Goal: Task Accomplishment & Management: Manage account settings

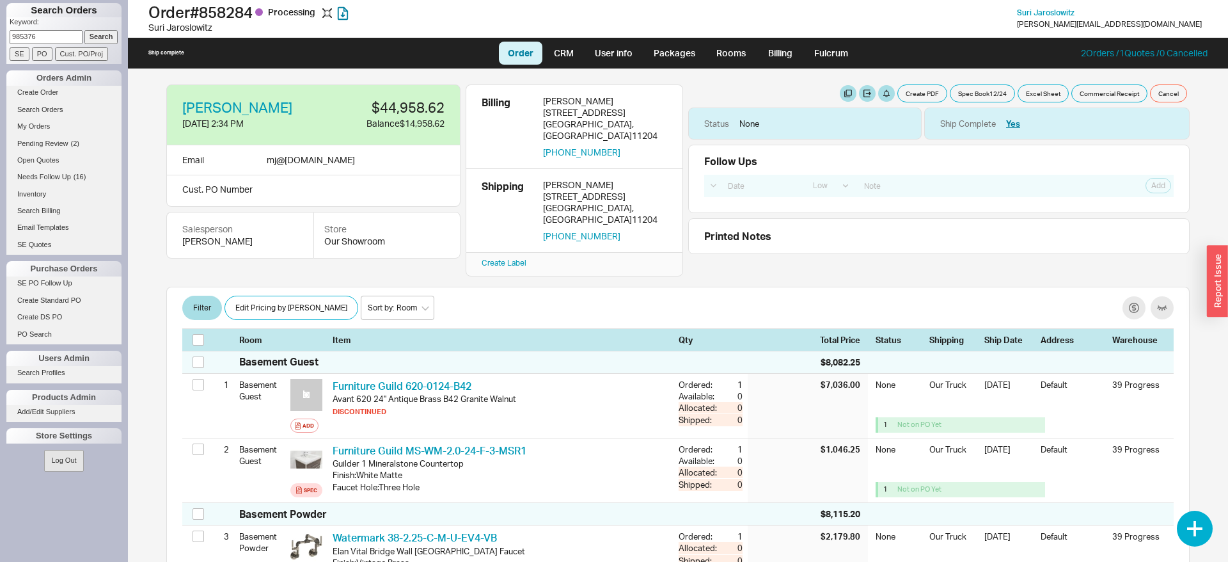
select select "LOW"
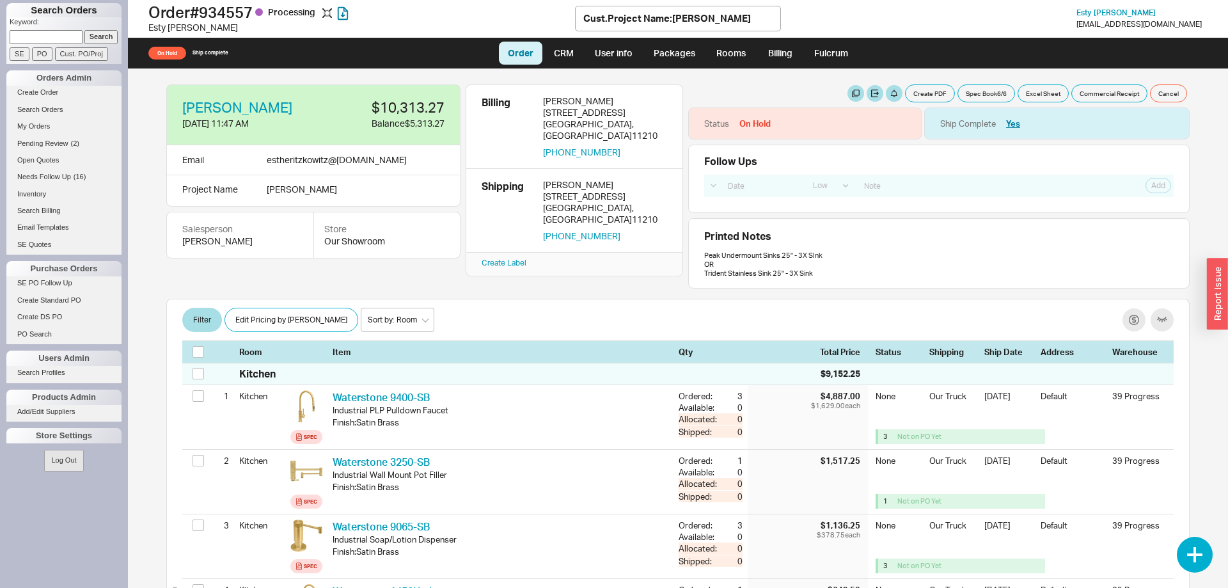
select select "LOW"
click at [897, 125] on div "Status On Hold" at bounding box center [805, 123] width 234 height 32
click at [912, 123] on button "button" at bounding box center [907, 123] width 17 height 17
select select "On Hold"
click at [798, 161] on select "None On Hold Call Before Ship Hold for Balance Hold For Payment Wait For Cust. …" at bounding box center [859, 173] width 122 height 24
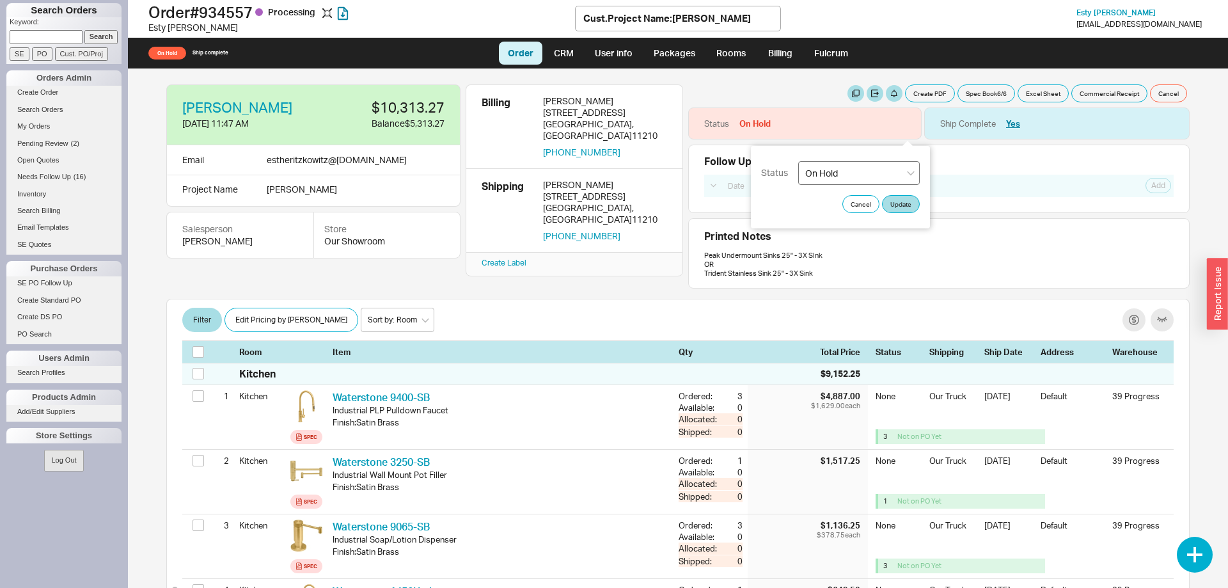
select select
click option "None" at bounding box center [0, 0] width 0 height 0
click at [897, 206] on button "Update" at bounding box center [901, 204] width 38 height 18
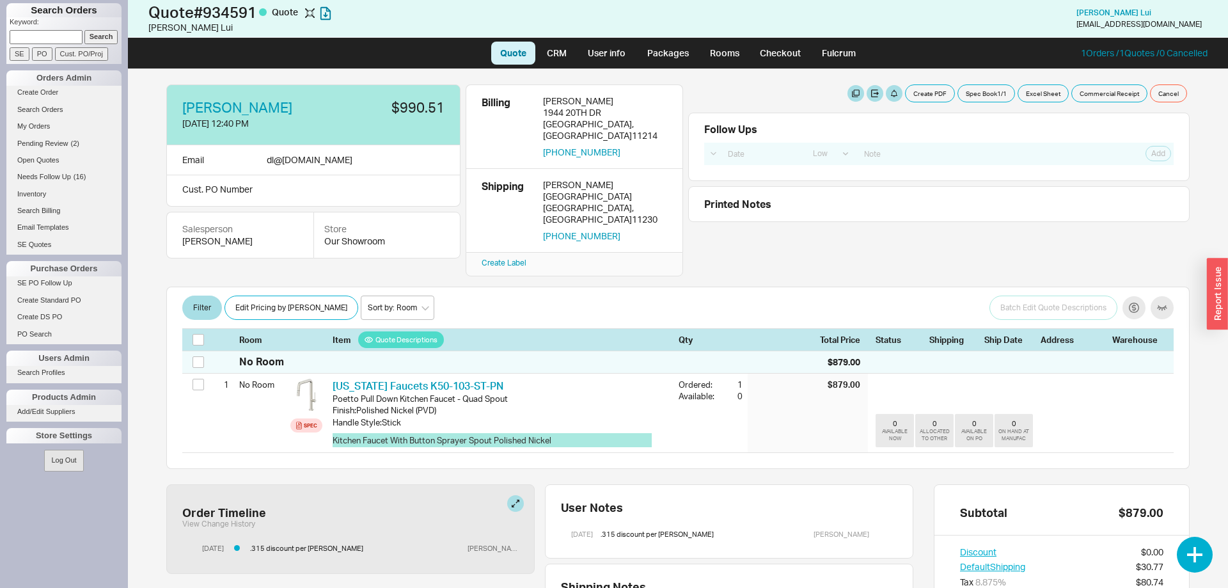
select select "LOW"
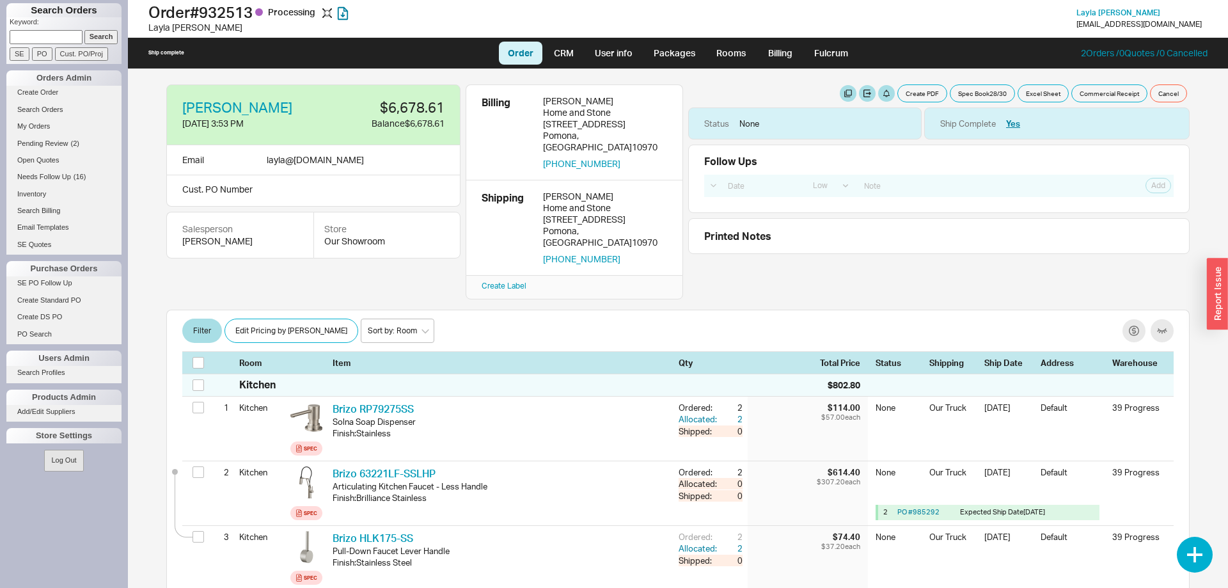
select select "LOW"
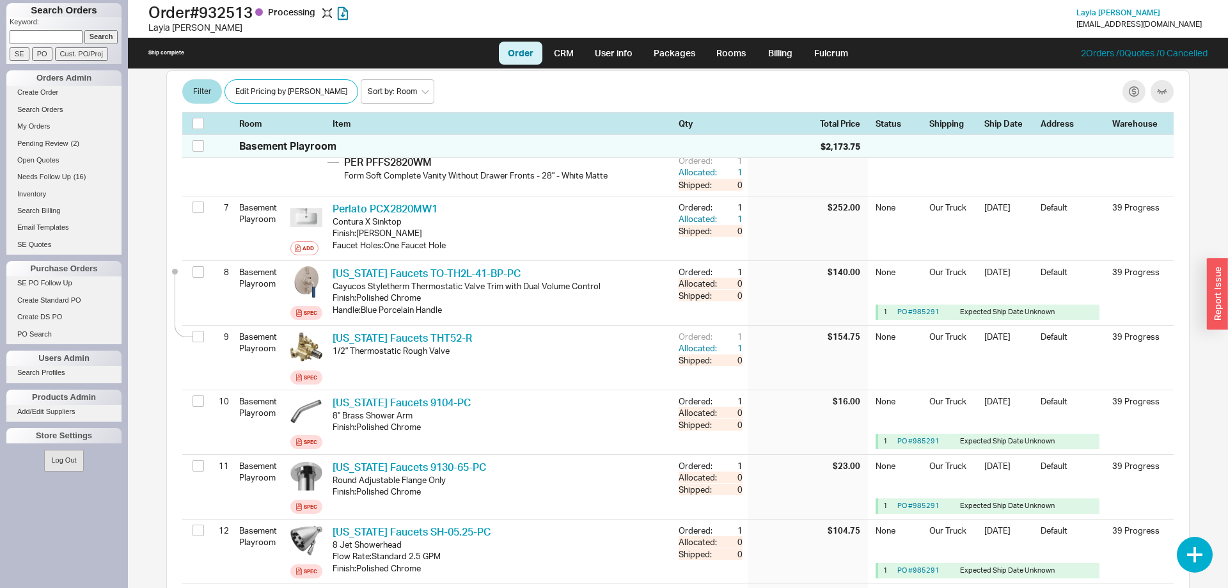
scroll to position [725, 0]
click at [660, 54] on link "Packages" at bounding box center [675, 53] width 60 height 23
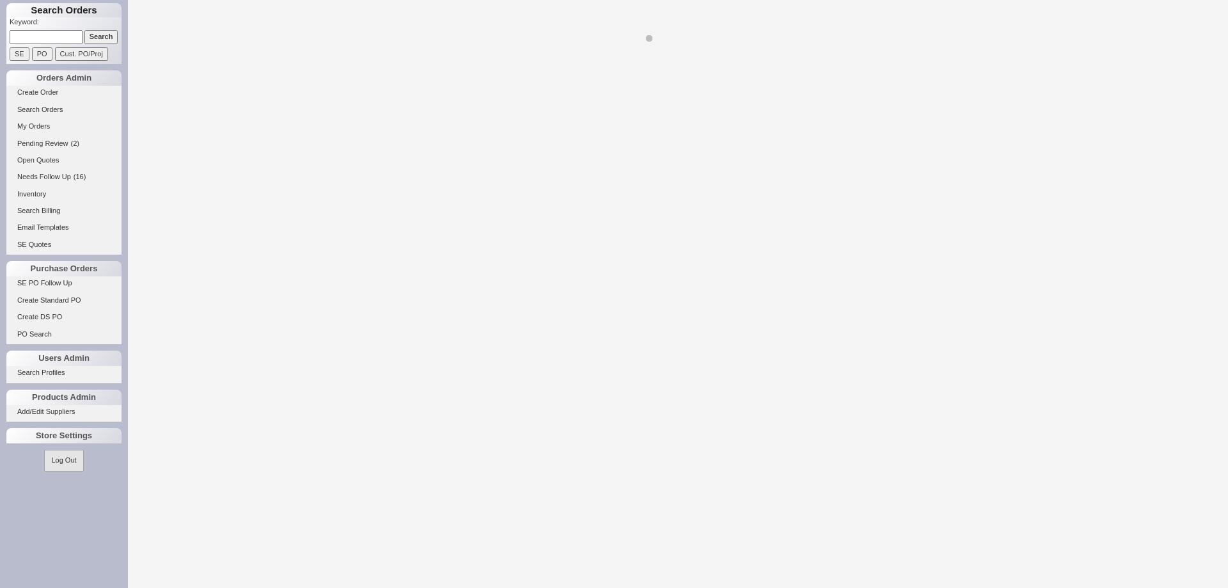
select select "8"
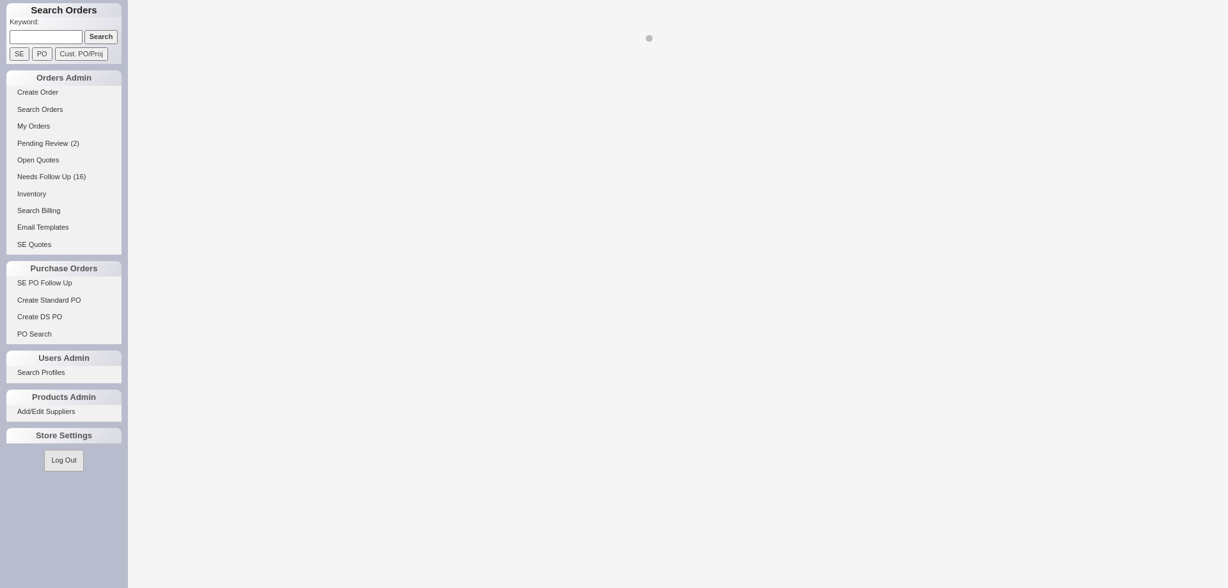
select select "8"
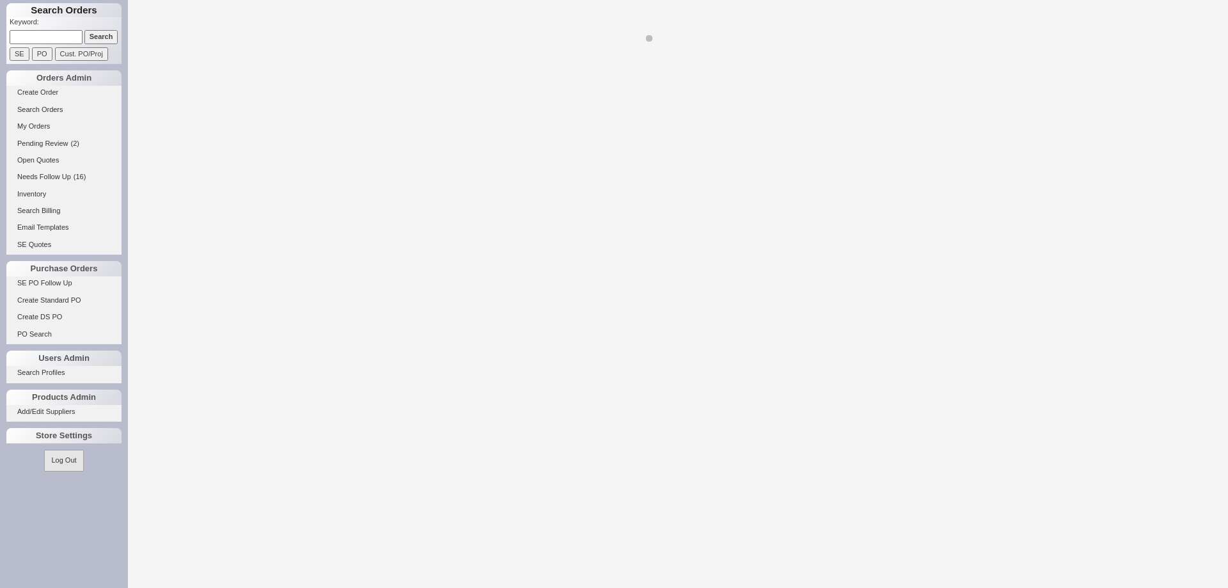
select select "8"
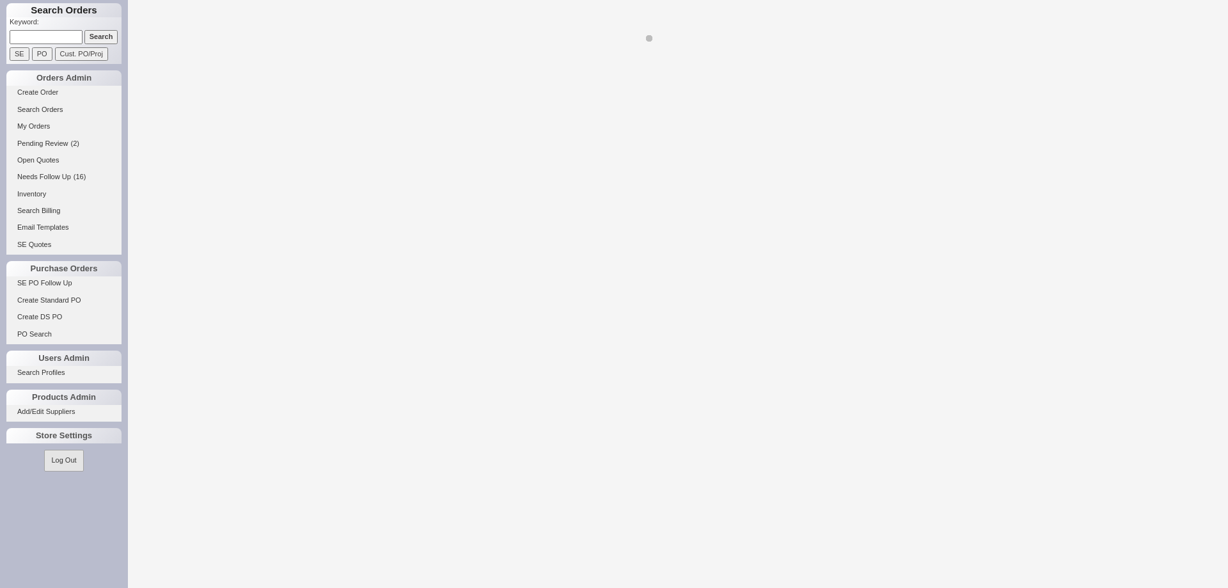
select select "8"
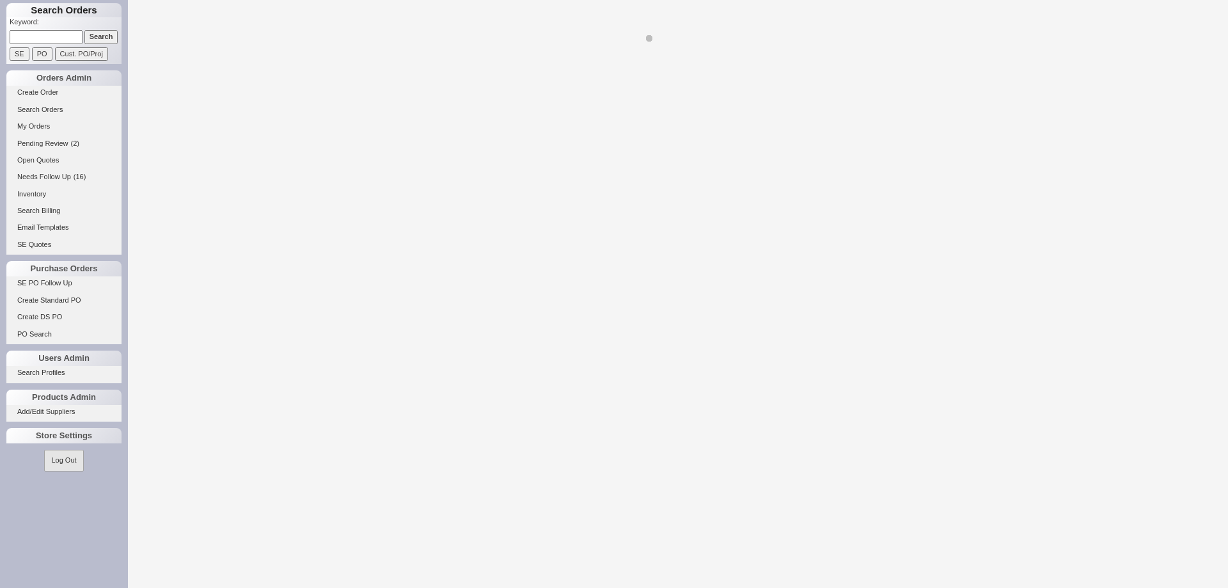
select select "8"
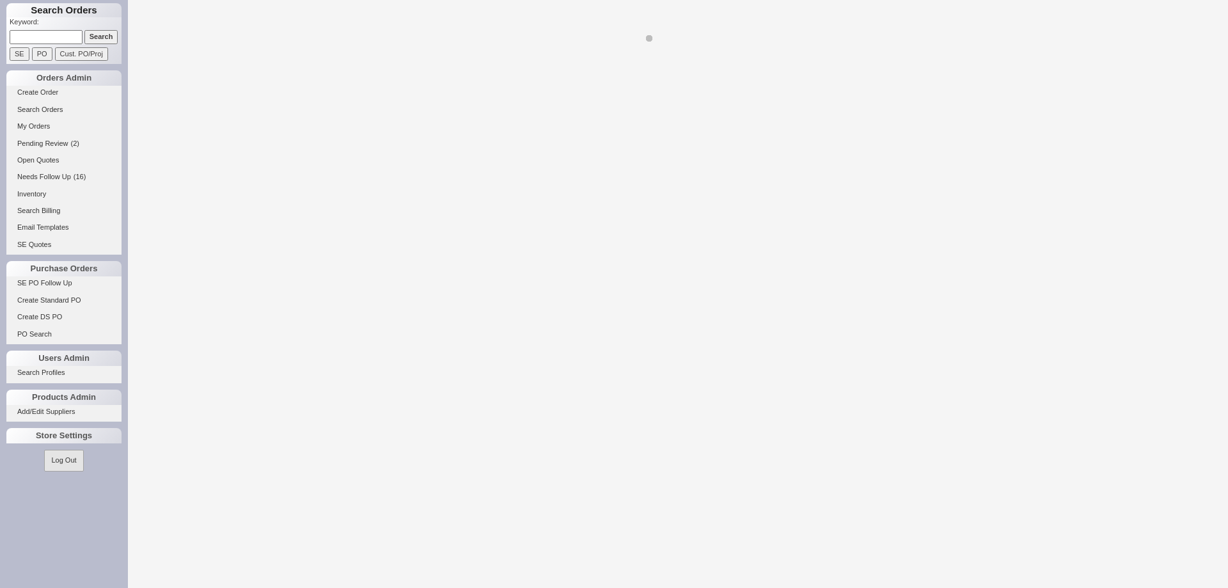
select select "8"
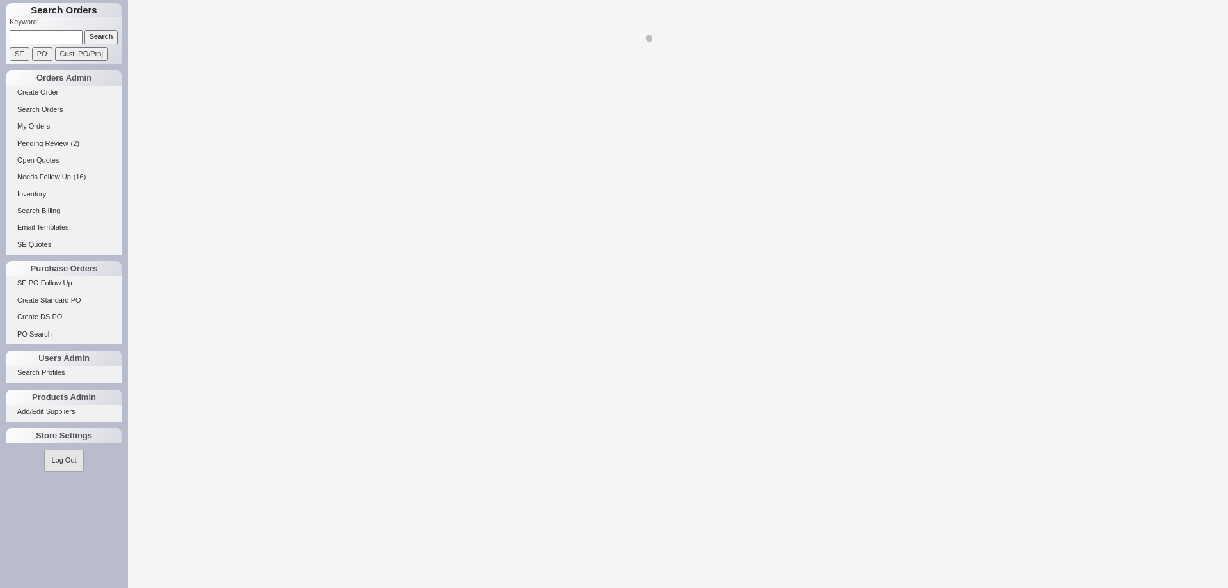
select select "8"
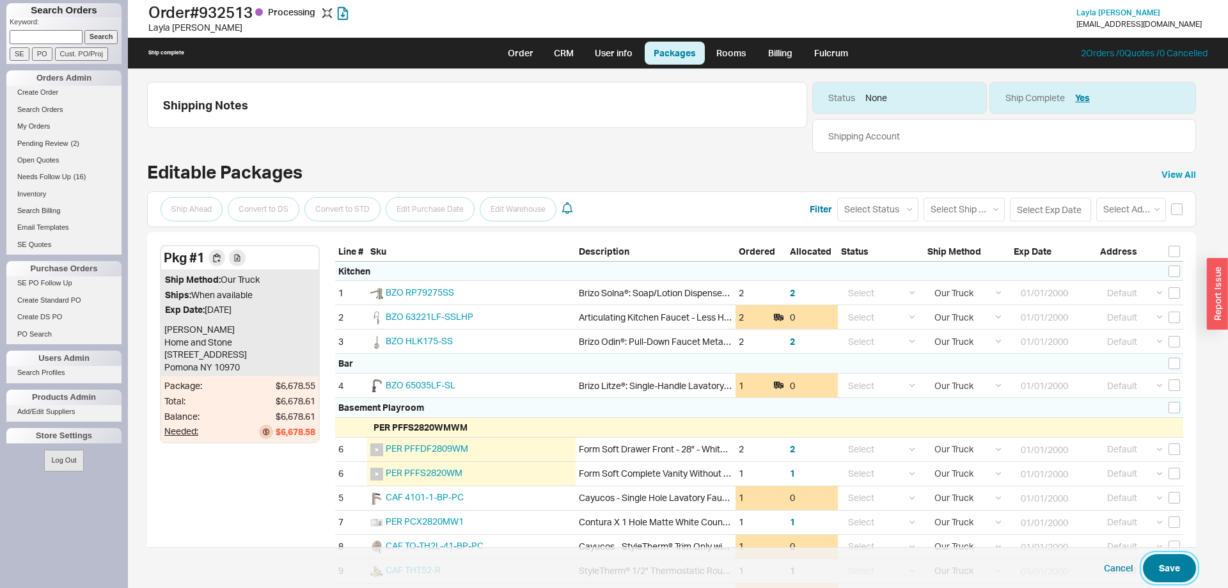
click at [1176, 574] on button "Save" at bounding box center [1169, 568] width 53 height 28
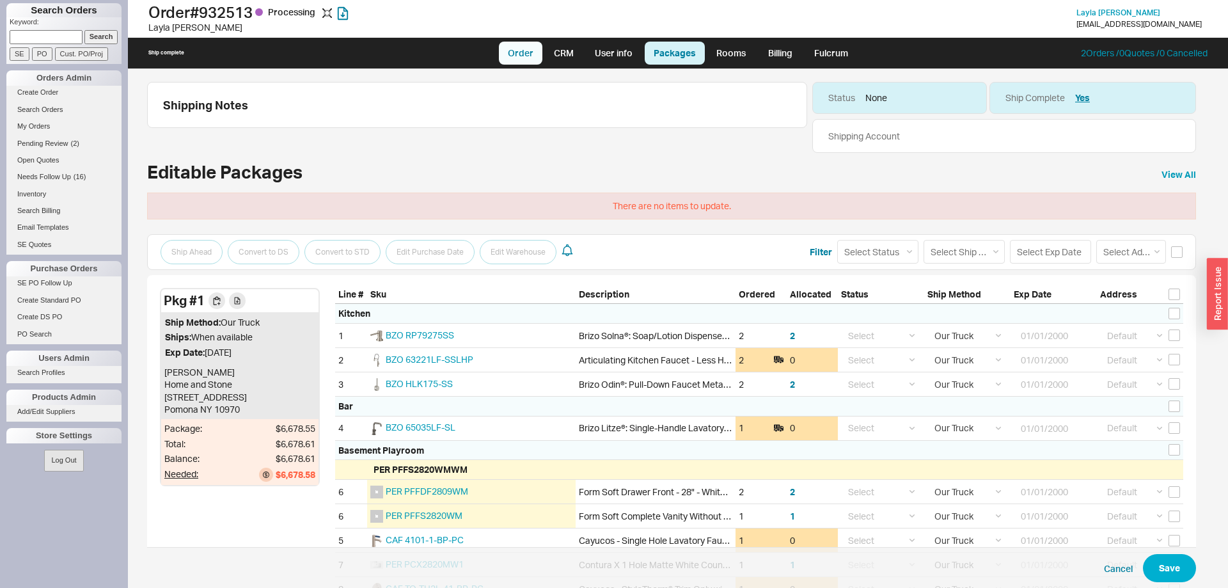
click at [514, 54] on link "Order" at bounding box center [521, 53] width 44 height 23
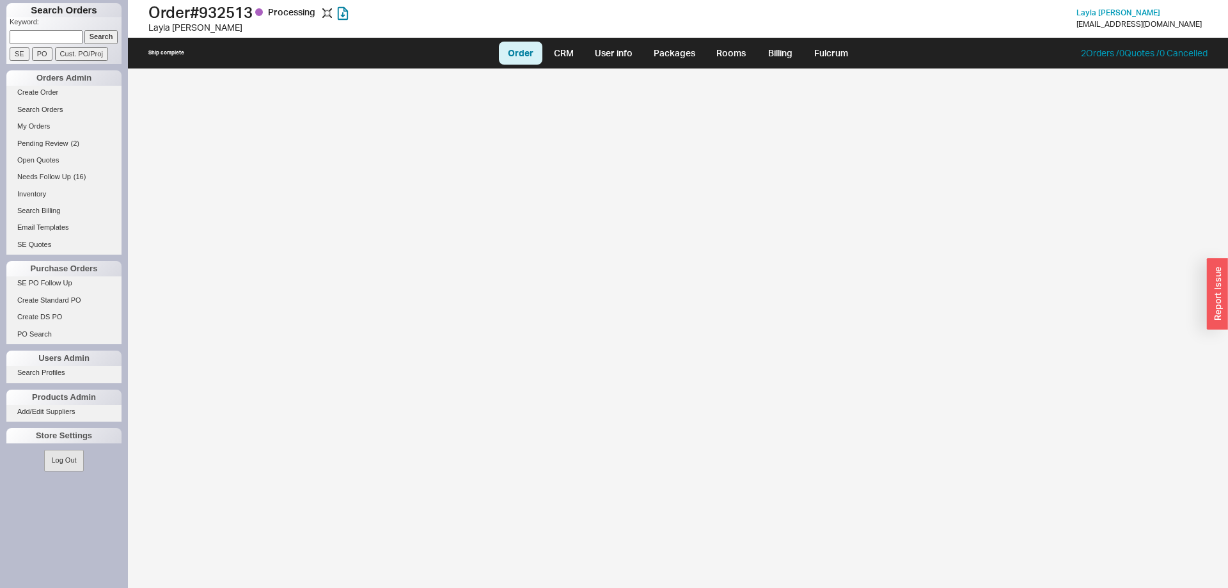
select select "LOW"
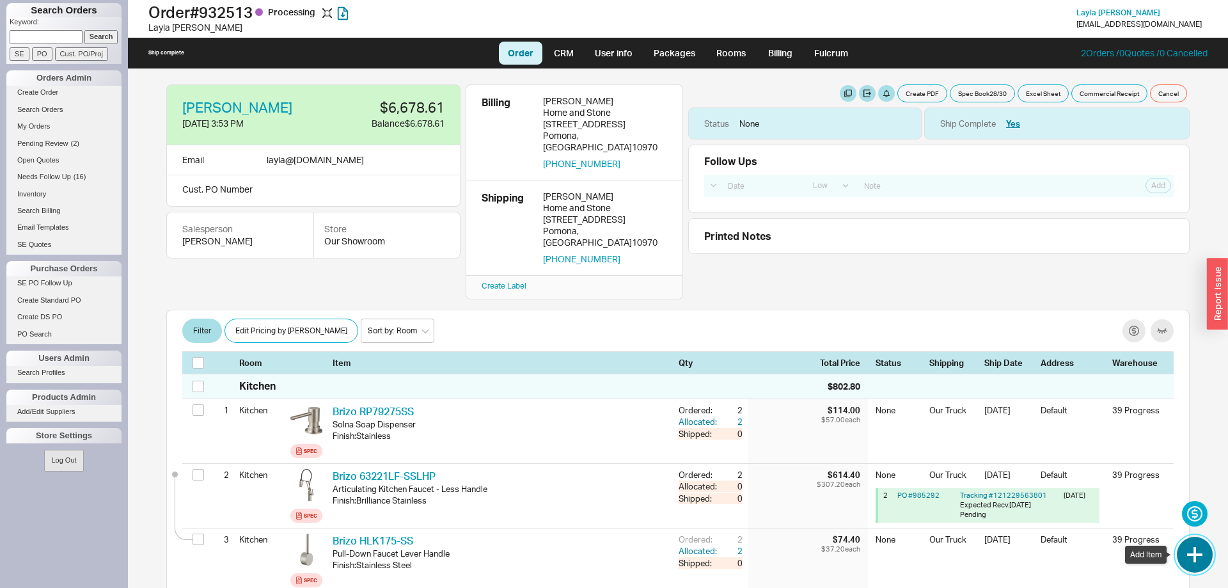
click at [1198, 551] on button "button" at bounding box center [1195, 555] width 36 height 36
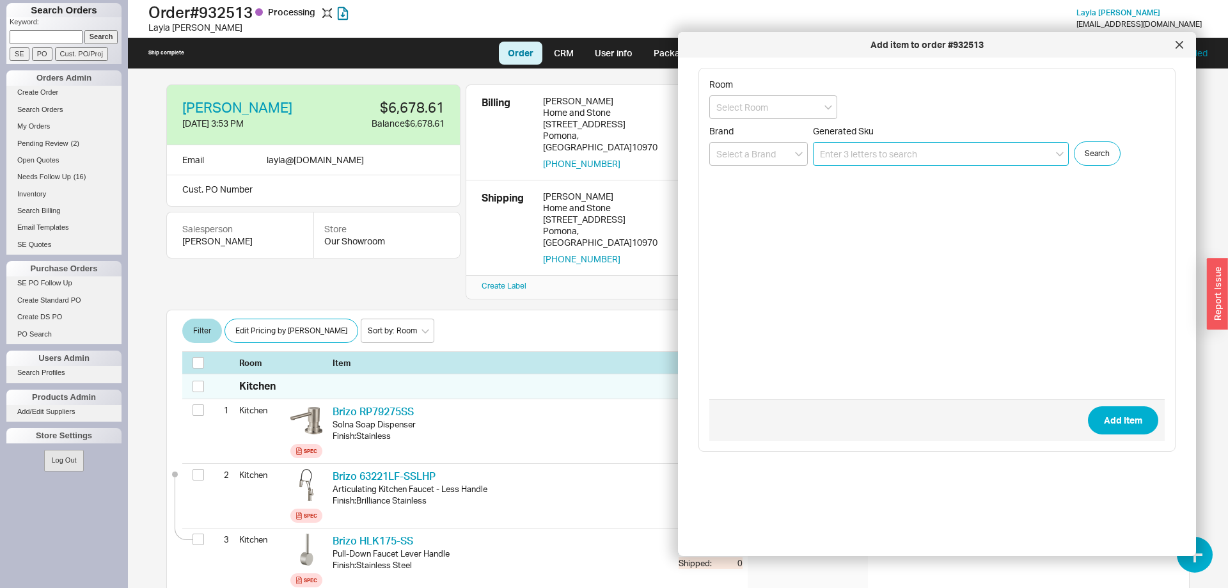
click at [848, 161] on input at bounding box center [941, 154] width 256 height 24
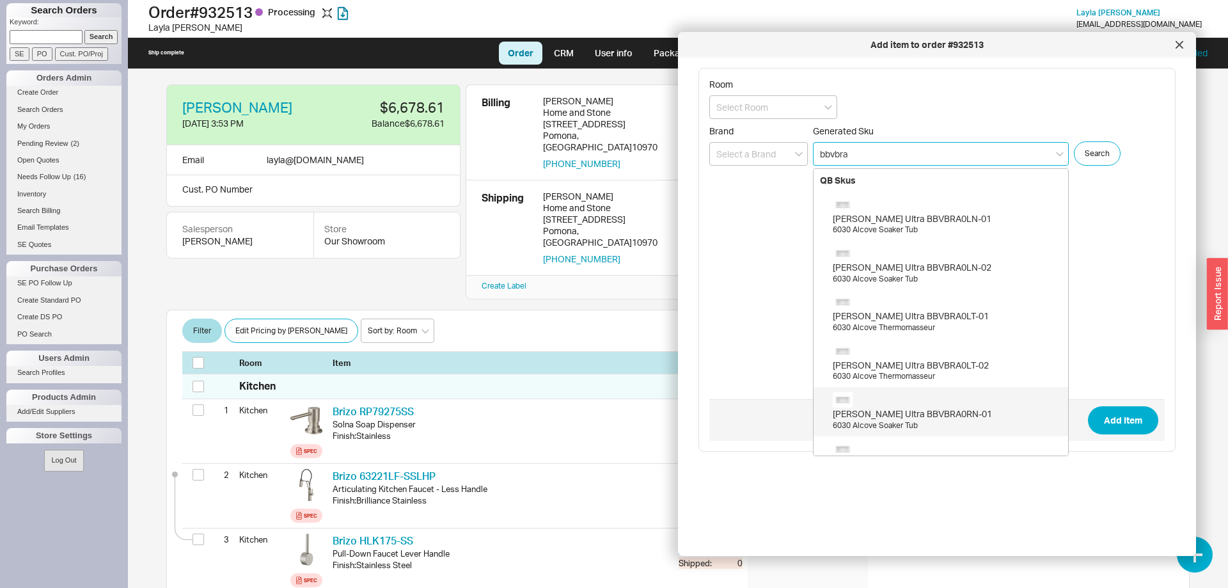
scroll to position [131, 0]
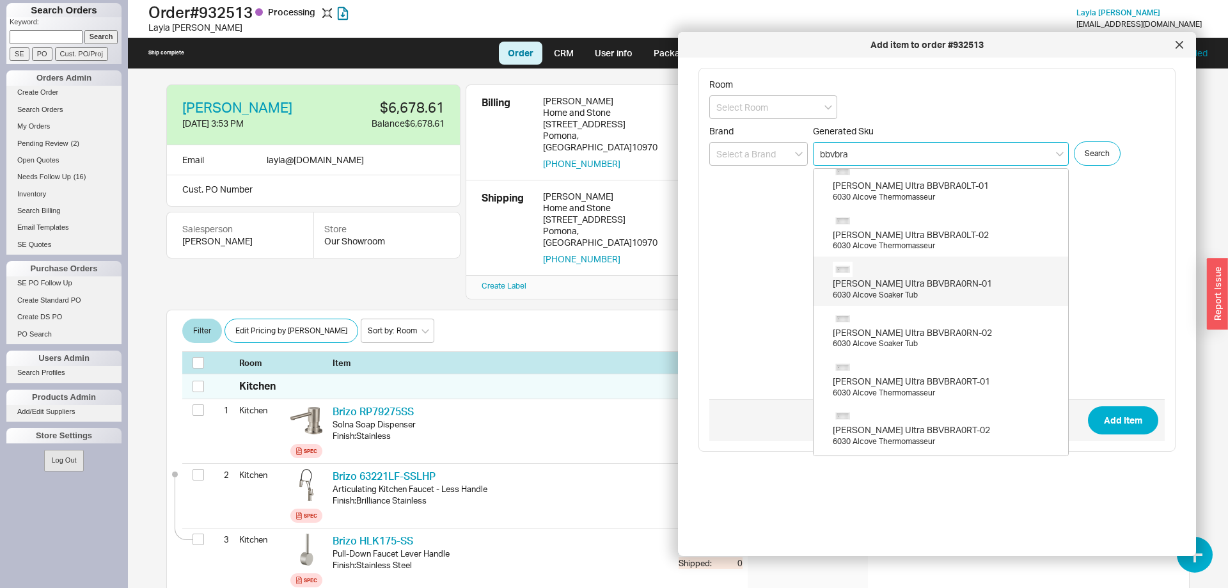
click at [933, 303] on div "Bain Ultra BBVBRA0RN-01 6030 Alcove Soaker Tub" at bounding box center [941, 281] width 255 height 49
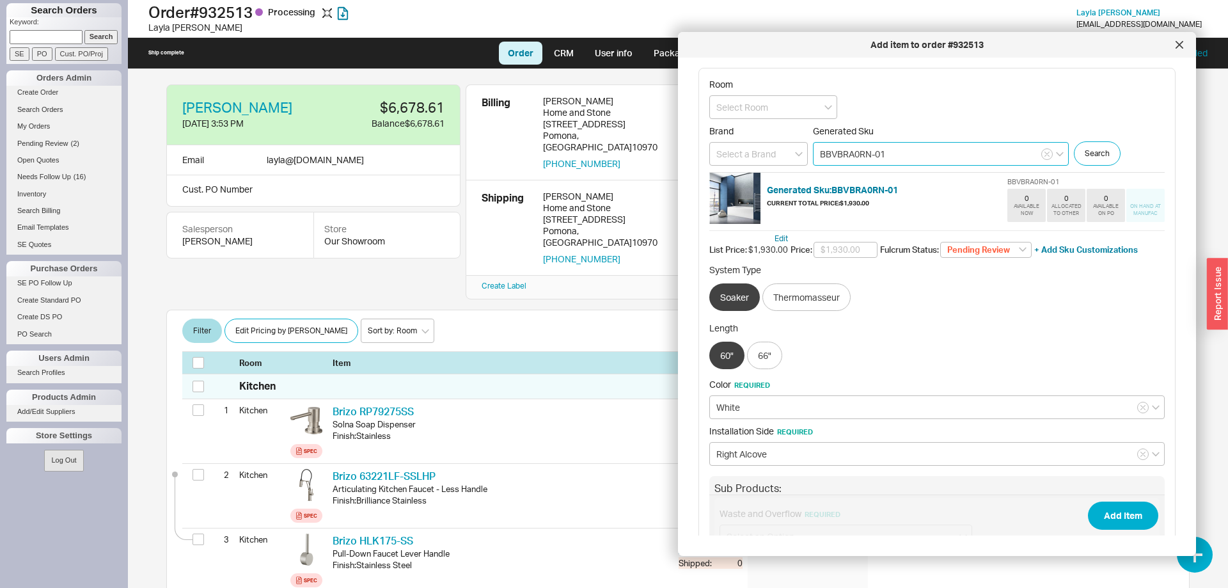
click at [922, 157] on input "BBVBRA0RN-01" at bounding box center [941, 154] width 256 height 24
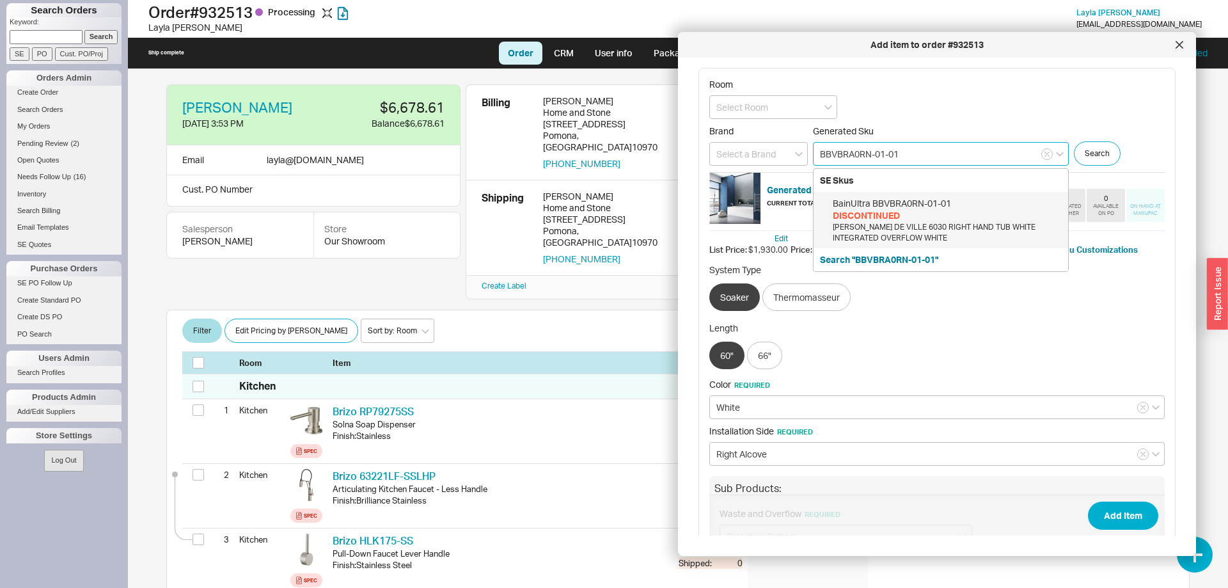
click at [946, 210] on div "DISCONTINUED" at bounding box center [947, 215] width 229 height 13
type input "BBVBRA0RN-01-01"
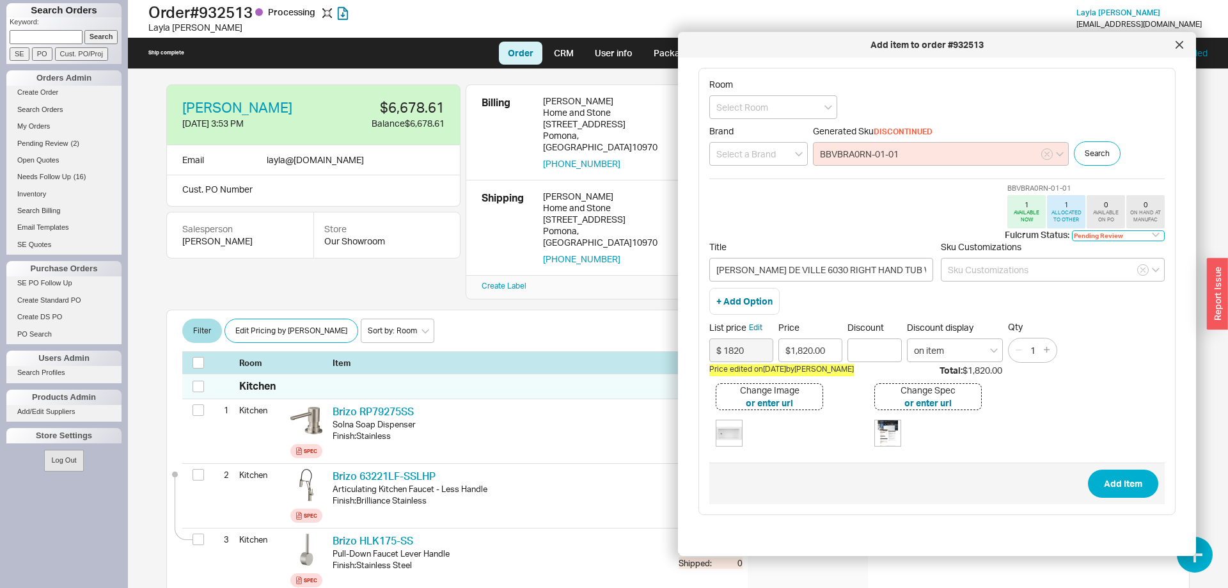
click at [1072, 230] on select "Pending Review None On Hold Call Before Ship Hold for Balance Wait For Cust. Ca…" at bounding box center [1118, 235] width 93 height 11
select select "On Hold"
click option "On Hold" at bounding box center [0, 0] width 0 height 0
click at [1121, 487] on button "Add Item" at bounding box center [1123, 484] width 70 height 28
type input "BAIN DE VILLE 6030 RIGHT HAND TUB WHITE INTEGRATED OVERFLOW WHITE"
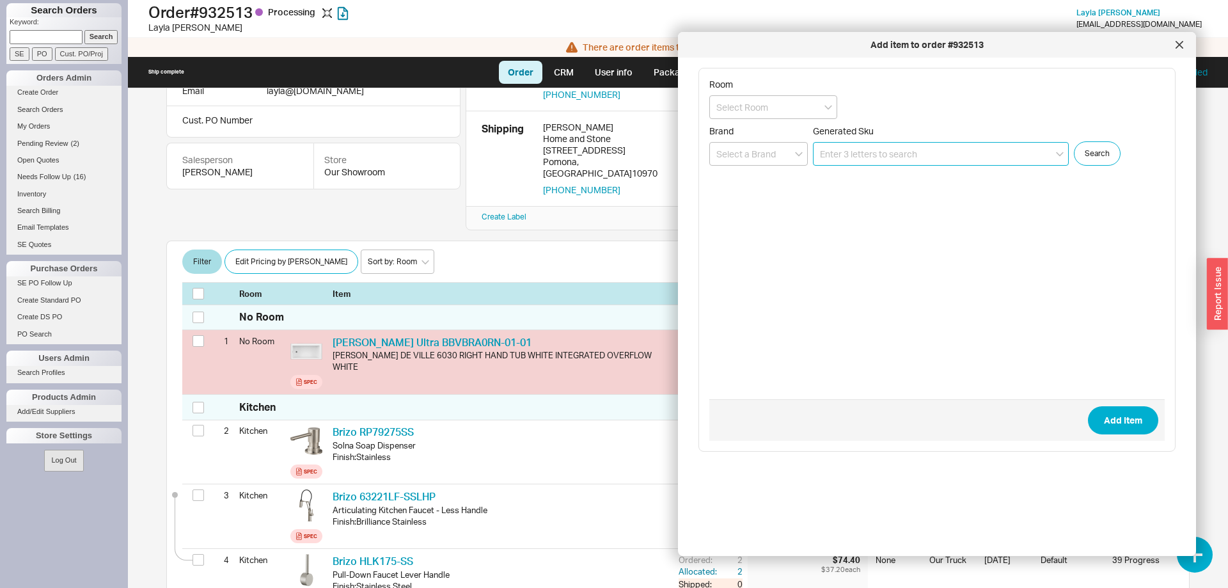
scroll to position [90, 0]
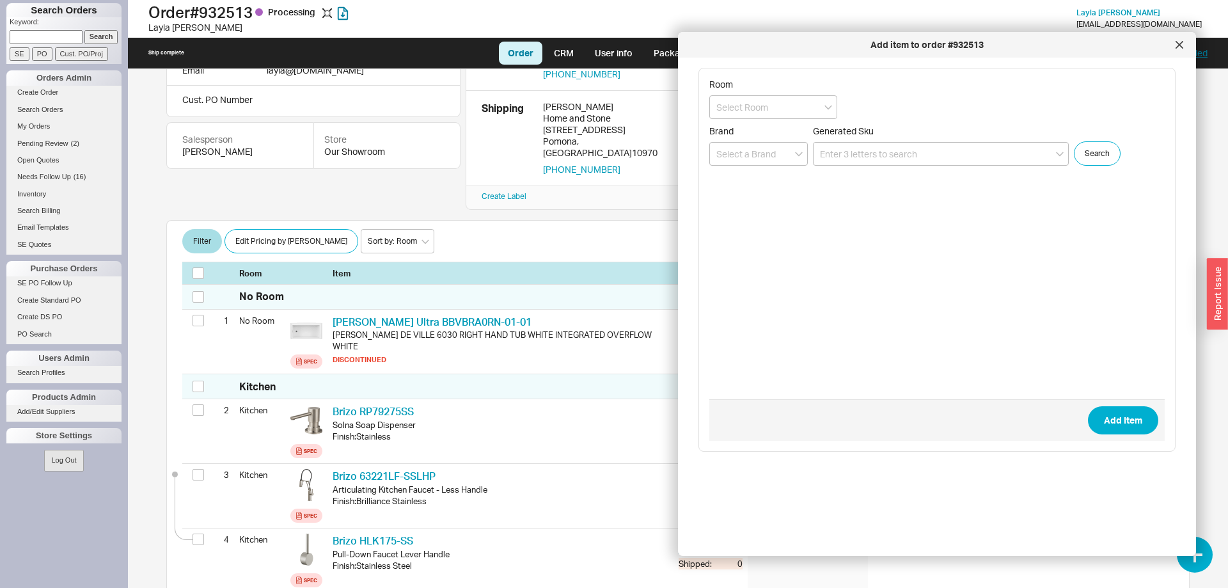
click at [1180, 49] on div at bounding box center [1179, 45] width 20 height 20
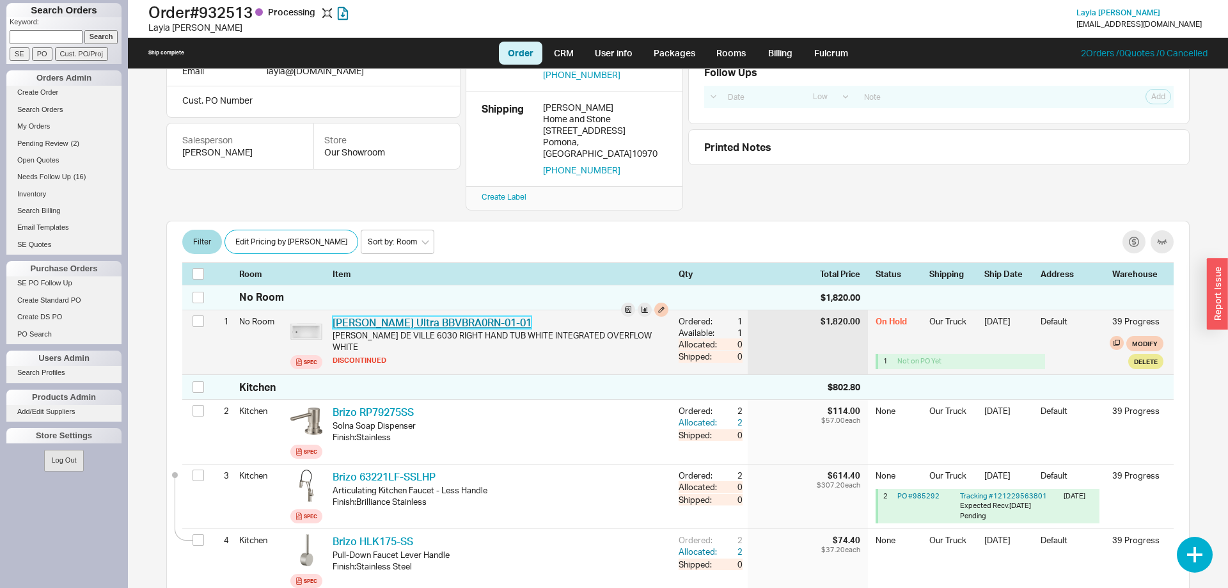
click at [465, 316] on link "Bain Ultra BBVBRA0RN-01-01" at bounding box center [432, 322] width 199 height 13
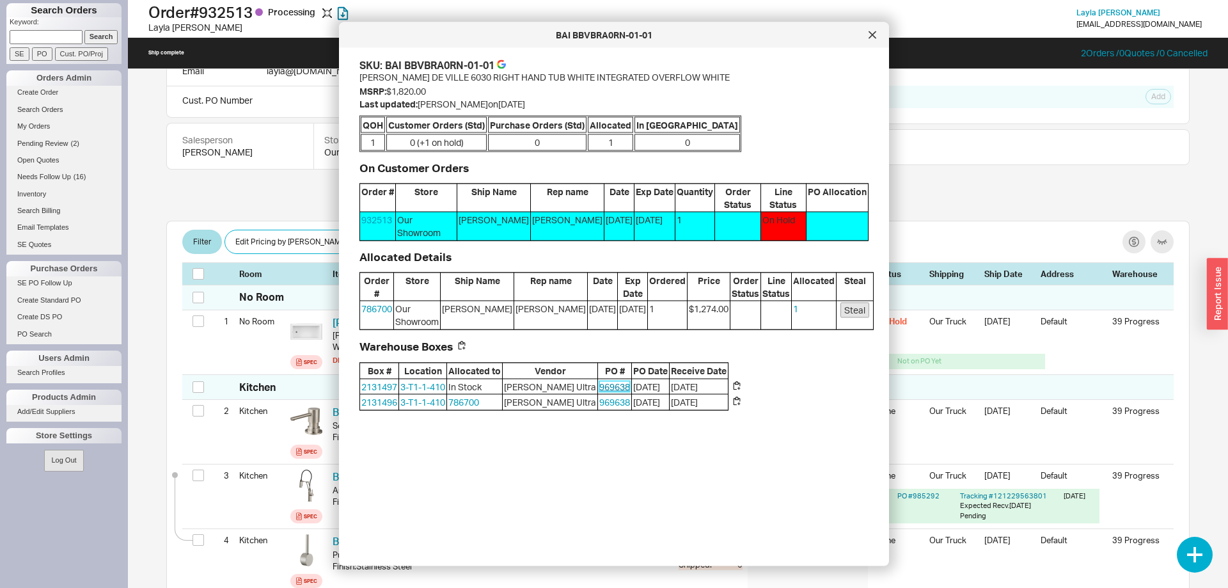
click at [599, 382] on link "969638" at bounding box center [614, 386] width 31 height 11
click at [877, 39] on div at bounding box center [872, 35] width 20 height 20
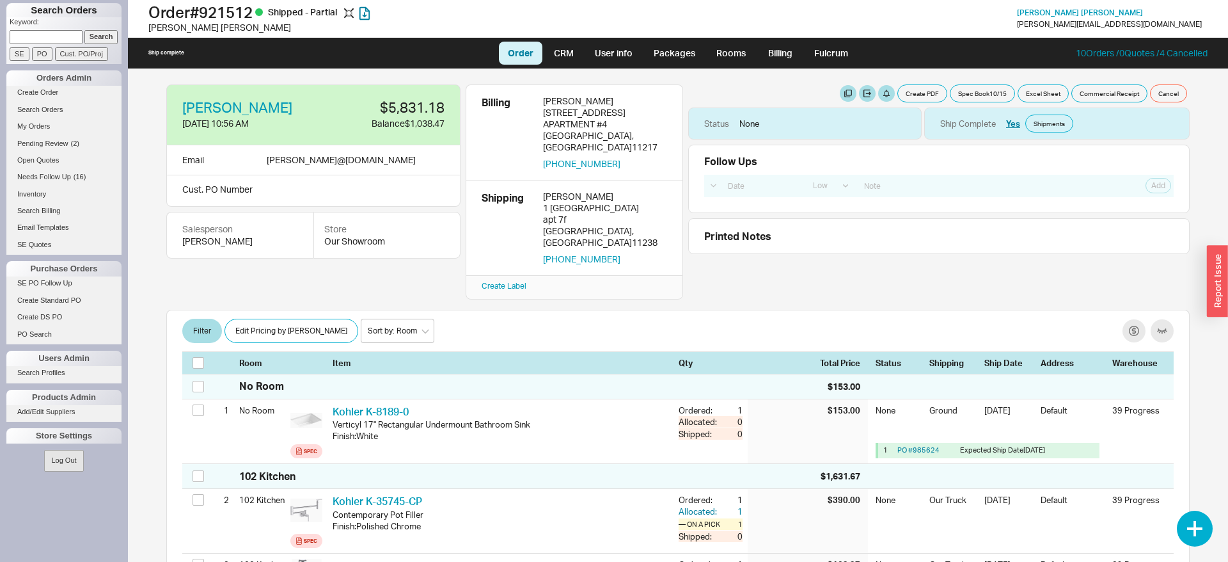
select select "LOW"
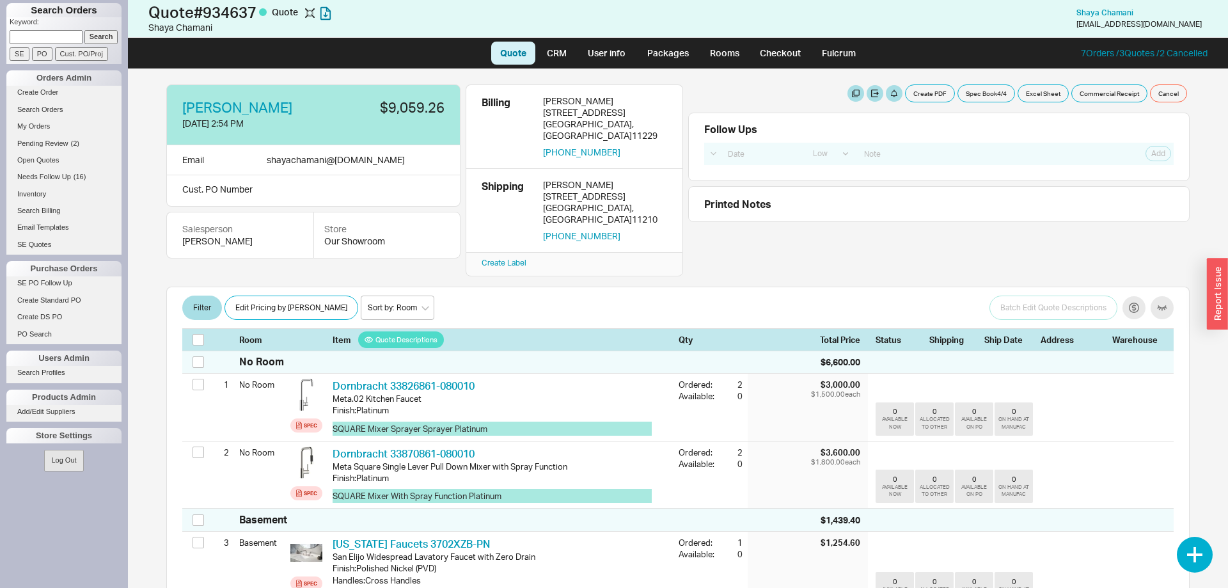
select select "LOW"
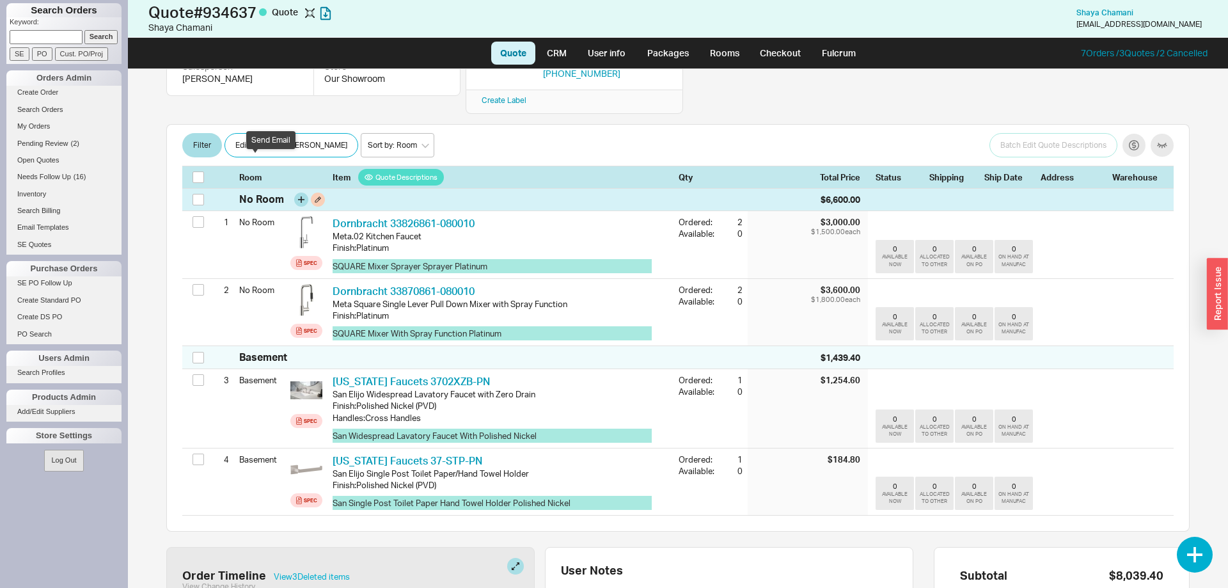
scroll to position [261, 0]
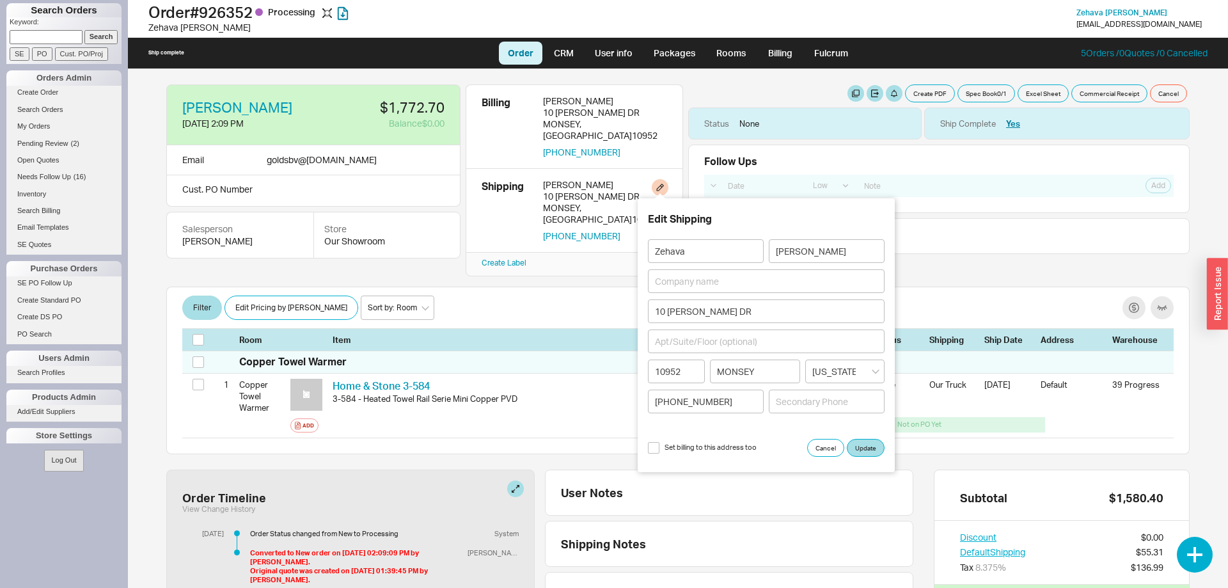
select select "LOW"
click at [820, 442] on button "Cancel" at bounding box center [825, 448] width 37 height 18
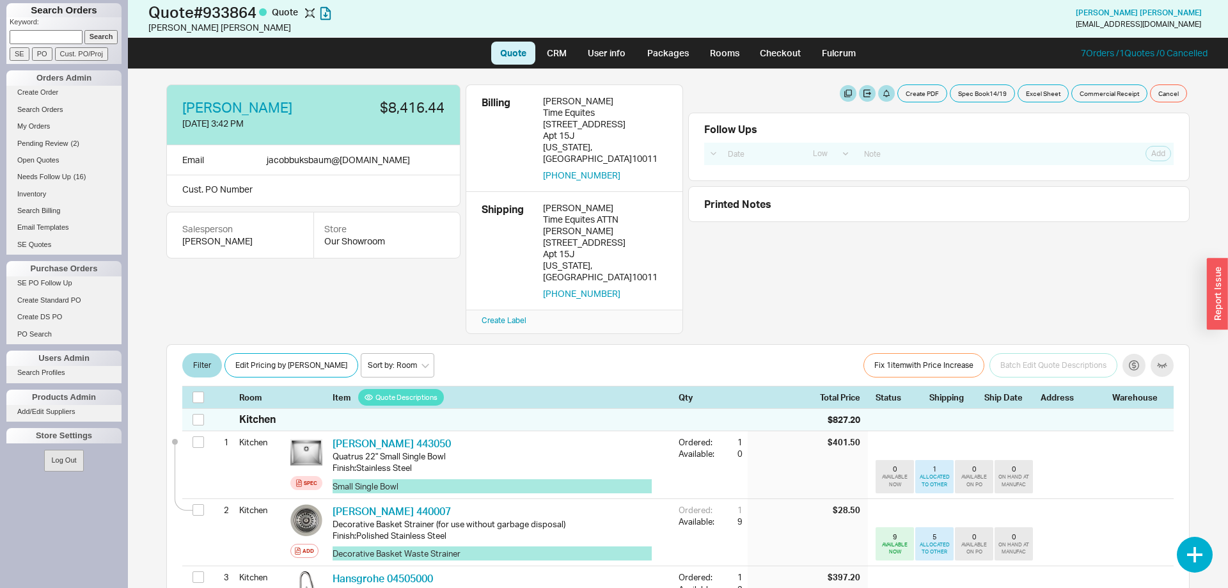
select select "LOW"
click at [587, 170] on button "[PHONE_NUMBER]" at bounding box center [581, 176] width 77 height 12
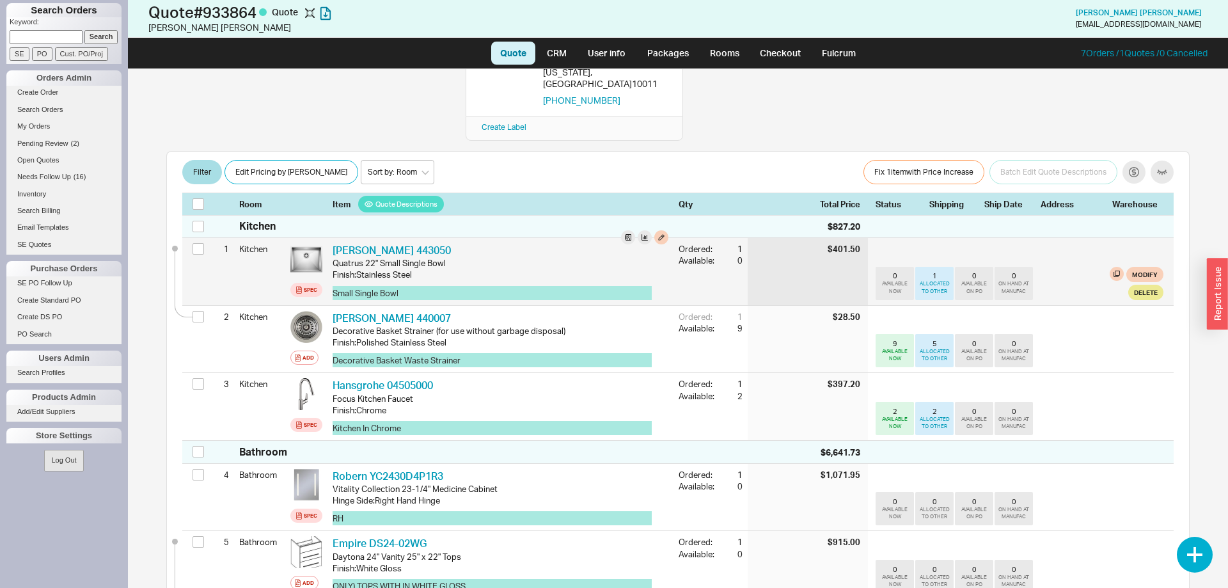
scroll to position [196, 0]
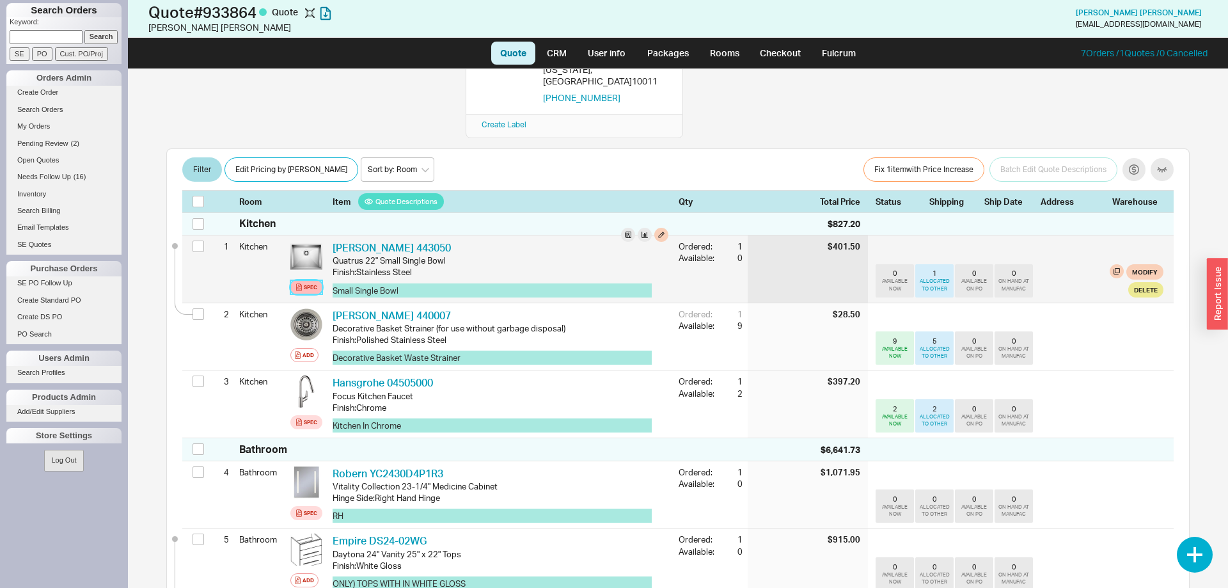
click at [305, 282] on div "Spec" at bounding box center [310, 287] width 13 height 10
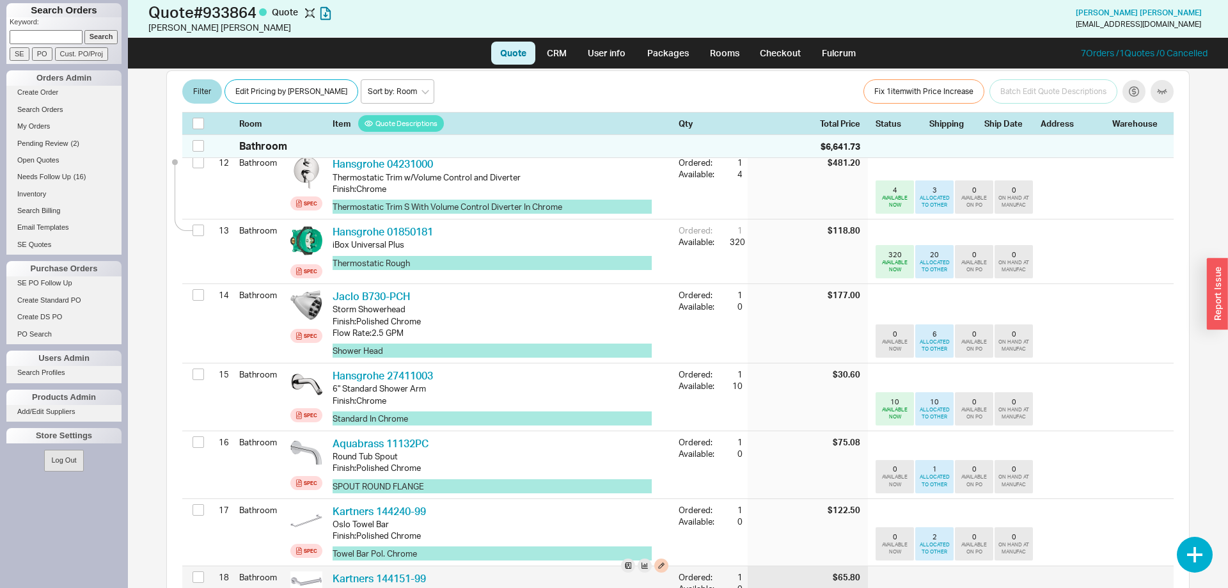
scroll to position [1305, 0]
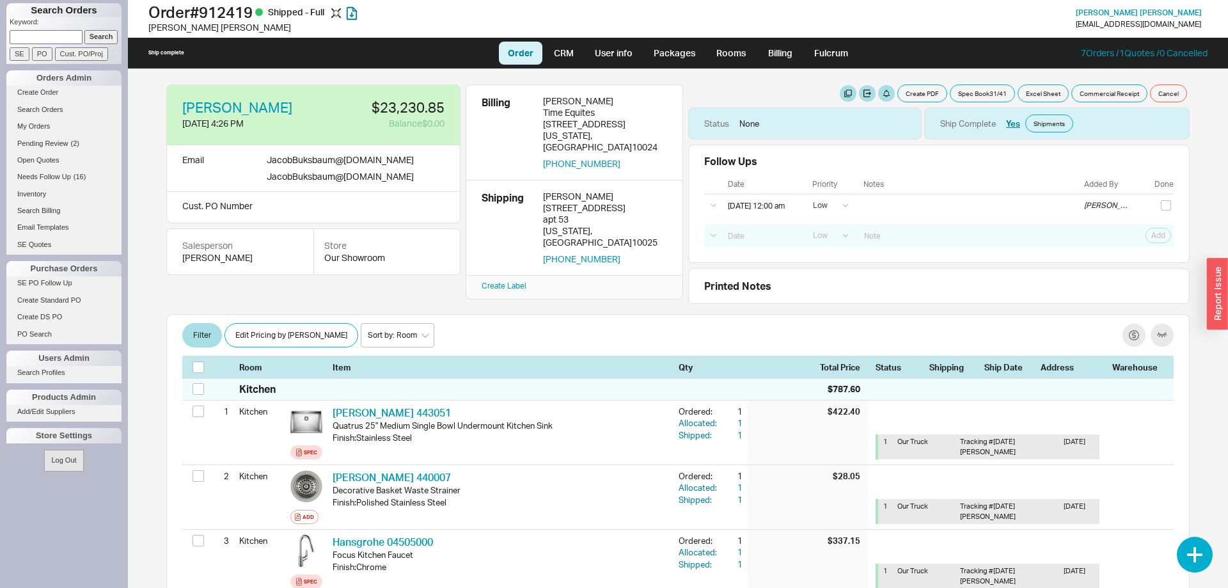
select select "LOW"
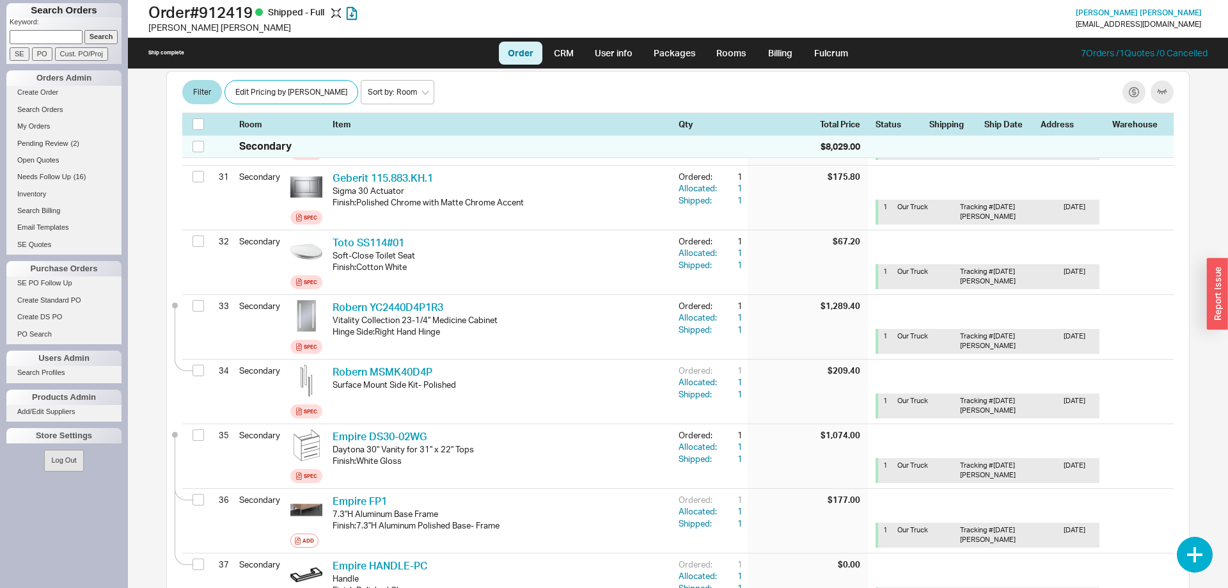
scroll to position [2284, 0]
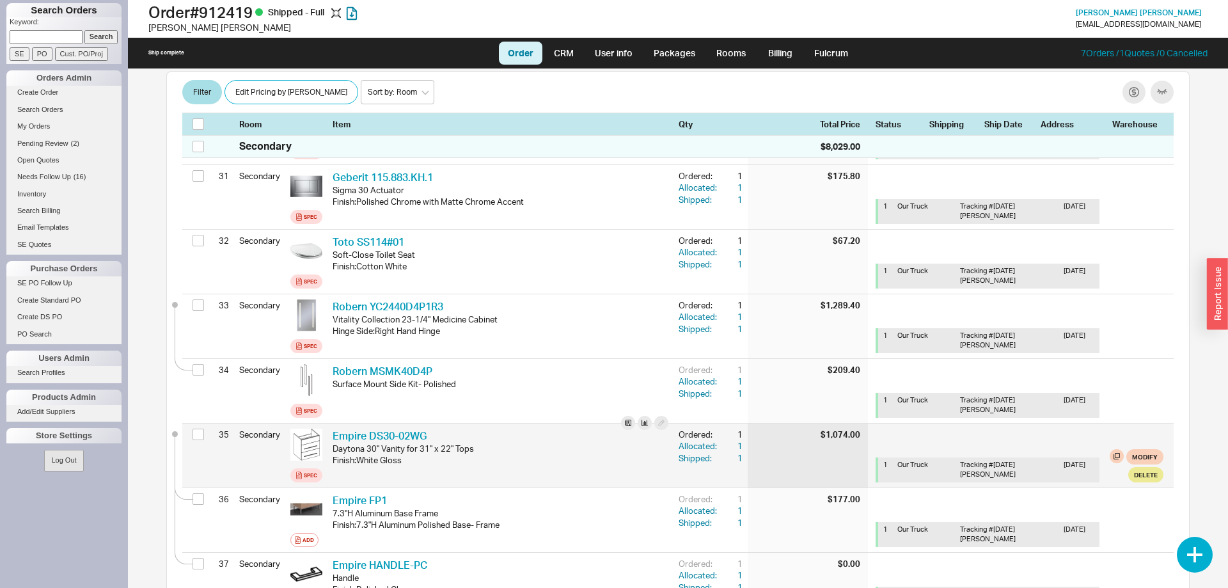
click at [341, 448] on div "Daytona 30" Vanity for 31" x 22" Tops" at bounding box center [501, 449] width 336 height 12
copy div "Daytona"
drag, startPoint x: 438, startPoint y: 434, endPoint x: 368, endPoint y: 436, distance: 69.8
click at [368, 436] on div "Empire DS30-02WG EMP DS30-02WG" at bounding box center [501, 436] width 336 height 14
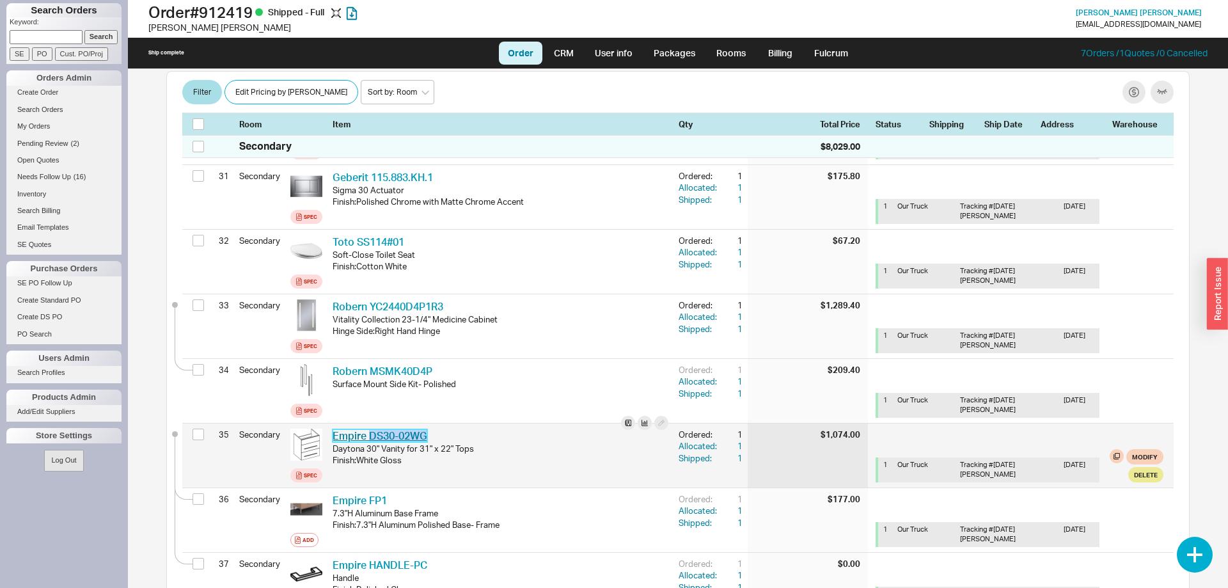
copy link "DS30-02WG"
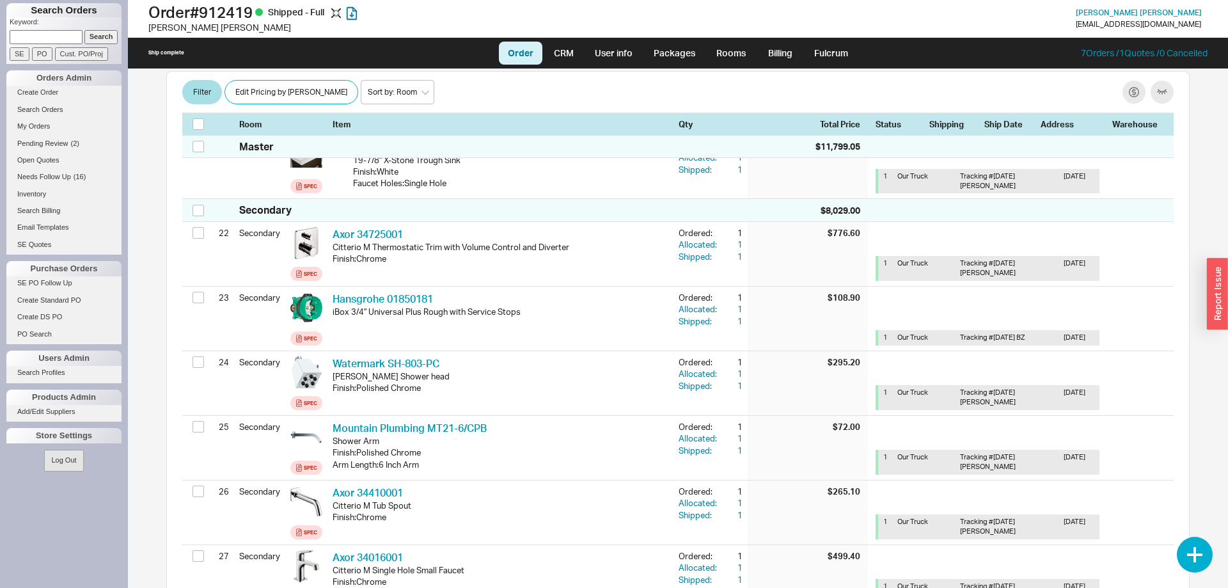
scroll to position [1631, 0]
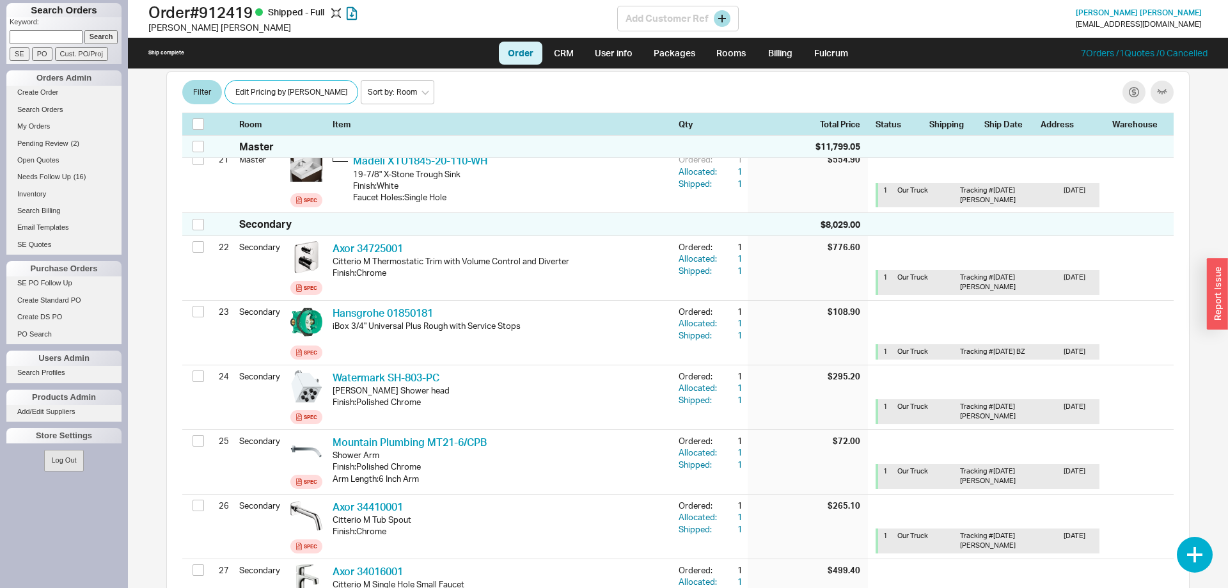
click at [1175, 13] on div "Jacob Buksbaum jacobbuksbaum@gmail.com" at bounding box center [1139, 18] width 138 height 24
drag, startPoint x: 1206, startPoint y: 22, endPoint x: 1102, endPoint y: 27, distance: 104.4
click at [1102, 27] on div "Jacob Buksbaum jacobbuksbaum@gmail.com" at bounding box center [1139, 18] width 138 height 24
copy div "[EMAIL_ADDRESS][DOMAIN_NAME]"
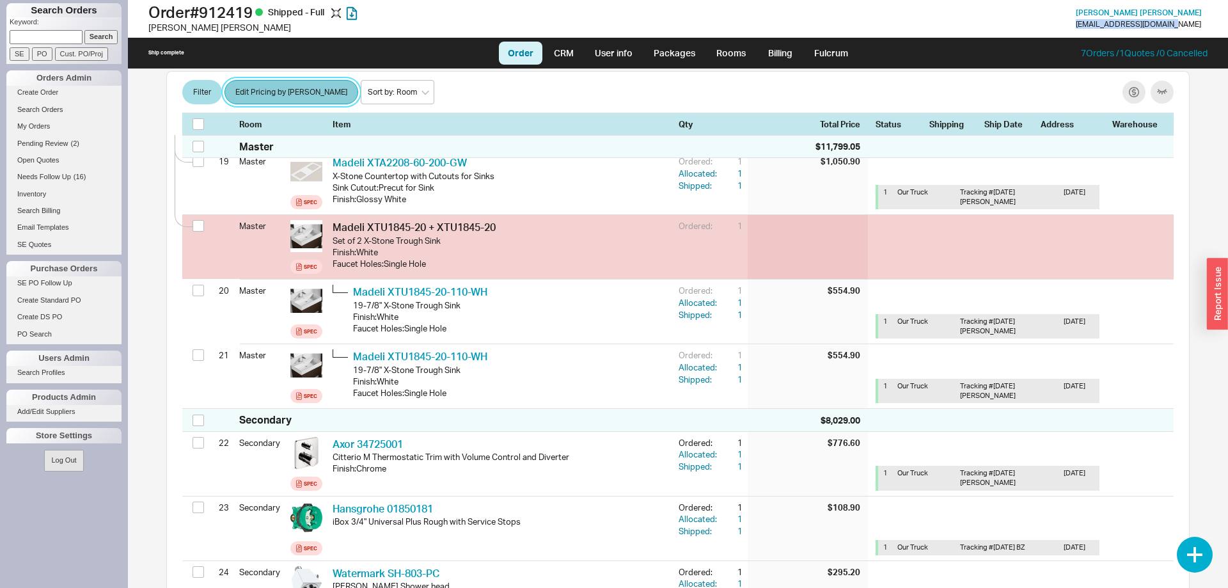
click at [295, 95] on button "Edit Pricing by [PERSON_NAME]" at bounding box center [292, 92] width 134 height 24
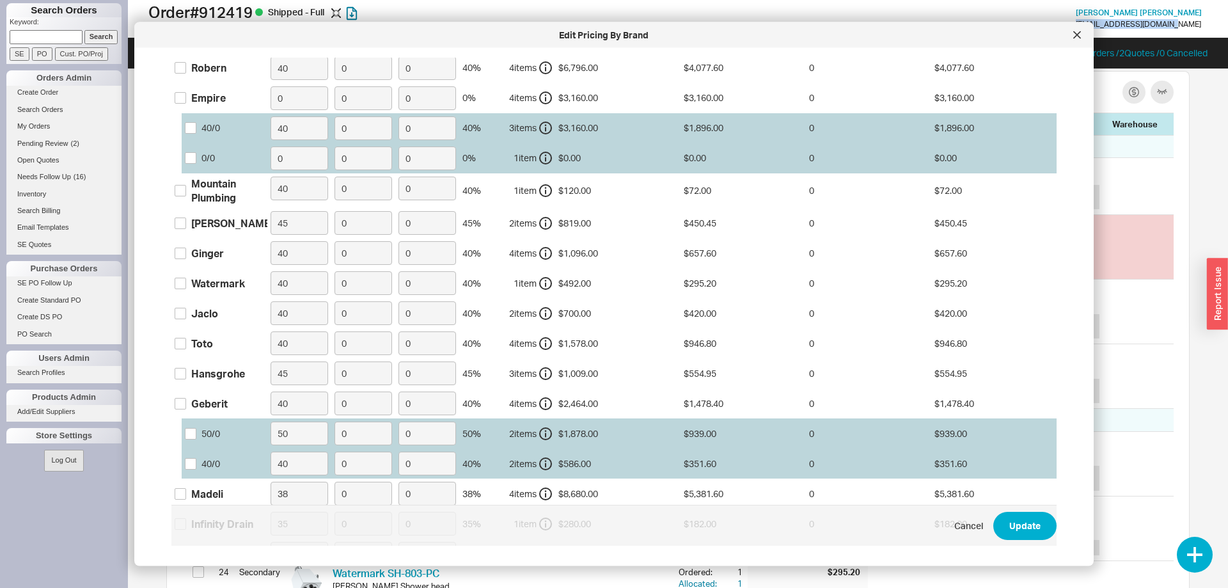
scroll to position [0, 0]
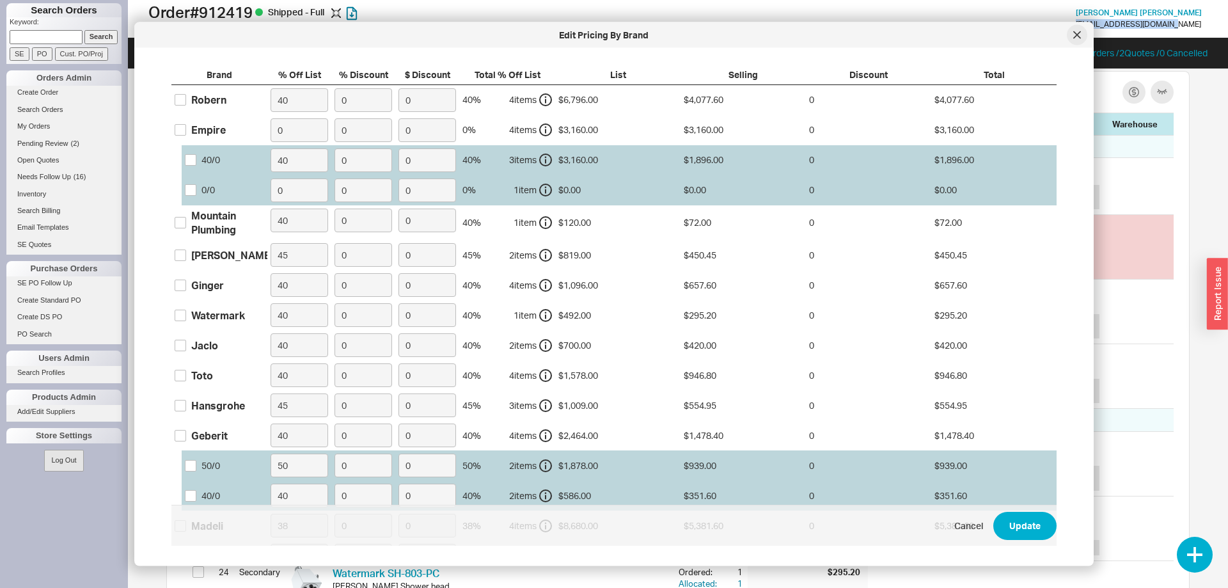
click at [1077, 35] on icon at bounding box center [1077, 34] width 6 height 6
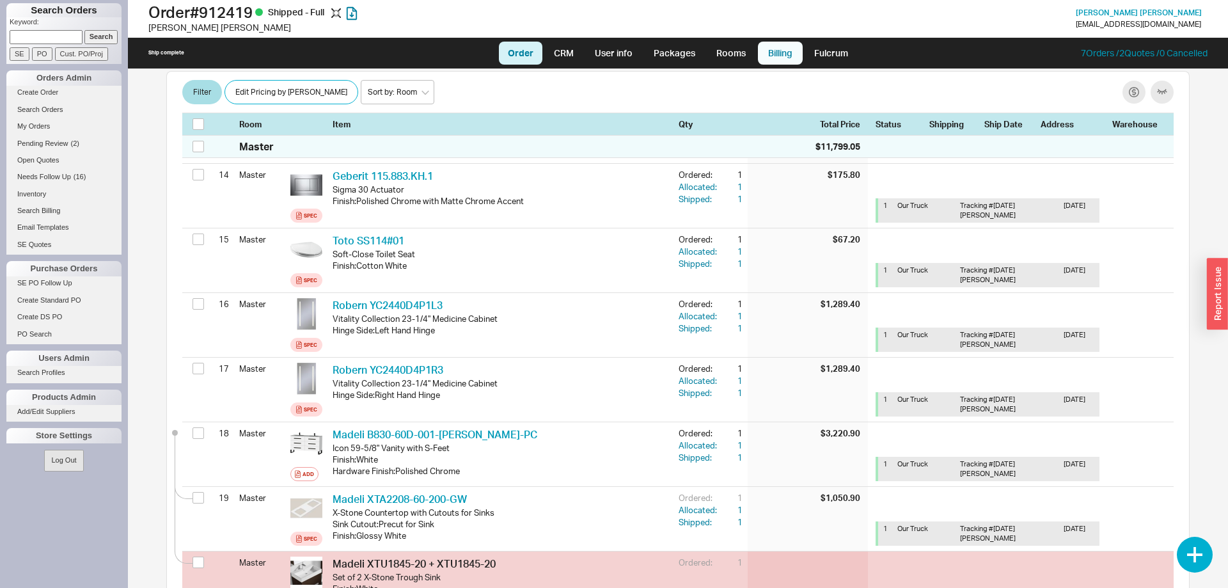
scroll to position [773, 0]
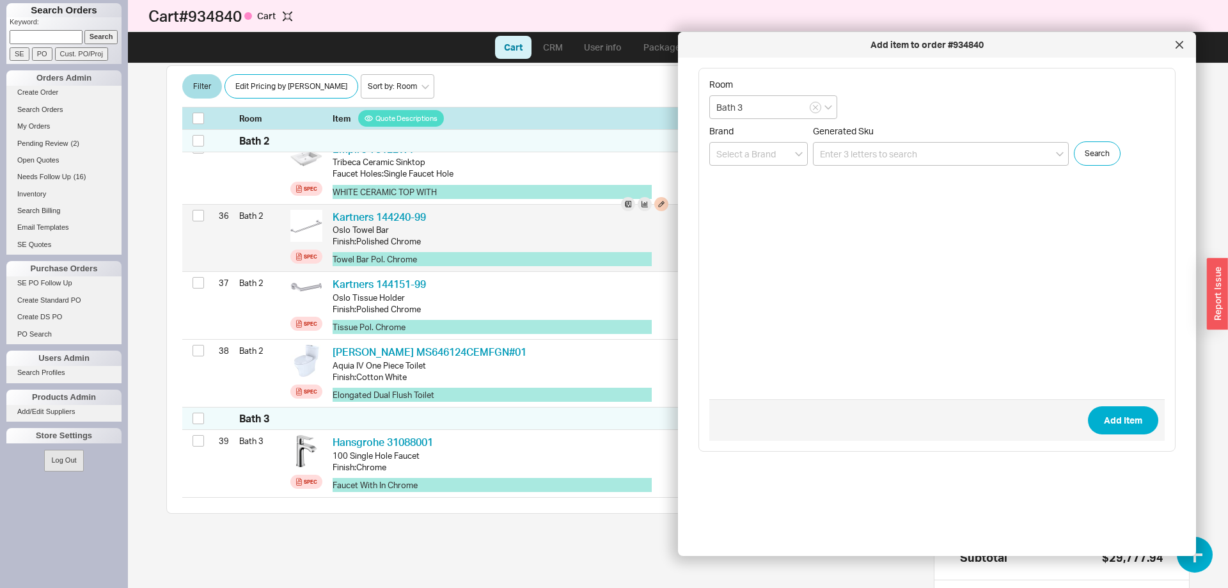
scroll to position [2611, 0]
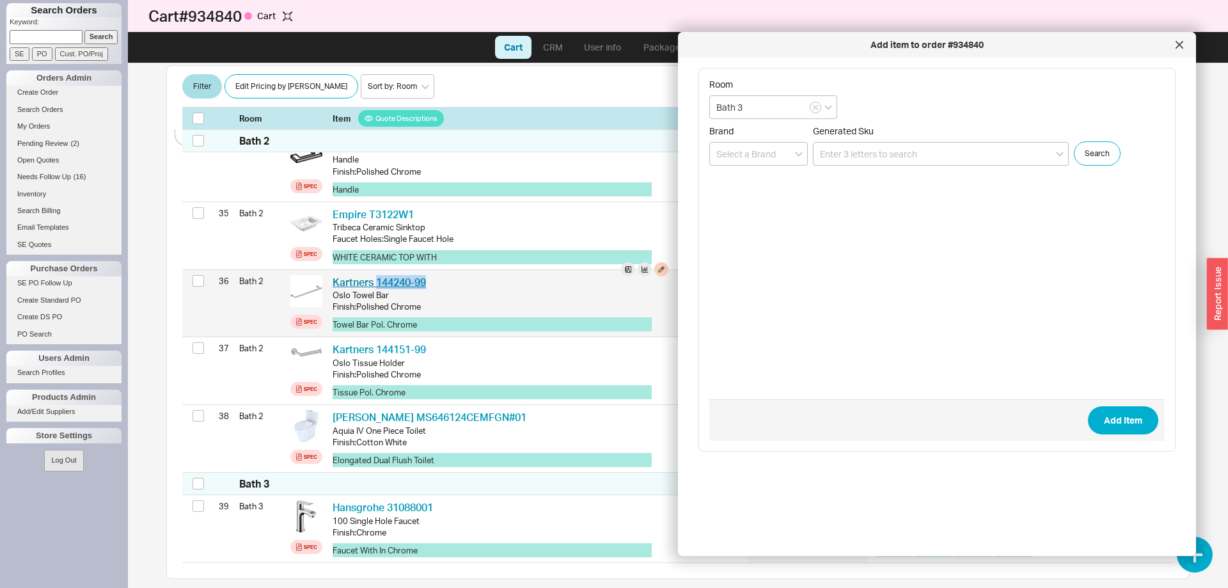
drag, startPoint x: 446, startPoint y: 281, endPoint x: 376, endPoint y: 279, distance: 70.4
click at [376, 279] on div "Kartners 144240-99 KRT 144240-99" at bounding box center [501, 282] width 336 height 14
copy link "144240-99"
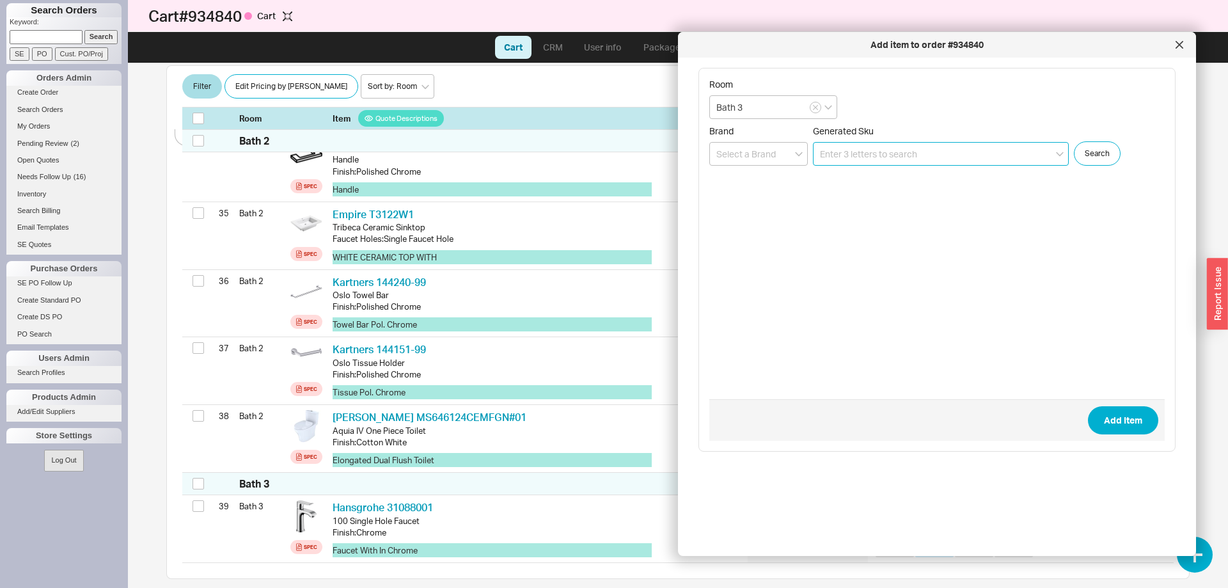
paste input "144240-99"
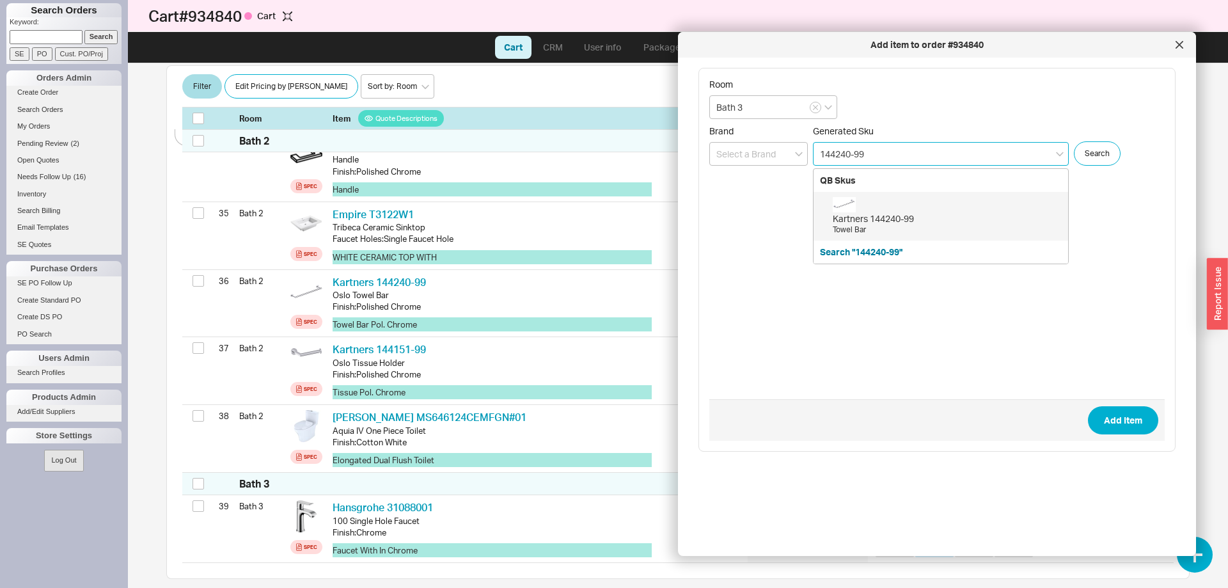
click at [838, 151] on input "144240-99" at bounding box center [941, 154] width 256 height 24
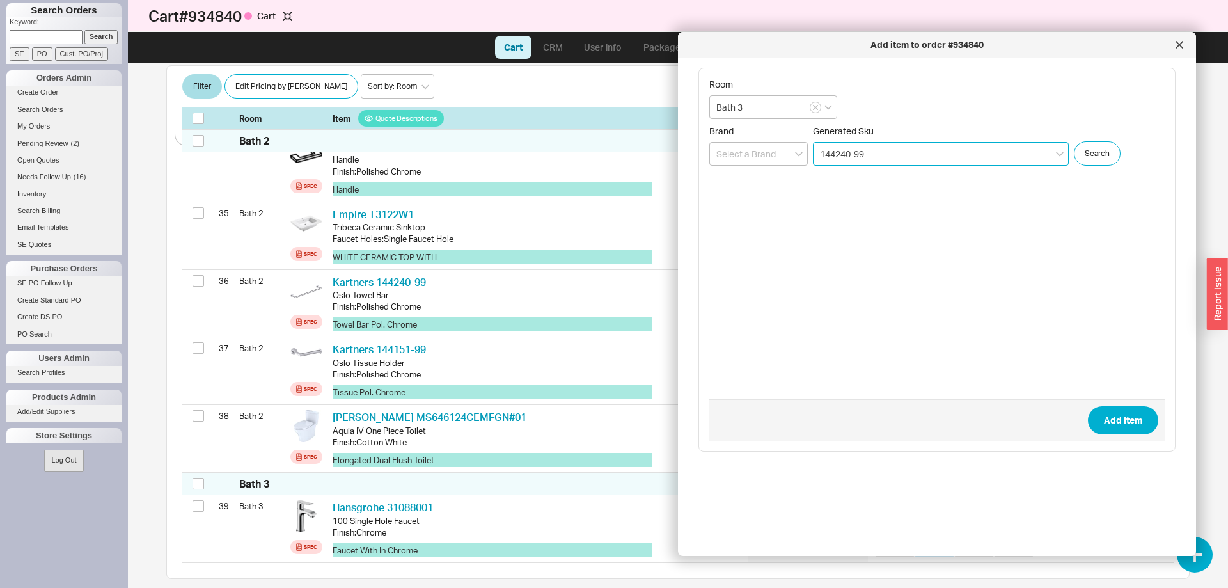
drag, startPoint x: 837, startPoint y: 154, endPoint x: 845, endPoint y: 154, distance: 8.3
click at [845, 154] on input "144240-99" at bounding box center [941, 154] width 256 height 24
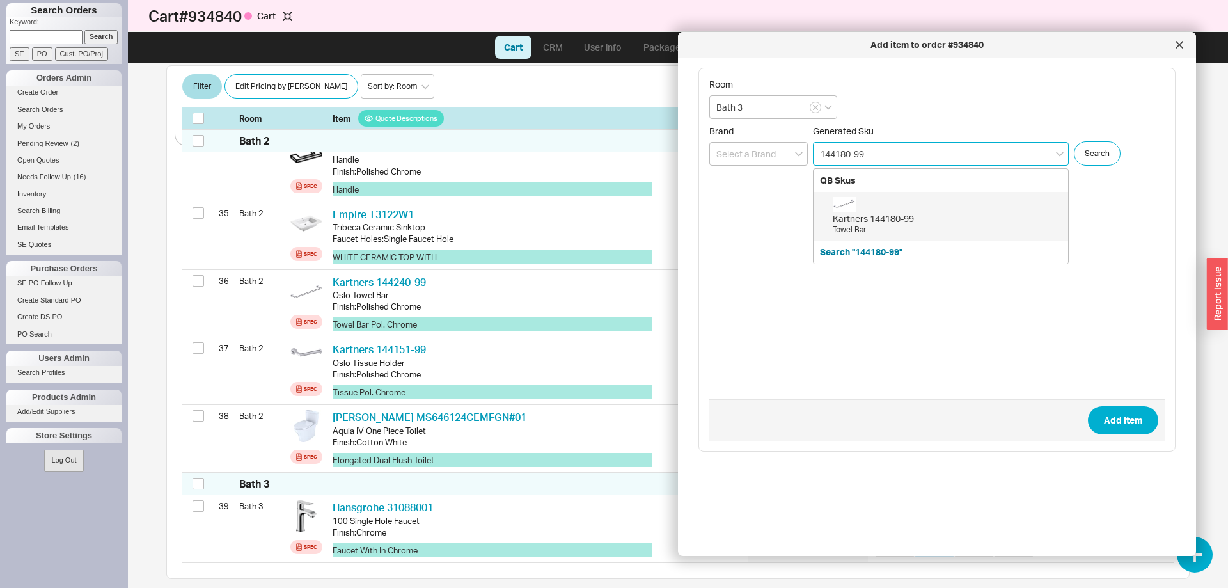
click at [892, 211] on div "Kartners 144180-99 Towel Bar" at bounding box center [947, 216] width 229 height 38
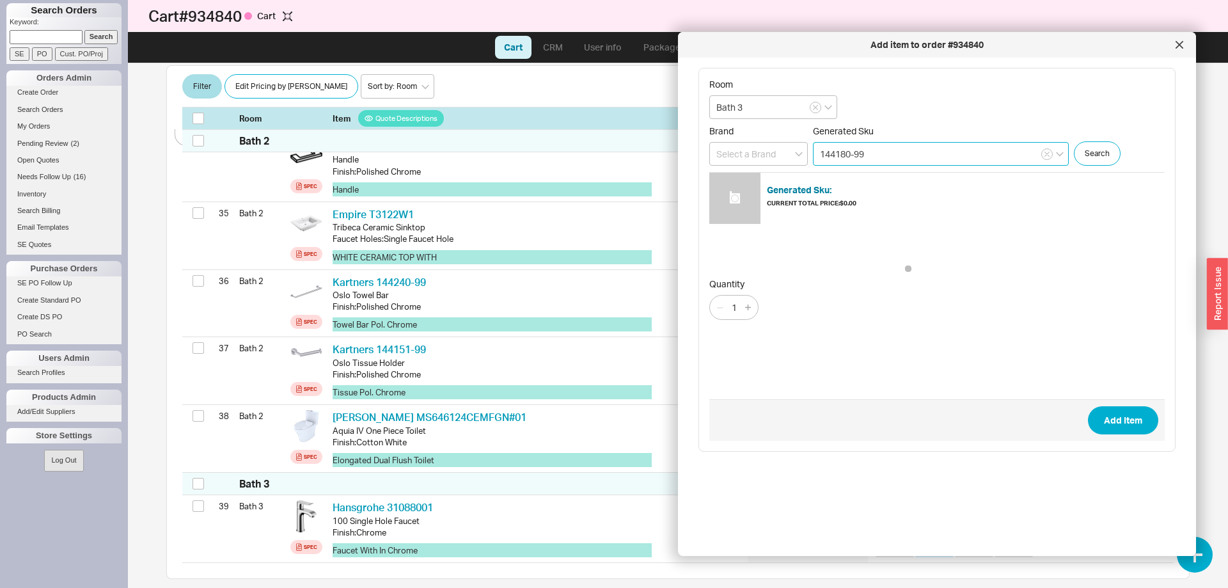
type input "144180-99"
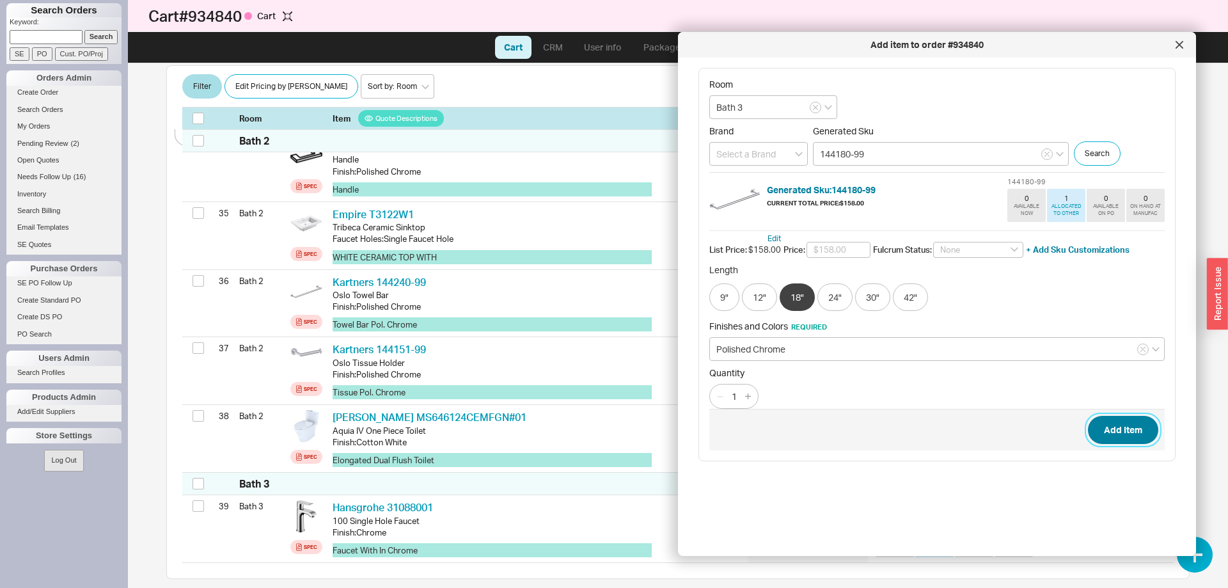
click at [1095, 431] on button "Add Item" at bounding box center [1123, 430] width 70 height 28
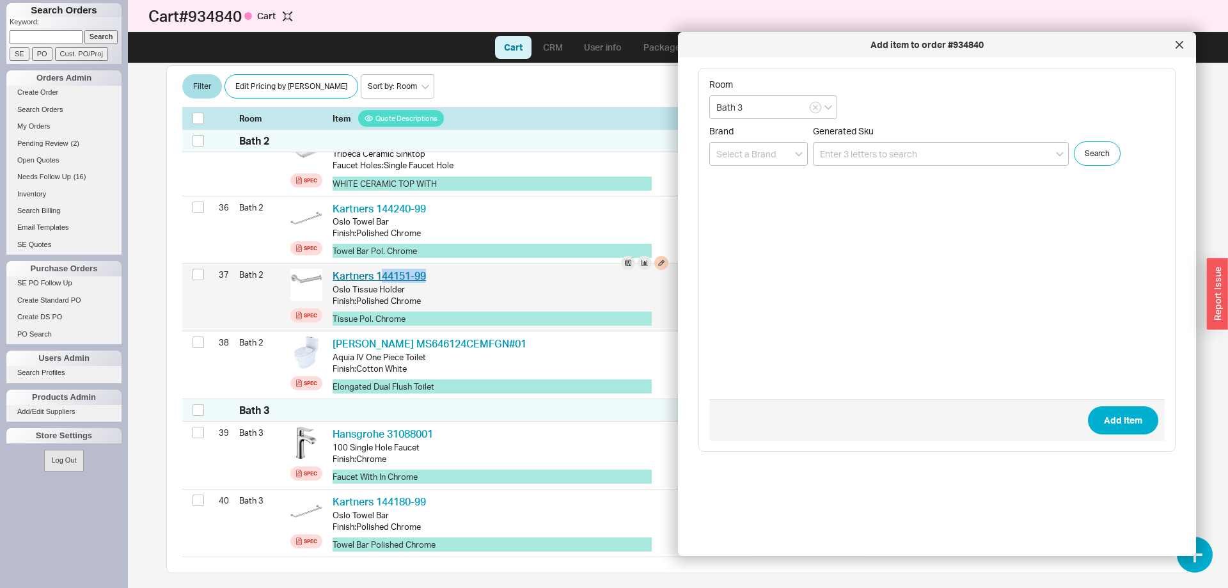
scroll to position [2685, 0]
drag, startPoint x: 432, startPoint y: 271, endPoint x: 377, endPoint y: 270, distance: 55.0
click at [377, 270] on div "Kartners 144151-99 KRT 144151-99" at bounding box center [501, 276] width 336 height 14
copy link "144151-99"
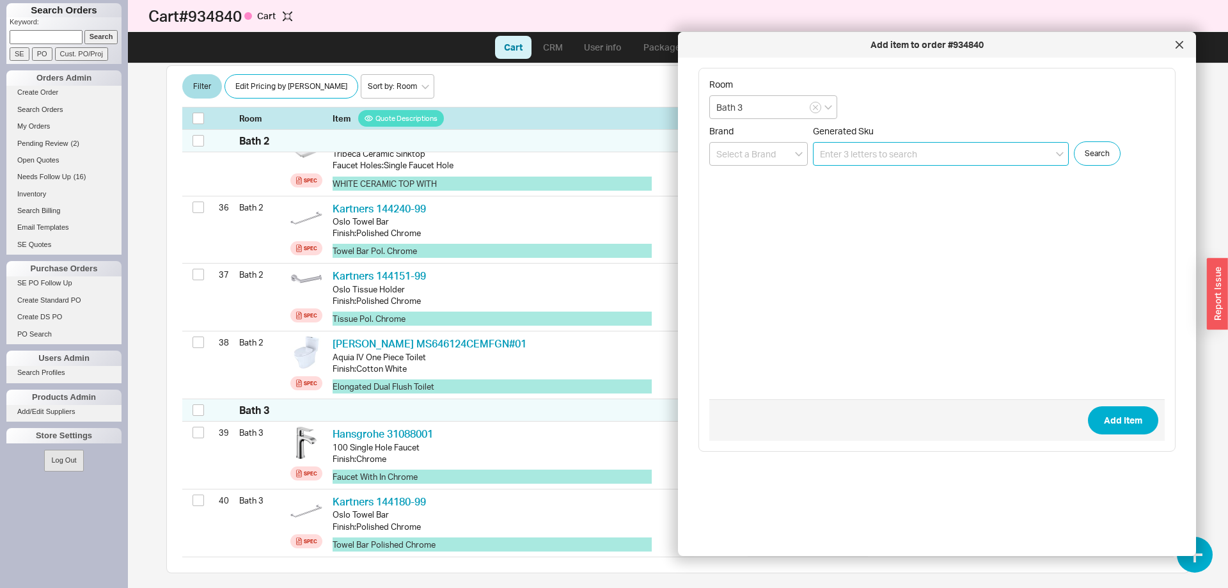
paste input "144151-99"
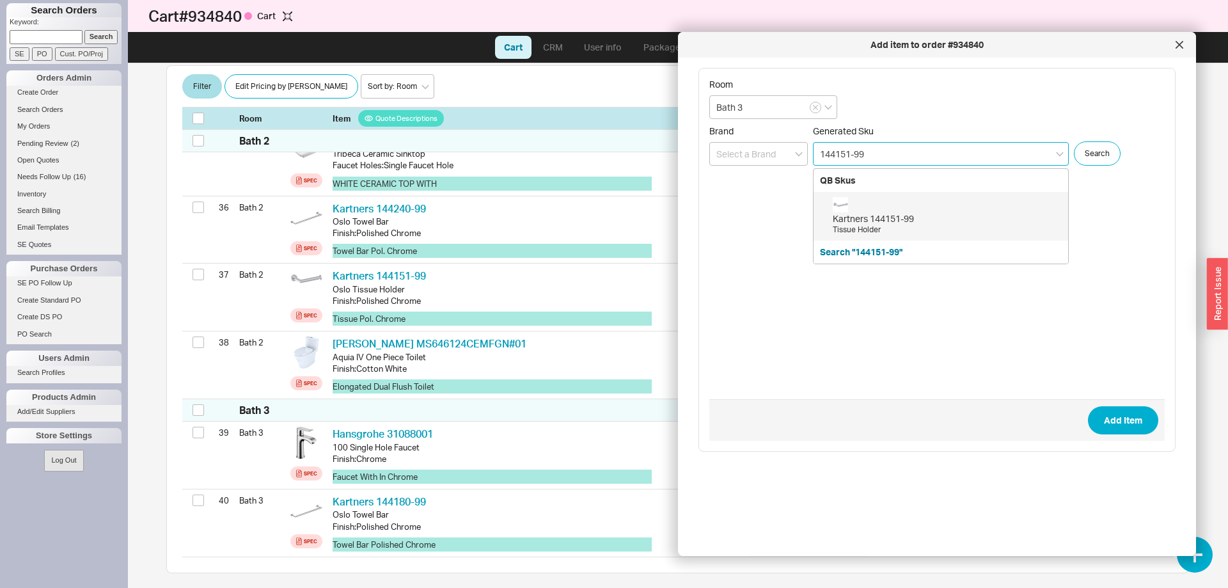
click at [904, 209] on div "Kartners 144151-99 Tissue Holder" at bounding box center [947, 216] width 229 height 38
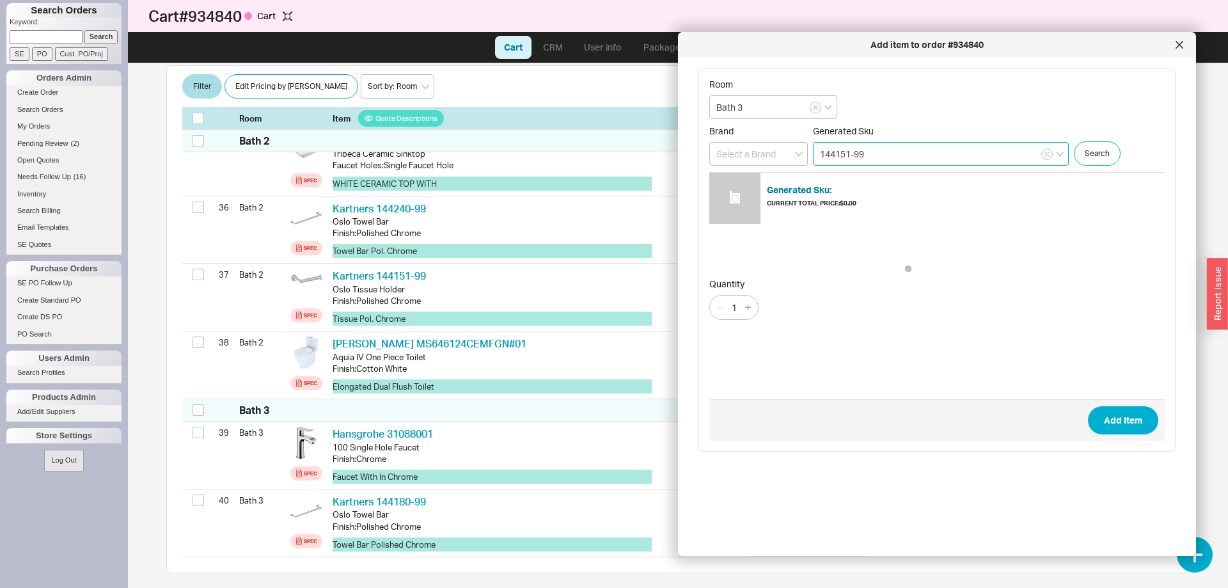
type input "144151-99"
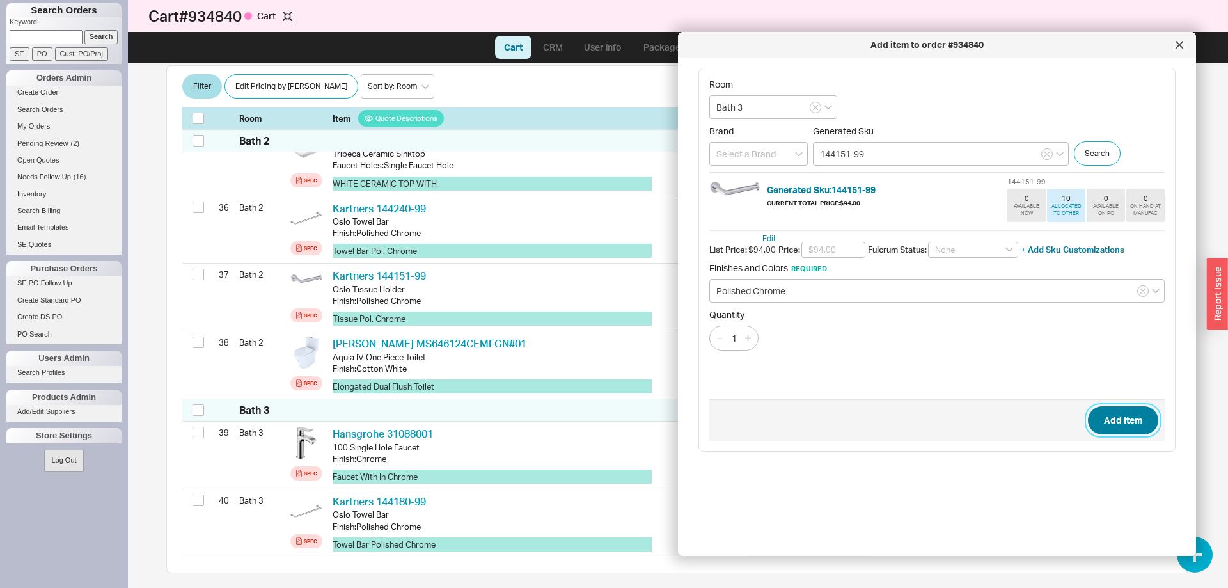
click at [1145, 419] on button "Add Item" at bounding box center [1123, 420] width 70 height 28
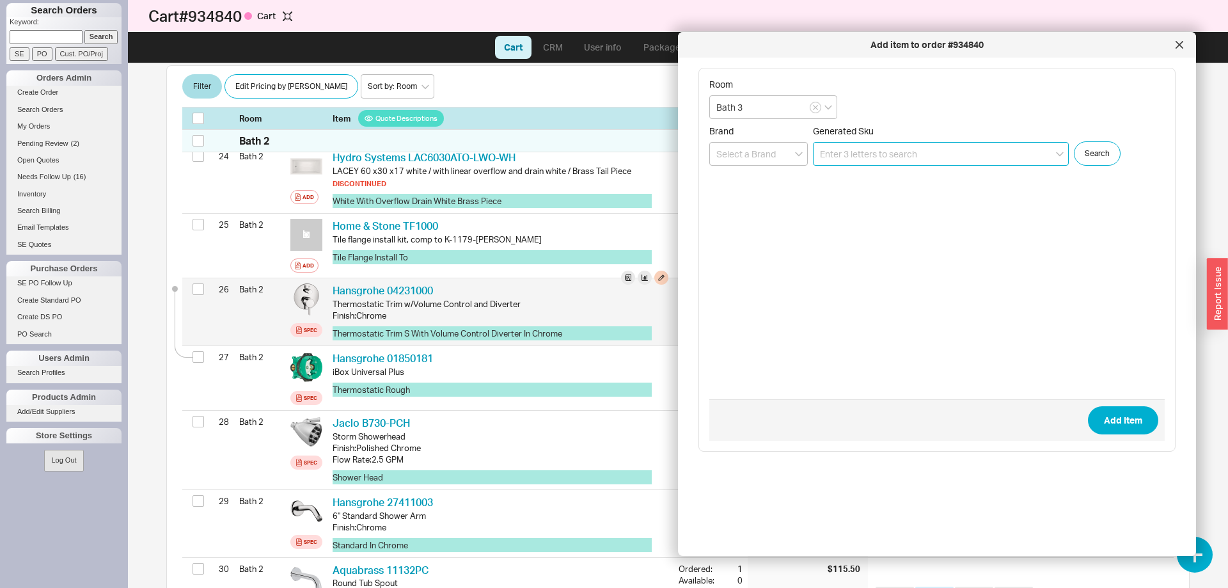
scroll to position [1906, 0]
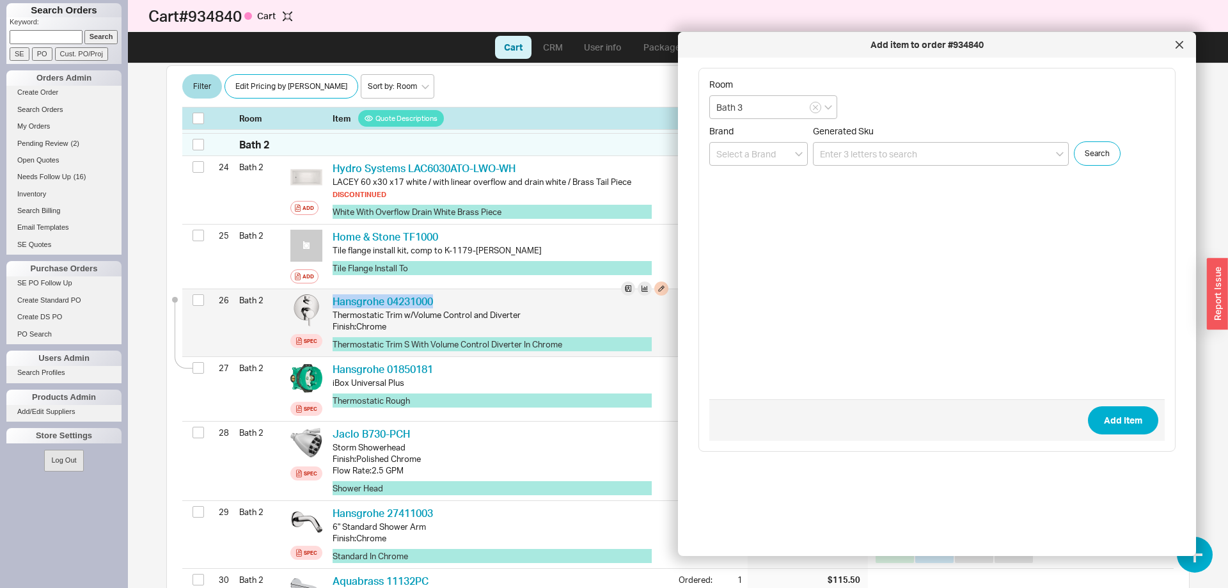
drag, startPoint x: 436, startPoint y: 299, endPoint x: 330, endPoint y: 304, distance: 105.7
click at [330, 304] on div "Hansgrohe 04231000 HGR 04231000 Thermostatic Trim w/Volume Control and Diverter…" at bounding box center [501, 322] width 346 height 67
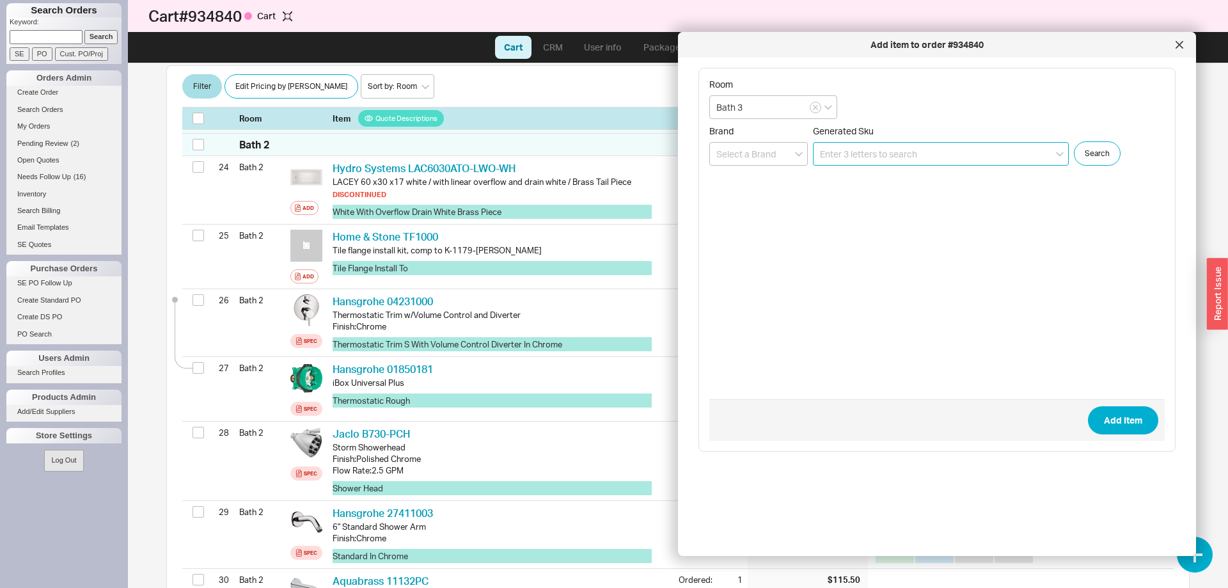
paste input "04230000"
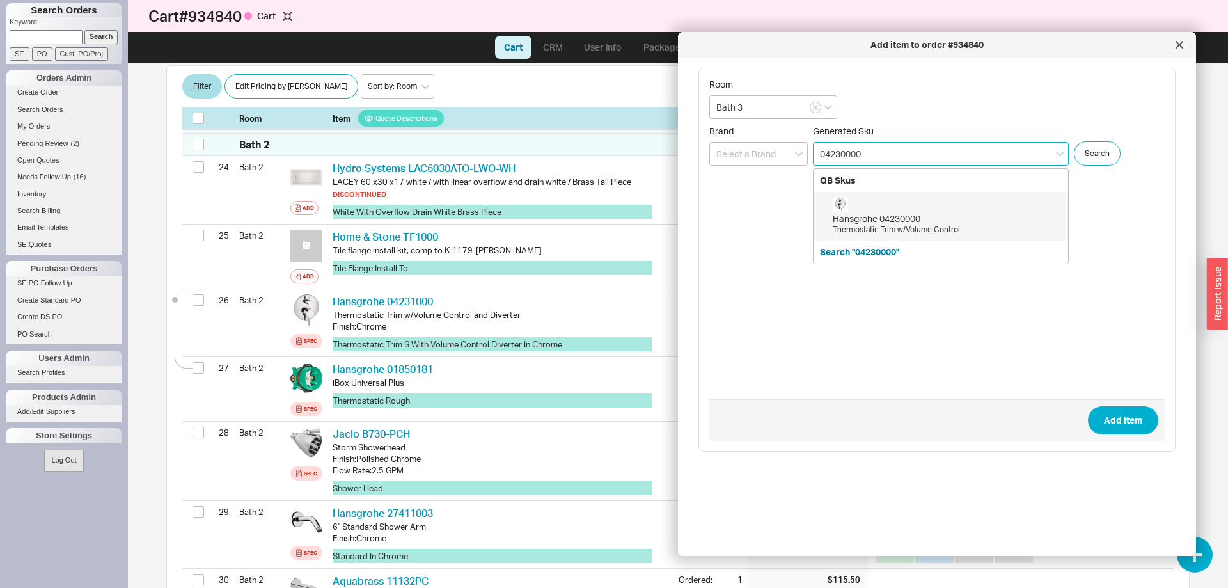
click at [881, 214] on div "Hansgrohe 04230000" at bounding box center [947, 218] width 229 height 13
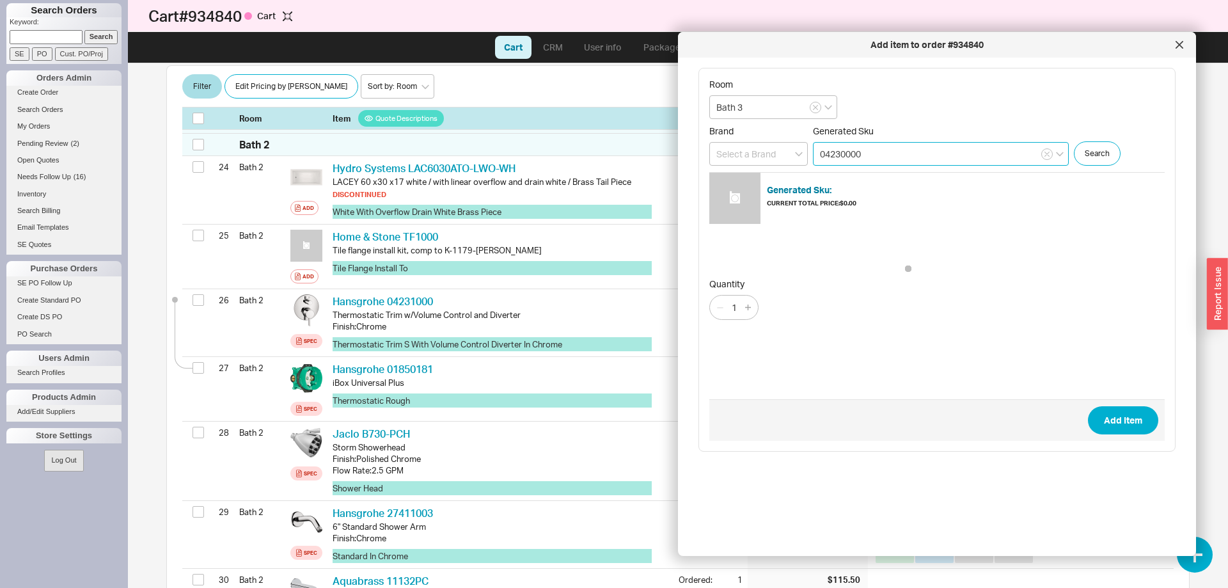
type input "04230000"
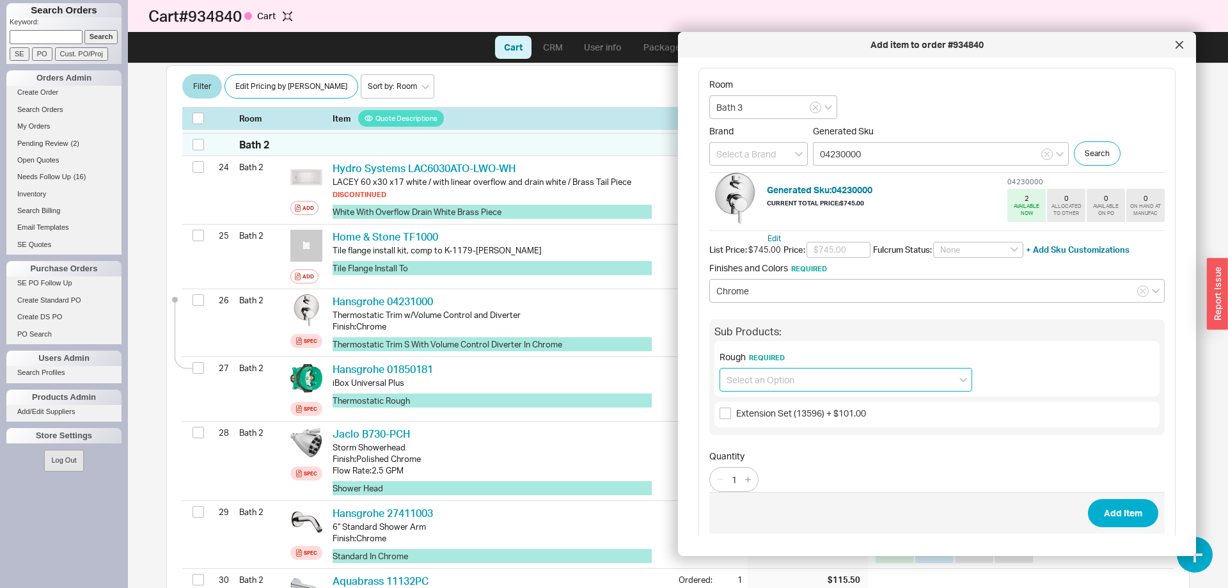
click at [782, 371] on input at bounding box center [846, 380] width 253 height 24
click at [780, 408] on div "iBox Universal Plus (01850181) + $198.00" at bounding box center [845, 406] width 251 height 23
type input "iBox Universal Plus (01850181) + $198.00"
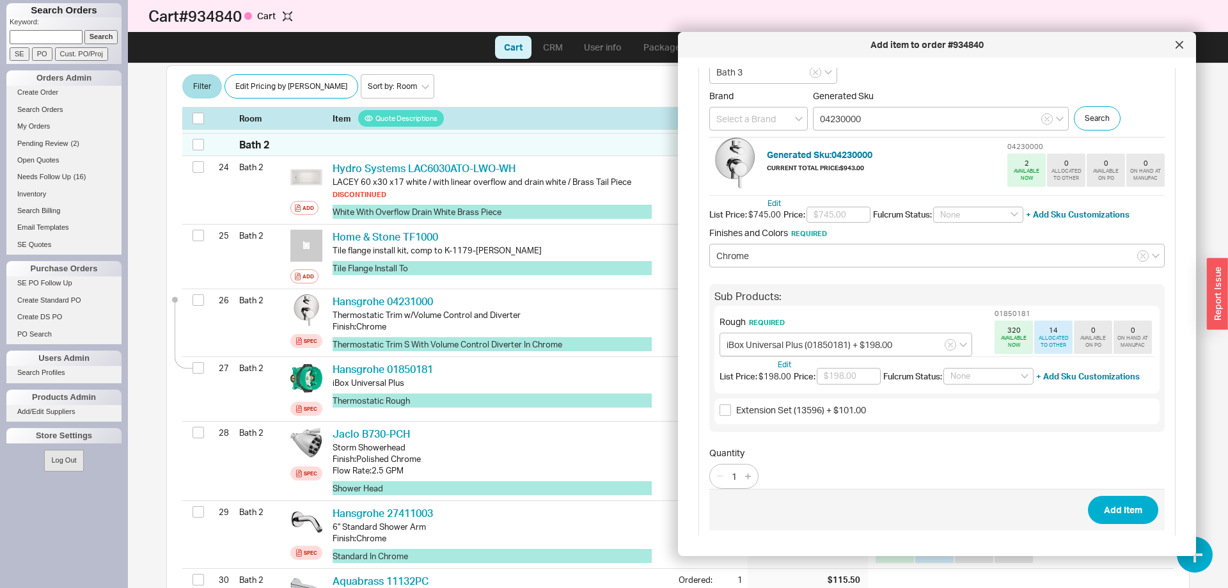
scroll to position [41, 0]
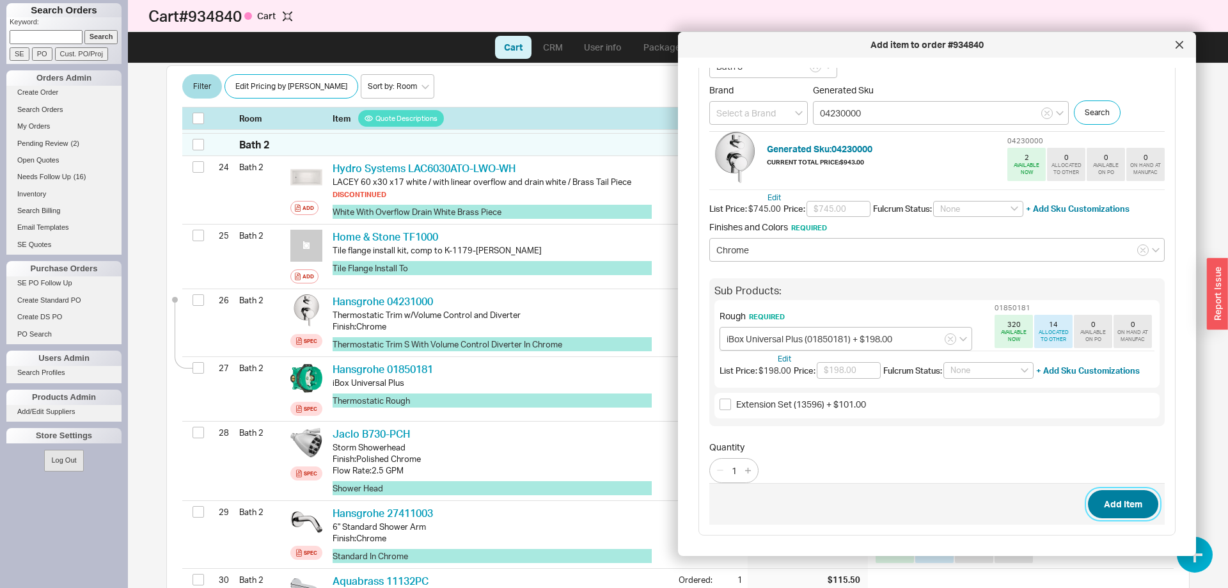
click at [1111, 502] on button "Add Item" at bounding box center [1123, 504] width 70 height 28
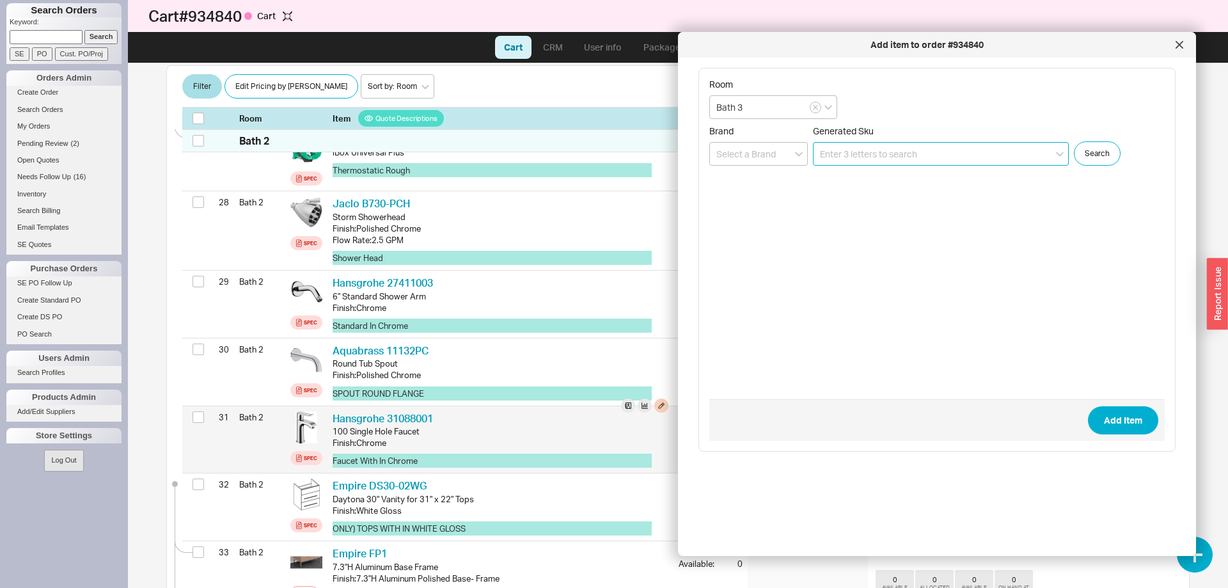
scroll to position [2105, 0]
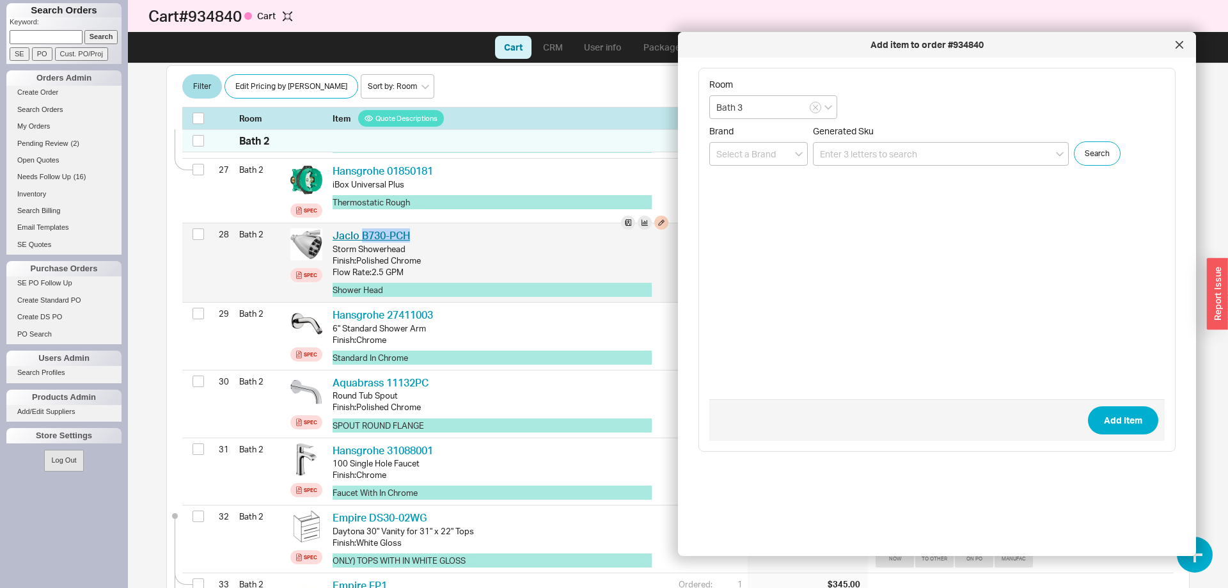
drag, startPoint x: 424, startPoint y: 230, endPoint x: 363, endPoint y: 236, distance: 61.1
click at [363, 236] on div "Jaclo B730-PCH JCL B730-PCH" at bounding box center [501, 235] width 336 height 14
copy link "B730-PCH"
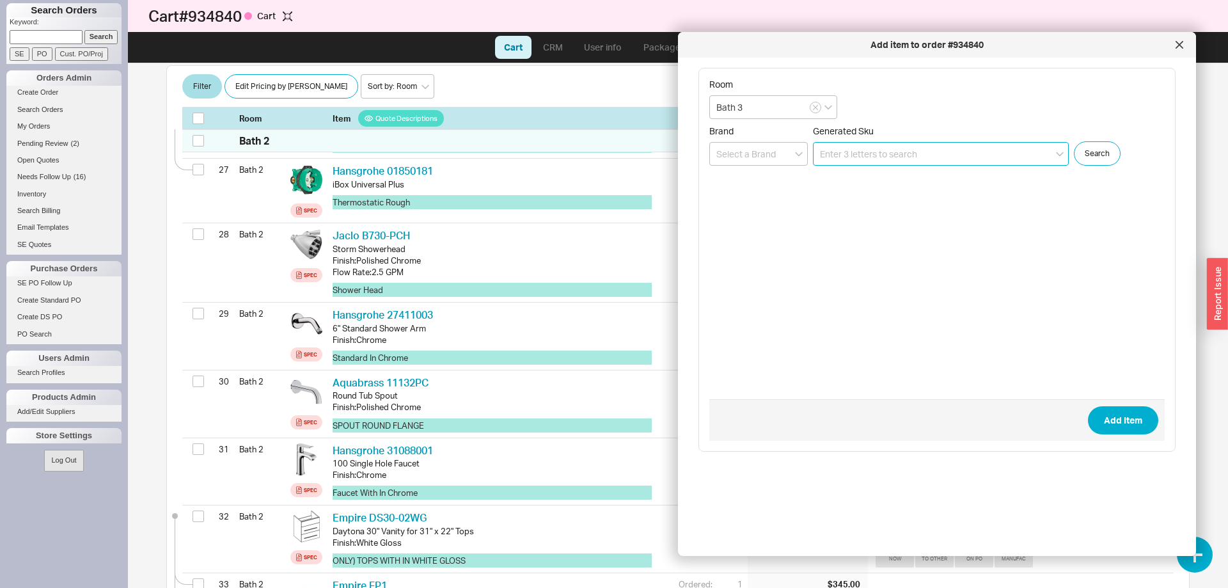
paste input "B730-PCH"
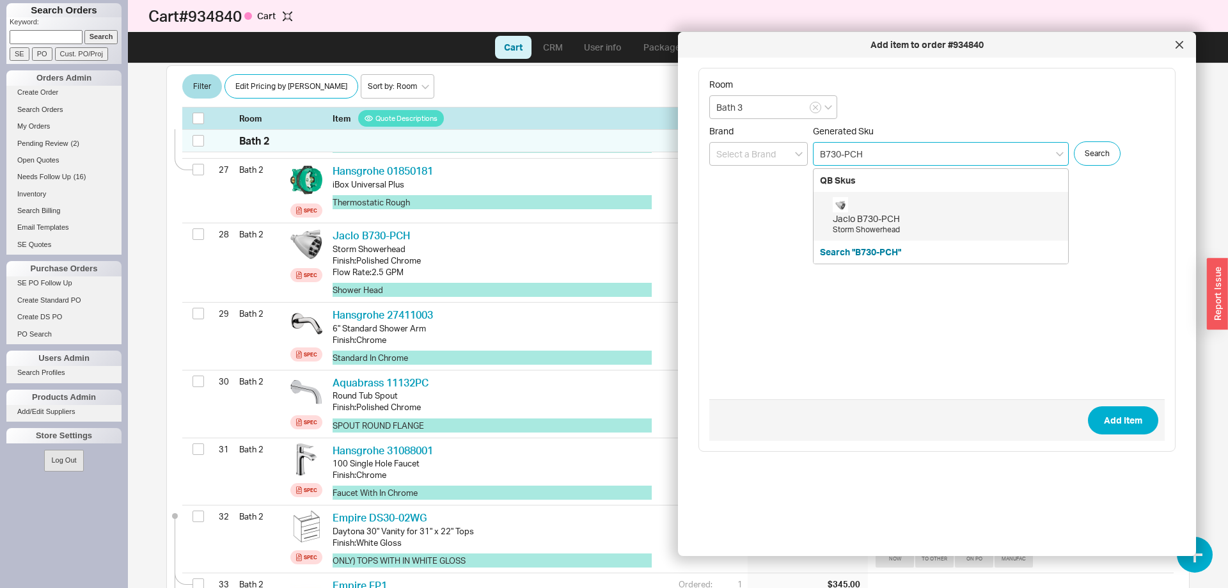
click at [898, 207] on div "Jaclo B730-PCH Storm Showerhead" at bounding box center [947, 216] width 229 height 38
type input "B730-PCH"
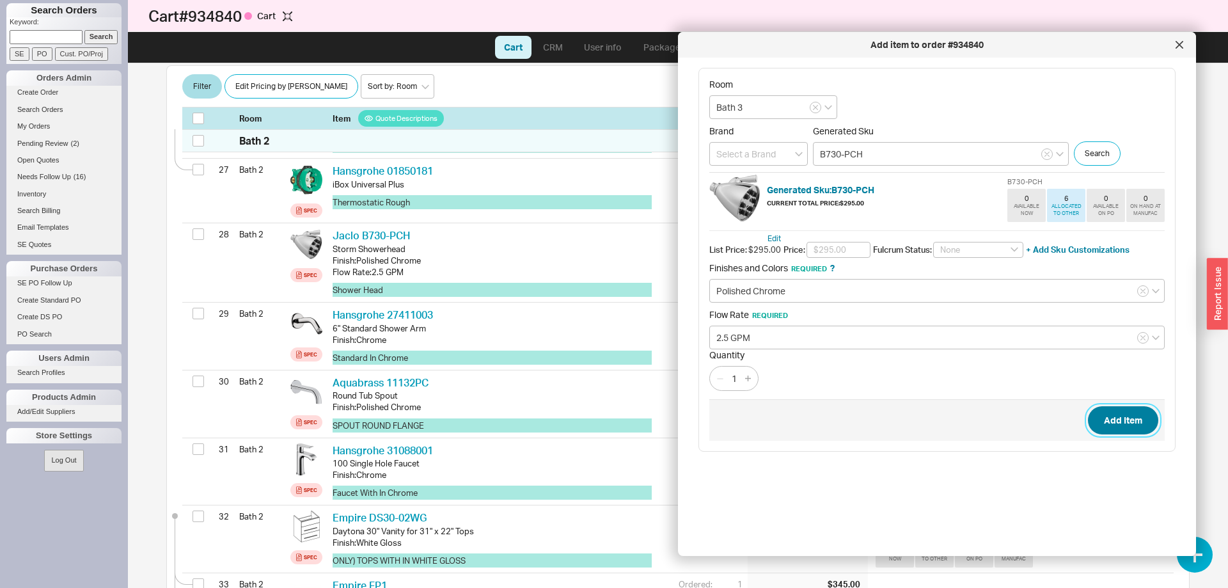
click at [1130, 432] on button "Add Item" at bounding box center [1123, 420] width 70 height 28
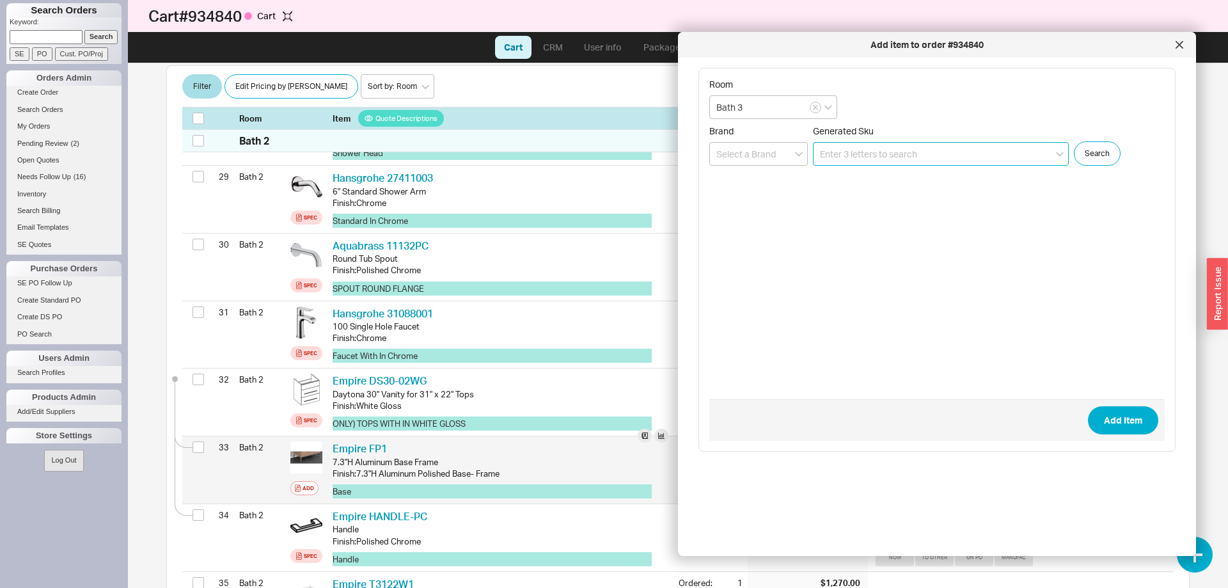
scroll to position [2176, 0]
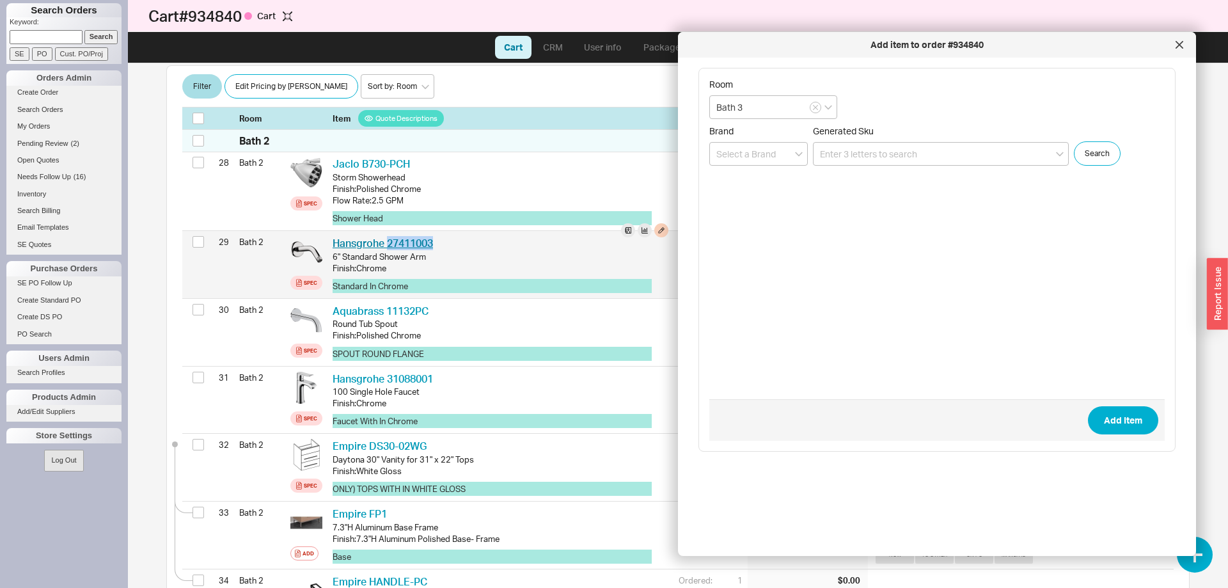
drag, startPoint x: 445, startPoint y: 245, endPoint x: 387, endPoint y: 246, distance: 58.2
click at [387, 246] on div "Hansgrohe 27411003 HGR 27411003" at bounding box center [501, 243] width 336 height 14
copy link "27411003"
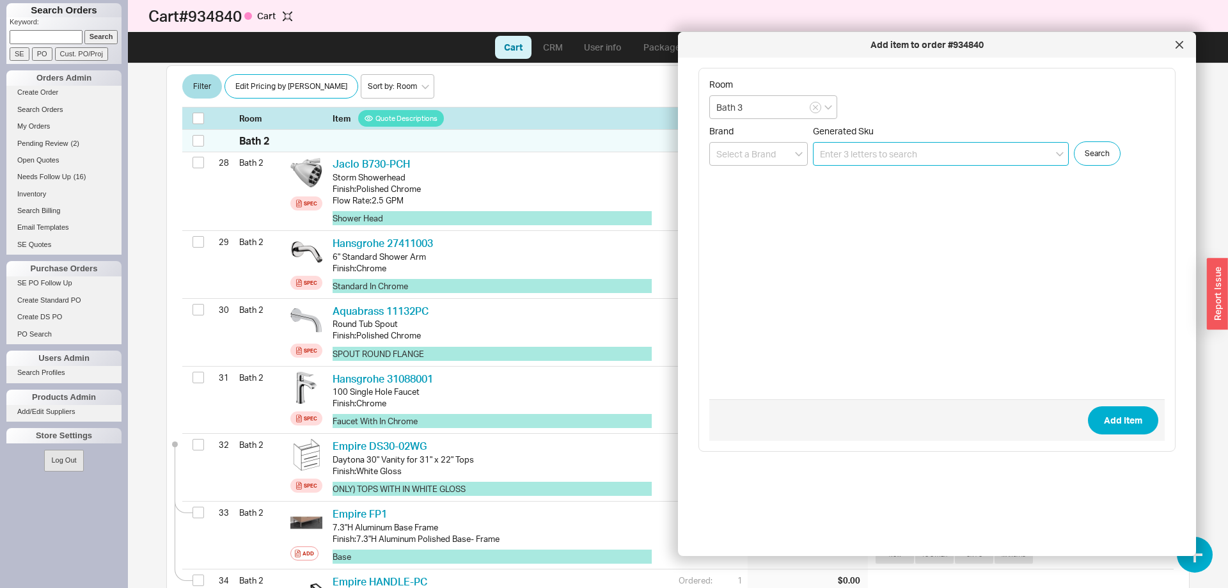
paste input "27411003"
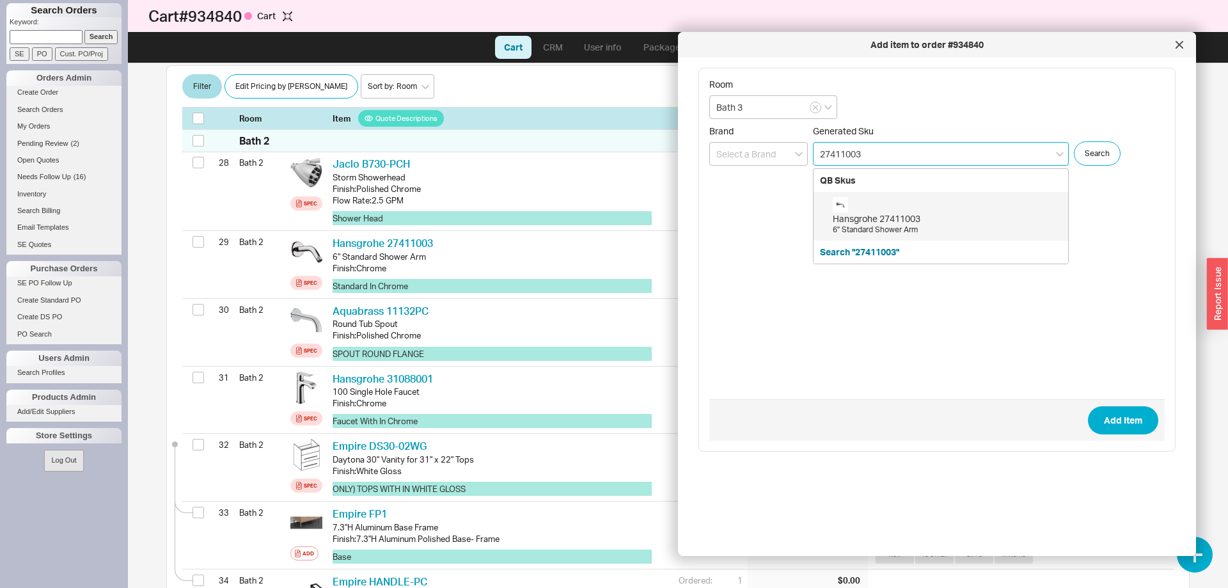
click at [920, 214] on div "Hansgrohe 27411003" at bounding box center [947, 218] width 229 height 13
type input "27411003"
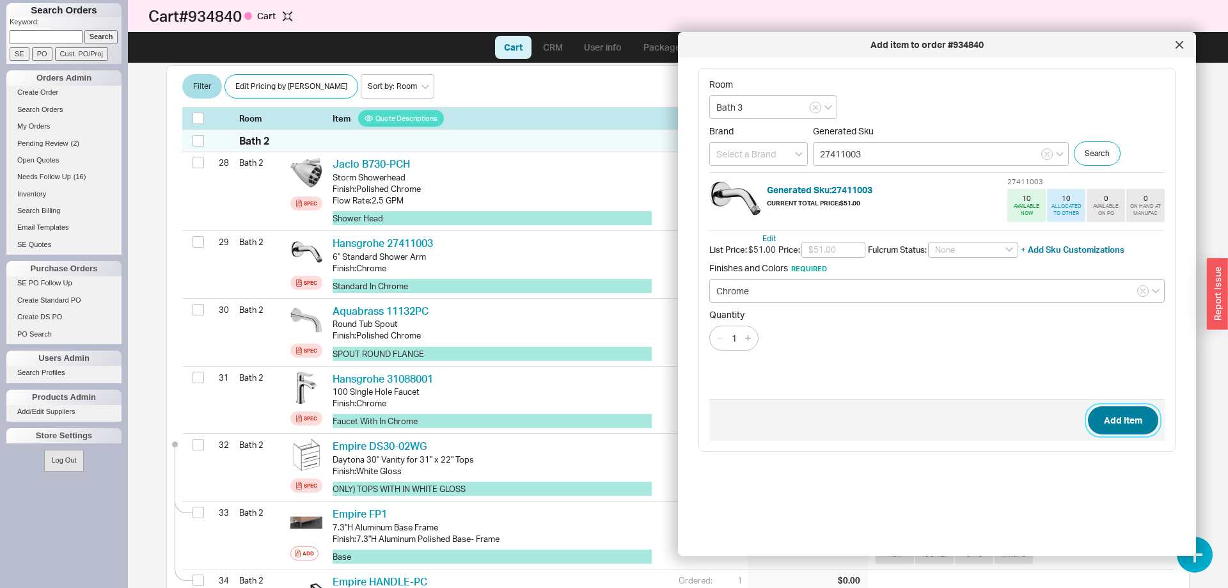
click at [1130, 419] on button "Add Item" at bounding box center [1123, 420] width 70 height 28
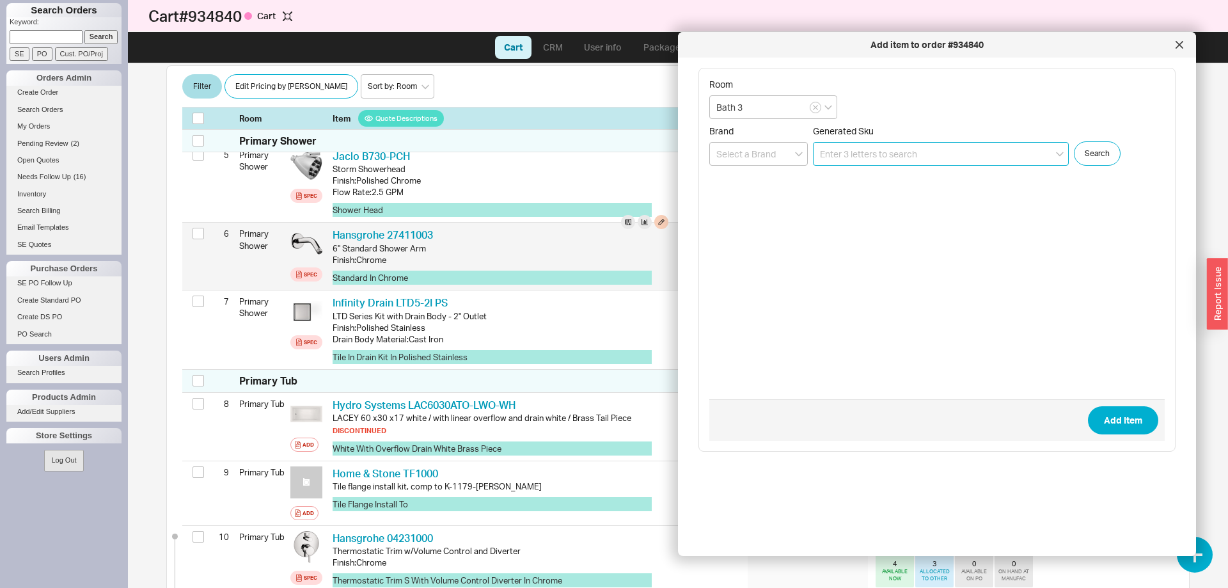
scroll to position [489, 0]
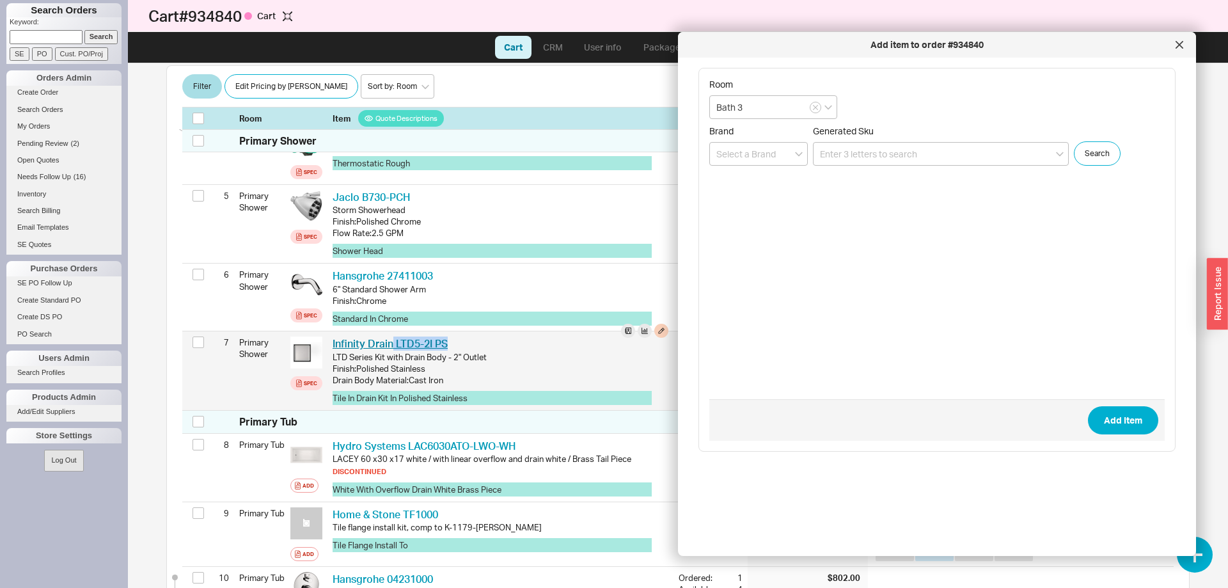
drag, startPoint x: 463, startPoint y: 344, endPoint x: 393, endPoint y: 340, distance: 69.2
click at [393, 340] on div "Infinity Drain LTD5-2I PS IFN LTD5-2I PS" at bounding box center [501, 344] width 336 height 14
copy link "LTD5-2I PS"
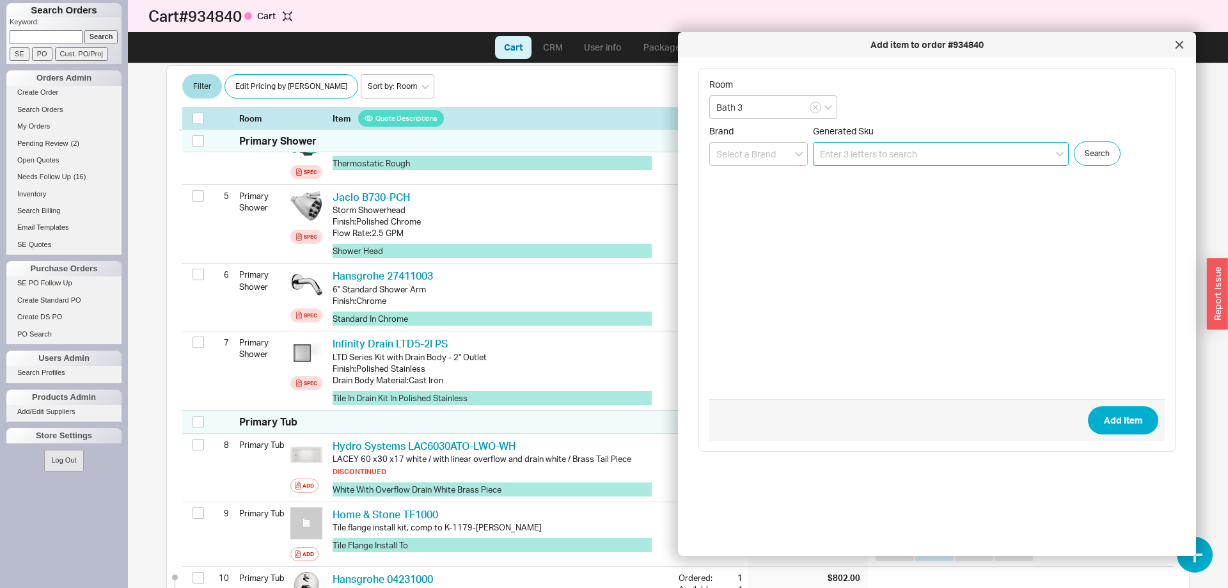
paste input "LTD5-2I PS"
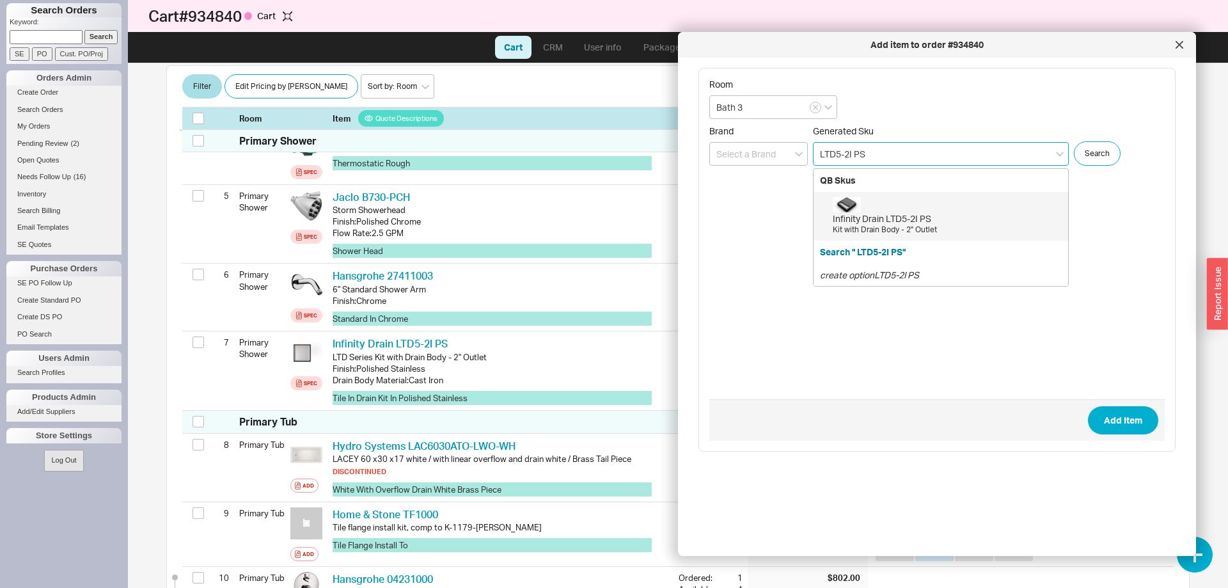
click at [912, 225] on div "Infinity Drain LTD5-2I PS" at bounding box center [947, 218] width 229 height 13
type input "LTD5-2I PS"
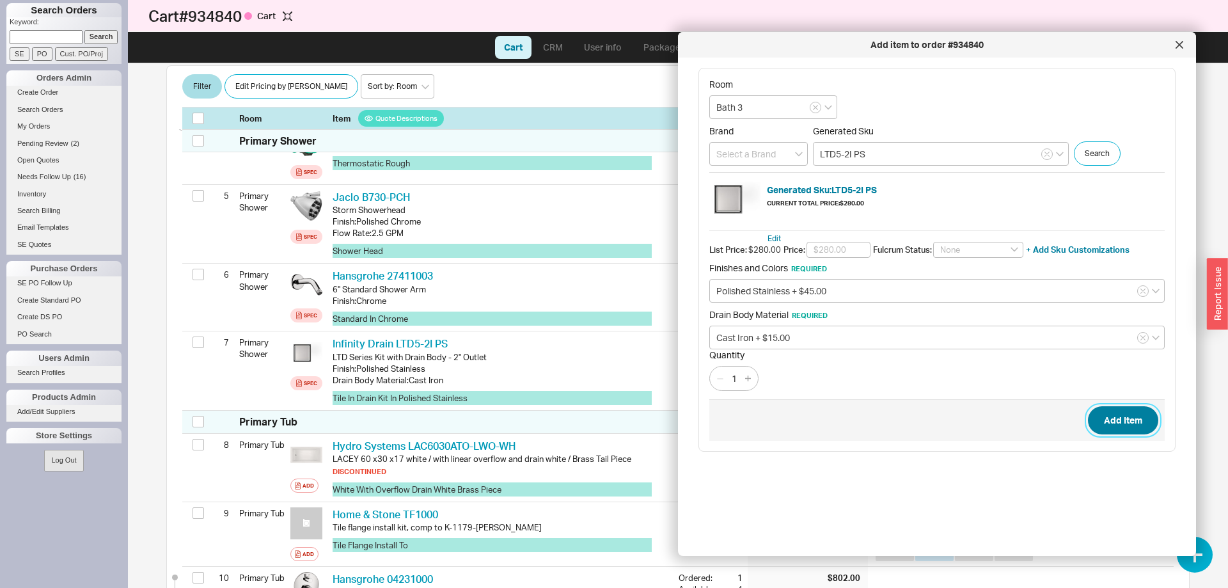
click at [1108, 417] on button "Add Item" at bounding box center [1123, 420] width 70 height 28
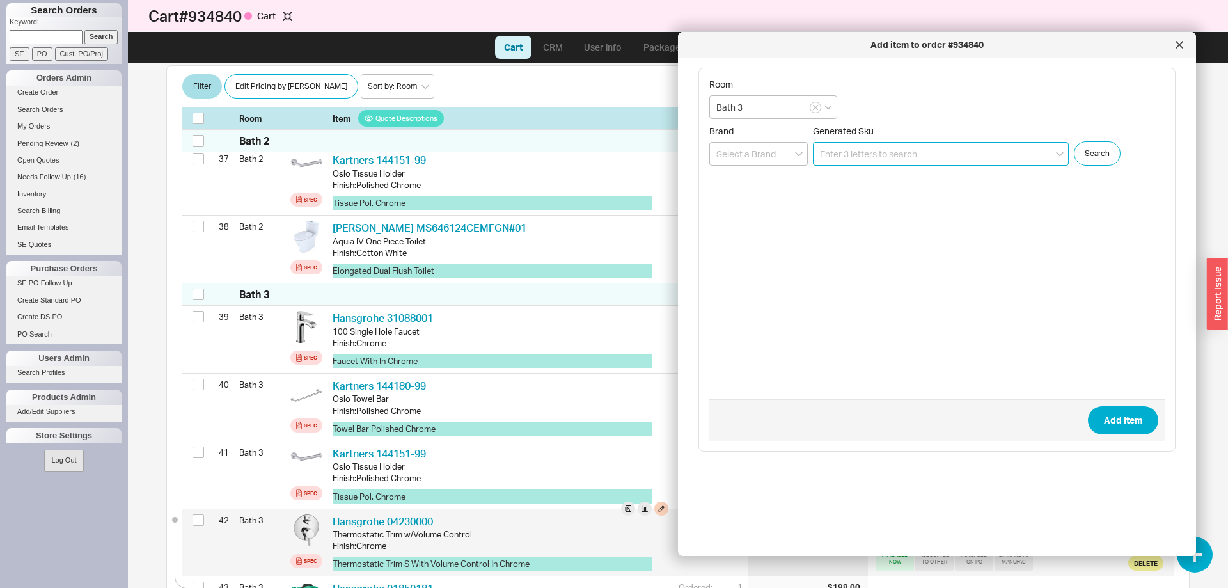
scroll to position [2650, 0]
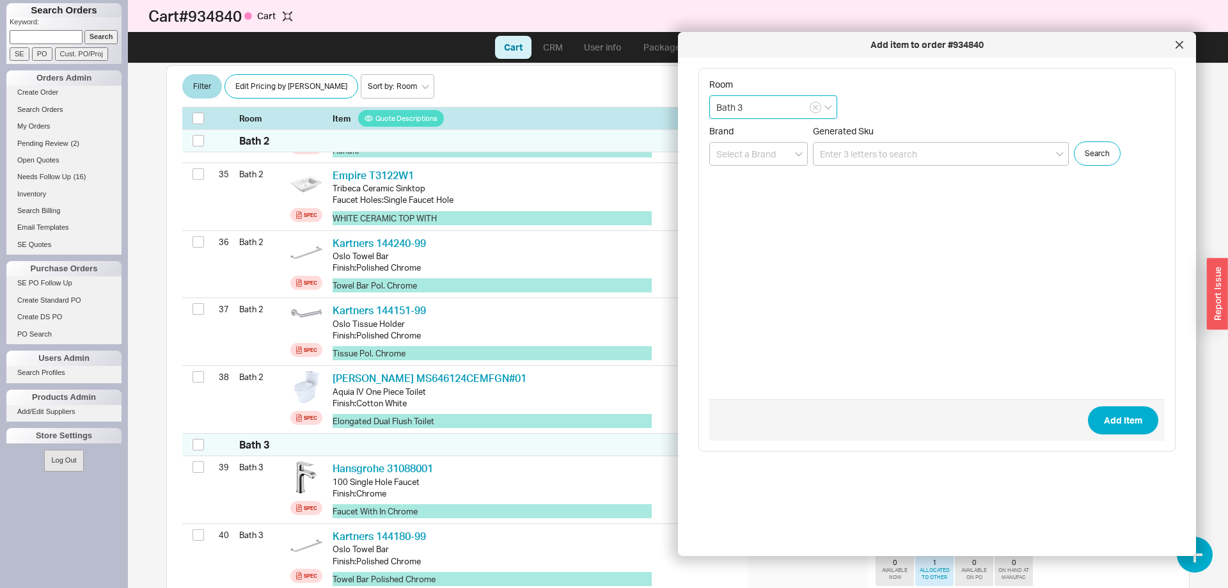
drag, startPoint x: 746, startPoint y: 103, endPoint x: 752, endPoint y: 106, distance: 6.6
click at [746, 102] on input "Bath 3" at bounding box center [773, 107] width 128 height 24
click at [762, 203] on div "Bath 2" at bounding box center [773, 202] width 127 height 23
type input "Bath 2"
click at [845, 146] on input at bounding box center [941, 154] width 256 height 24
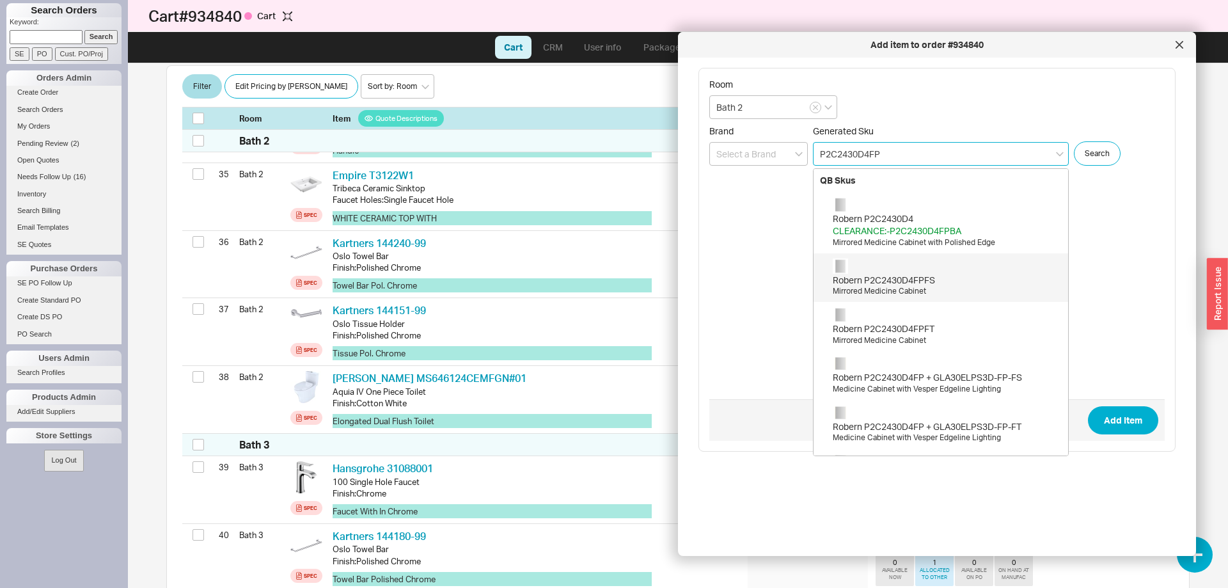
click at [933, 281] on div "Robern P2C2430D4FPFS" at bounding box center [947, 280] width 229 height 13
type input "P2C2430D4FPFS"
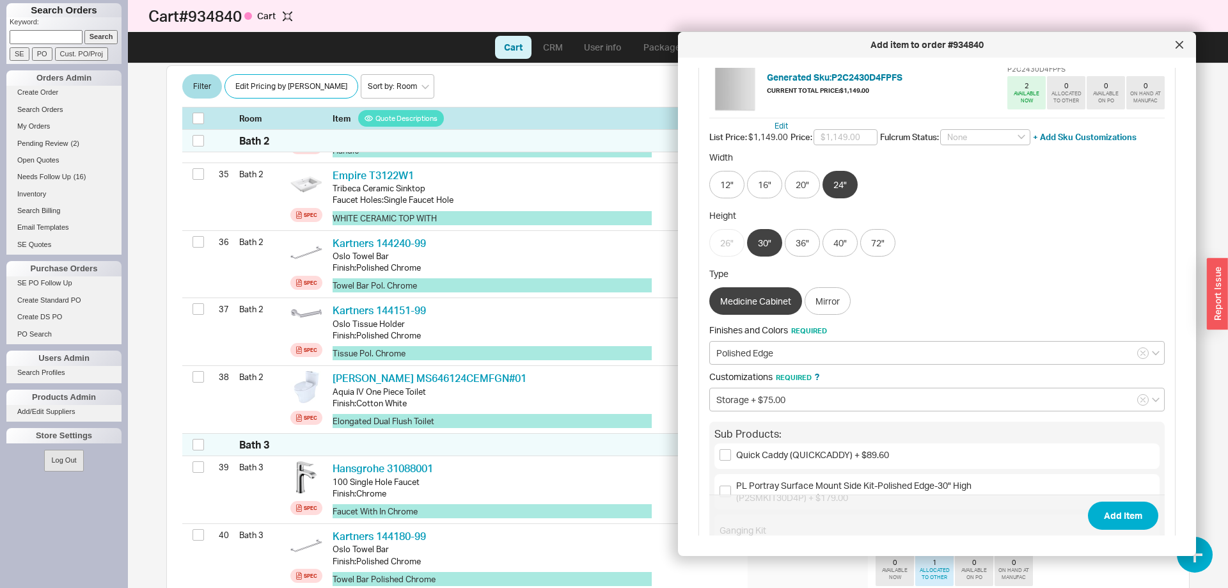
scroll to position [131, 0]
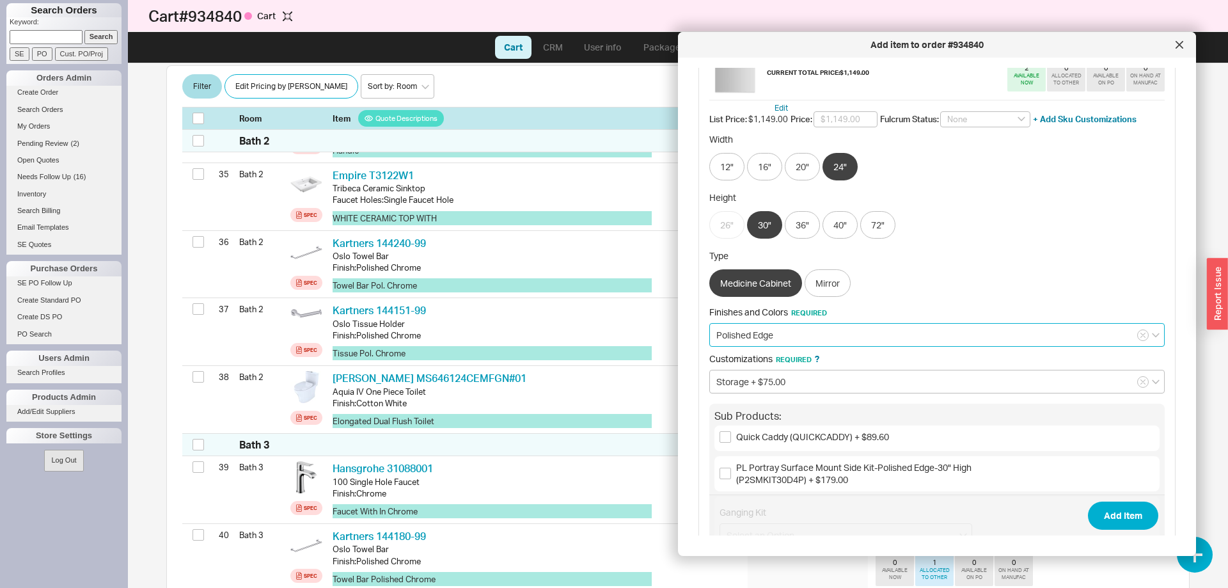
click at [800, 328] on input "Polished Edge" at bounding box center [937, 335] width 456 height 24
click at [784, 380] on div "Beveled Edge" at bounding box center [937, 384] width 454 height 23
type input "Beveled Edge"
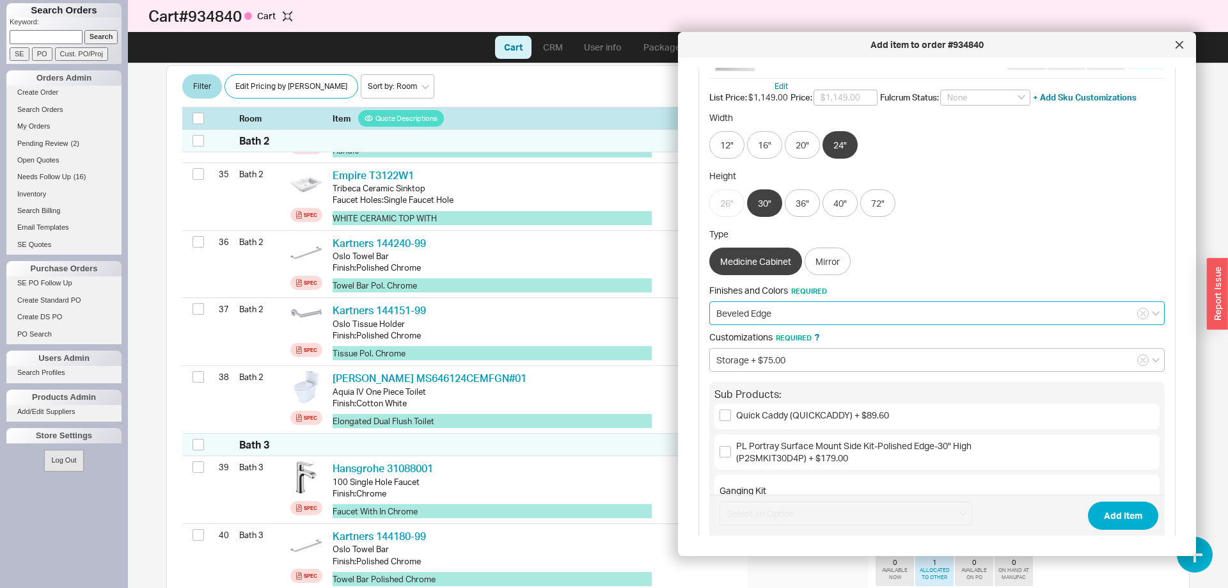
scroll to position [196, 0]
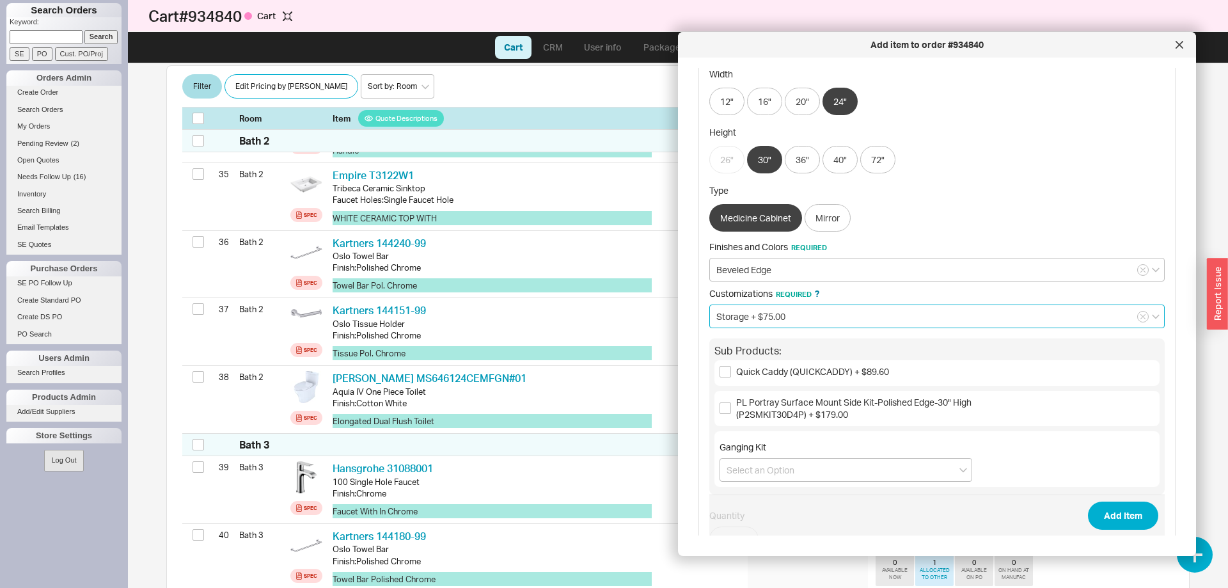
click at [778, 319] on input "Storage + $75.00" at bounding box center [937, 317] width 456 height 24
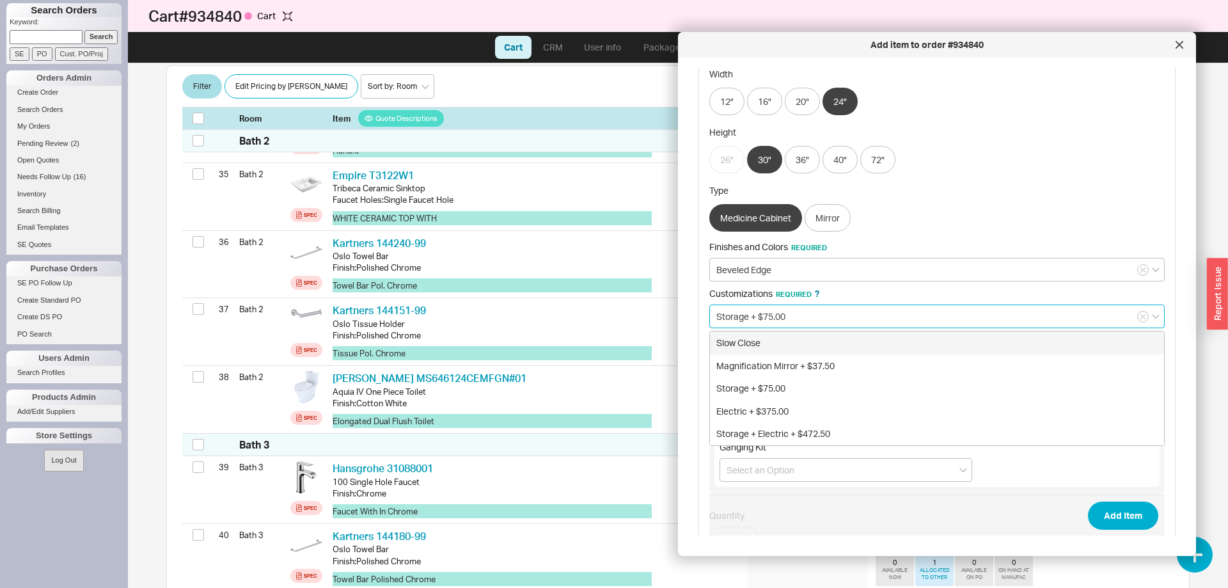
click at [811, 347] on div "Slow Close" at bounding box center [937, 342] width 454 height 23
type input "Slow Close"
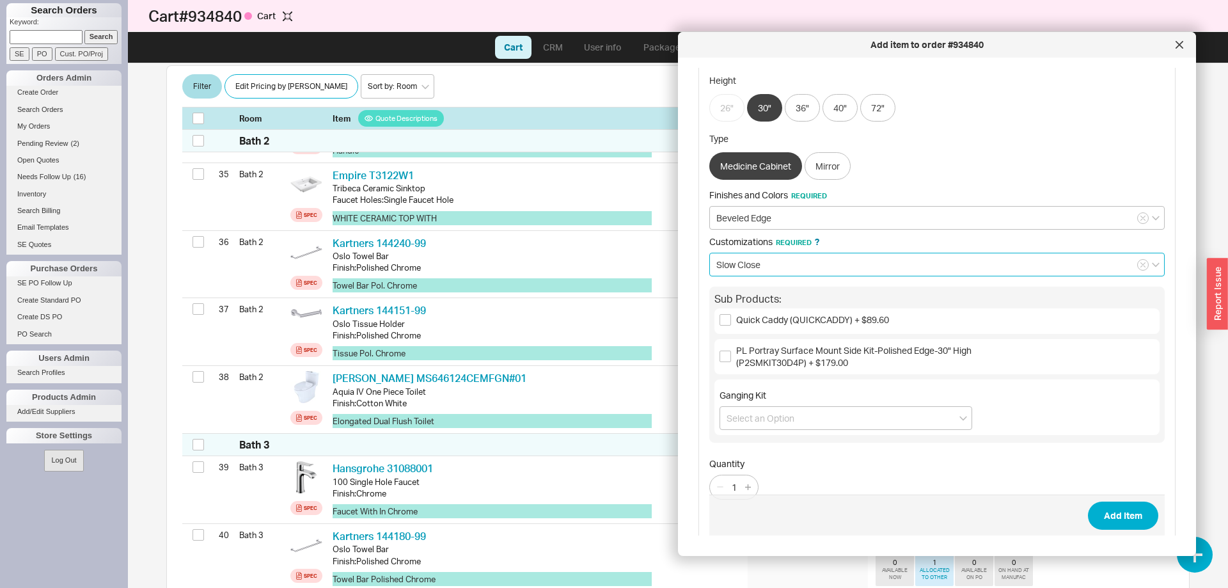
scroll to position [264, 0]
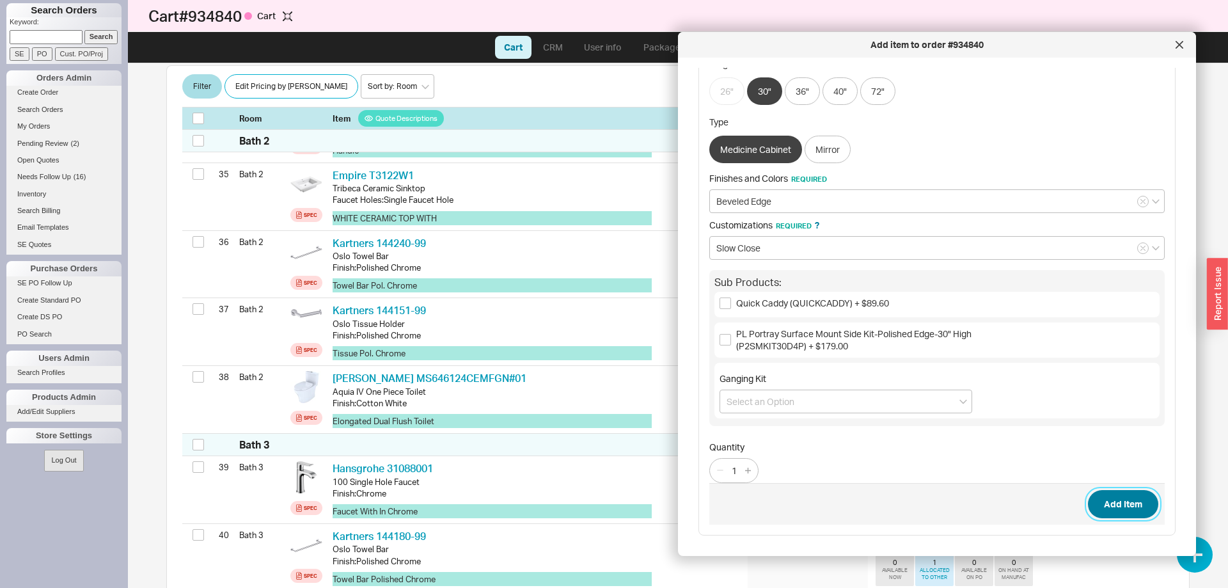
click at [1116, 507] on button "Add Item" at bounding box center [1123, 504] width 70 height 28
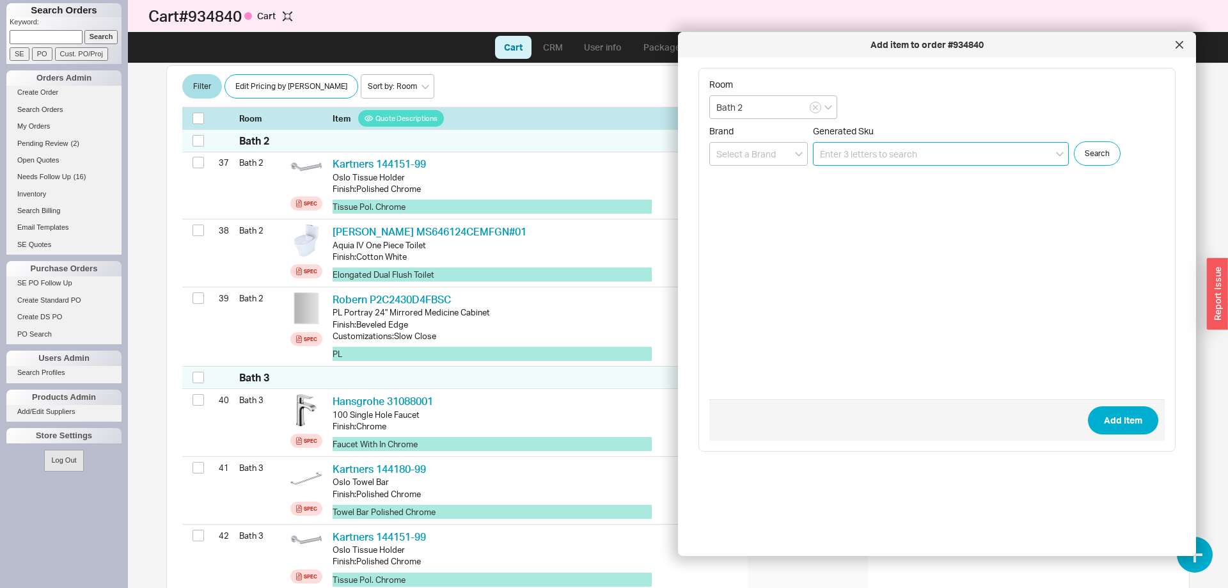
scroll to position [2791, 0]
click at [1180, 38] on div at bounding box center [1179, 45] width 20 height 20
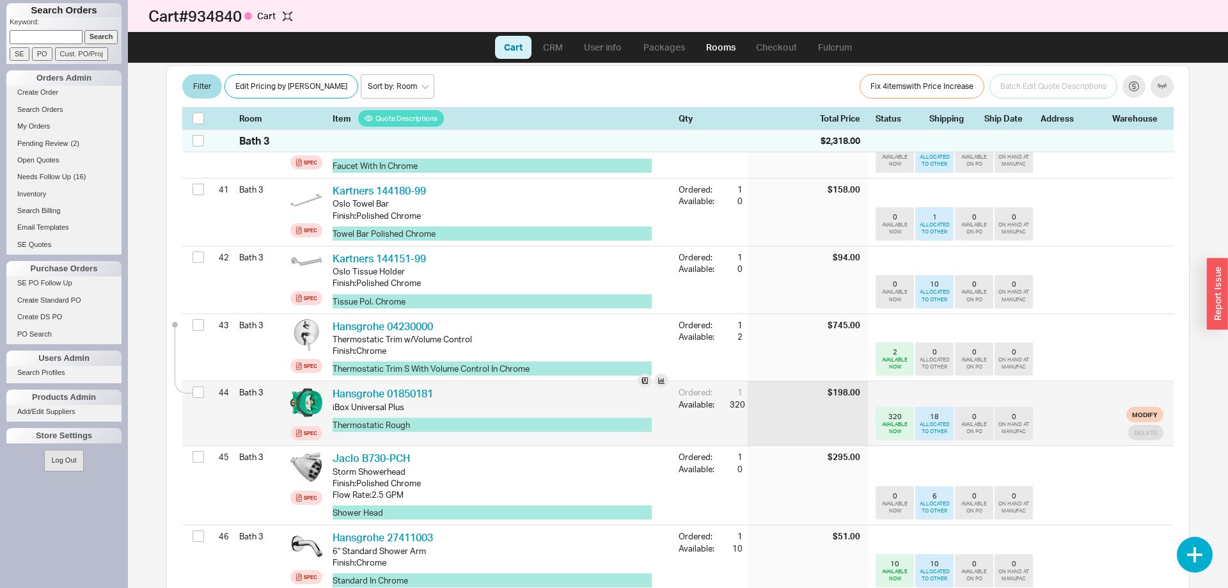
scroll to position [3125, 0]
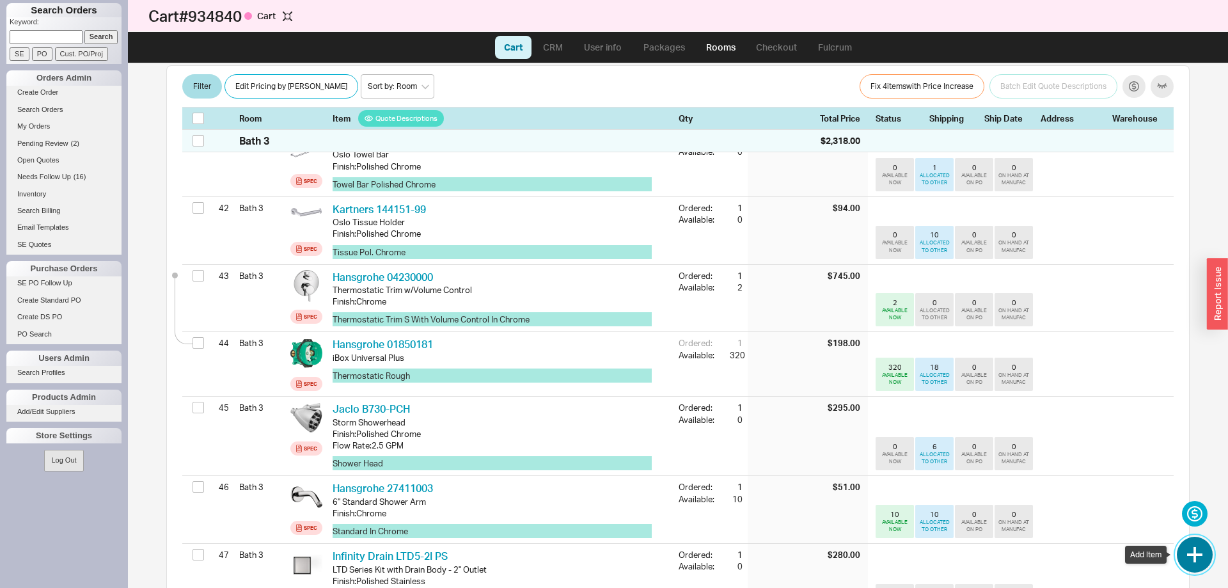
click at [1191, 552] on button "button" at bounding box center [1195, 555] width 36 height 36
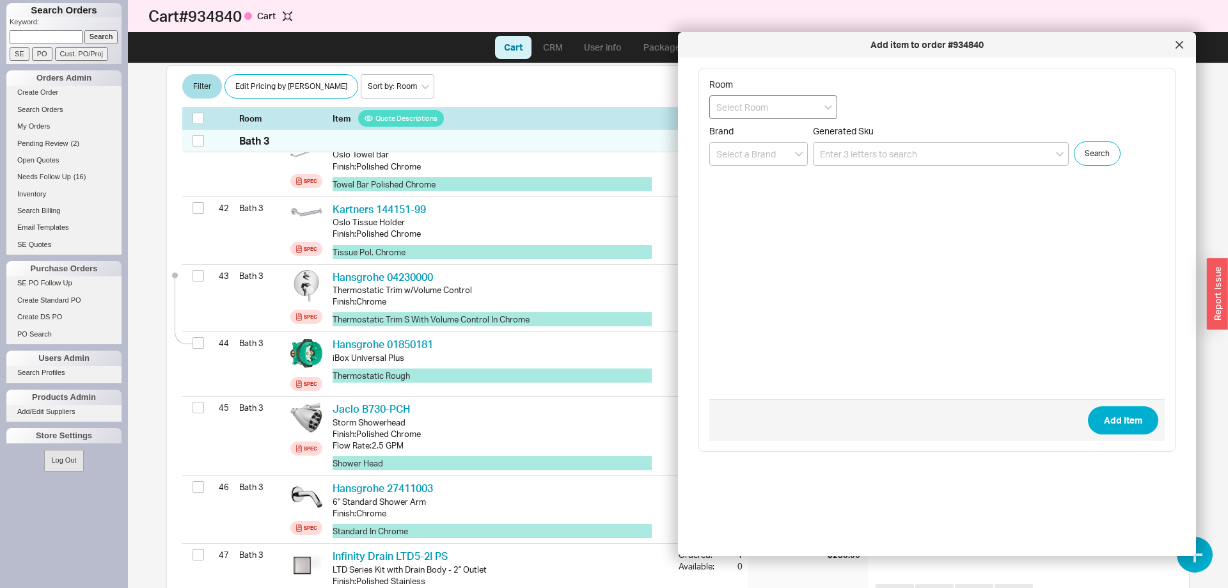
click at [782, 103] on input at bounding box center [773, 107] width 128 height 24
click at [768, 220] on div "Bath 3" at bounding box center [773, 224] width 127 height 23
type input "Bath 3"
click at [959, 160] on input at bounding box center [941, 154] width 256 height 24
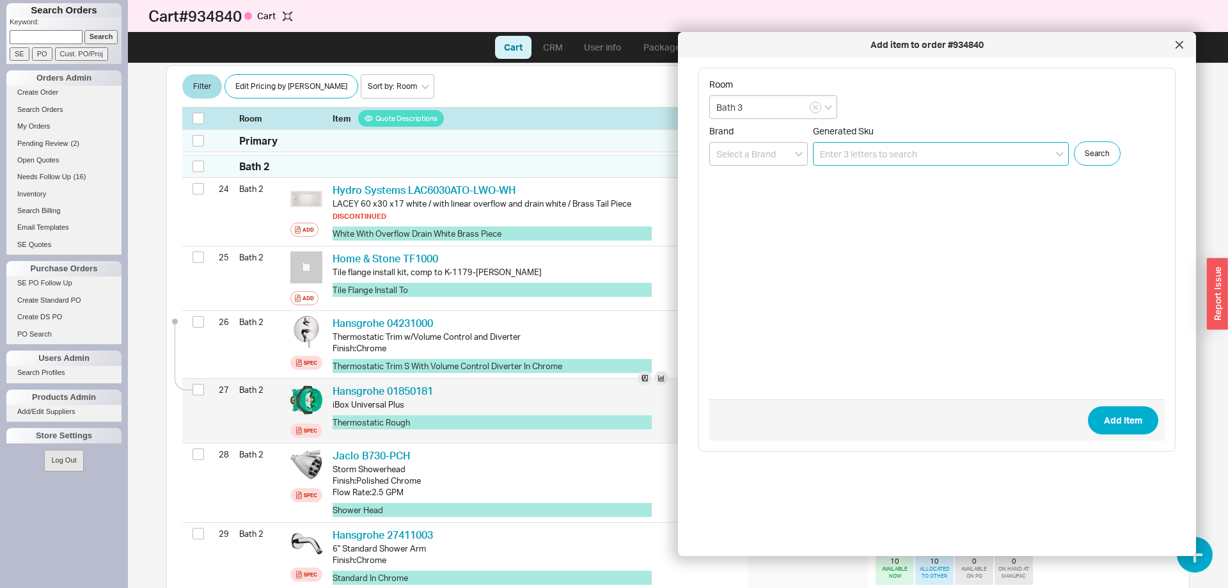
scroll to position [2276, 0]
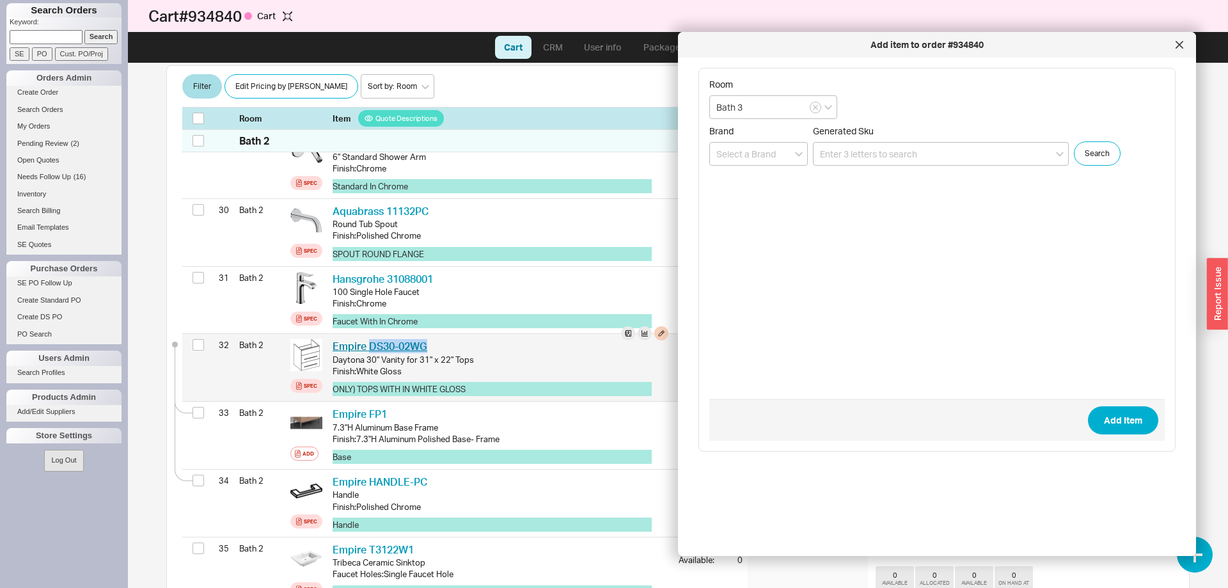
drag, startPoint x: 434, startPoint y: 346, endPoint x: 368, endPoint y: 345, distance: 65.9
click at [368, 345] on div "Empire DS30-02WG EMP DS30-02WG" at bounding box center [501, 346] width 336 height 14
copy link "DS30-02WG"
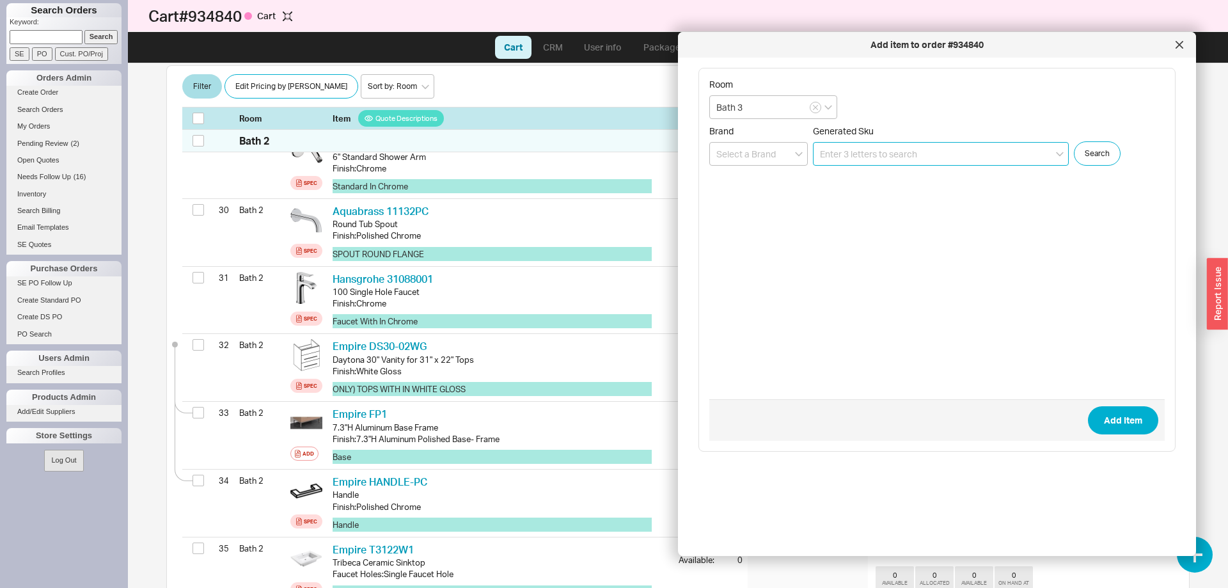
paste input "DS30-02WG"
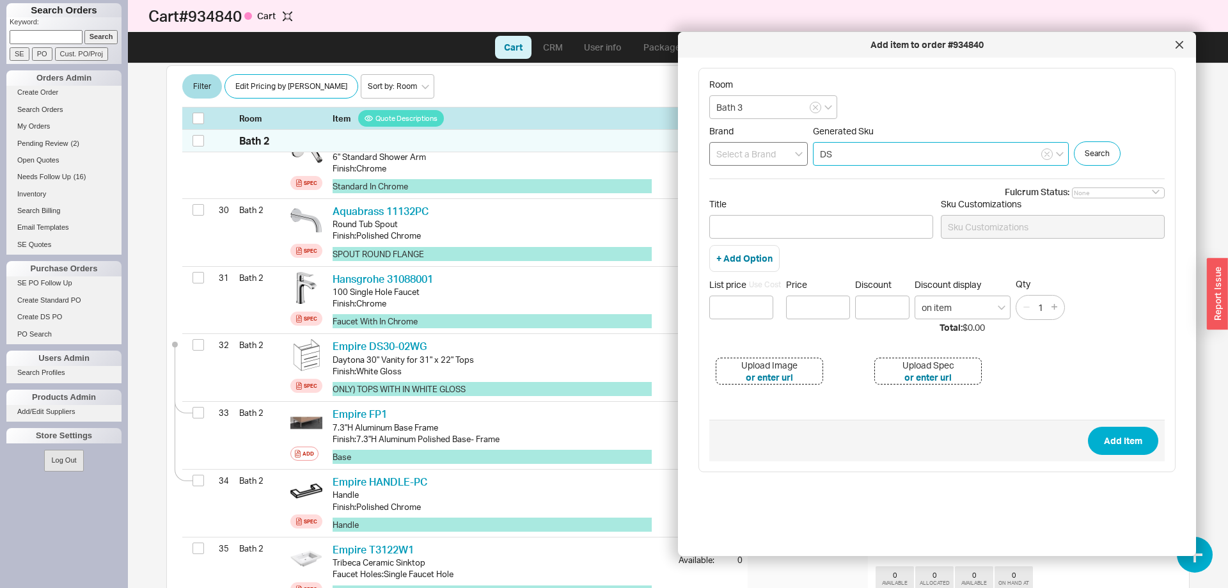
drag, startPoint x: 837, startPoint y: 157, endPoint x: 793, endPoint y: 159, distance: 44.8
click at [813, 160] on input "DS" at bounding box center [941, 154] width 256 height 24
paste input "WD2M21-02WG"
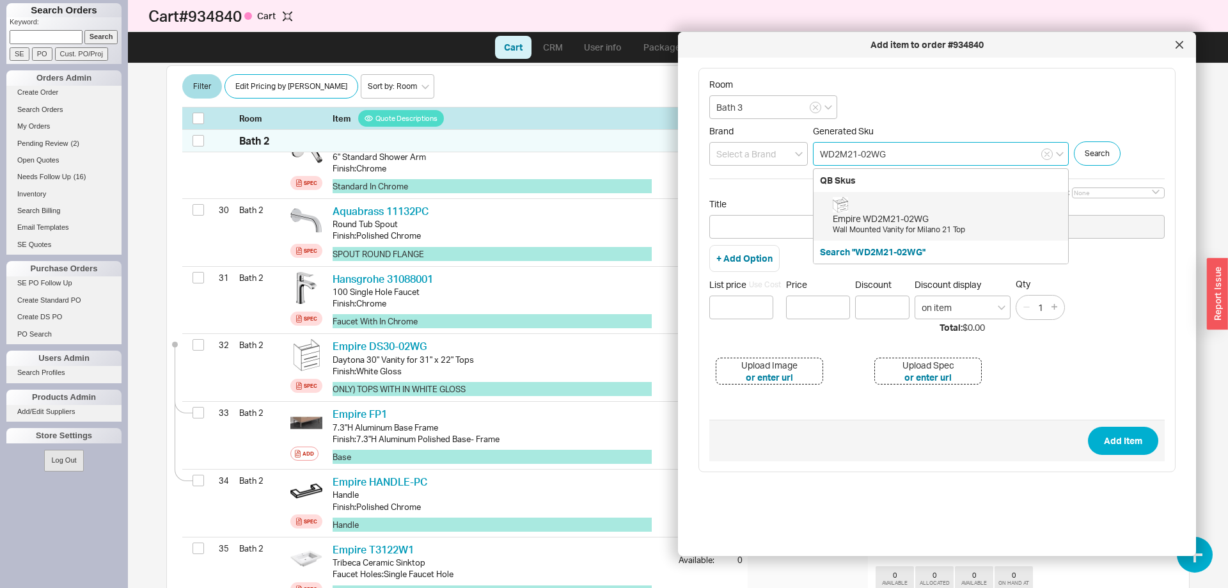
click at [964, 215] on div "Empire WD2M21-02WG" at bounding box center [947, 218] width 229 height 13
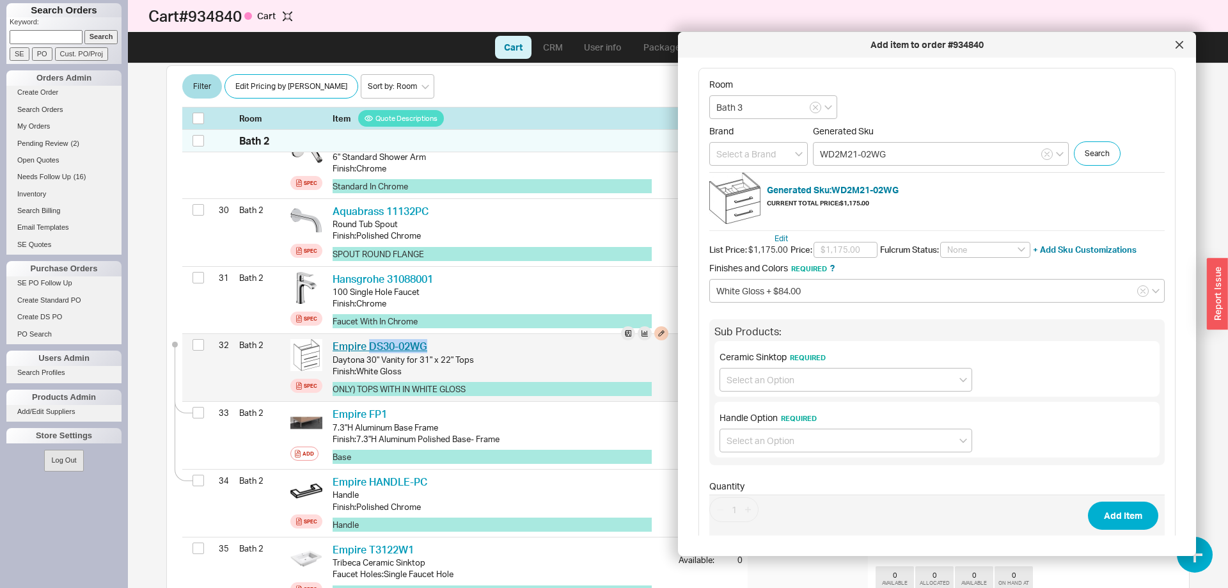
drag, startPoint x: 434, startPoint y: 342, endPoint x: 368, endPoint y: 347, distance: 66.1
click at [368, 347] on div "Empire DS30-02WG EMP DS30-02WG" at bounding box center [501, 346] width 336 height 14
copy link "DS30-02WG"
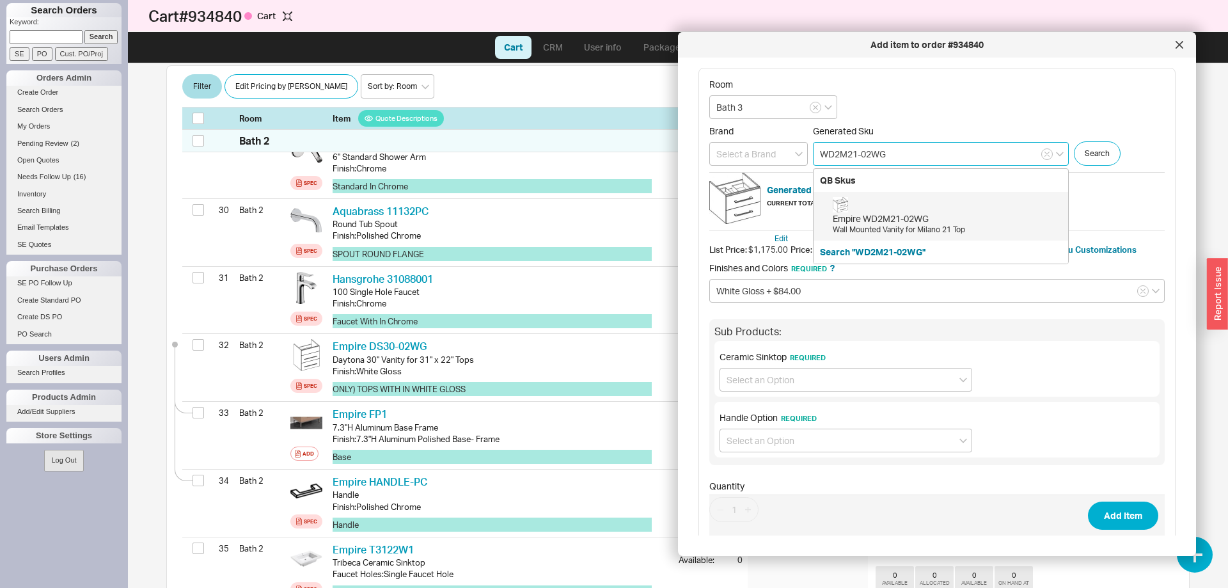
drag, startPoint x: 889, startPoint y: 161, endPoint x: 720, endPoint y: 167, distance: 169.7
click at [813, 166] on input "WD2M21-02WG" at bounding box center [941, 154] width 256 height 24
paste input "DS30"
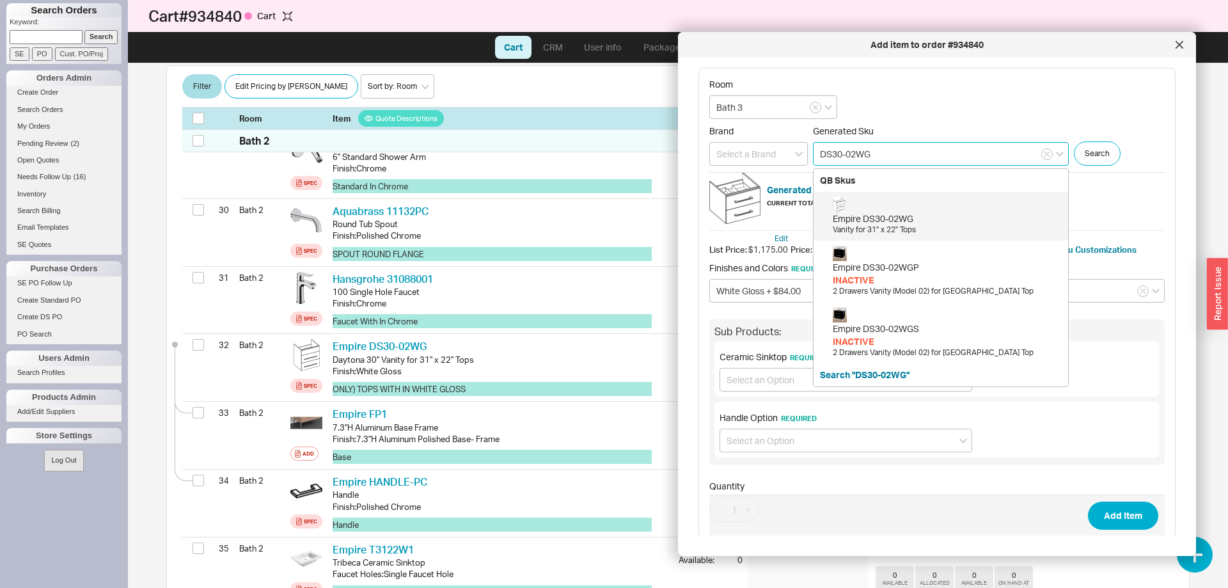
drag, startPoint x: 830, startPoint y: 156, endPoint x: 844, endPoint y: 158, distance: 14.2
click at [844, 158] on input "DS30-02WG" at bounding box center [941, 154] width 256 height 24
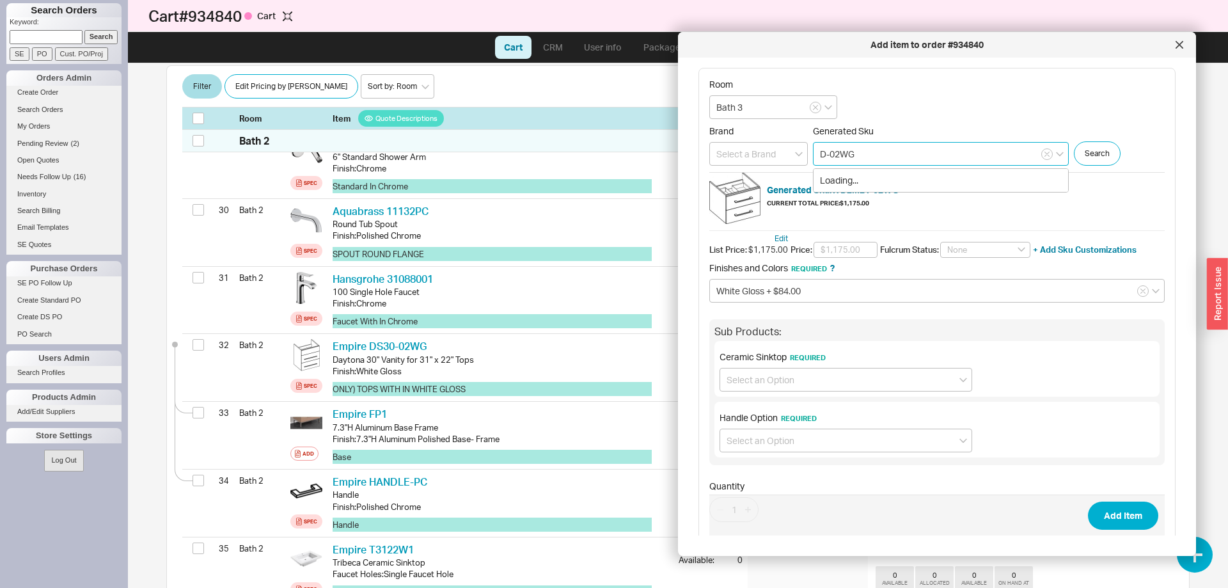
type input "-02WG"
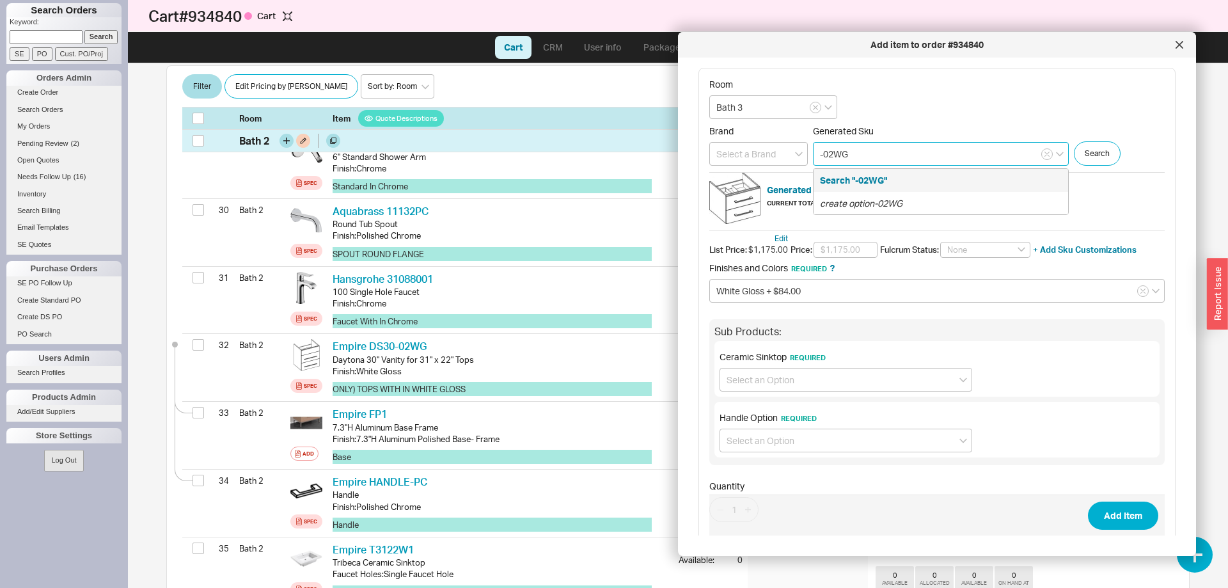
drag, startPoint x: 853, startPoint y: 157, endPoint x: 663, endPoint y: 148, distance: 189.6
click at [813, 148] on input "-02WG" at bounding box center [941, 154] width 256 height 24
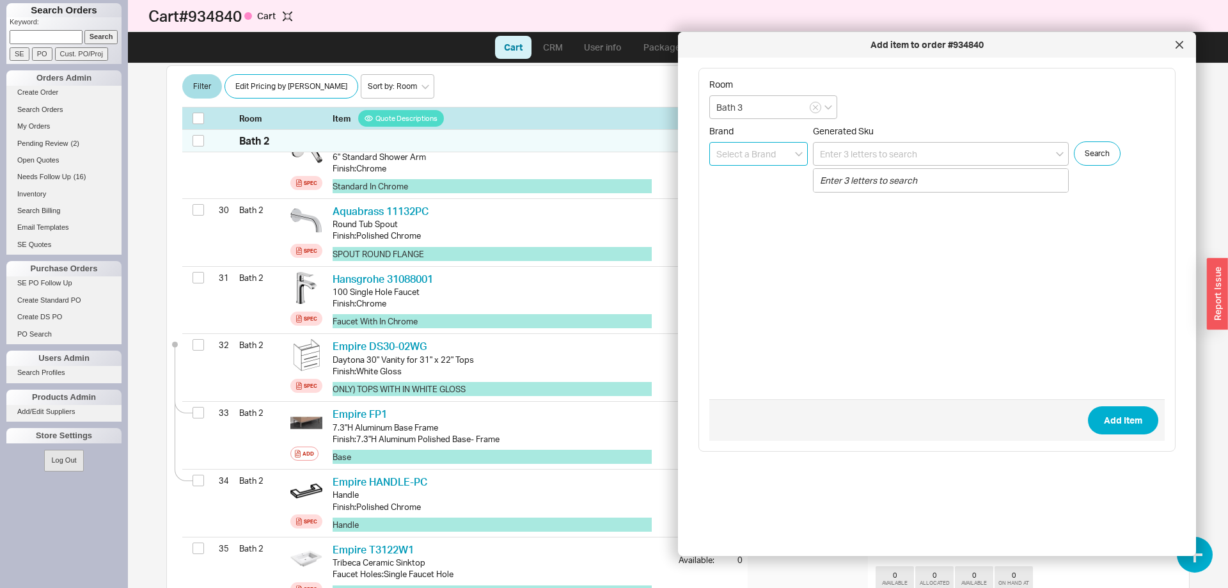
click at [731, 149] on input at bounding box center [758, 154] width 99 height 24
click at [761, 186] on div "Empire" at bounding box center [758, 180] width 97 height 23
type input "Empire"
click at [871, 144] on input at bounding box center [941, 154] width 256 height 24
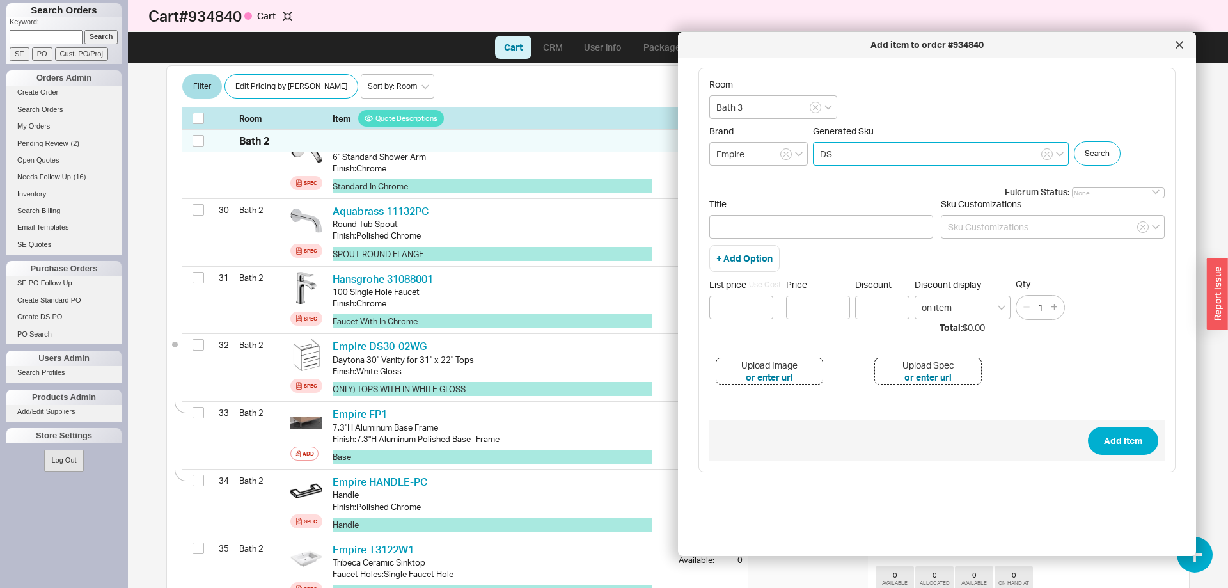
drag, startPoint x: 731, startPoint y: 163, endPoint x: 694, endPoint y: 162, distance: 36.5
click at [813, 162] on input "DS" at bounding box center [941, 154] width 256 height 24
paste input "30-02WG"
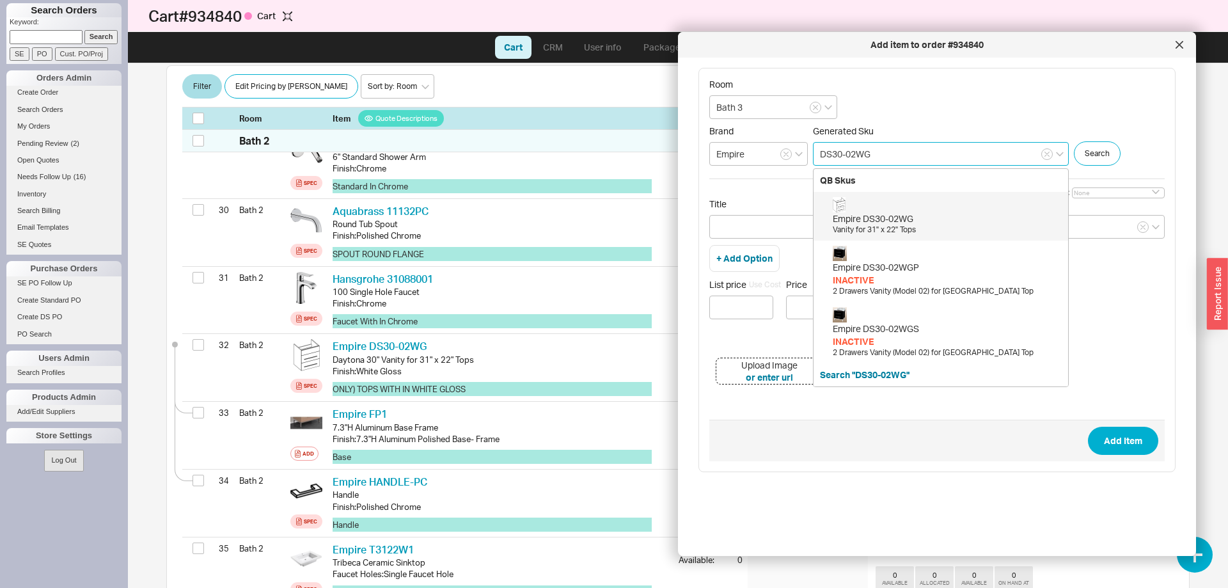
click at [850, 229] on div "Vanity for 31" x 22" Tops" at bounding box center [947, 230] width 229 height 11
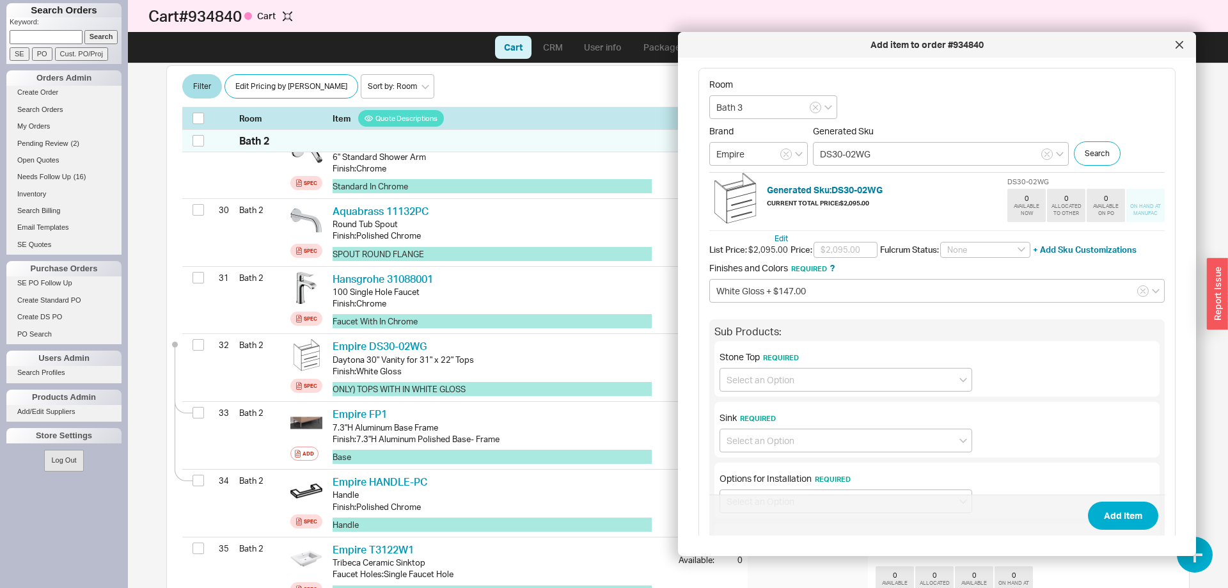
click at [838, 272] on span "Finishes and Colors Required ?" at bounding box center [773, 267] width 129 height 11
click at [827, 293] on input "White Gloss + $147.00" at bounding box center [937, 291] width 456 height 24
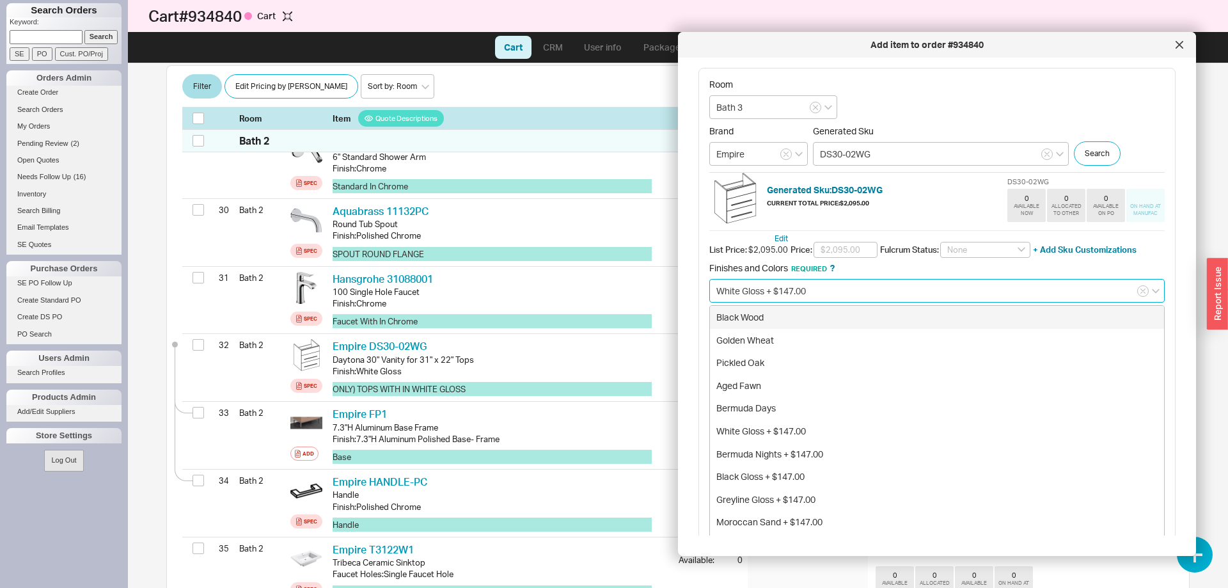
click at [827, 293] on input "White Gloss + $147.00" at bounding box center [937, 291] width 456 height 24
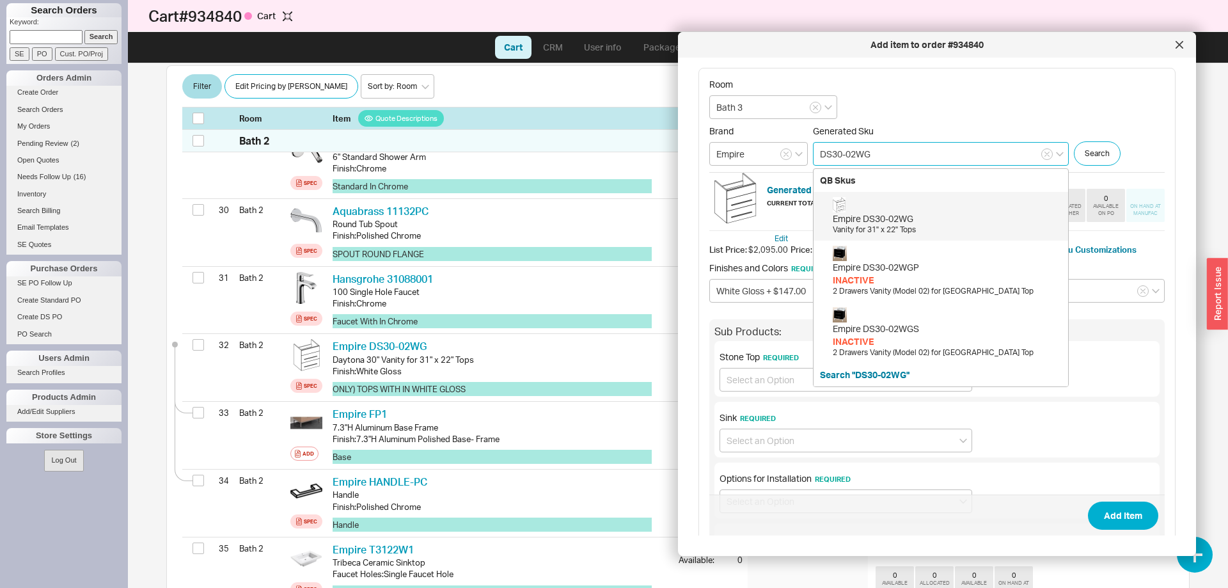
click at [833, 163] on input "DS30-02WG" at bounding box center [941, 154] width 256 height 24
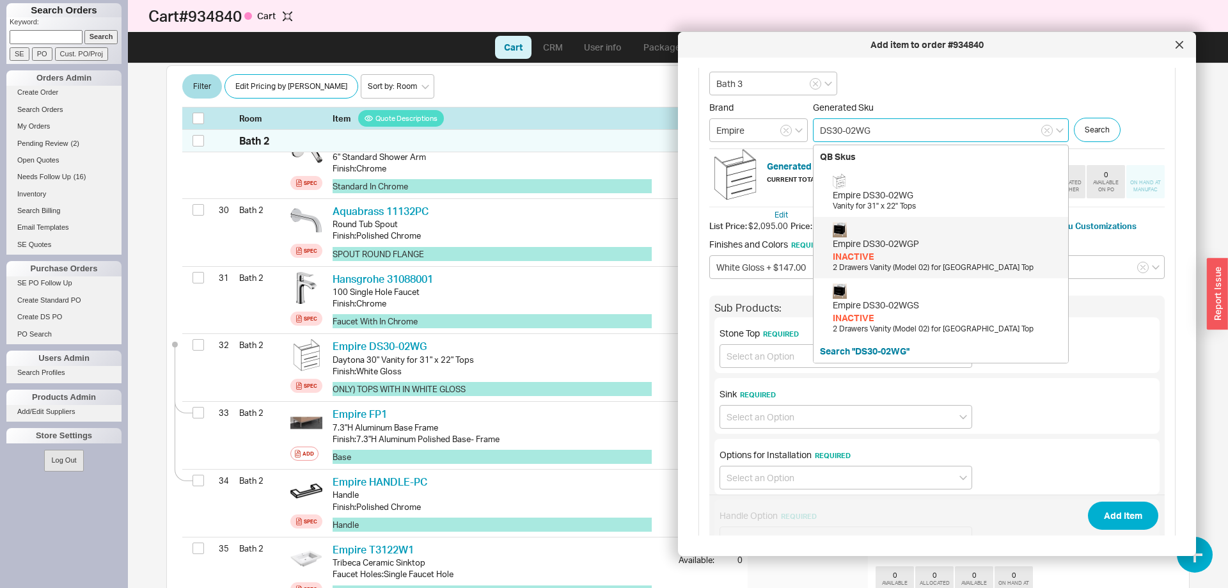
scroll to position [0, 0]
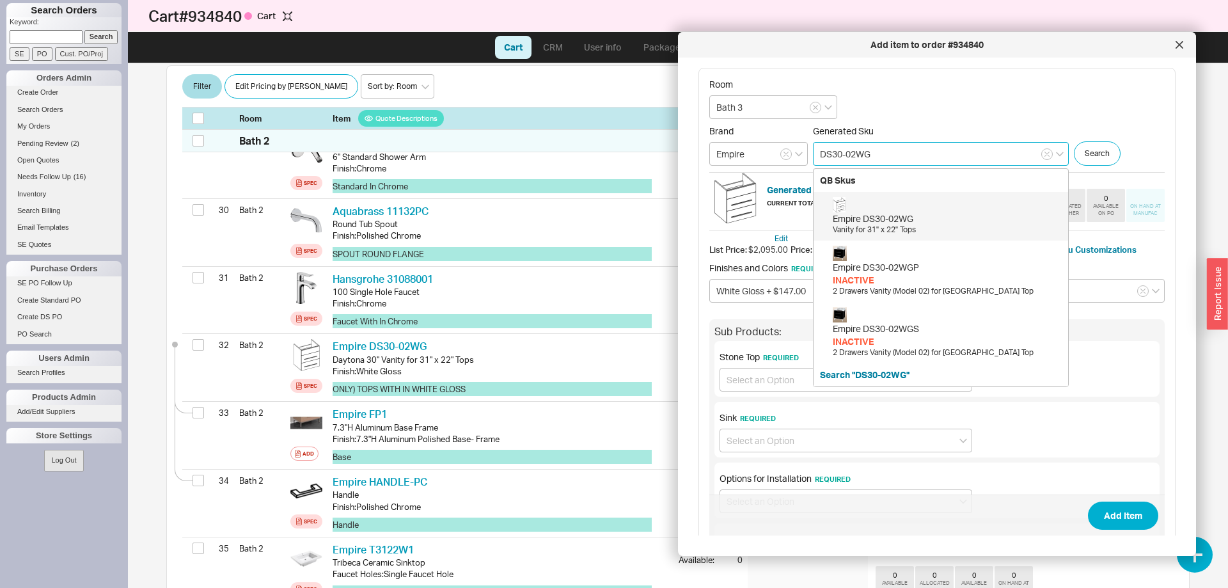
click at [846, 152] on input "DS30-02WG" at bounding box center [941, 154] width 256 height 24
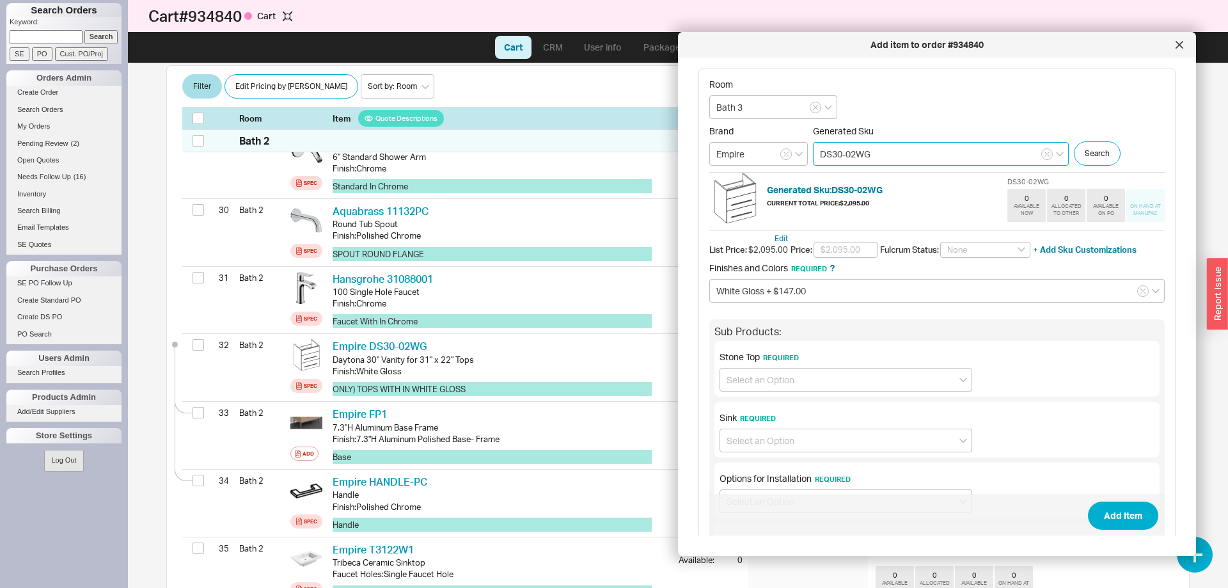
drag, startPoint x: 834, startPoint y: 154, endPoint x: 842, endPoint y: 156, distance: 8.5
click at [842, 156] on input "DS30-02WG" at bounding box center [941, 154] width 256 height 24
type input "DS20-02WG"
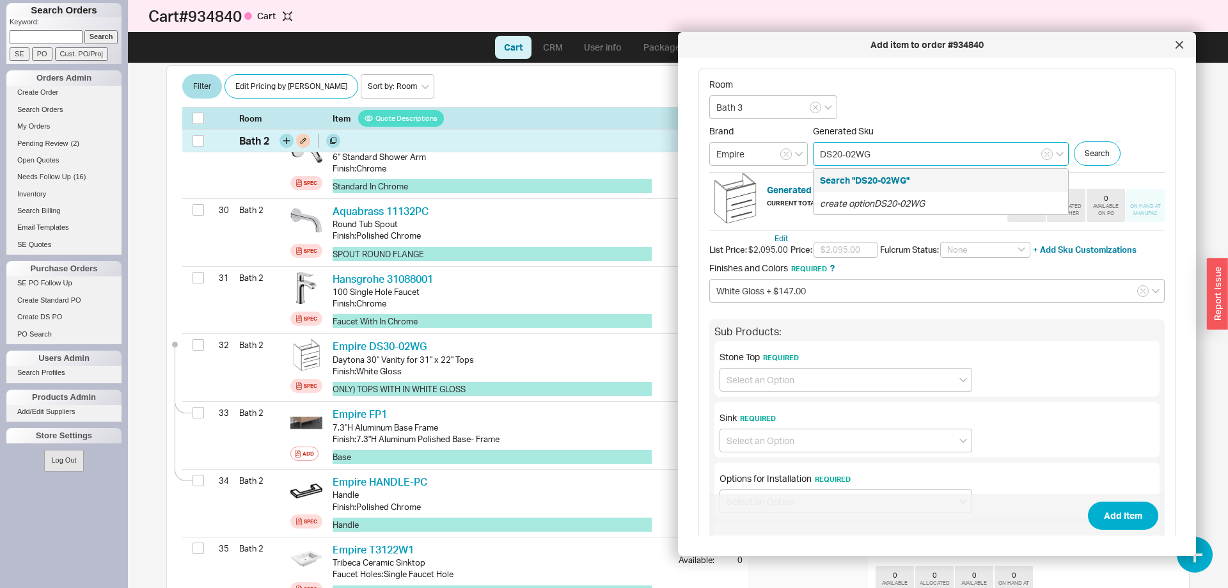
drag, startPoint x: 933, startPoint y: 143, endPoint x: 663, endPoint y: 141, distance: 270.0
click at [813, 152] on input "DS20-02WG" at bounding box center [941, 154] width 256 height 24
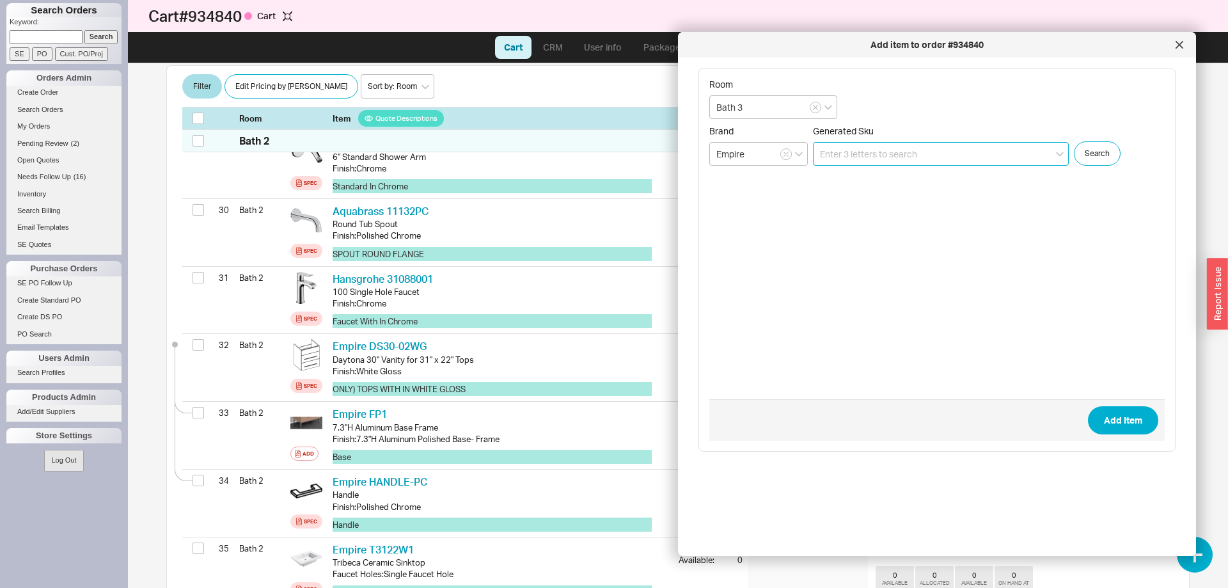
click at [876, 157] on input at bounding box center [941, 154] width 256 height 24
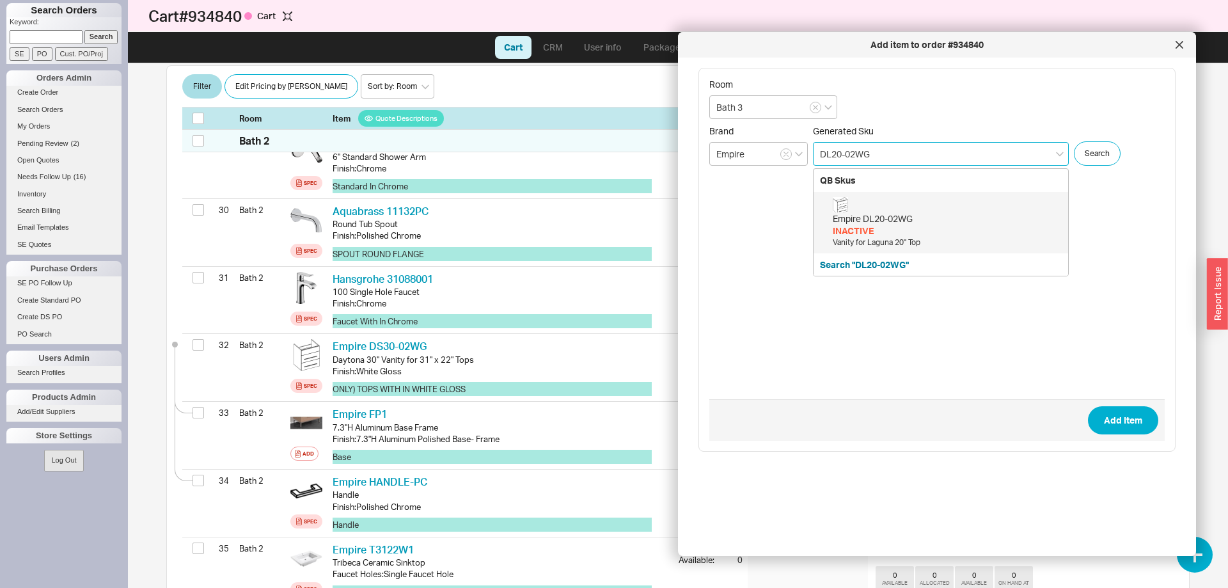
click at [867, 216] on div "Empire DL20-02WG" at bounding box center [947, 218] width 229 height 13
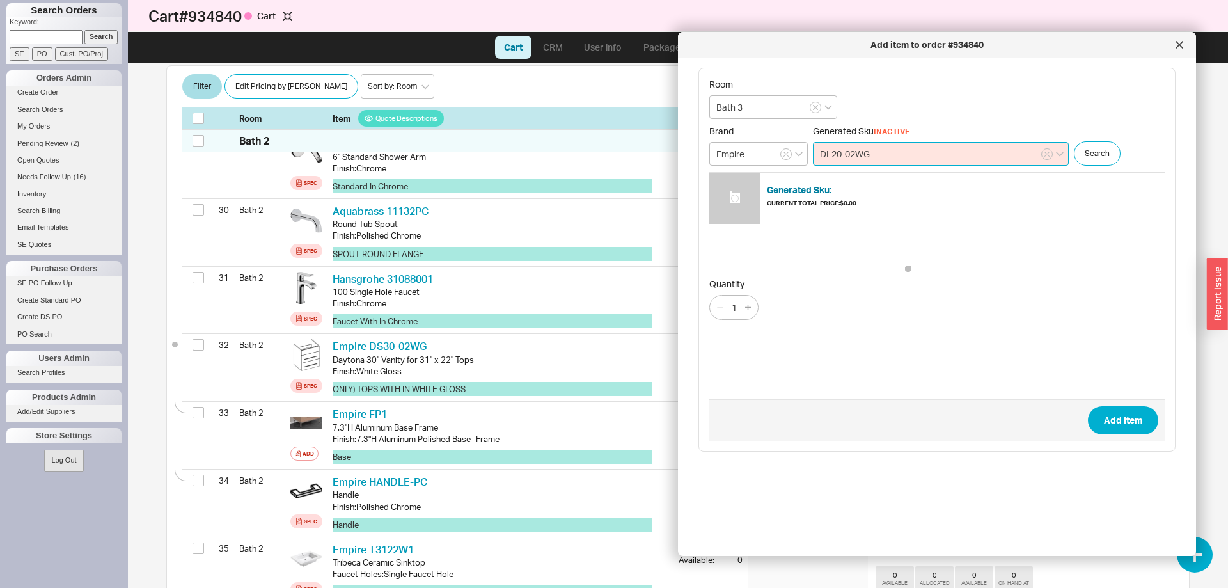
type input "DL20-02WG"
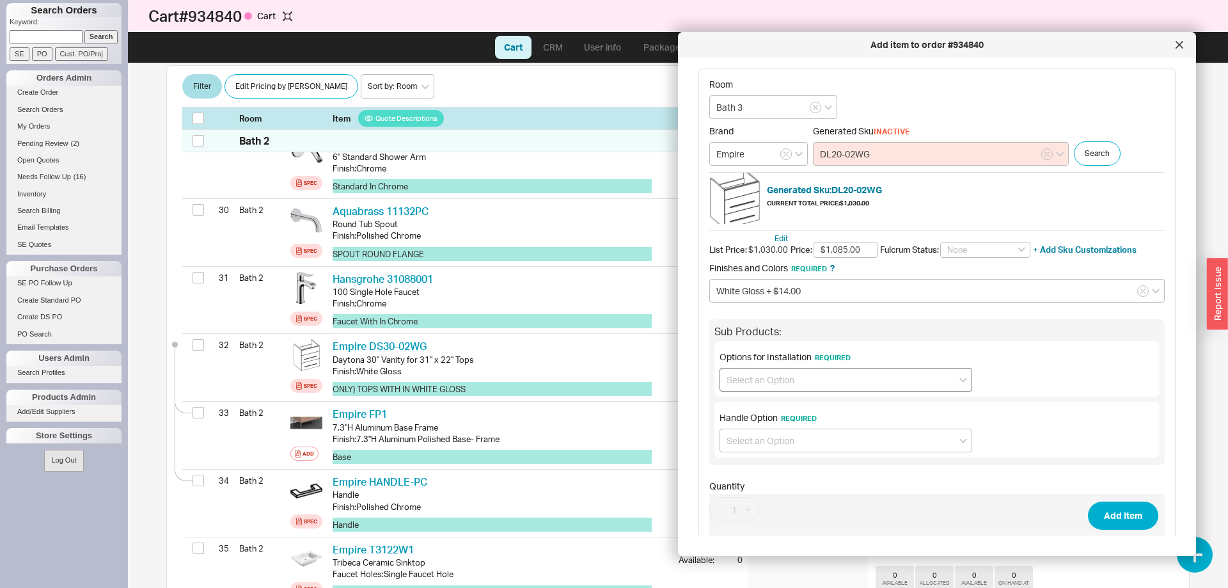
type input "$1,085.00"
click at [800, 384] on input at bounding box center [846, 380] width 253 height 24
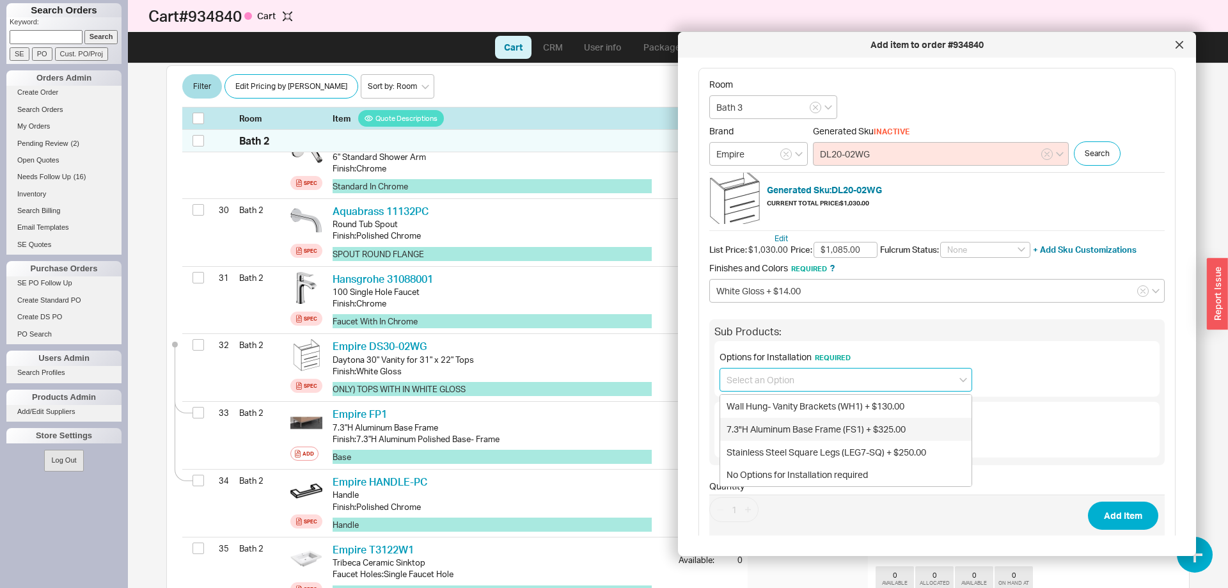
click at [829, 429] on div "7.3"H Aluminum Base Frame (FS1) + $325.00" at bounding box center [845, 429] width 251 height 23
type input "7.3"H Aluminum Base Frame (FS1) + $325.00"
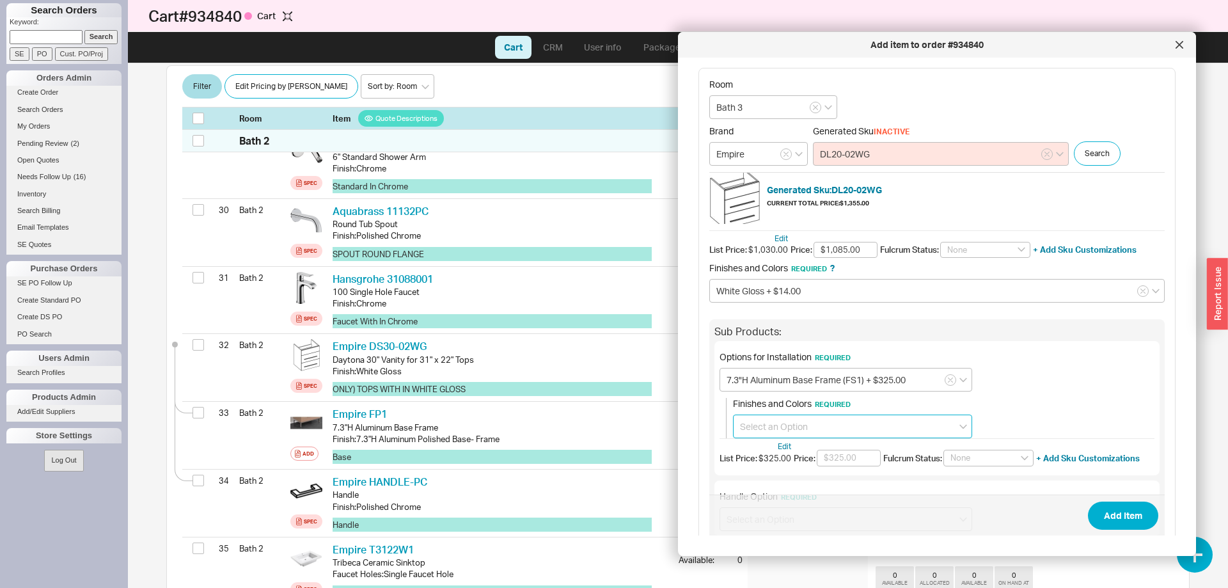
click at [824, 421] on input at bounding box center [852, 427] width 239 height 24
click at [812, 471] on div "7.3"H Aluminum Polished Base- Frame + $14.00" at bounding box center [853, 475] width 238 height 23
type input "7.3"H Aluminum Polished Base- Frame + $14.00"
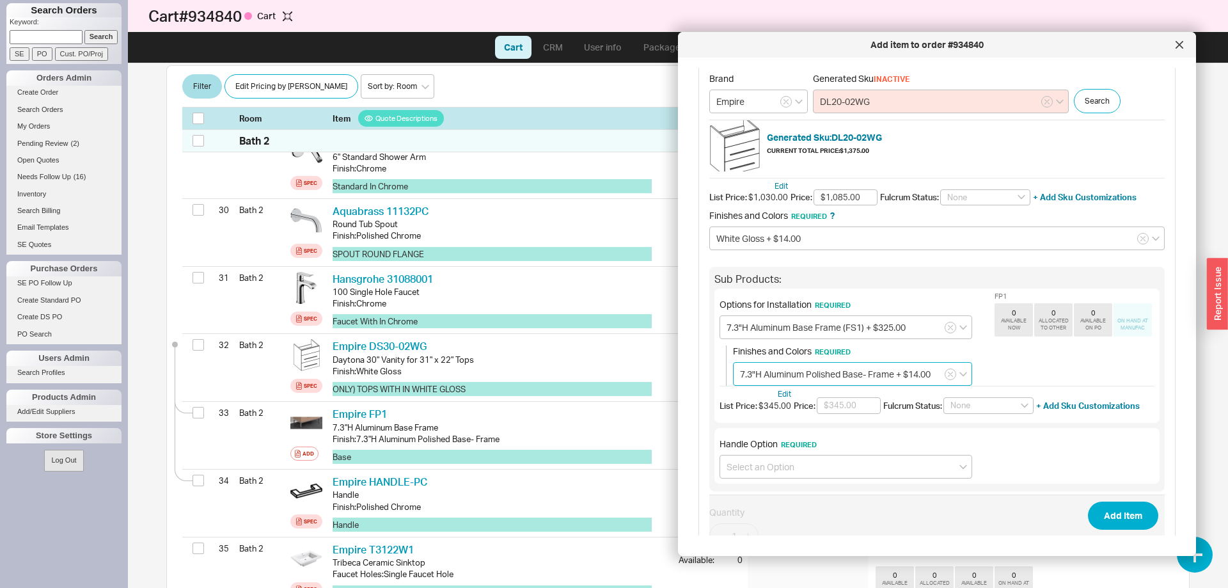
scroll to position [118, 0]
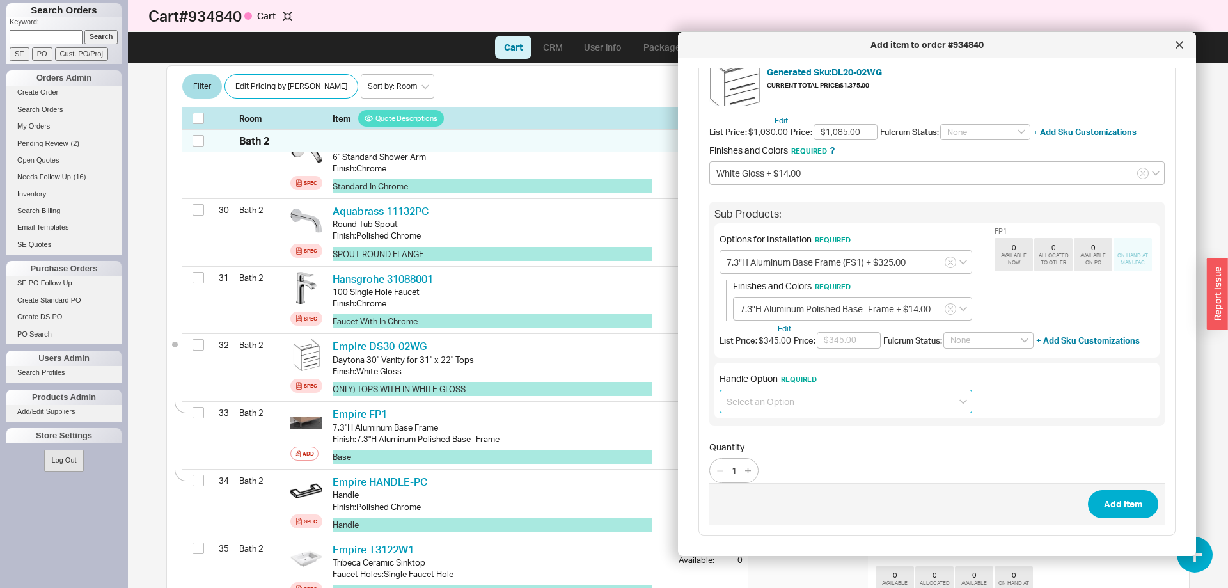
click at [808, 391] on input at bounding box center [846, 402] width 253 height 24
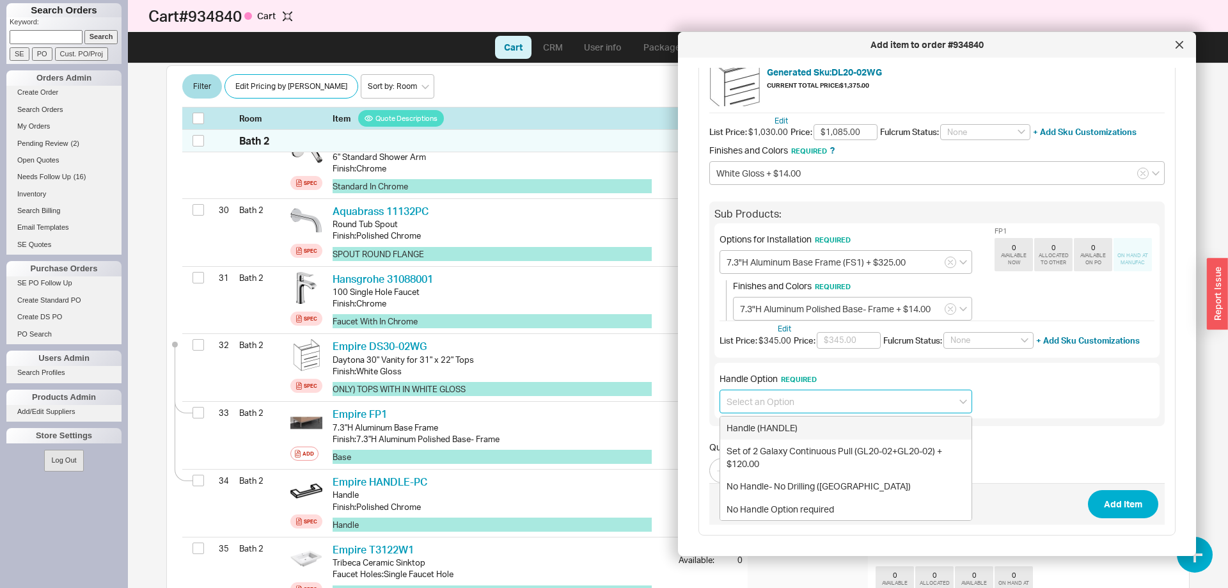
click at [800, 425] on div "Handle (HANDLE)" at bounding box center [845, 427] width 251 height 23
type input "Handle (HANDLE)"
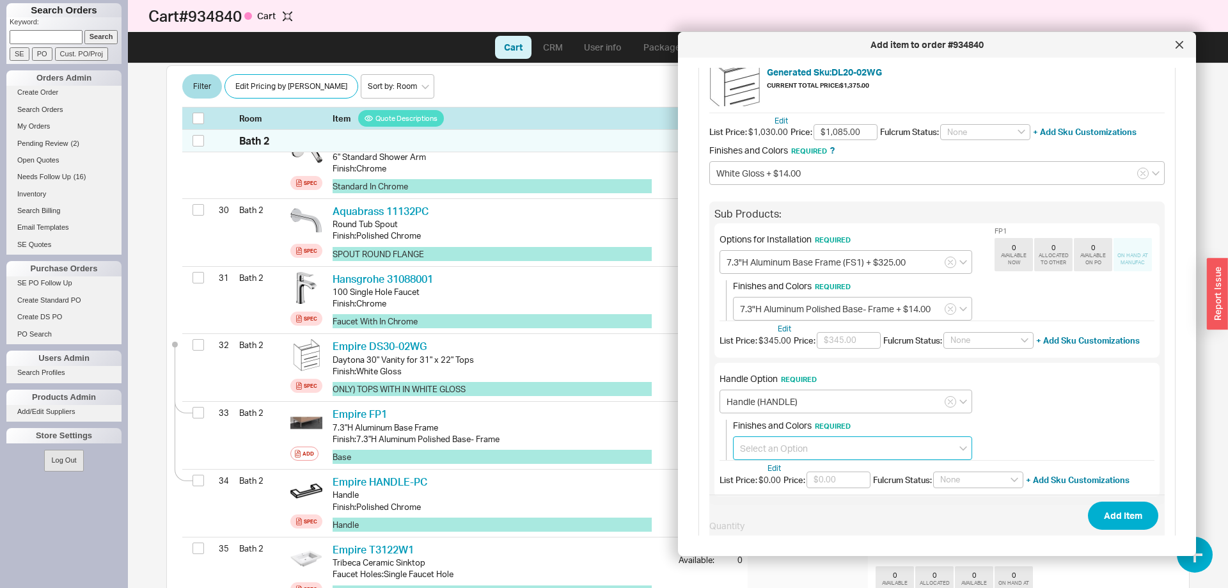
click at [784, 447] on input at bounding box center [852, 448] width 239 height 24
click at [783, 473] on div "Polished Chrome" at bounding box center [853, 474] width 238 height 23
type input "Polished Chrome"
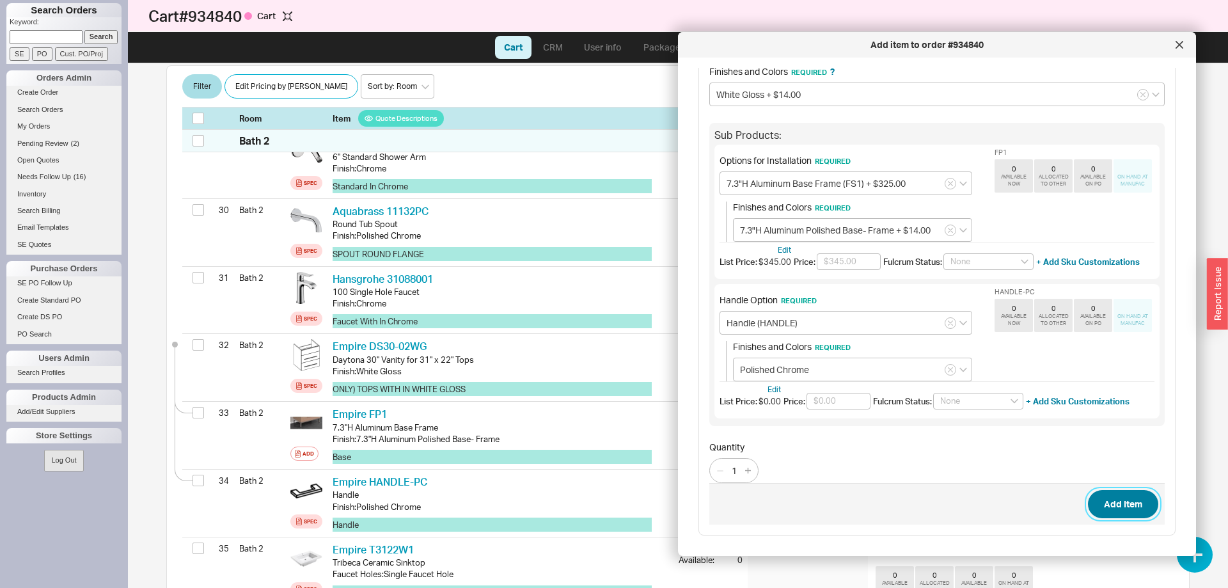
click at [1134, 506] on button "Add Item" at bounding box center [1123, 504] width 70 height 28
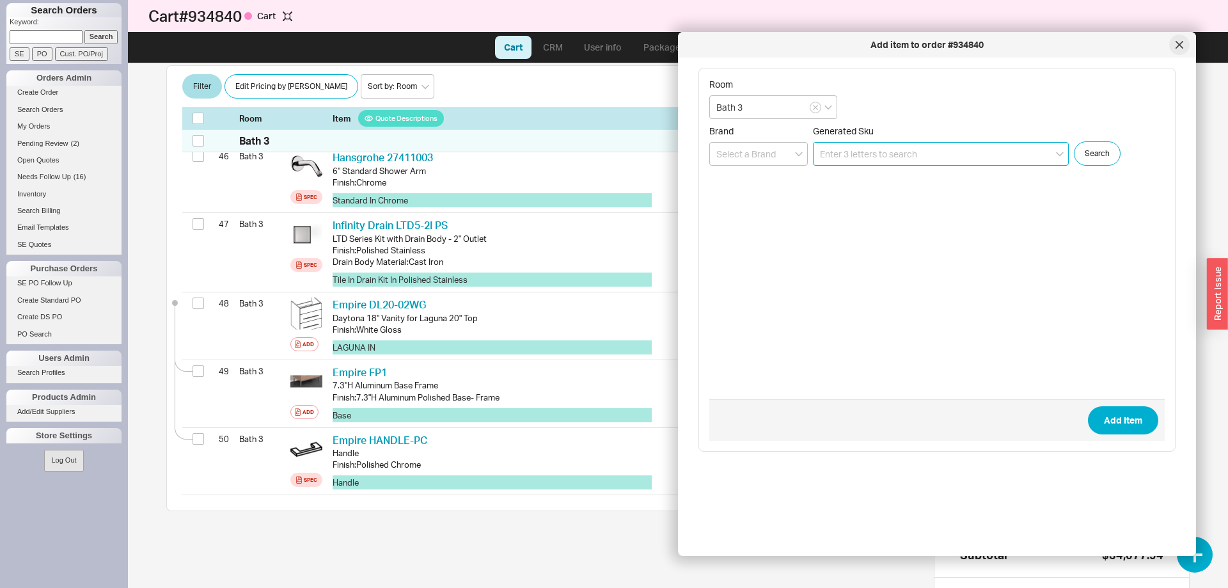
scroll to position [3448, 0]
click at [1180, 48] on icon at bounding box center [1180, 45] width 8 height 8
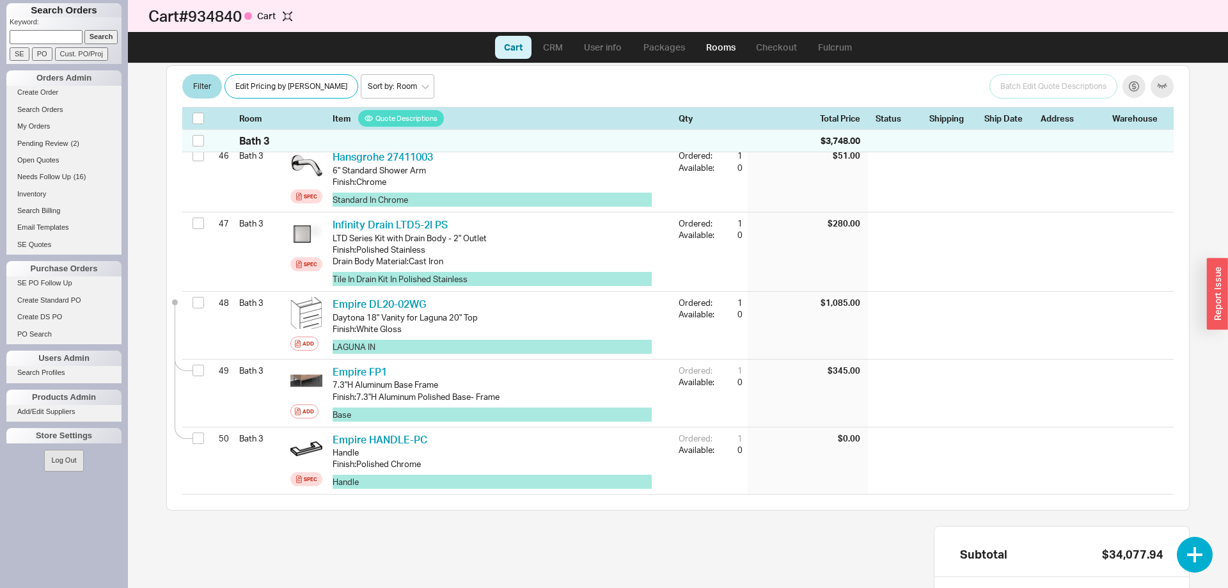
scroll to position [3456, 0]
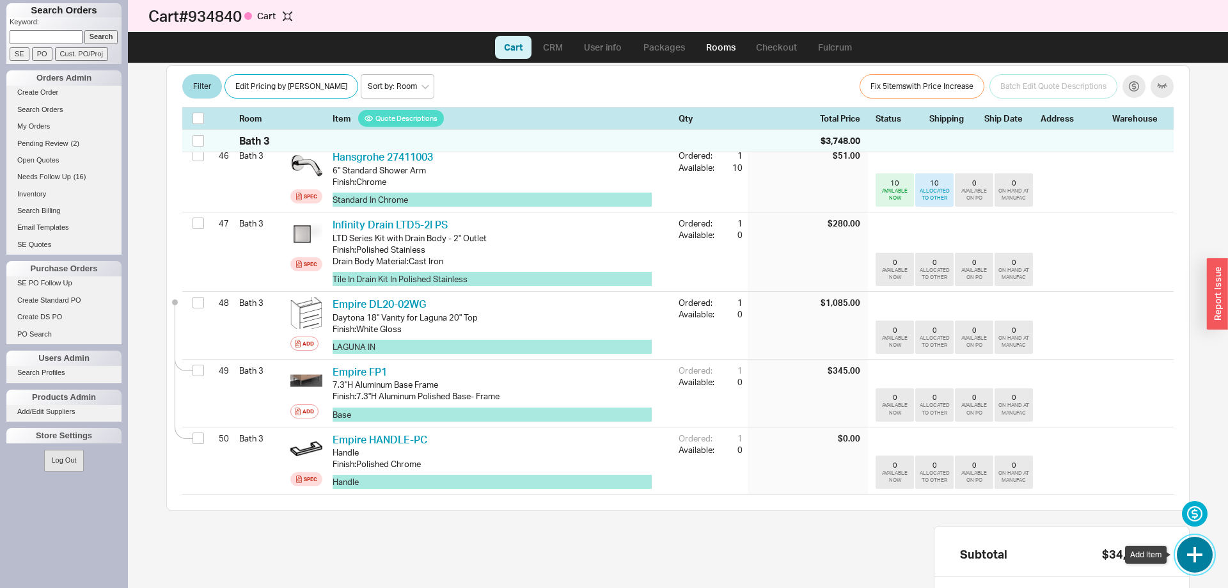
click at [1195, 554] on button "button" at bounding box center [1195, 555] width 36 height 36
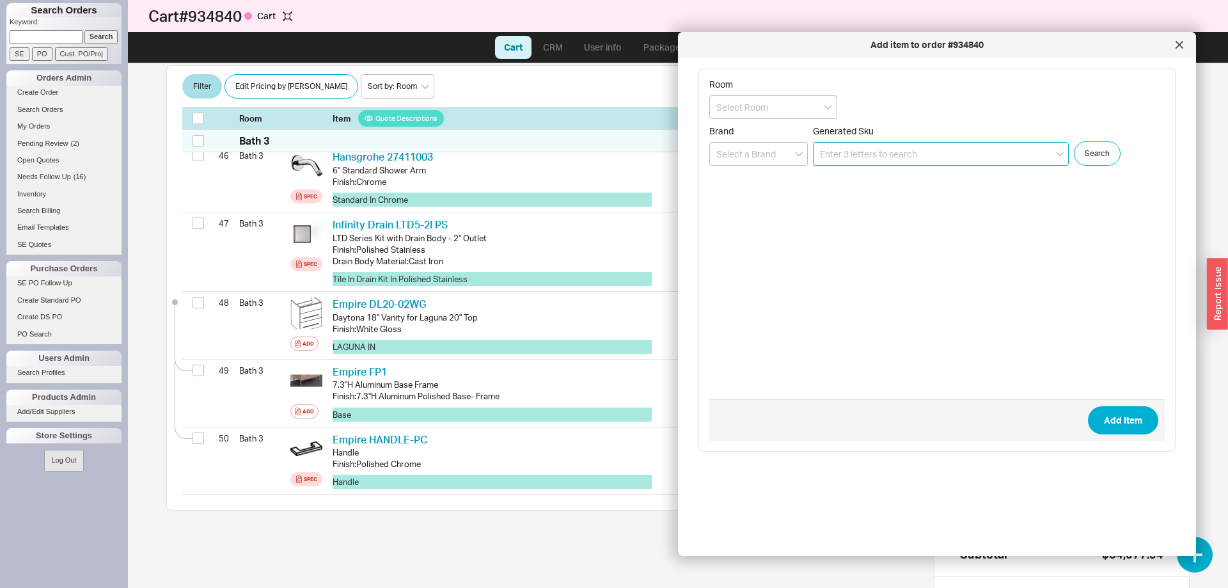
click at [865, 150] on input at bounding box center [941, 154] width 256 height 24
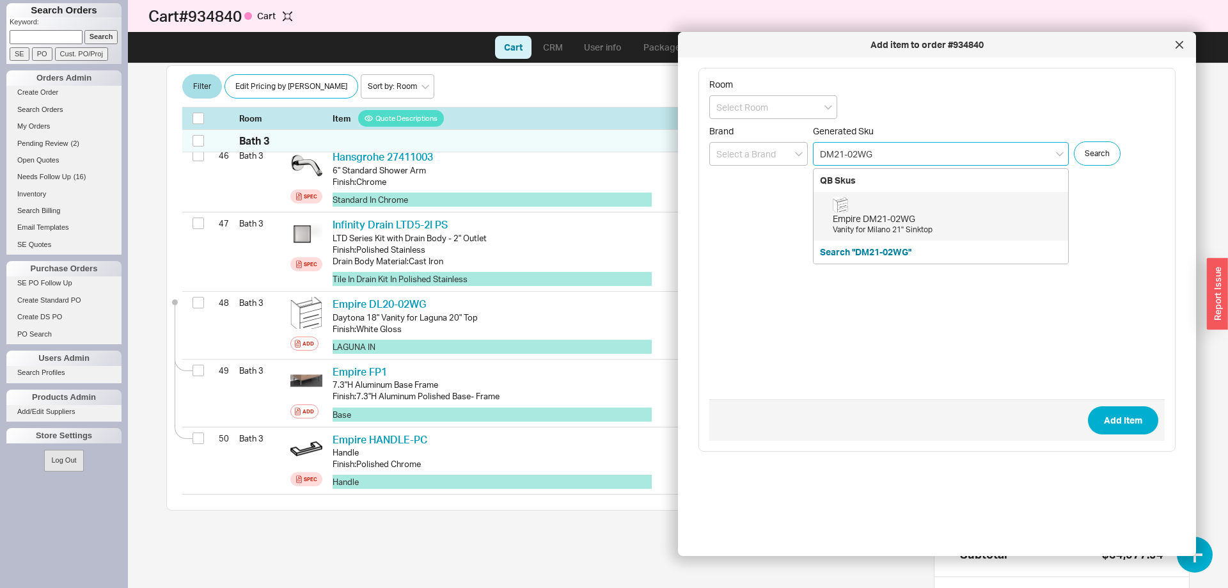
click at [992, 211] on div "Empire DM21-02WG Vanity for Milano 21" Sinktop" at bounding box center [947, 216] width 229 height 38
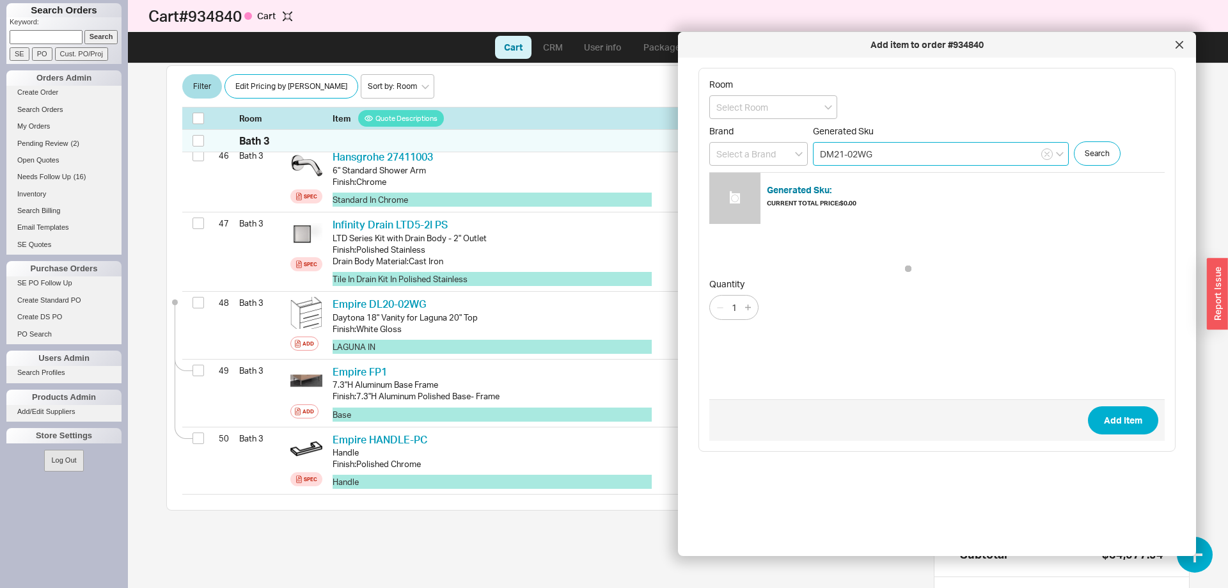
type input "DM21-02WG"
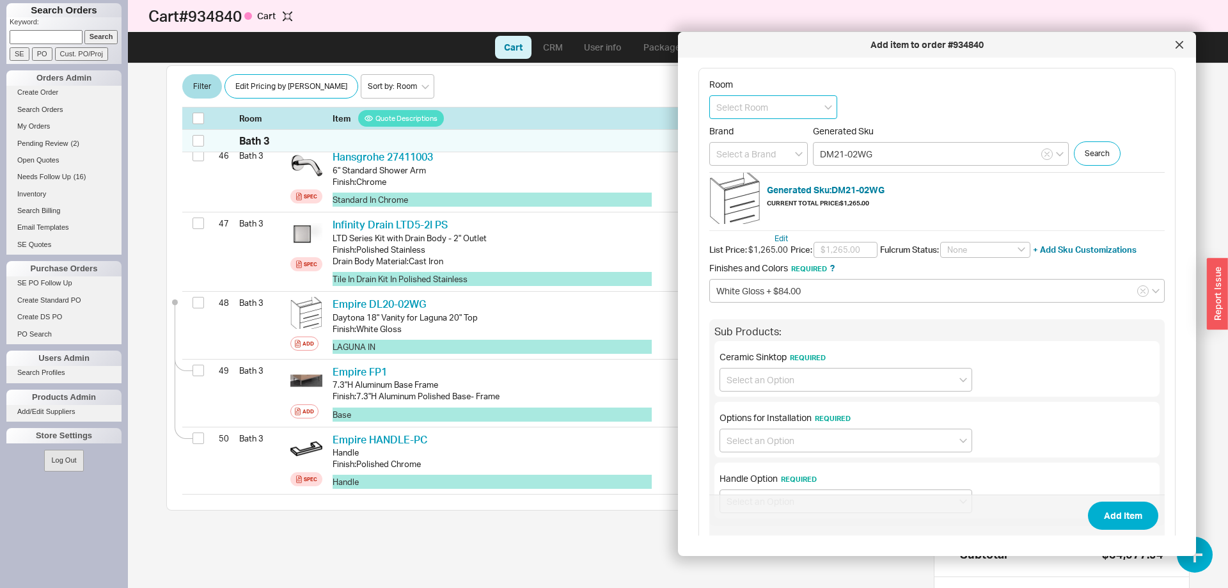
click at [795, 105] on input at bounding box center [773, 107] width 128 height 24
click at [766, 223] on div "Bath 3" at bounding box center [773, 224] width 127 height 23
type input "Bath 3"
click at [778, 383] on input at bounding box center [846, 380] width 253 height 24
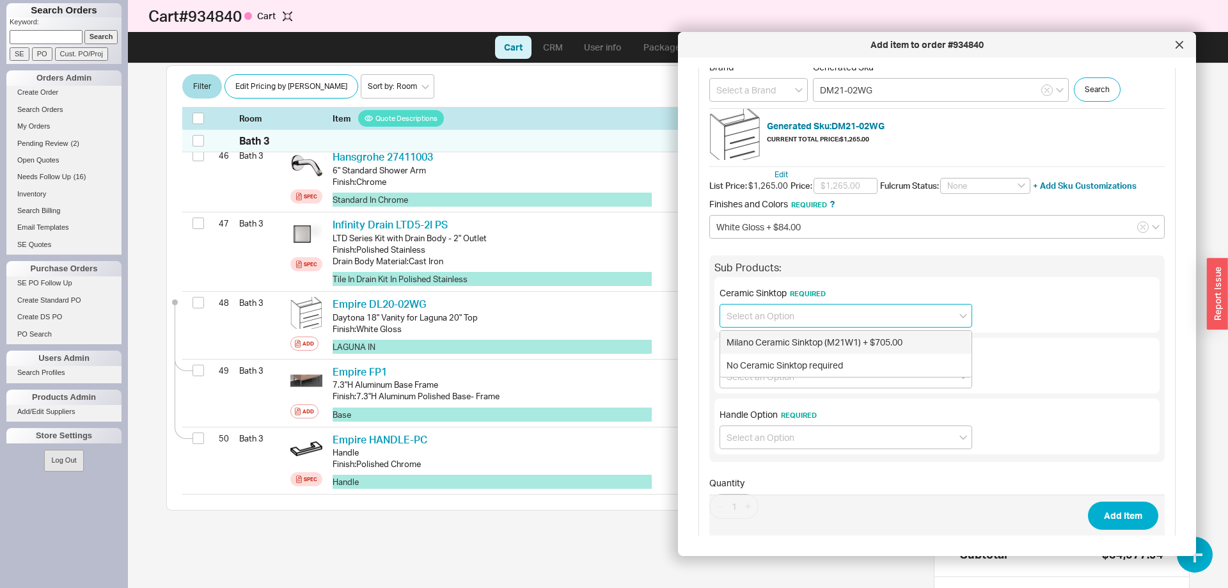
scroll to position [65, 0]
click at [784, 360] on div "No Ceramic Sinktop required" at bounding box center [845, 364] width 251 height 23
click at [779, 319] on input "No Ceramic Sinktop required" at bounding box center [846, 315] width 253 height 24
click at [779, 340] on div "Milano Ceramic Sinktop (M21W1) + $705.00" at bounding box center [845, 340] width 251 height 23
type input "Milano Ceramic Sinktop (M21W1) + $705.00"
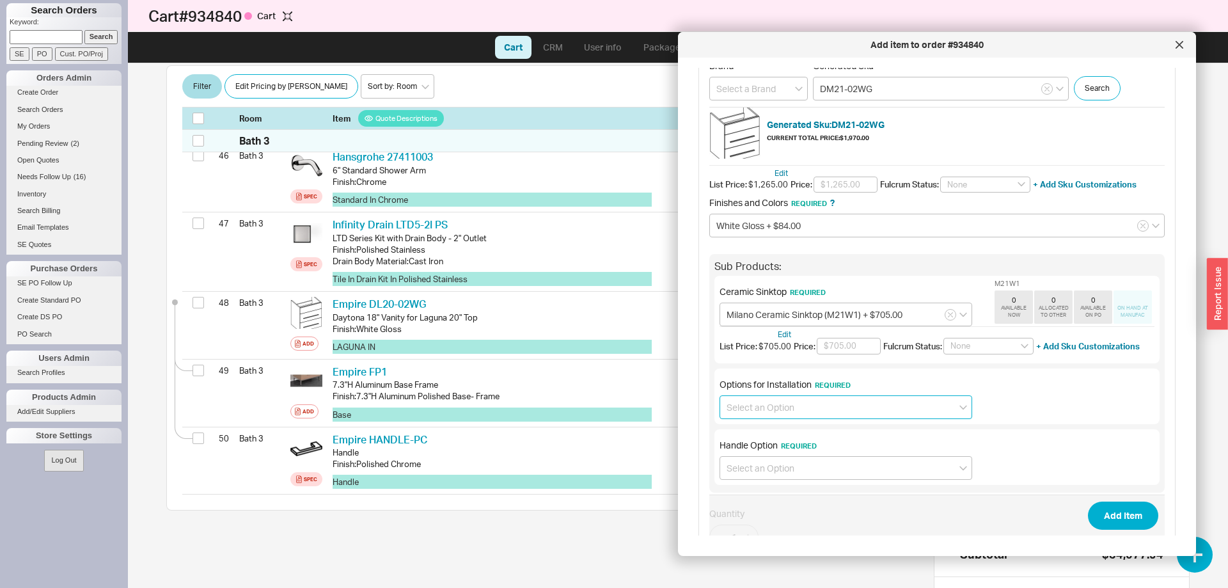
click at [772, 413] on input at bounding box center [846, 407] width 253 height 24
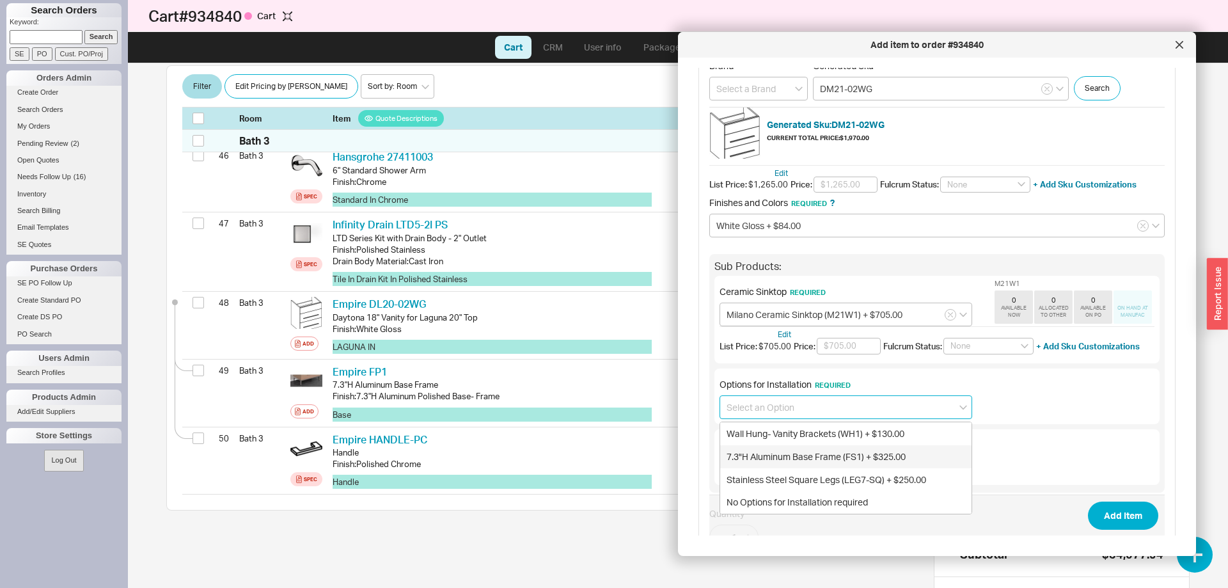
click at [774, 456] on div "7.3"H Aluminum Base Frame (FS1) + $325.00" at bounding box center [845, 456] width 251 height 23
type input "7.3"H Aluminum Base Frame (FS1) + $325.00"
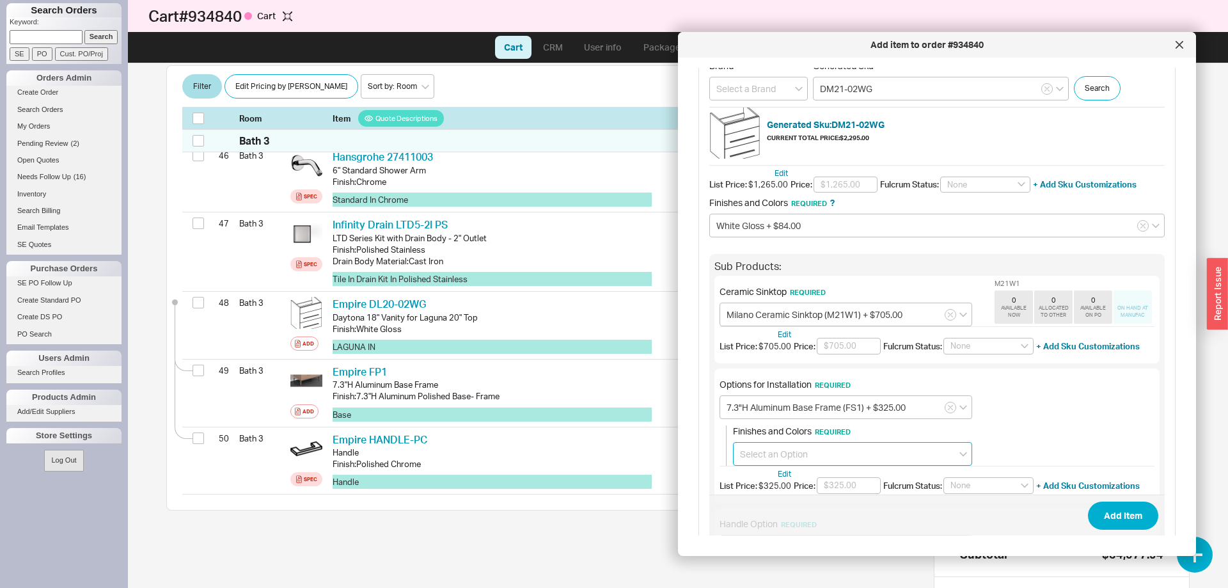
click at [774, 459] on input at bounding box center [852, 454] width 239 height 24
click at [778, 500] on div "7.3"H Aluminum Polished Base- Frame + $14.00" at bounding box center [853, 503] width 238 height 23
type input "7.3"H Aluminum Polished Base- Frame + $14.00"
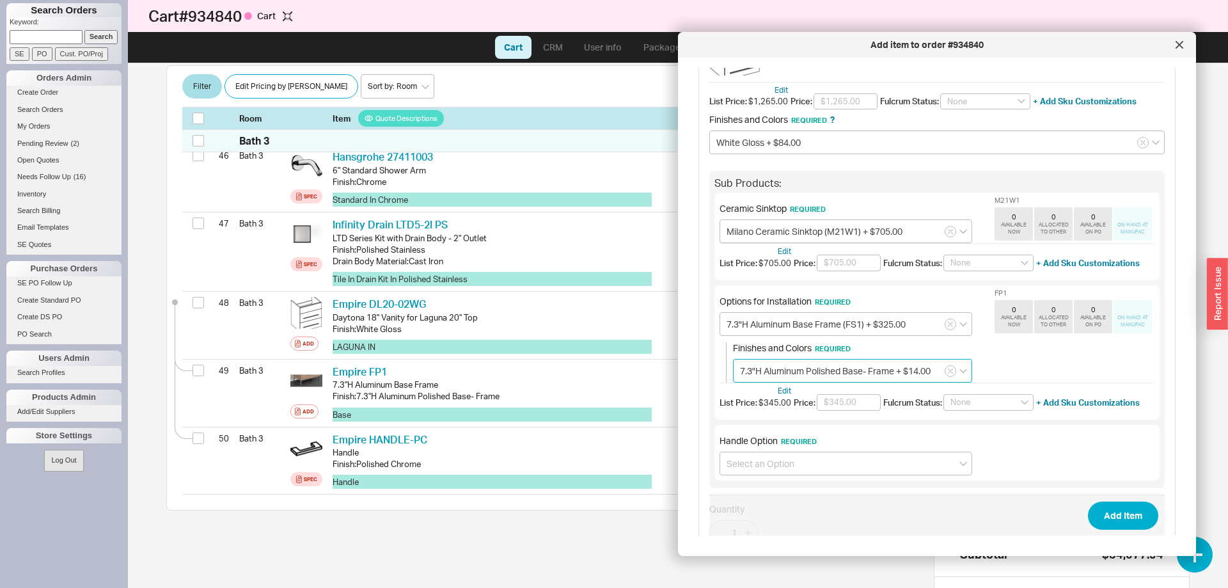
scroll to position [196, 0]
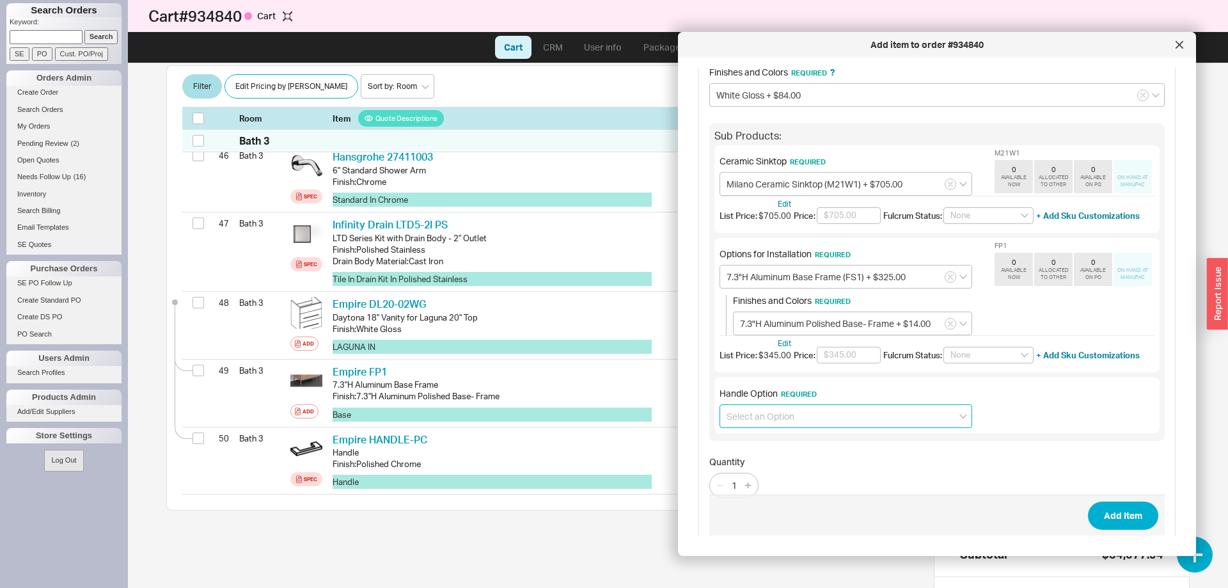
click at [784, 413] on input at bounding box center [846, 416] width 253 height 24
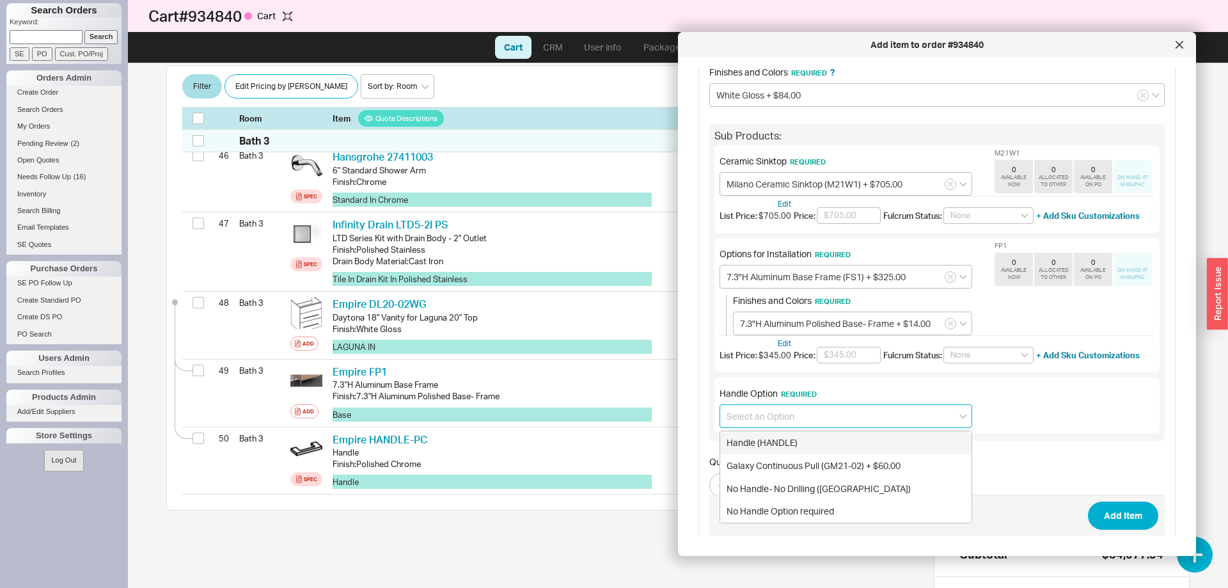
click at [790, 441] on div "Handle (HANDLE)" at bounding box center [845, 442] width 251 height 23
type input "Handle (HANDLE)"
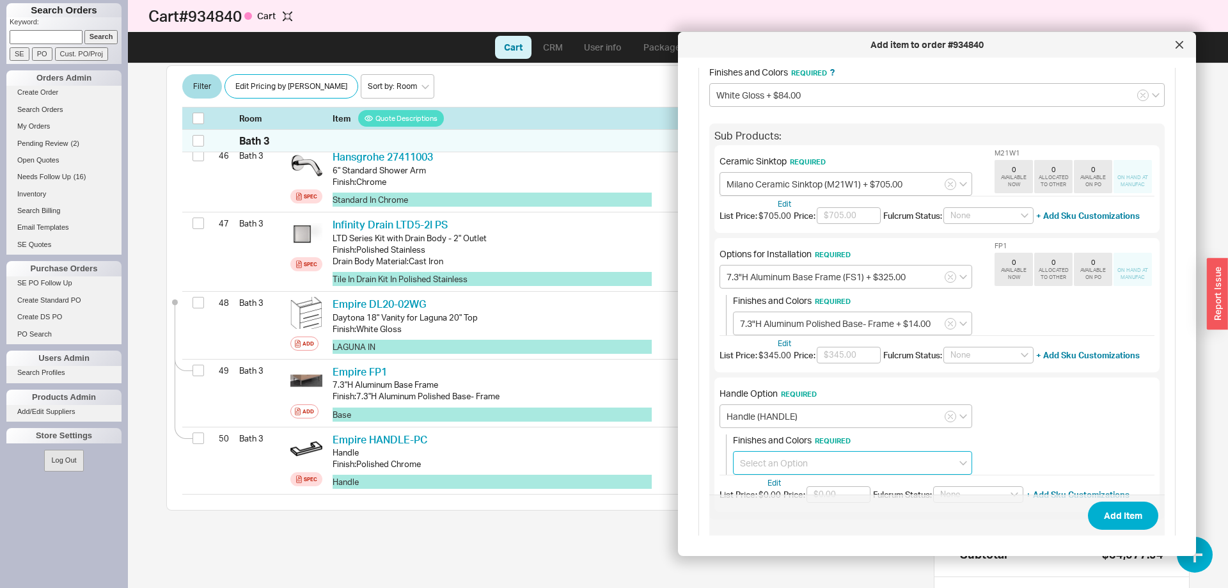
click at [791, 460] on input at bounding box center [852, 463] width 239 height 24
click at [798, 489] on div "Polished Chrome" at bounding box center [853, 489] width 238 height 23
type input "Polished Chrome"
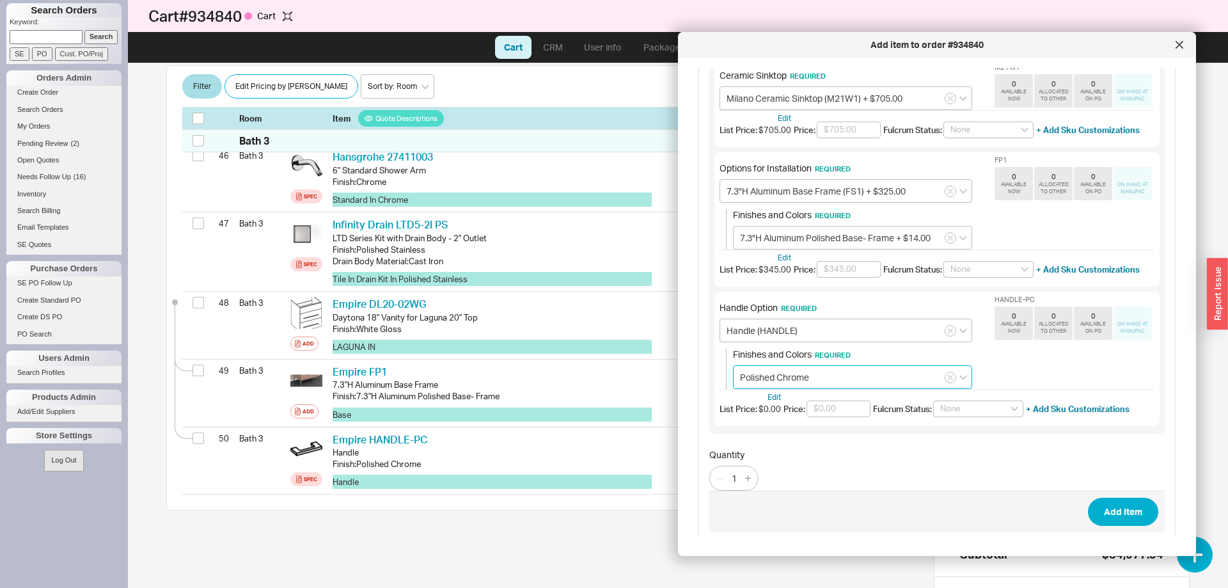
scroll to position [289, 0]
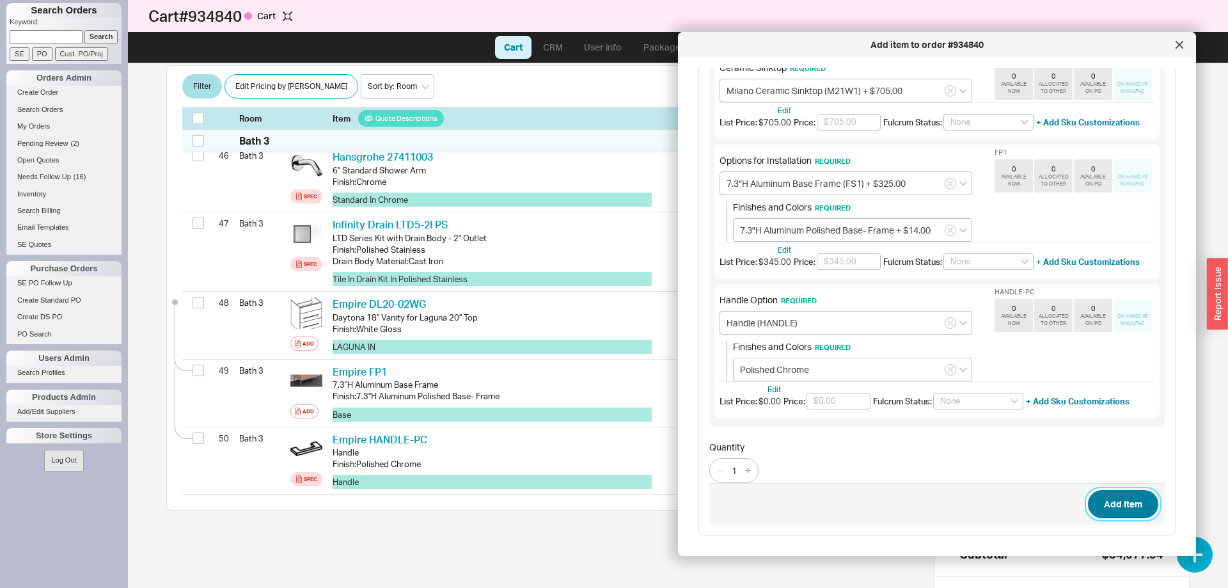
click at [1123, 503] on button "Add Item" at bounding box center [1123, 504] width 70 height 28
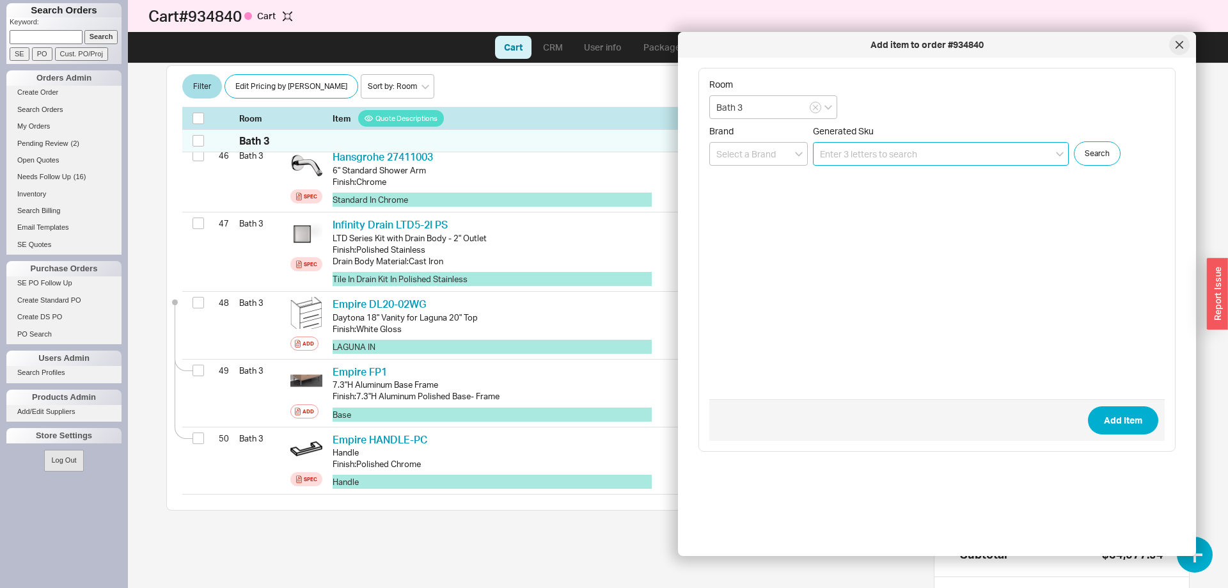
scroll to position [0, 0]
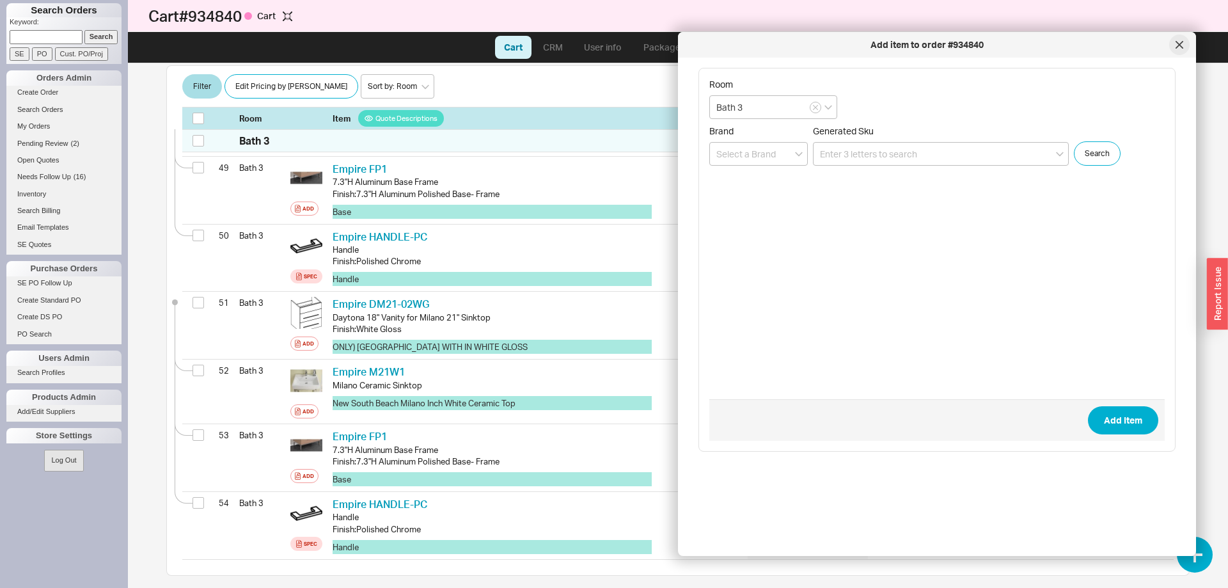
click at [1180, 44] on icon at bounding box center [1179, 45] width 6 height 6
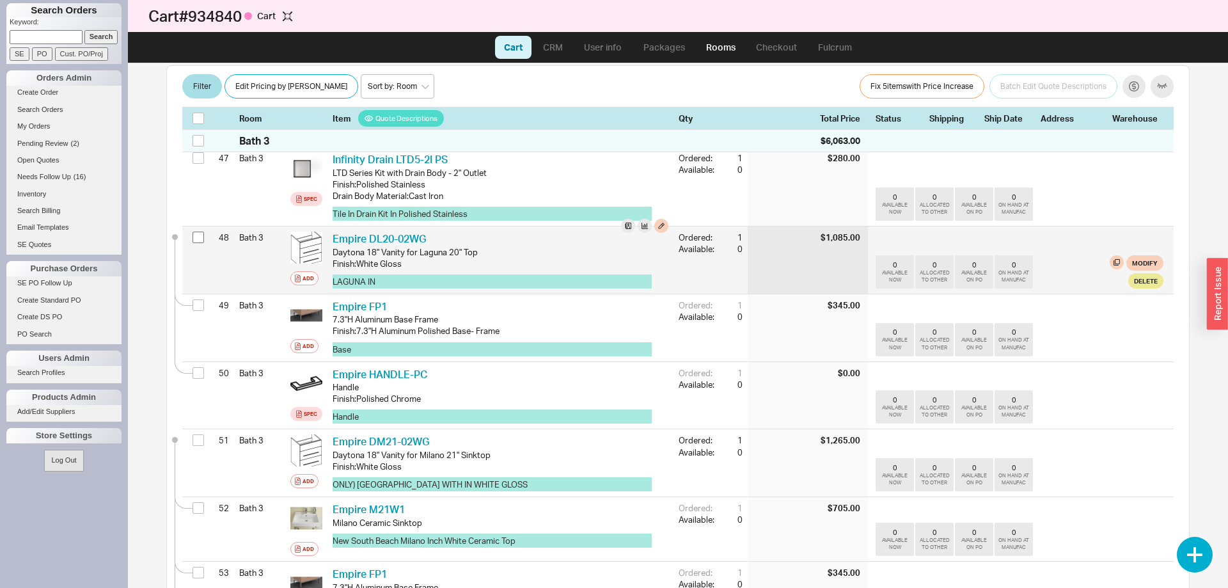
scroll to position [3529, 0]
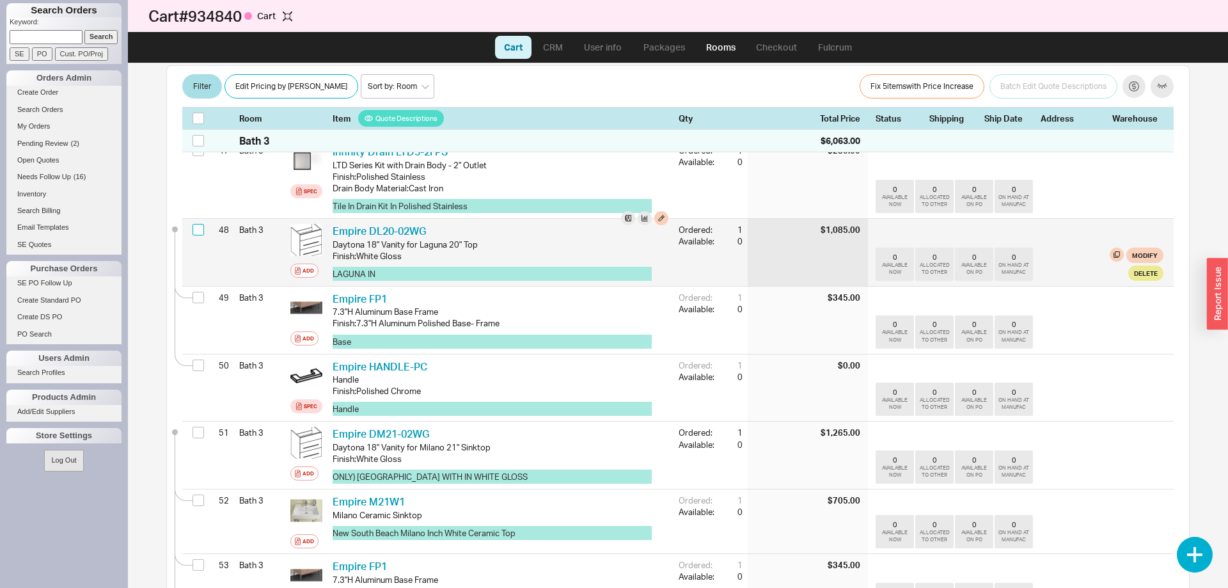
click at [199, 231] on input "checkbox" at bounding box center [199, 230] width 12 height 12
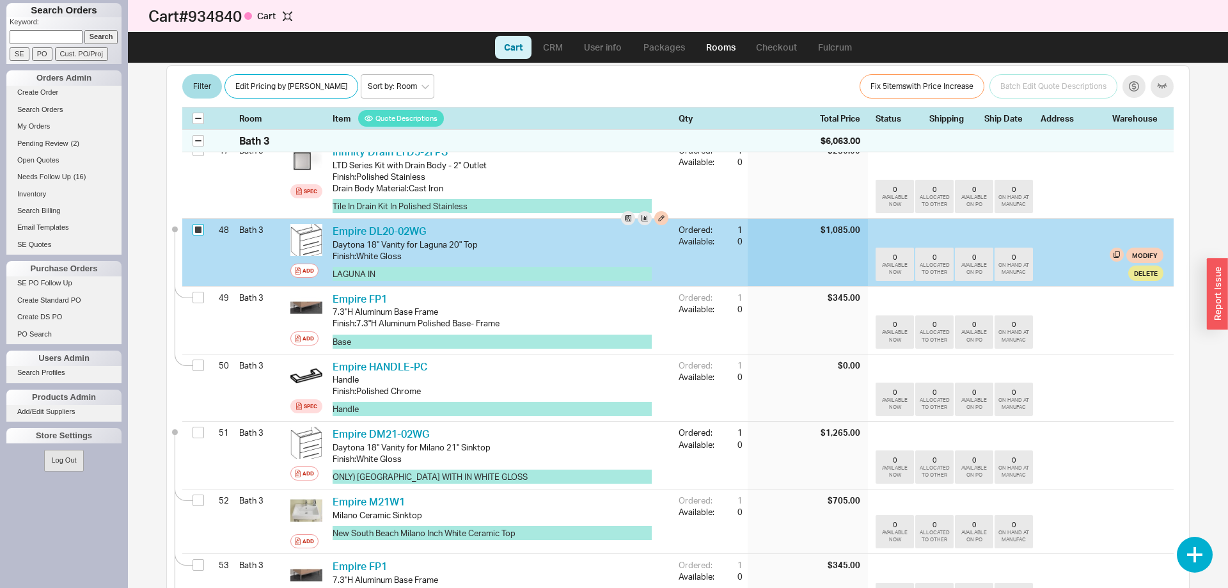
checkbox input "true"
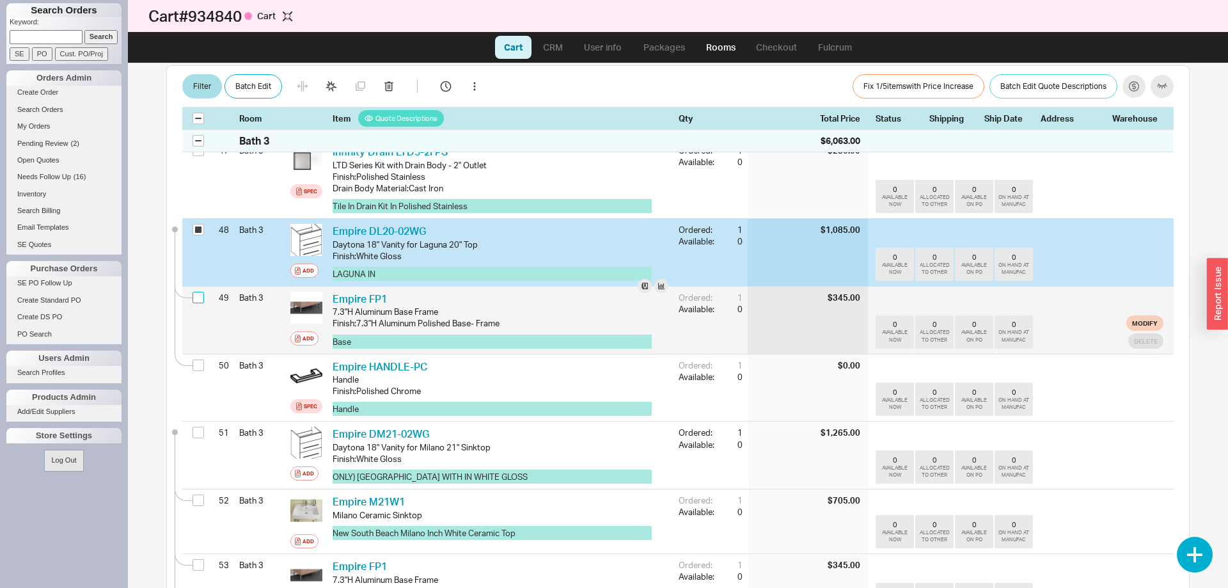
click at [196, 298] on input "checkbox" at bounding box center [199, 298] width 12 height 12
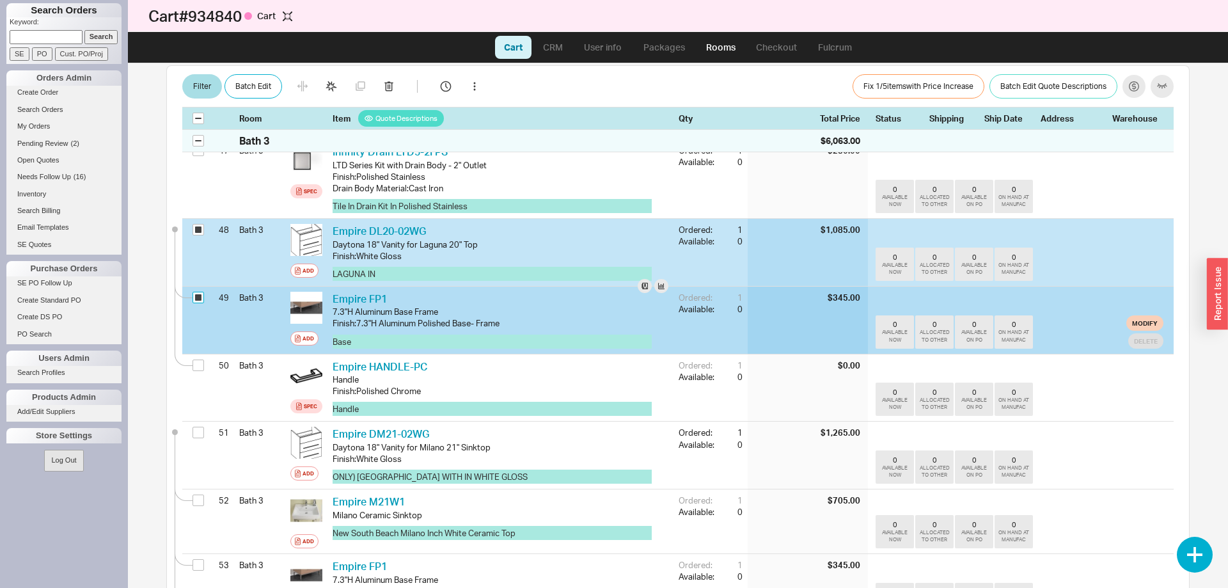
checkbox input "true"
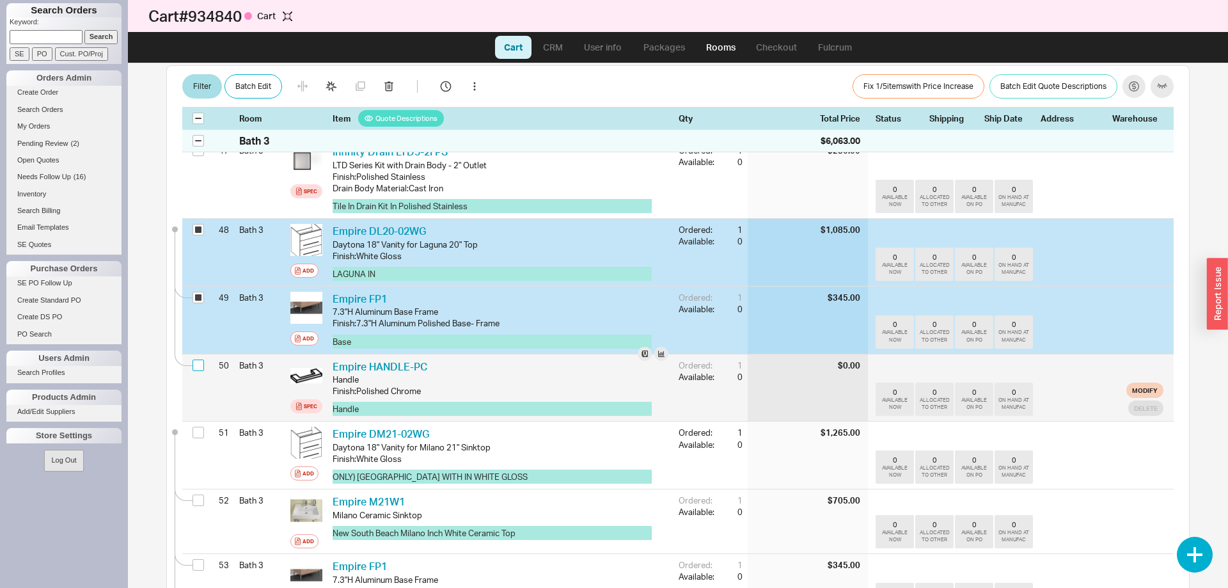
click at [195, 361] on input "checkbox" at bounding box center [199, 366] width 12 height 12
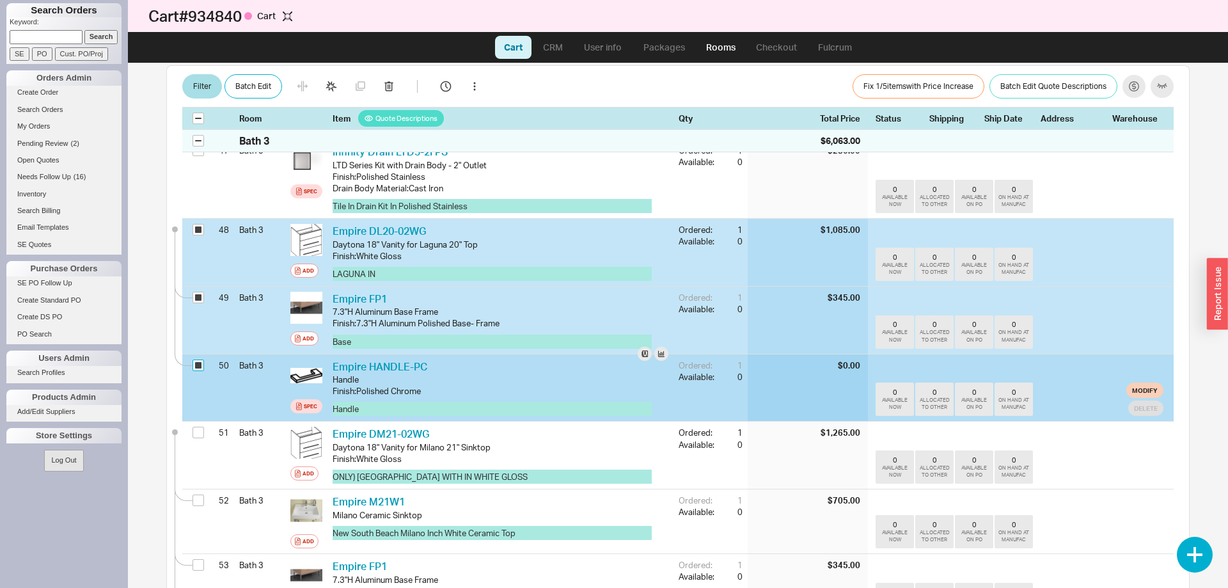
checkbox input "true"
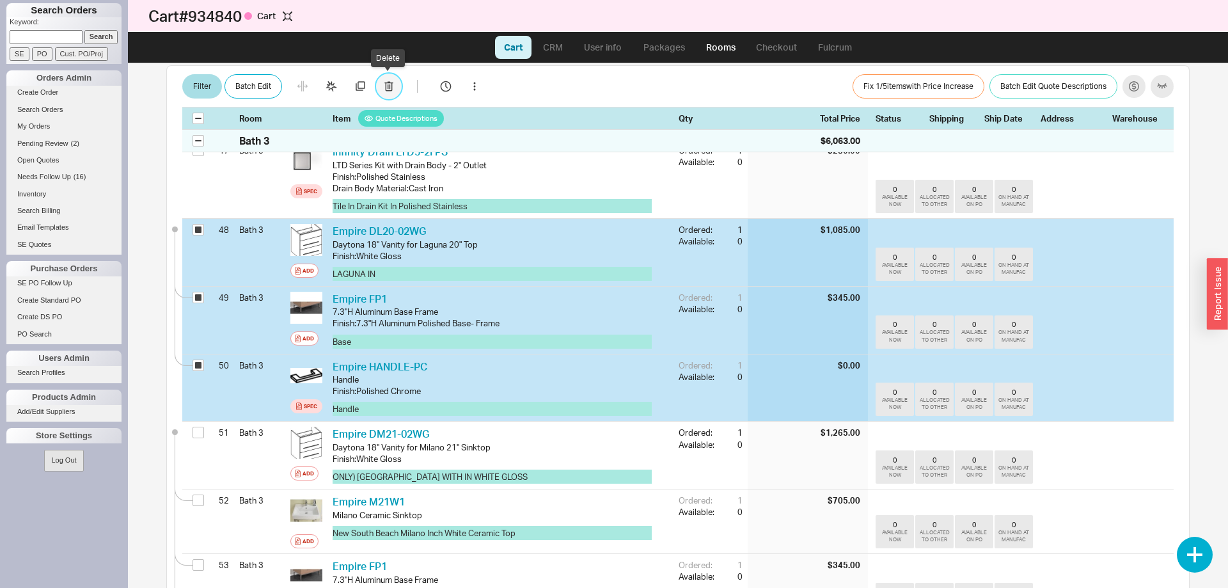
click at [386, 86] on icon "button" at bounding box center [388, 86] width 9 height 10
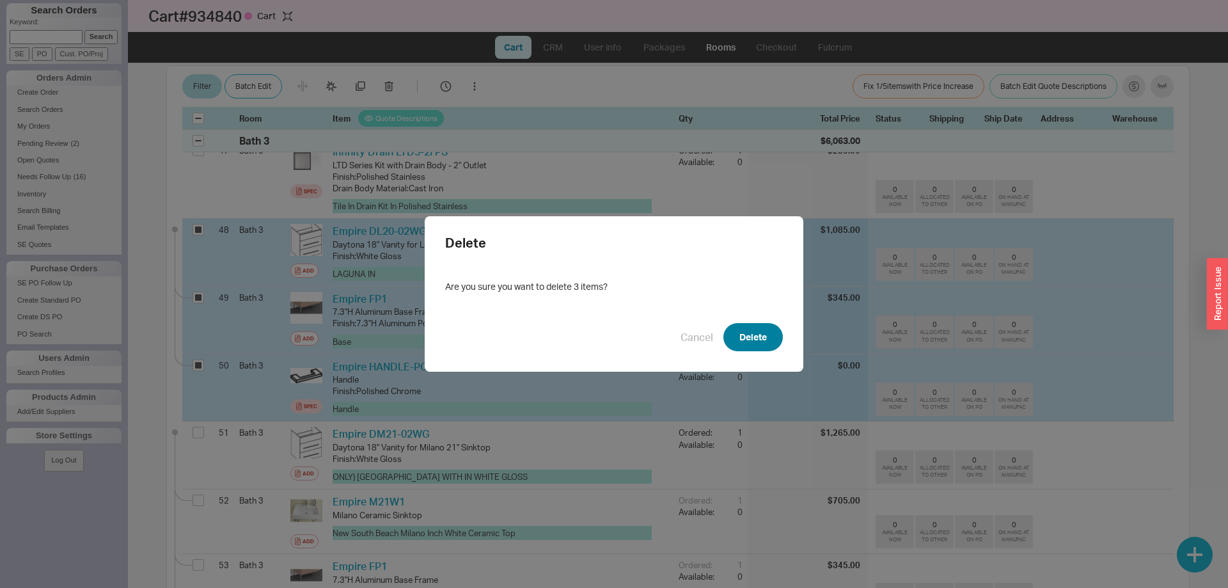
click at [743, 343] on button "Delete" at bounding box center [753, 337] width 59 height 28
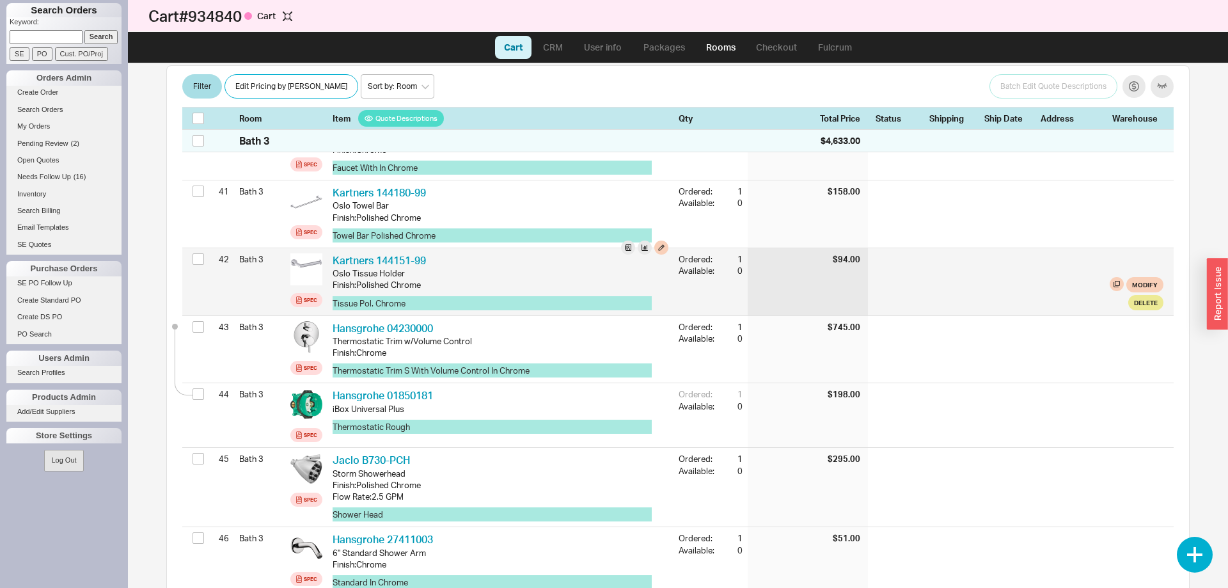
scroll to position [3064, 0]
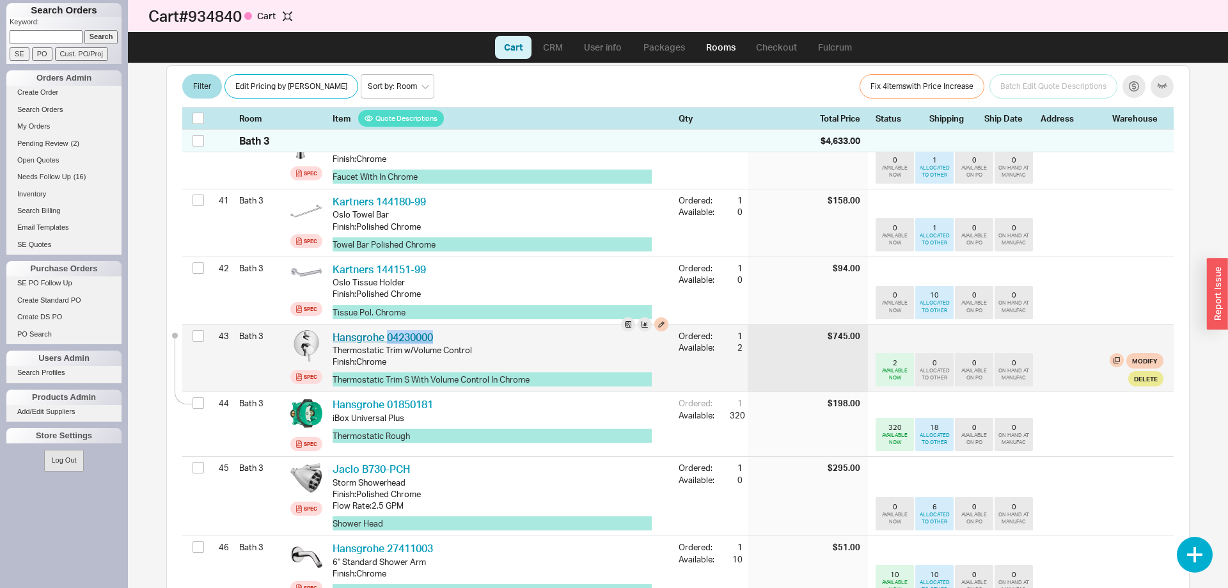
drag, startPoint x: 440, startPoint y: 332, endPoint x: 386, endPoint y: 323, distance: 55.1
click at [386, 330] on div "Hansgrohe 04230000 HGR 04230000" at bounding box center [501, 337] width 336 height 14
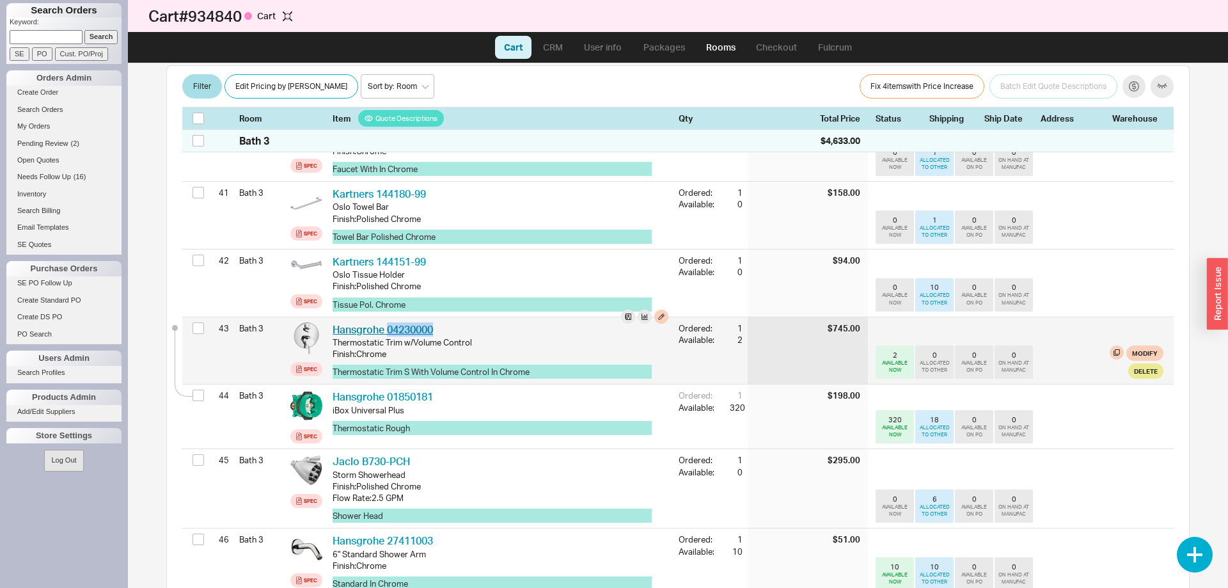
copy link "04230000"
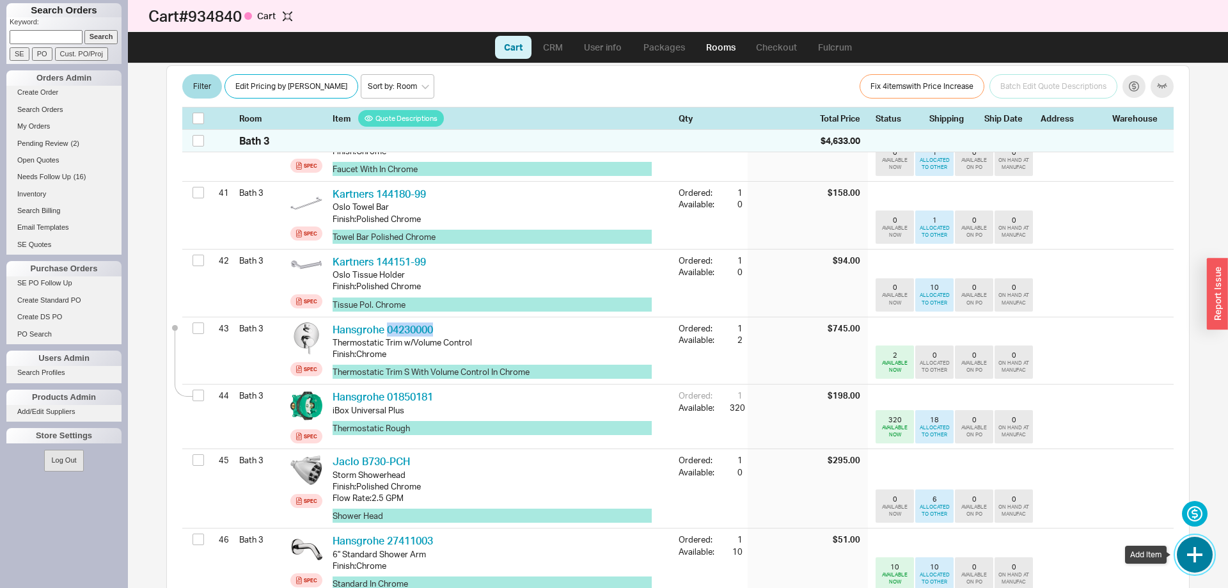
click at [1188, 564] on button "button" at bounding box center [1195, 555] width 36 height 36
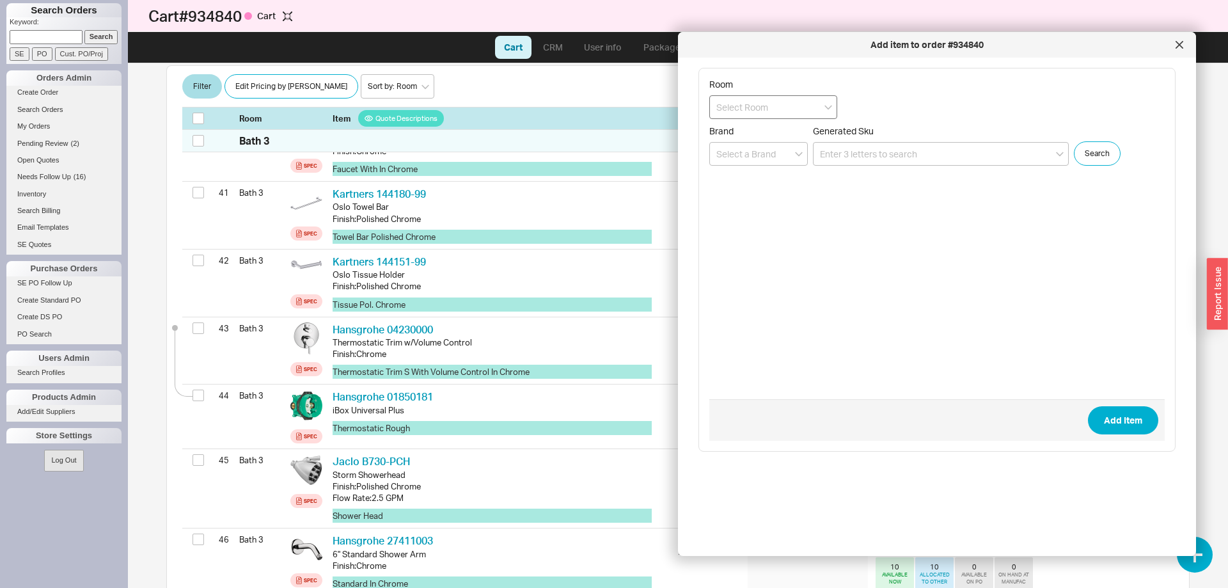
click at [820, 111] on input at bounding box center [773, 107] width 128 height 24
click at [798, 153] on div "Primary Tub" at bounding box center [773, 156] width 127 height 23
click at [789, 111] on input "Primary Tub" at bounding box center [773, 107] width 128 height 24
click at [784, 131] on div "Primary Shower" at bounding box center [773, 133] width 127 height 23
type input "Primary Shower"
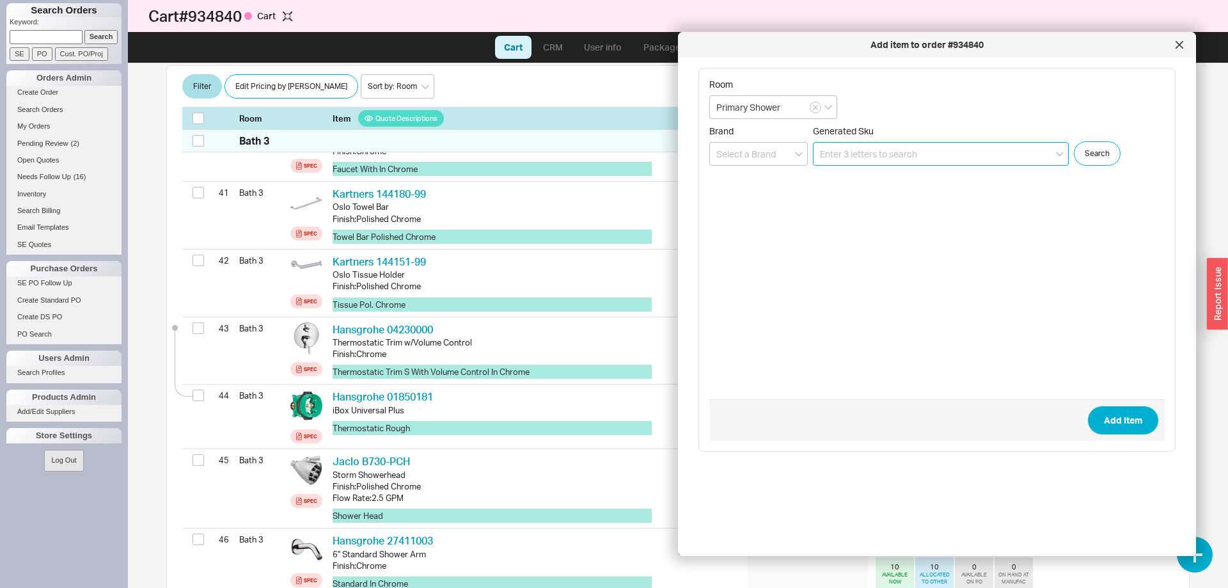
click at [874, 159] on input at bounding box center [941, 154] width 256 height 24
paste input "04230000"
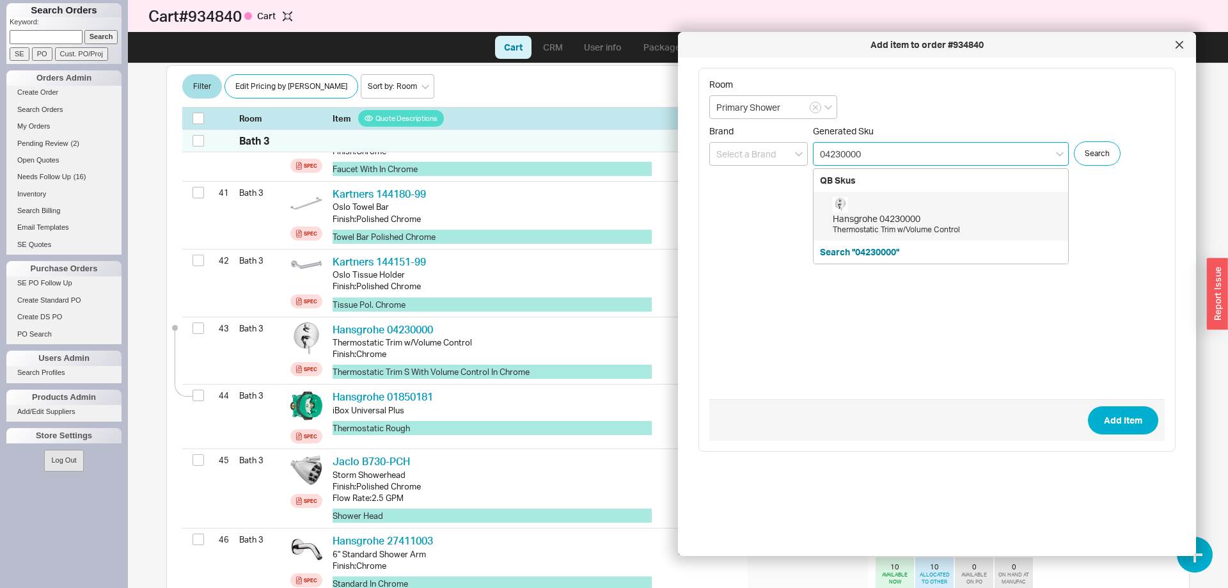
click at [944, 214] on div "Hansgrohe 04230000" at bounding box center [947, 218] width 229 height 13
type input "04230000"
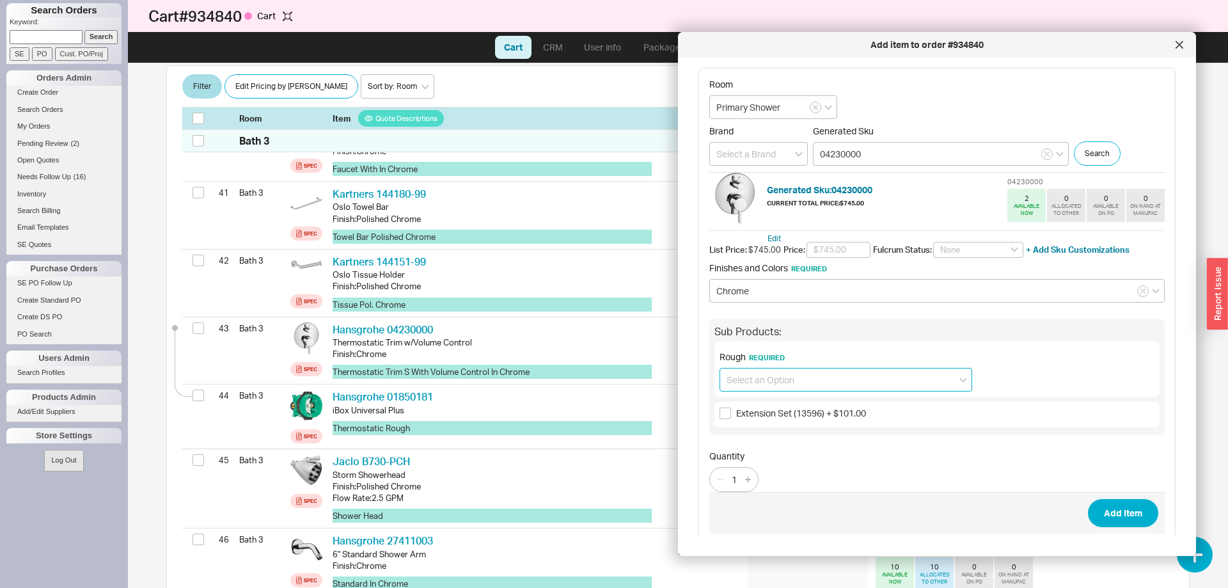
click at [829, 388] on input at bounding box center [846, 380] width 253 height 24
click at [822, 407] on div "iBox Universal Plus (01850181) + $198.00" at bounding box center [845, 406] width 251 height 23
type input "iBox Universal Plus (01850181) + $198.00"
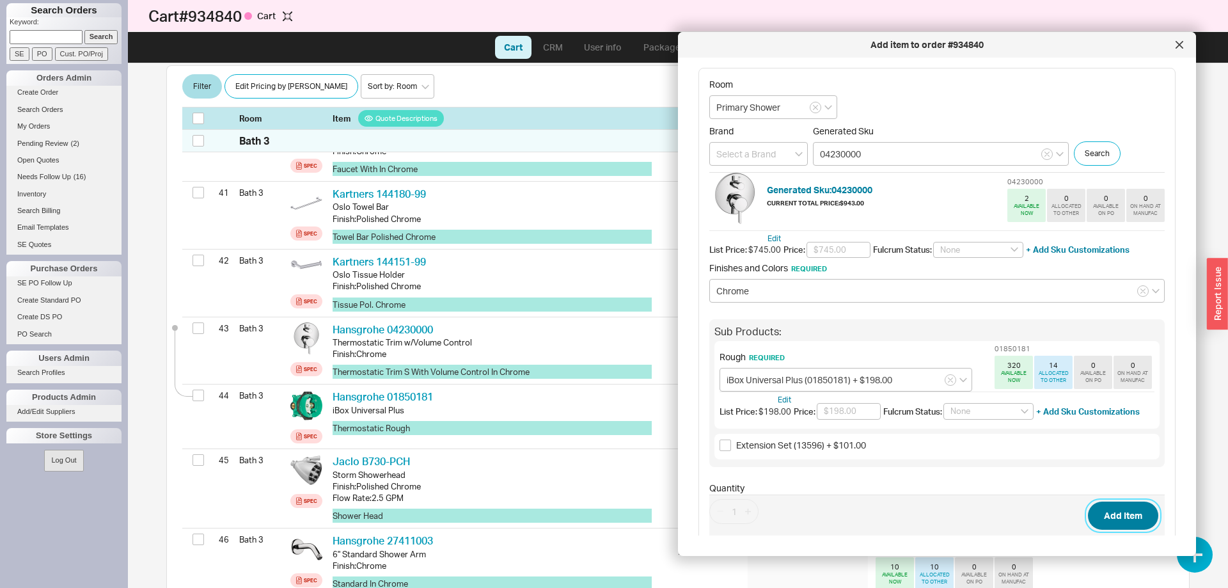
click at [1129, 507] on button "Add Item" at bounding box center [1123, 516] width 70 height 28
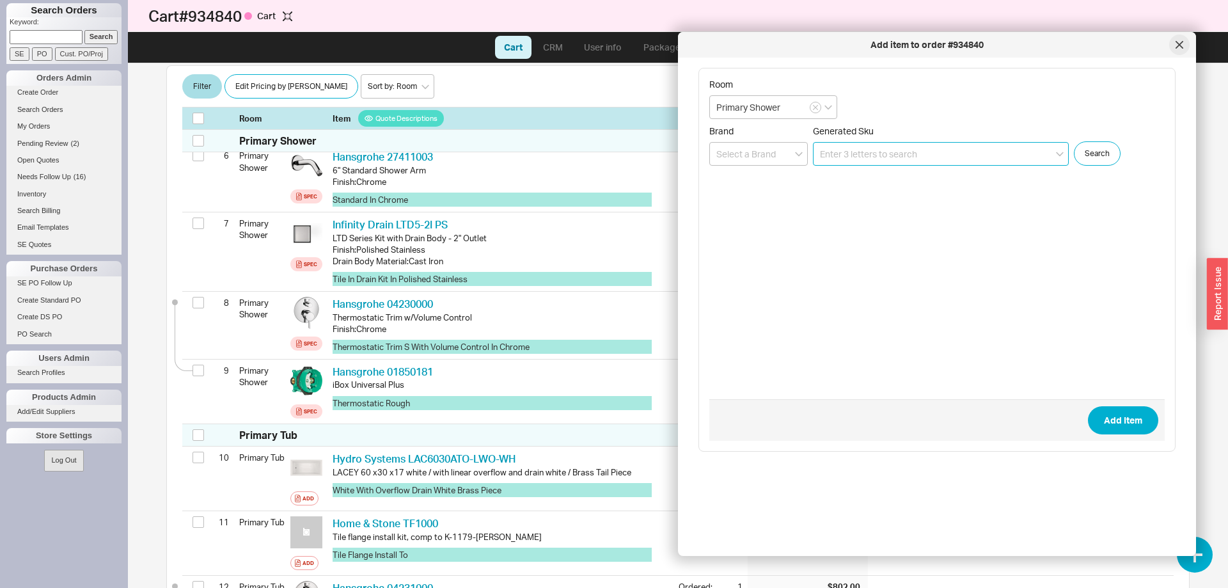
scroll to position [608, 0]
click at [1183, 47] on icon at bounding box center [1180, 45] width 8 height 8
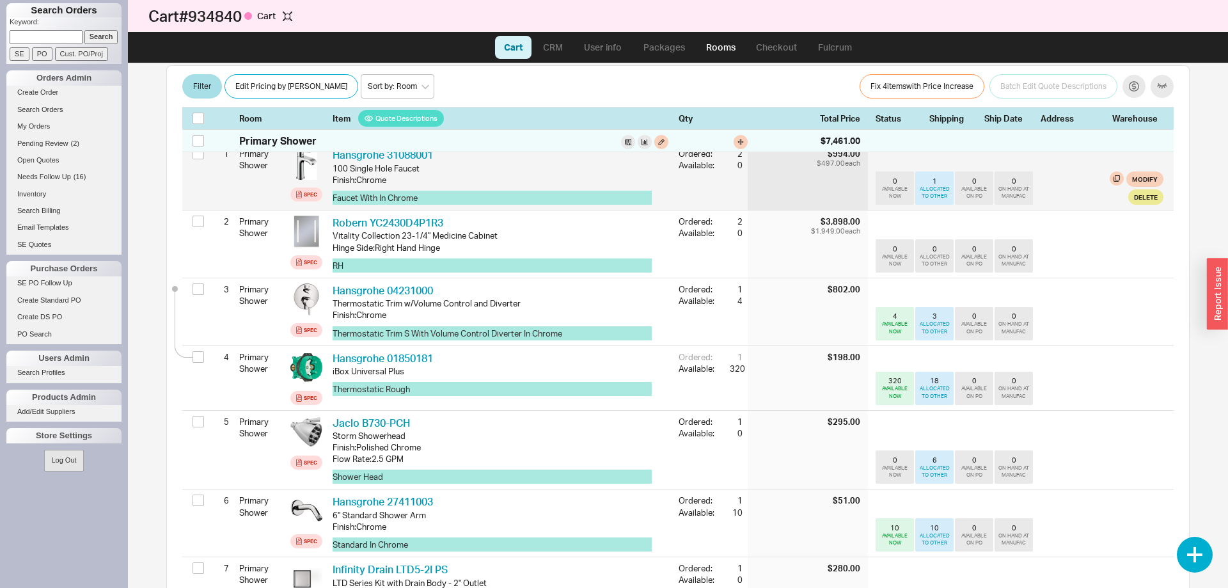
scroll to position [151, 0]
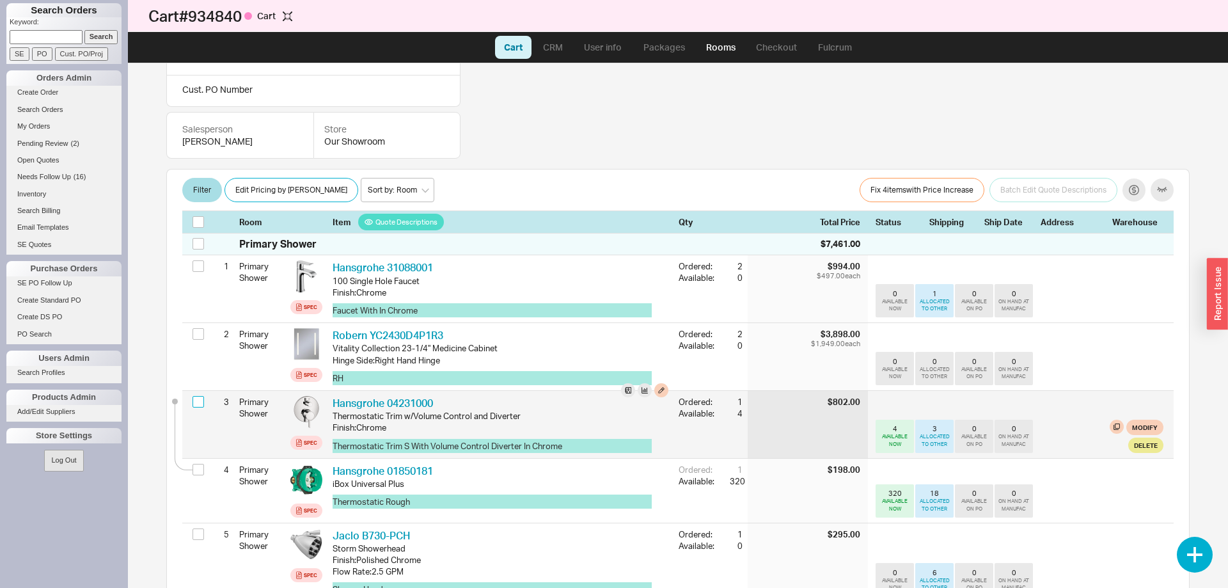
click at [195, 400] on input "checkbox" at bounding box center [199, 402] width 12 height 12
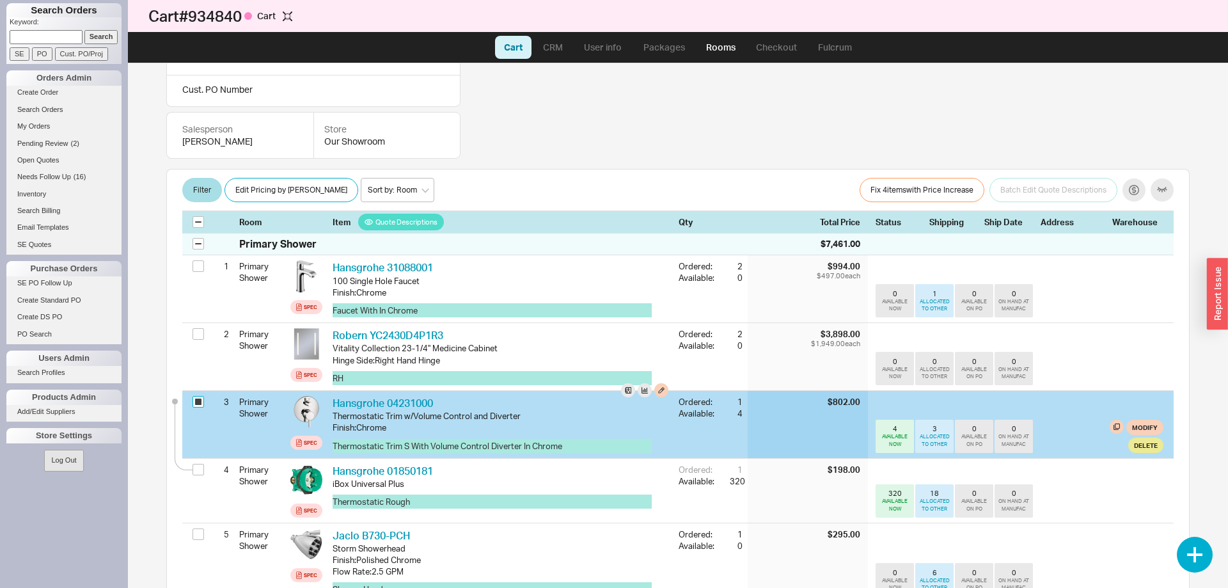
checkbox input "true"
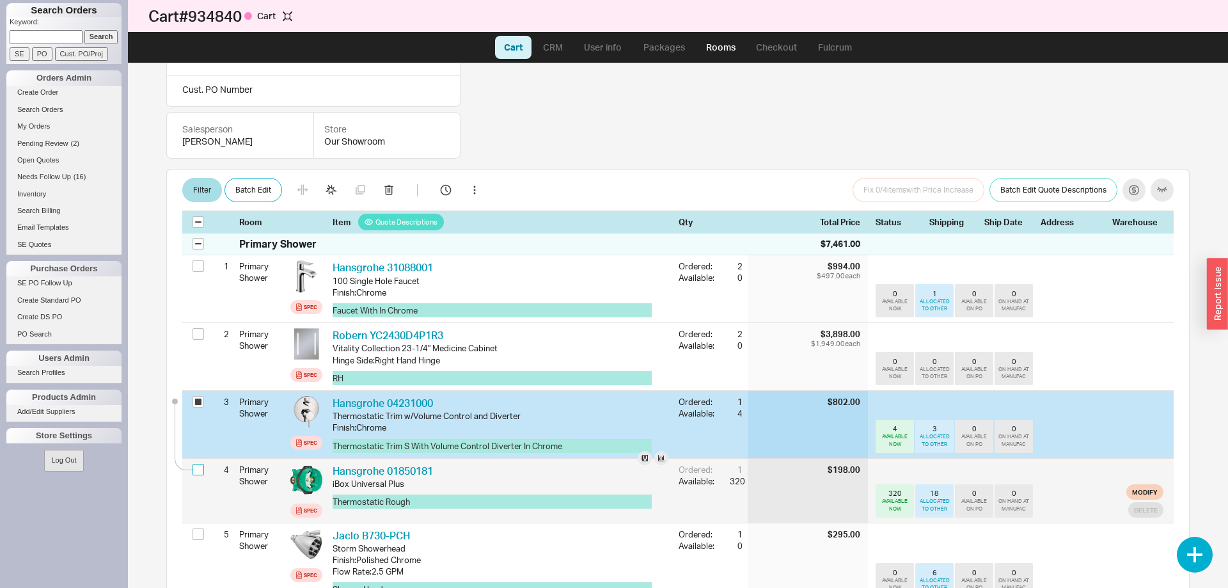
drag, startPoint x: 199, startPoint y: 473, endPoint x: 198, endPoint y: 467, distance: 6.4
click at [198, 470] on input "checkbox" at bounding box center [199, 470] width 12 height 12
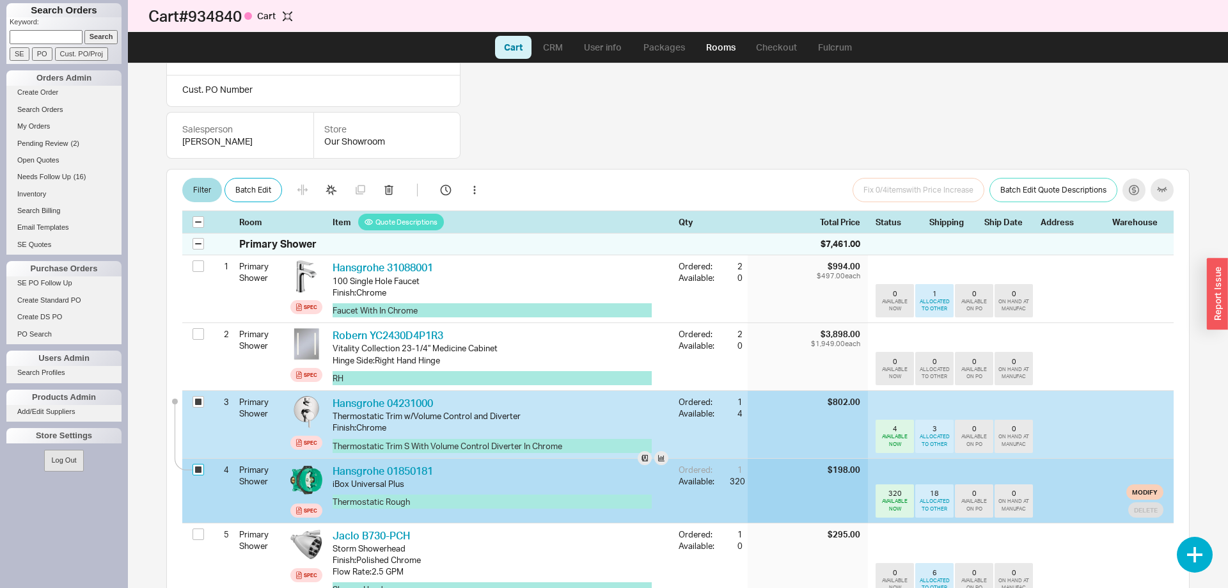
checkbox input "true"
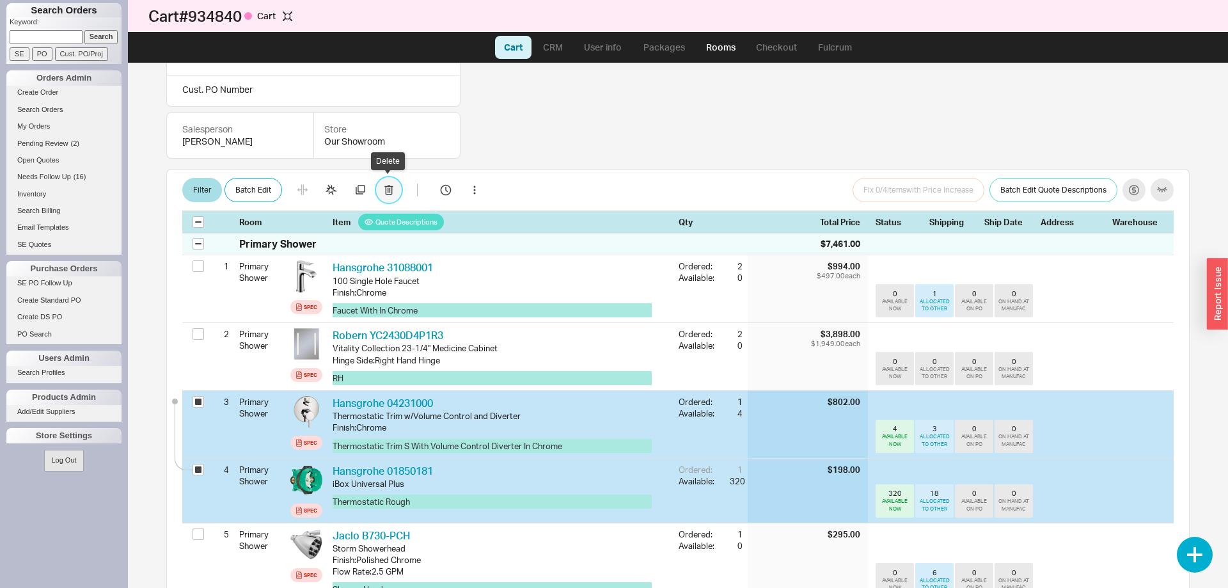
click at [388, 188] on icon "button" at bounding box center [388, 190] width 1 height 5
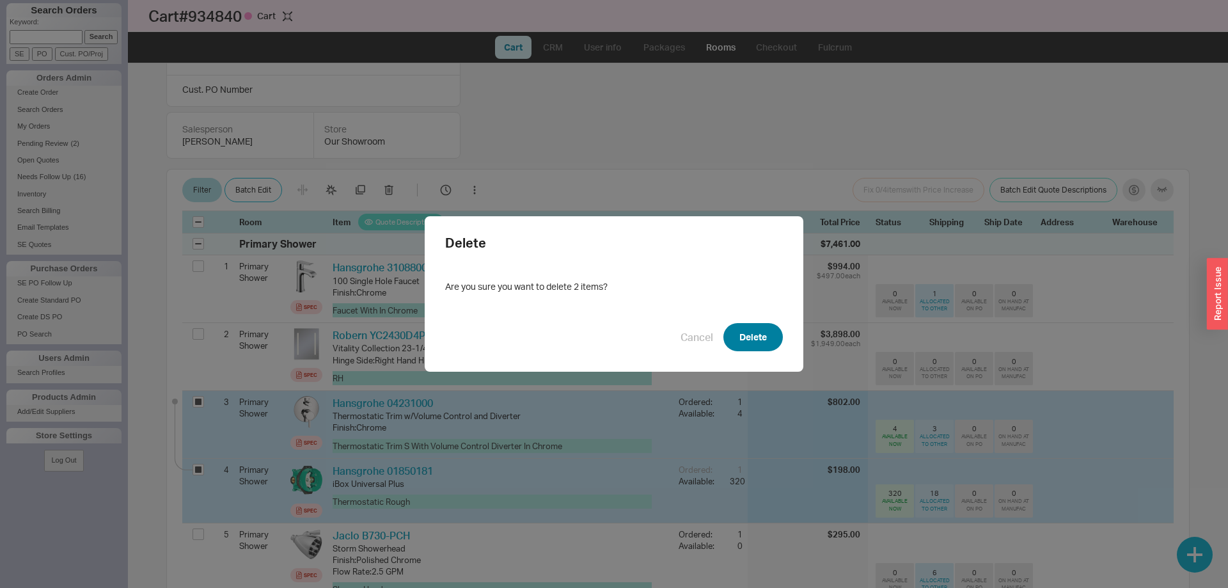
click at [740, 343] on button "Delete" at bounding box center [753, 337] width 59 height 28
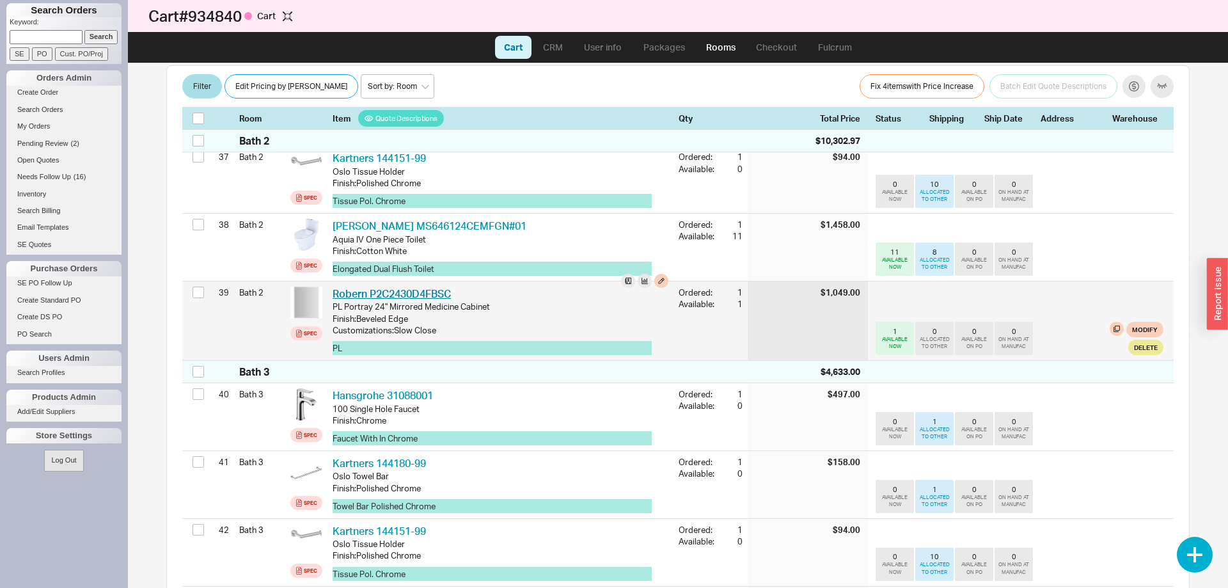
scroll to position [2769, 0]
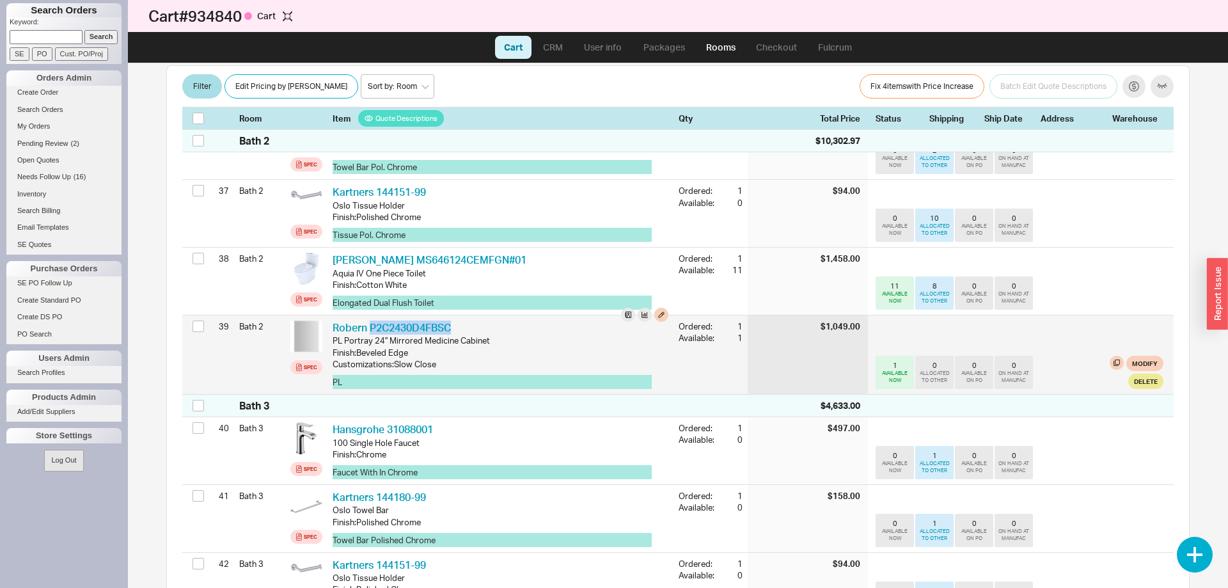
drag, startPoint x: 463, startPoint y: 325, endPoint x: 369, endPoint y: 317, distance: 94.4
click at [370, 318] on div "Robern P2C2430D4FBSC RBN P2C2430D4FBSC PL Portray 24" Mirrored Medicine Cabinet…" at bounding box center [501, 354] width 346 height 79
copy link "P2C2430D4FBSC"
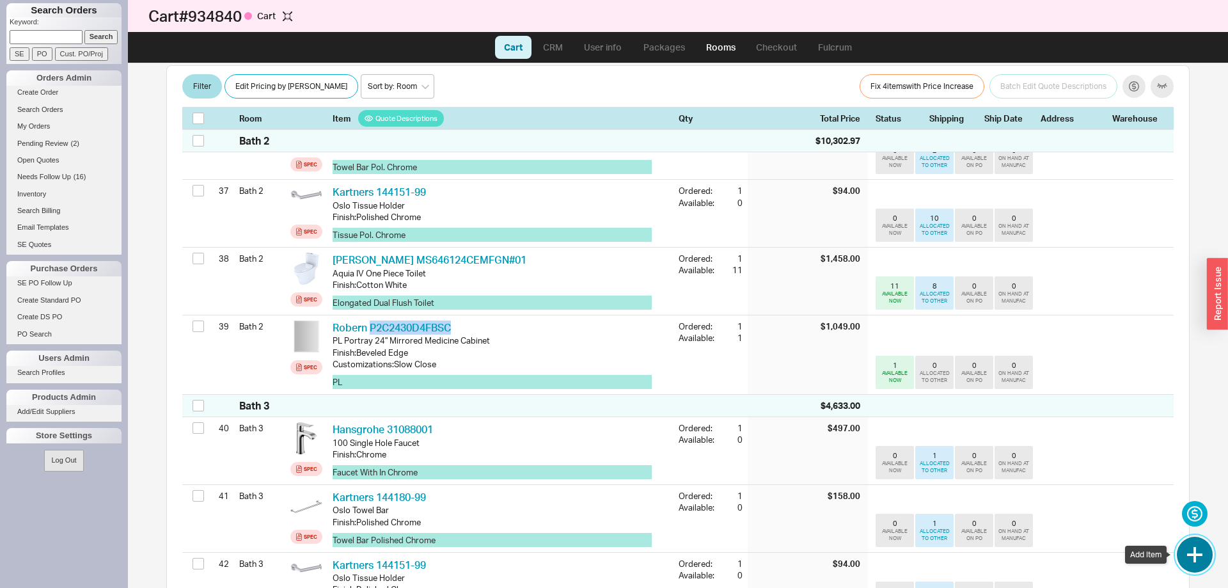
click at [1196, 549] on button "button" at bounding box center [1195, 555] width 36 height 36
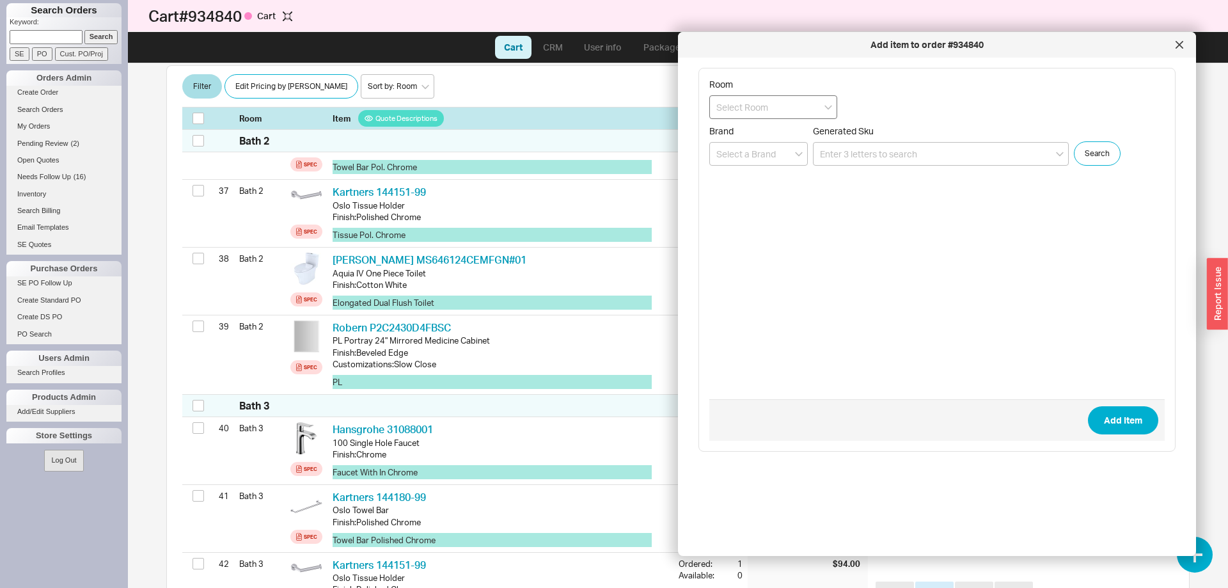
click at [780, 111] on input at bounding box center [773, 107] width 128 height 24
click at [754, 218] on div "Bath 3" at bounding box center [773, 224] width 127 height 23
type input "Bath 3"
paste input "P2C2430D4FBSC"
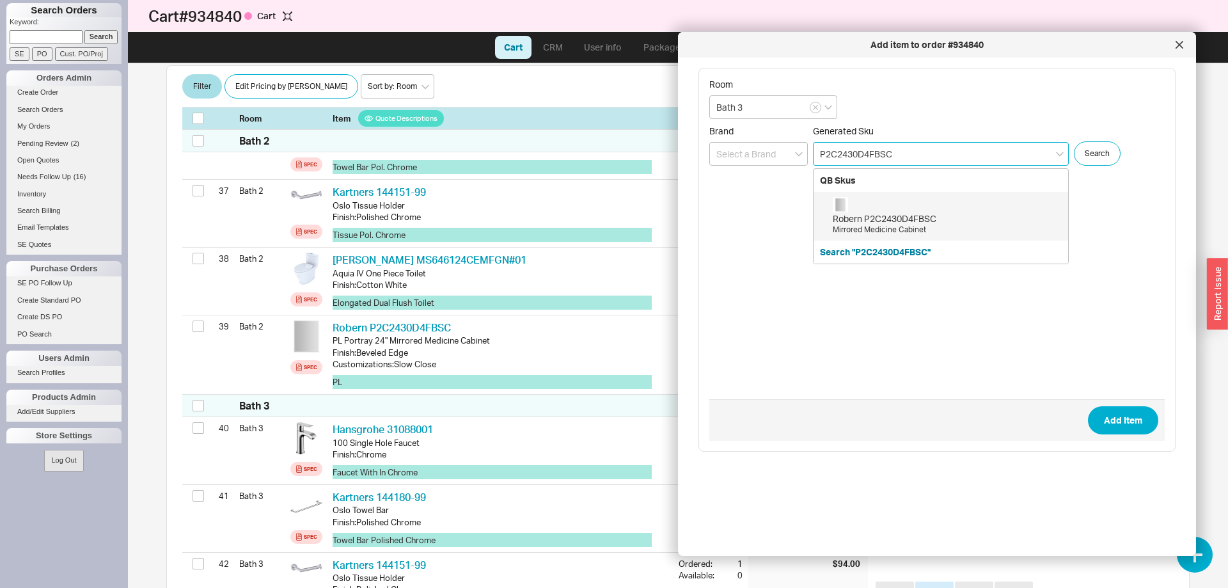
drag, startPoint x: 842, startPoint y: 154, endPoint x: 848, endPoint y: 158, distance: 7.8
click at [848, 158] on input "P2C2430D4FBSC" at bounding box center [941, 154] width 256 height 24
click at [875, 210] on div "Robern P2C2030D4FBSC Mirrored Medicine Cabinet" at bounding box center [947, 216] width 229 height 38
type input "P2C2030D4FBSC"
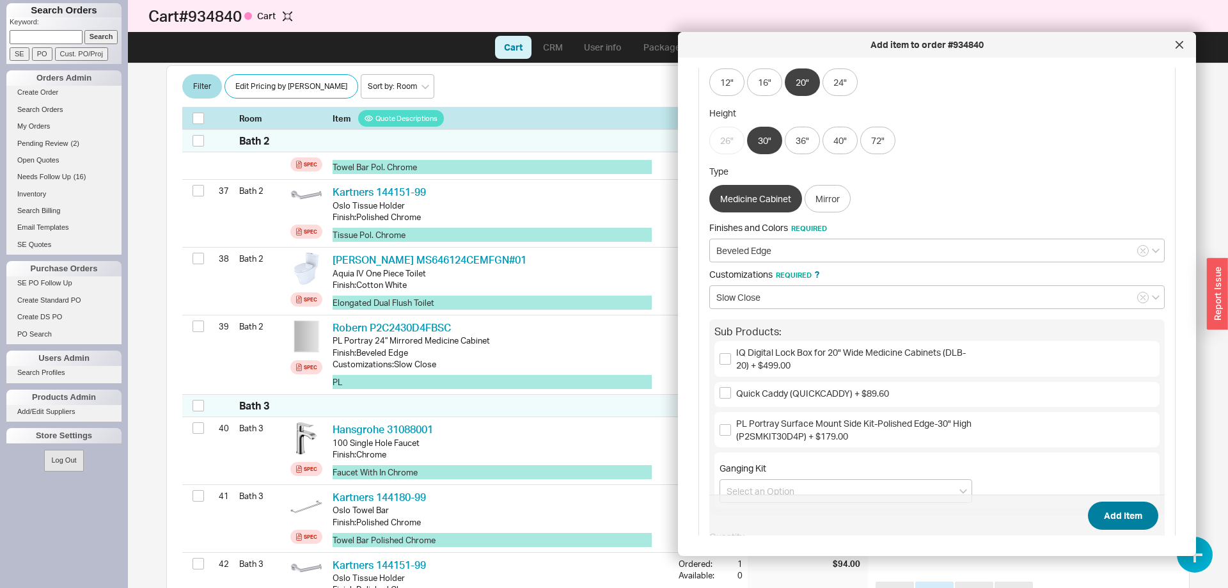
scroll to position [261, 0]
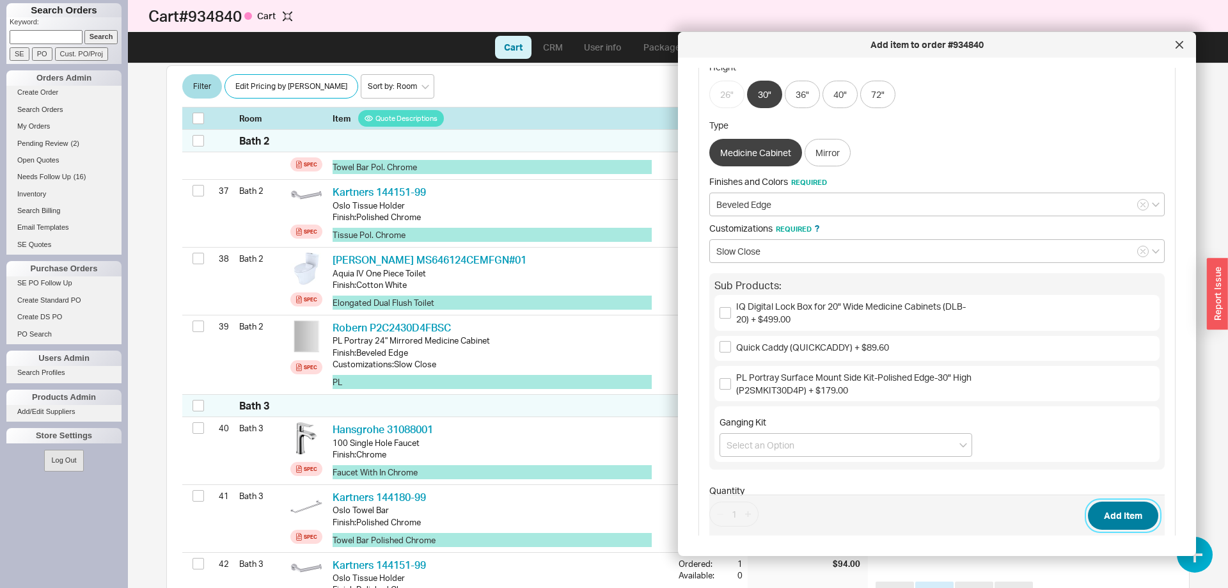
click at [1128, 513] on button "Add Item" at bounding box center [1123, 516] width 70 height 28
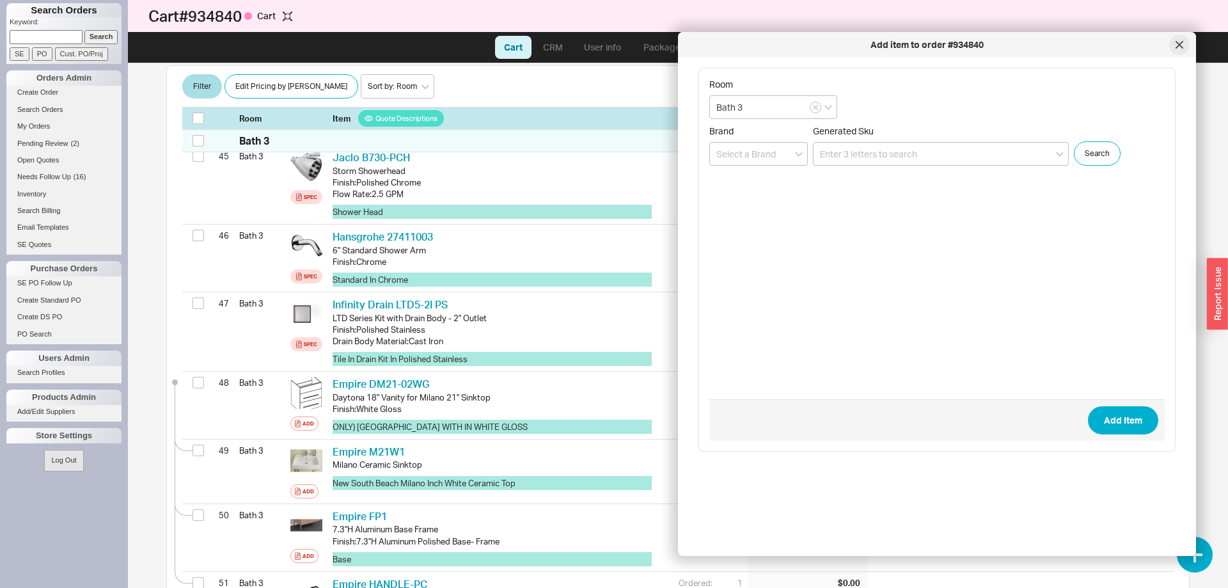
click at [1180, 45] on icon at bounding box center [1179, 45] width 6 height 6
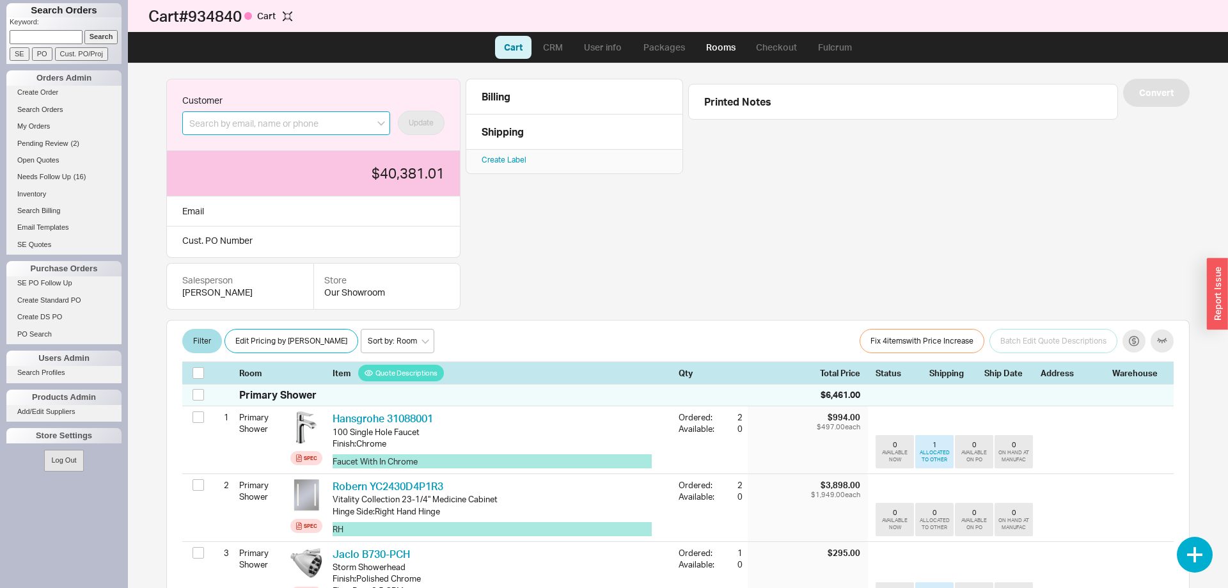
paste input "jacobbuksbaum@gmail.com"
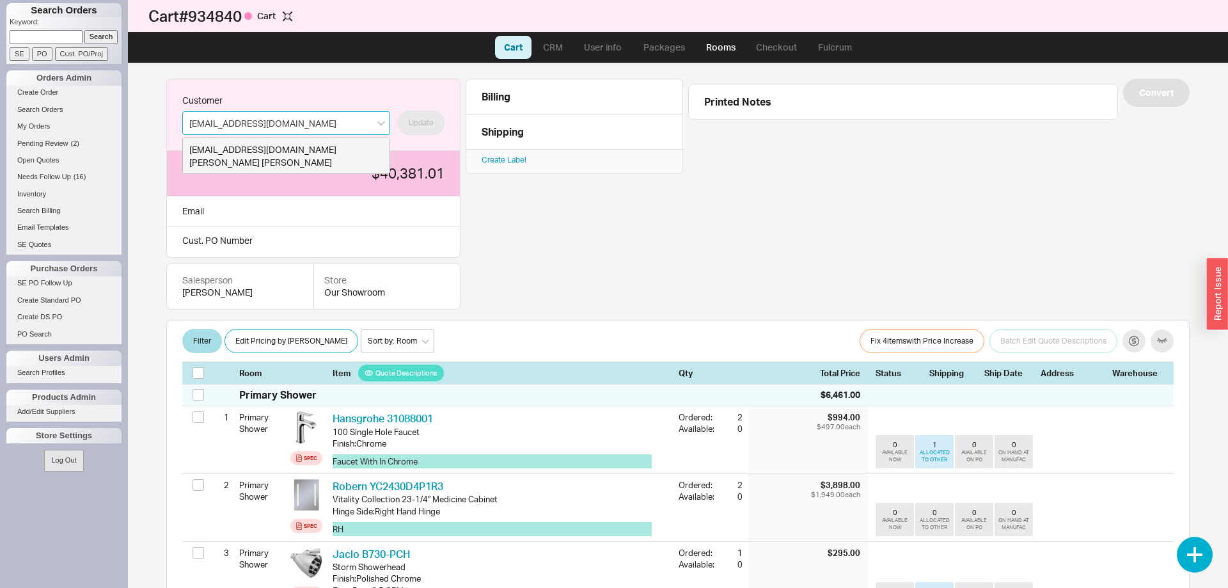
click at [280, 166] on div "Jacob Buksbaum" at bounding box center [286, 162] width 194 height 13
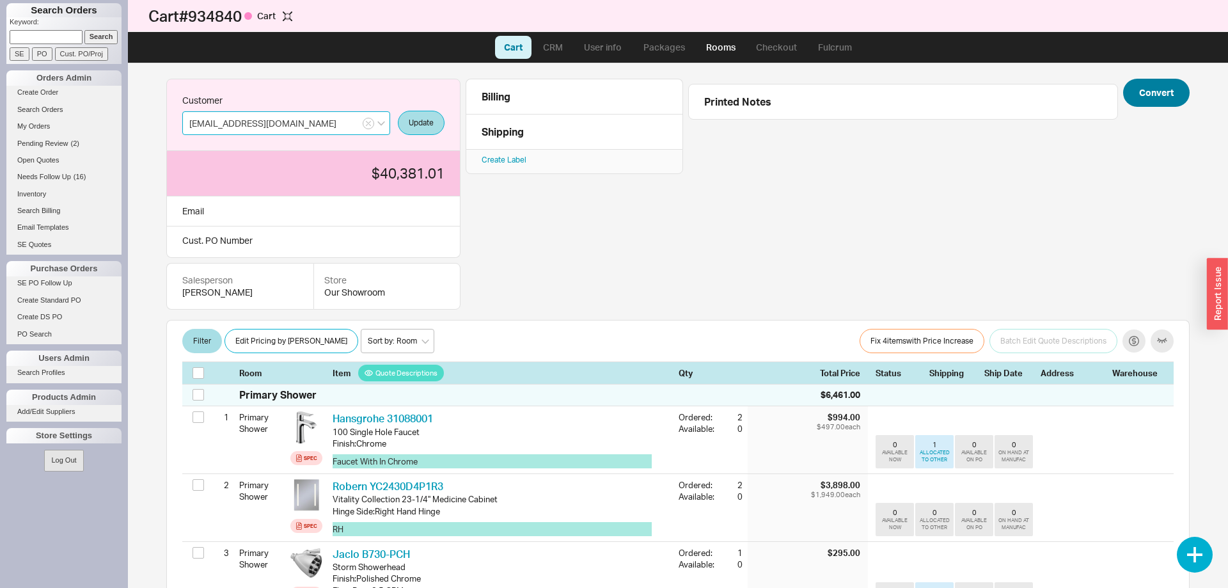
type input "jacobbuksbaum@gmail.com"
click at [1178, 91] on button "Convert" at bounding box center [1156, 93] width 67 height 28
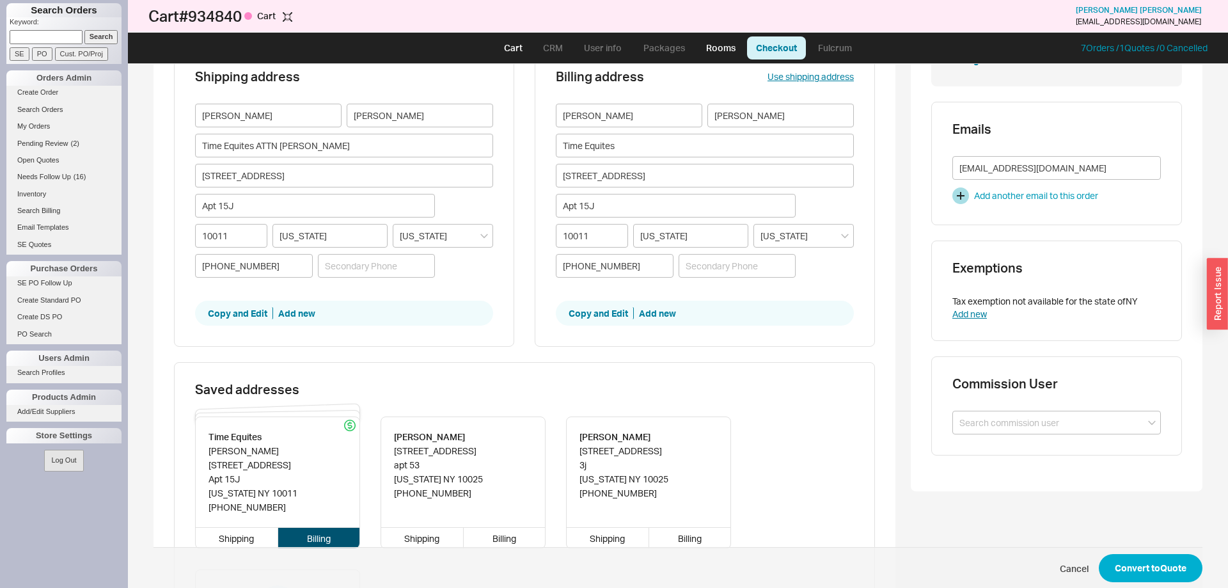
scroll to position [196, 0]
click at [1139, 564] on button "Convert to Quote" at bounding box center [1151, 568] width 104 height 28
select select "LOW"
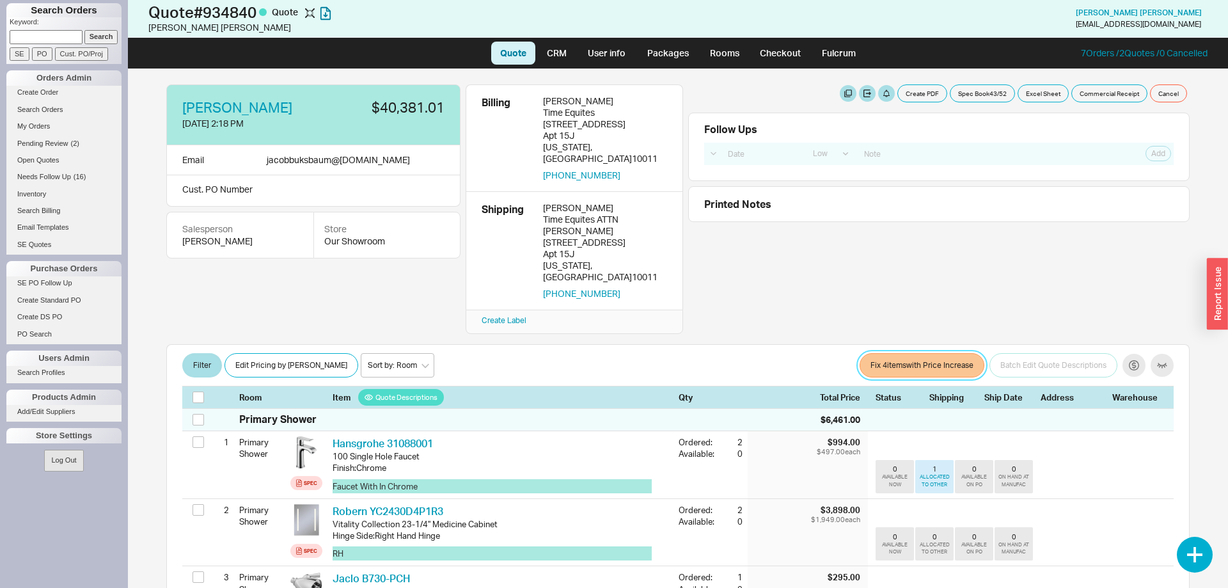
click at [931, 353] on button "Fix 4 item s with Price Increase" at bounding box center [922, 365] width 125 height 24
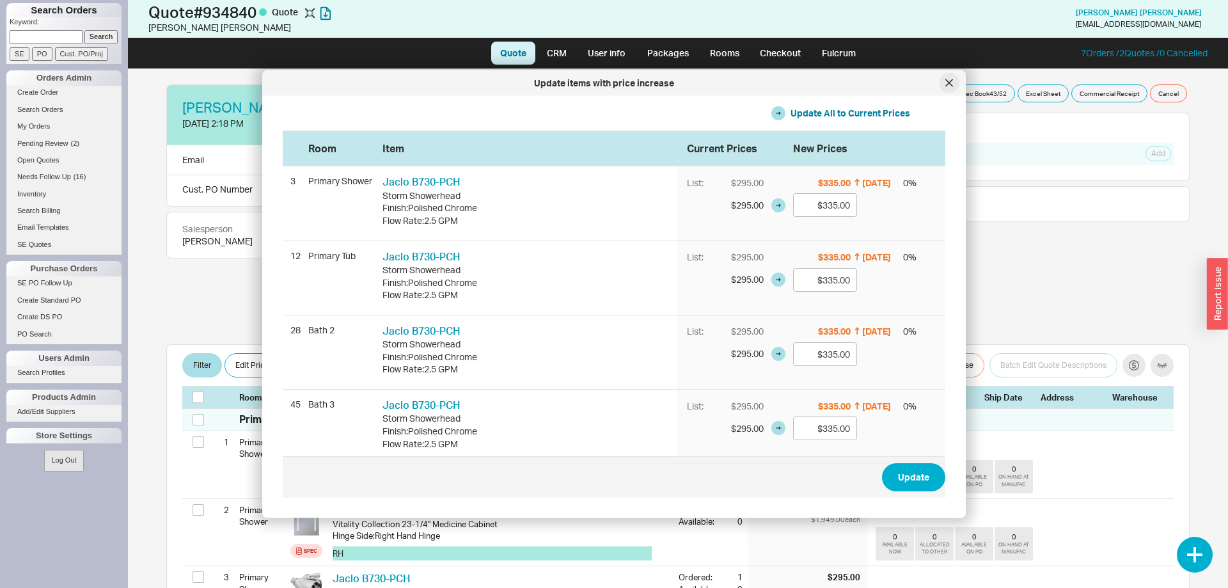
click at [947, 86] on icon at bounding box center [950, 83] width 8 height 8
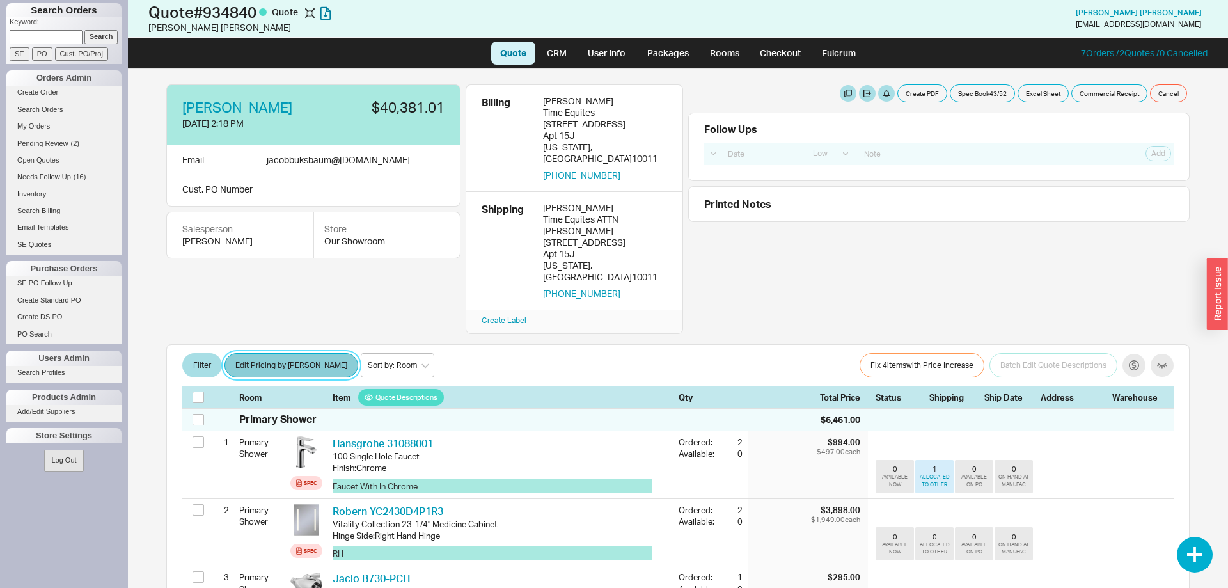
click at [288, 353] on button "Edit Pricing by [PERSON_NAME]" at bounding box center [292, 365] width 134 height 24
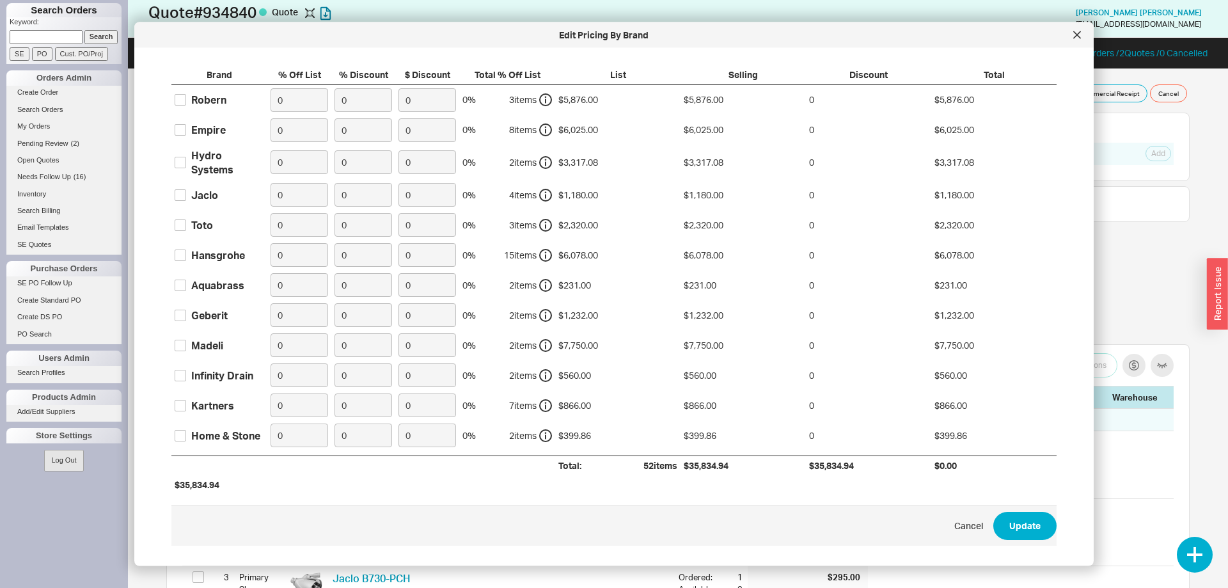
click at [200, 100] on div "Robern" at bounding box center [208, 99] width 35 height 14
click at [186, 100] on input "Robern" at bounding box center [181, 100] width 12 height 12
checkbox input "true"
click at [198, 132] on div "Empire" at bounding box center [208, 129] width 35 height 14
click at [186, 132] on input "Empire" at bounding box center [181, 130] width 12 height 12
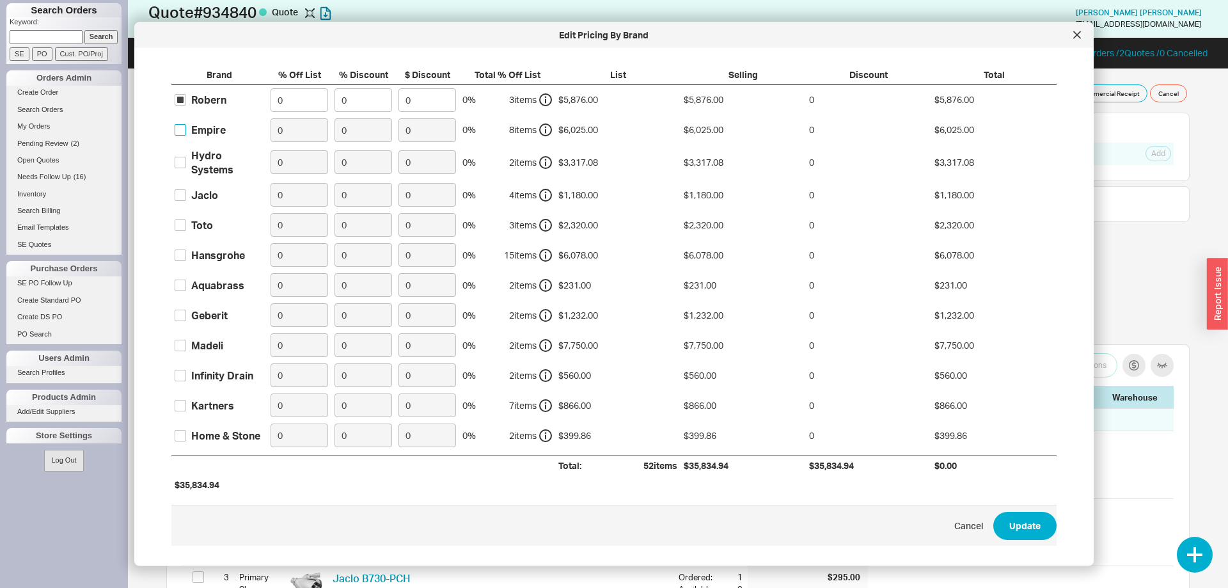
checkbox input "true"
drag, startPoint x: 274, startPoint y: 104, endPoint x: 266, endPoint y: 104, distance: 7.7
click at [271, 104] on input "0" at bounding box center [300, 100] width 58 height 24
type input "40"
click at [271, 130] on input "0" at bounding box center [300, 130] width 58 height 24
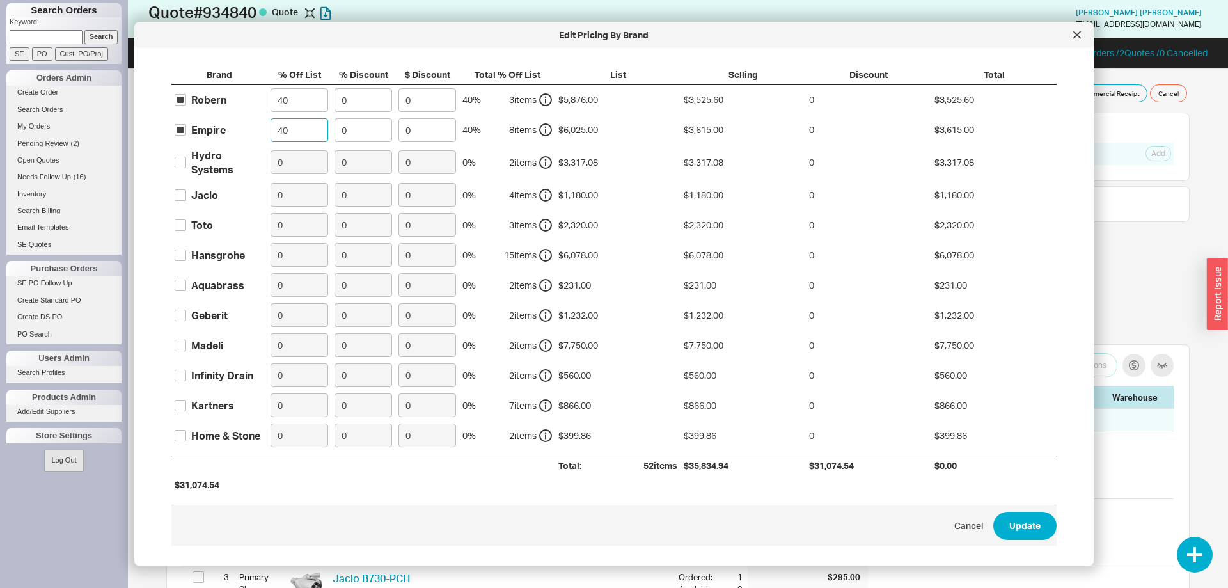
type input "40"
click at [200, 195] on div "Jaclo" at bounding box center [204, 194] width 27 height 14
click at [186, 195] on input "Jaclo" at bounding box center [181, 195] width 12 height 12
checkbox input "true"
drag, startPoint x: 283, startPoint y: 191, endPoint x: 271, endPoint y: 191, distance: 11.5
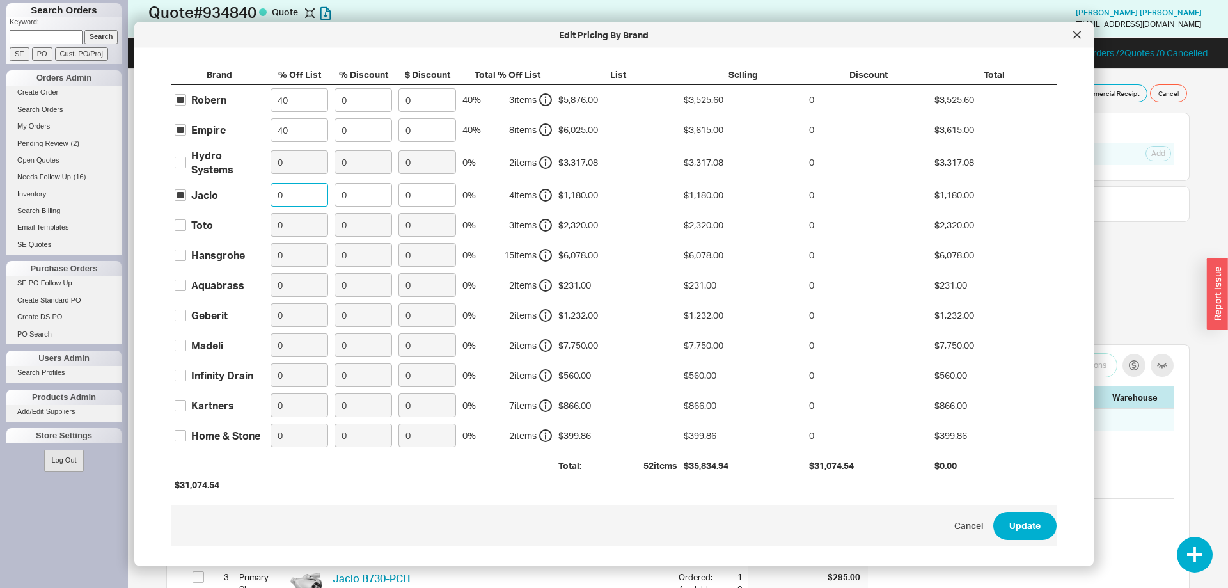
click at [271, 191] on input "0" at bounding box center [300, 195] width 58 height 24
type input "40"
click at [190, 227] on label "Toto" at bounding box center [194, 225] width 38 height 14
click at [186, 227] on input "Toto" at bounding box center [181, 225] width 12 height 12
checkbox input "true"
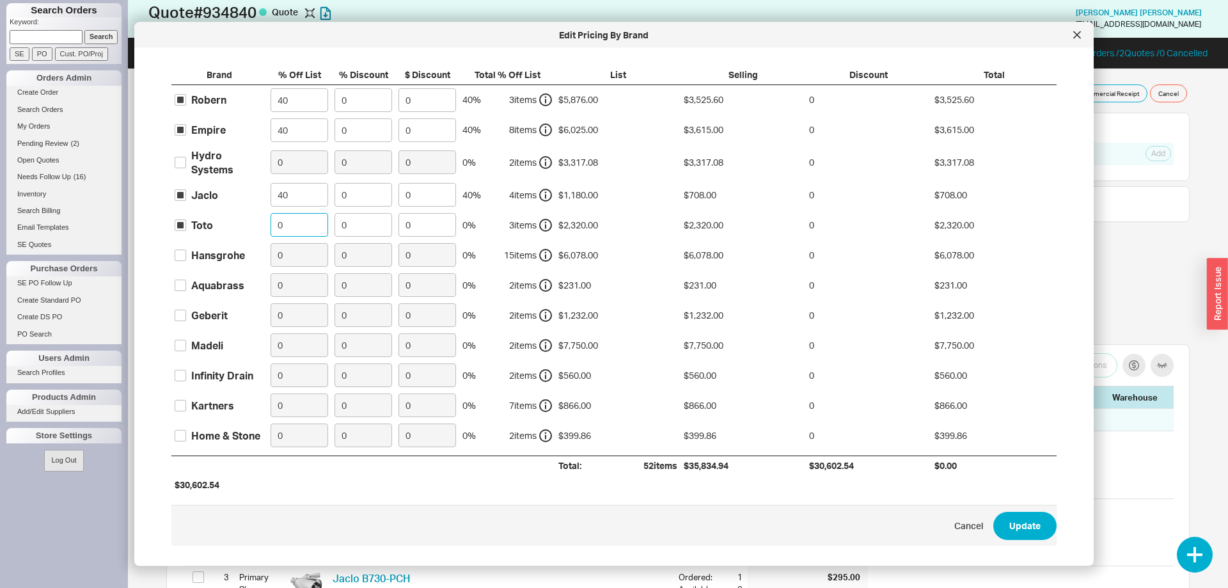
drag, startPoint x: 291, startPoint y: 225, endPoint x: 246, endPoint y: 214, distance: 46.1
click at [271, 214] on input "0" at bounding box center [300, 225] width 58 height 24
type input "40"
click at [196, 257] on div "Hansgrohe" at bounding box center [218, 255] width 54 height 14
click at [186, 257] on input "Hansgrohe" at bounding box center [181, 255] width 12 height 12
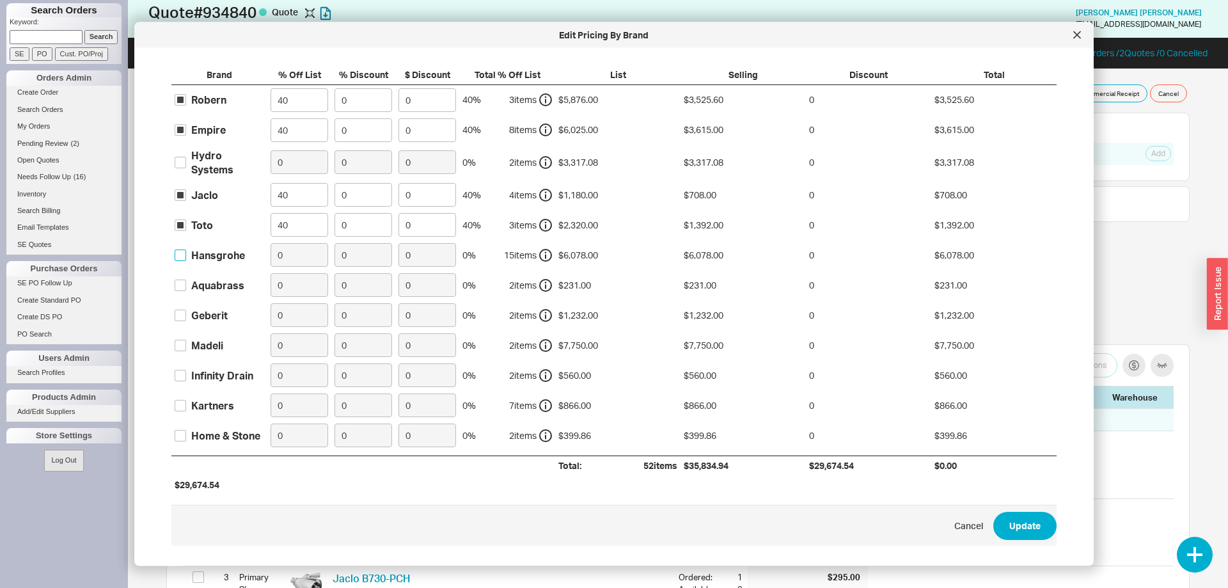
checkbox input "true"
drag, startPoint x: 287, startPoint y: 260, endPoint x: 242, endPoint y: 261, distance: 44.8
click at [271, 261] on input "0" at bounding box center [300, 255] width 58 height 24
type input "40"
click at [227, 283] on div "Aquabrass" at bounding box center [217, 285] width 53 height 14
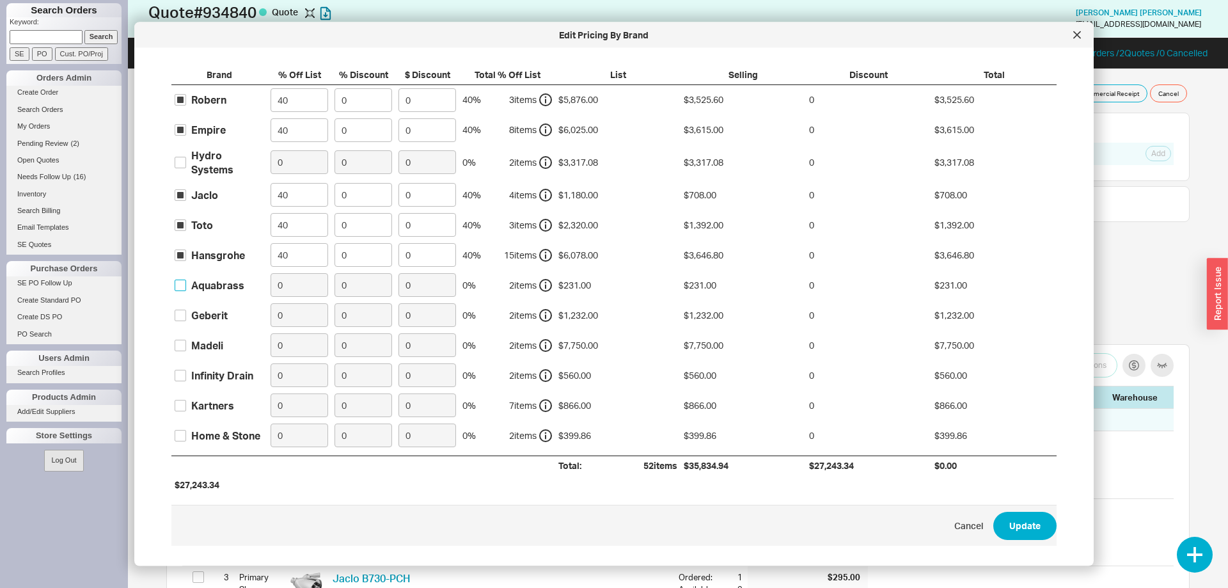
click at [186, 283] on input "Aquabrass" at bounding box center [181, 285] width 12 height 12
checkbox input "true"
drag, startPoint x: 298, startPoint y: 283, endPoint x: 241, endPoint y: 283, distance: 57.6
click at [271, 279] on input "0" at bounding box center [300, 285] width 58 height 24
type input "40"
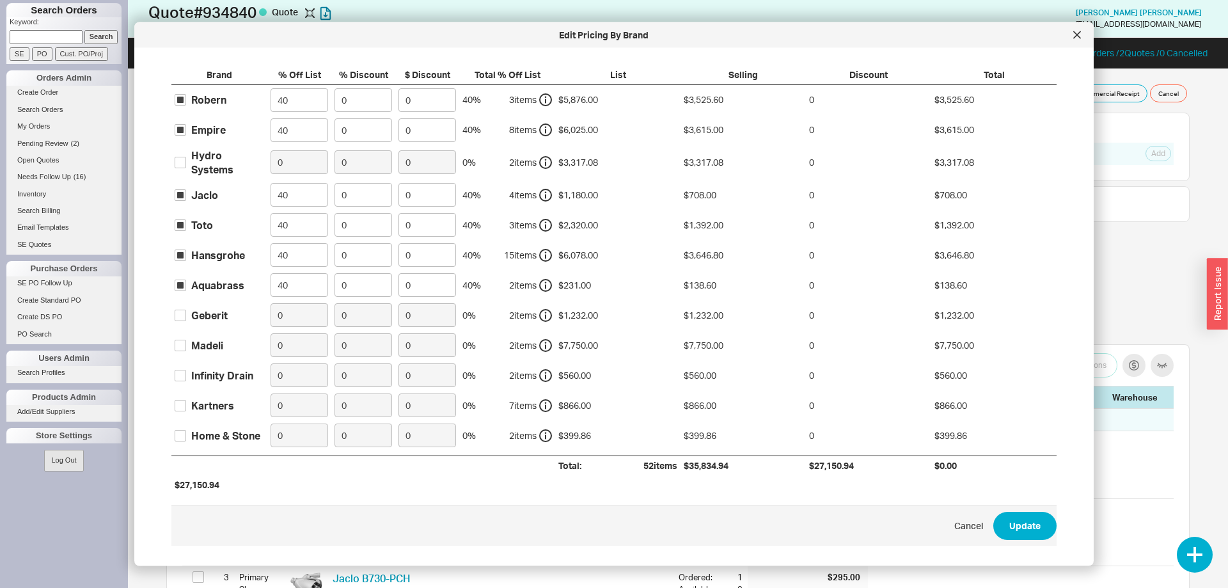
click at [198, 310] on div "Geberit" at bounding box center [209, 315] width 36 height 14
click at [186, 310] on input "Geberit" at bounding box center [181, 315] width 12 height 12
checkbox input "true"
drag, startPoint x: 287, startPoint y: 318, endPoint x: 258, endPoint y: 316, distance: 28.9
click at [271, 316] on input "0" at bounding box center [300, 315] width 58 height 24
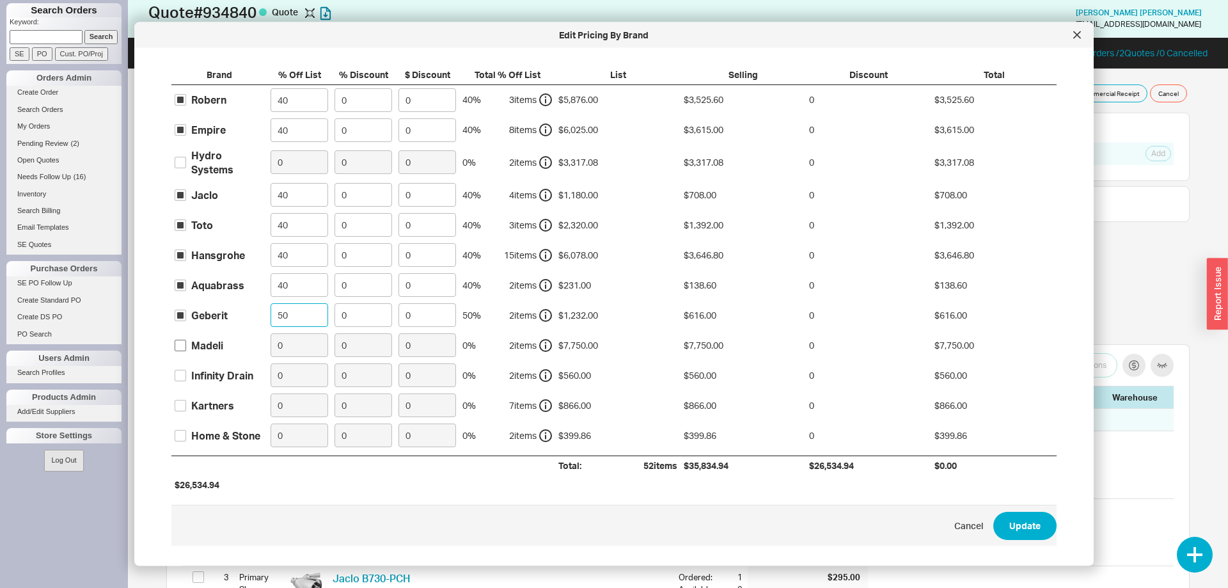
type input "50"
click at [182, 342] on input "Madeli" at bounding box center [181, 345] width 12 height 12
checkbox input "true"
drag, startPoint x: 283, startPoint y: 348, endPoint x: 271, endPoint y: 343, distance: 13.2
click at [271, 343] on input "0" at bounding box center [300, 345] width 58 height 24
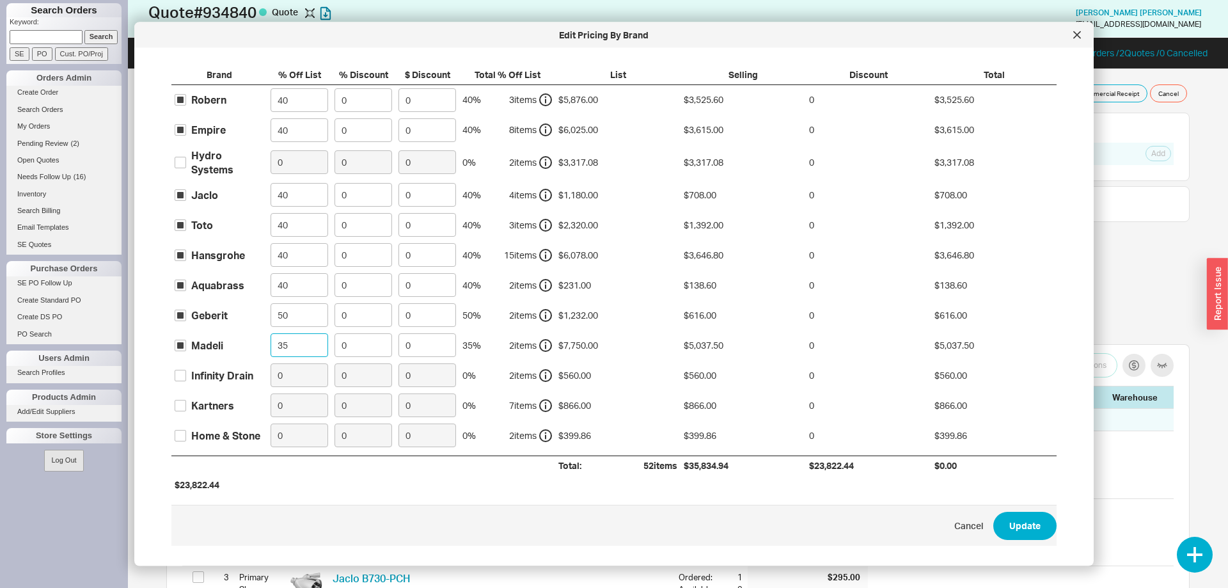
type input "35"
click at [249, 381] on div "Infinity Drain" at bounding box center [222, 375] width 62 height 14
click at [186, 381] on input "Infinity Drain" at bounding box center [181, 375] width 12 height 12
checkbox input "true"
click at [283, 377] on input "0" at bounding box center [300, 375] width 58 height 24
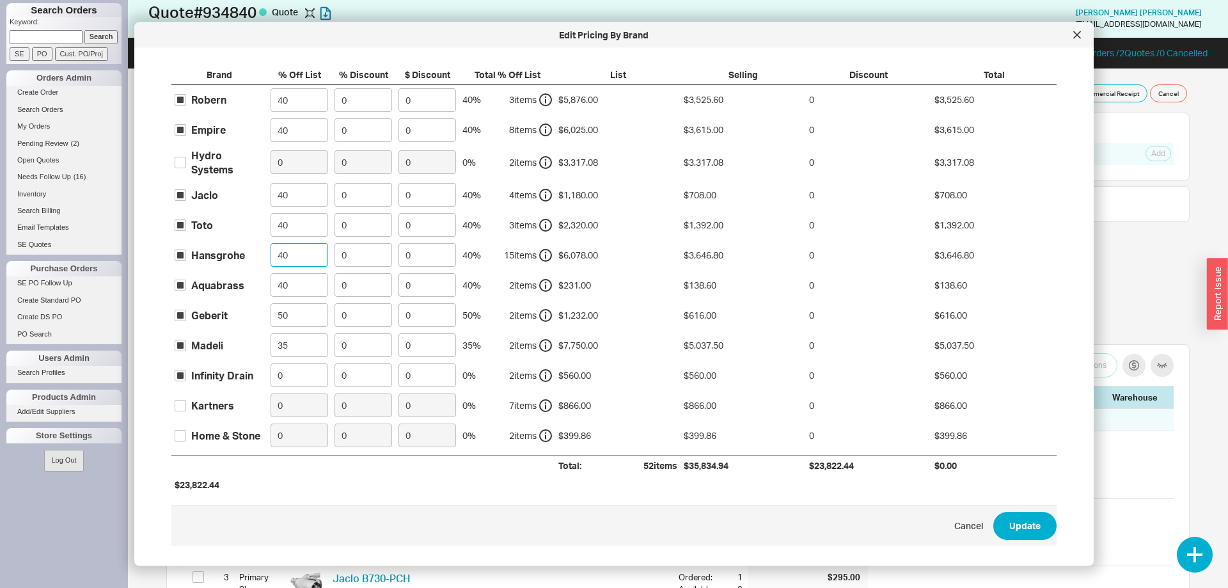
drag, startPoint x: 313, startPoint y: 256, endPoint x: 234, endPoint y: 240, distance: 80.9
click at [271, 243] on input "40" at bounding box center [300, 255] width 58 height 24
type input "45"
drag, startPoint x: 287, startPoint y: 379, endPoint x: 264, endPoint y: 370, distance: 25.0
click at [271, 370] on input "0" at bounding box center [300, 375] width 58 height 24
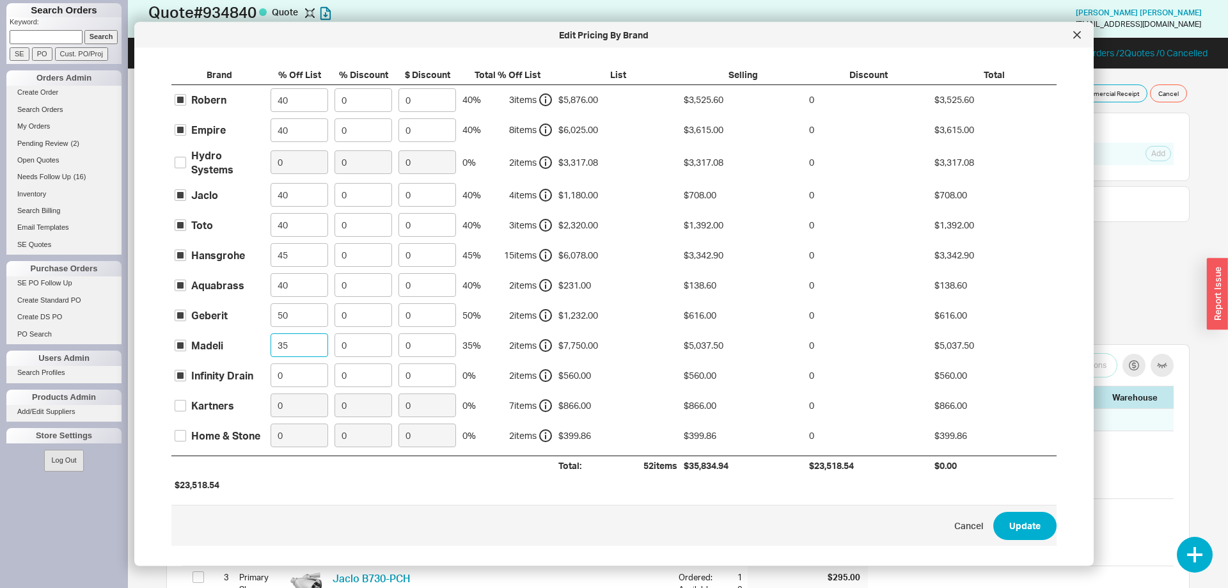
drag, startPoint x: 299, startPoint y: 341, endPoint x: 242, endPoint y: 328, distance: 57.7
click at [271, 333] on input "35" at bounding box center [300, 345] width 58 height 24
type input "38"
click at [271, 376] on input "0" at bounding box center [300, 375] width 58 height 24
type input "35"
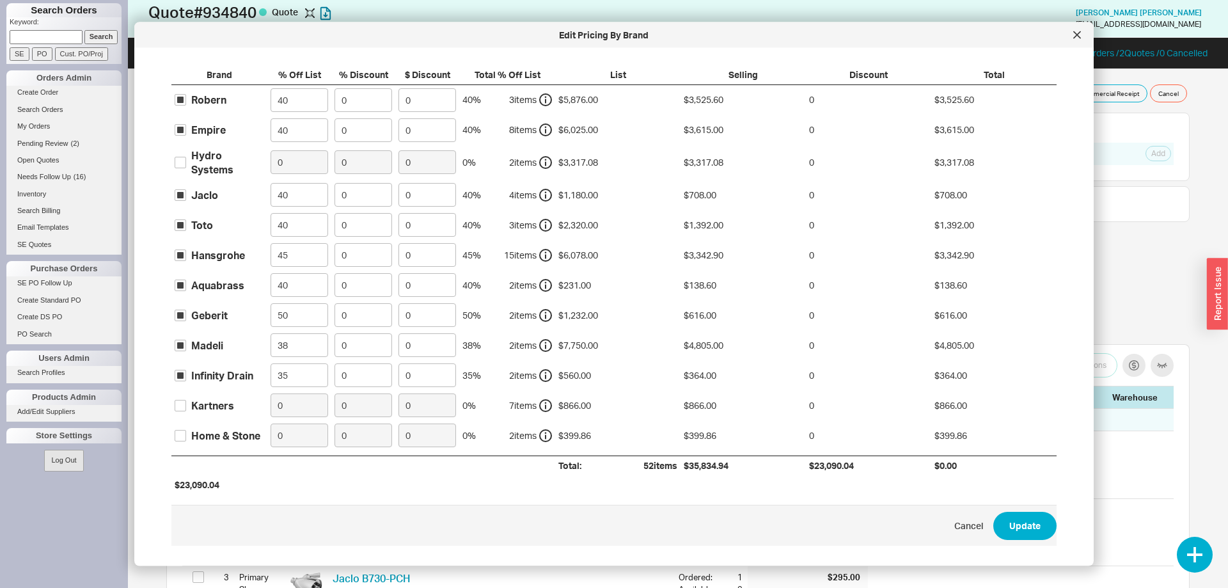
click at [220, 397] on div "Kartners" at bounding box center [219, 405] width 96 height 30
click at [220, 400] on div "Kartners" at bounding box center [212, 405] width 43 height 14
click at [186, 400] on input "Kartners" at bounding box center [181, 405] width 12 height 12
checkbox input "true"
drag, startPoint x: 287, startPoint y: 406, endPoint x: 254, endPoint y: 397, distance: 34.3
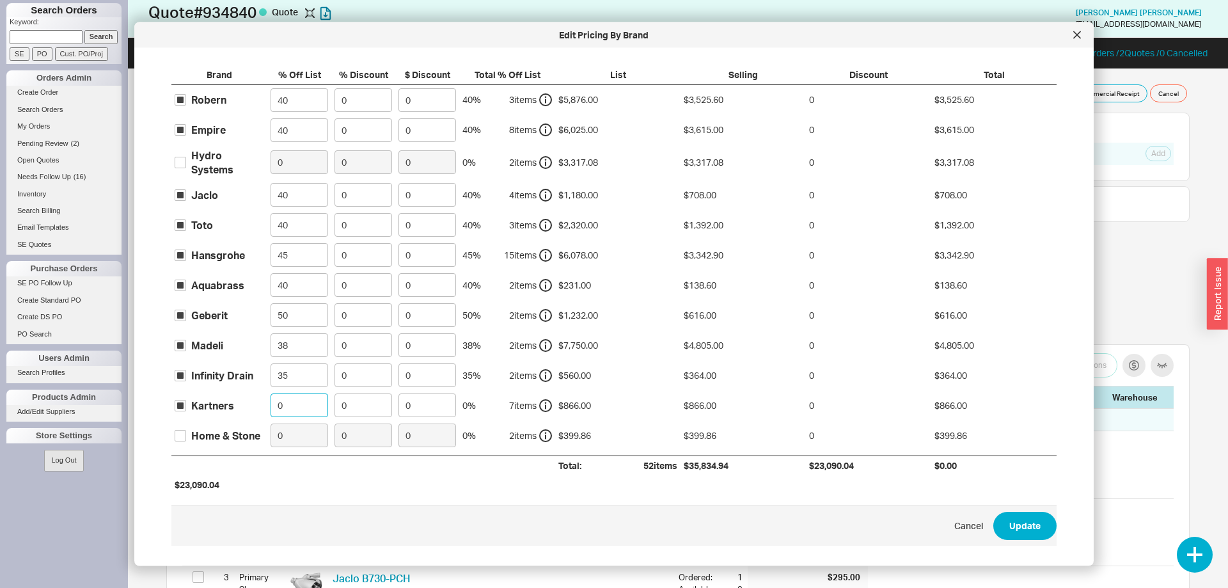
click at [271, 398] on input "0" at bounding box center [300, 405] width 58 height 24
type input "30"
click at [224, 434] on div "Home & Stone" at bounding box center [225, 435] width 69 height 14
click at [186, 434] on input "Home & Stone" at bounding box center [181, 435] width 12 height 12
checkbox input "true"
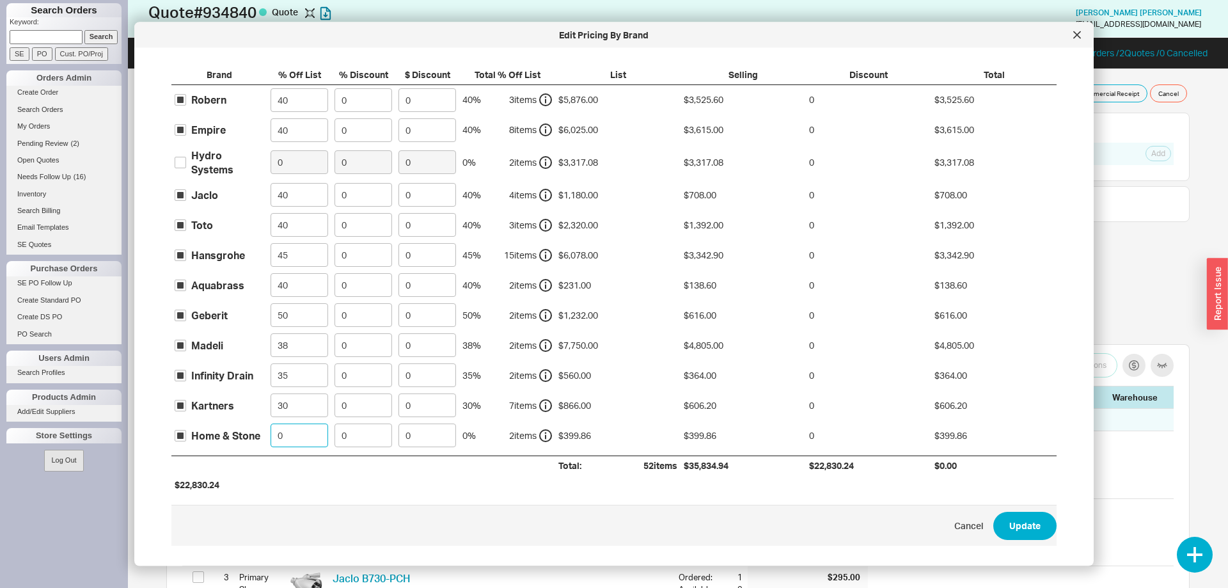
drag, startPoint x: 315, startPoint y: 440, endPoint x: 226, endPoint y: 438, distance: 89.6
click at [0, 0] on div "Home & Stone 0 0 0 0 % 2 item s $399.86 $399.86 0 $399.86" at bounding box center [0, 0] width 0 height 0
type input "100"
click at [1031, 521] on button "Update" at bounding box center [1025, 526] width 63 height 28
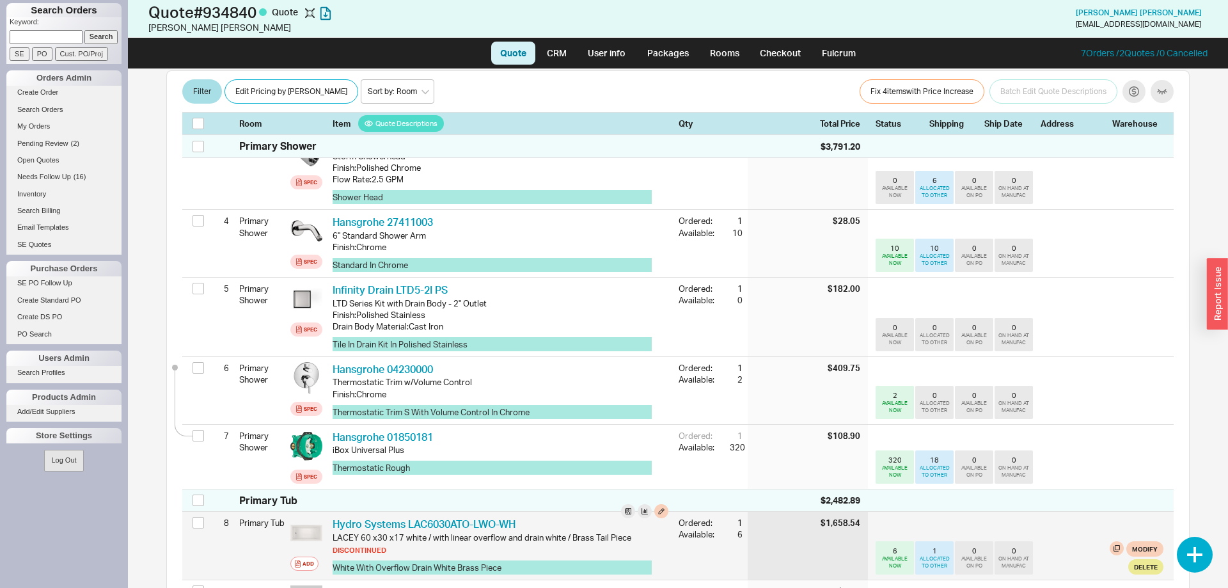
scroll to position [522, 0]
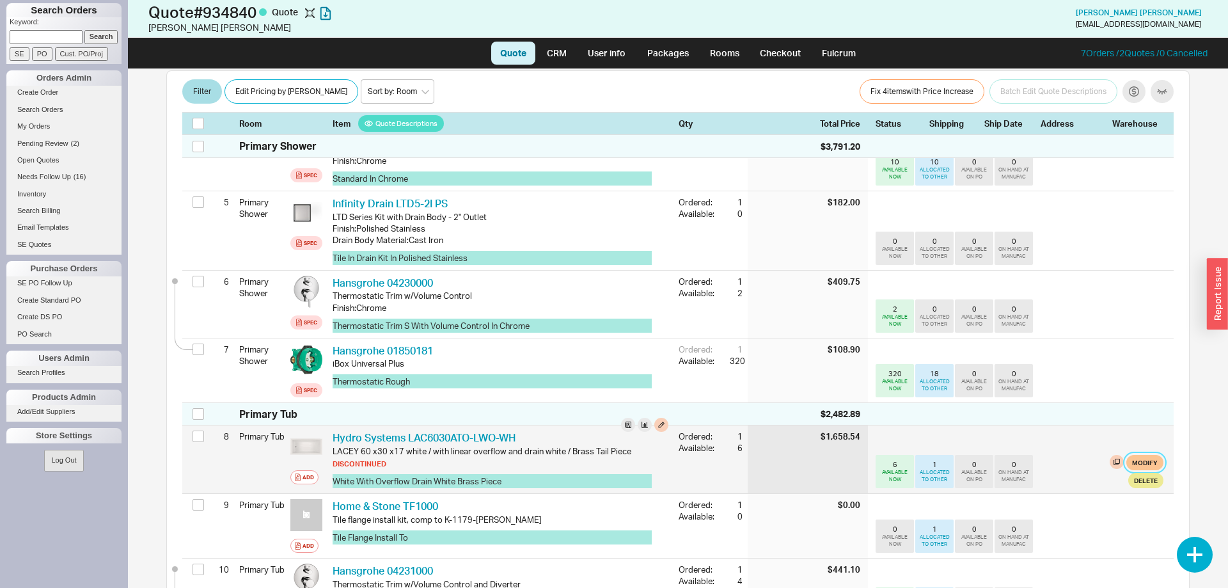
click at [1142, 455] on button "Modify" at bounding box center [1145, 462] width 37 height 15
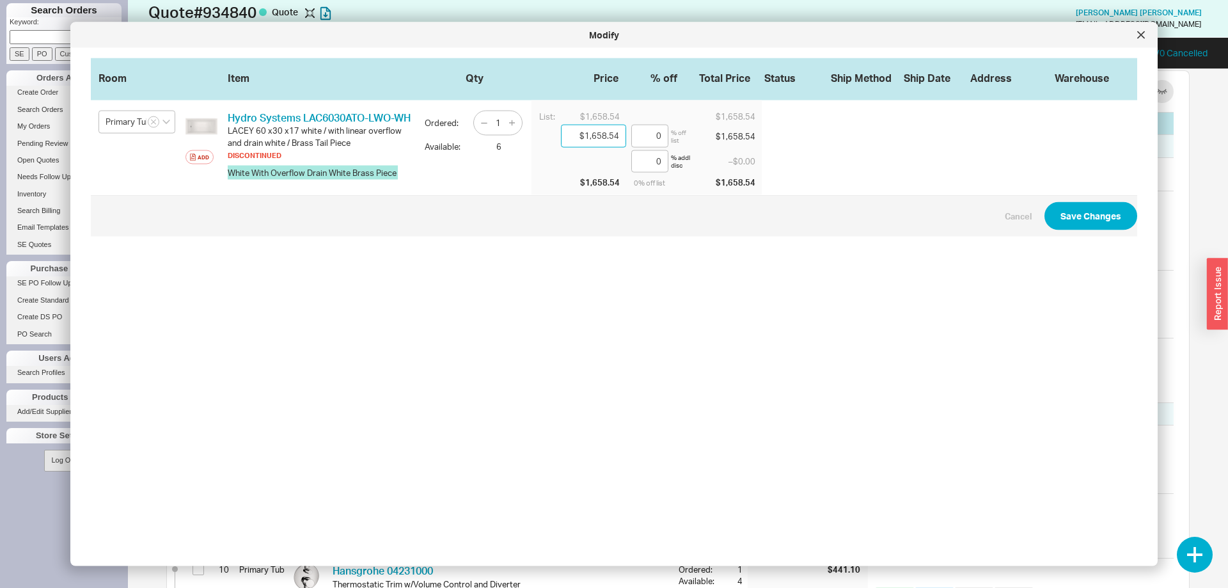
click at [594, 128] on input "$1,658.54" at bounding box center [593, 136] width 65 height 23
click at [594, 132] on input "$1,658.54" at bounding box center [593, 136] width 65 height 23
paste input "29.00"
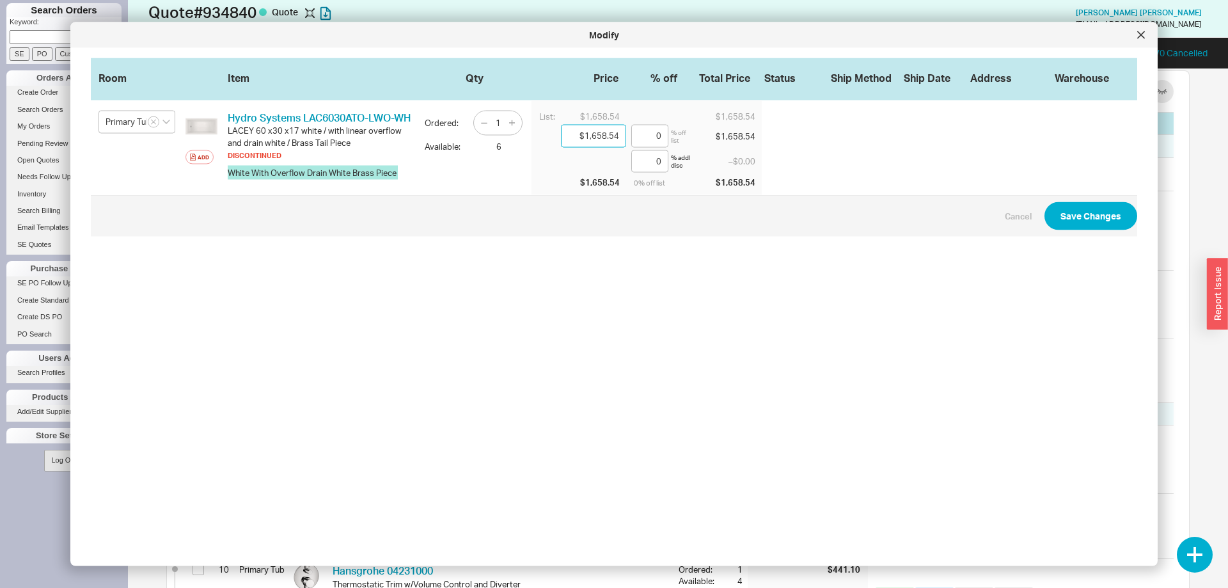
type input "$1,629.00"
type input "1.78"
type input "$1,629.00"
click at [1096, 214] on button "Save Changes" at bounding box center [1091, 216] width 93 height 28
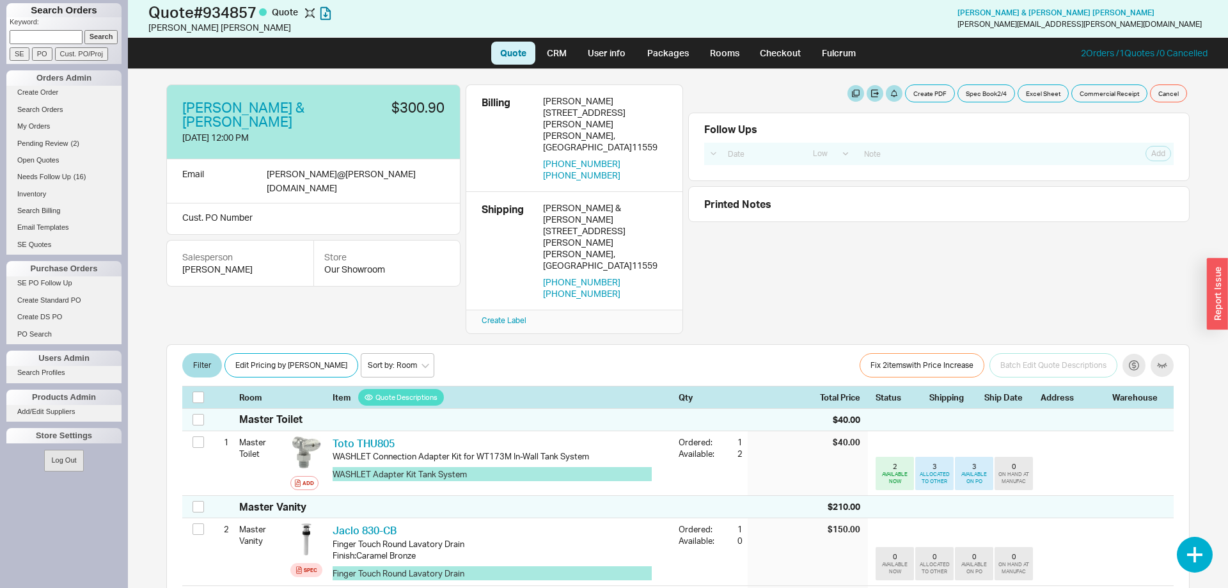
select select "LOW"
click at [940, 97] on button "Create PDF" at bounding box center [930, 93] width 50 height 18
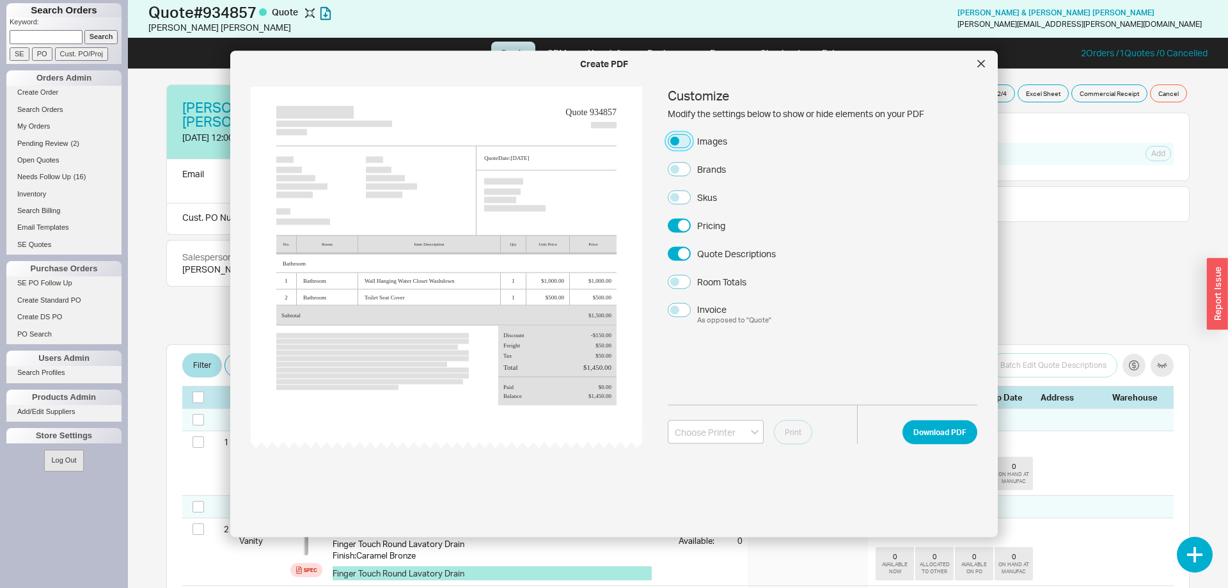
click at [683, 139] on button "Images" at bounding box center [679, 141] width 23 height 14
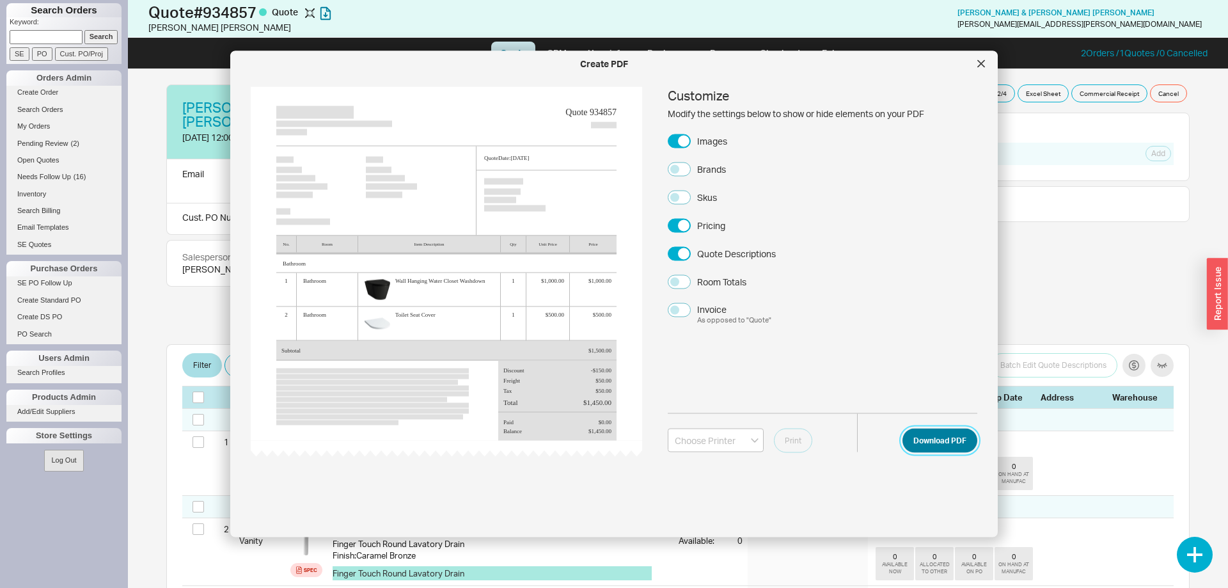
click at [943, 434] on button "Download PDF" at bounding box center [940, 440] width 75 height 24
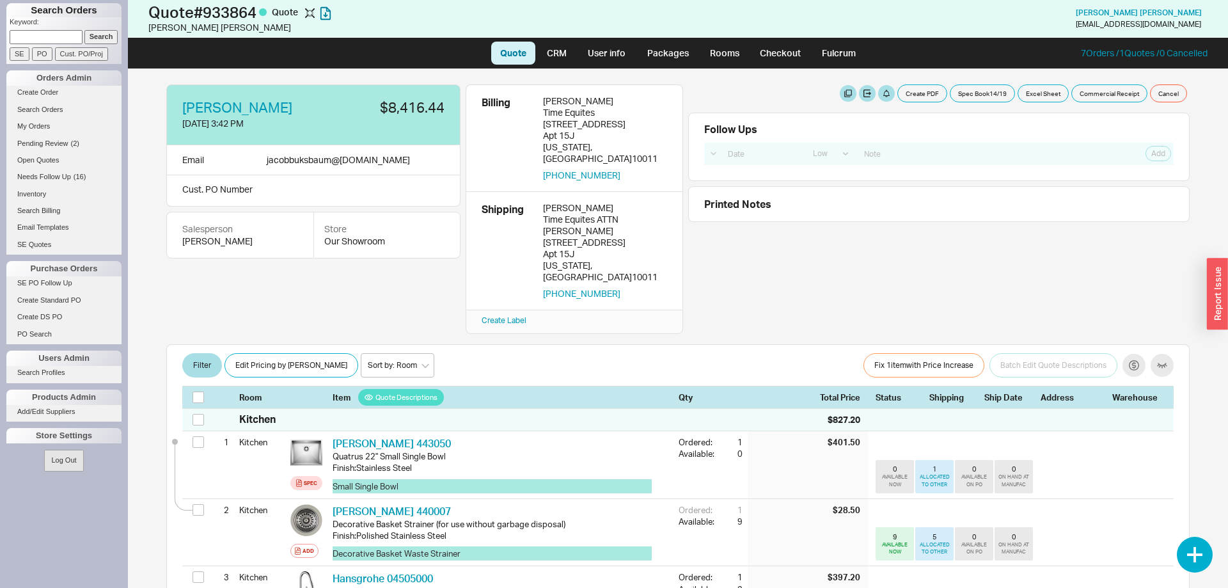
select select "LOW"
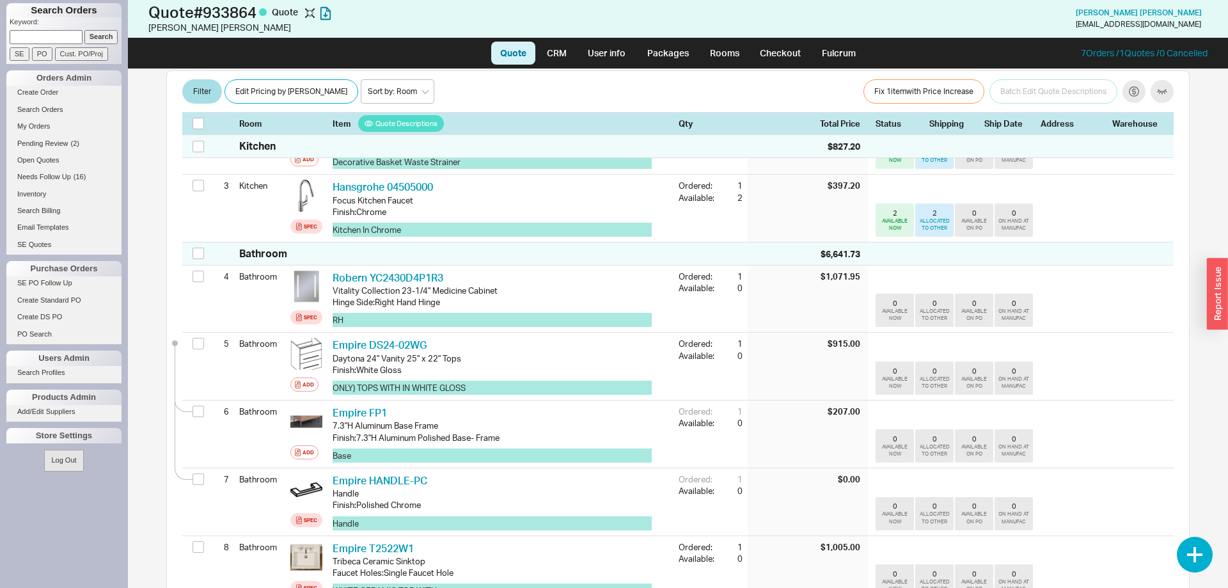
scroll to position [718, 0]
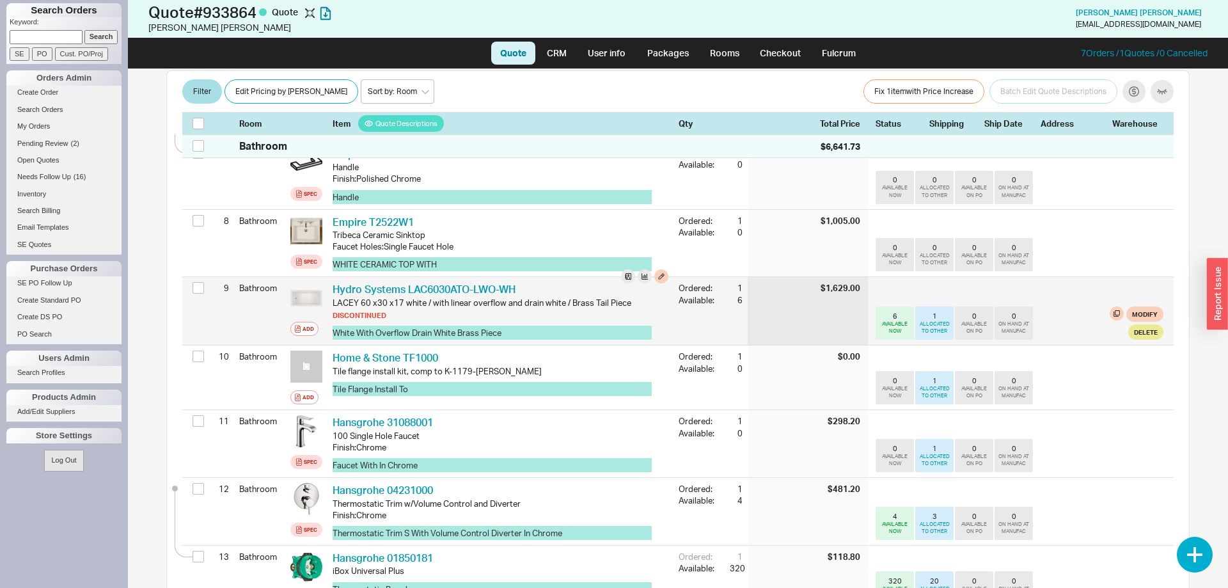
click at [844, 282] on div "$1,629.00" at bounding box center [841, 288] width 40 height 12
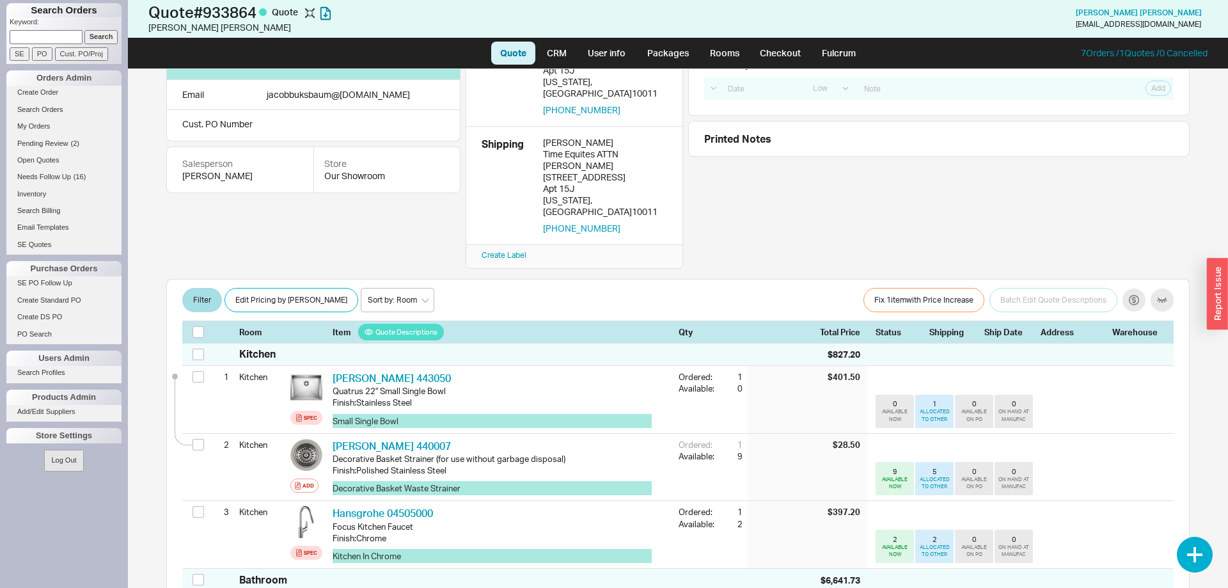
scroll to position [0, 0]
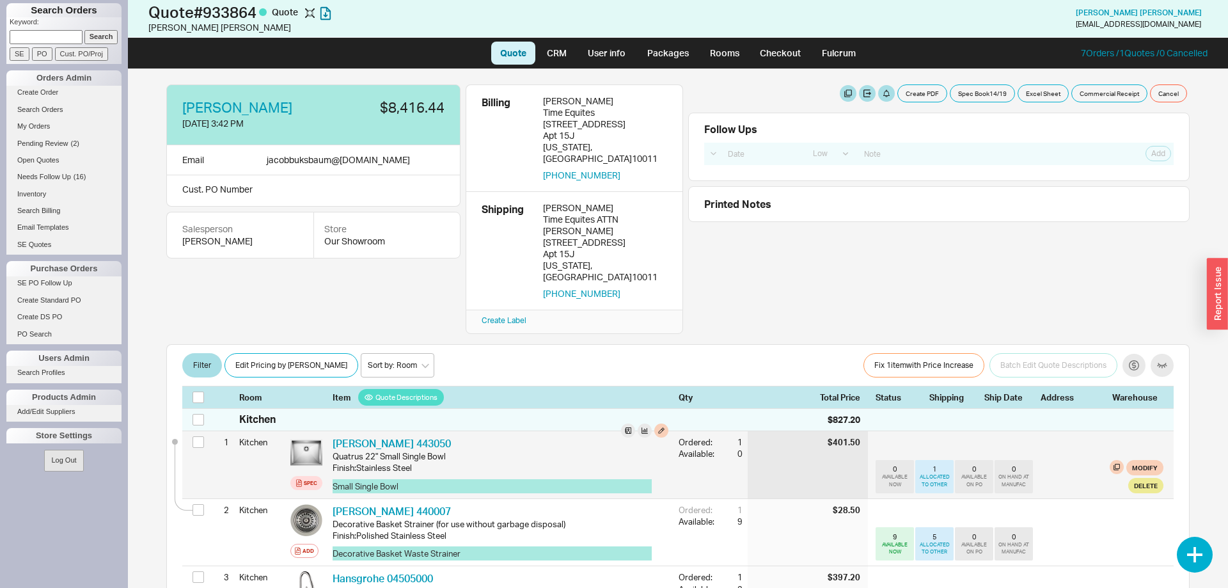
click at [422, 431] on div "[PERSON_NAME] 443050 BLN 443050 Quatrus 22" Small Single Bowl Finish : Stainles…" at bounding box center [501, 464] width 346 height 67
drag, startPoint x: 331, startPoint y: 433, endPoint x: 361, endPoint y: 437, distance: 30.3
click at [361, 437] on div "[PERSON_NAME] 443050 BLN 443050 Quatrus 22" Small Single Bowl Finish : Stainles…" at bounding box center [501, 464] width 346 height 67
copy div "Quatrus"
click at [305, 448] on icon at bounding box center [307, 452] width 8 height 8
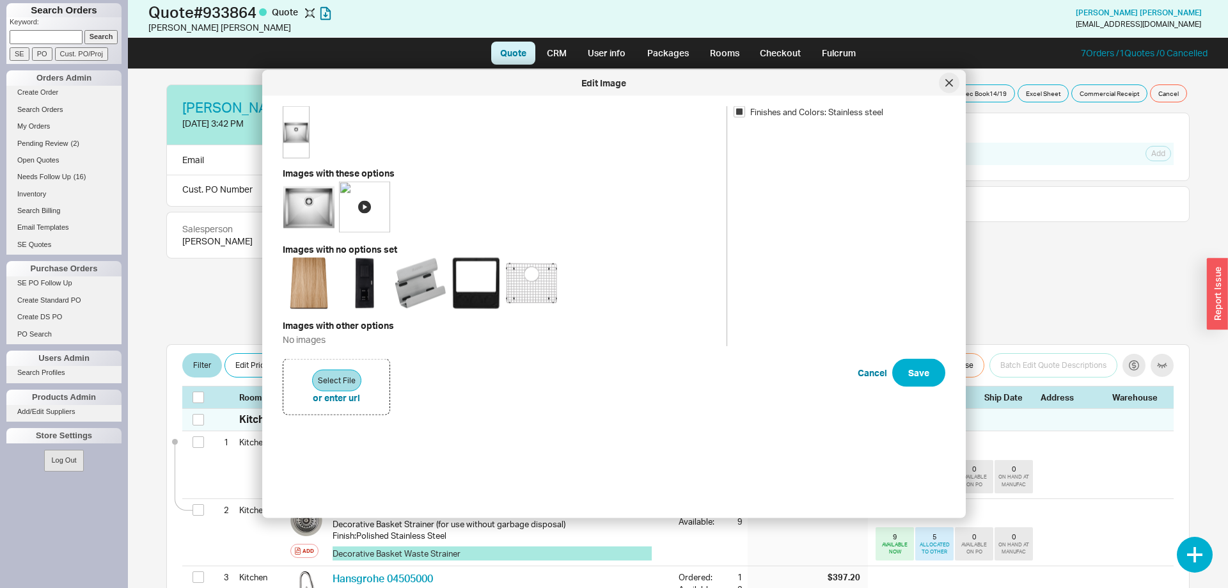
click at [947, 91] on div at bounding box center [949, 83] width 20 height 20
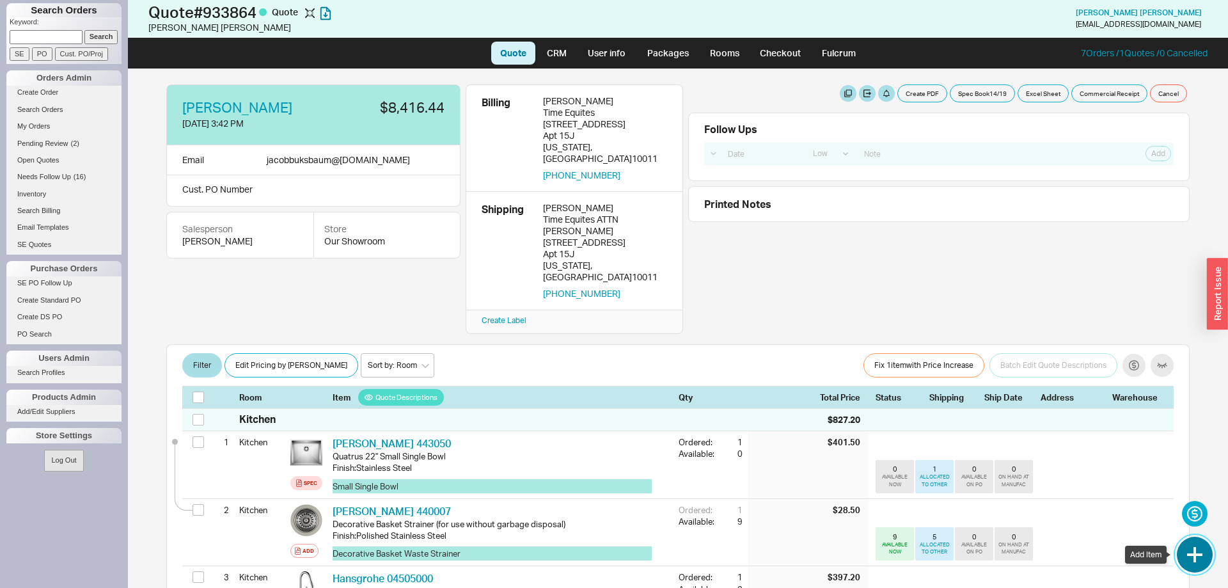
click at [1186, 549] on button "button" at bounding box center [1195, 555] width 36 height 36
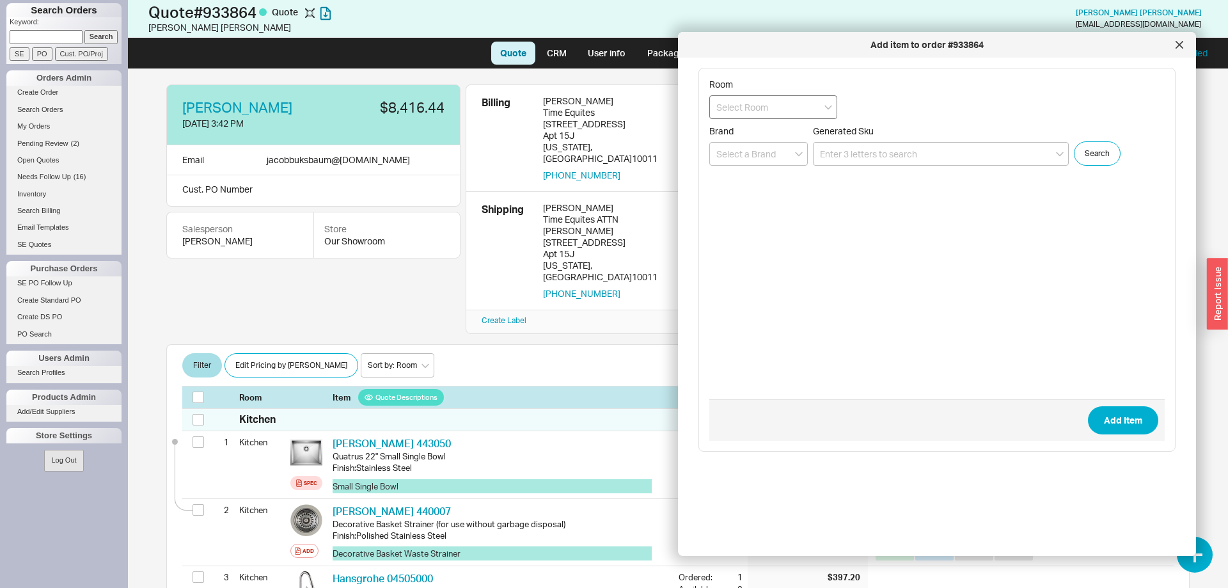
click at [761, 110] on input at bounding box center [773, 107] width 128 height 24
click at [757, 134] on div "Kitchen" at bounding box center [773, 133] width 127 height 23
type input "Kitchen"
paste input "ECTRUAD211755"
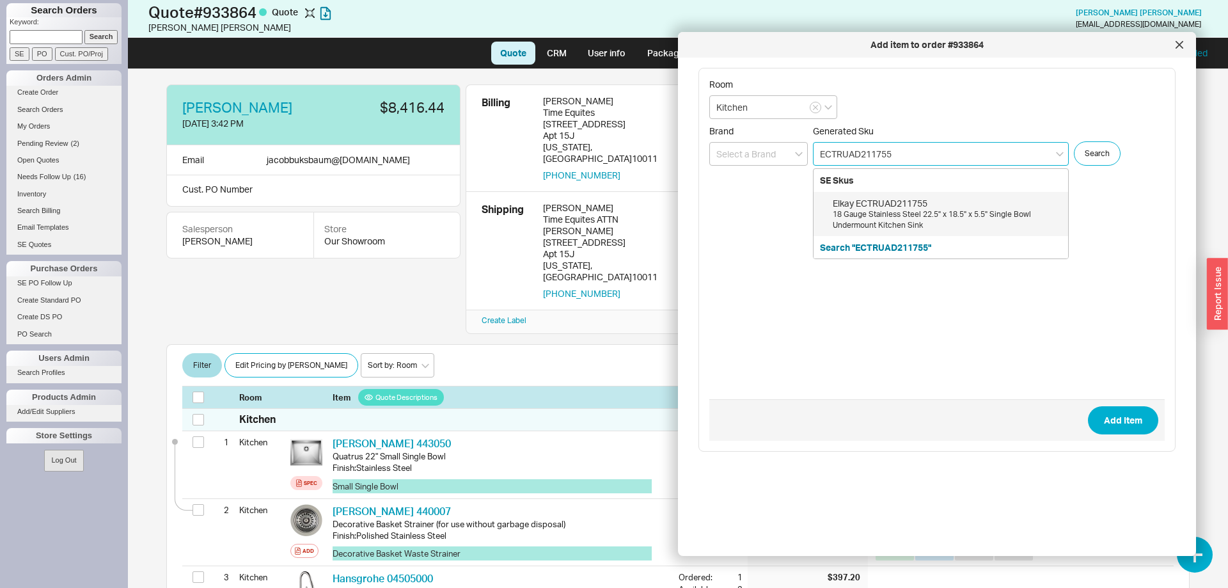
click at [916, 205] on div "Elkay ECTRUAD211755" at bounding box center [947, 203] width 229 height 13
type input "ECTRUAD211755"
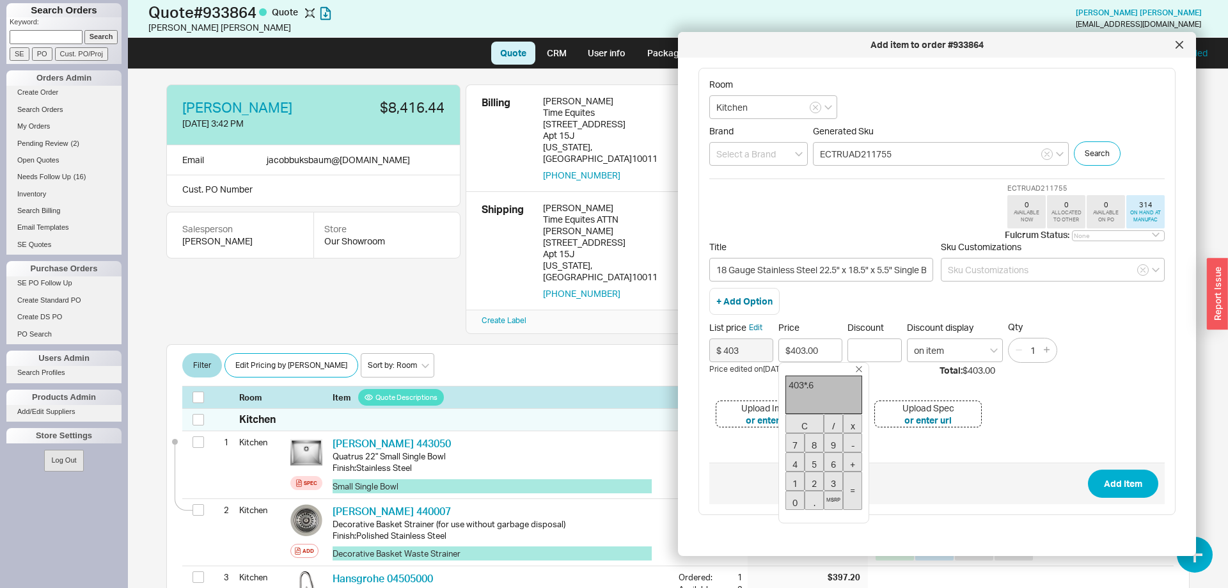
type input "$241.80"
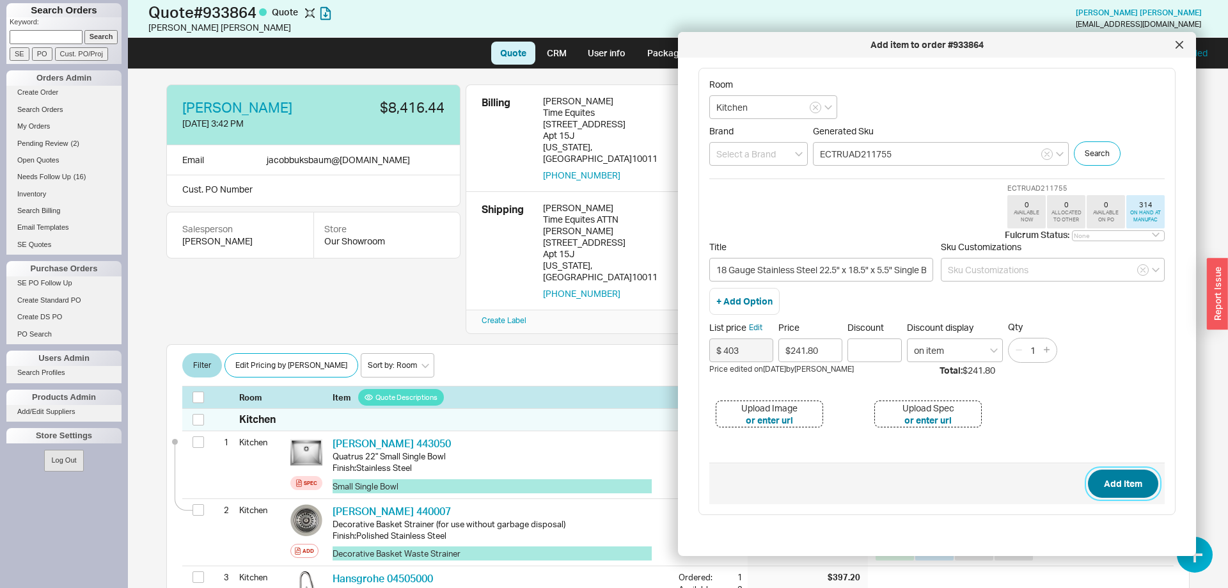
click at [1118, 486] on button "Add Item" at bounding box center [1123, 484] width 70 height 28
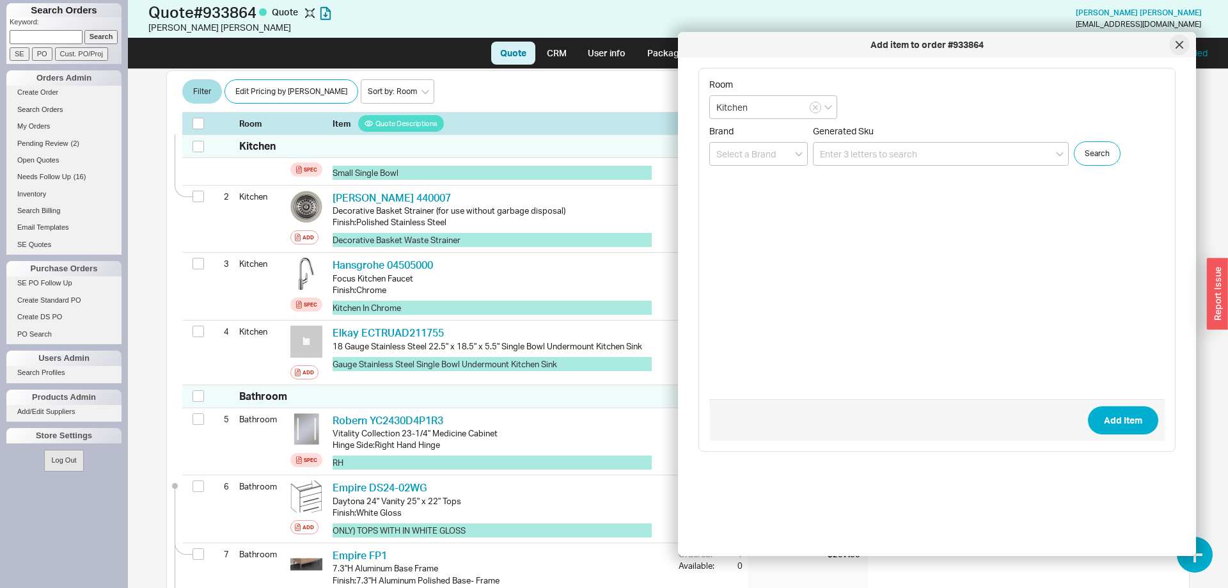
click at [1179, 53] on div at bounding box center [1179, 45] width 20 height 20
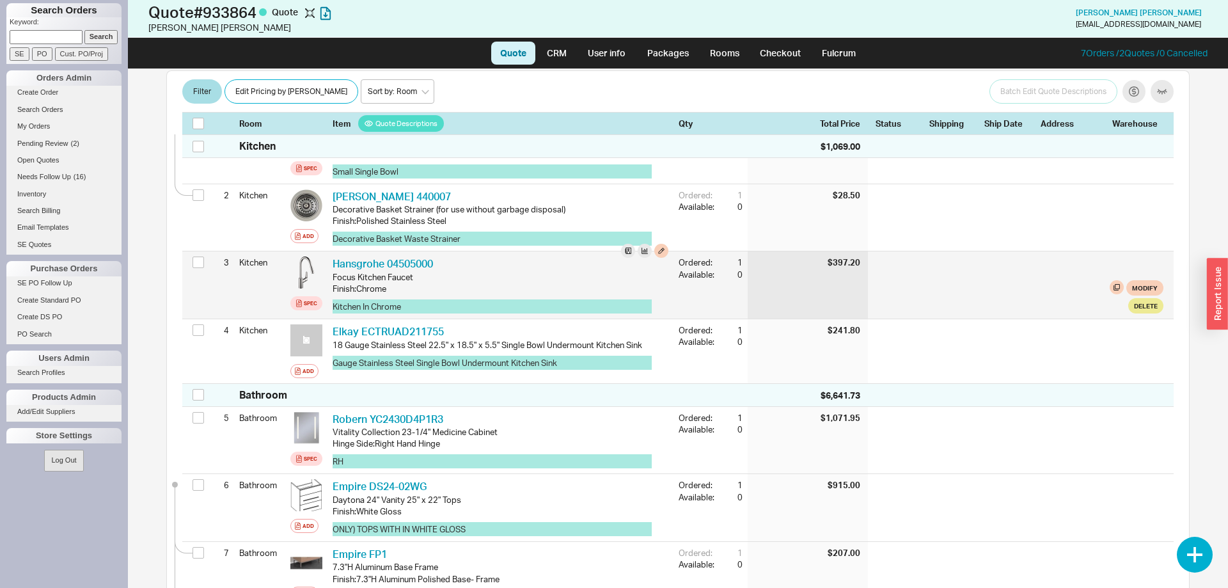
scroll to position [184, 0]
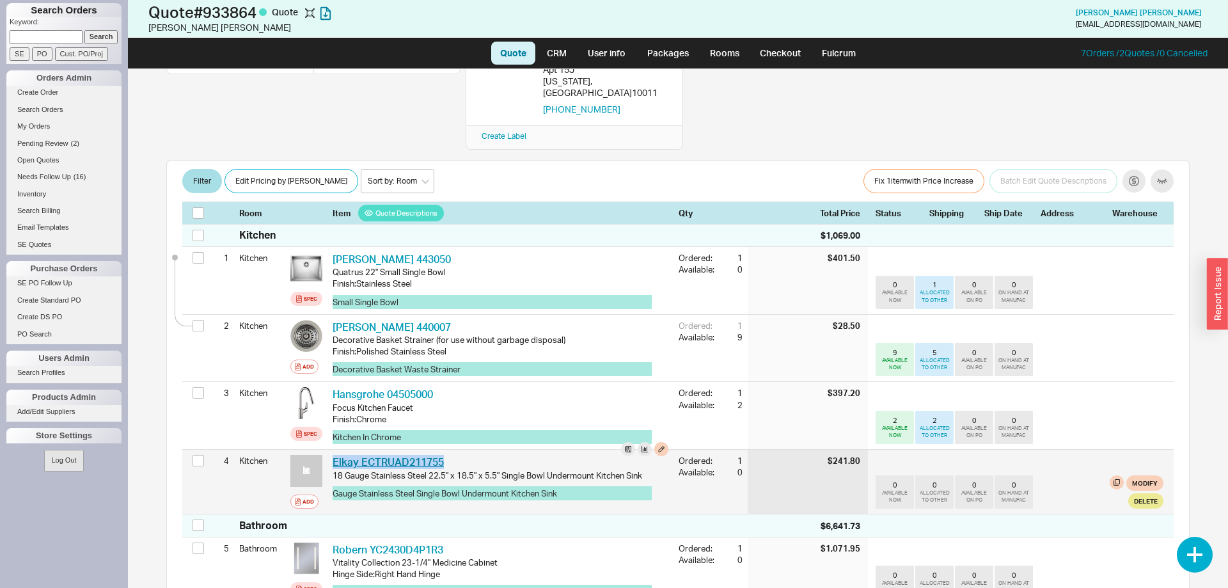
drag, startPoint x: 447, startPoint y: 441, endPoint x: 334, endPoint y: 441, distance: 113.2
click at [334, 455] on div "Elkay ECTRUAD211755 ELK ECTRUAD211755" at bounding box center [501, 462] width 336 height 14
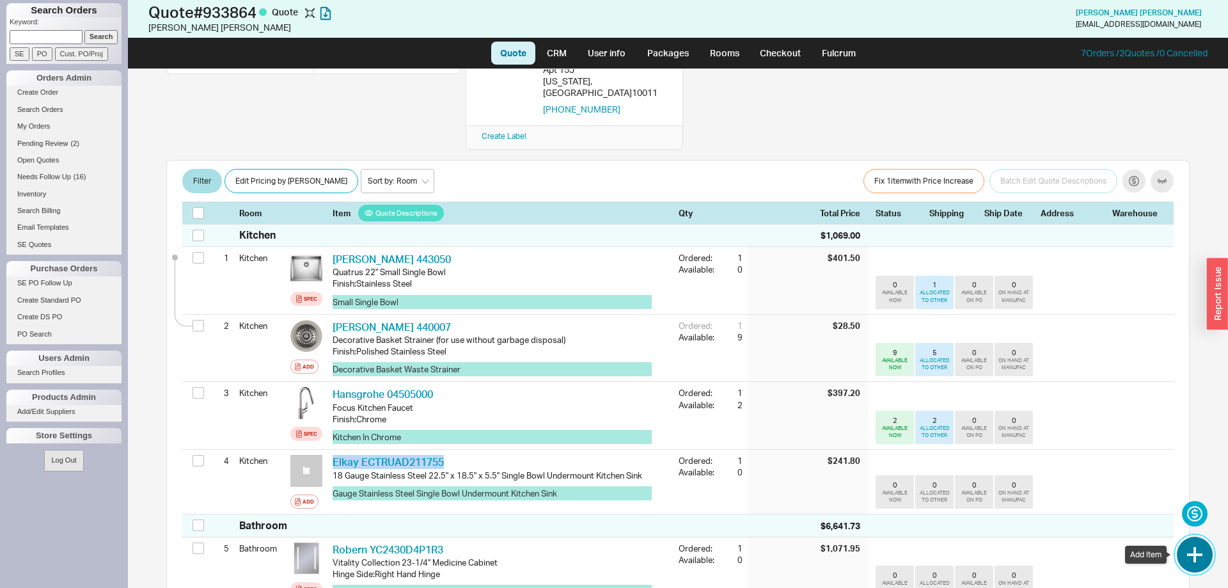
click at [1197, 549] on button "button" at bounding box center [1195, 555] width 36 height 36
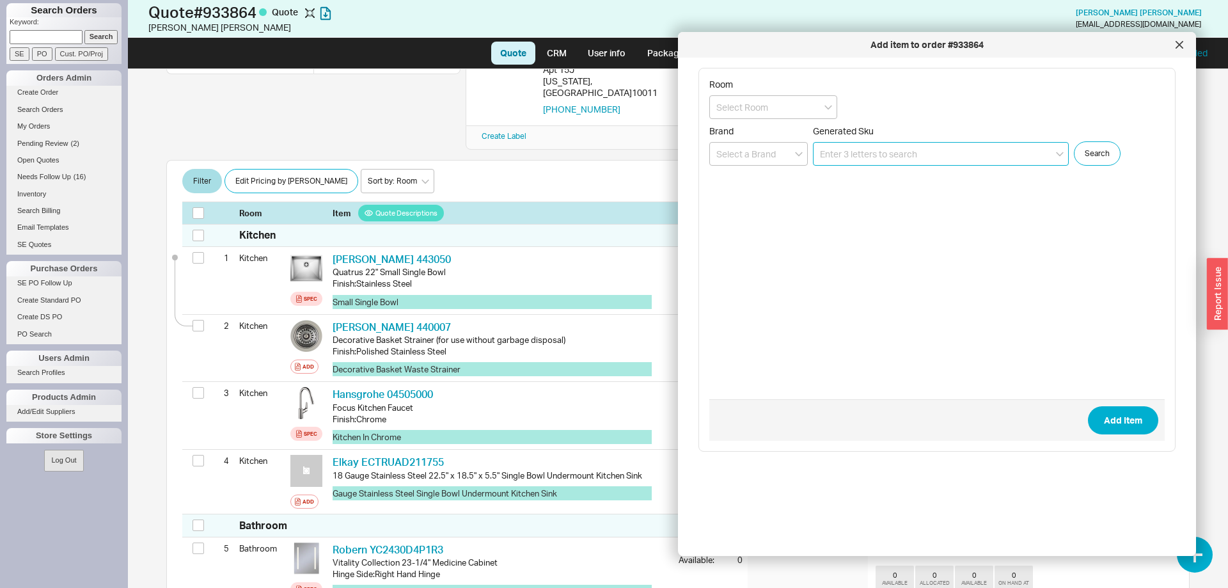
click at [904, 152] on input at bounding box center [941, 154] width 256 height 24
drag, startPoint x: 901, startPoint y: 157, endPoint x: 740, endPoint y: 162, distance: 161.3
click at [813, 162] on input "elkay99" at bounding box center [941, 154] width 256 height 24
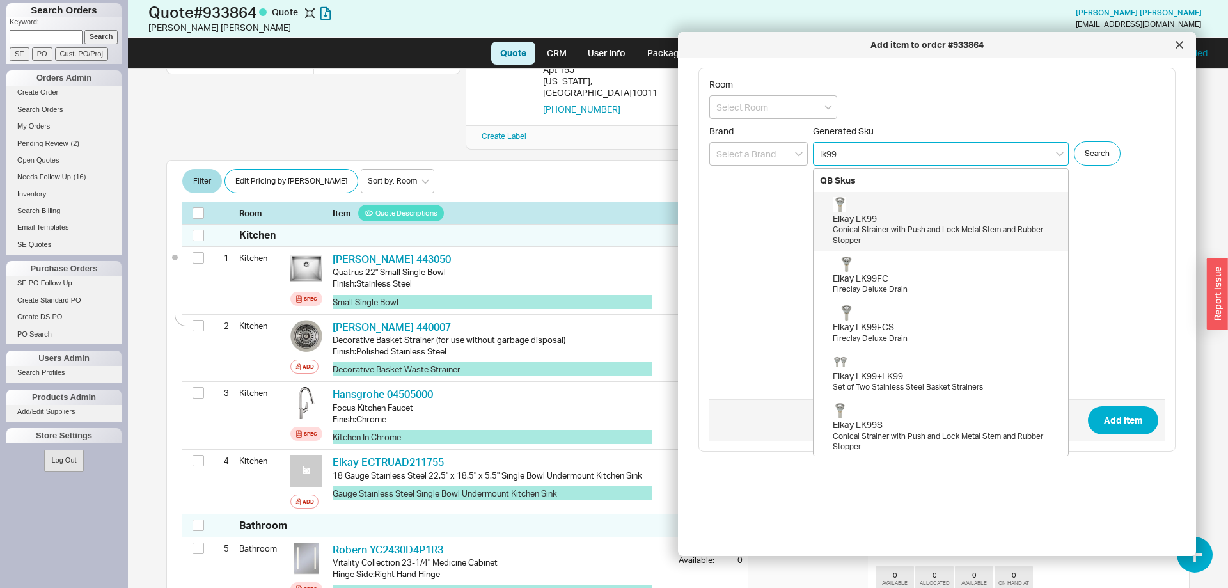
click at [936, 242] on div "Conical Strainer with Push and Lock Metal Stem and Rubber Stopper" at bounding box center [947, 236] width 229 height 22
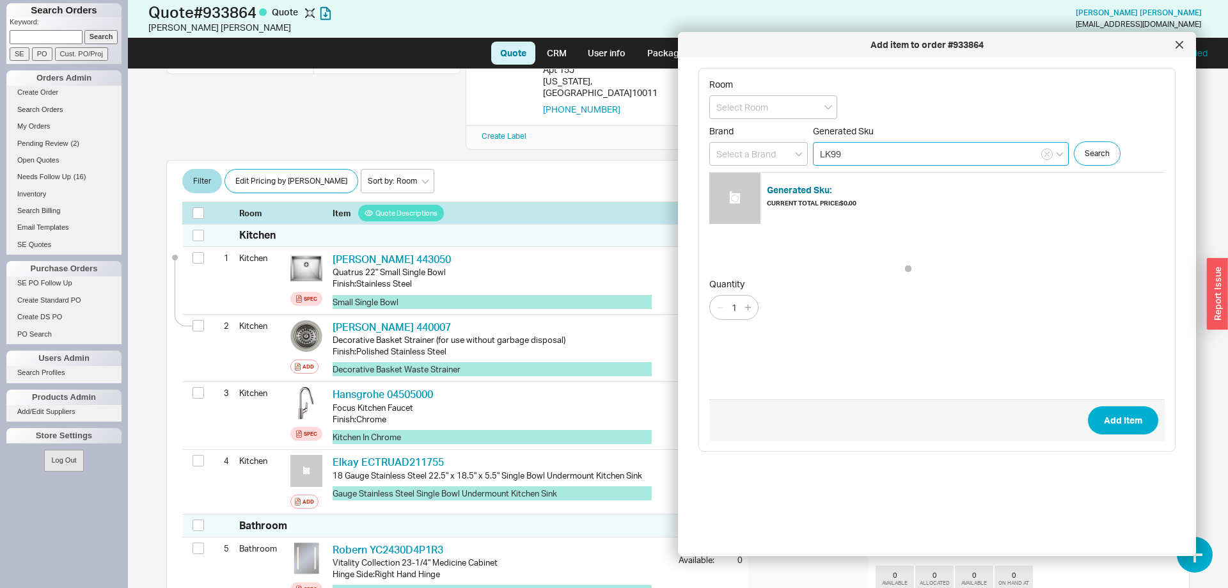
type input "LK99"
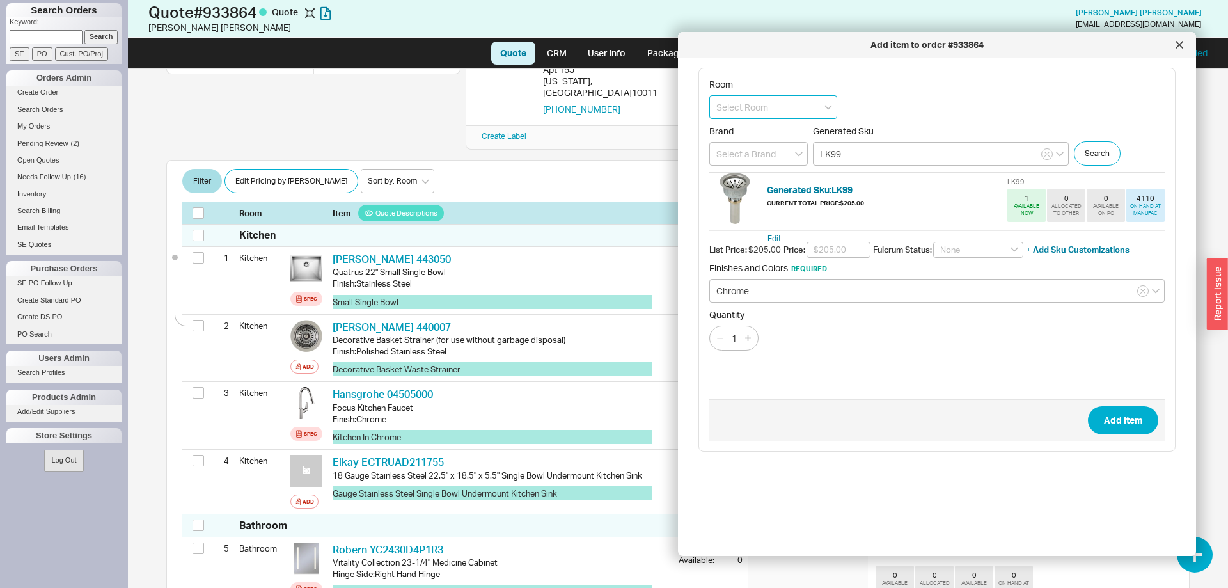
click at [790, 118] on input at bounding box center [773, 107] width 128 height 24
click at [789, 136] on div "Kitchen" at bounding box center [773, 133] width 127 height 23
type input "Kitchen"
click at [865, 255] on input "text" at bounding box center [839, 250] width 64 height 17
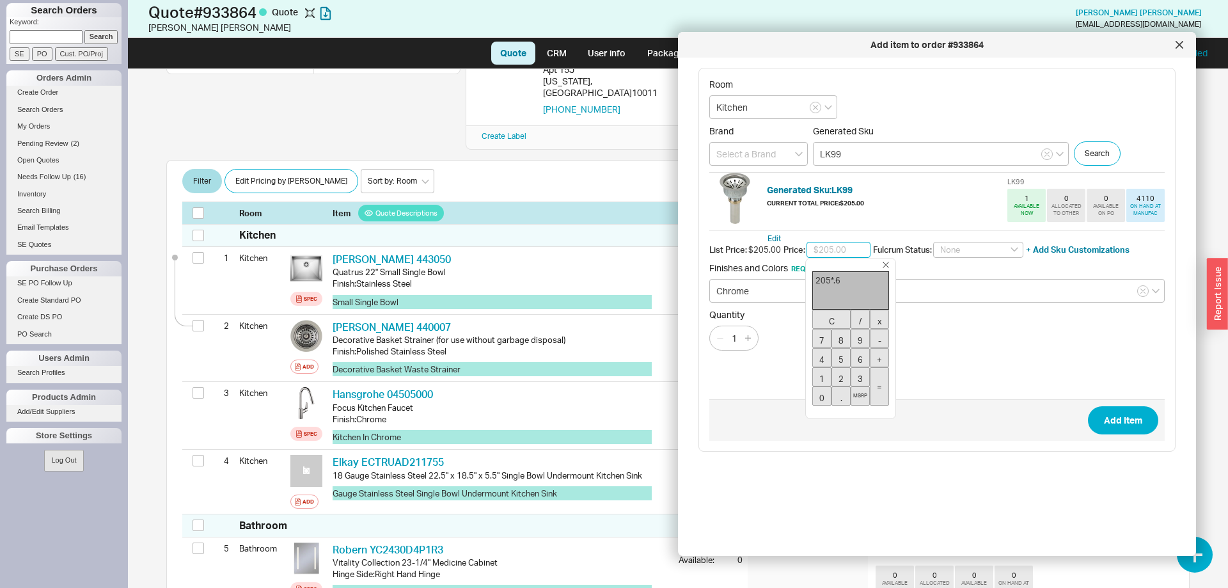
type input "$123.00"
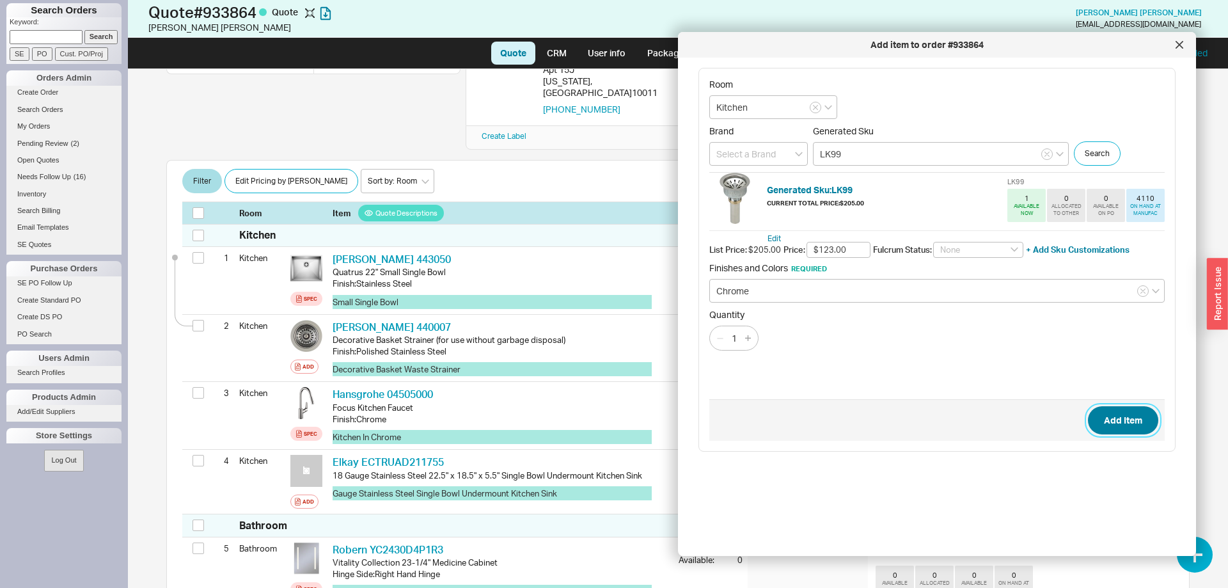
click at [1131, 423] on button "Add Item" at bounding box center [1123, 420] width 70 height 28
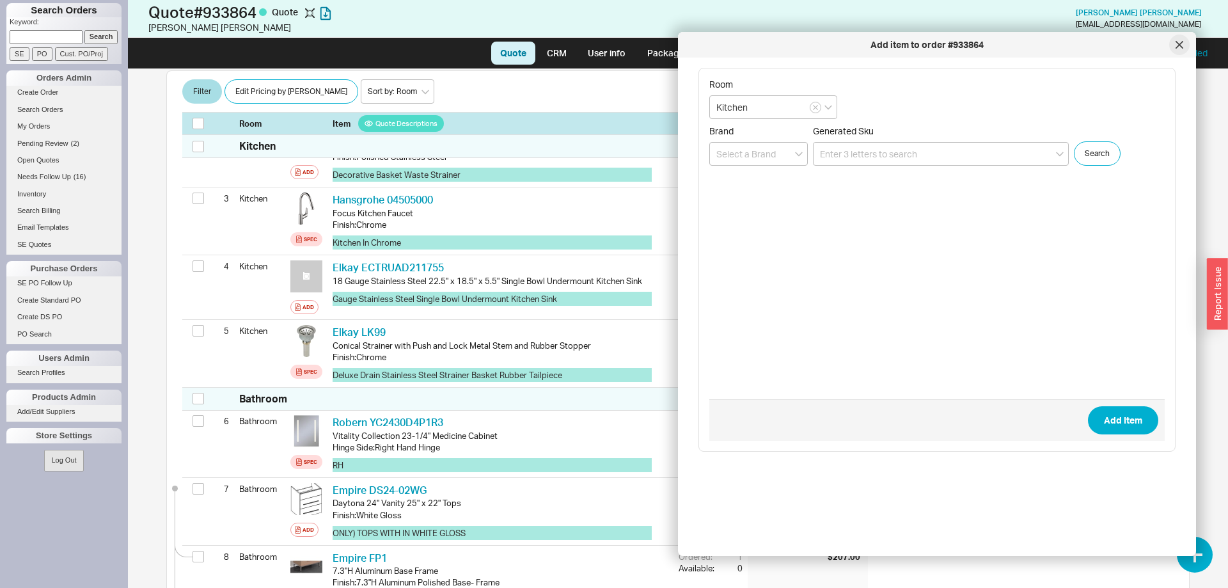
scroll to position [381, 0]
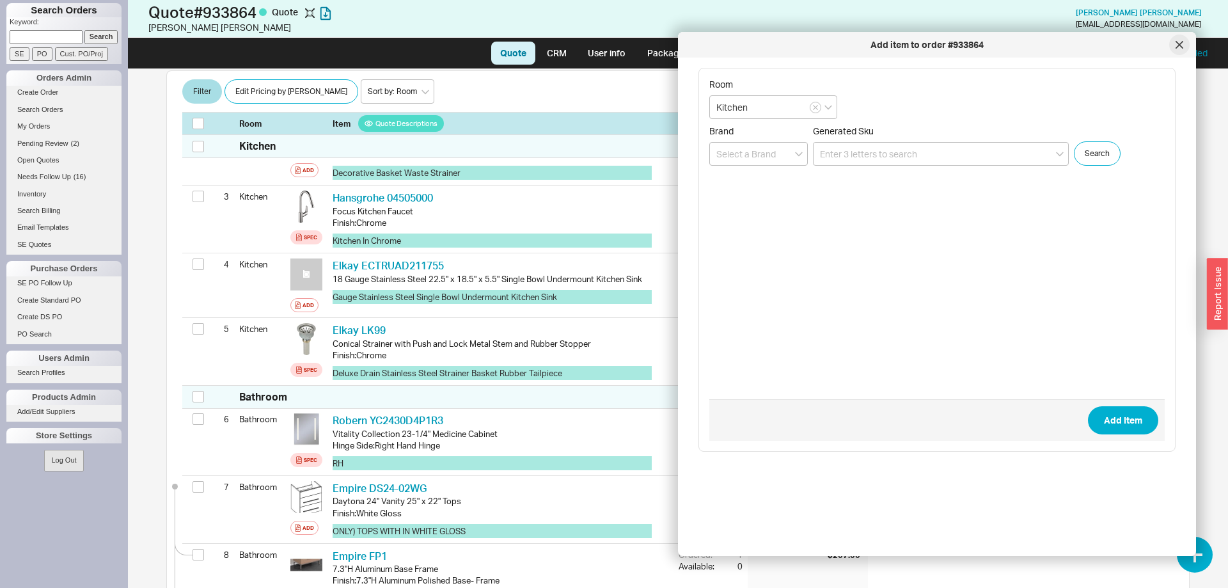
click at [1184, 47] on div at bounding box center [1179, 45] width 20 height 20
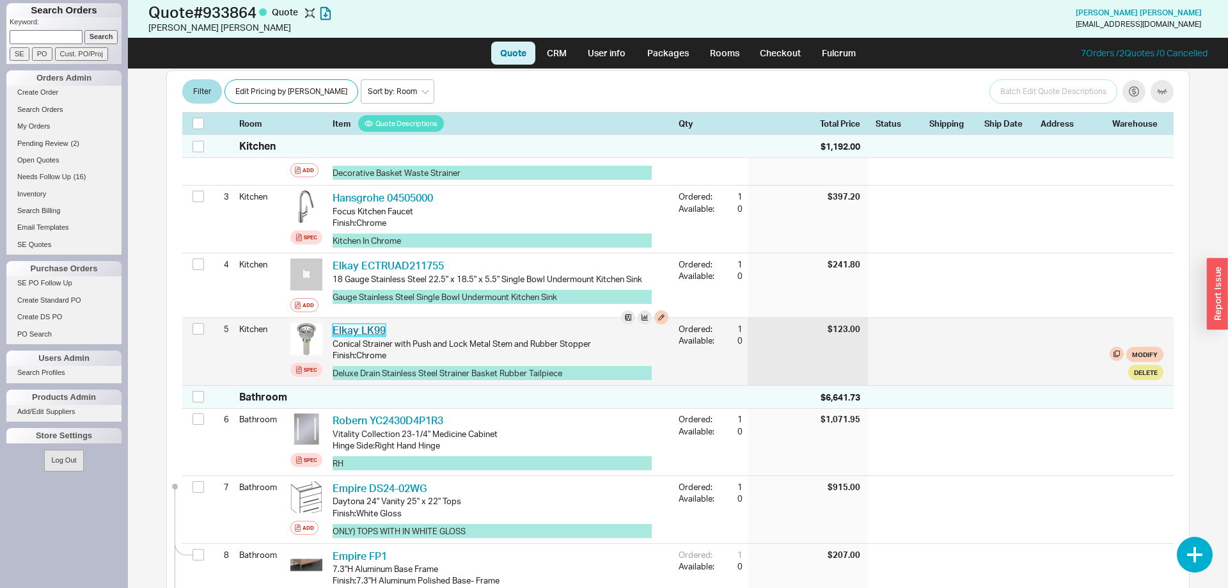
click at [365, 324] on link "Elkay LK99" at bounding box center [359, 330] width 53 height 13
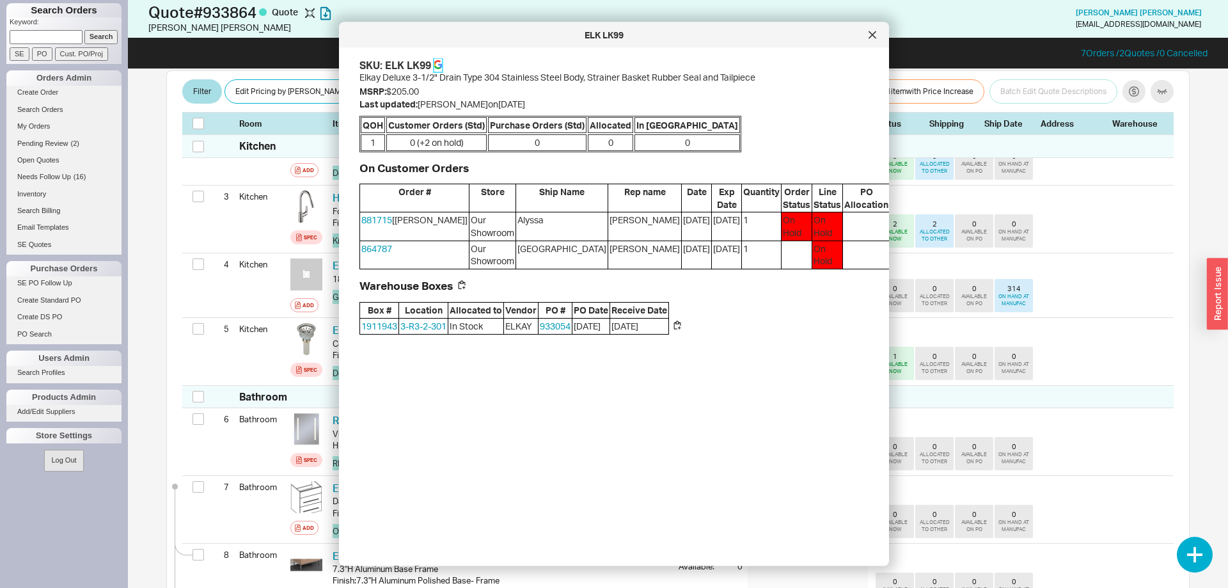
click at [436, 67] on icon at bounding box center [437, 67] width 7 height 4
click at [880, 37] on div at bounding box center [872, 35] width 20 height 20
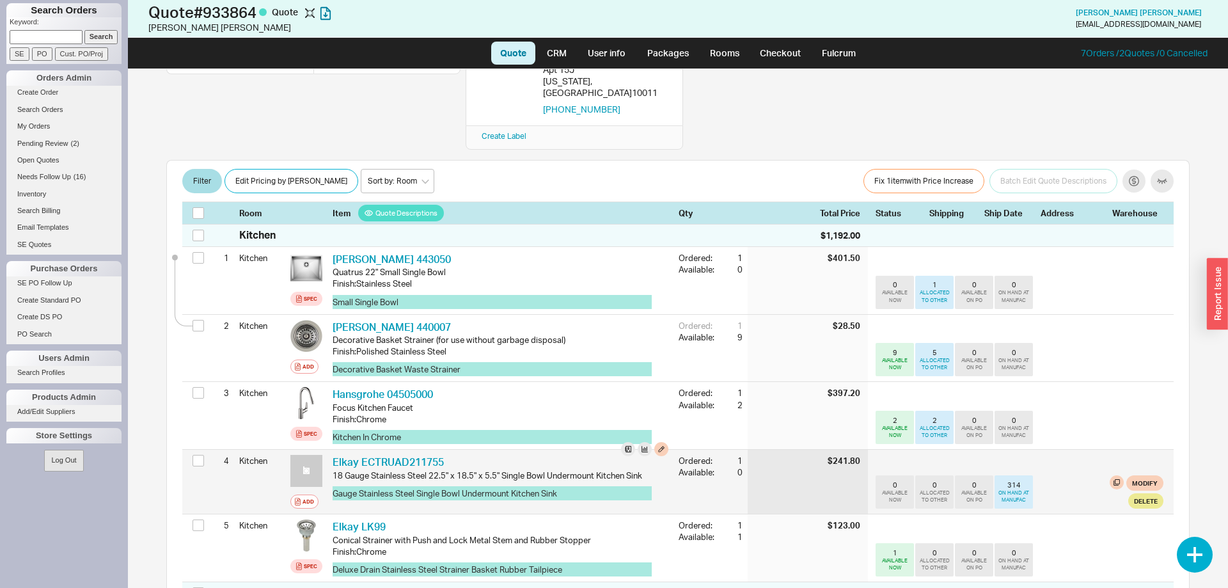
scroll to position [185, 0]
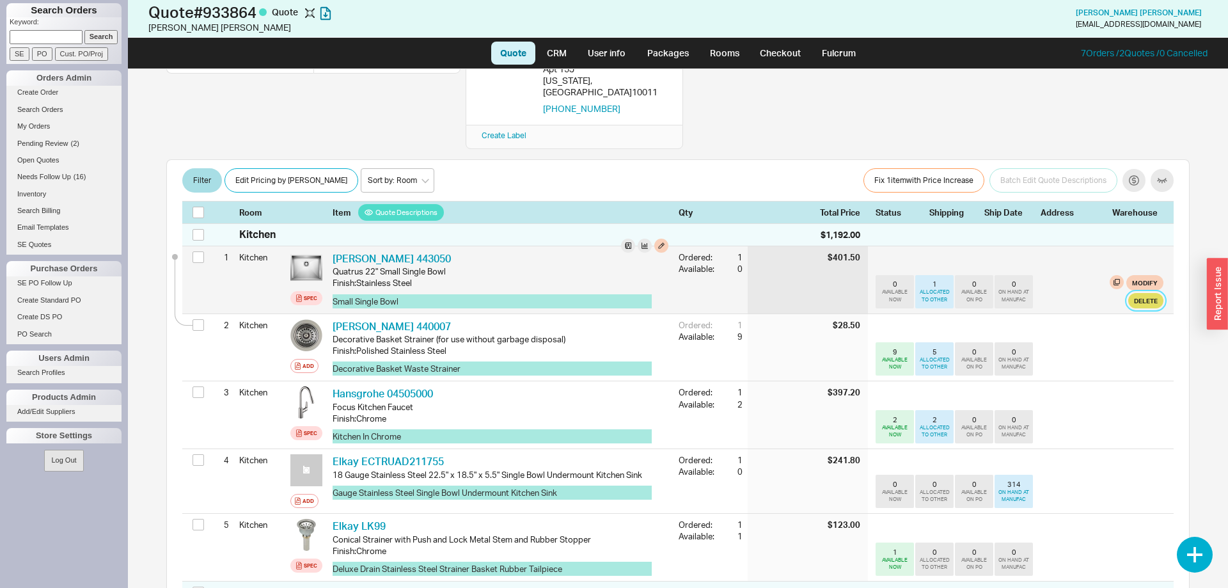
click at [1141, 293] on button "Delete" at bounding box center [1146, 300] width 35 height 15
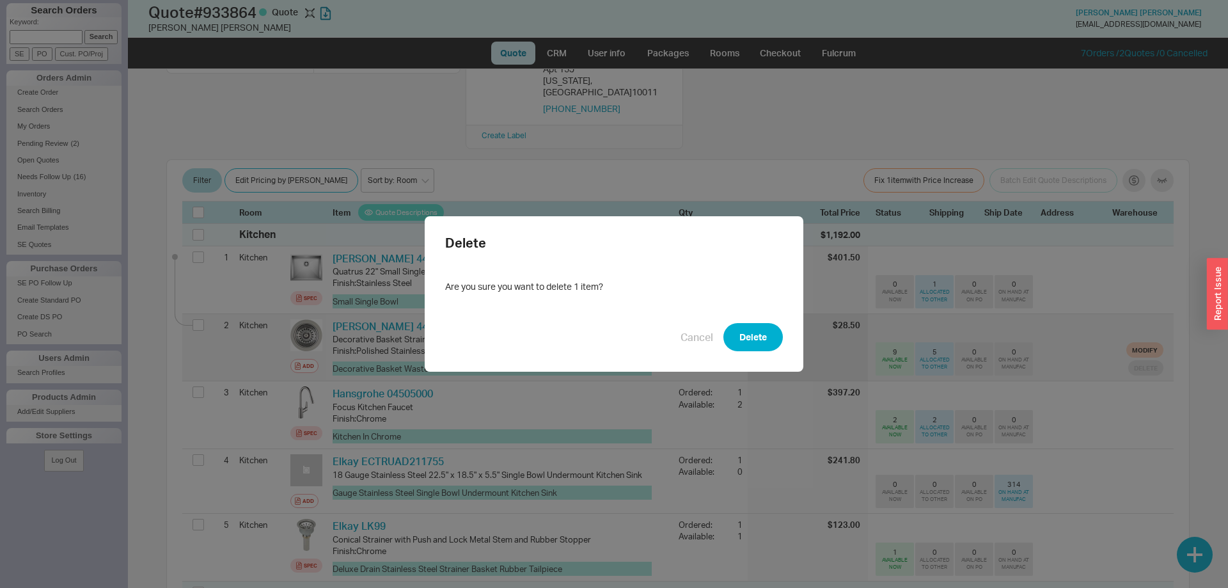
click at [755, 339] on button "Delete" at bounding box center [753, 337] width 59 height 28
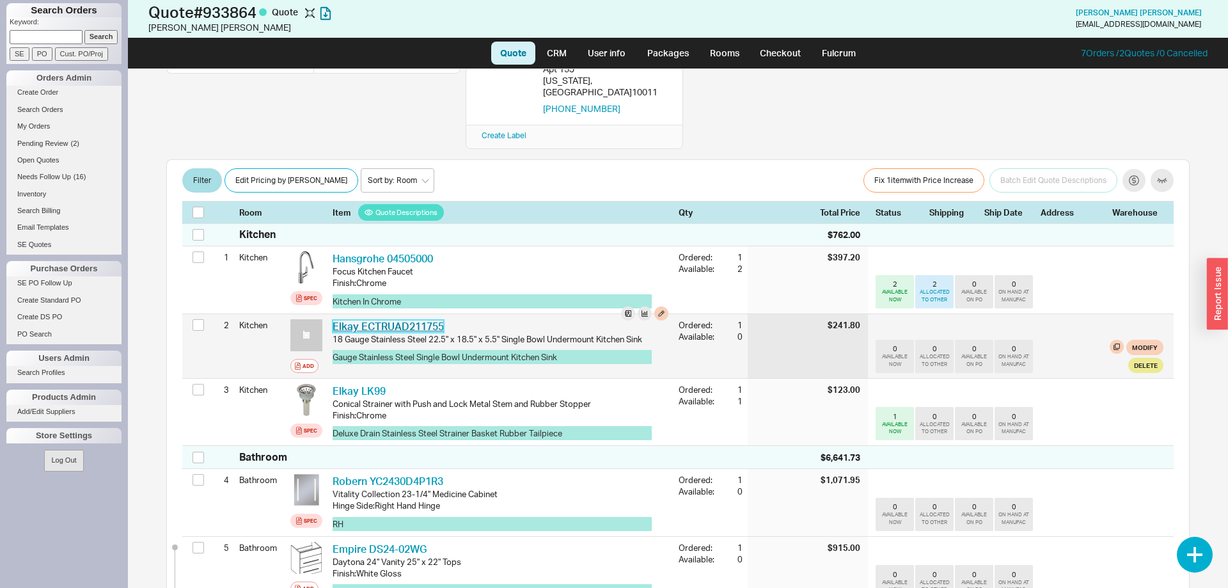
click at [413, 320] on link "Elkay ECTRUAD211755" at bounding box center [388, 326] width 111 height 13
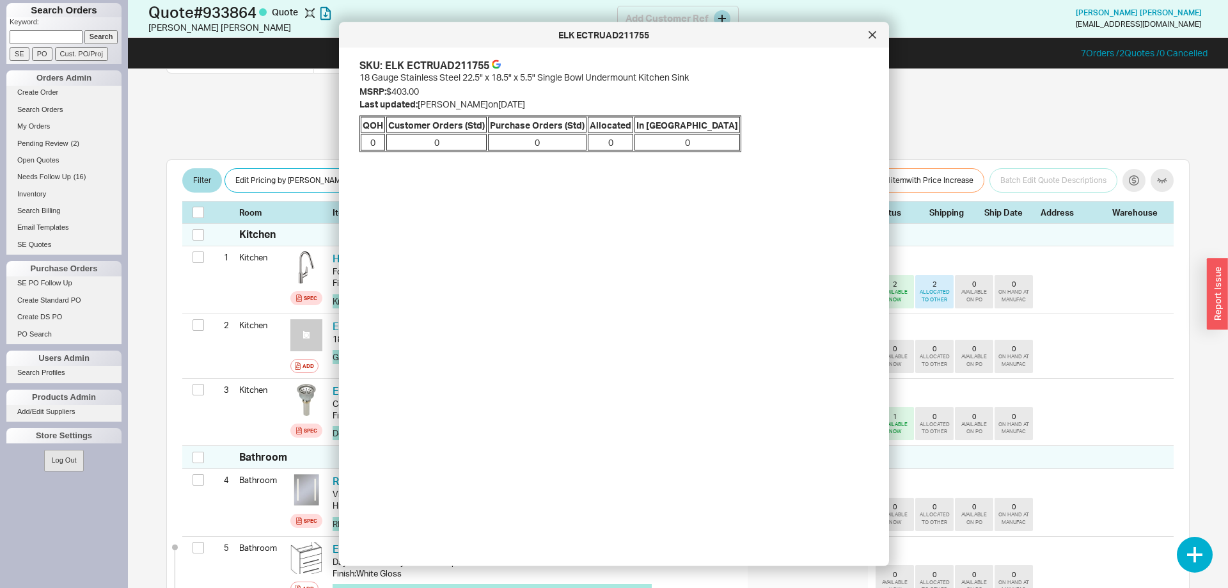
click at [871, 36] on icon at bounding box center [873, 35] width 8 height 8
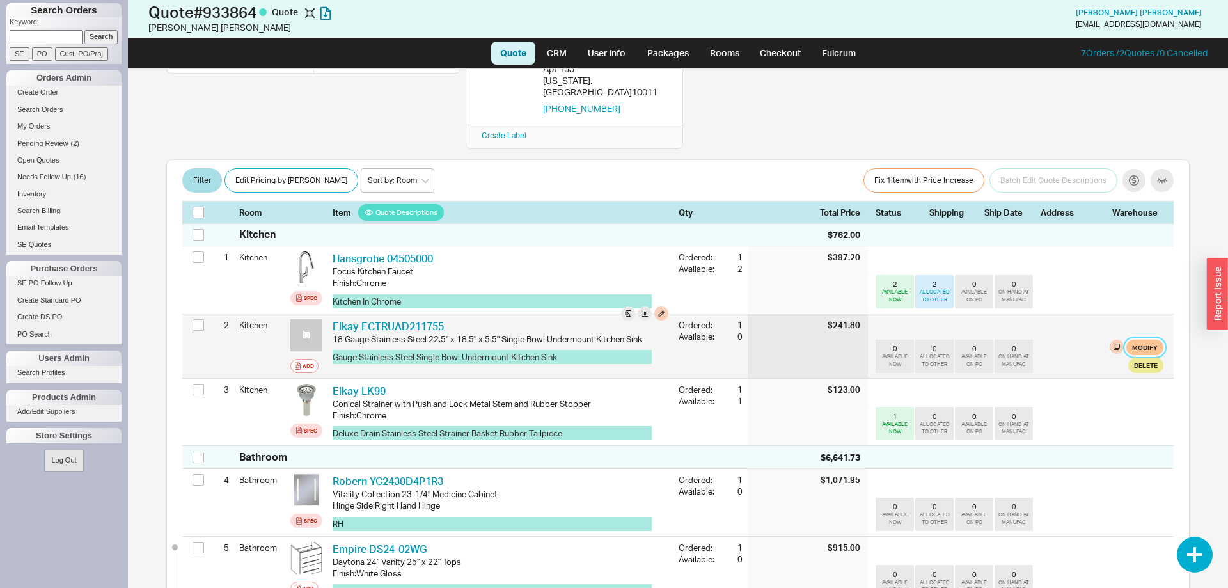
click at [1155, 340] on button "Modify" at bounding box center [1145, 347] width 37 height 15
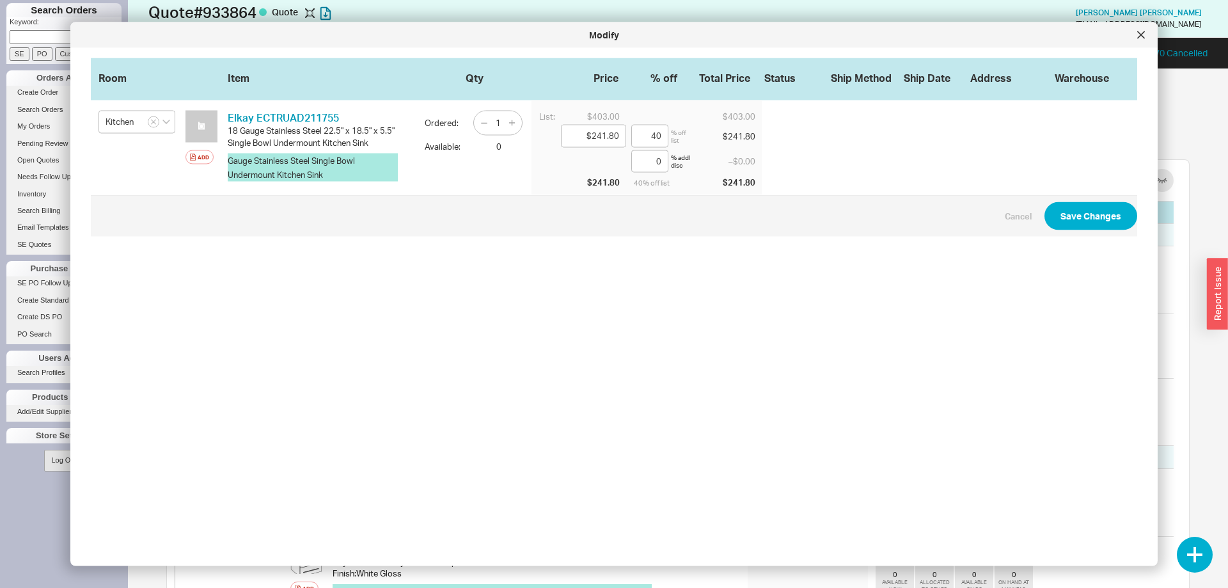
click at [1129, 40] on div "Modify" at bounding box center [604, 35] width 1054 height 13
click at [1138, 41] on div at bounding box center [1142, 35] width 20 height 20
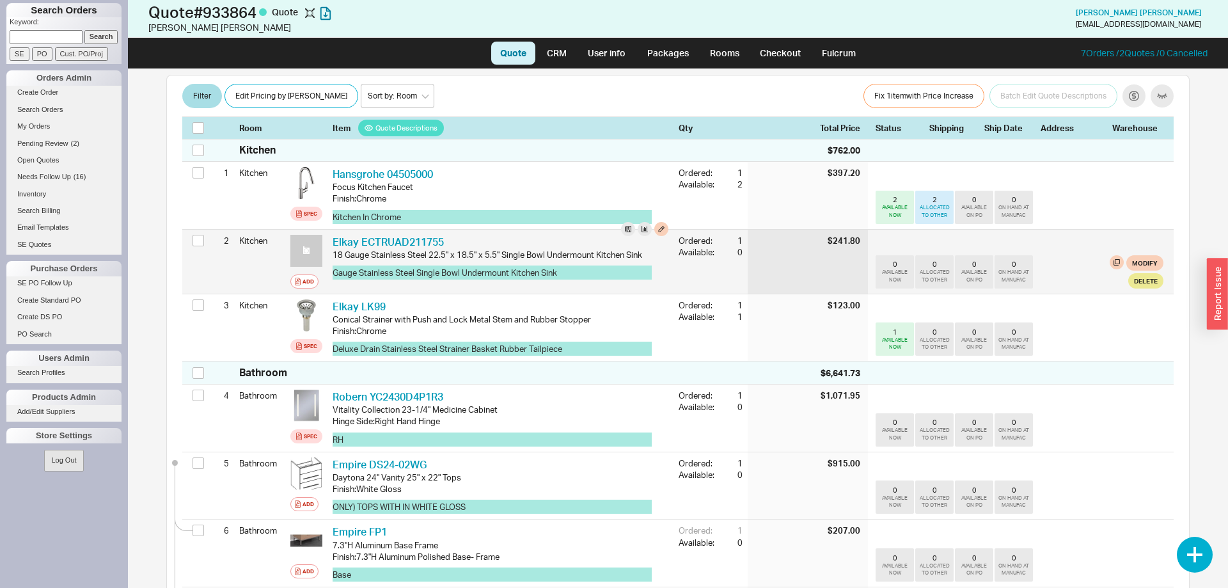
scroll to position [0, 0]
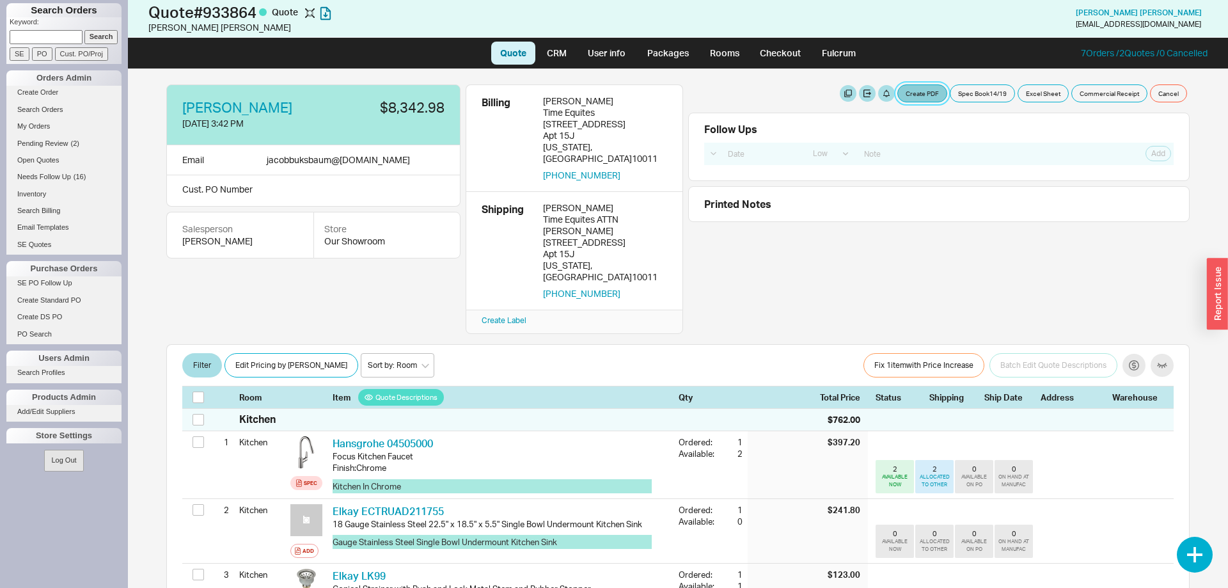
click at [922, 98] on button "Create PDF" at bounding box center [923, 93] width 50 height 18
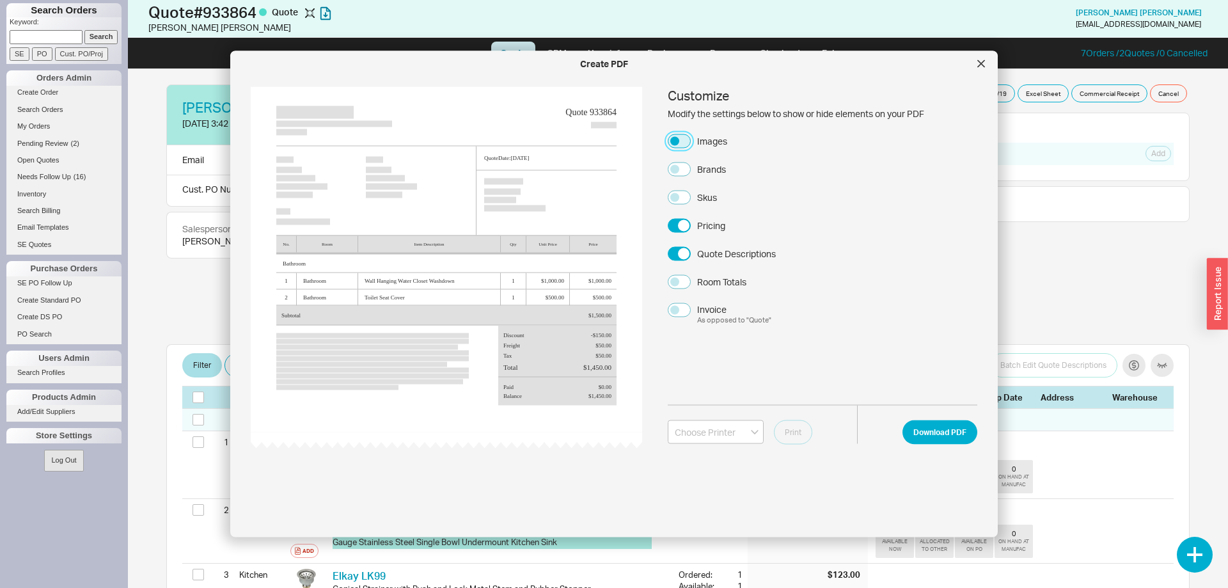
click at [683, 134] on button "Images" at bounding box center [679, 141] width 23 height 14
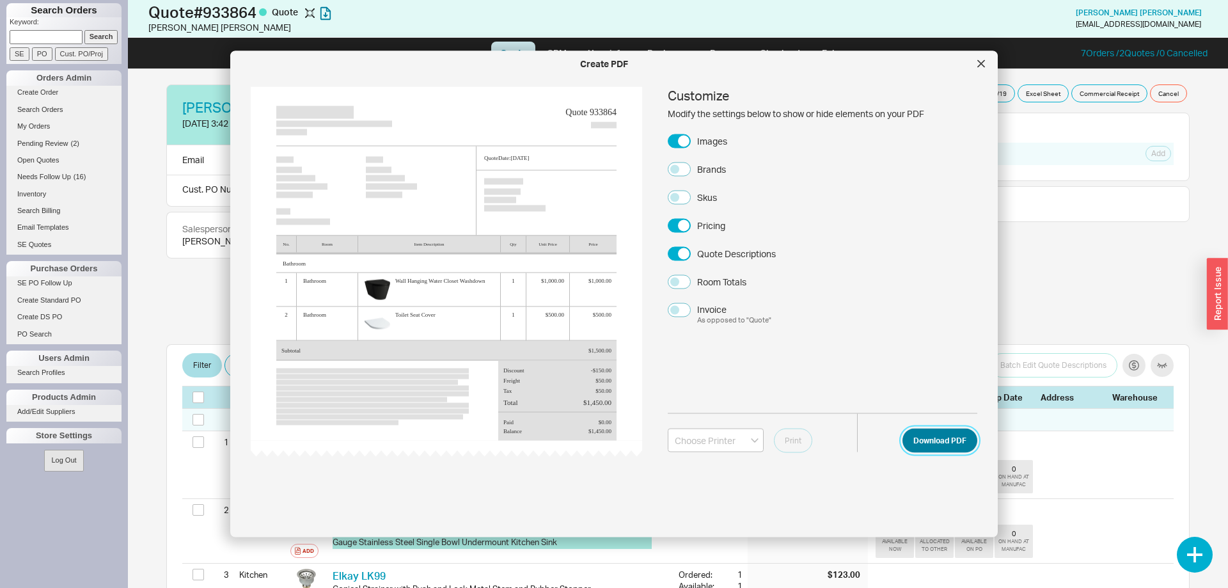
click at [958, 443] on button "Download PDF" at bounding box center [940, 440] width 75 height 24
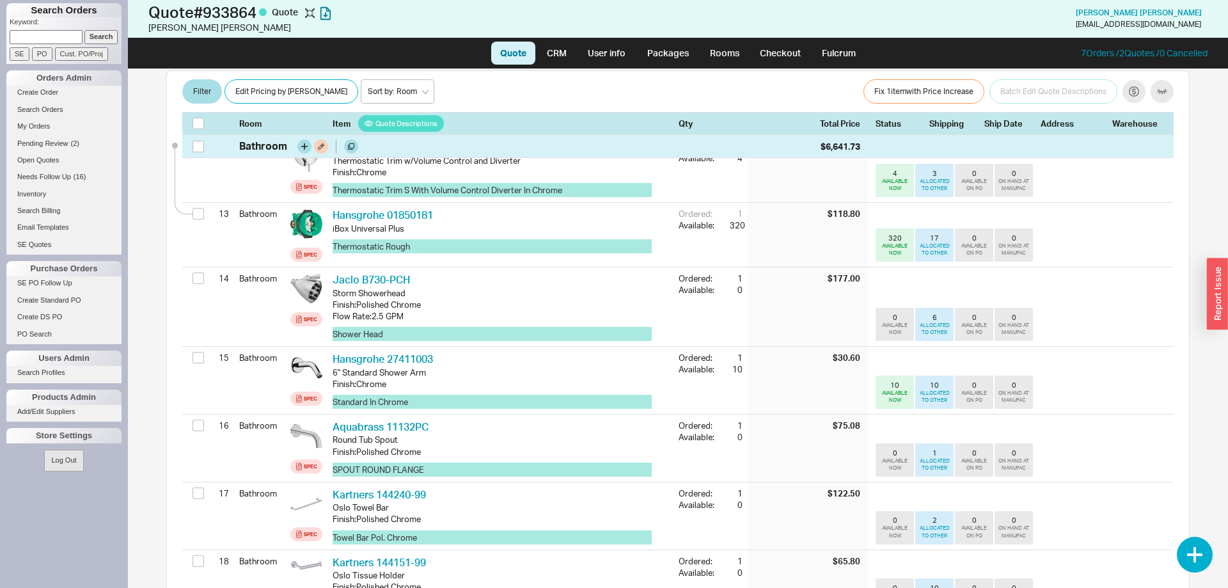
scroll to position [1052, 0]
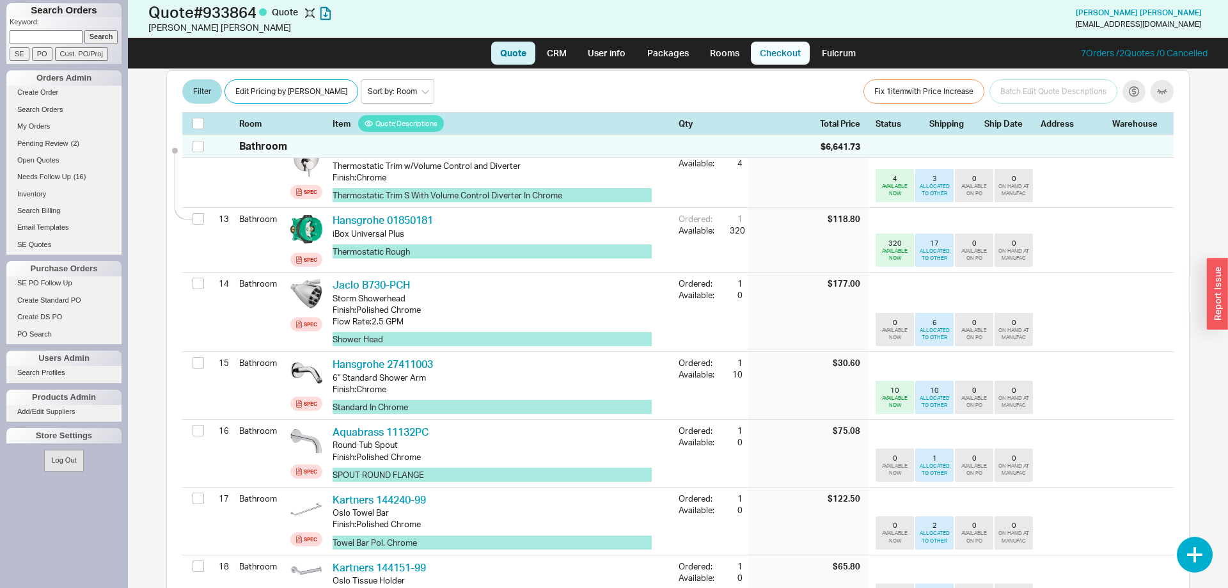
click at [760, 52] on link "Checkout" at bounding box center [780, 53] width 59 height 23
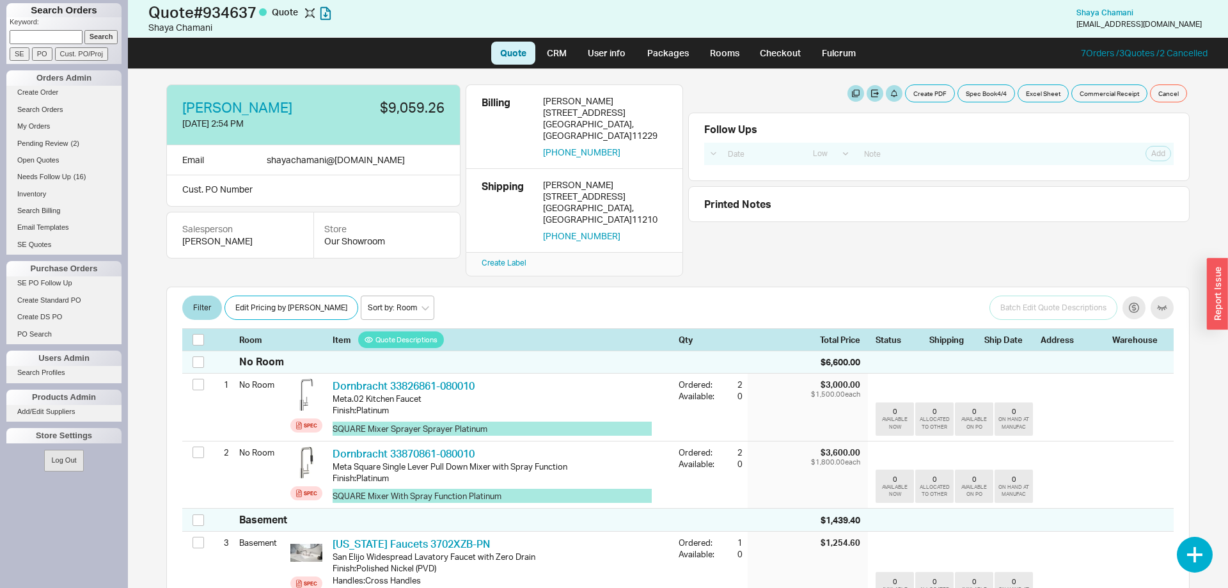
select select "LOW"
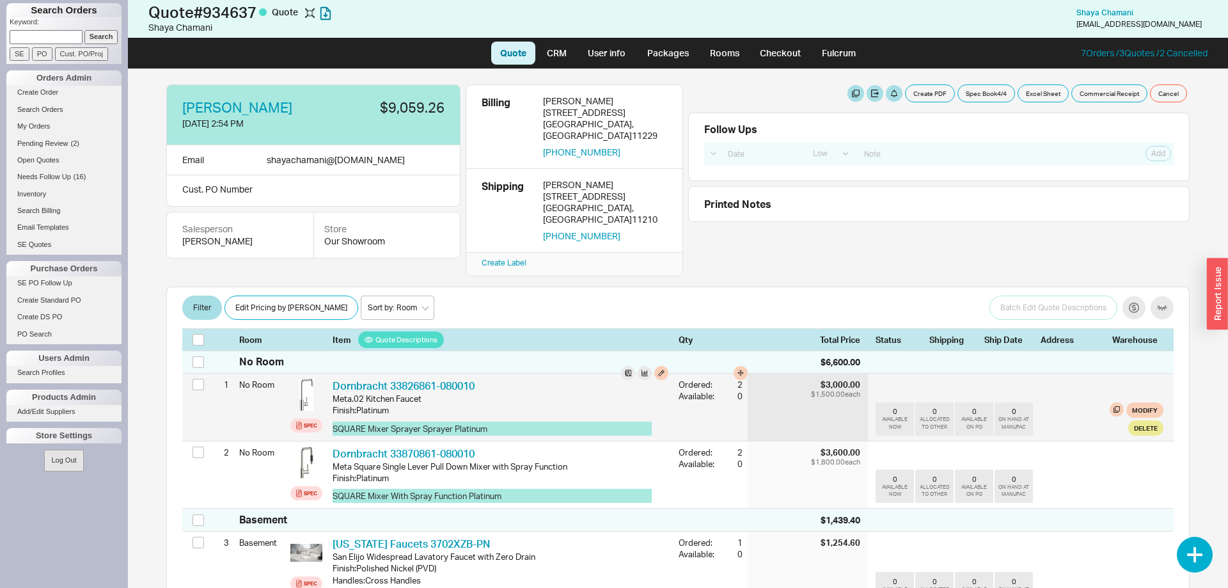
scroll to position [65, 0]
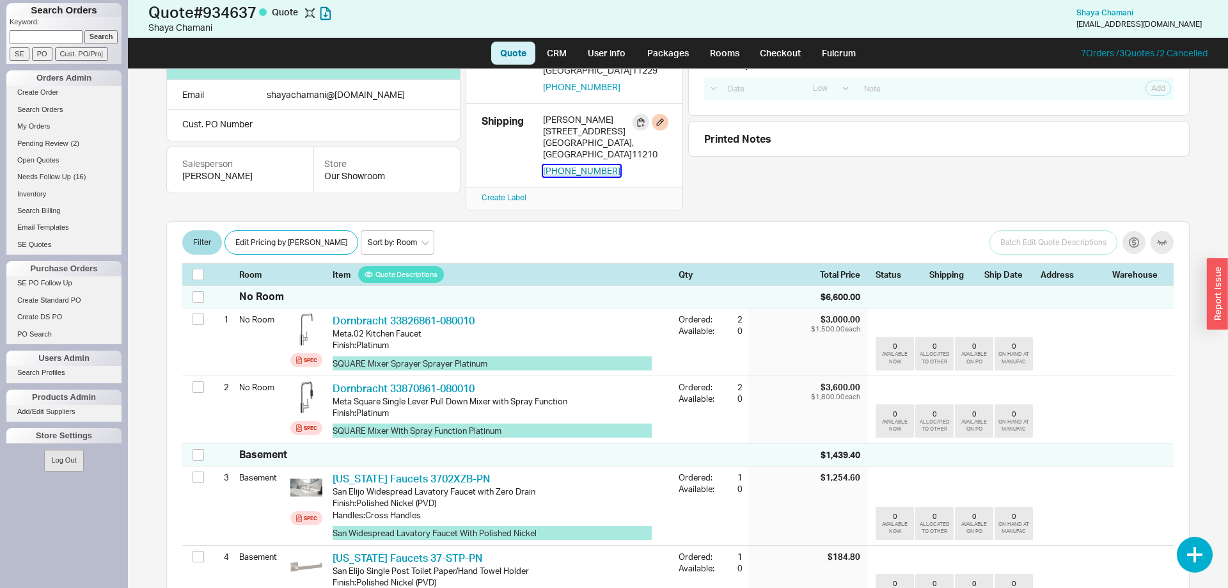
click at [589, 165] on button "[PHONE_NUMBER]" at bounding box center [581, 171] width 77 height 12
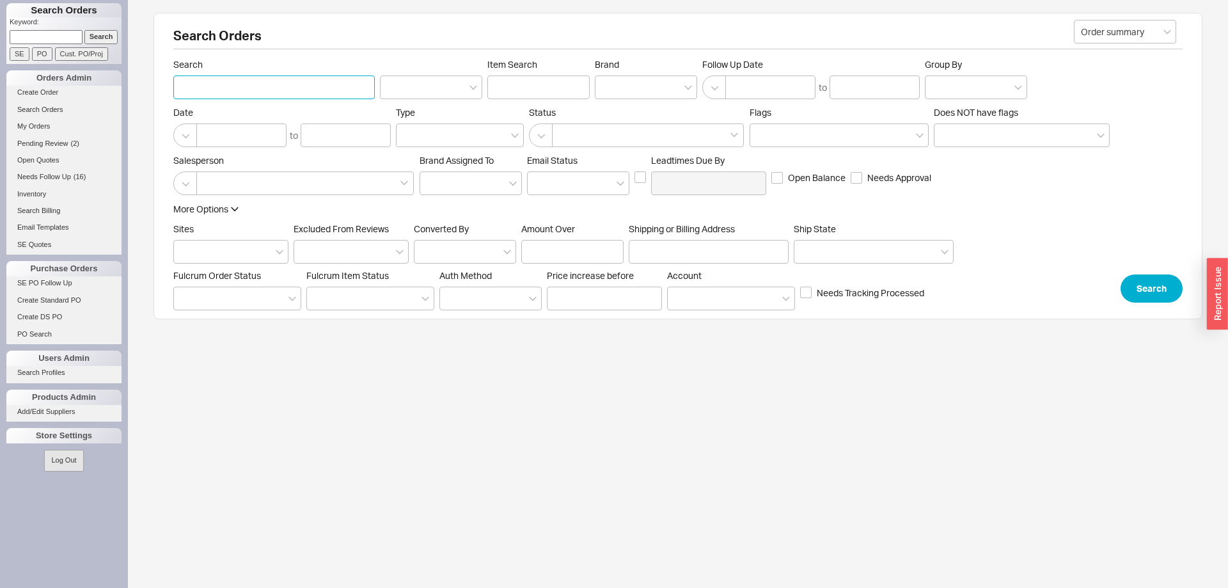
click at [244, 78] on input "Search" at bounding box center [274, 87] width 202 height 24
type input "Uri & [PERSON_NAME]"
click at [1170, 289] on button "Search" at bounding box center [1152, 288] width 62 height 28
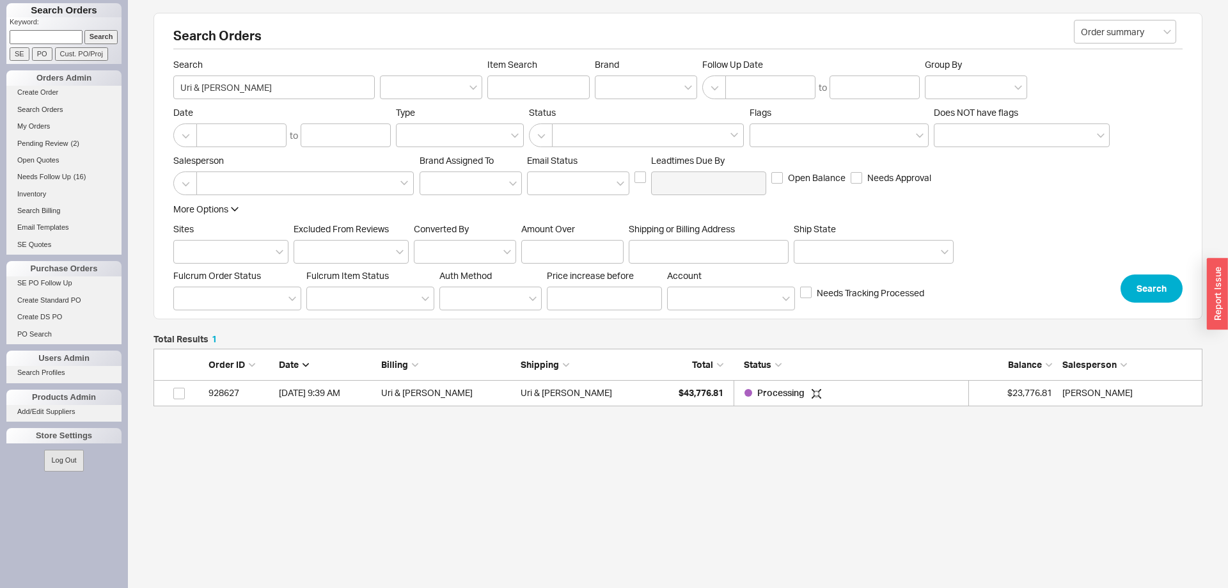
scroll to position [58, 1049]
click at [641, 391] on div "Uri & [PERSON_NAME]" at bounding box center [587, 393] width 133 height 26
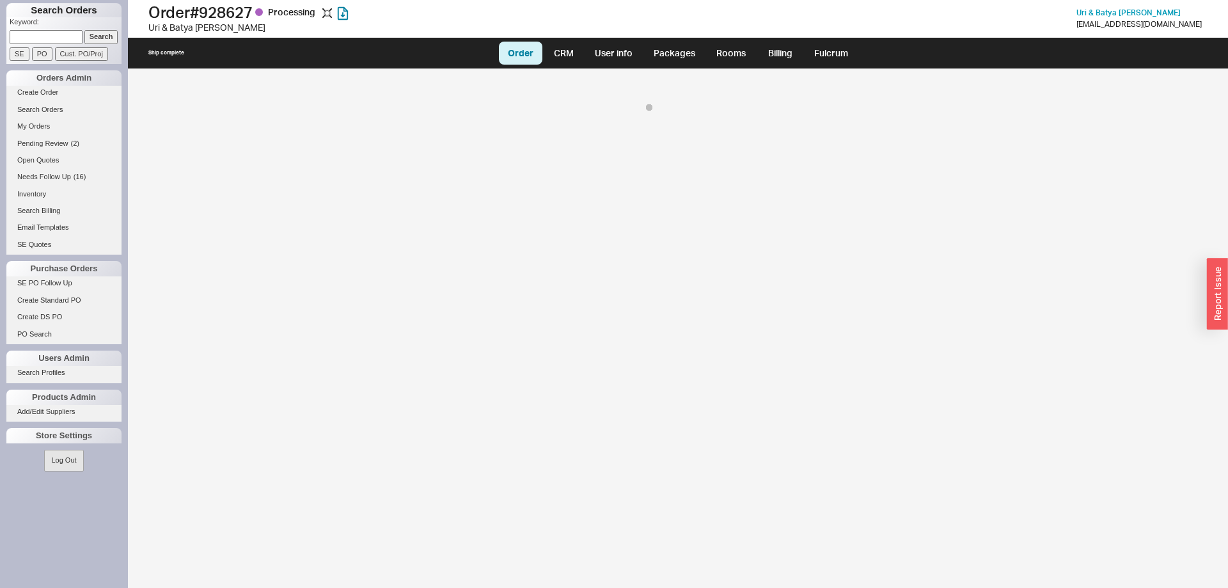
select select "LOW"
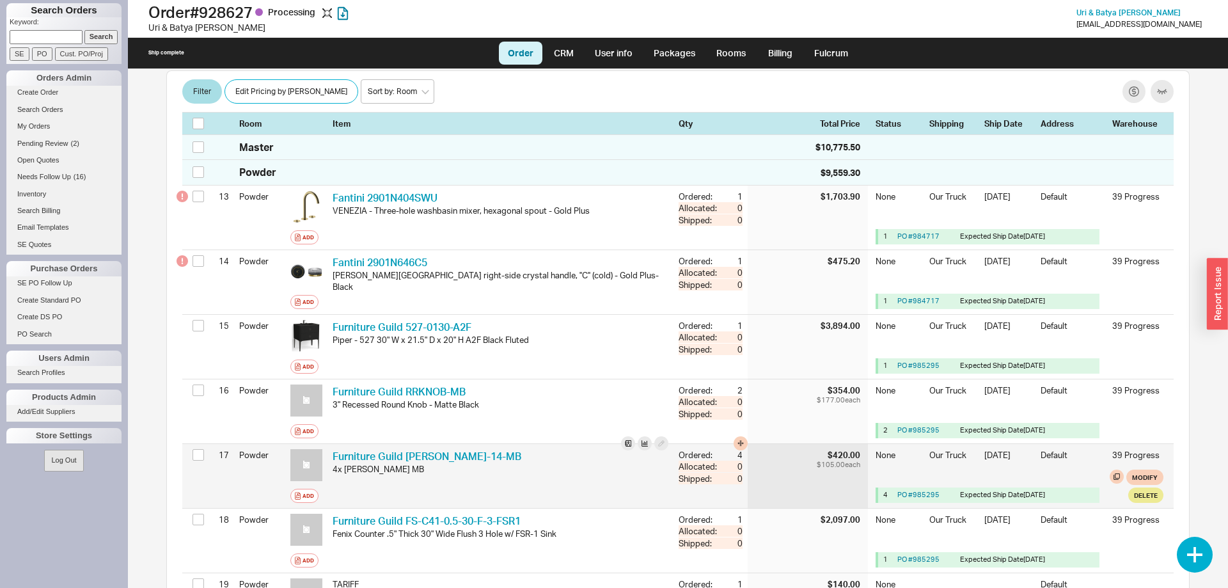
scroll to position [1055, 0]
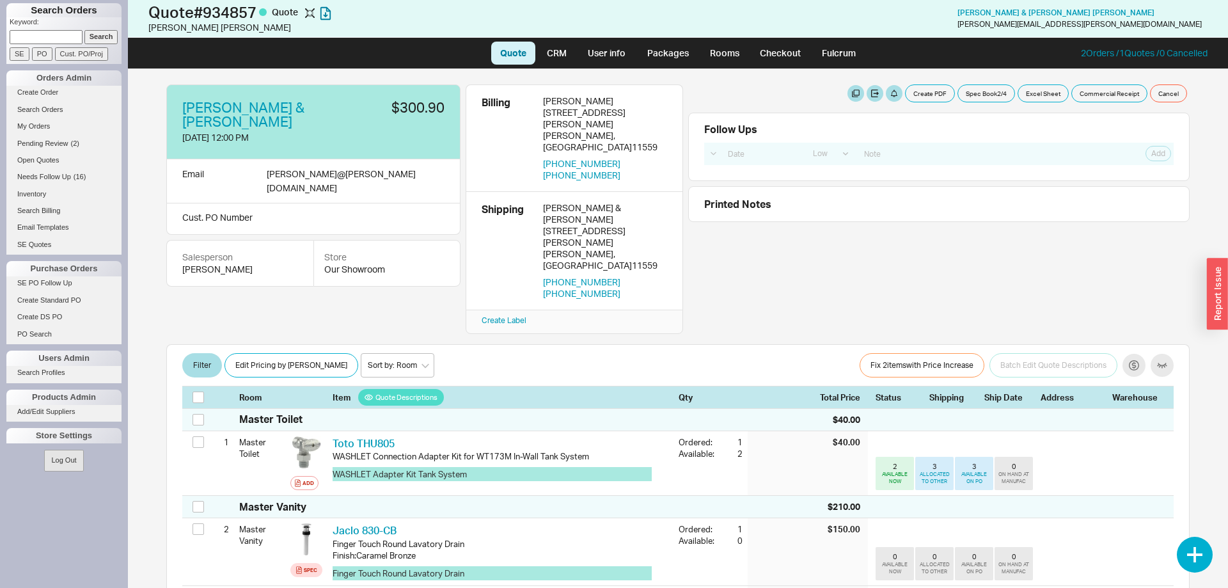
select select "LOW"
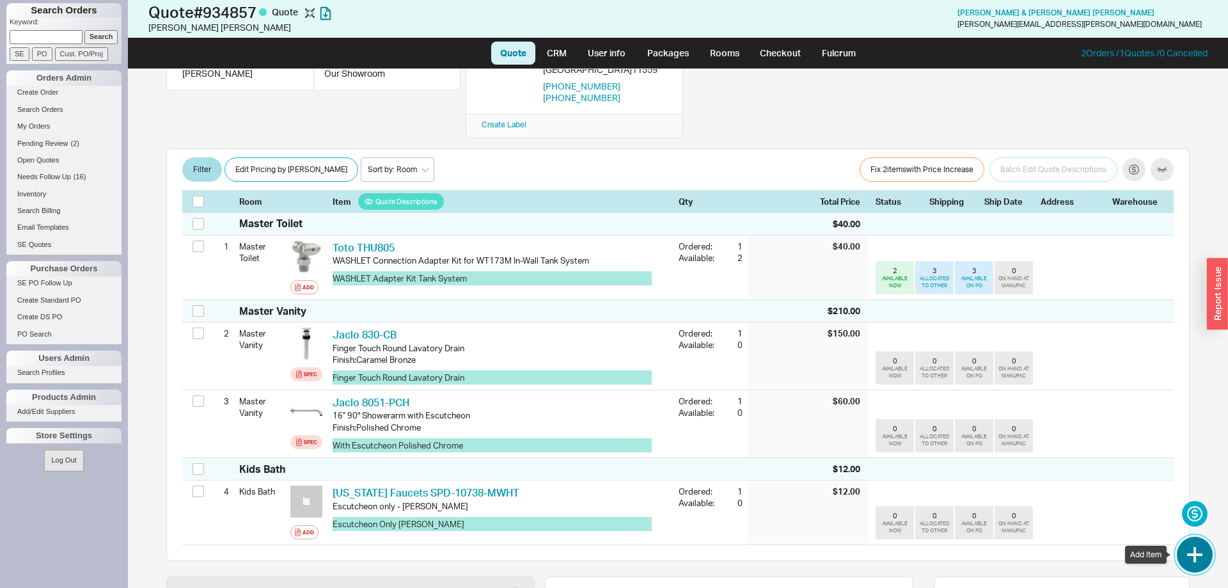
click at [1203, 560] on button "button" at bounding box center [1195, 555] width 36 height 36
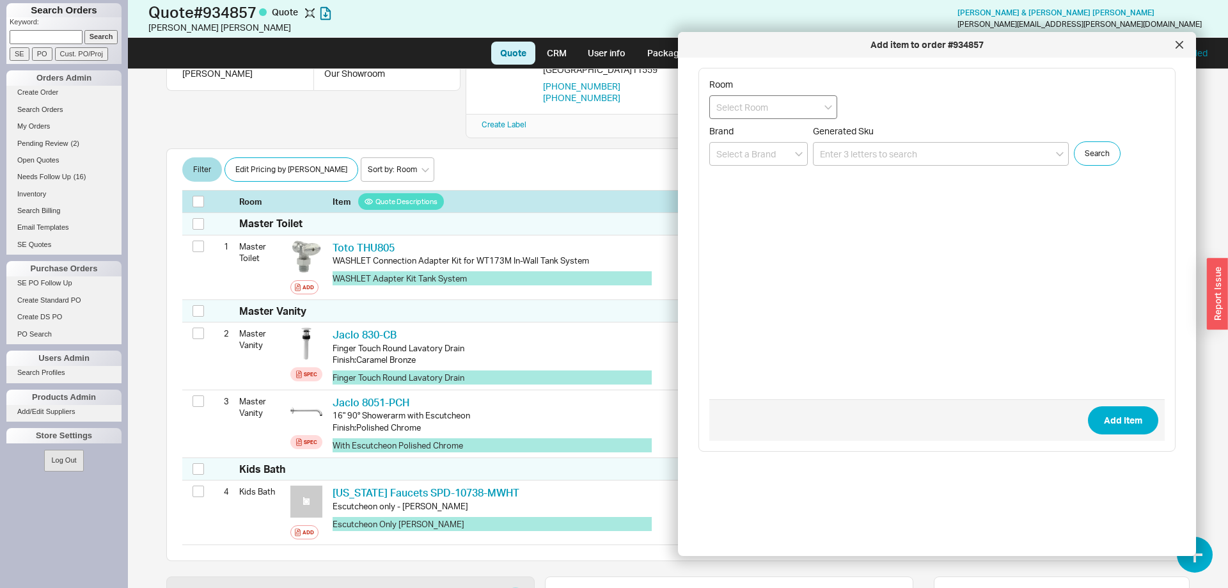
click at [750, 92] on div "Room" at bounding box center [773, 99] width 128 height 40
click at [749, 107] on input at bounding box center [773, 107] width 128 height 24
click at [760, 157] on div "Master Vanity" at bounding box center [773, 156] width 127 height 23
type input "Master Vanity"
paste input "DRBET-XXX"
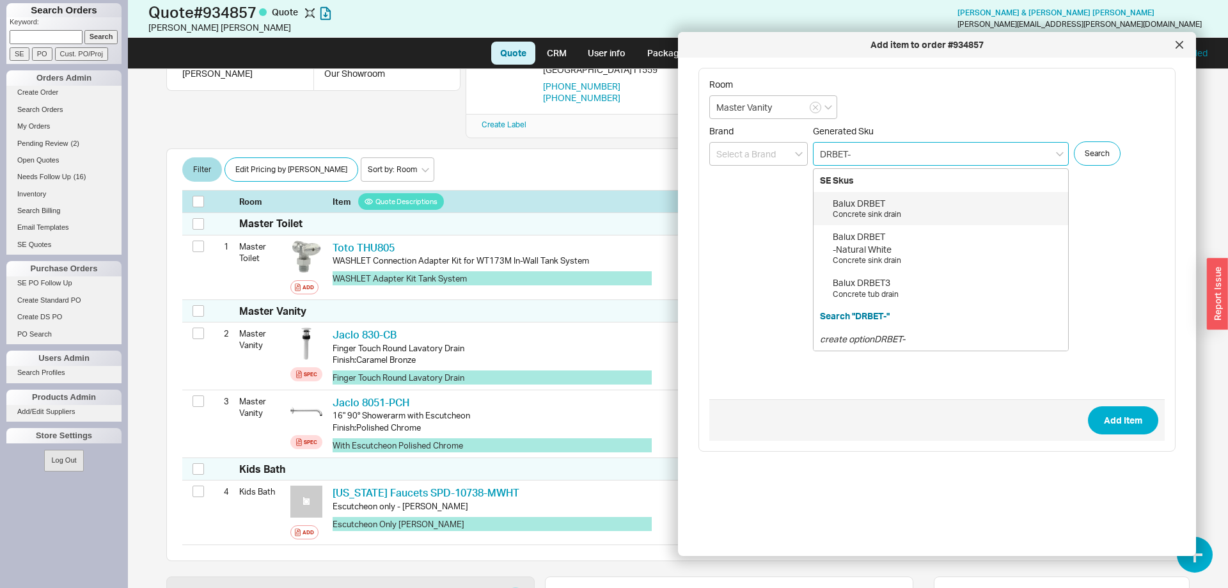
click at [942, 221] on div "Balux DRBET Concrete sink drain" at bounding box center [941, 208] width 255 height 33
type input "DRBET"
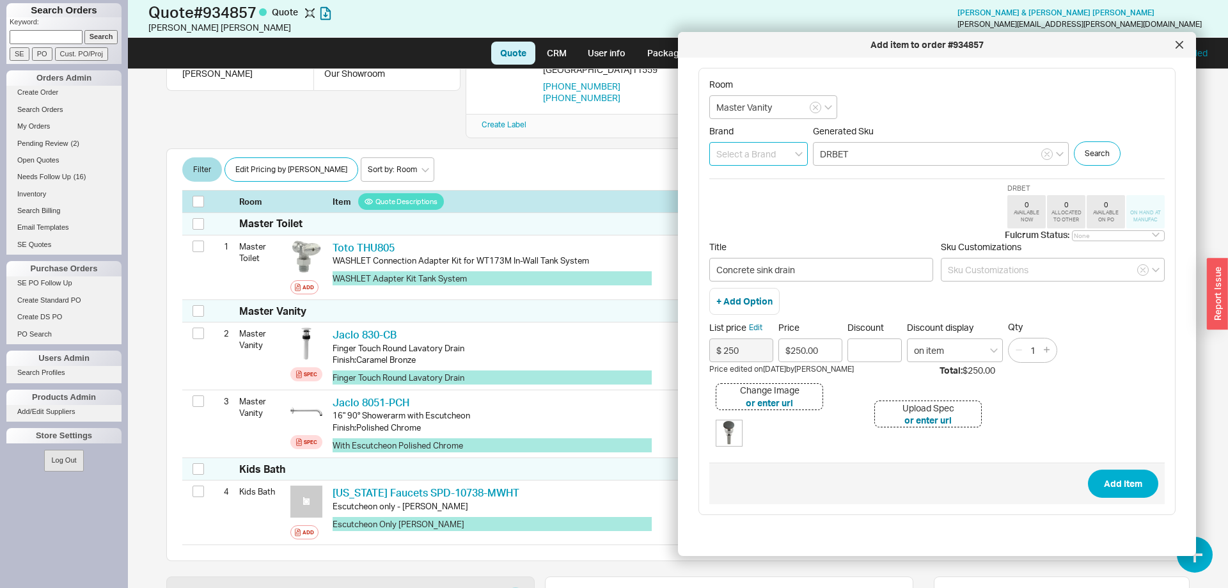
click at [721, 162] on input at bounding box center [758, 154] width 99 height 24
click at [733, 177] on div "Balux" at bounding box center [758, 180] width 97 height 23
type input "Balux"
click at [1129, 489] on button "Add Item" at bounding box center [1123, 484] width 70 height 28
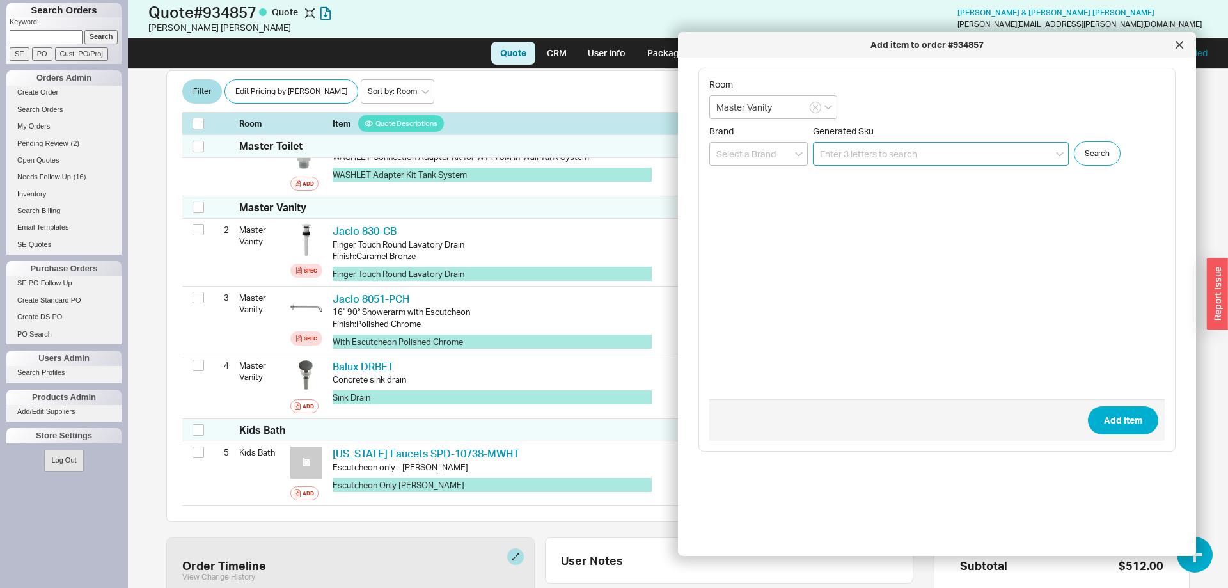
scroll to position [300, 0]
click at [1181, 44] on icon at bounding box center [1179, 45] width 6 height 6
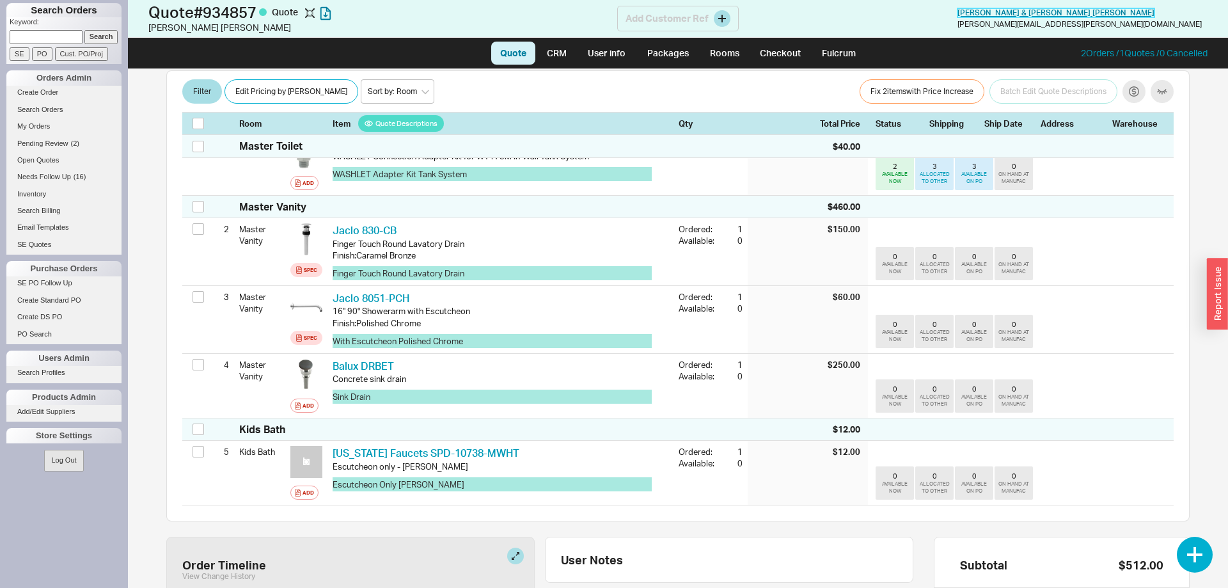
click at [1155, 10] on span "Daniel & Naomi Werzberger" at bounding box center [1056, 13] width 197 height 10
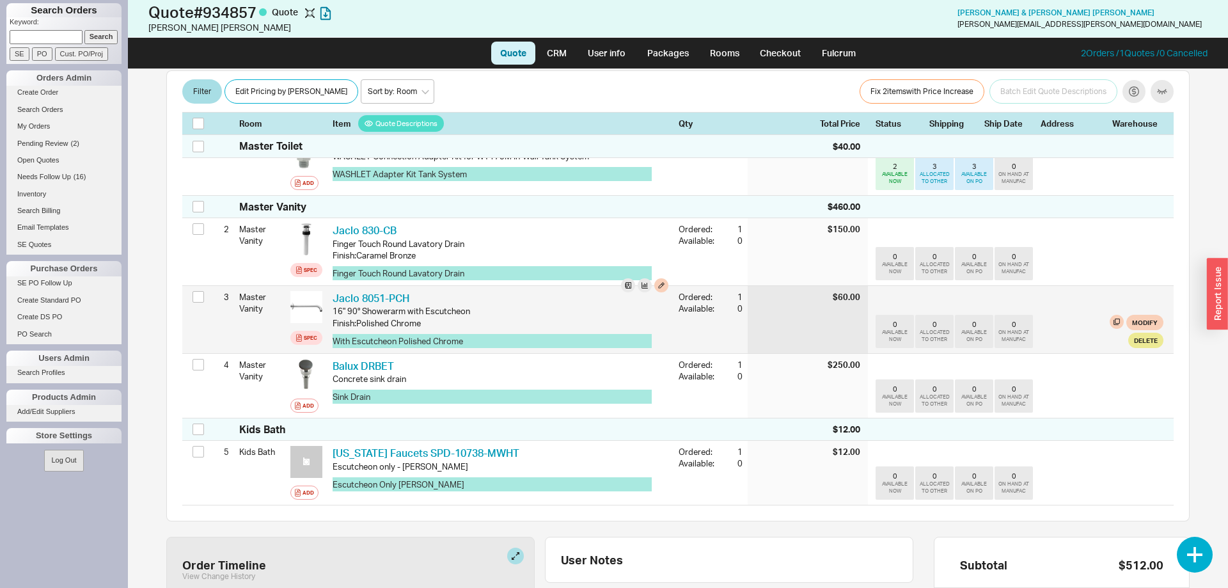
click at [667, 295] on div "Jaclo 8051-PCH JCL 8051-PCH 16" 90° Showerarm with Escutcheon Finish : Polished…" at bounding box center [501, 319] width 346 height 67
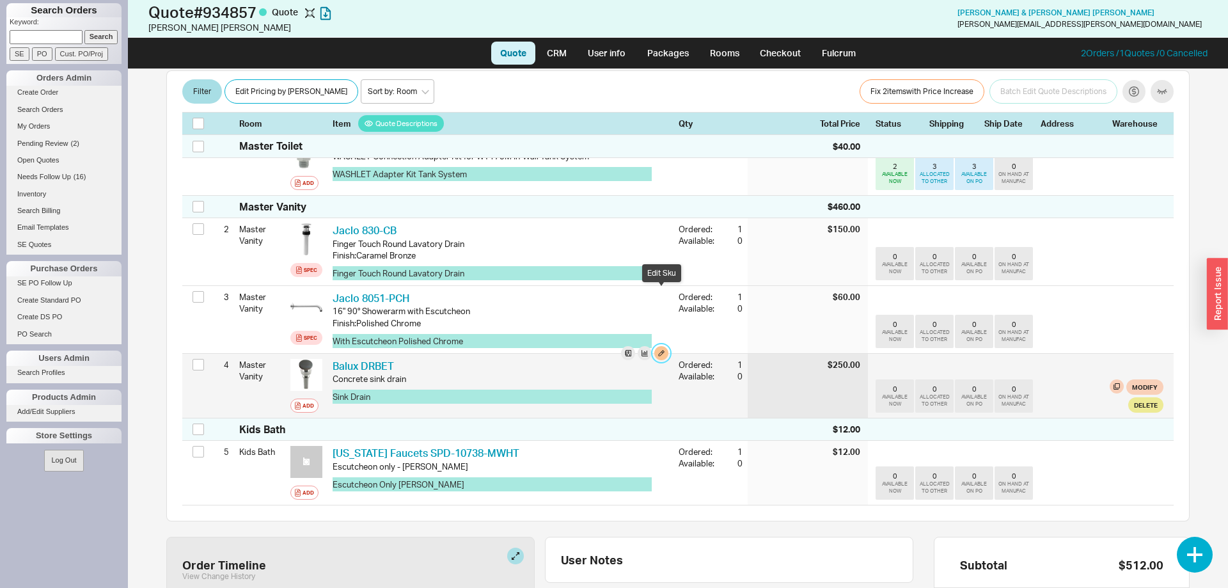
click at [661, 346] on button "button" at bounding box center [661, 353] width 14 height 14
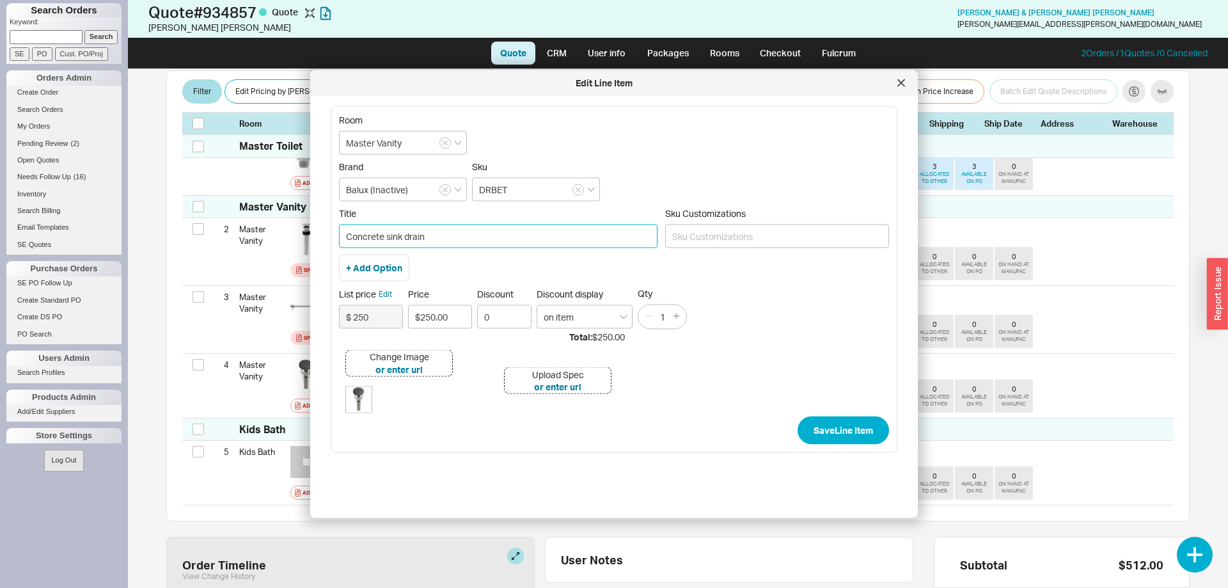
click at [541, 237] on input "Concrete sink drain" at bounding box center [498, 237] width 319 height 24
click at [762, 233] on input at bounding box center [777, 237] width 224 height 24
click at [769, 235] on input at bounding box center [777, 237] width 224 height 24
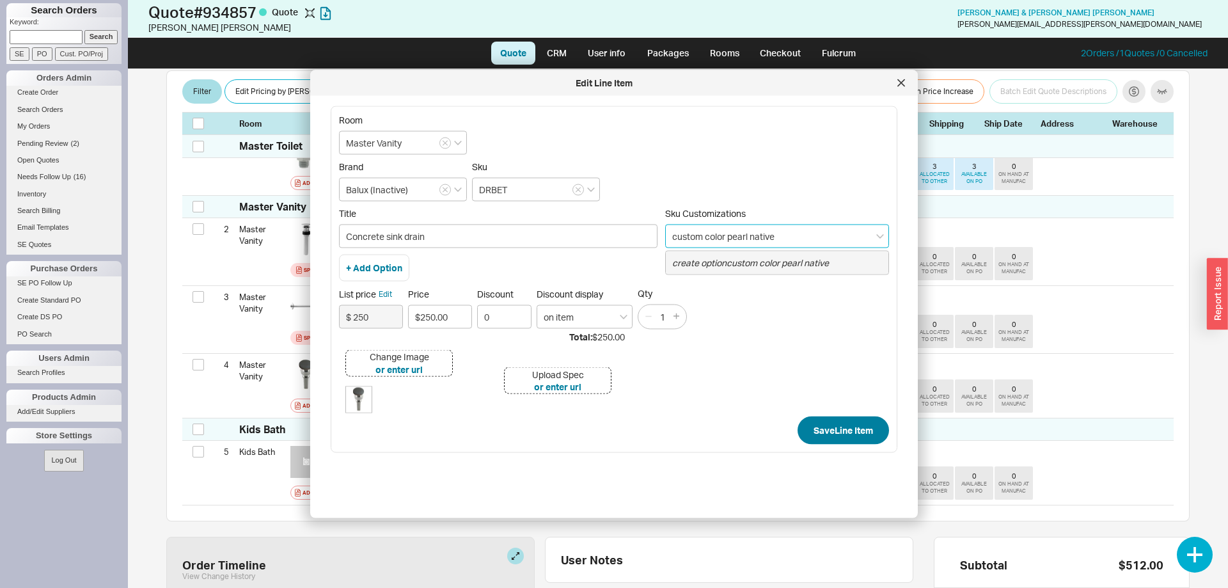
type input "custom color pearl native"
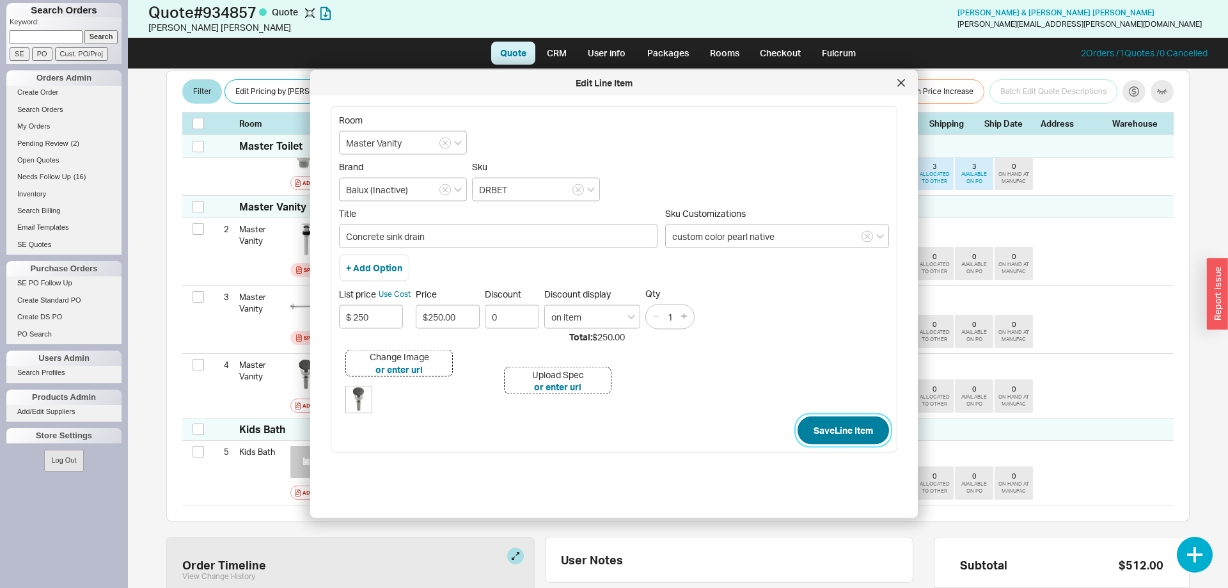
click at [841, 429] on button "Save Line Item" at bounding box center [843, 430] width 91 height 28
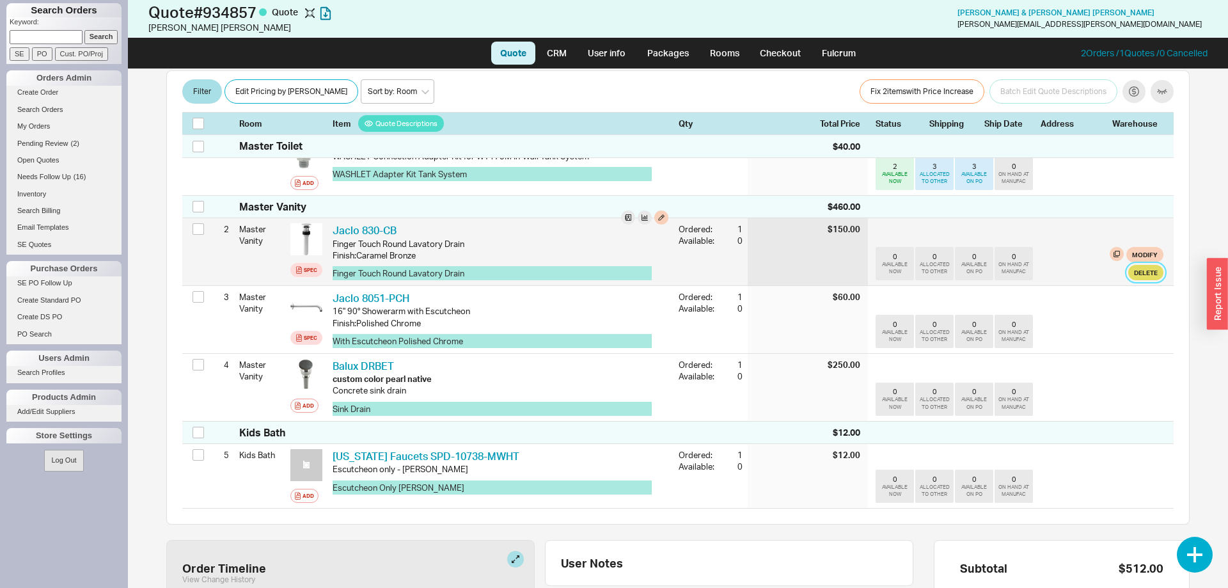
click at [1145, 265] on button "Delete" at bounding box center [1146, 272] width 35 height 15
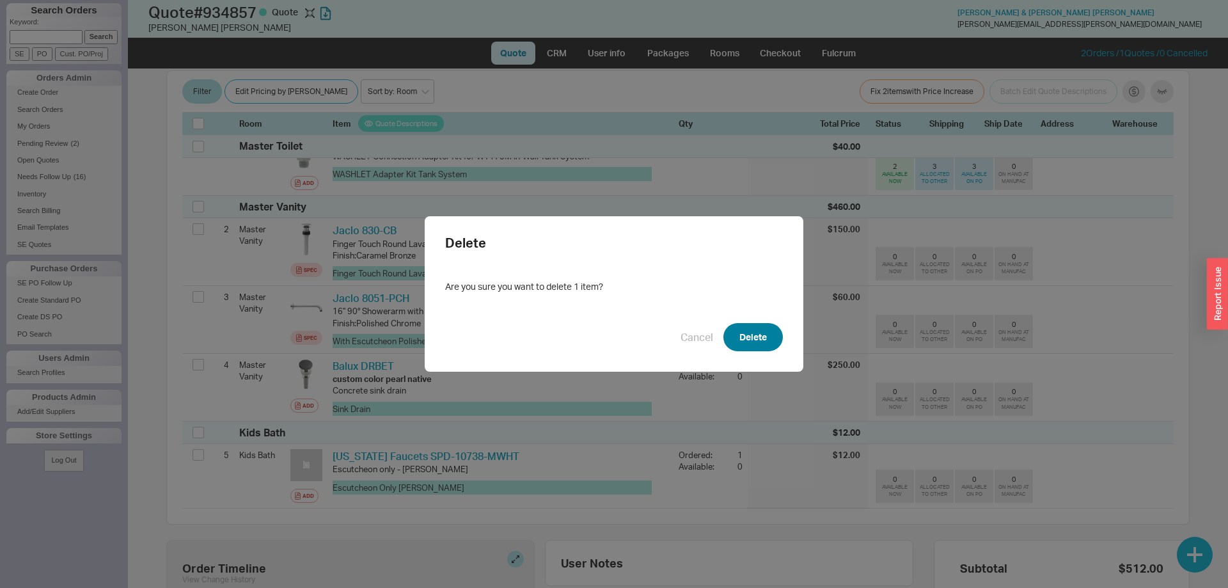
click at [763, 330] on button "Delete" at bounding box center [753, 337] width 59 height 28
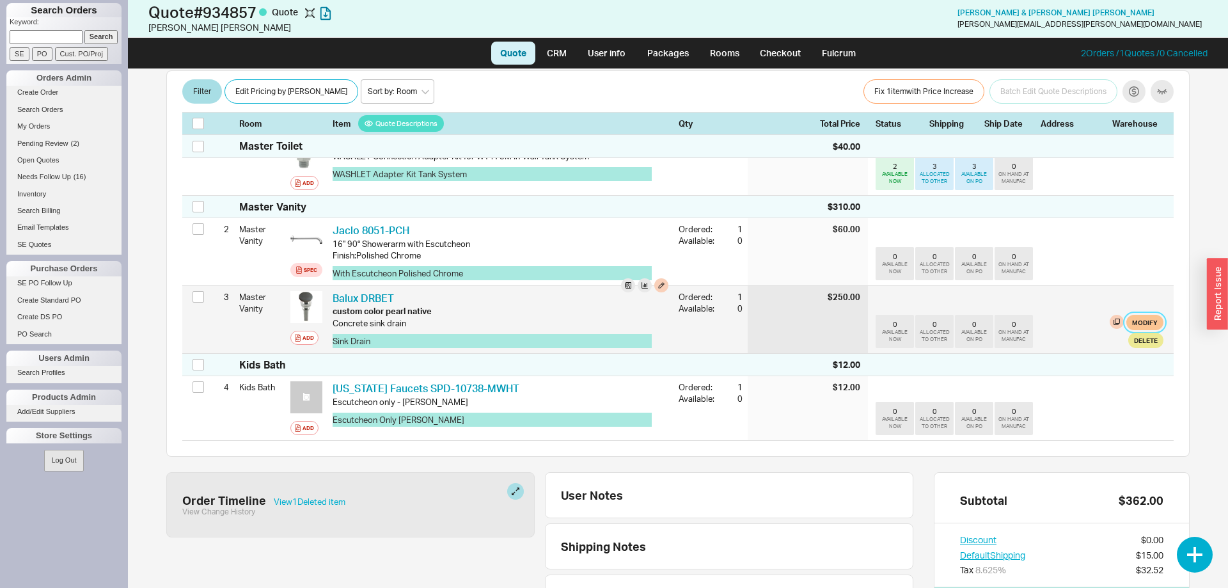
click at [1145, 315] on button "Modify" at bounding box center [1145, 322] width 37 height 15
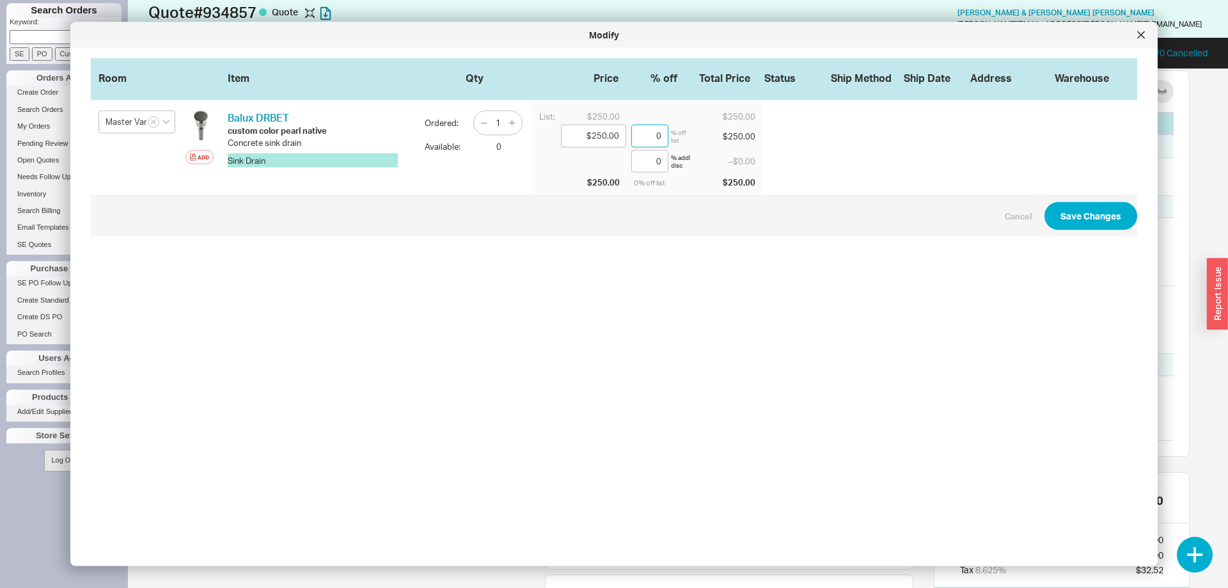
click at [669, 145] on input "0" at bounding box center [649, 136] width 37 height 23
type input "$245.00"
type input "2"
type input "$187.50"
type input "25"
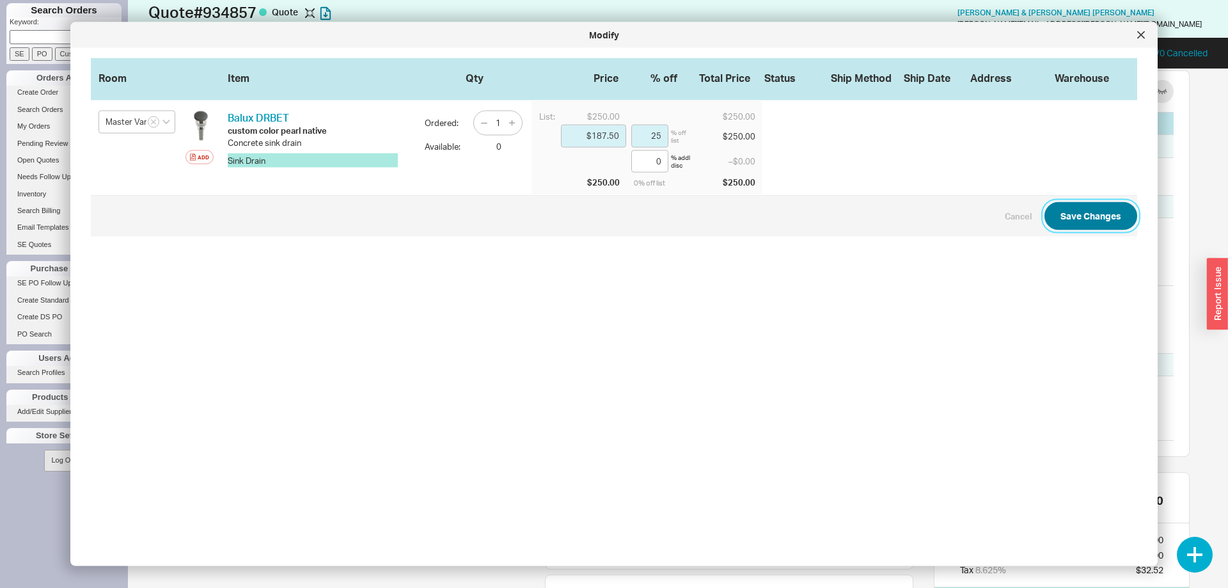
click at [1085, 219] on button "Save Changes" at bounding box center [1091, 216] width 93 height 28
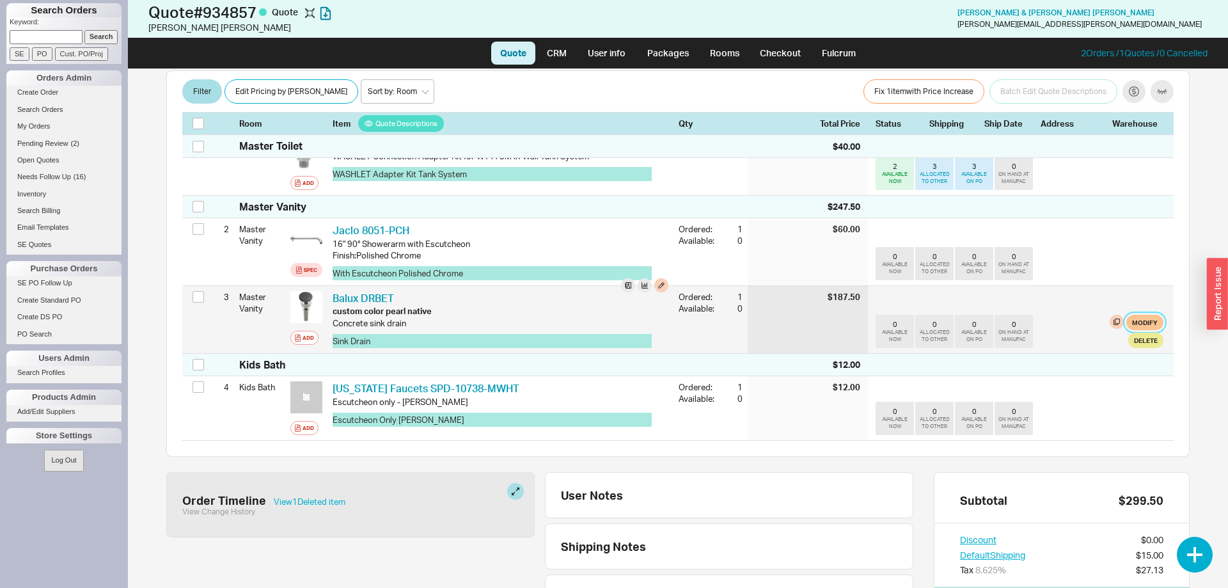
click at [1153, 315] on button "Modify" at bounding box center [1145, 322] width 37 height 15
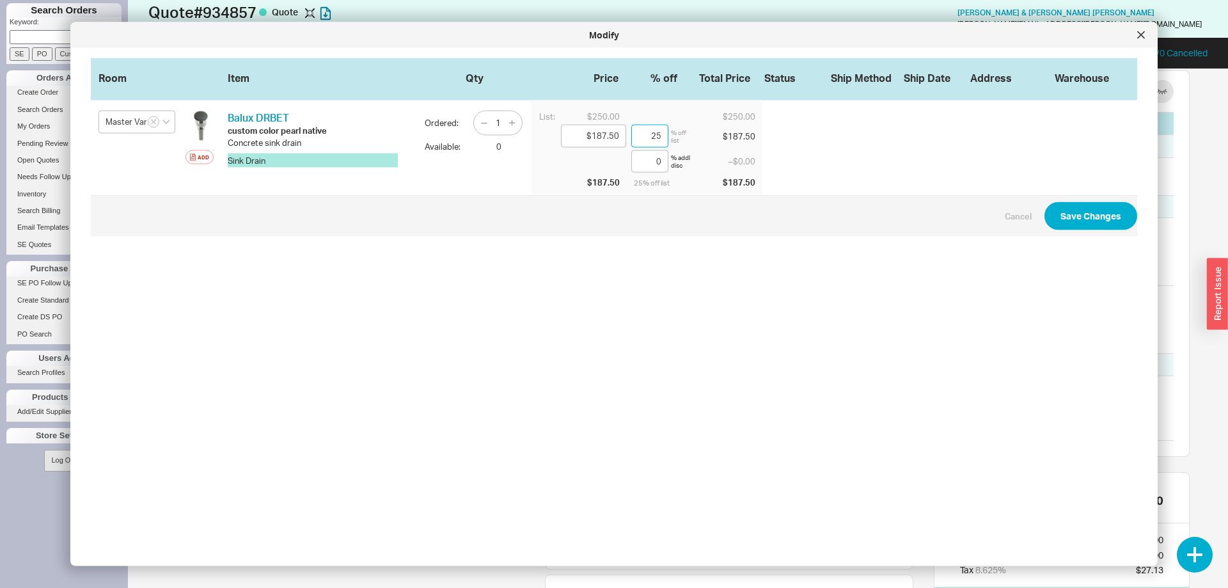
drag, startPoint x: 646, startPoint y: 135, endPoint x: 733, endPoint y: 149, distance: 88.1
click at [669, 148] on input "25" at bounding box center [649, 136] width 37 height 23
type input "$242.50"
type input "3"
type input "$175.00"
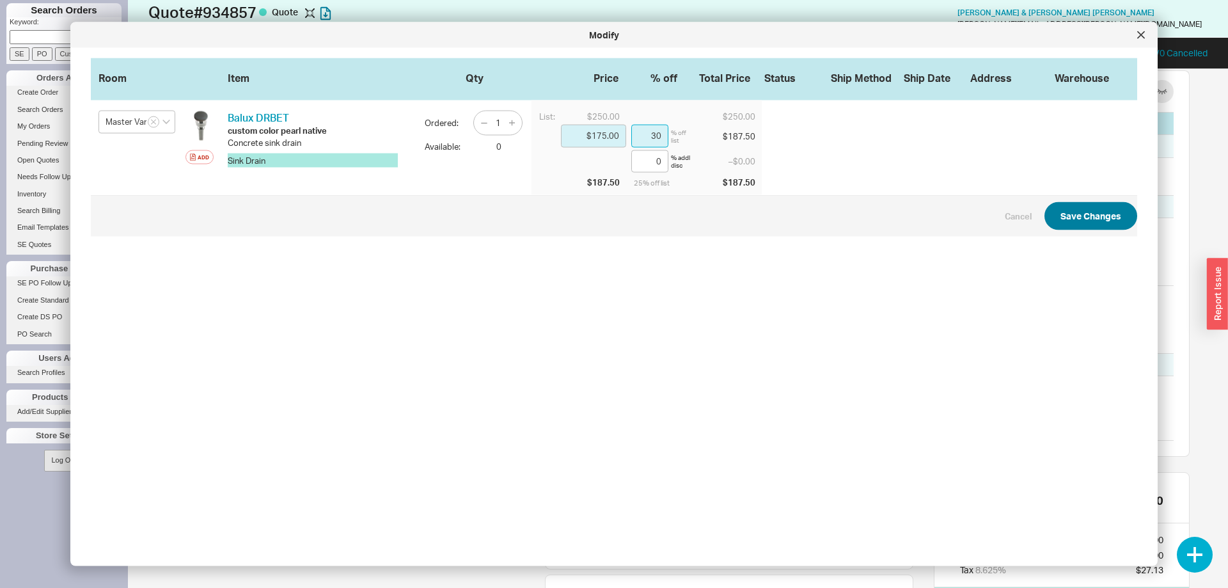
type input "30"
click at [1077, 221] on button "Save Changes" at bounding box center [1091, 216] width 93 height 28
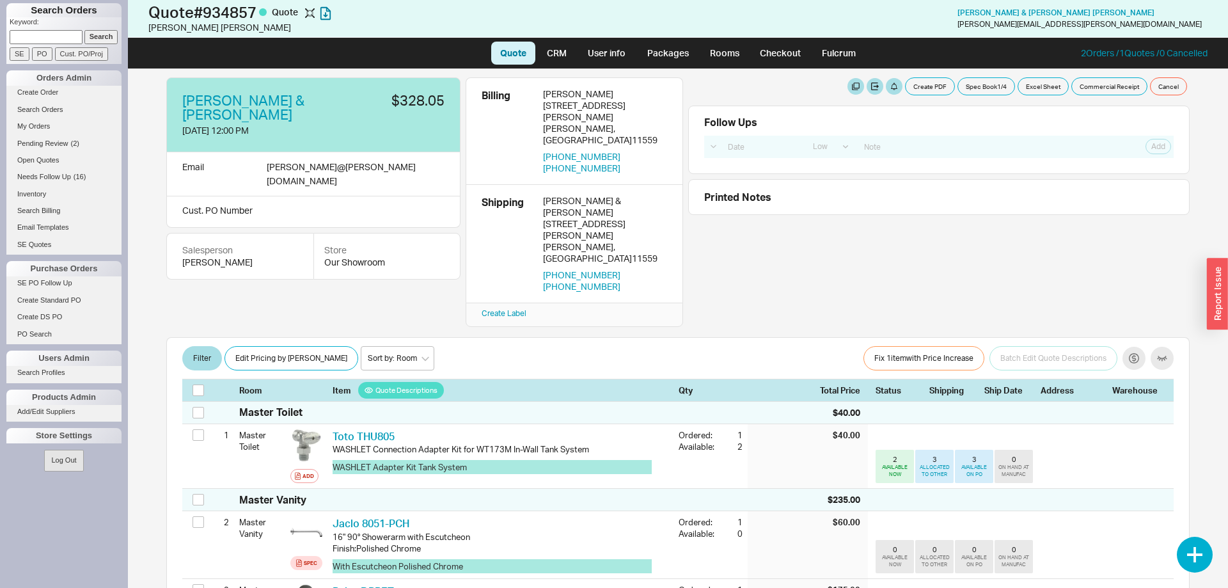
scroll to position [0, 0]
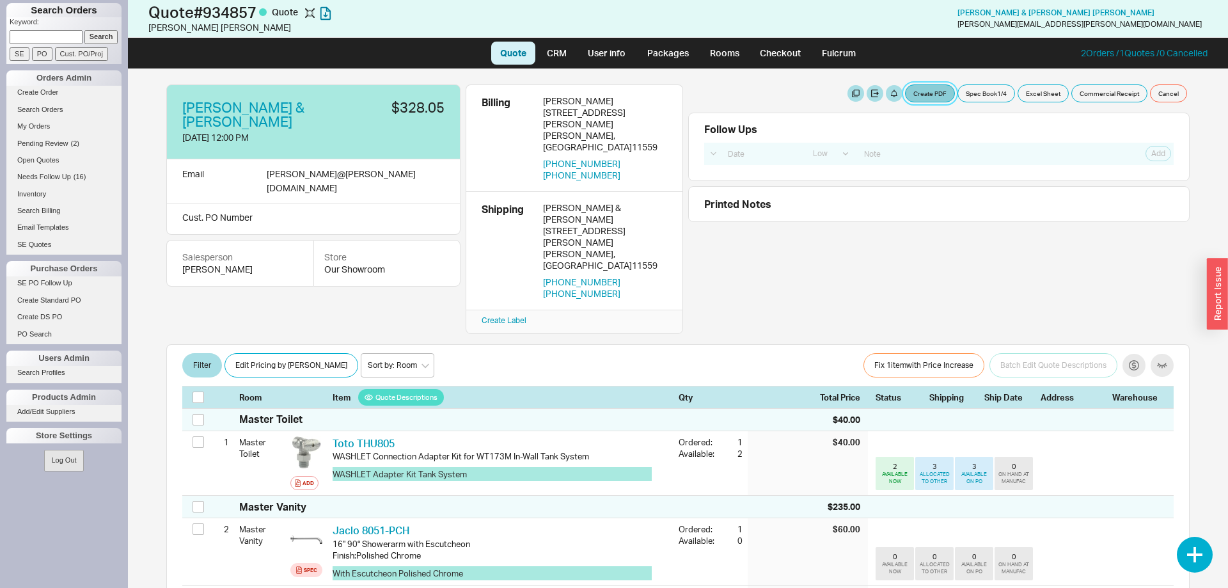
click at [932, 95] on button "Create PDF" at bounding box center [930, 93] width 50 height 18
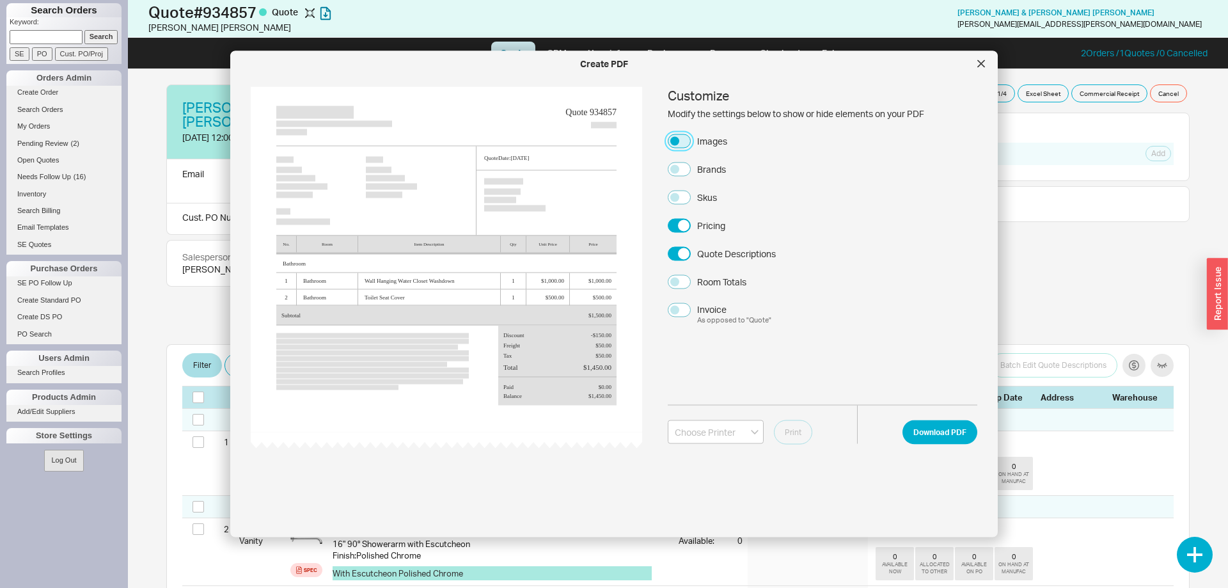
click at [675, 134] on button "Images" at bounding box center [679, 141] width 23 height 14
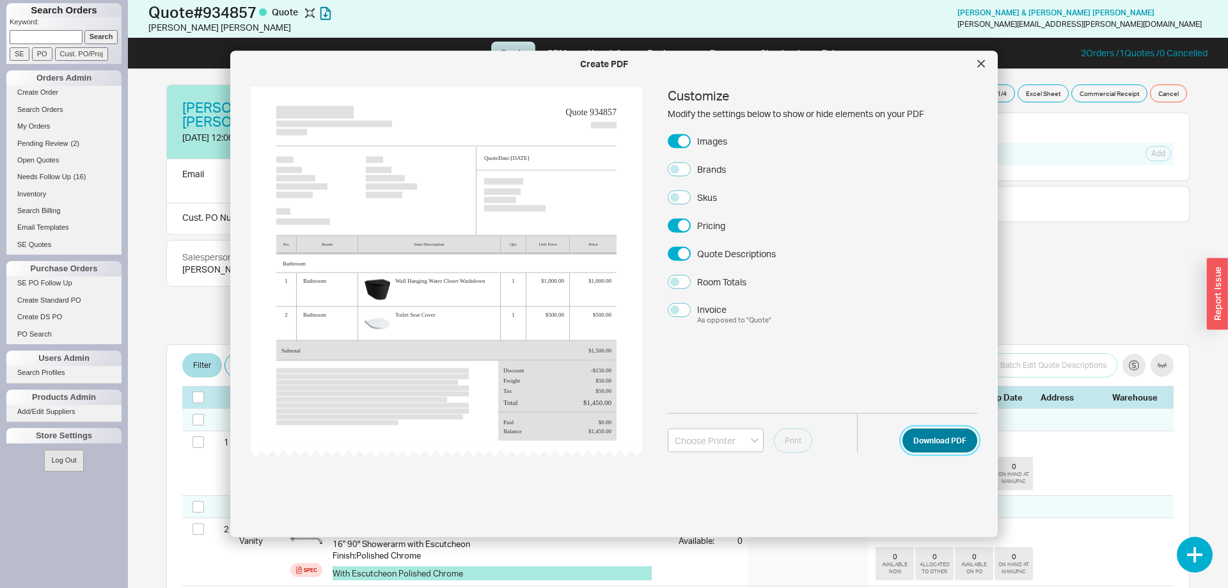
click at [939, 446] on button "Download PDF" at bounding box center [940, 440] width 75 height 24
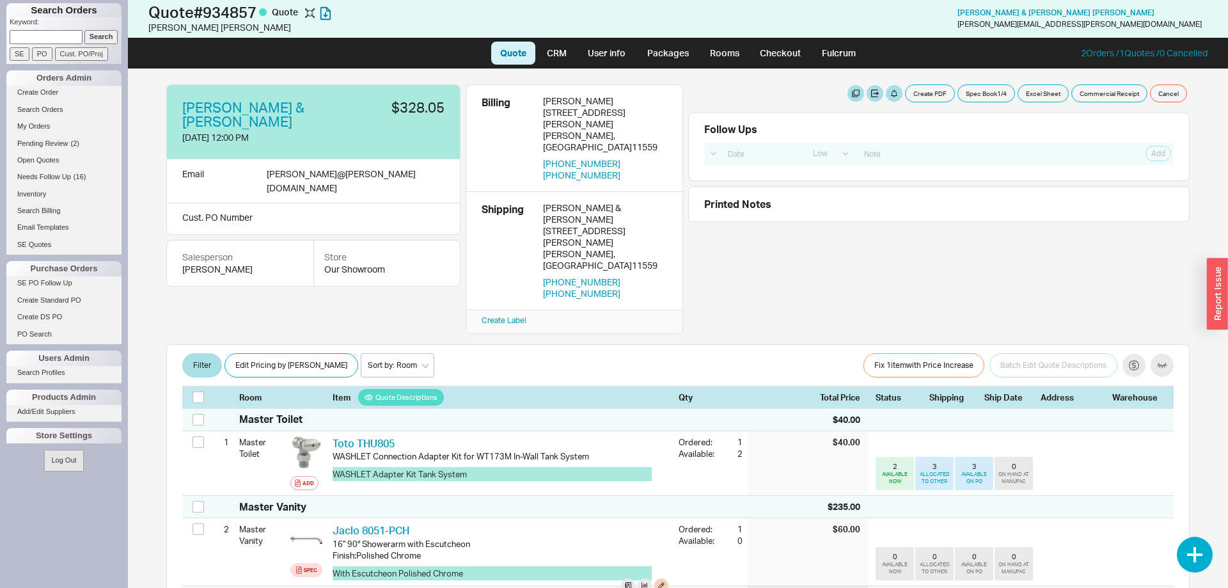
scroll to position [326, 0]
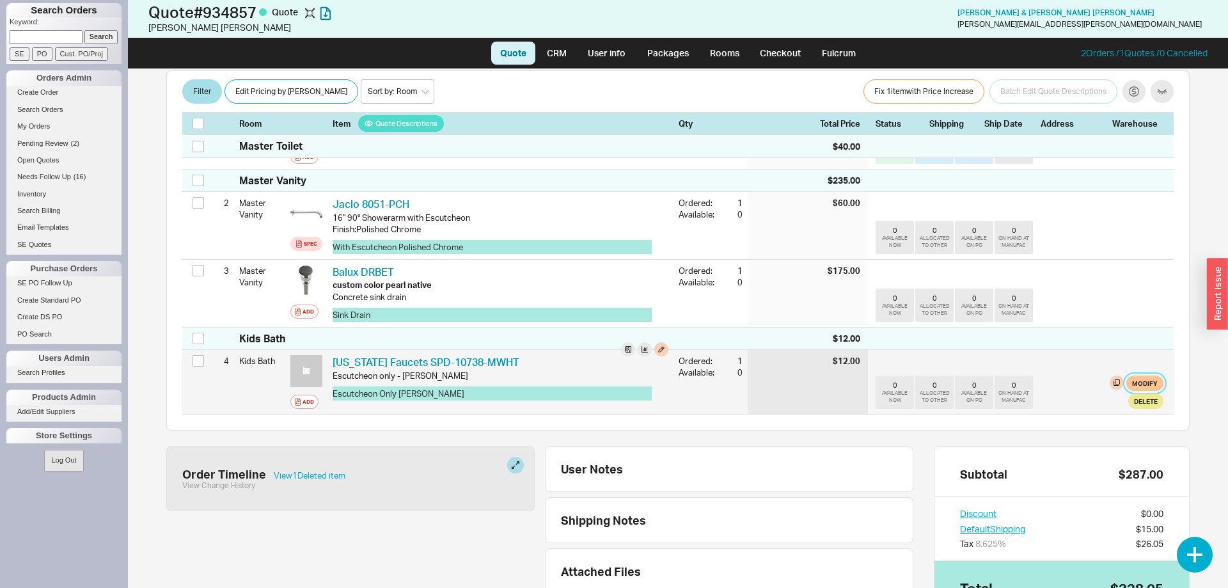
click at [1145, 376] on button "Modify" at bounding box center [1145, 383] width 37 height 15
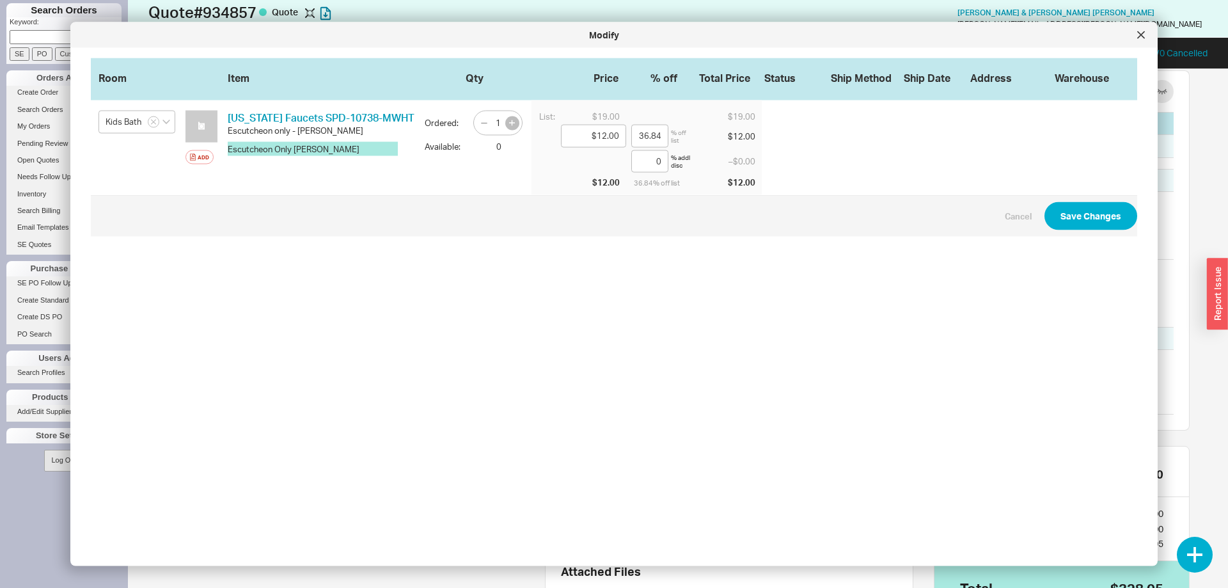
click at [514, 122] on icon "button" at bounding box center [512, 123] width 6 height 6
type input "2"
click at [1095, 214] on button "Save Changes" at bounding box center [1091, 216] width 93 height 28
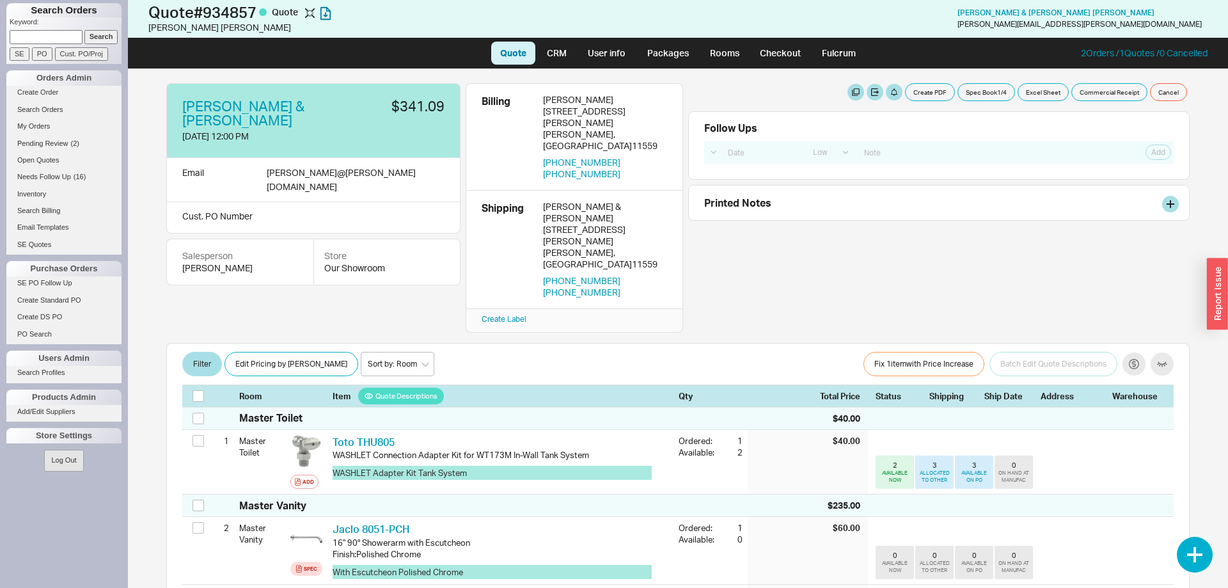
scroll to position [0, 0]
click at [947, 89] on button "Create PDF" at bounding box center [930, 93] width 50 height 18
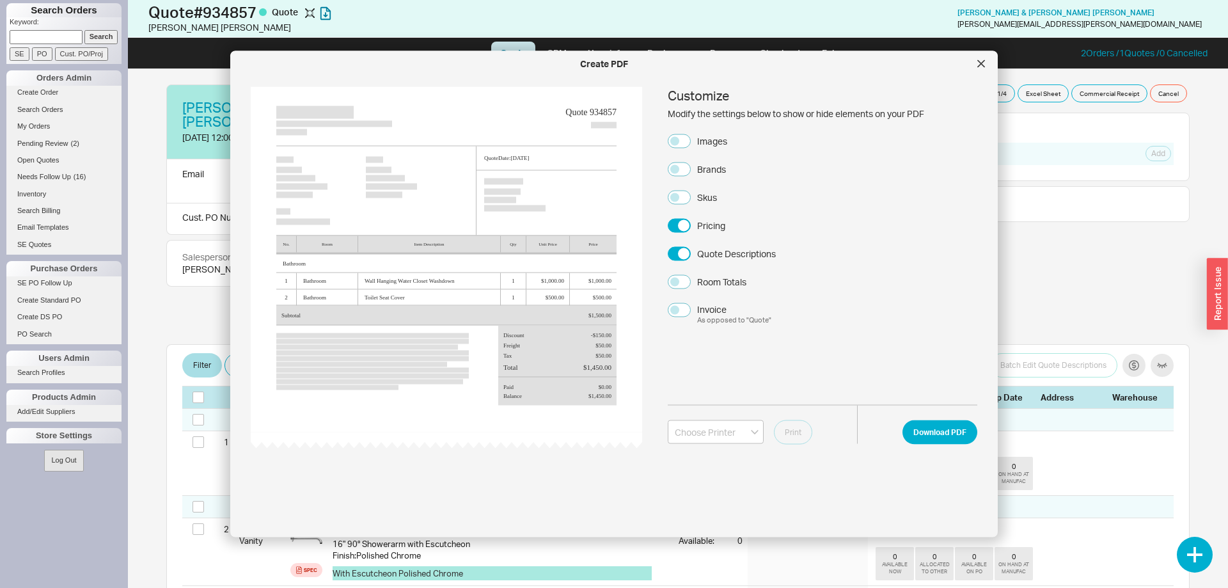
click at [665, 154] on div "Quote 934857 Quote Date: 8/19/25 No. Room Item Description Qty Unit Price Price…" at bounding box center [614, 269] width 727 height 365
click at [676, 143] on button "Images" at bounding box center [679, 141] width 23 height 14
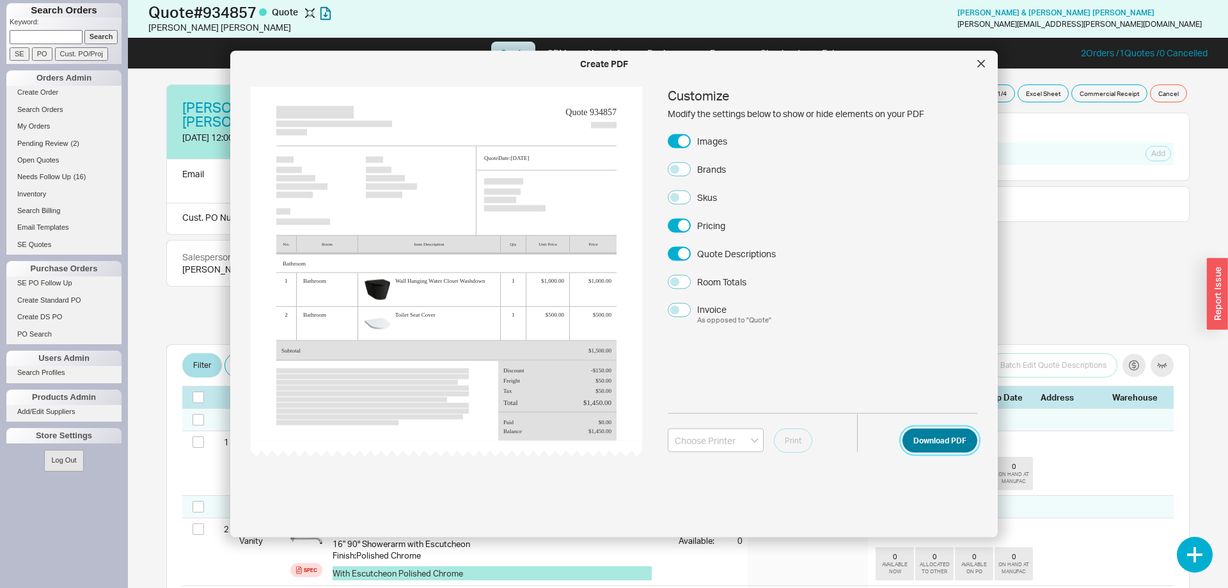
click at [941, 432] on button "Download PDF" at bounding box center [940, 440] width 75 height 24
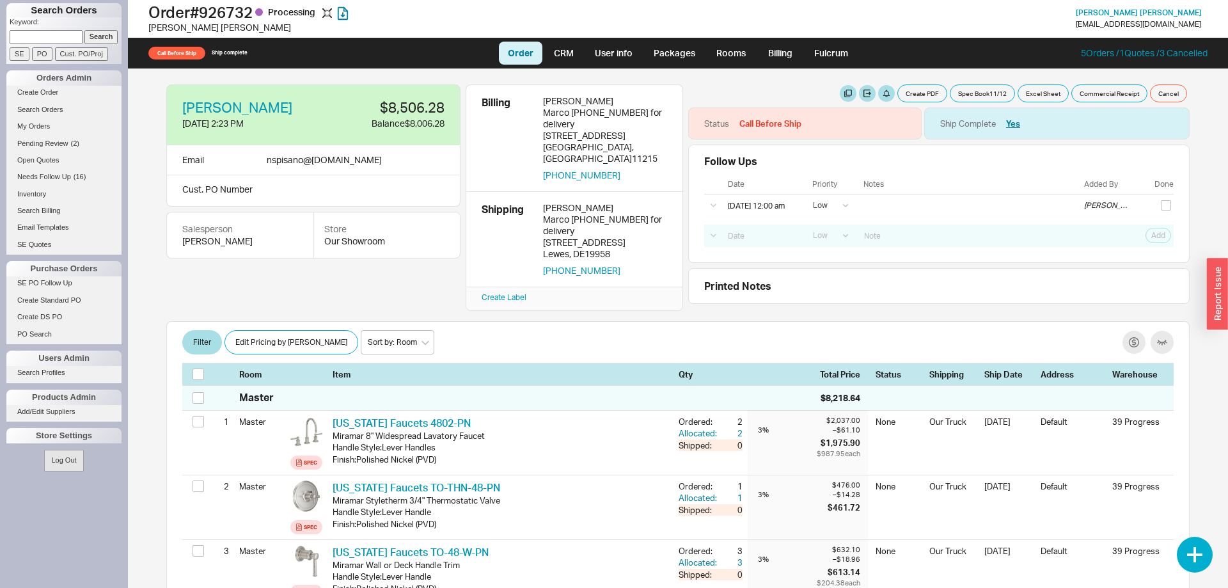
select select "LOW"
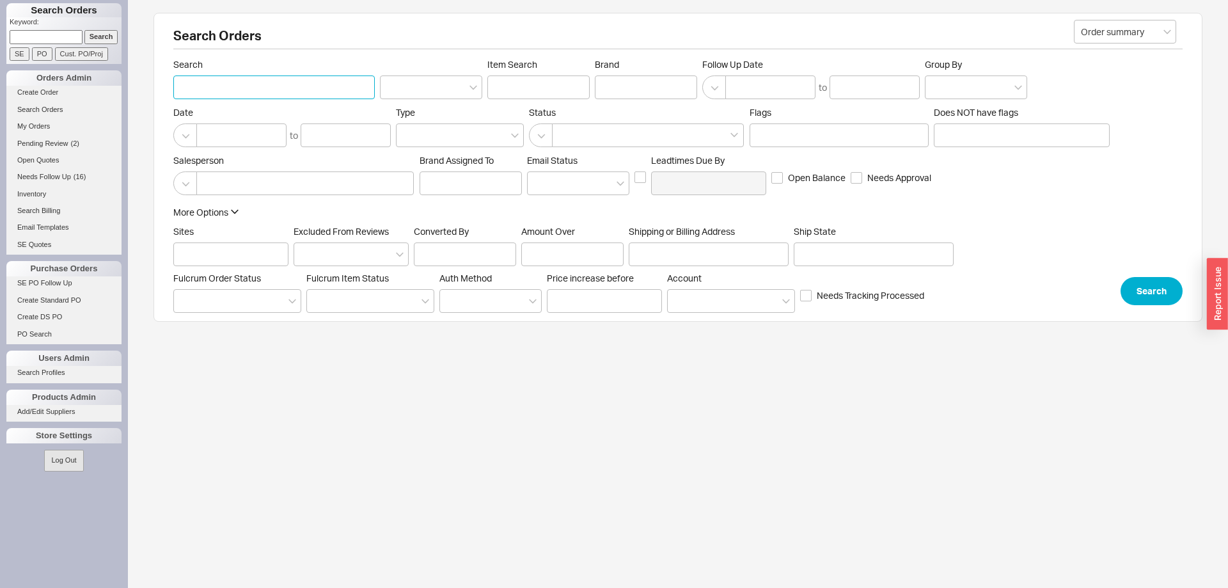
click at [320, 90] on input "Search" at bounding box center [274, 87] width 202 height 24
type input "kattan"
click at [1141, 290] on button "Search" at bounding box center [1152, 288] width 62 height 28
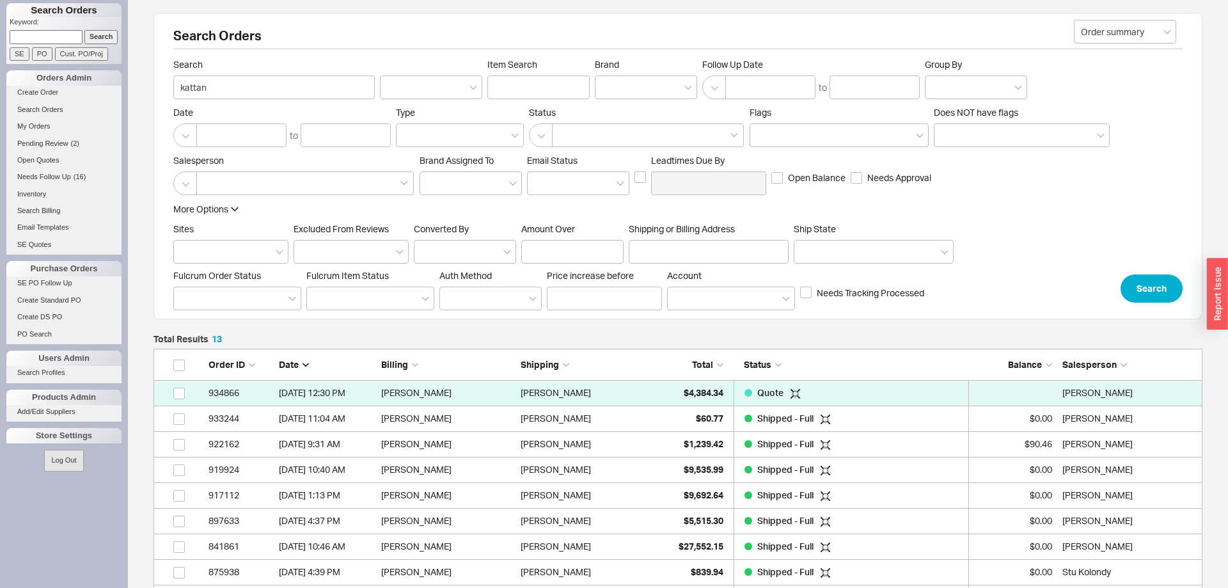
scroll to position [1, 1]
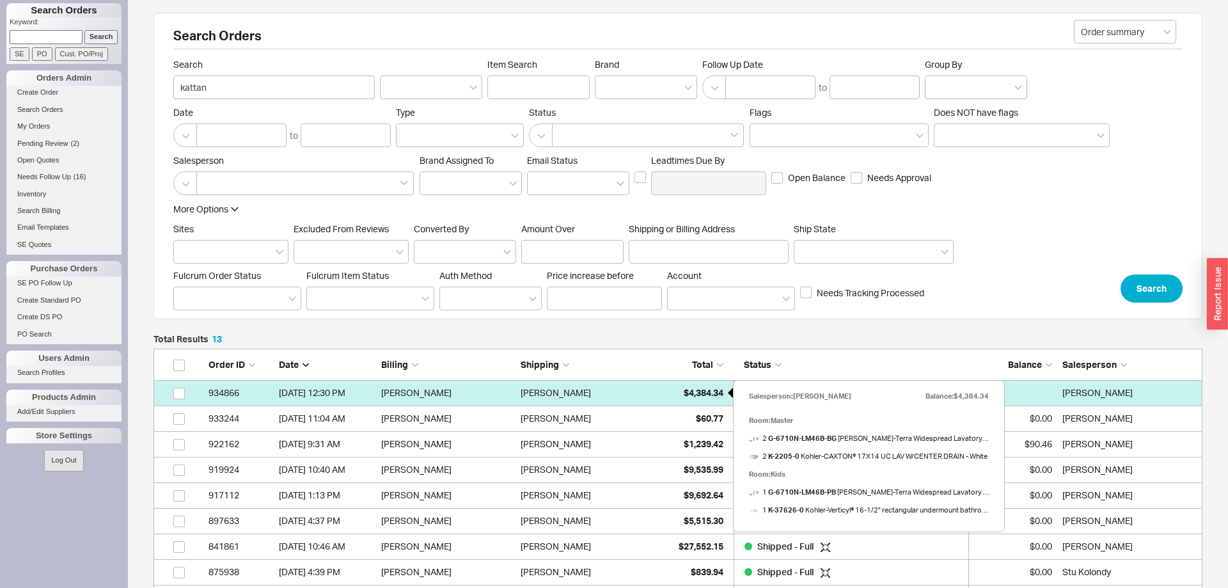
click at [691, 390] on span "$4,384.34" at bounding box center [704, 392] width 40 height 11
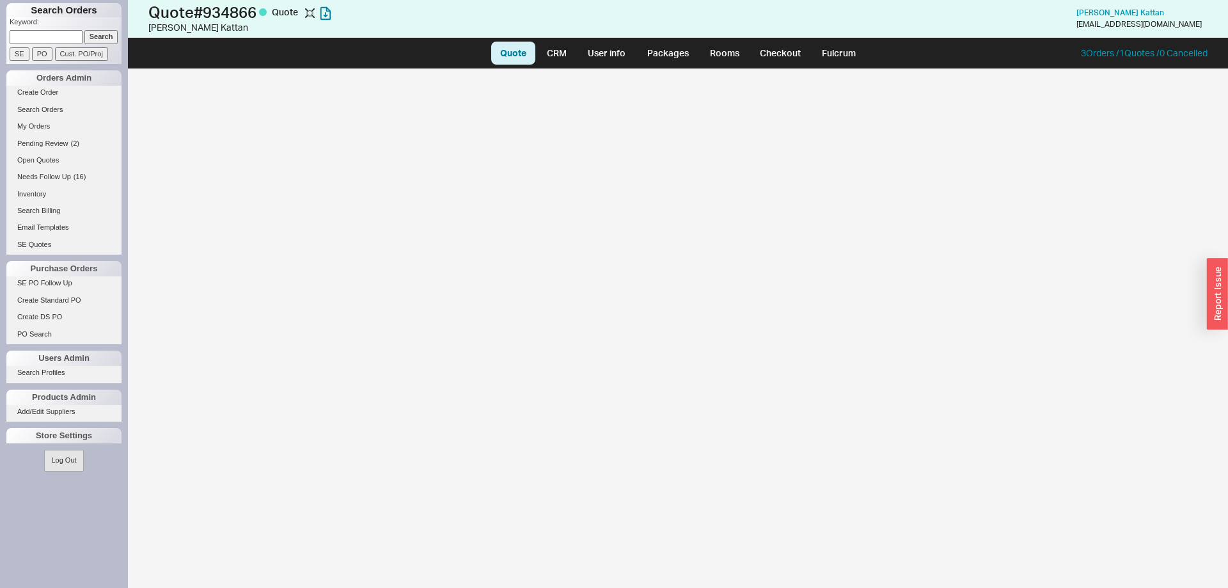
select select "LOW"
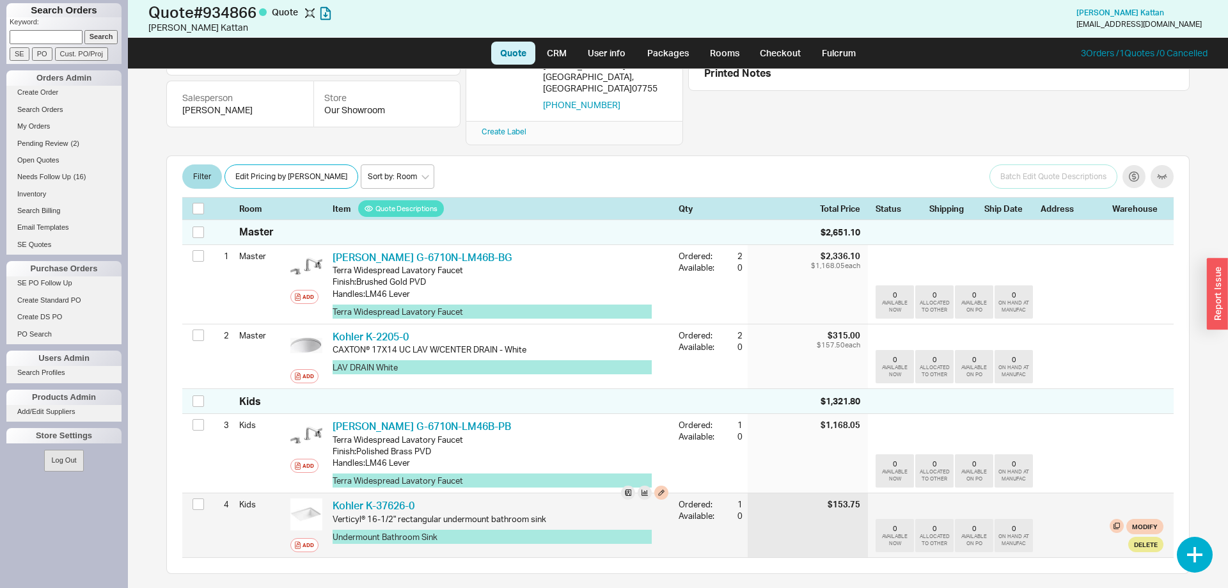
scroll to position [196, 0]
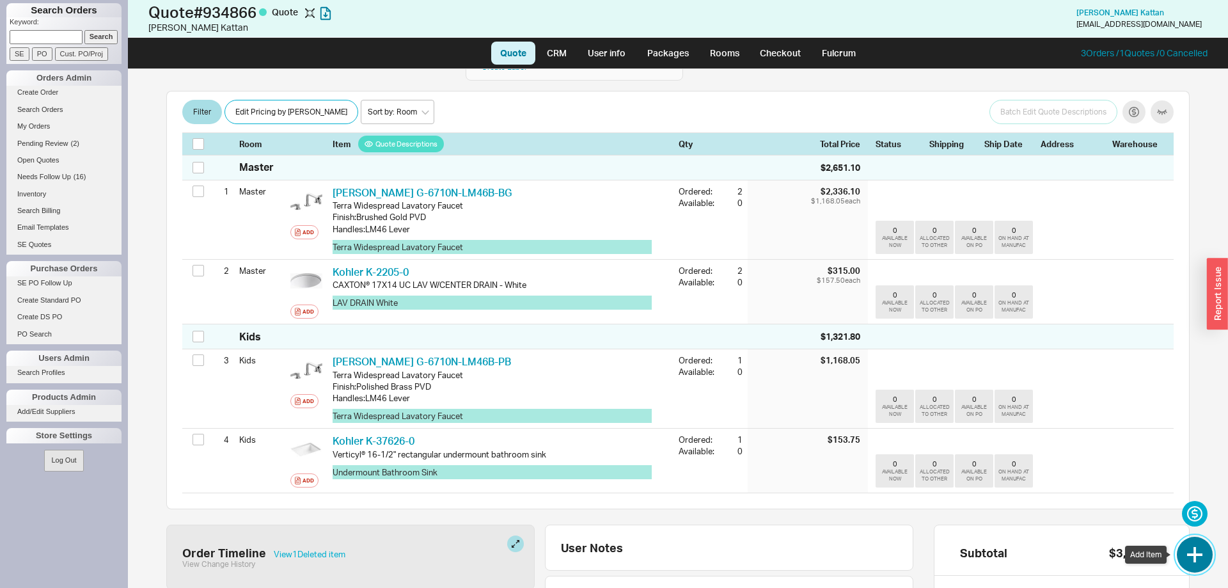
click at [1191, 564] on button "button" at bounding box center [1195, 555] width 36 height 36
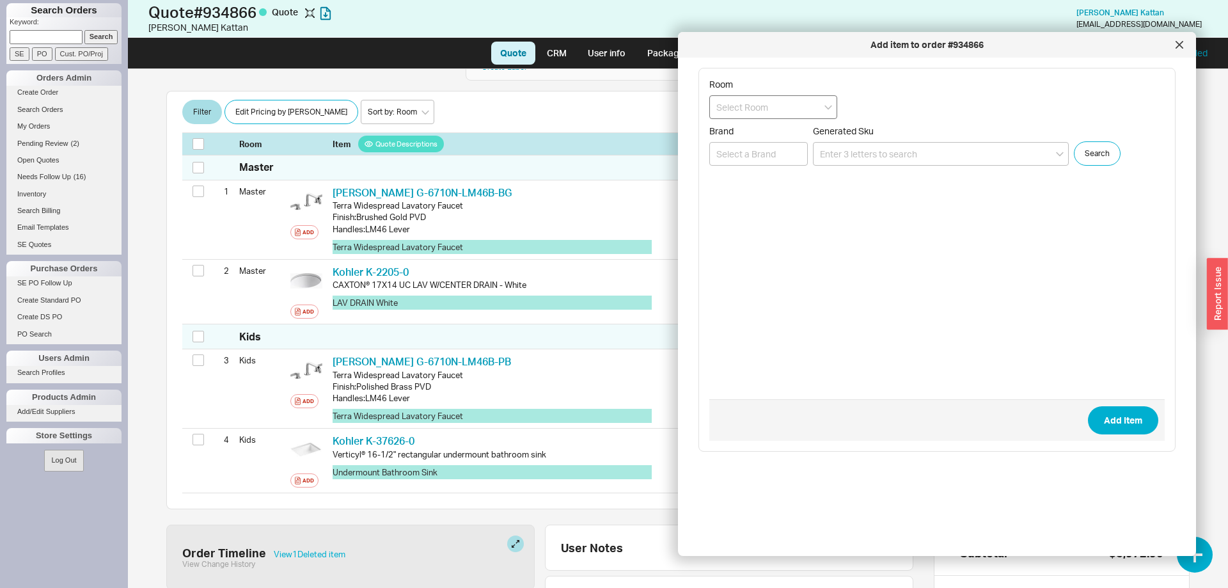
click at [786, 107] on input at bounding box center [773, 107] width 128 height 24
click at [775, 152] on div "Kids" at bounding box center [773, 156] width 127 height 23
type input "Kids"
paste input "K-2882-0"
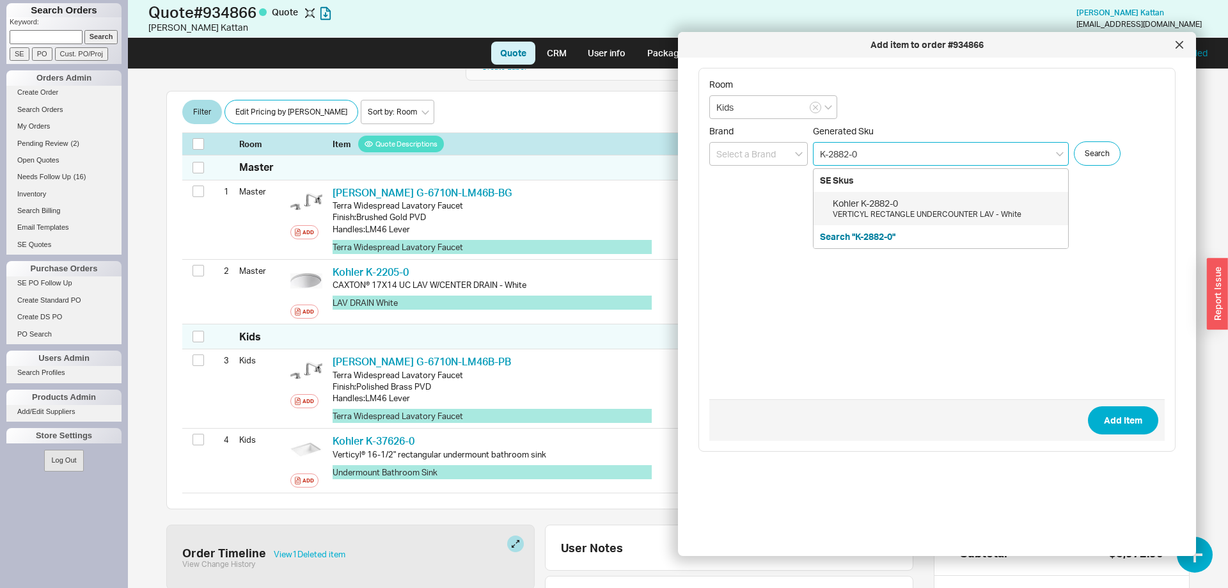
click at [891, 208] on div "Kohler K-2882-0" at bounding box center [947, 203] width 229 height 13
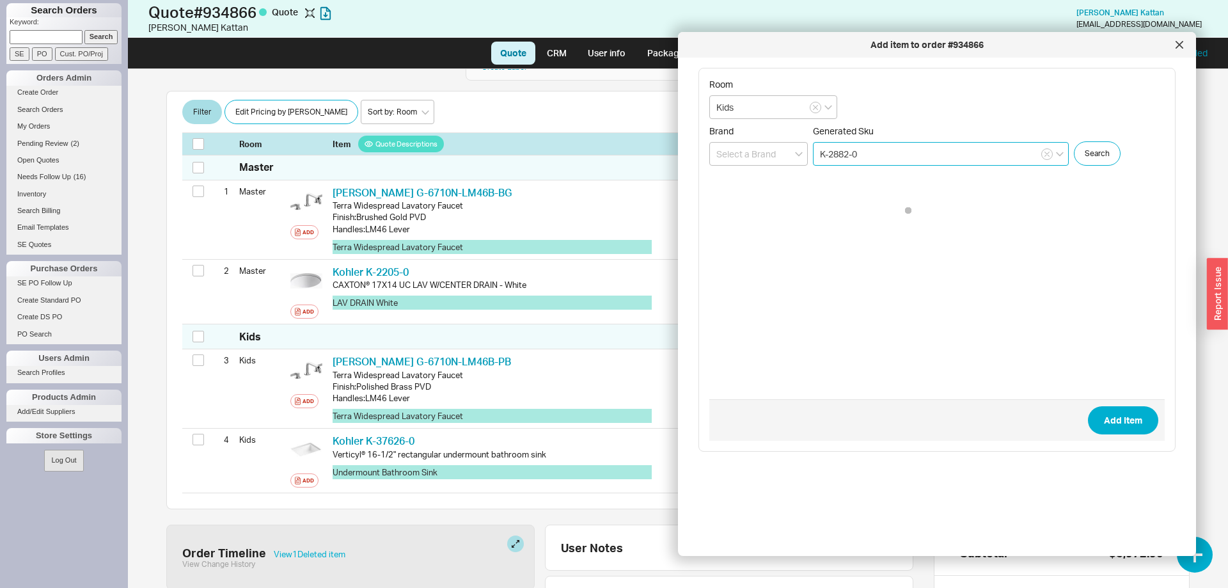
type input "K-2882-0"
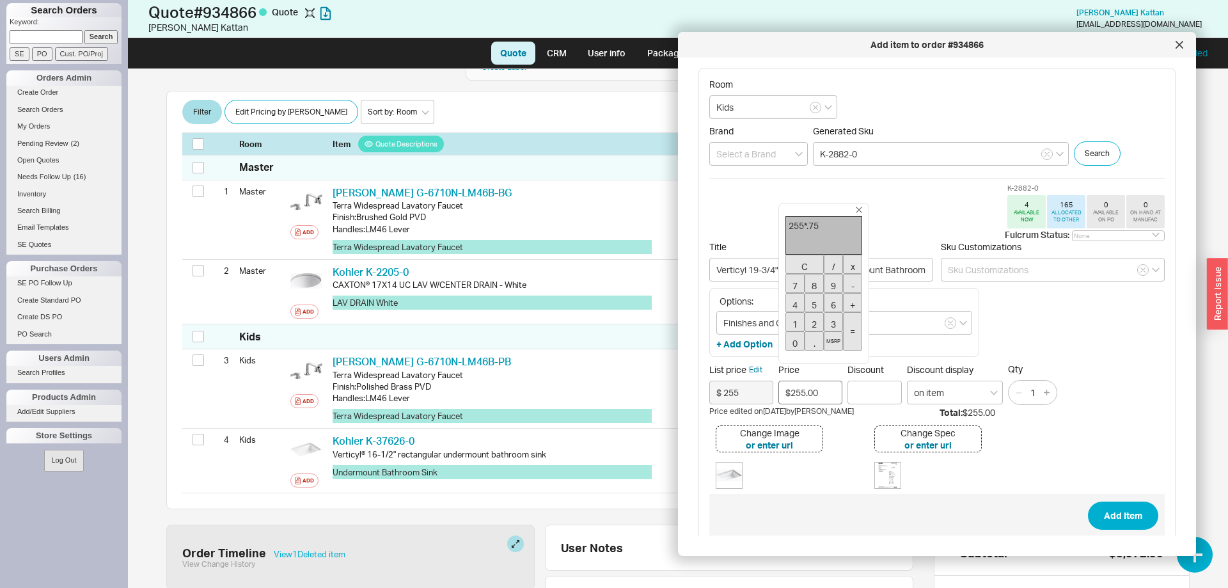
type input "$191.25"
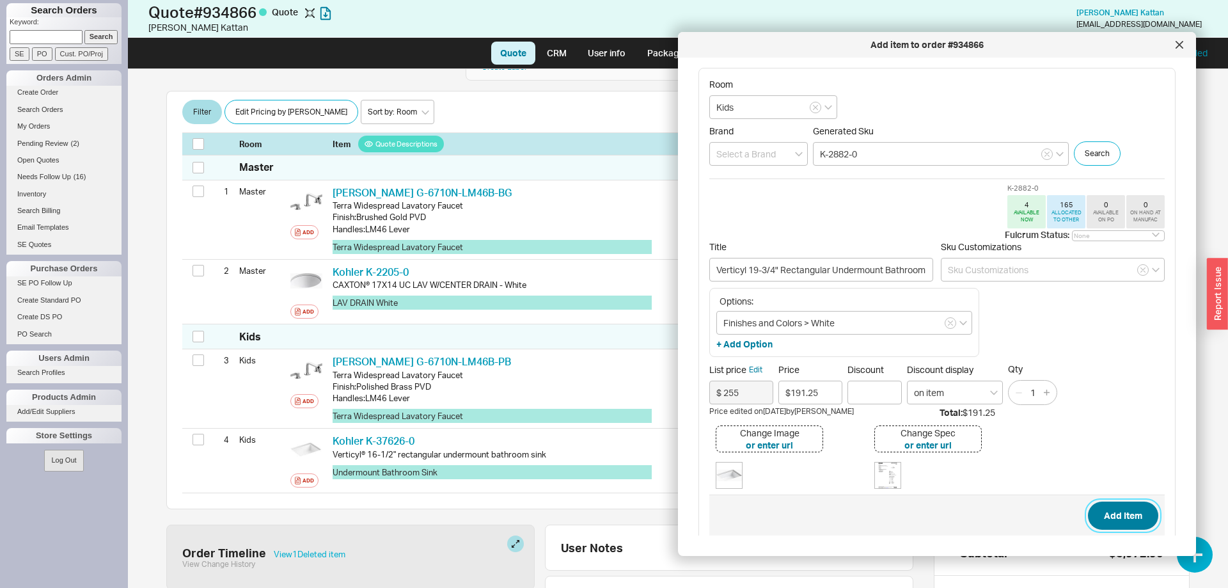
click at [1136, 511] on button "Add Item" at bounding box center [1123, 516] width 70 height 28
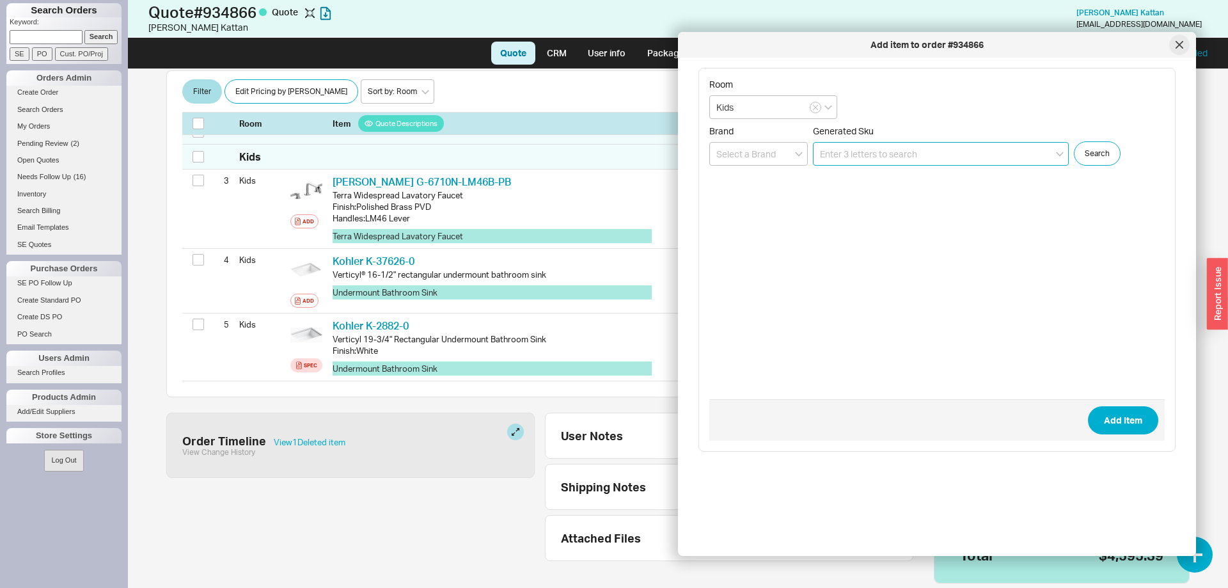
scroll to position [376, 0]
click at [1179, 49] on div at bounding box center [1179, 45] width 20 height 20
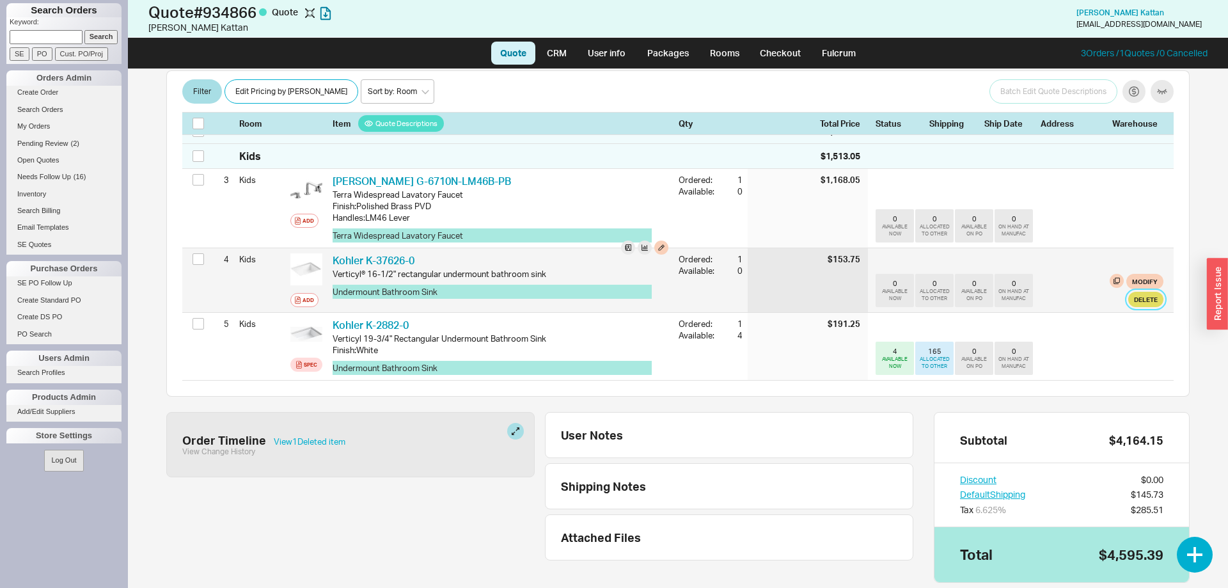
click at [1138, 292] on button "Delete" at bounding box center [1146, 299] width 35 height 15
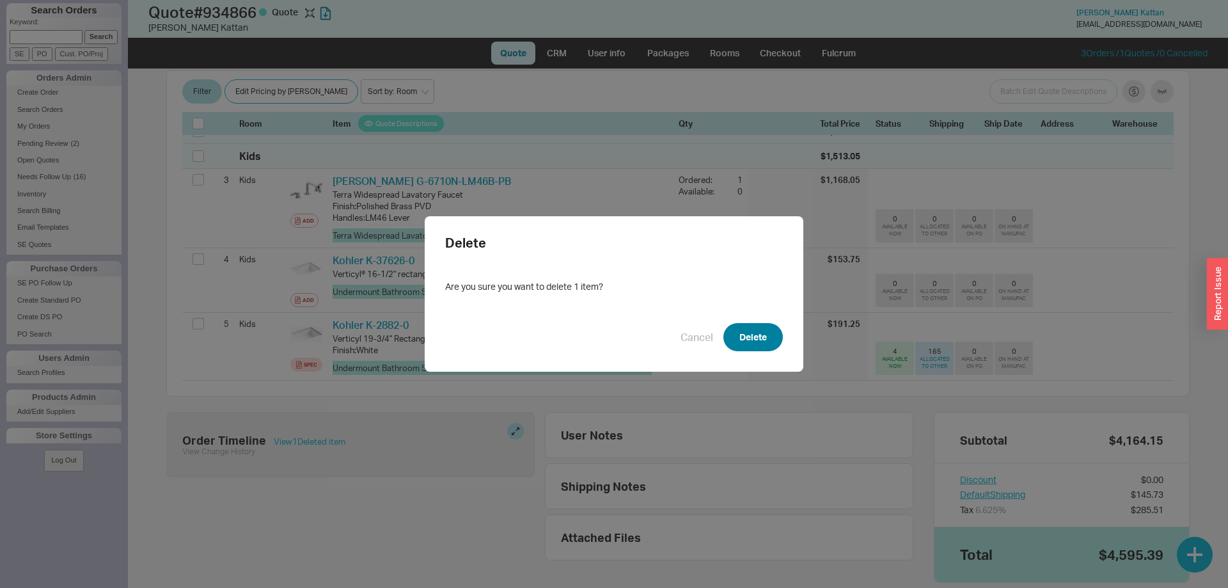
click at [752, 340] on button "Delete" at bounding box center [753, 337] width 59 height 28
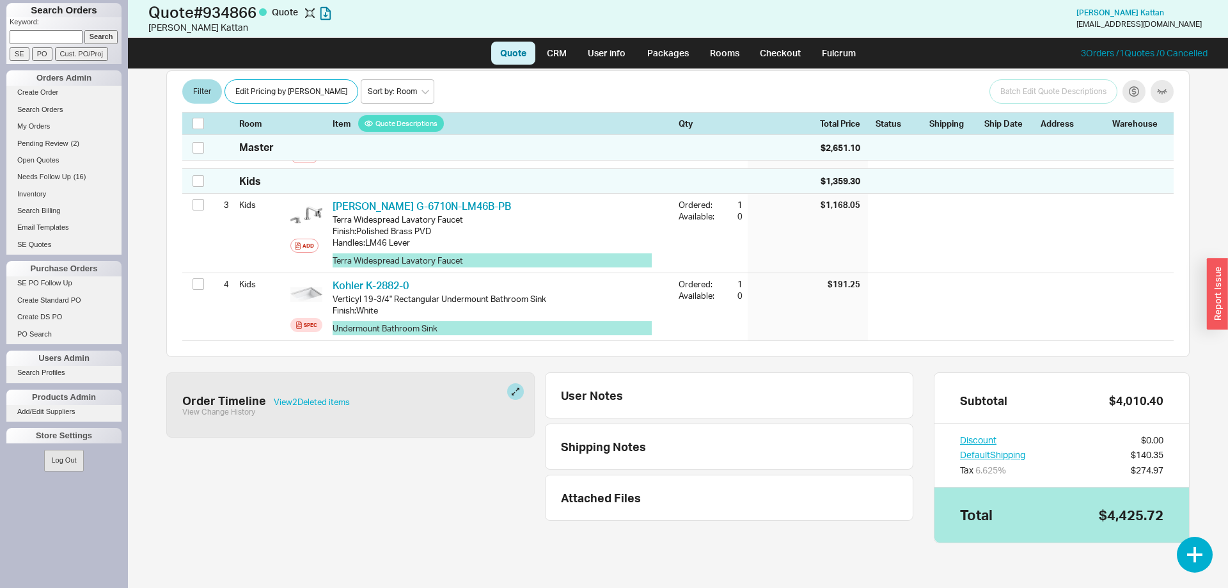
scroll to position [333, 0]
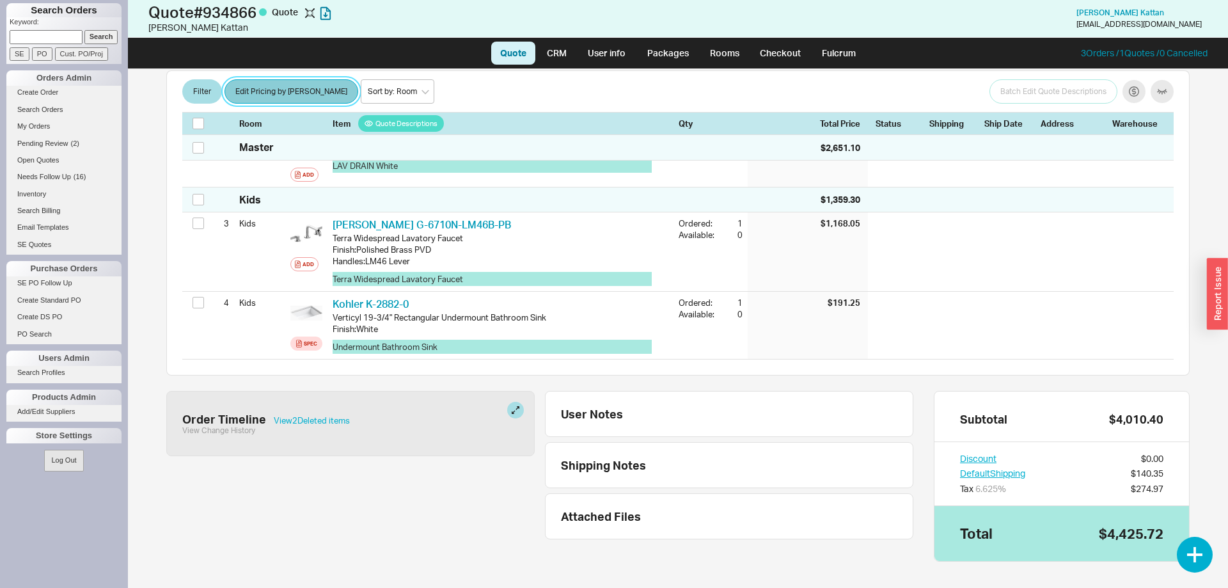
click at [298, 90] on button "Edit Pricing by [PERSON_NAME]" at bounding box center [292, 92] width 134 height 24
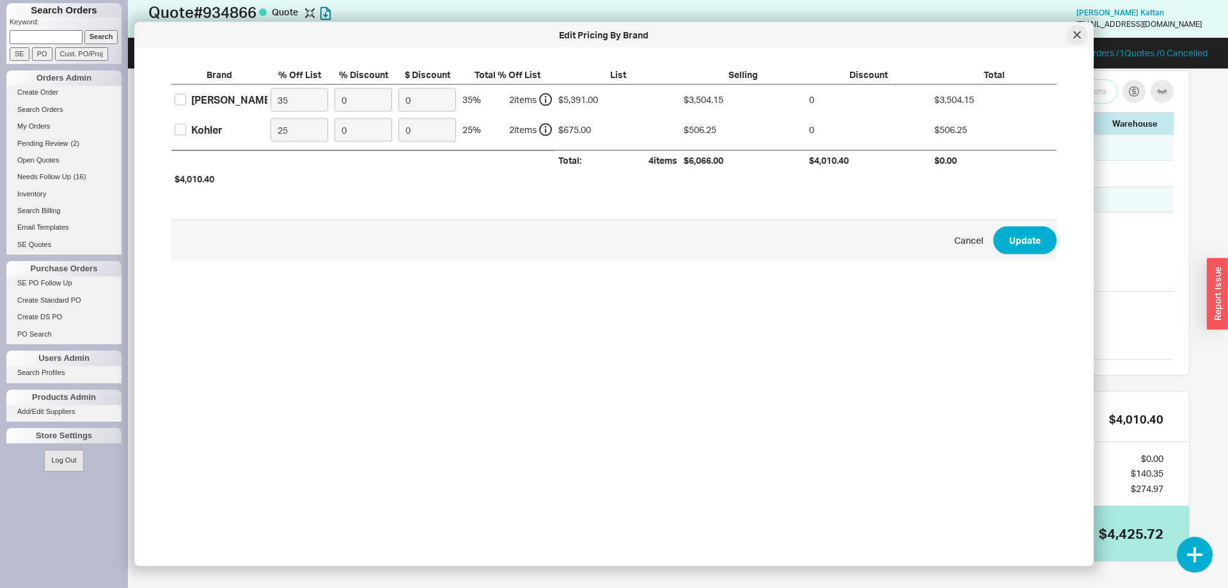
click at [1080, 38] on icon at bounding box center [1077, 34] width 6 height 6
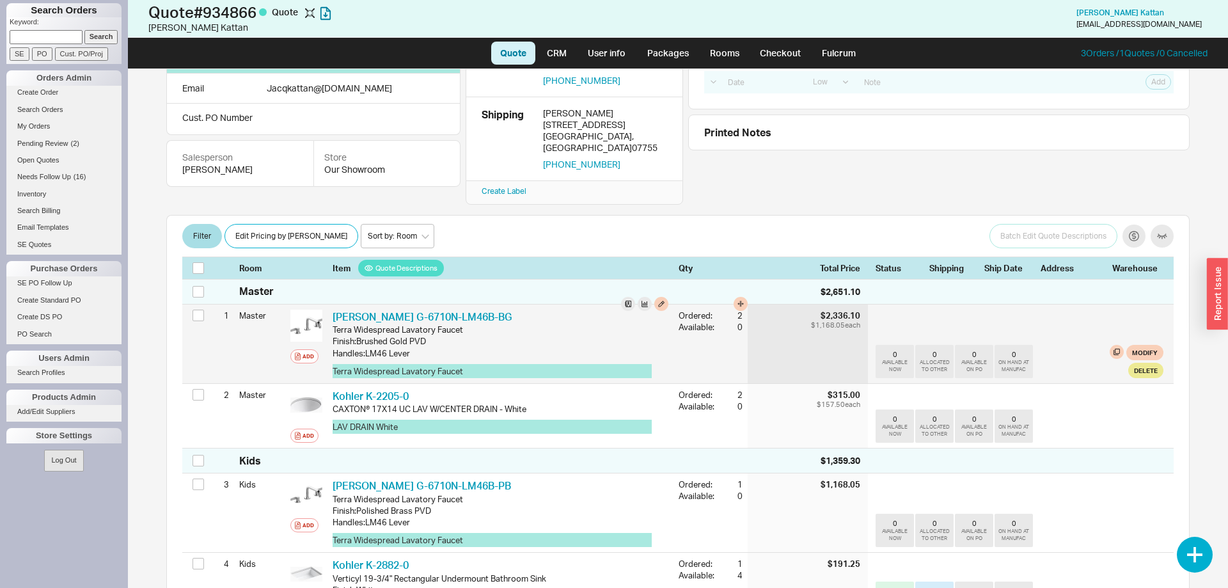
scroll to position [0, 0]
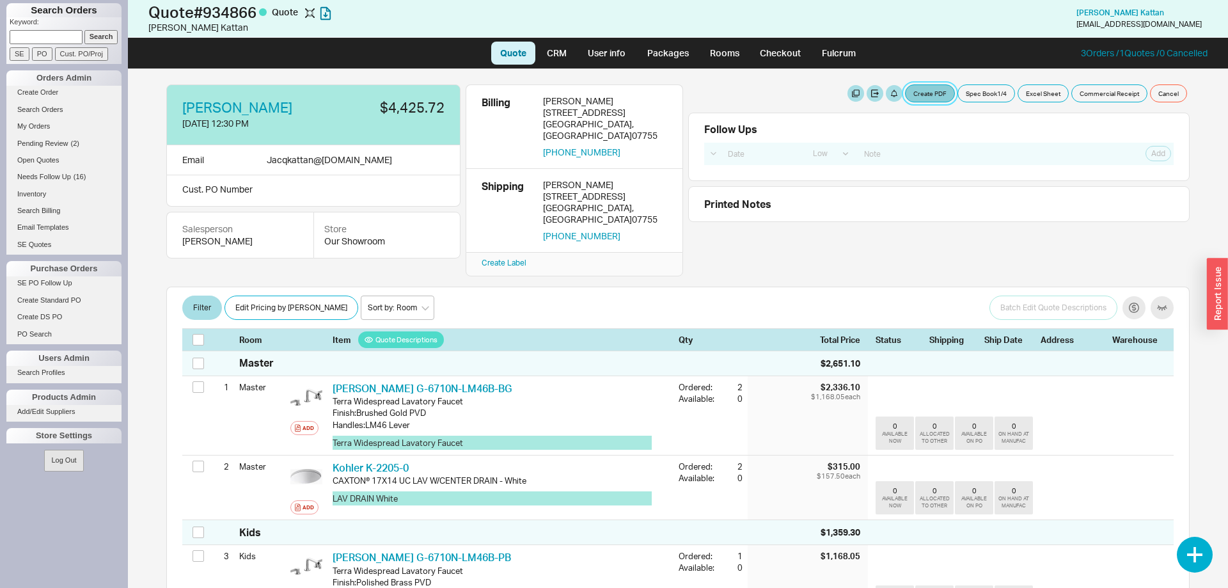
click at [924, 88] on button "Create PDF" at bounding box center [930, 93] width 50 height 18
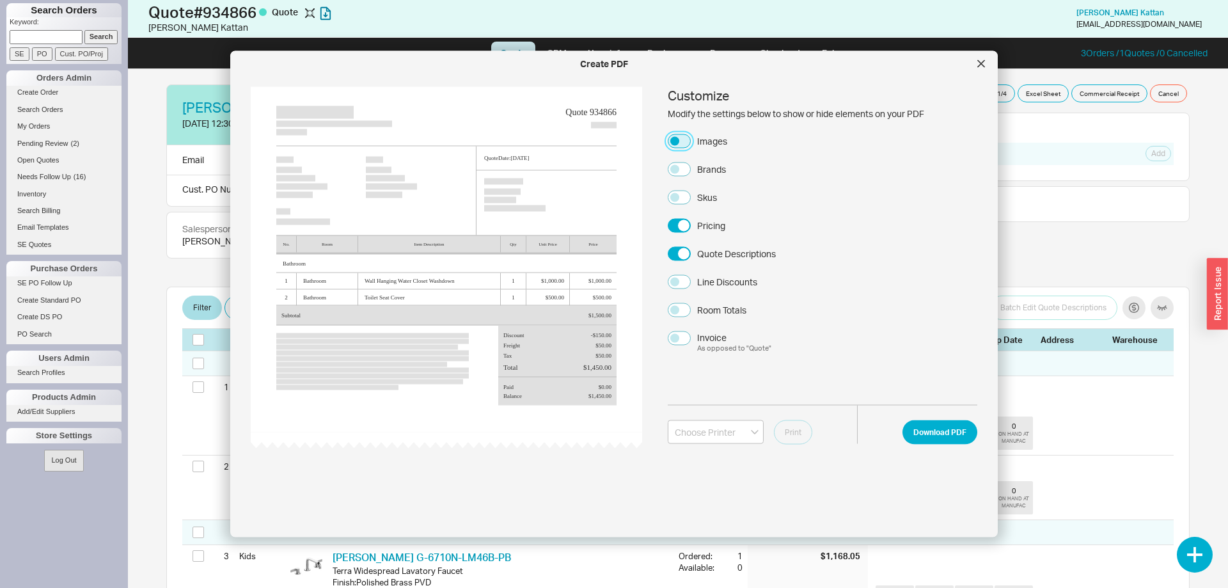
click at [685, 143] on button "Images" at bounding box center [679, 141] width 23 height 14
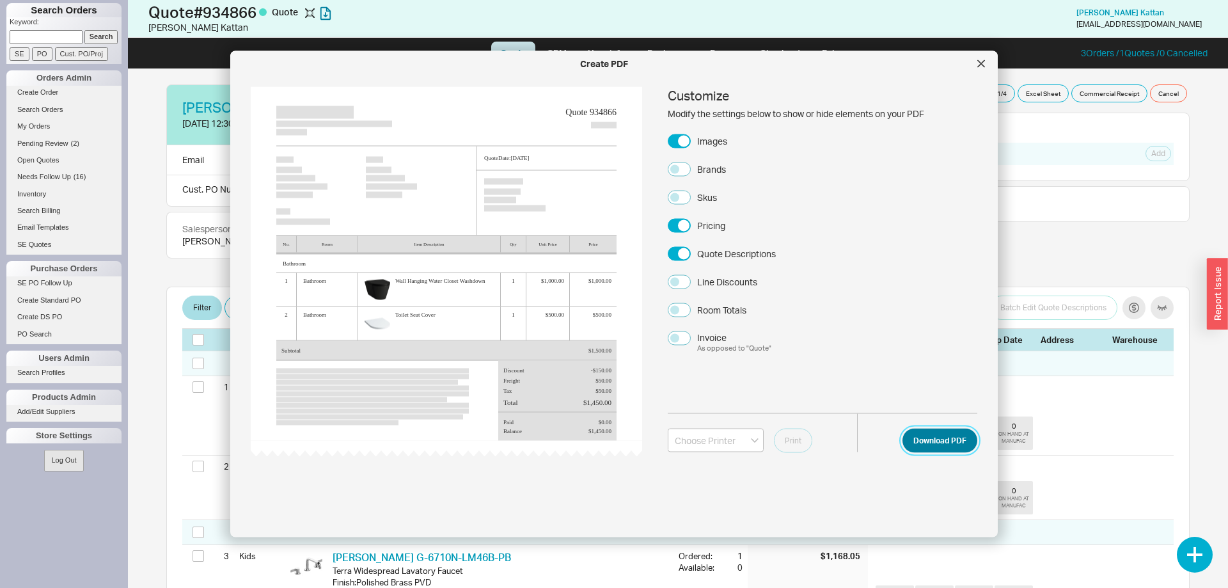
click at [947, 439] on button "Download PDF" at bounding box center [940, 440] width 75 height 24
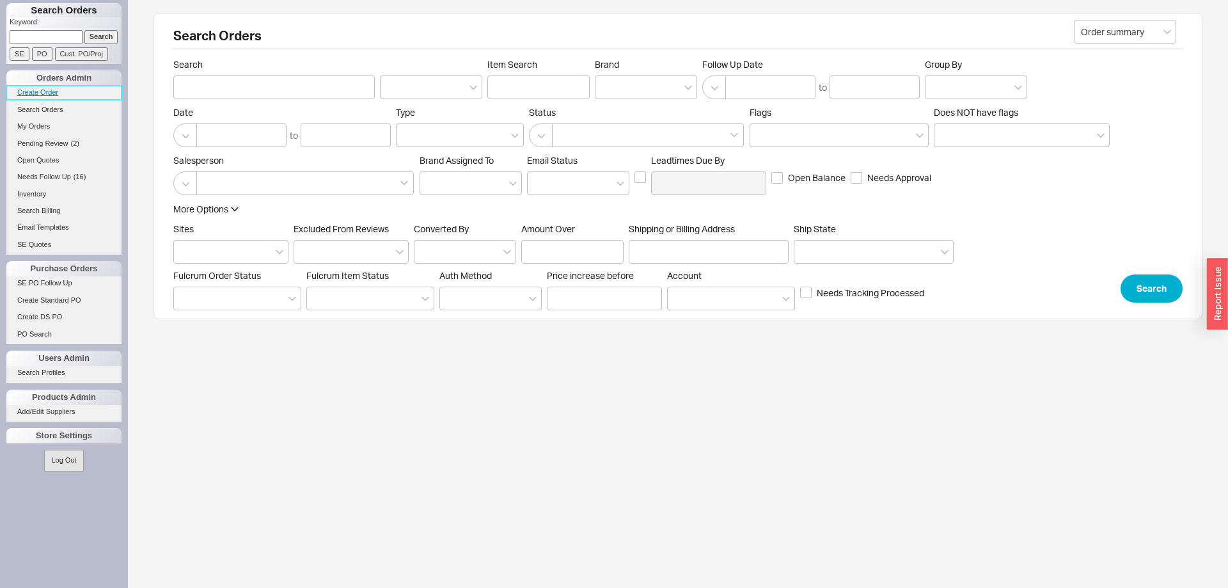
click at [29, 90] on link "Create Order" at bounding box center [63, 92] width 115 height 13
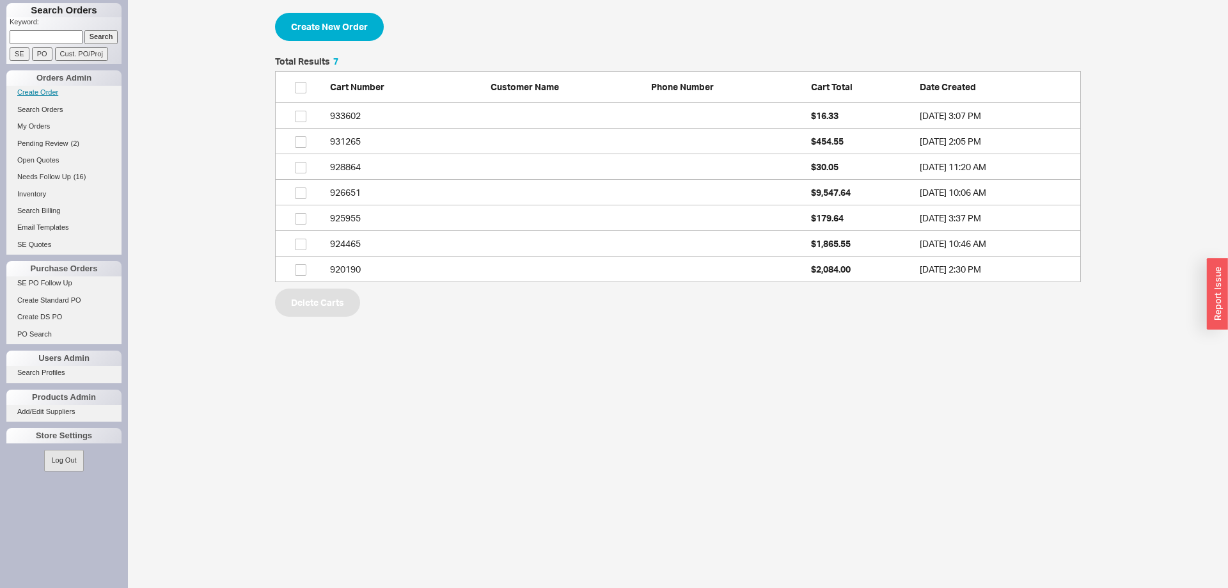
scroll to position [225, 806]
drag, startPoint x: 273, startPoint y: 27, endPoint x: 308, endPoint y: 24, distance: 35.3
click at [274, 27] on div "Create New Order Total Results 7 Cart Number Customer Name Phone Number Cart To…" at bounding box center [678, 164] width 1100 height 329
click at [309, 24] on button "Create New Order" at bounding box center [329, 27] width 109 height 28
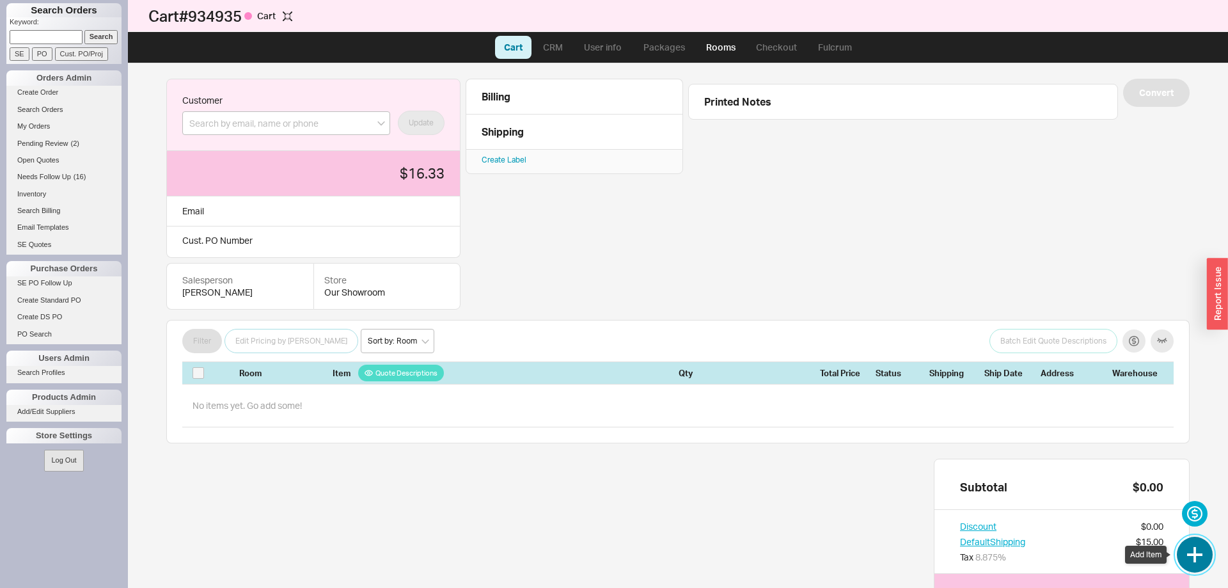
click at [1199, 543] on button "button" at bounding box center [1195, 555] width 36 height 36
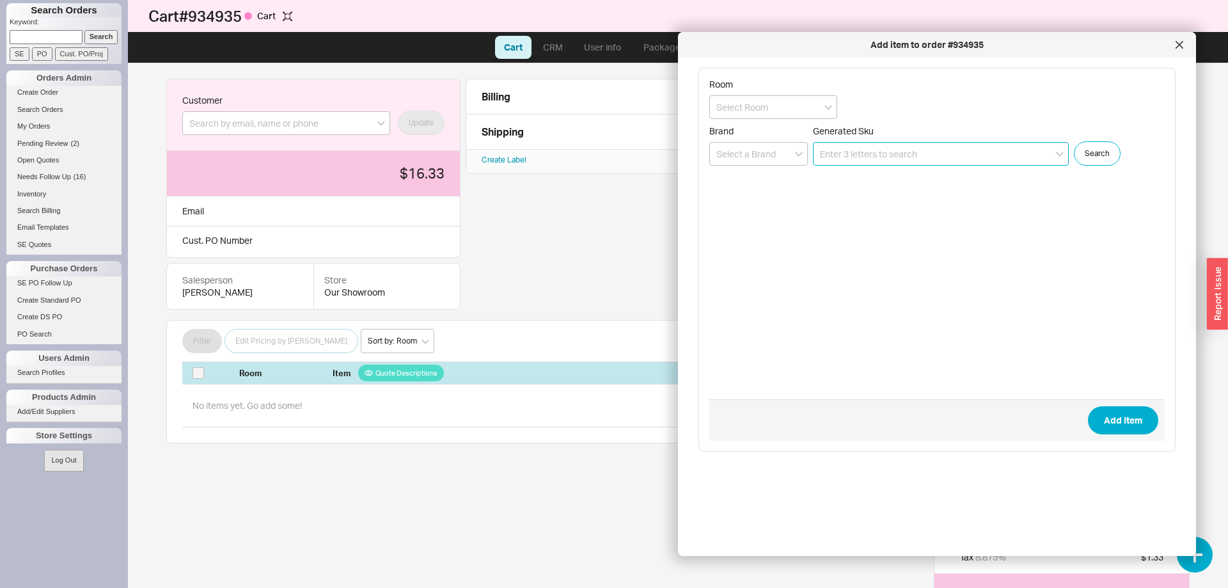
paste input "U.4799LS-SEG-2"
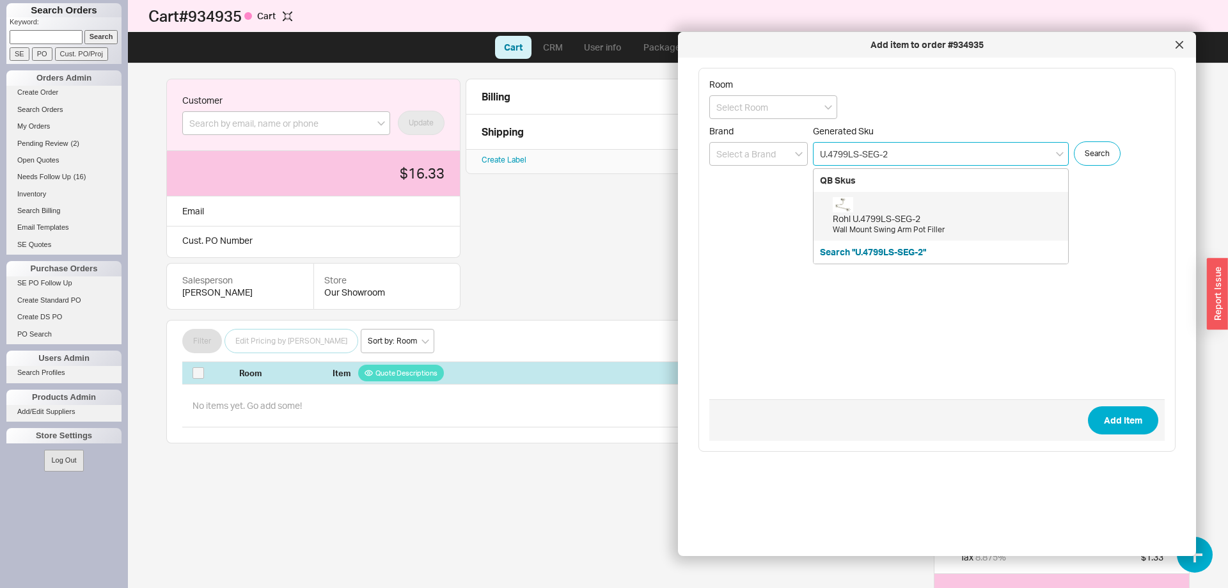
click at [909, 219] on div "Rohl U.4799LS-SEG-2" at bounding box center [947, 218] width 229 height 13
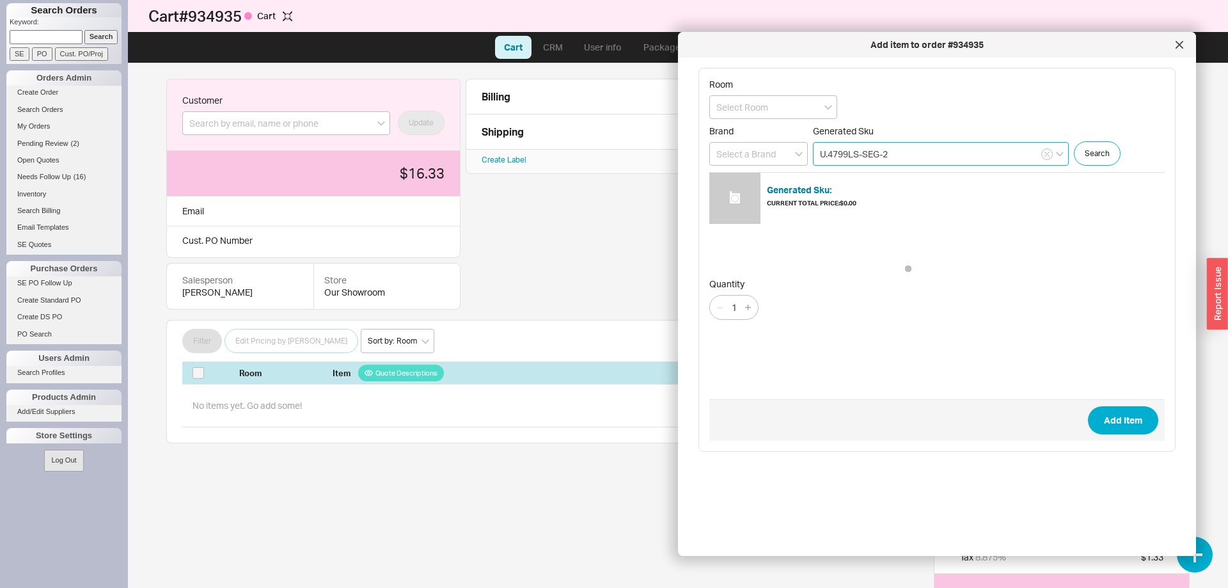
type input "U.4799LS-SEG-2"
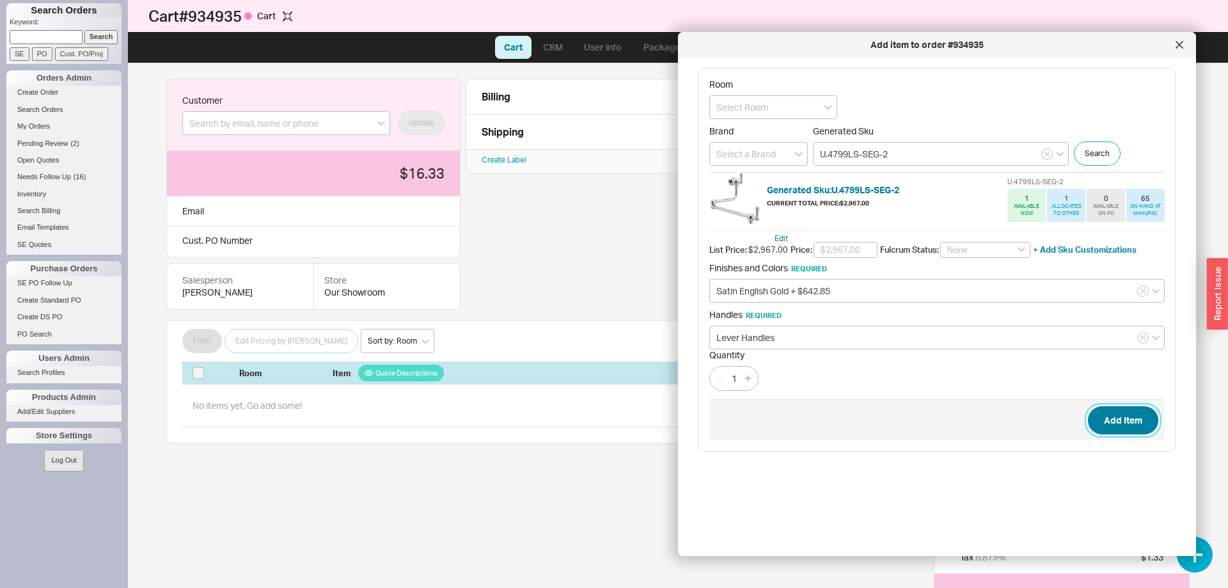
click at [1114, 414] on button "Add Item" at bounding box center [1123, 420] width 70 height 28
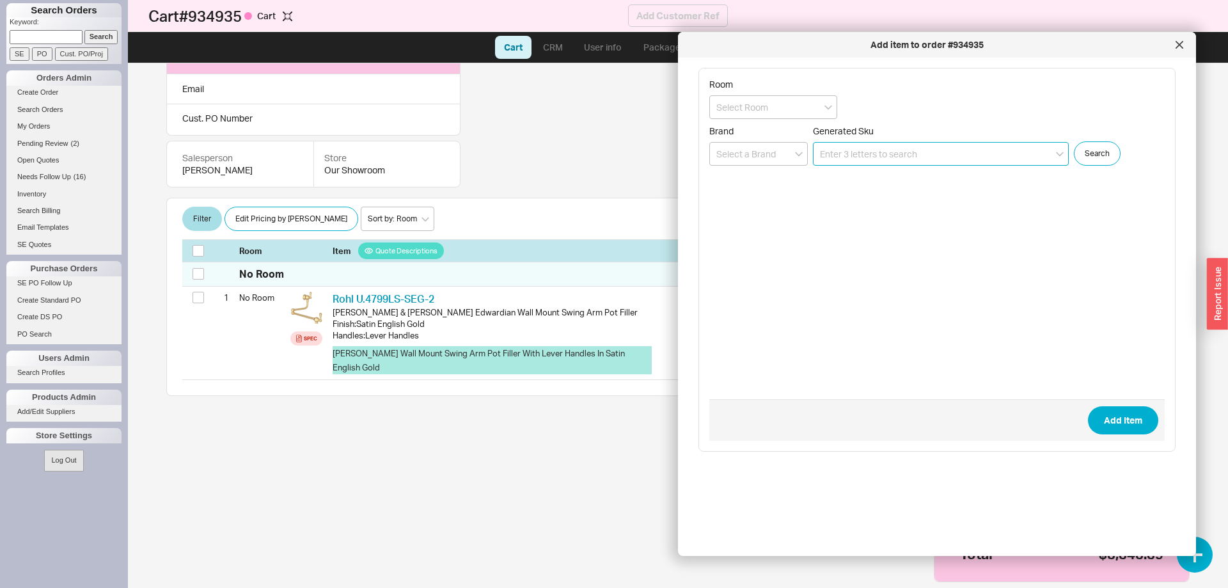
scroll to position [123, 0]
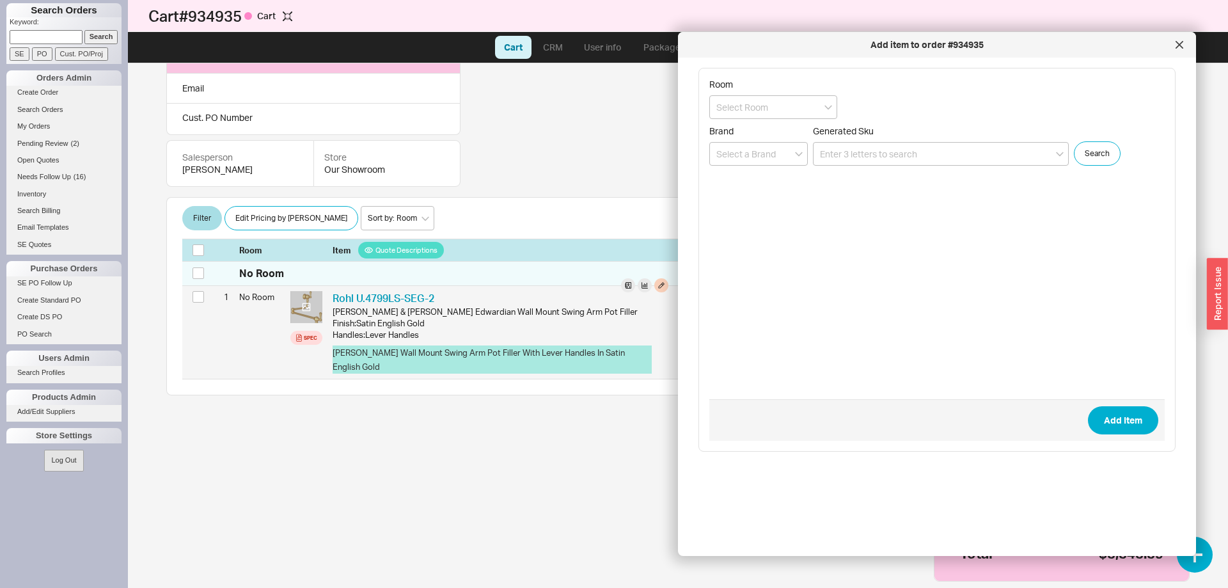
click at [302, 303] on div at bounding box center [306, 307] width 32 height 32
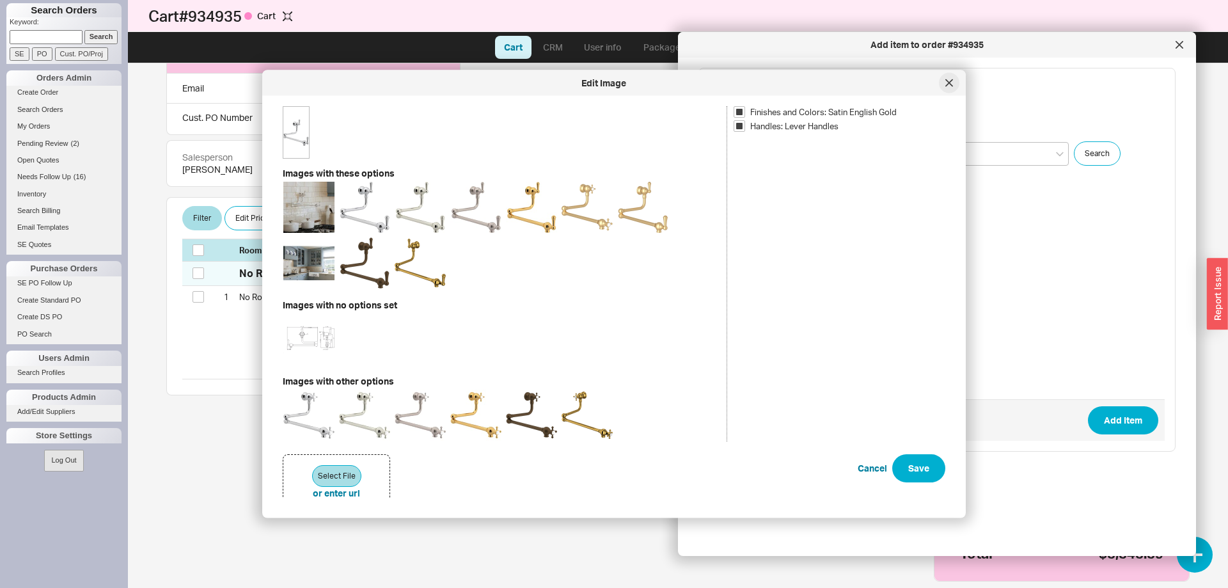
click at [954, 90] on div at bounding box center [949, 83] width 20 height 20
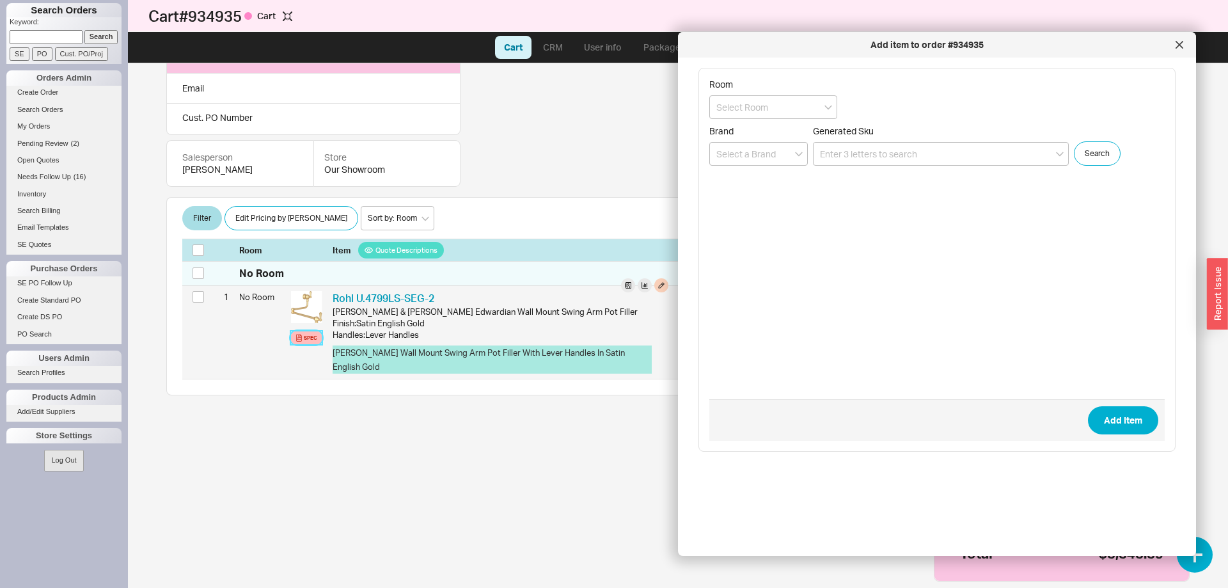
click at [310, 342] on div "Spec" at bounding box center [310, 338] width 13 height 10
drag, startPoint x: 400, startPoint y: 299, endPoint x: 354, endPoint y: 300, distance: 46.7
click at [354, 301] on div "Rohl U.4799LS-SEG-2 RHL U.4799LS-SEG-2" at bounding box center [501, 298] width 336 height 14
copy link "U.4799LS-SEG-2"
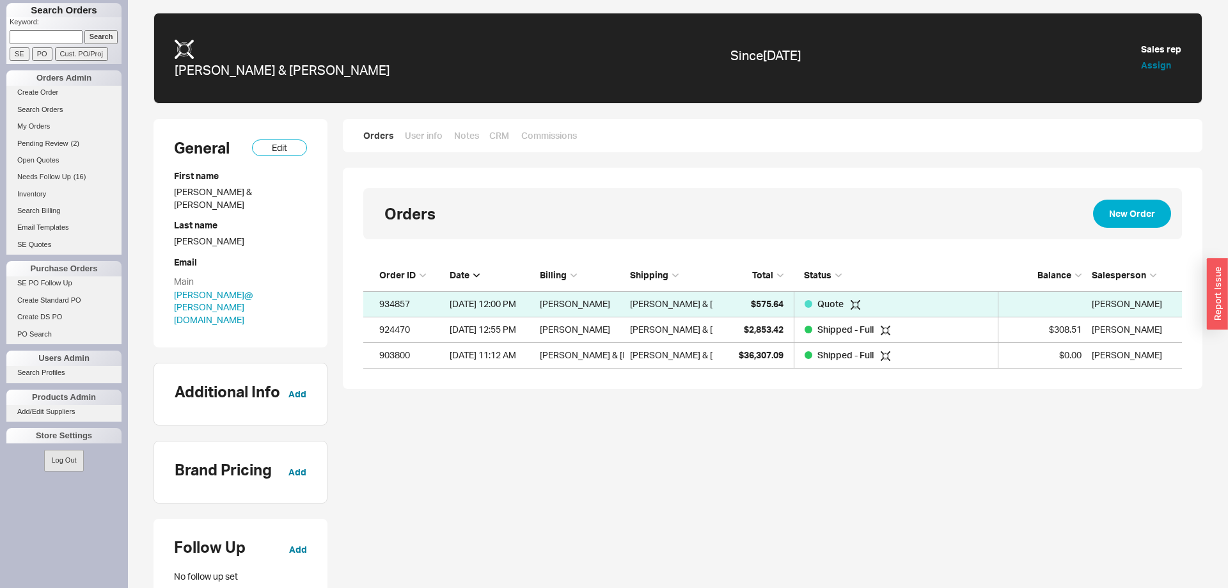
scroll to position [109, 819]
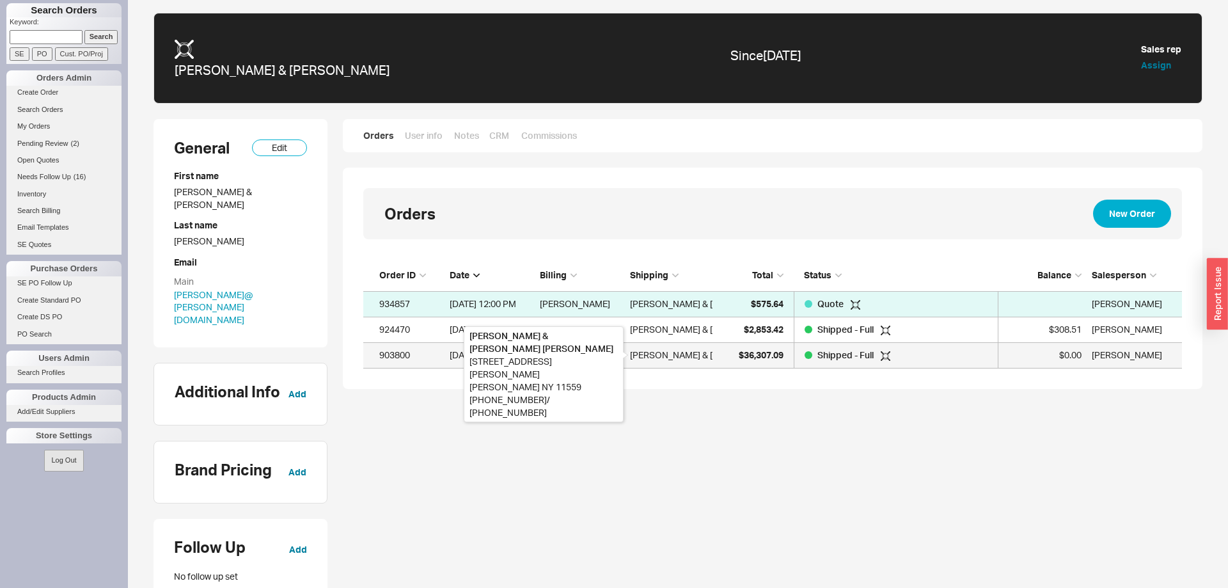
click at [699, 349] on div "Daniel & Naomi Werzberger" at bounding box center [705, 355] width 150 height 26
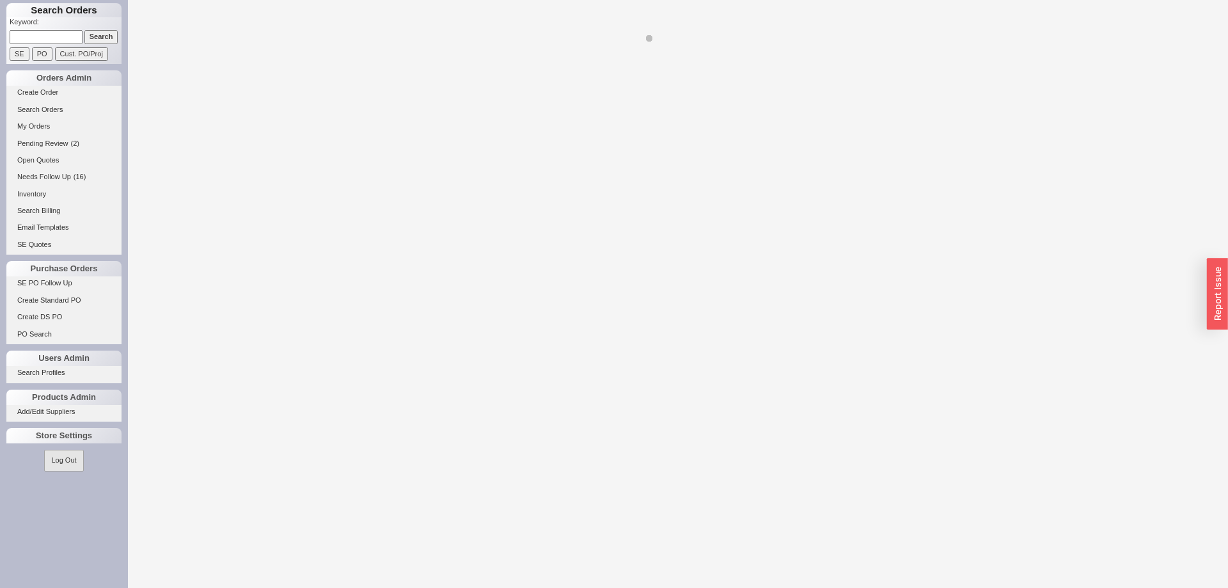
select select "LOW"
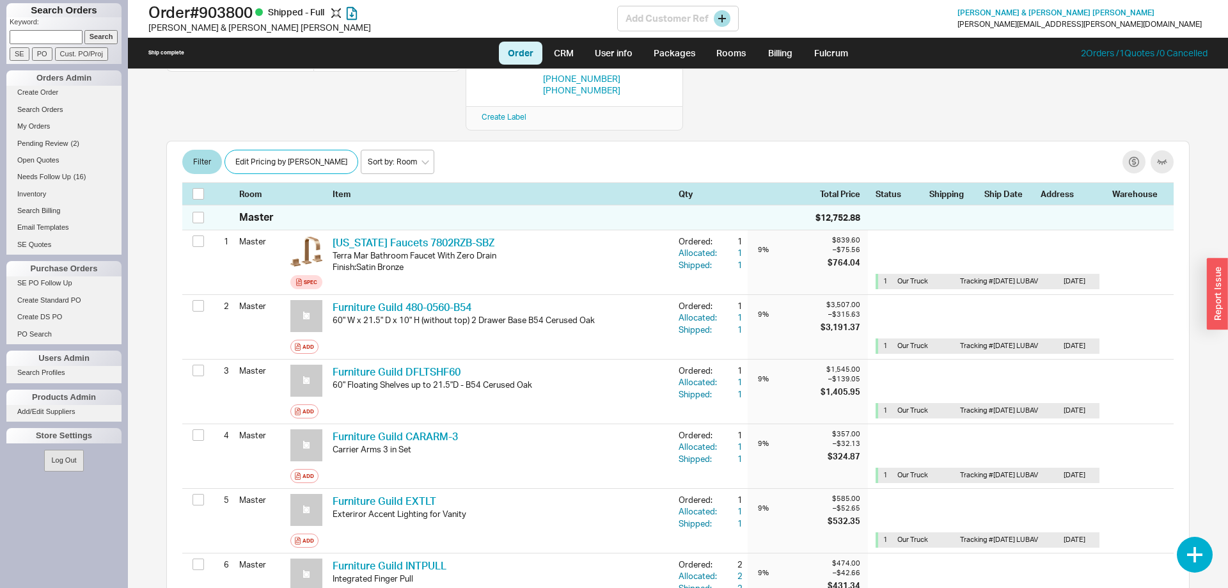
scroll to position [131, 0]
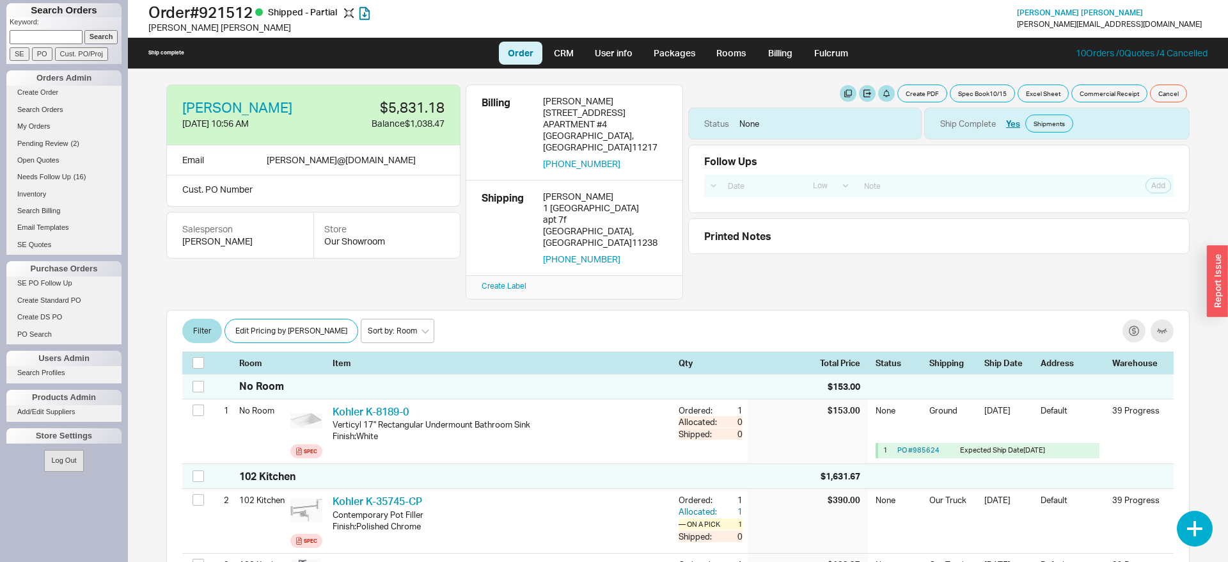
select select "LOW"
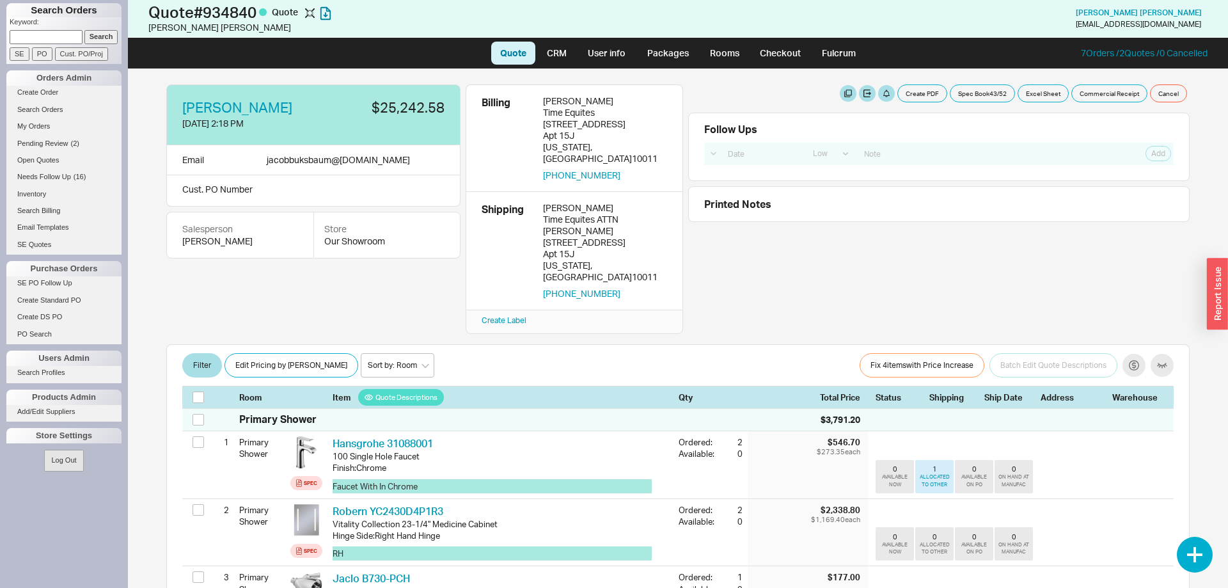
select select "LOW"
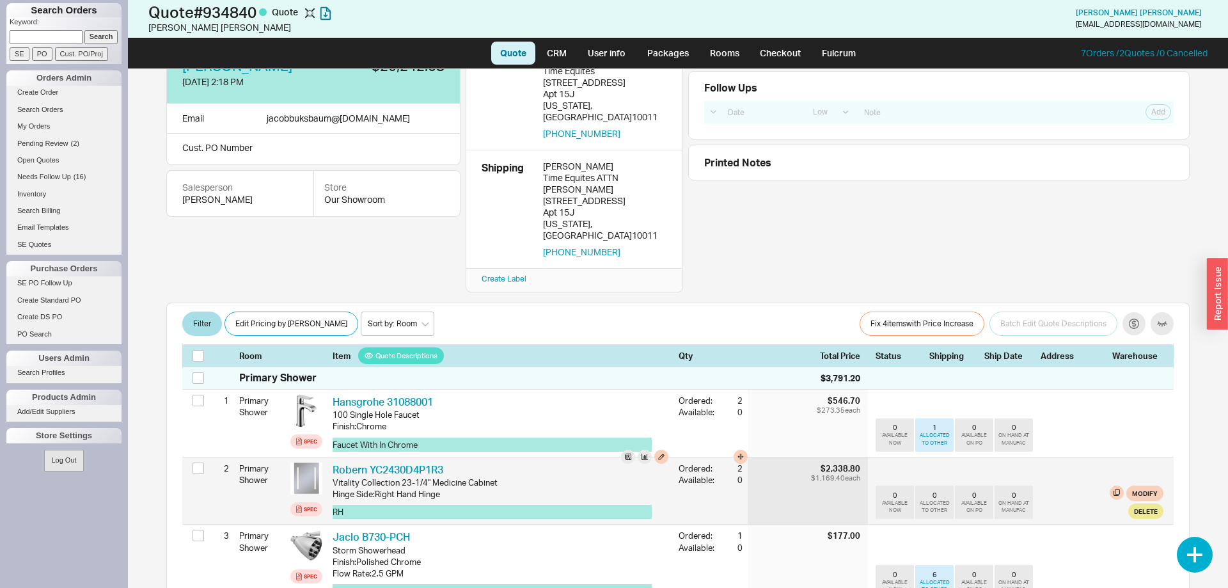
scroll to position [65, 0]
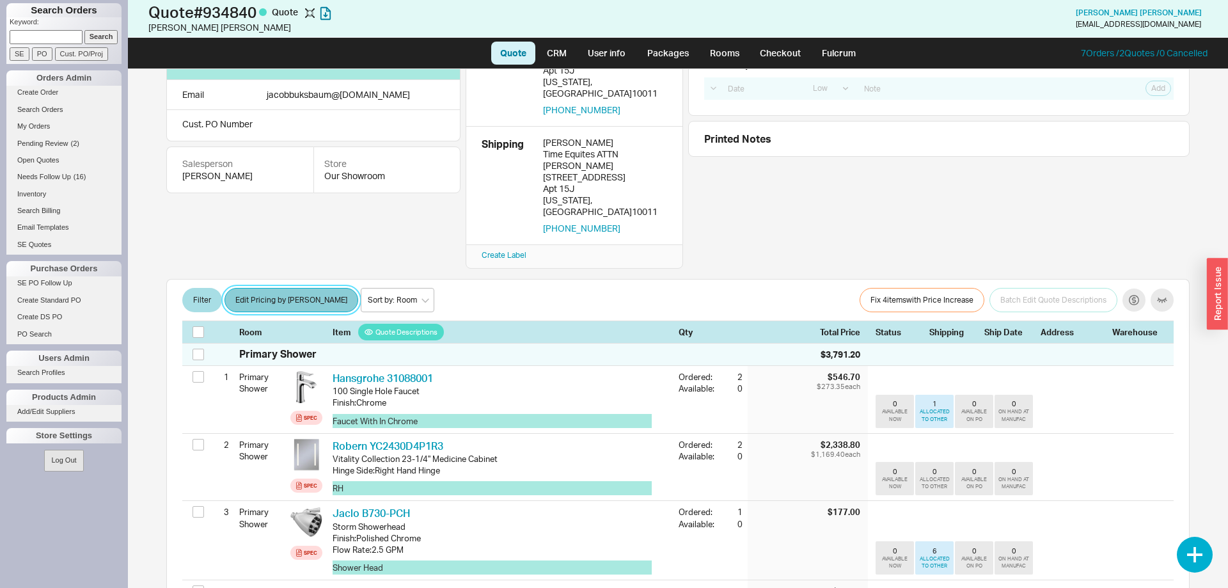
click at [284, 288] on button "Edit Pricing by [PERSON_NAME]" at bounding box center [292, 300] width 134 height 24
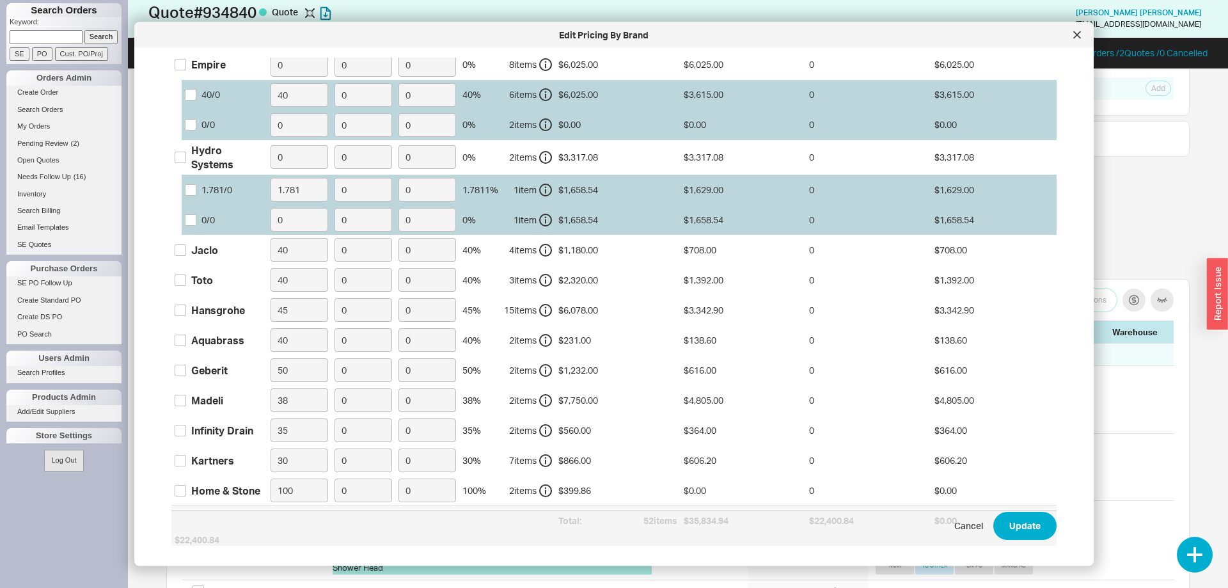
scroll to position [131, 0]
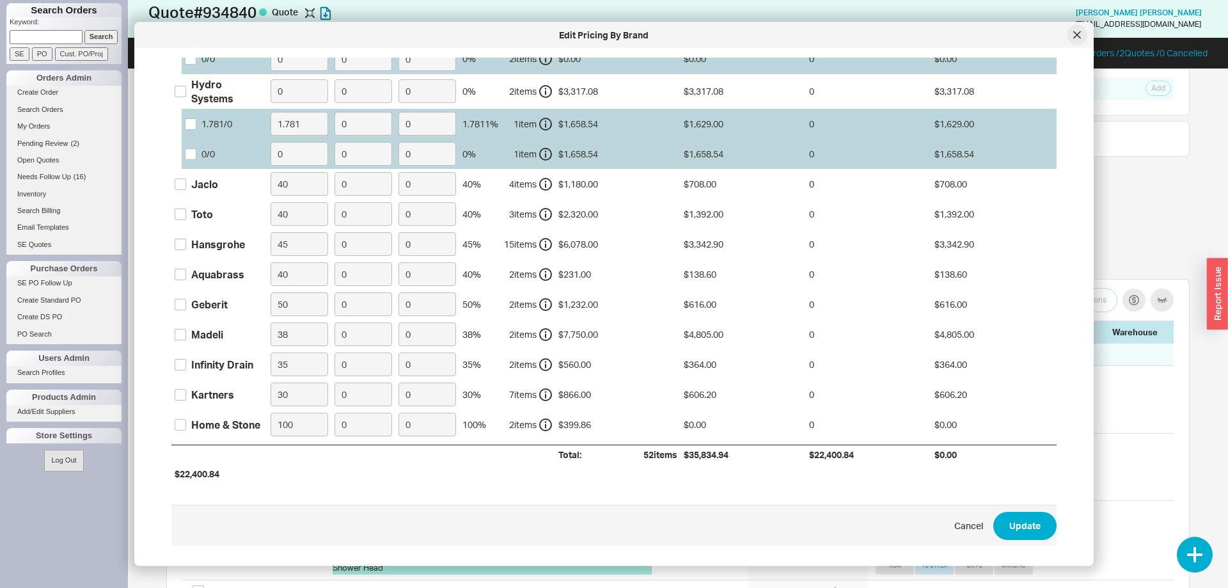
click at [1074, 33] on icon at bounding box center [1077, 35] width 8 height 8
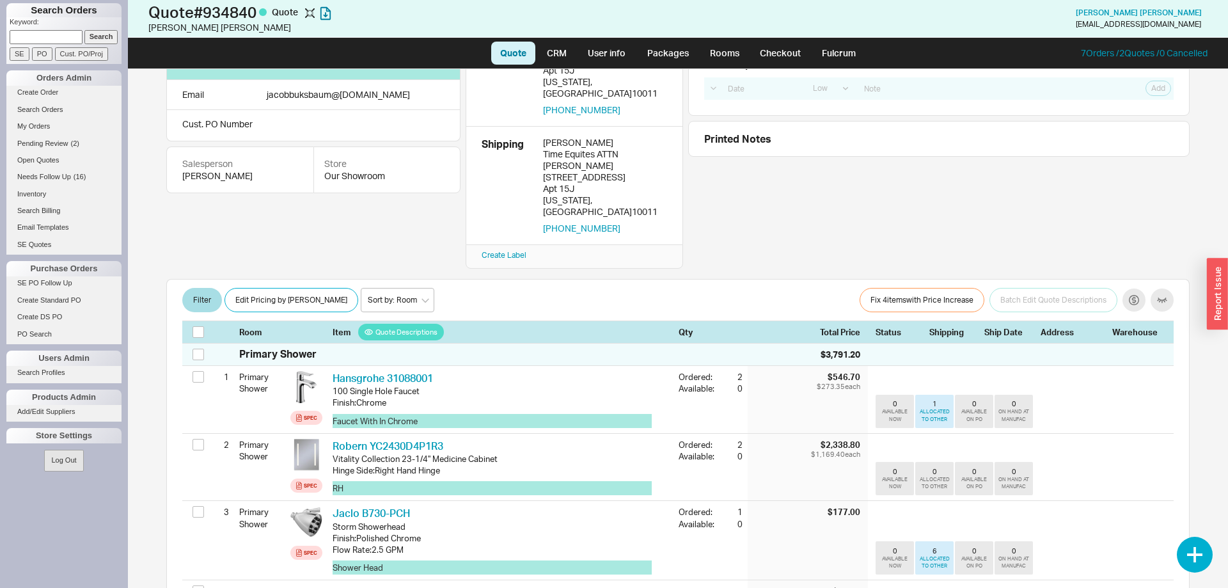
scroll to position [0, 0]
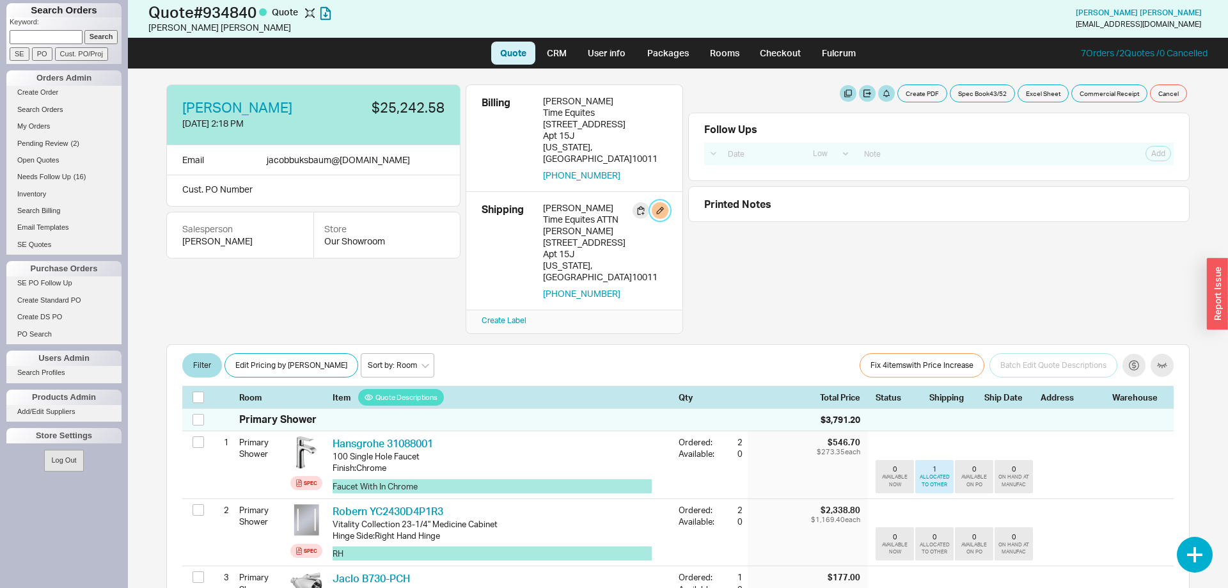
click at [663, 202] on button "button" at bounding box center [660, 210] width 17 height 17
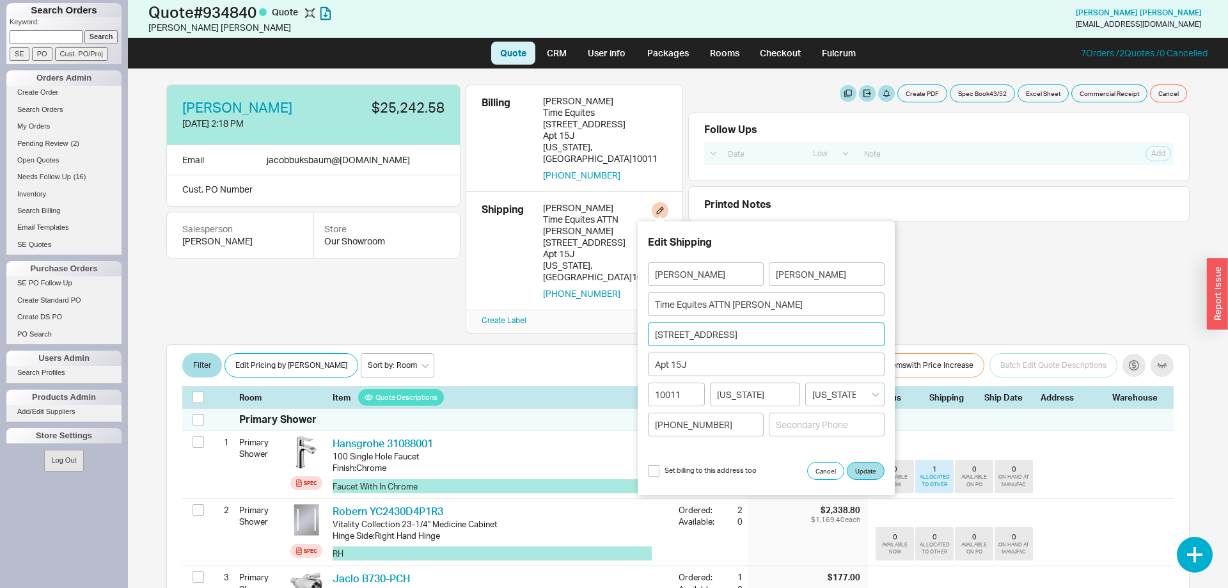
drag, startPoint x: 686, startPoint y: 327, endPoint x: 621, endPoint y: 326, distance: 64.6
click at [616, 325] on body "Search Orders Keyword: Search SE PO Cust. PO/Proj Orders Admin Create Order Sea…" at bounding box center [614, 294] width 1228 height 588
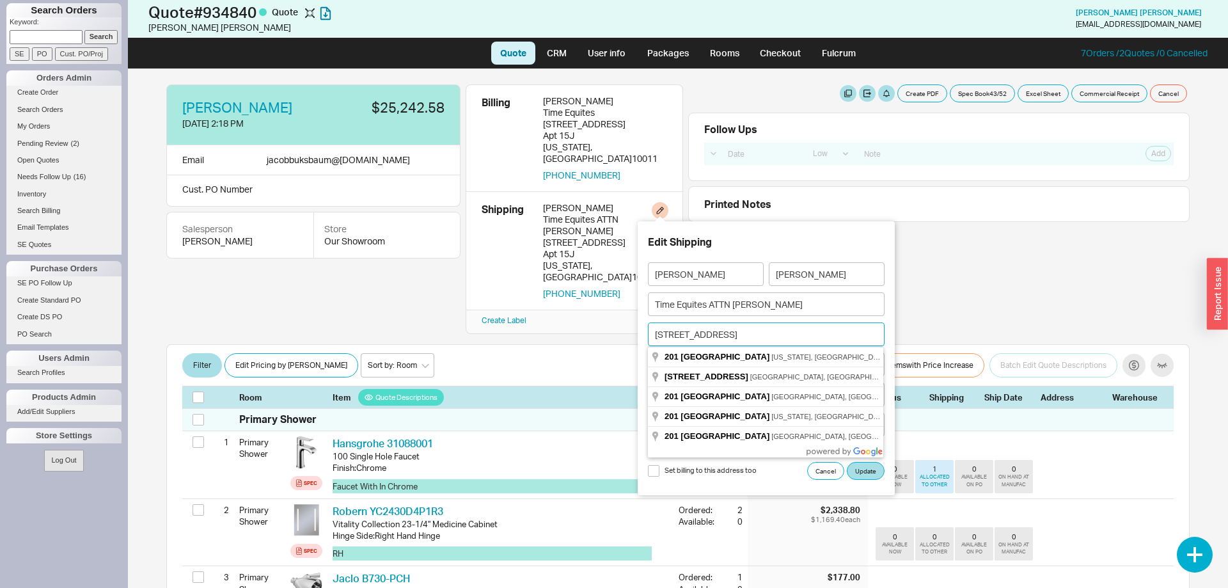
drag, startPoint x: 567, startPoint y: 317, endPoint x: 550, endPoint y: 315, distance: 18.0
click at [648, 322] on input "201 West 16th Street" at bounding box center [766, 334] width 237 height 24
type input "425 Central Park West"
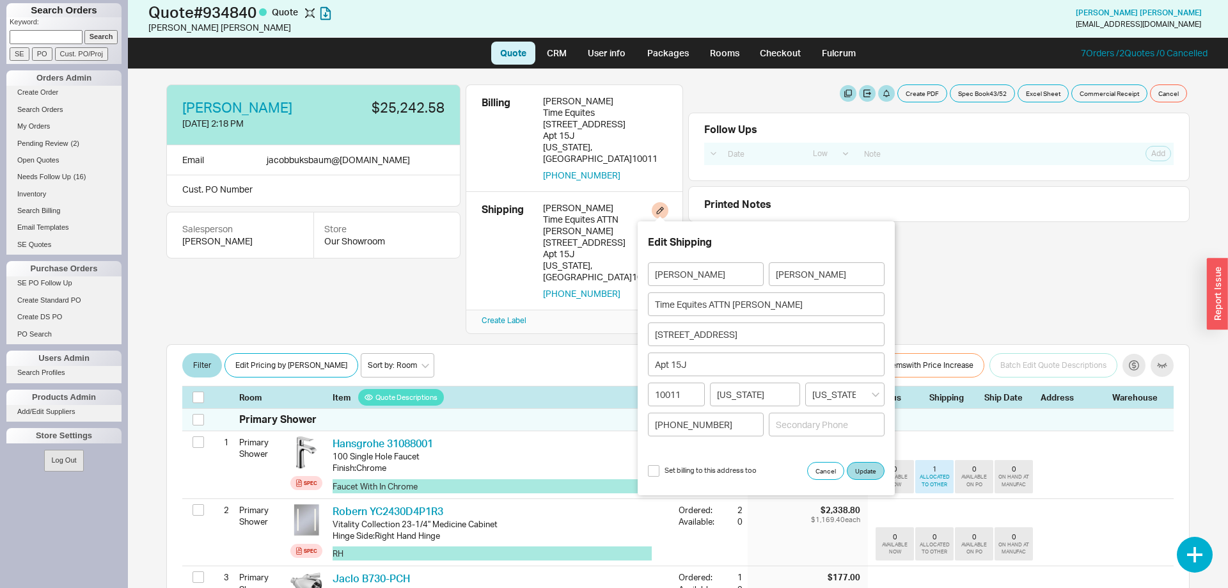
type input "10025"
click at [689, 366] on input at bounding box center [766, 365] width 237 height 24
type input "7C & 7D"
click at [863, 473] on button "Update" at bounding box center [866, 471] width 38 height 18
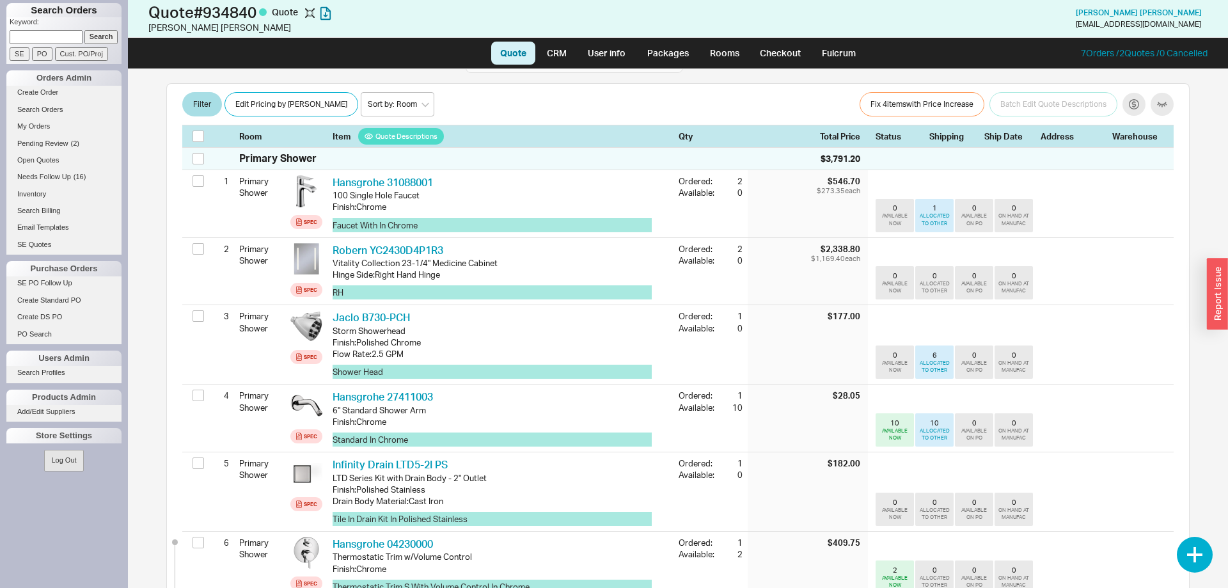
scroll to position [131, 0]
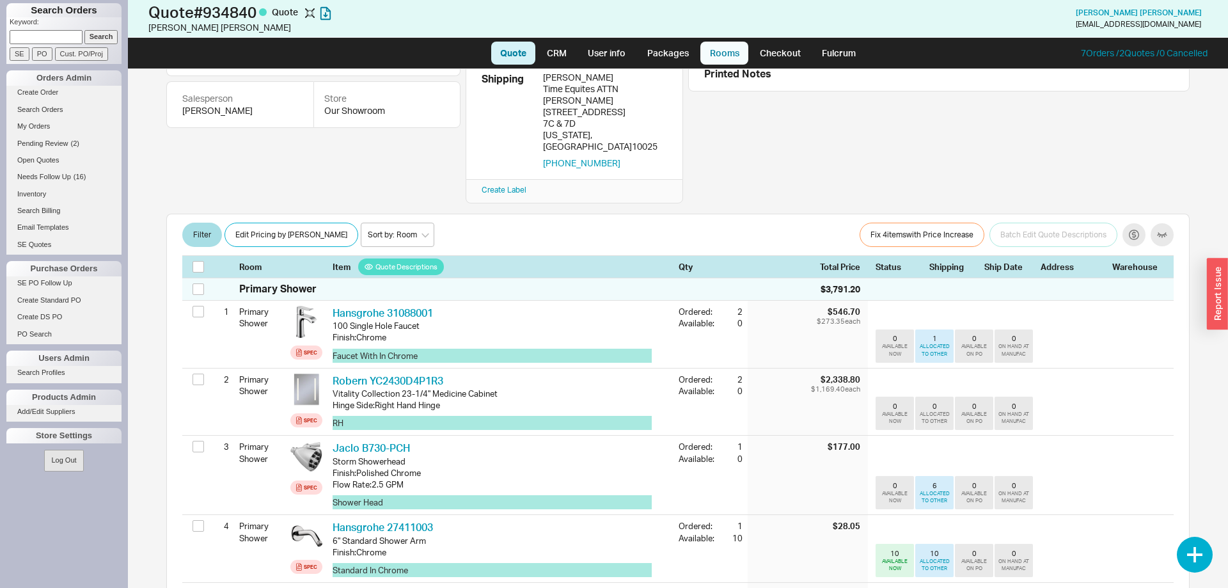
click at [716, 56] on link "Rooms" at bounding box center [725, 53] width 48 height 23
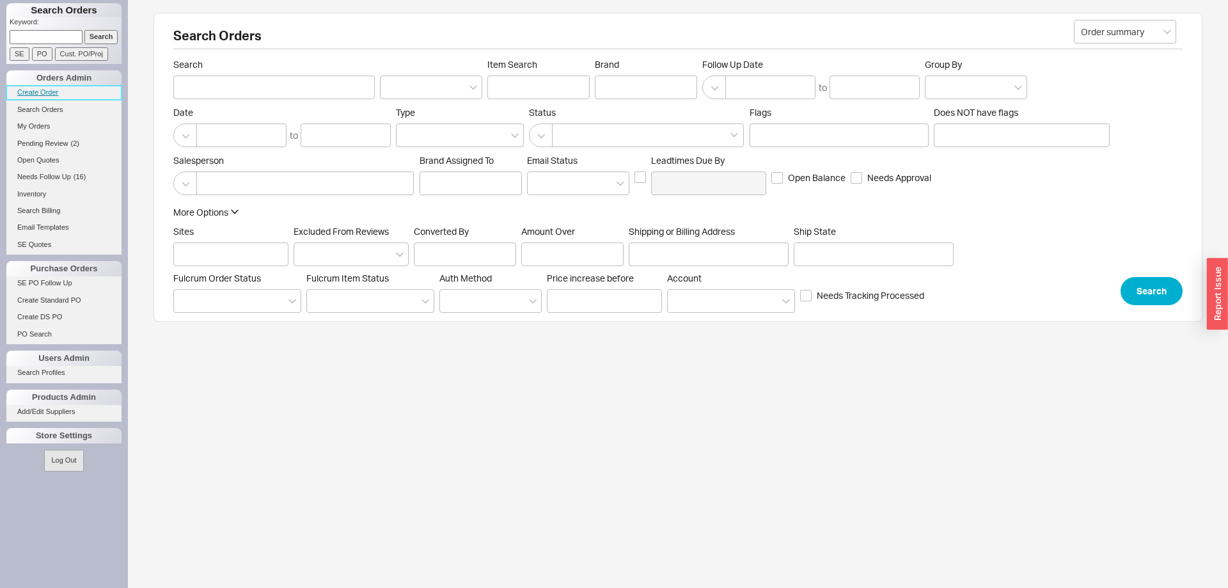
click at [53, 91] on link "Create Order" at bounding box center [63, 92] width 115 height 13
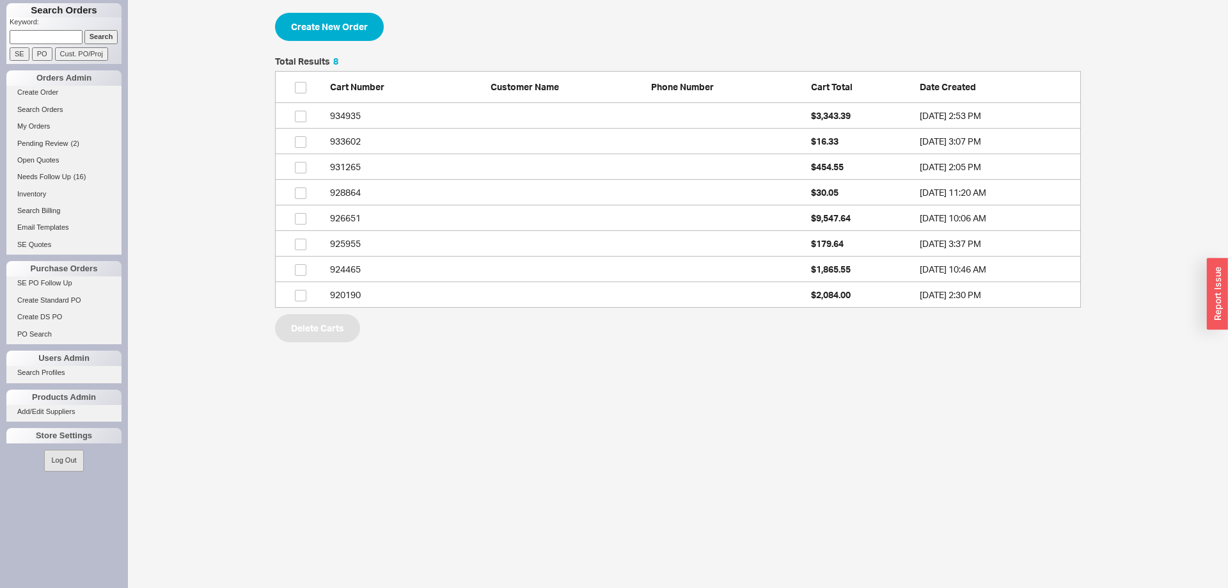
scroll to position [251, 806]
click at [351, 28] on button "Create New Order" at bounding box center [329, 27] width 109 height 28
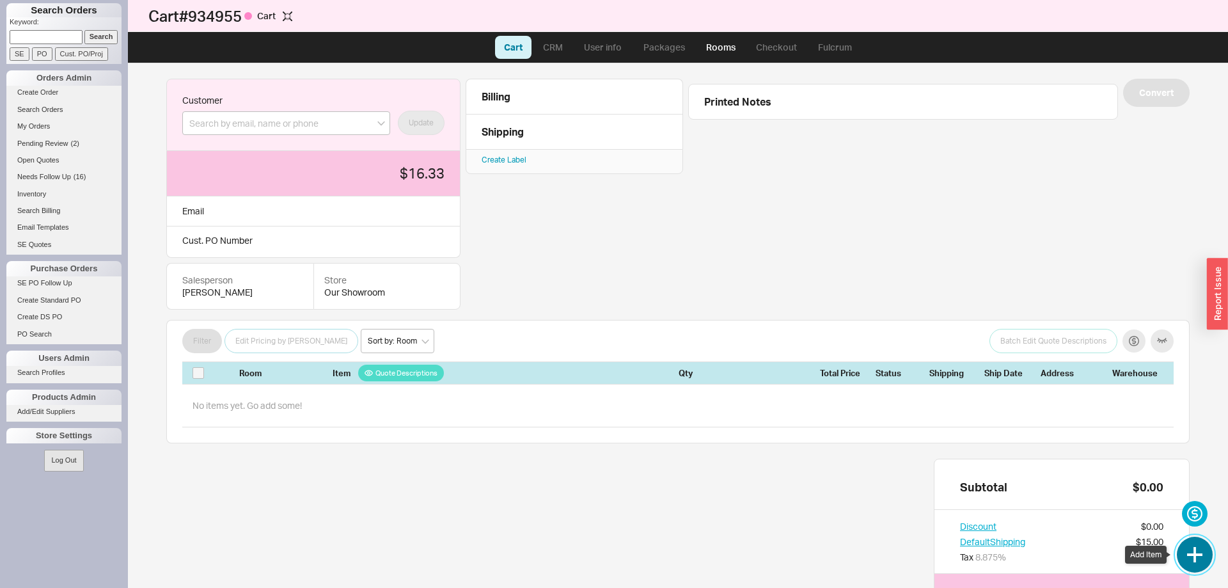
click at [1190, 559] on button "button" at bounding box center [1195, 555] width 36 height 36
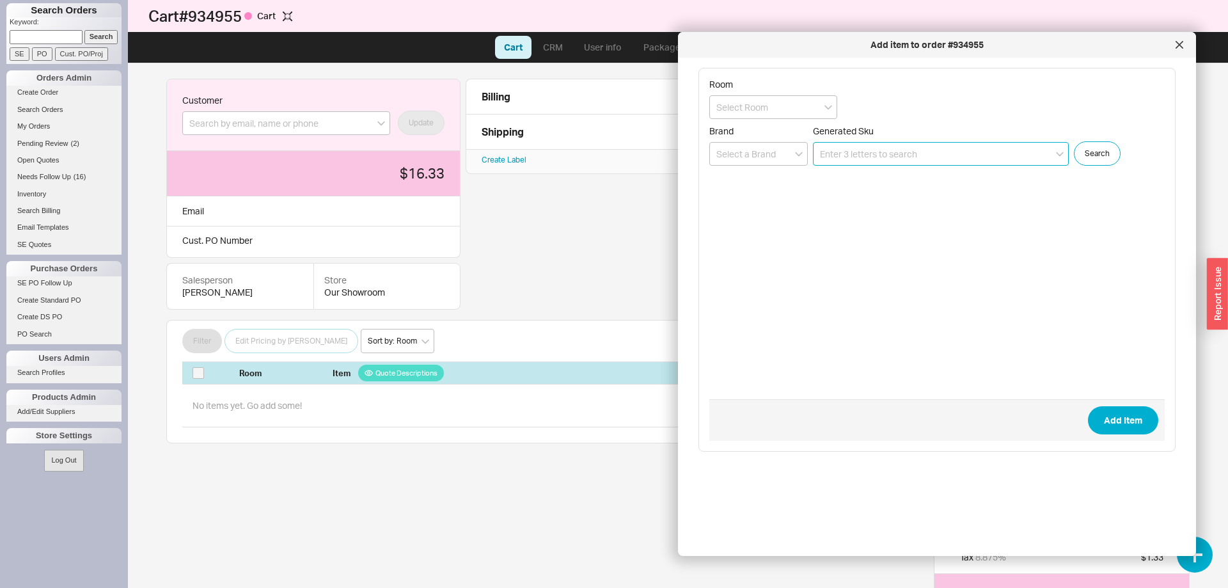
click at [850, 157] on input at bounding box center [941, 154] width 256 height 24
paste input "5050ROUUS15"
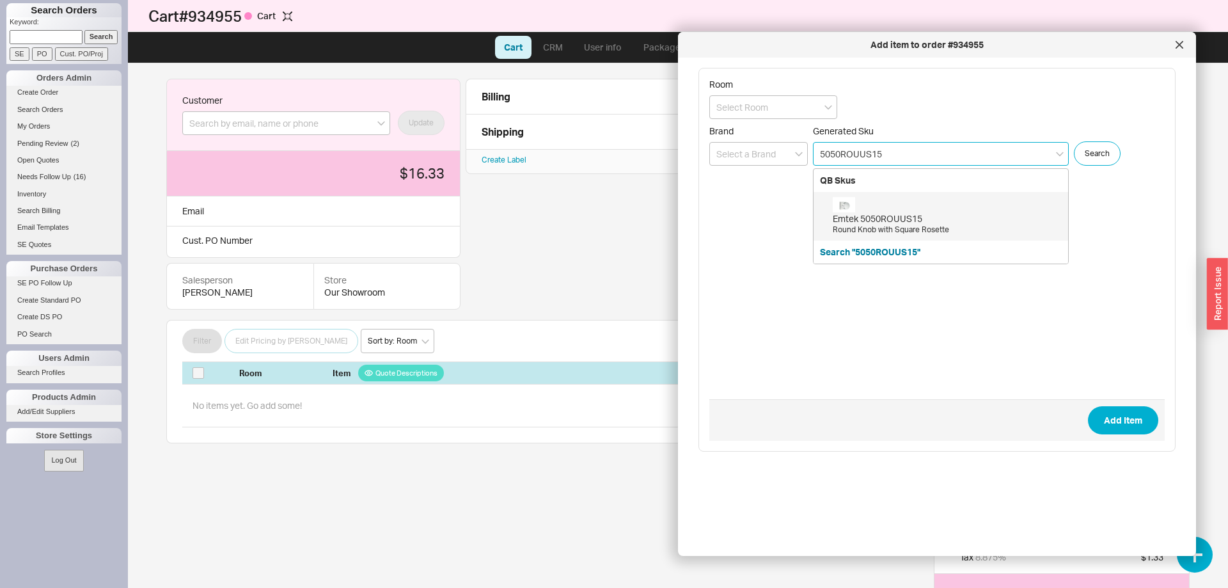
click at [859, 213] on div "Emtek 5050ROUUS15" at bounding box center [947, 218] width 229 height 13
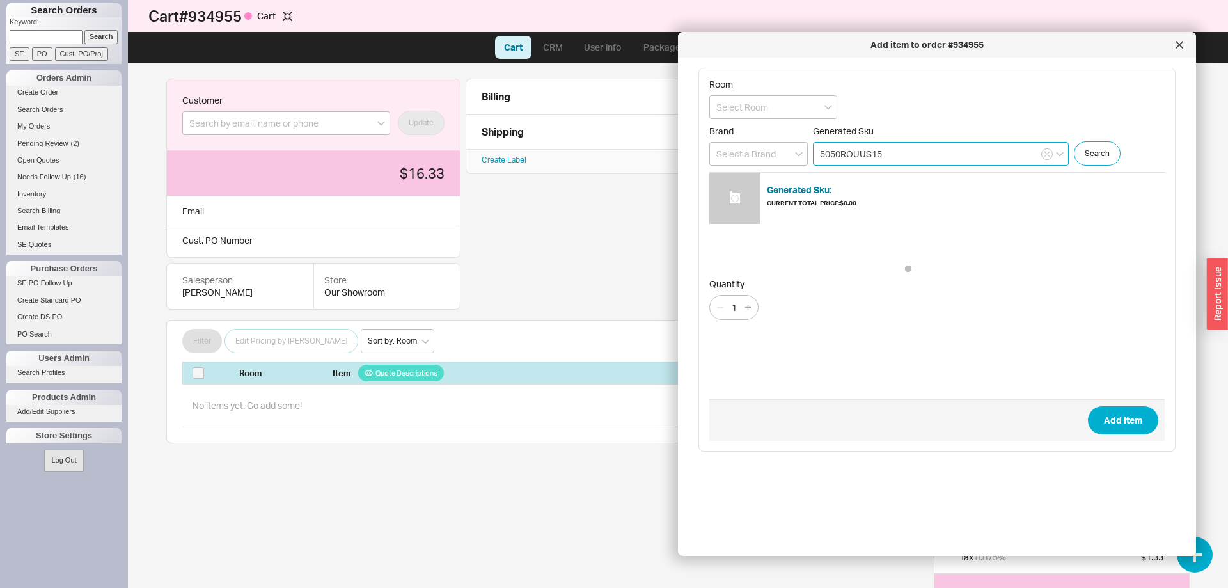
type input "5050ROUUS15"
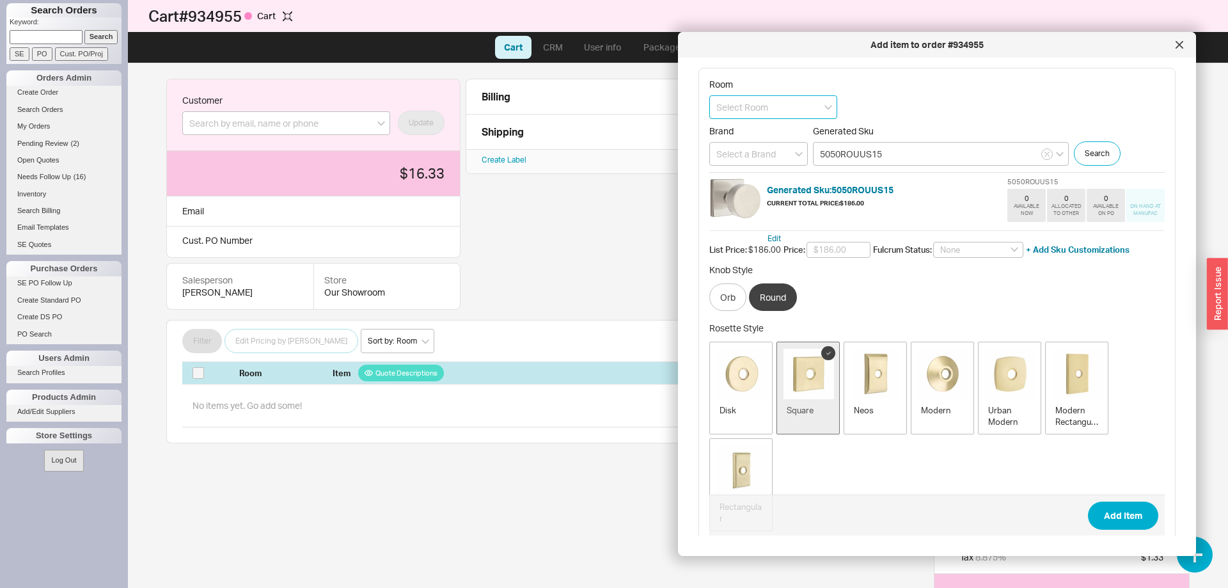
click at [765, 99] on input at bounding box center [773, 107] width 128 height 24
type input "Dummy"
drag, startPoint x: 1141, startPoint y: 516, endPoint x: 1126, endPoint y: 499, distance: 22.2
click at [1140, 515] on button "Add Item" at bounding box center [1123, 516] width 70 height 28
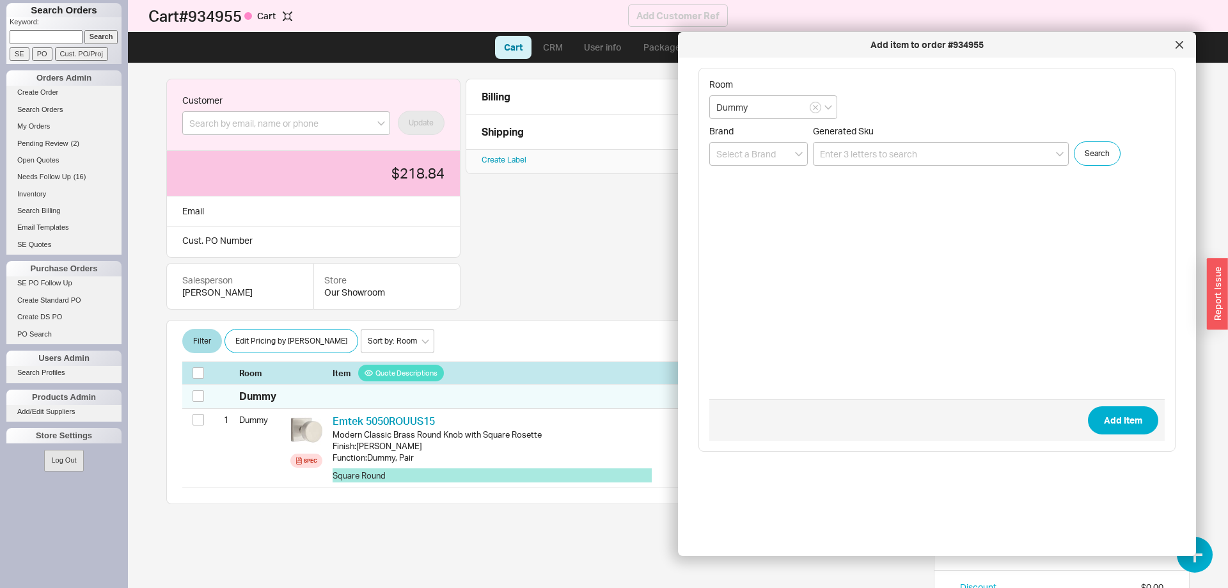
scroll to position [30, 0]
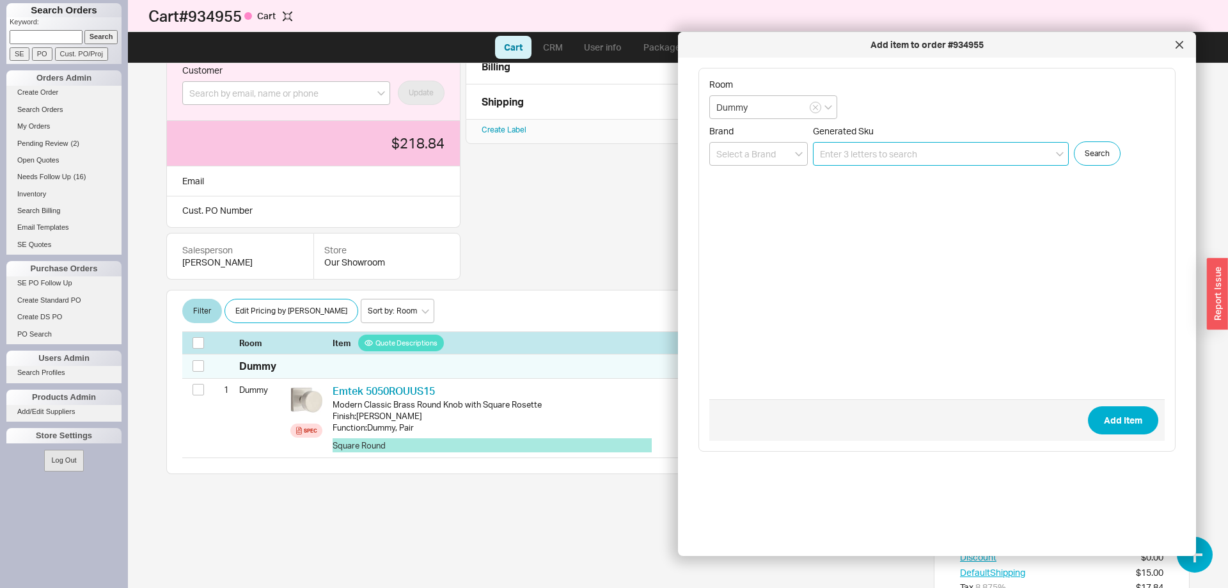
paste input "C5110ROUUS15"
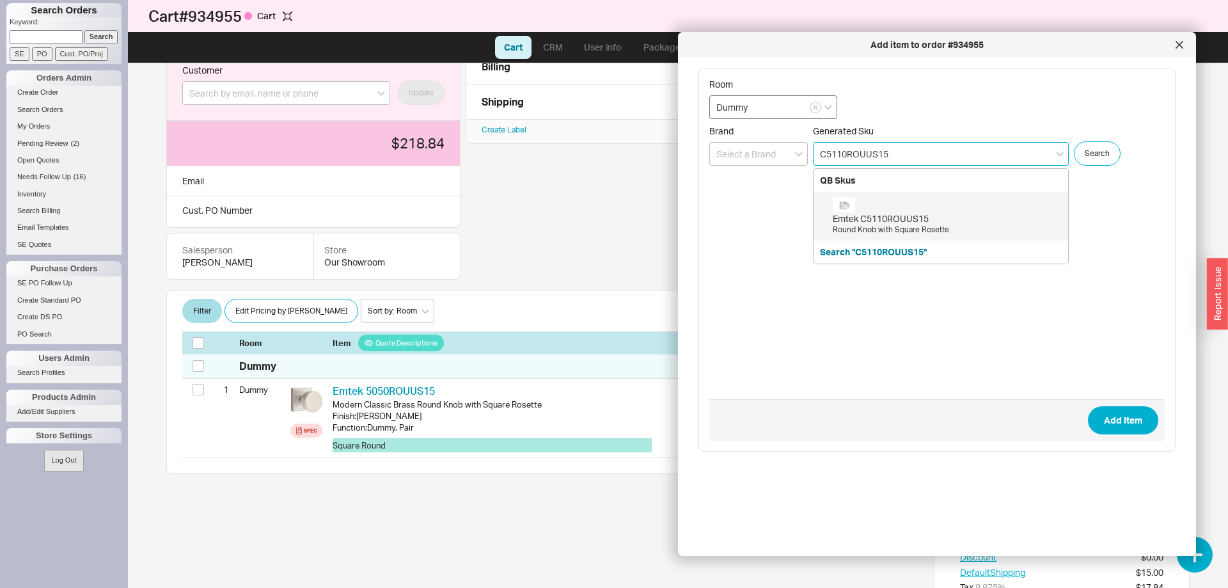
type input "C5110ROUUS15"
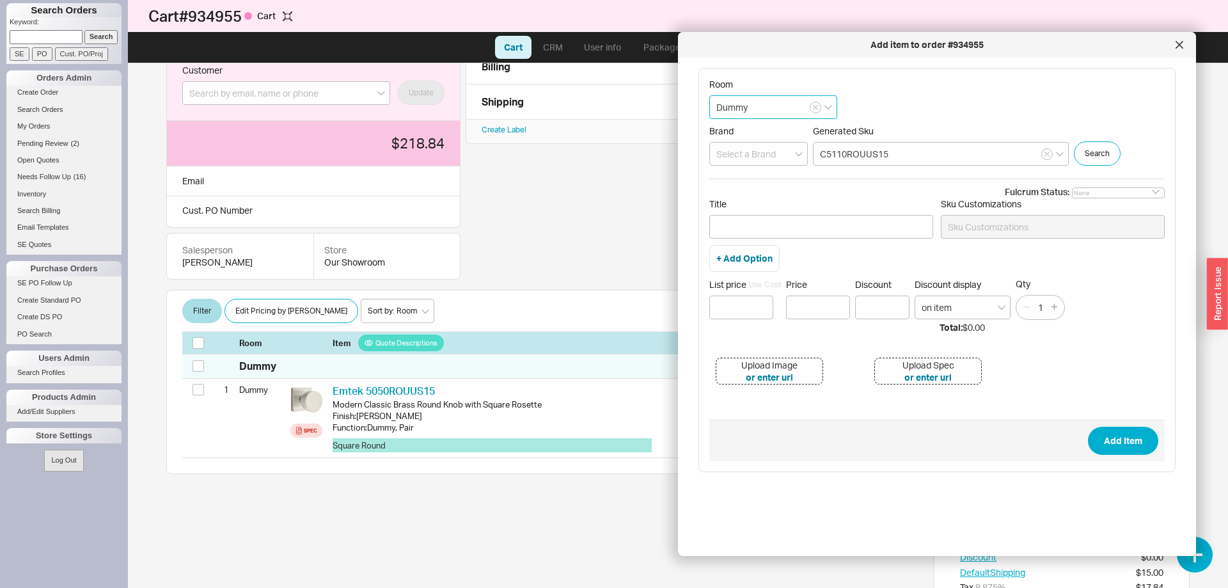
drag, startPoint x: 734, startPoint y: 107, endPoint x: 628, endPoint y: 101, distance: 106.4
click at [709, 101] on input "Dummy" at bounding box center [773, 107] width 128 height 24
type input "Passage"
click at [887, 147] on input "C5110ROUUS15" at bounding box center [941, 154] width 256 height 24
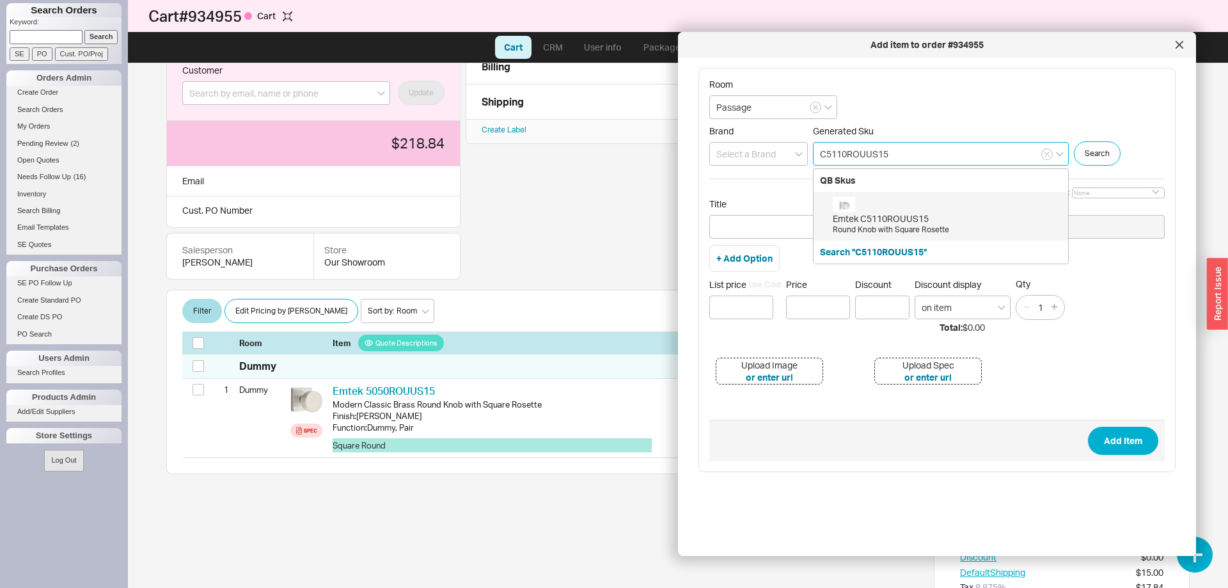
click at [894, 216] on div "Emtek C5110ROUUS15" at bounding box center [947, 218] width 229 height 13
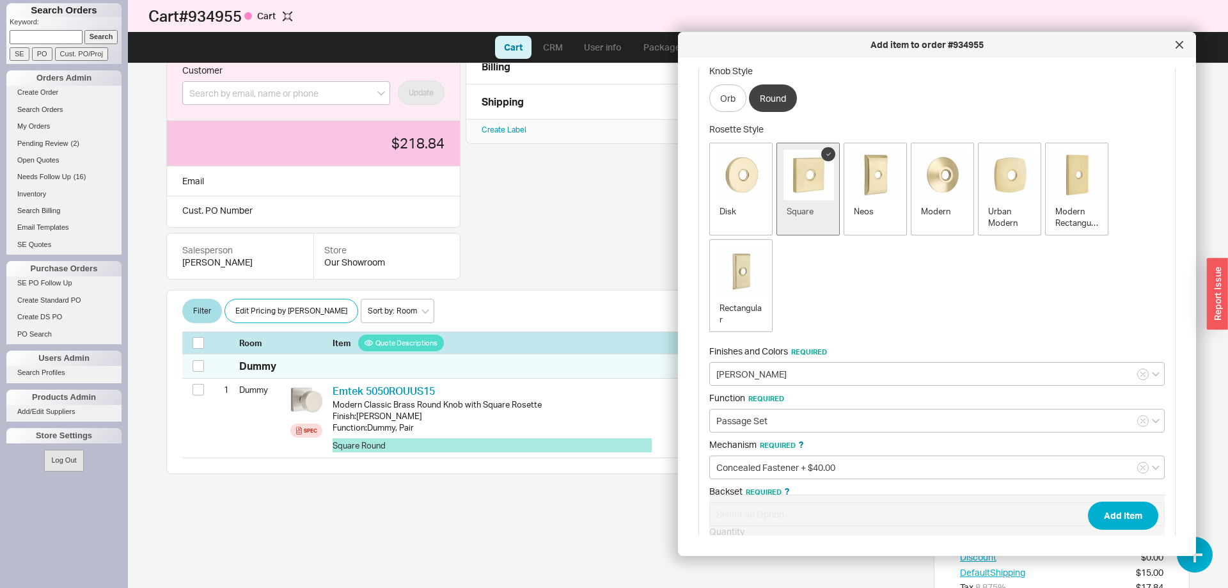
scroll to position [283, 0]
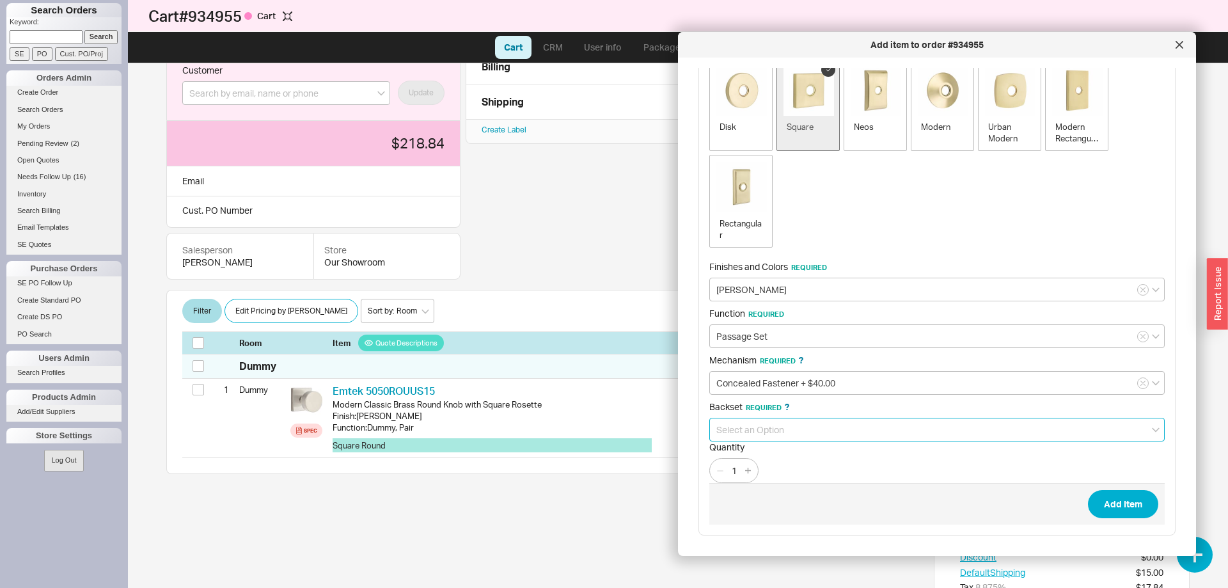
click at [765, 426] on input at bounding box center [937, 430] width 456 height 24
click at [768, 451] on div "2-3/8" (Standard)" at bounding box center [937, 456] width 454 height 23
type input "2-3/8" (Standard)"
drag, startPoint x: 736, startPoint y: 468, endPoint x: 724, endPoint y: 464, distance: 12.4
click at [724, 464] on div "1" at bounding box center [733, 470] width 49 height 25
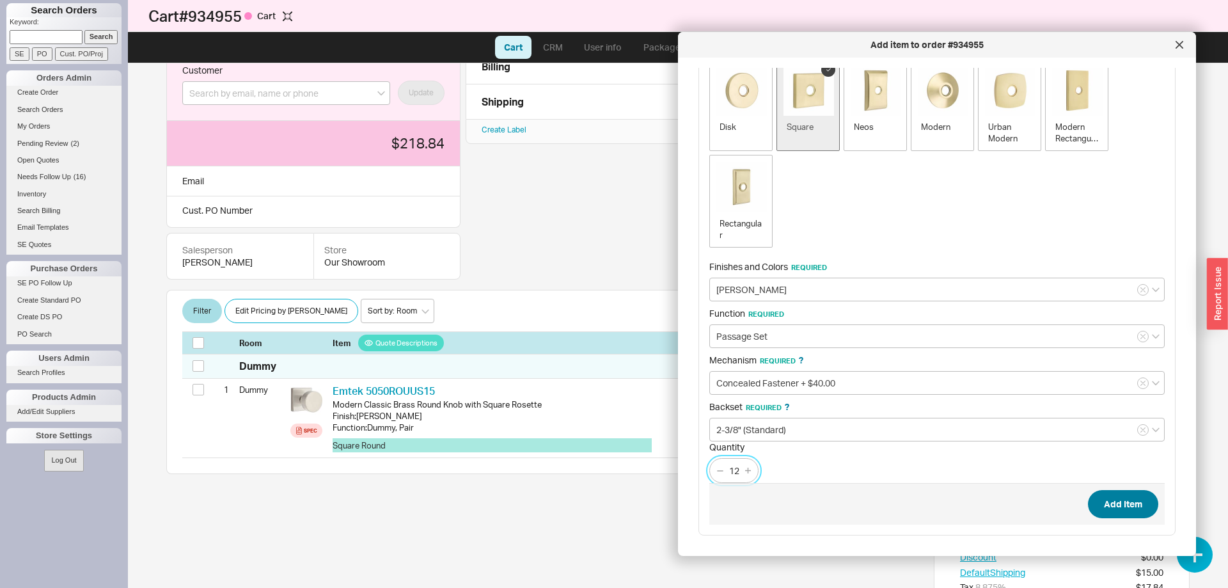
type input "12"
click at [1115, 502] on button "Add Item" at bounding box center [1123, 504] width 70 height 28
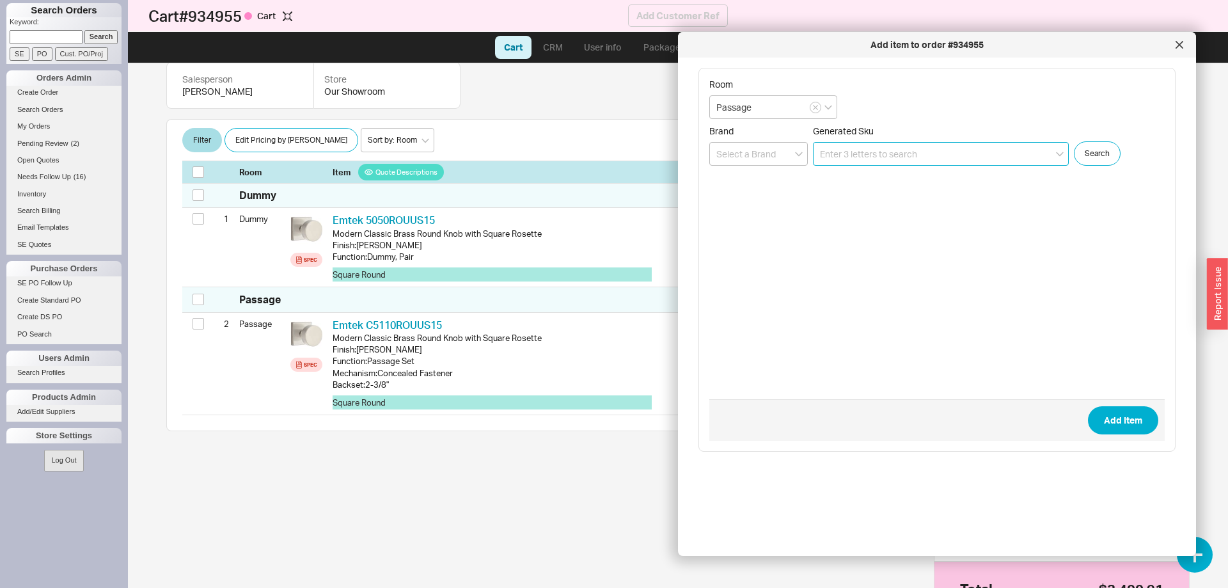
scroll to position [236, 0]
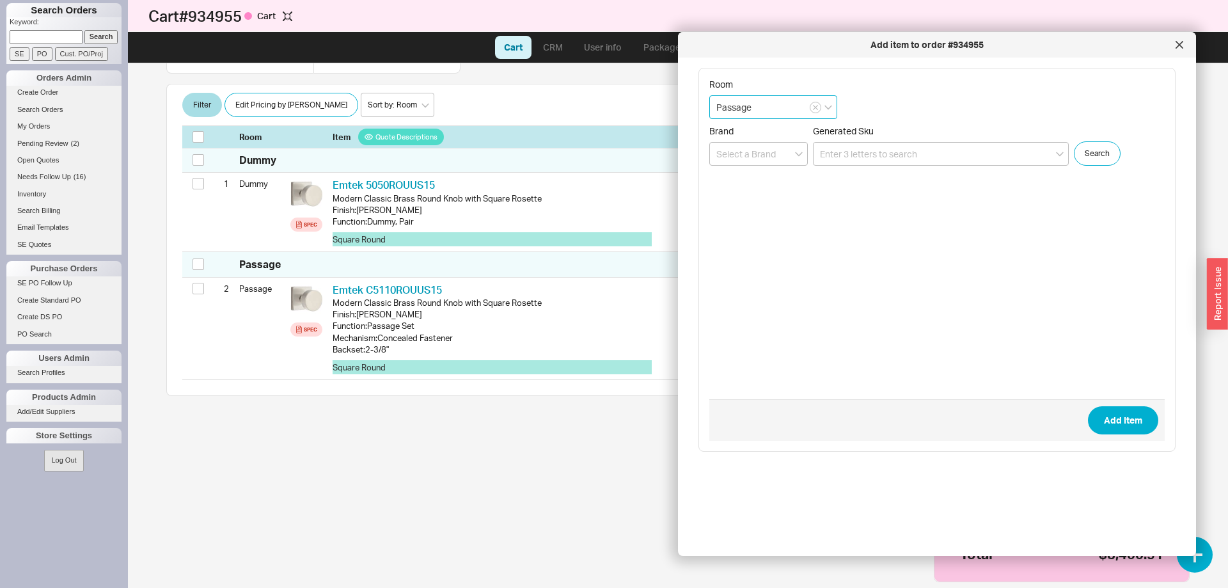
drag, startPoint x: 631, startPoint y: 109, endPoint x: 603, endPoint y: 106, distance: 28.4
click at [709, 106] on input "Passage" at bounding box center [773, 107] width 128 height 24
type input "Privacy"
click at [868, 155] on input at bounding box center [941, 154] width 256 height 24
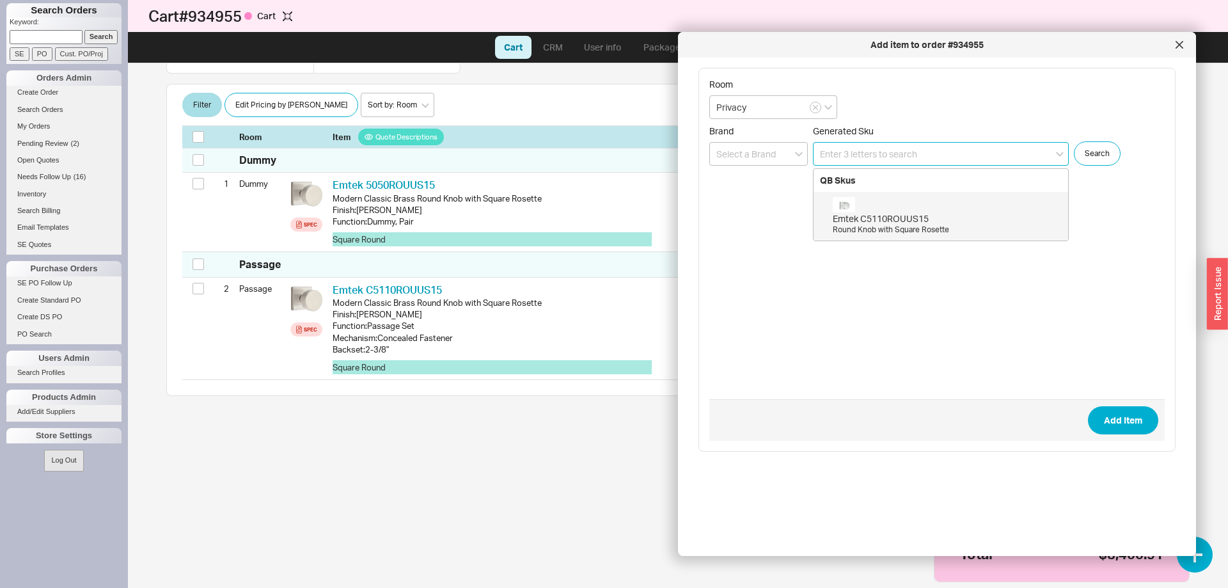
paste input "C5210ROUUS15"
click at [917, 205] on div "Emtek C5210ROUUS15 Round Knob with Square Rosette" at bounding box center [947, 216] width 229 height 38
type input "C5210ROUUS15"
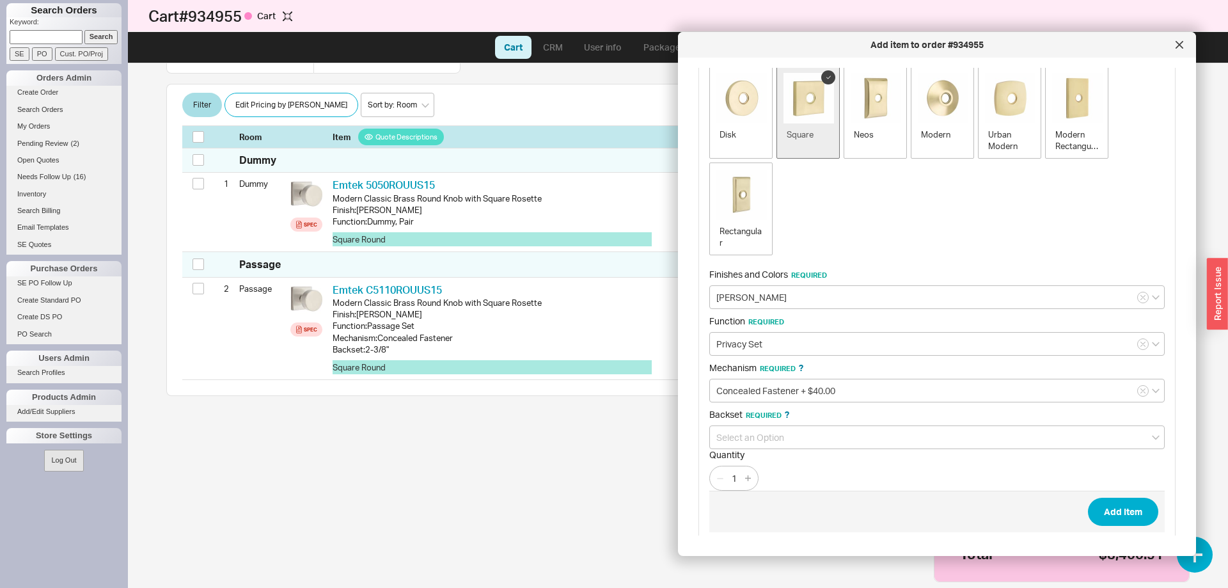
scroll to position [283, 0]
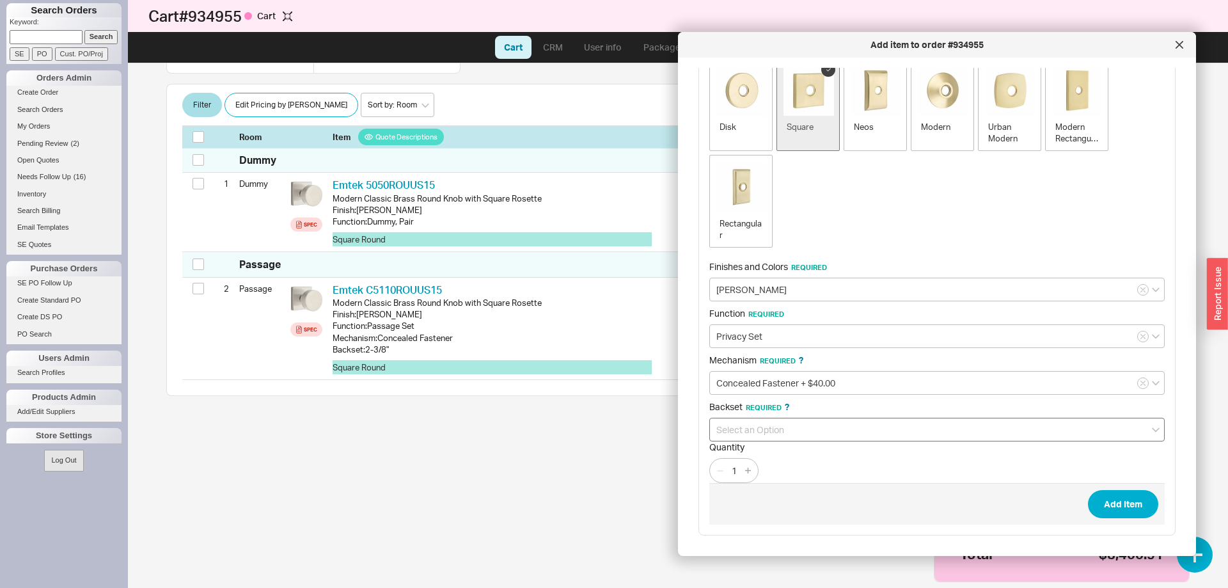
click at [756, 444] on span "Quantity" at bounding box center [937, 447] width 456 height 12
click at [762, 431] on input at bounding box center [937, 430] width 456 height 24
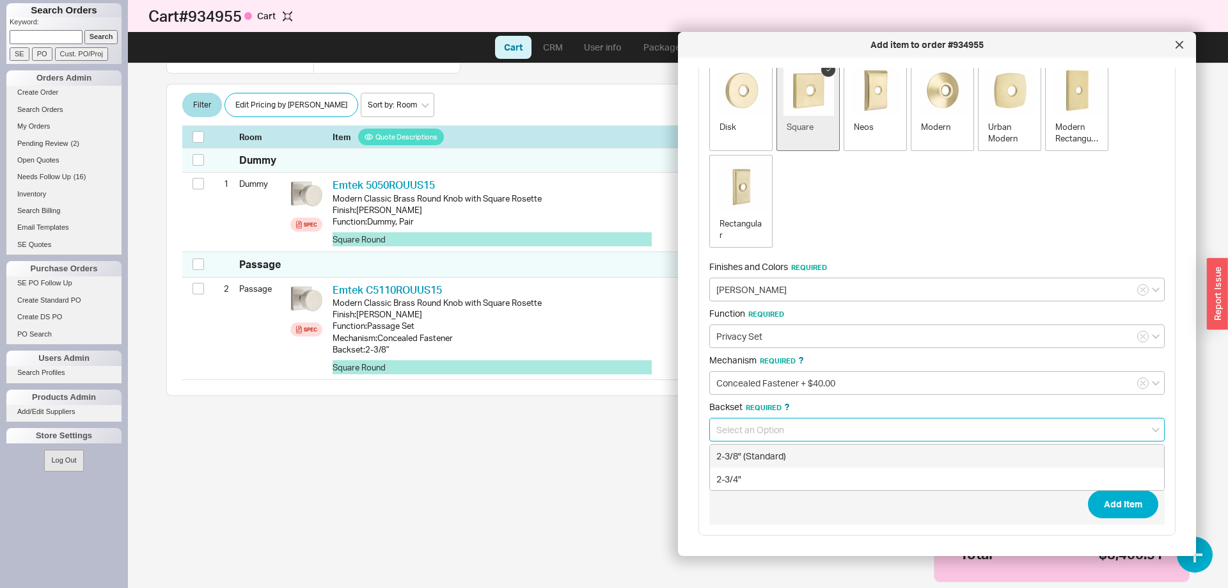
click at [755, 456] on div "2-3/8" (Standard)" at bounding box center [937, 456] width 454 height 23
type input "2-3/8" (Standard)"
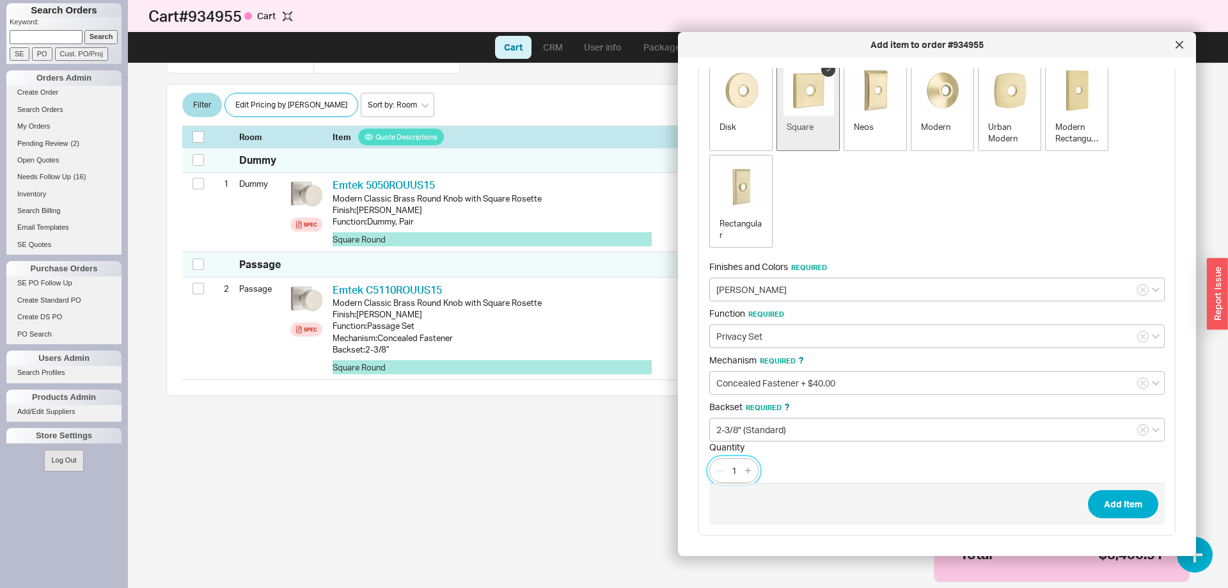
drag, startPoint x: 738, startPoint y: 470, endPoint x: 731, endPoint y: 466, distance: 8.3
click at [731, 466] on input "1" at bounding box center [734, 471] width 18 height 16
type input "11"
click at [1122, 496] on button "Add Item" at bounding box center [1123, 504] width 70 height 28
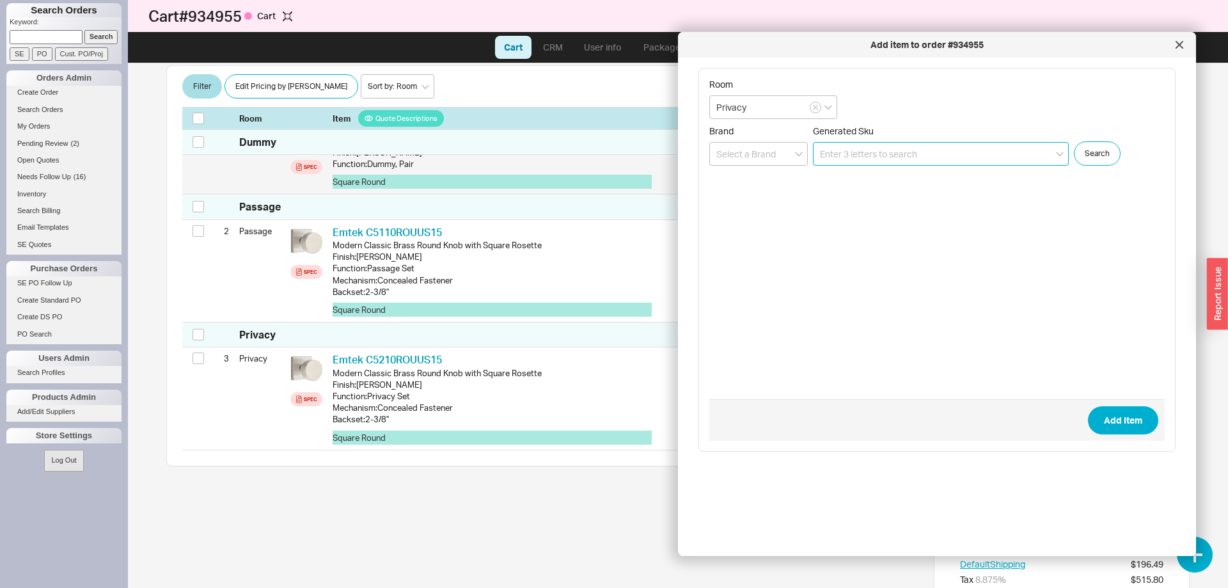
scroll to position [236, 0]
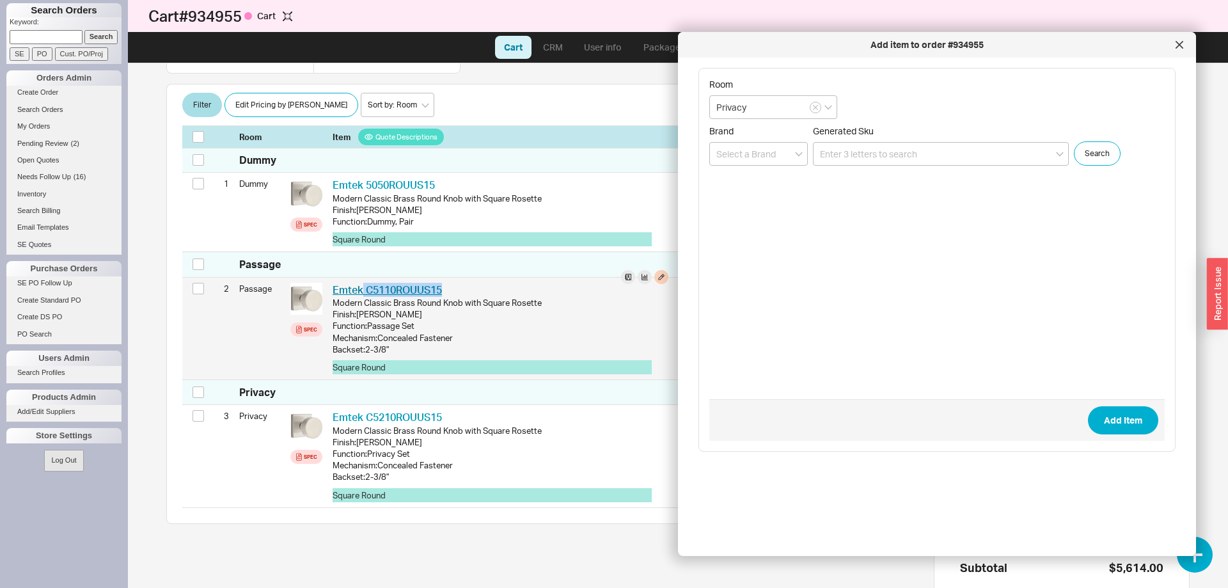
drag, startPoint x: 451, startPoint y: 285, endPoint x: 362, endPoint y: 287, distance: 89.0
click at [362, 287] on div "Emtek C5110ROUUS15 EMT C5110ROUUS15-Backset: 2-3/8"" at bounding box center [501, 290] width 336 height 14
copy link "C5110ROUUS15"
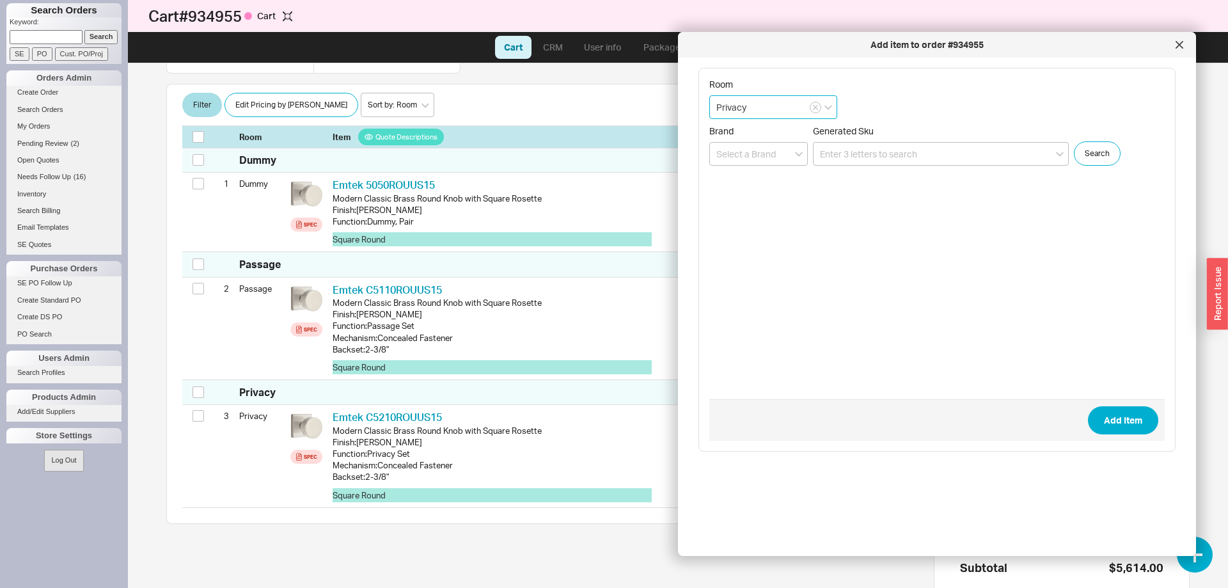
drag, startPoint x: 754, startPoint y: 109, endPoint x: 631, endPoint y: 107, distance: 122.8
click at [709, 107] on input "Privacy" at bounding box center [773, 107] width 128 height 24
type input "Exterior"
click at [910, 150] on input at bounding box center [941, 154] width 256 height 24
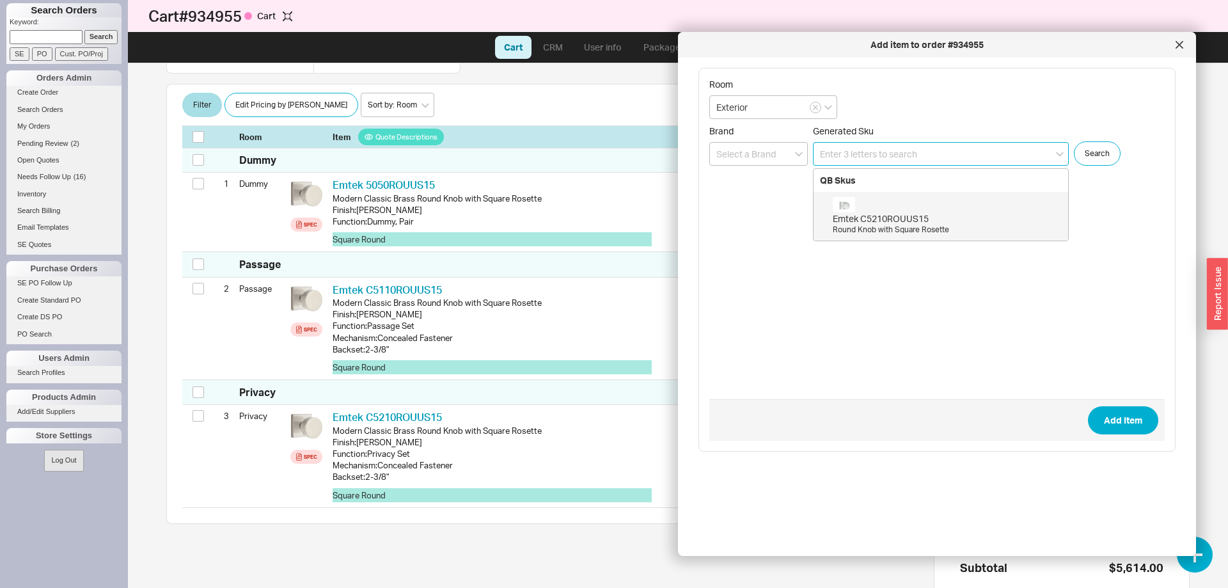
paste input "C5110ROUUS15"
click at [875, 224] on div "Emtek C5110ROUUS15" at bounding box center [947, 218] width 229 height 13
type input "C5110ROUUS15"
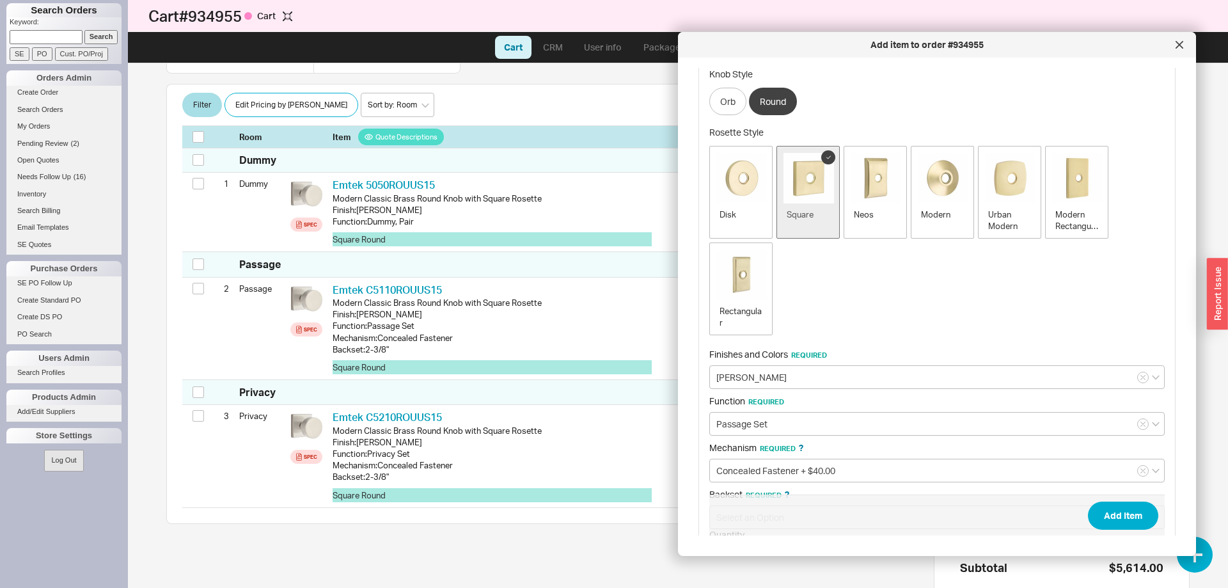
click at [1172, 314] on div "Room Exterior Brand Generated Sku C5110ROUUS15 Search Generated Sku: C5110ROUUS…" at bounding box center [937, 247] width 477 height 751
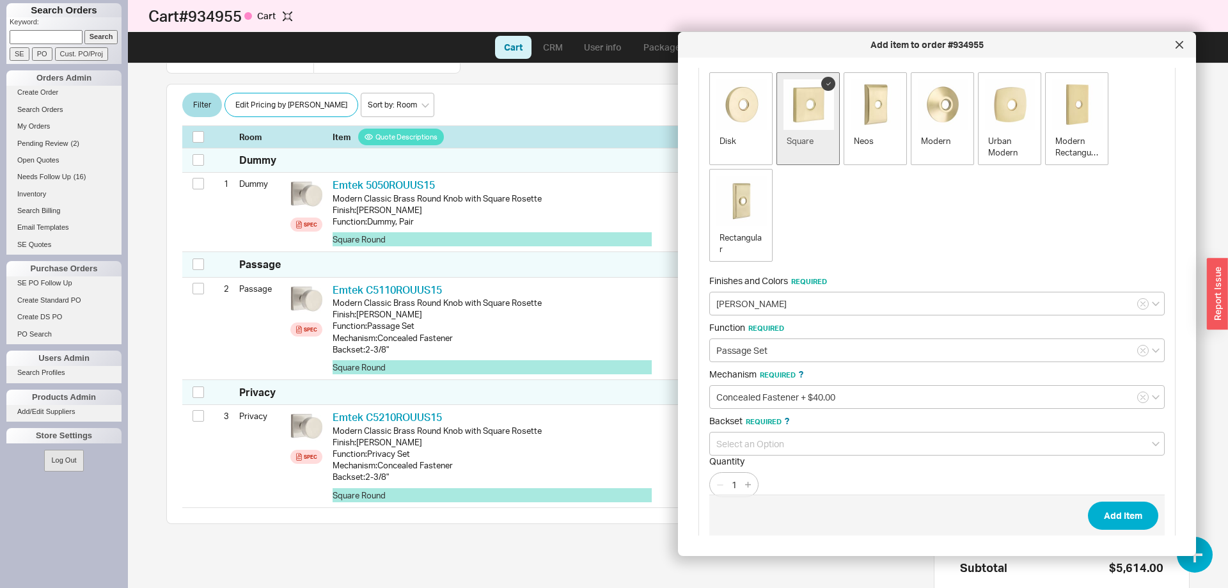
scroll to position [283, 0]
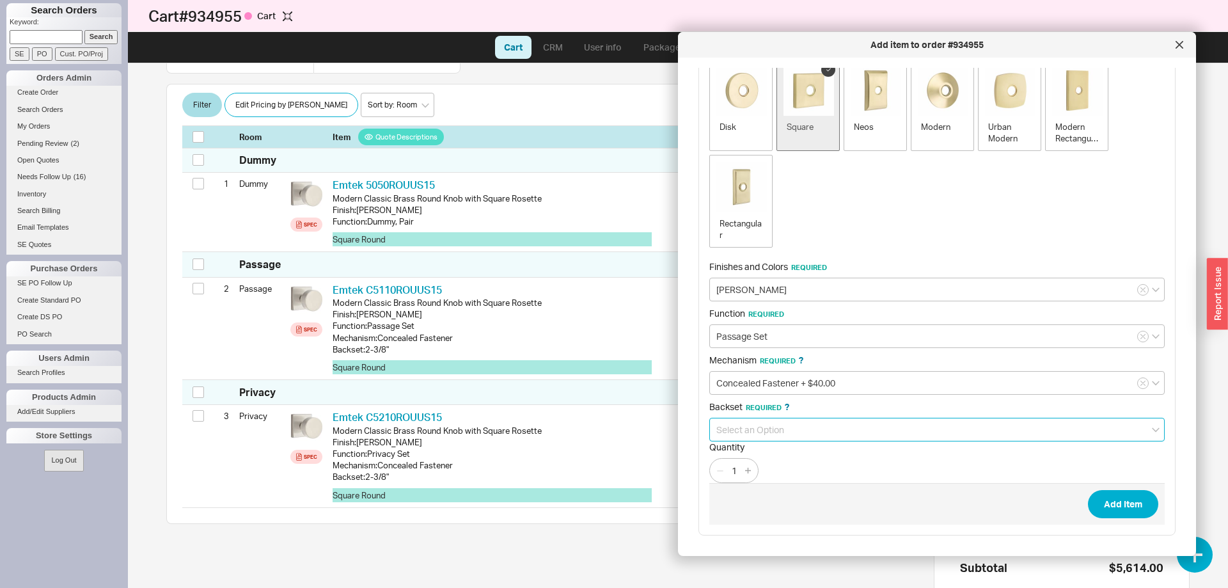
click at [783, 424] on input at bounding box center [937, 430] width 456 height 24
click at [764, 457] on div "2-3/8" (Standard)" at bounding box center [937, 456] width 454 height 23
click at [789, 433] on input "2-3/8" (Standard)" at bounding box center [937, 430] width 456 height 24
click at [789, 478] on div "2-3/4"" at bounding box center [937, 479] width 454 height 23
type input "2-3/4""
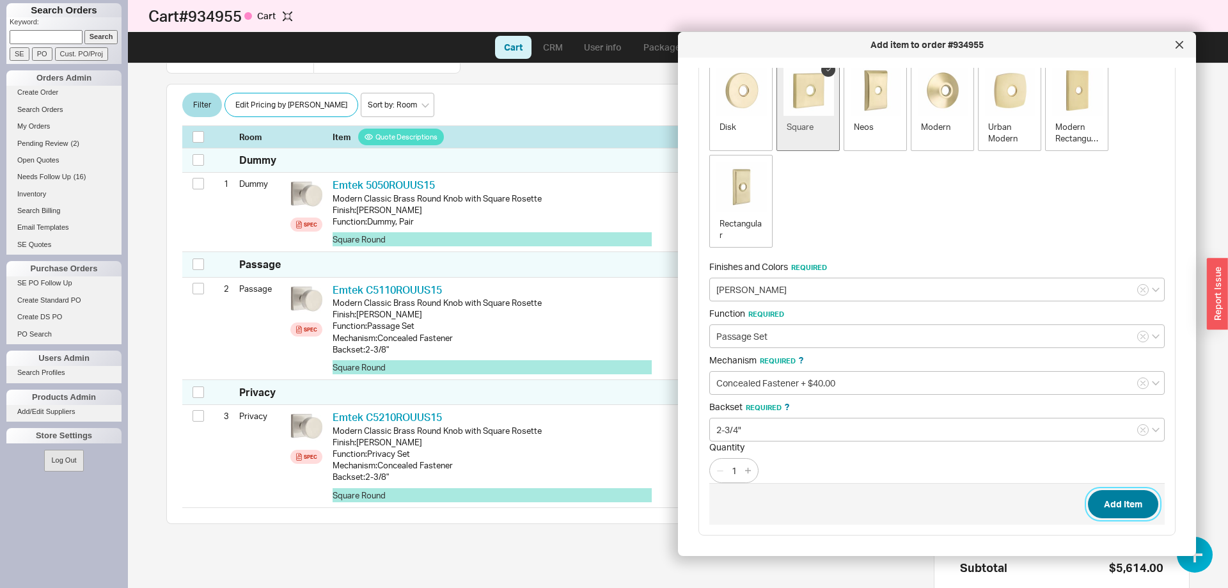
click at [1136, 498] on button "Add Item" at bounding box center [1123, 504] width 70 height 28
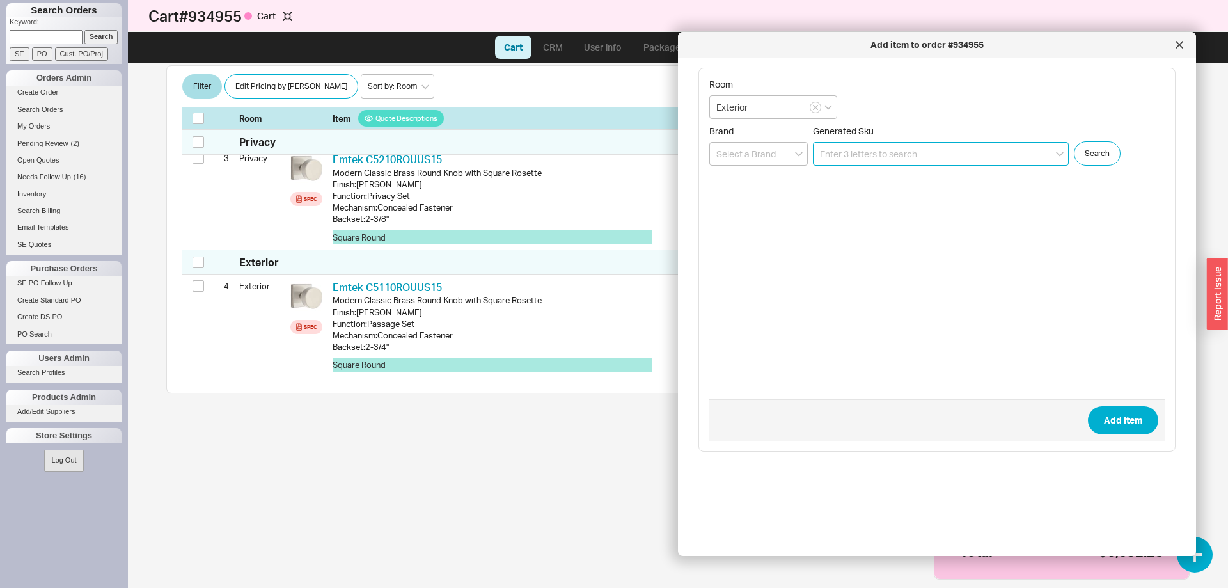
scroll to position [495, 0]
paste input "8469US15"
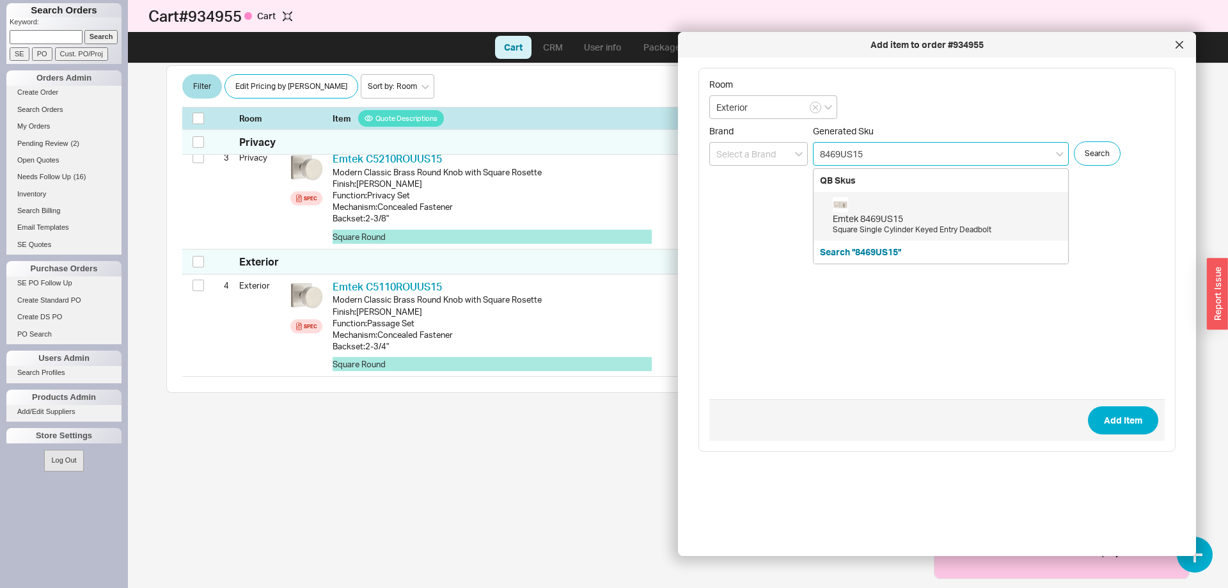
click at [932, 223] on div "Emtek 8469US15" at bounding box center [947, 218] width 229 height 13
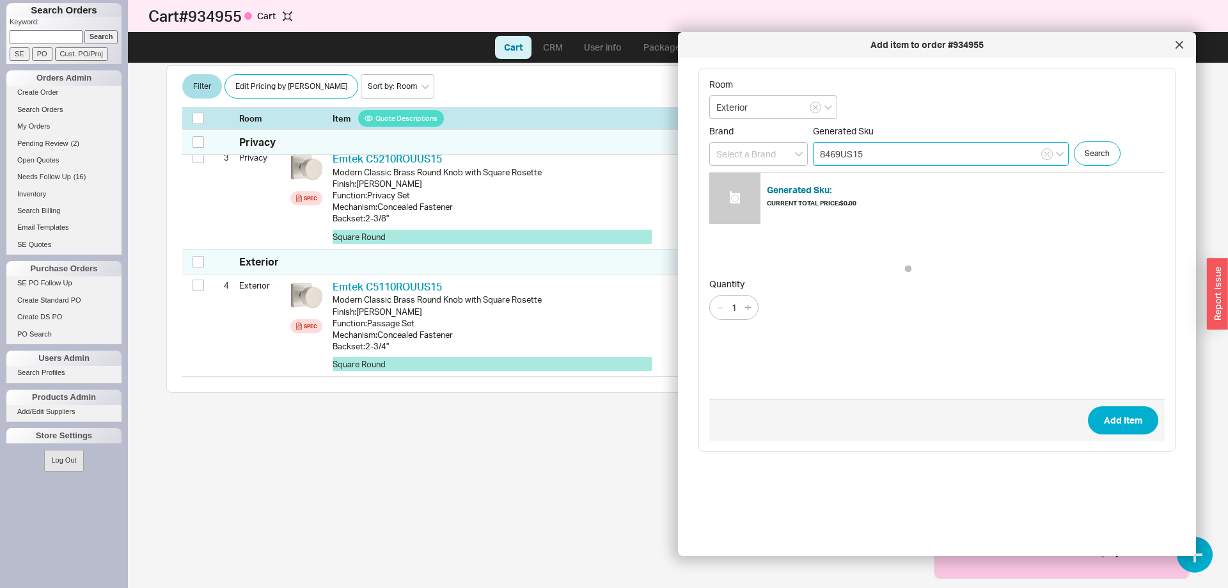
type input "8469US15"
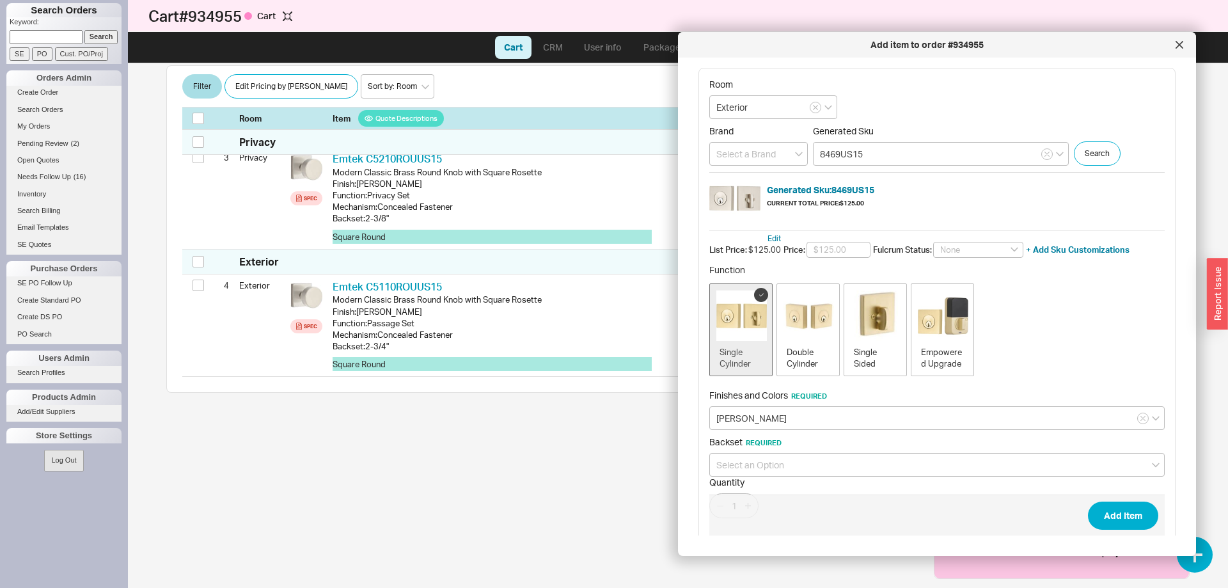
scroll to position [35, 0]
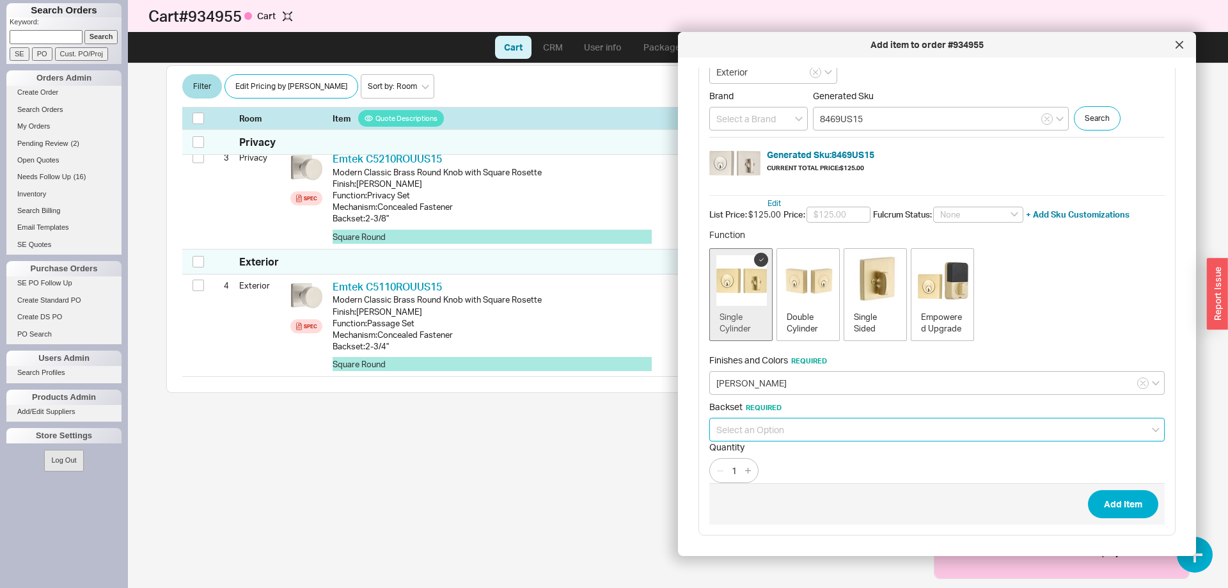
click at [818, 420] on input at bounding box center [937, 430] width 456 height 24
click at [812, 425] on input at bounding box center [937, 430] width 456 height 24
click at [807, 415] on div "Backset Required" at bounding box center [937, 421] width 456 height 40
click at [799, 433] on input at bounding box center [937, 430] width 456 height 24
click at [791, 479] on div "2 3/4"" at bounding box center [937, 479] width 454 height 23
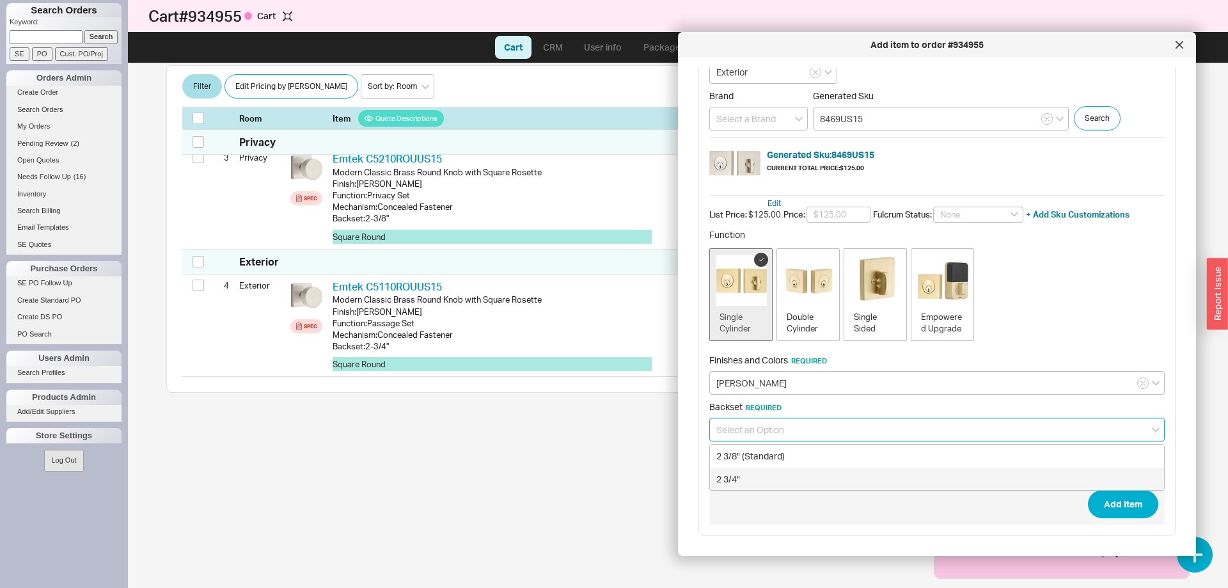
type input "2 3/4""
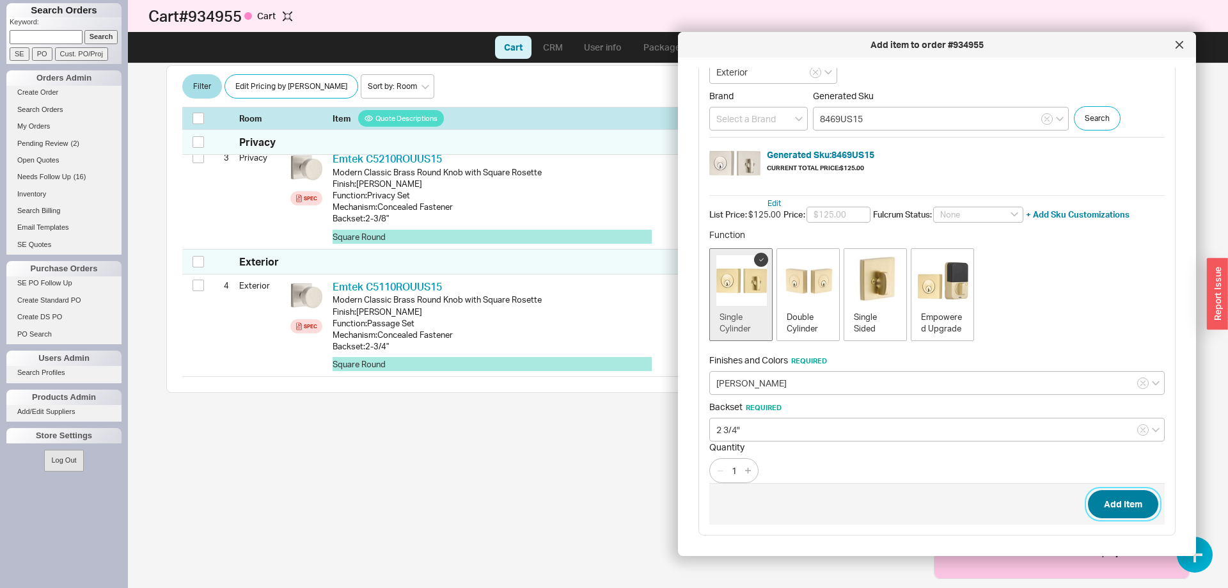
click at [1137, 496] on button "Add Item" at bounding box center [1123, 504] width 70 height 28
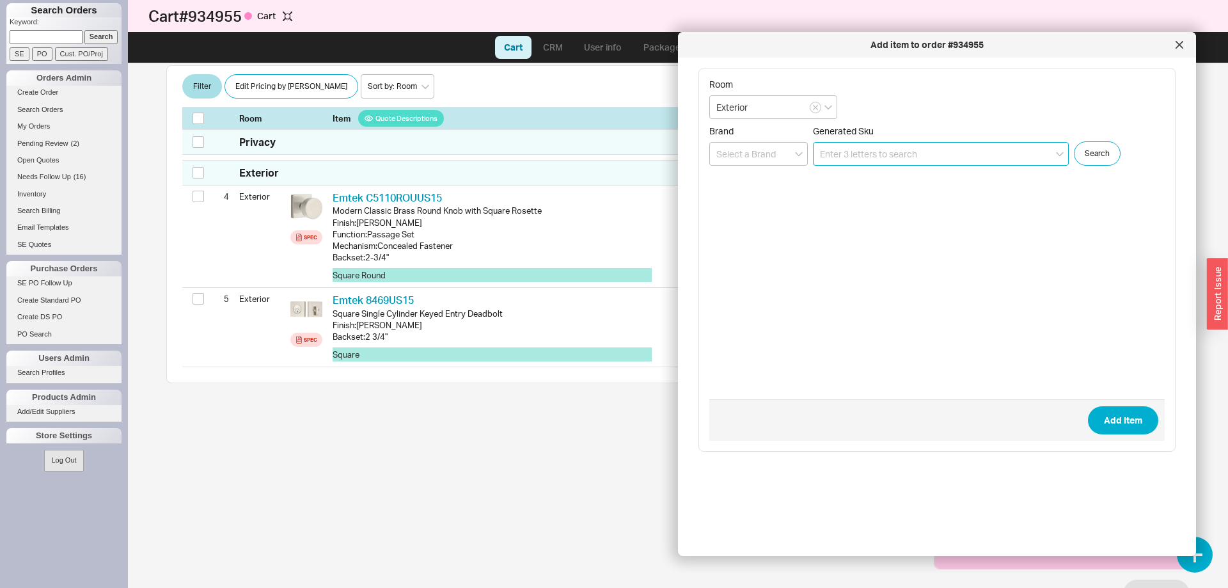
scroll to position [585, 0]
click at [1184, 46] on div at bounding box center [1179, 45] width 20 height 20
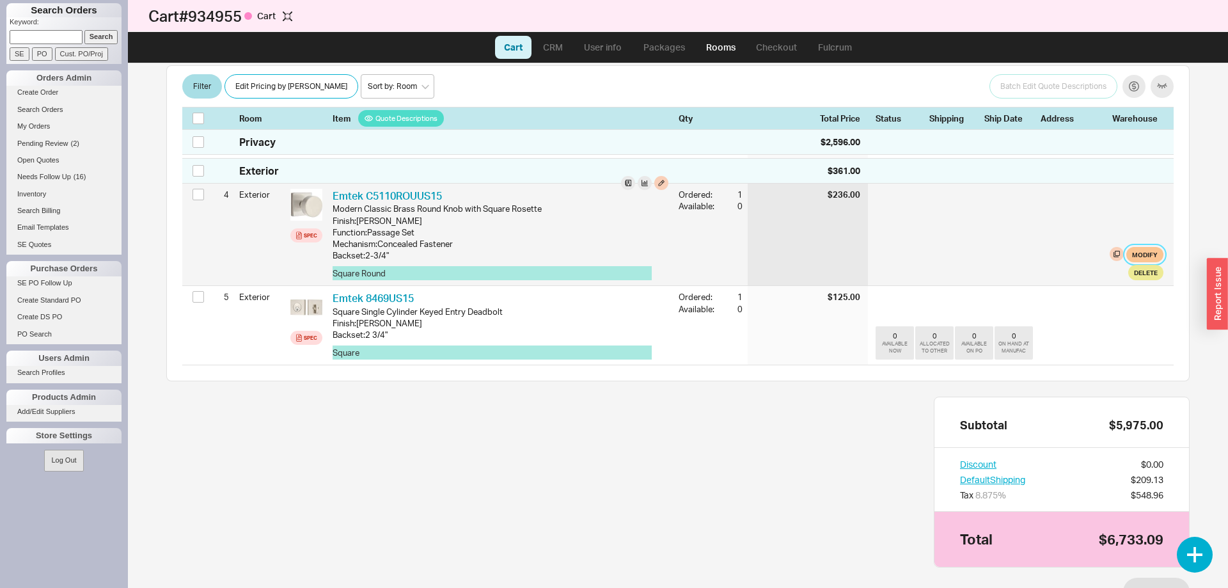
click at [1145, 251] on button "Modify" at bounding box center [1145, 254] width 37 height 15
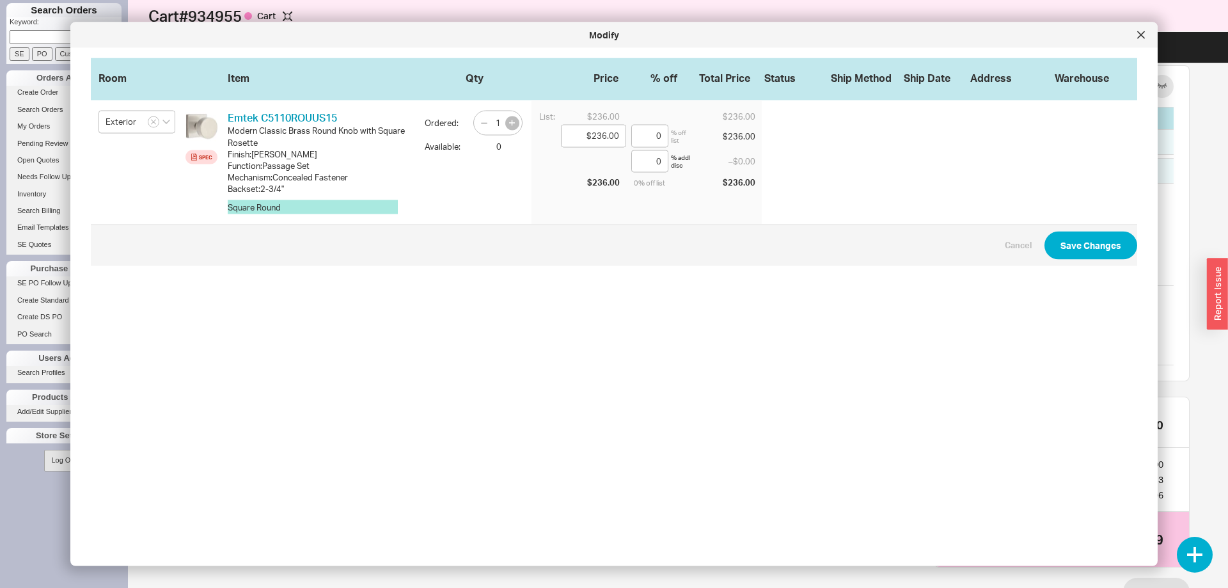
click at [509, 122] on icon "button" at bounding box center [512, 123] width 6 height 6
click at [510, 123] on icon "button" at bounding box center [512, 123] width 6 height 6
type input "3"
click at [1075, 250] on button "Save Changes" at bounding box center [1091, 245] width 93 height 28
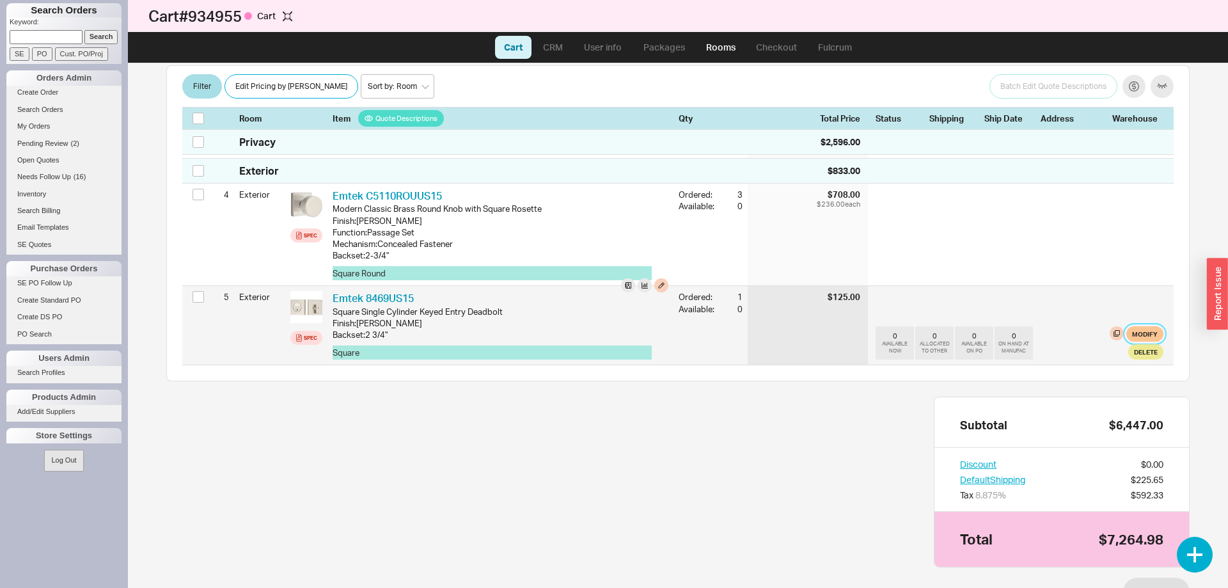
click at [1150, 328] on button "Modify" at bounding box center [1145, 333] width 37 height 15
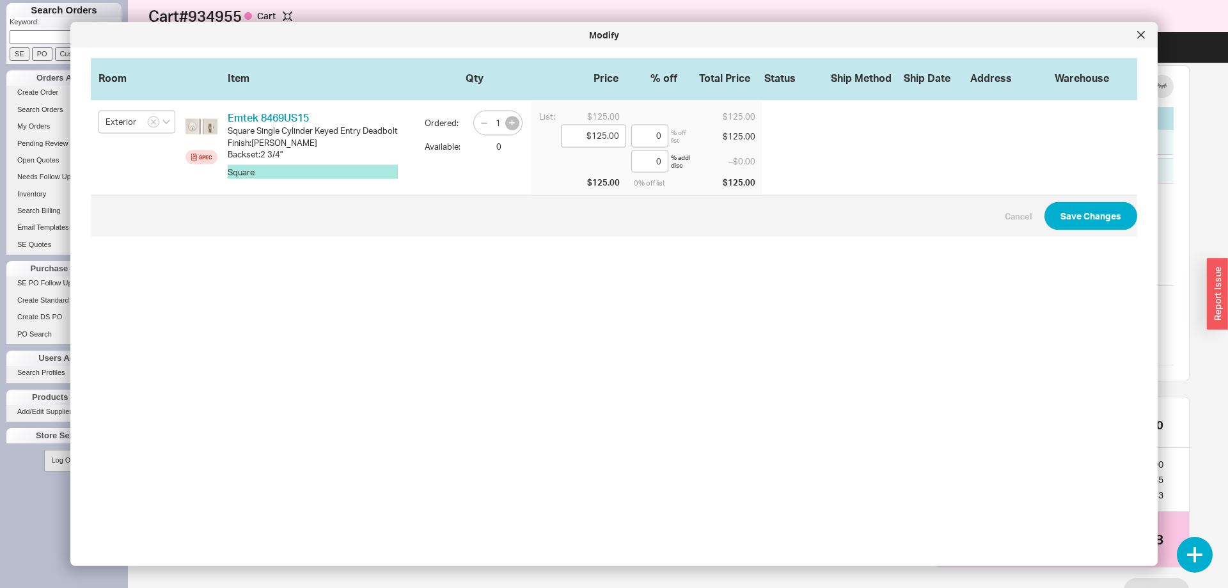
click at [516, 127] on button "button" at bounding box center [512, 123] width 14 height 14
type input "3"
click at [1128, 212] on button "Save Changes" at bounding box center [1091, 216] width 93 height 28
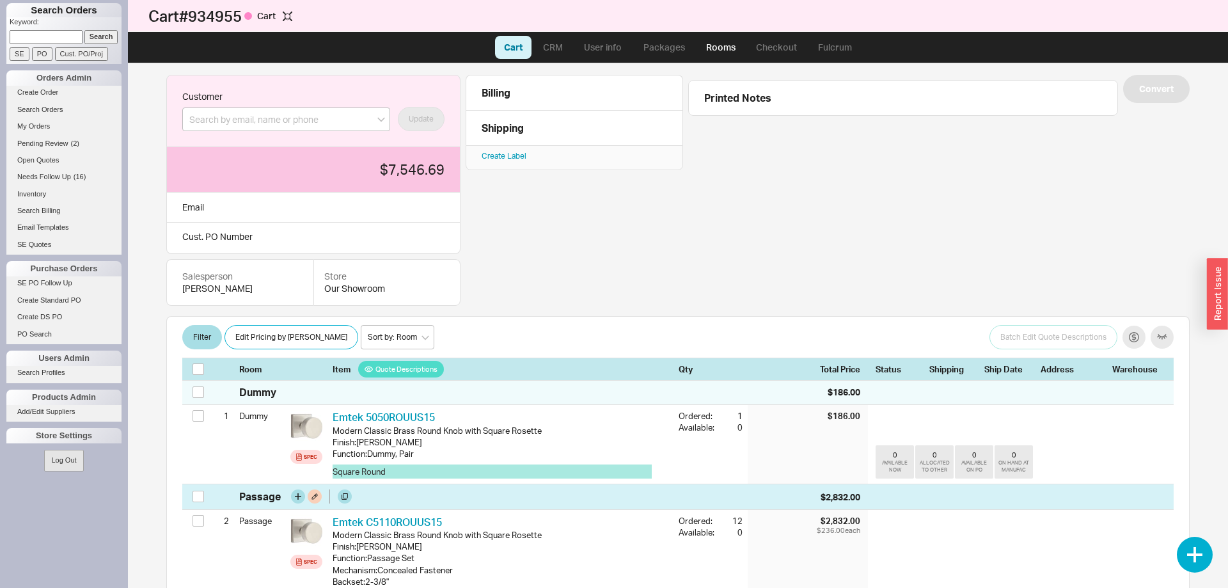
scroll to position [0, 0]
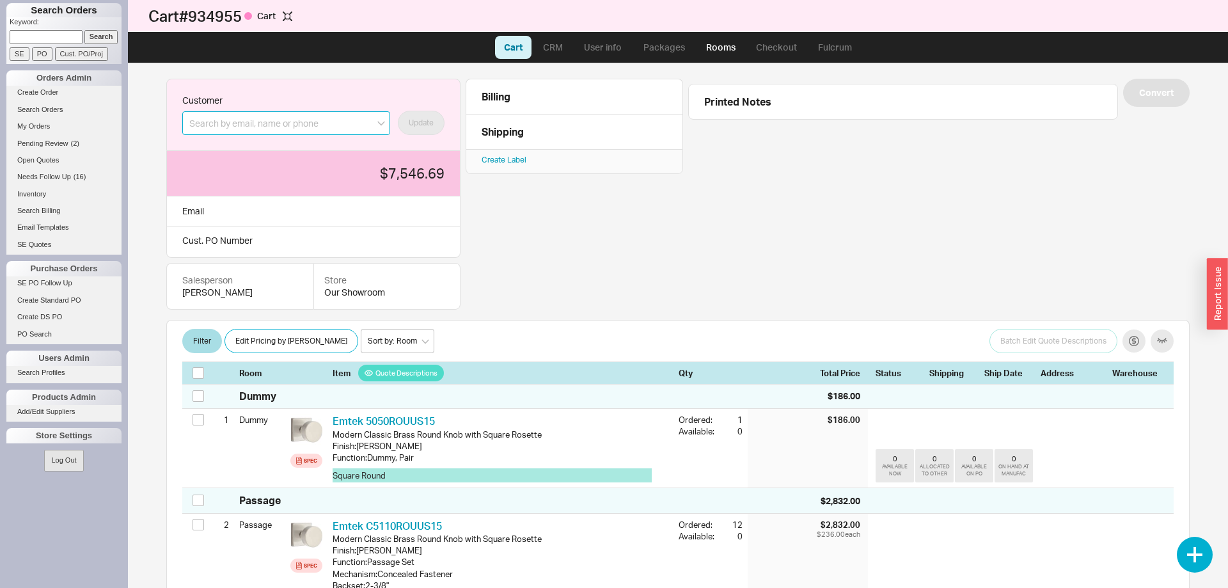
paste input "lauren@kleinandcremerdesign.com"
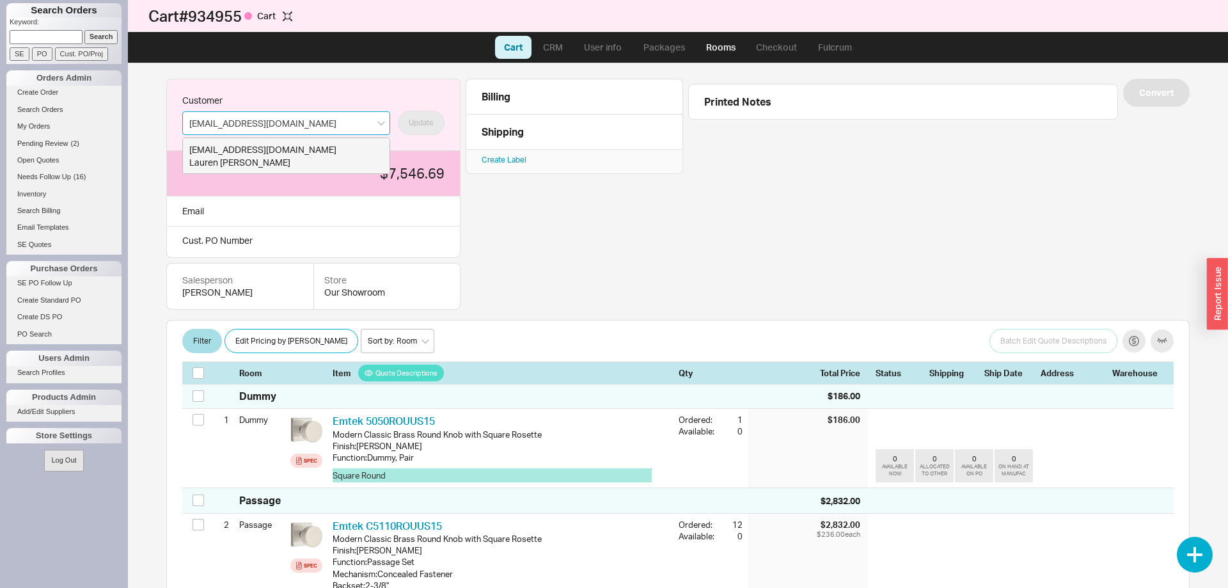
click at [308, 155] on div "lauren@kleinandcremerdesign.com" at bounding box center [286, 149] width 194 height 13
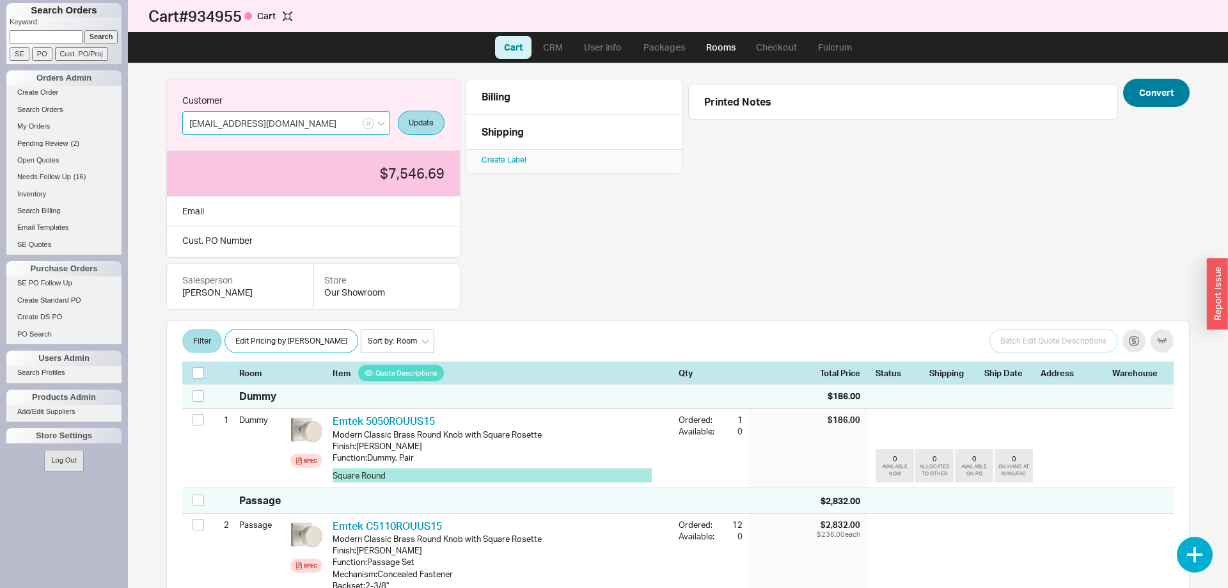
type input "lauren@kleinandcremerdesign.com"
click at [1143, 99] on button "Convert" at bounding box center [1156, 93] width 67 height 28
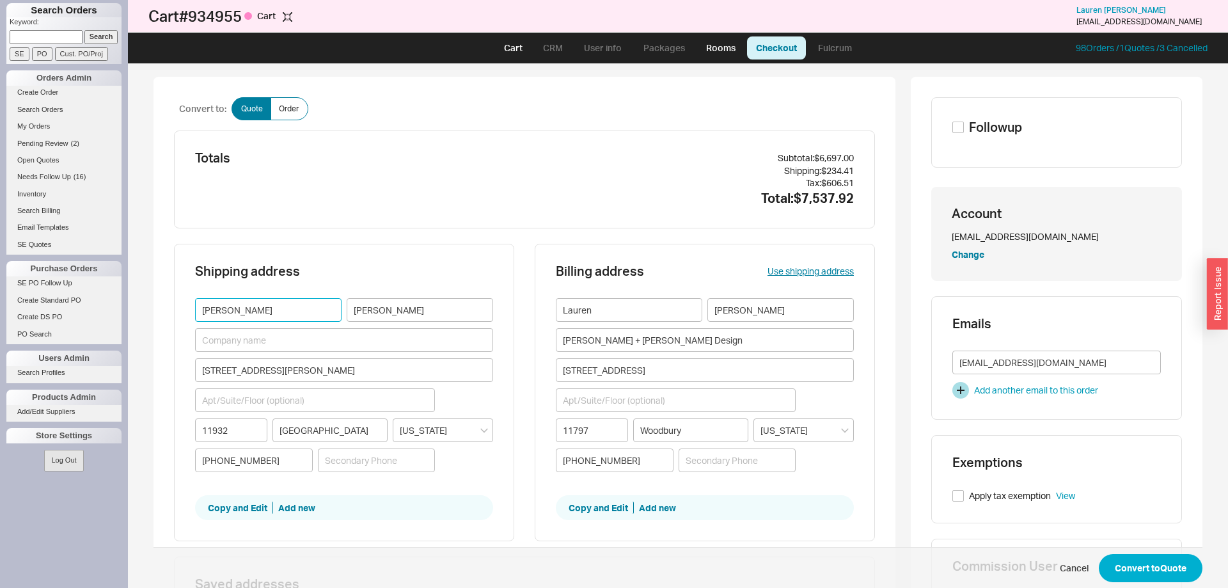
drag, startPoint x: 295, startPoint y: 317, endPoint x: 168, endPoint y: 308, distance: 127.0
drag, startPoint x: 241, startPoint y: 315, endPoint x: 74, endPoint y: 280, distance: 170.0
click at [195, 298] on input "Tim" at bounding box center [268, 310] width 147 height 24
type input "Andrew"
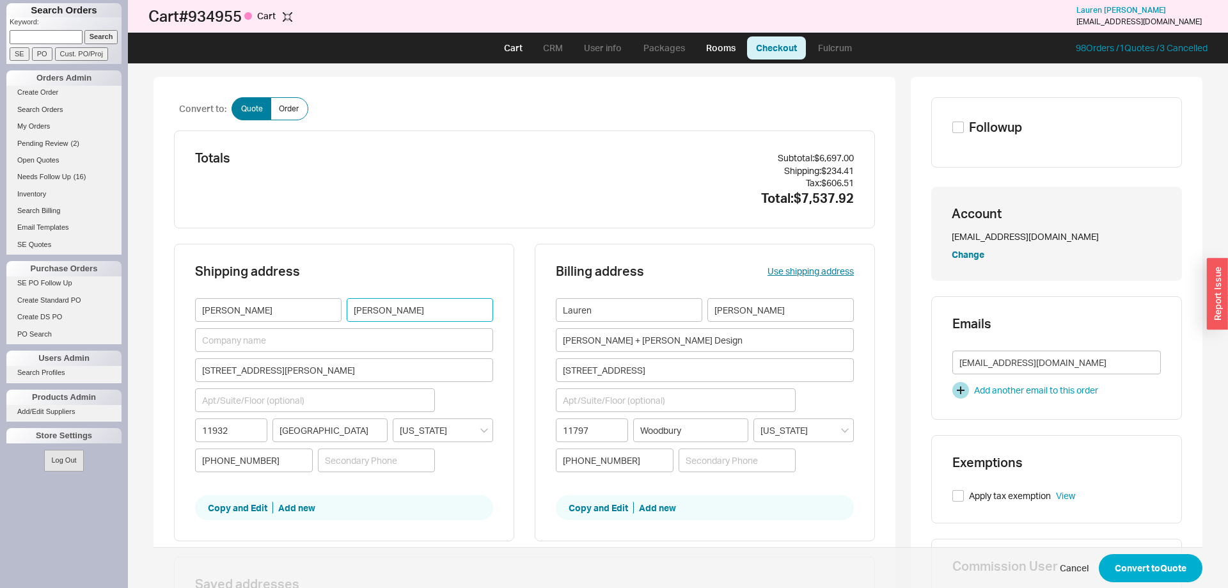
click at [364, 307] on input "Gordon" at bounding box center [420, 310] width 147 height 24
type input "Miller"
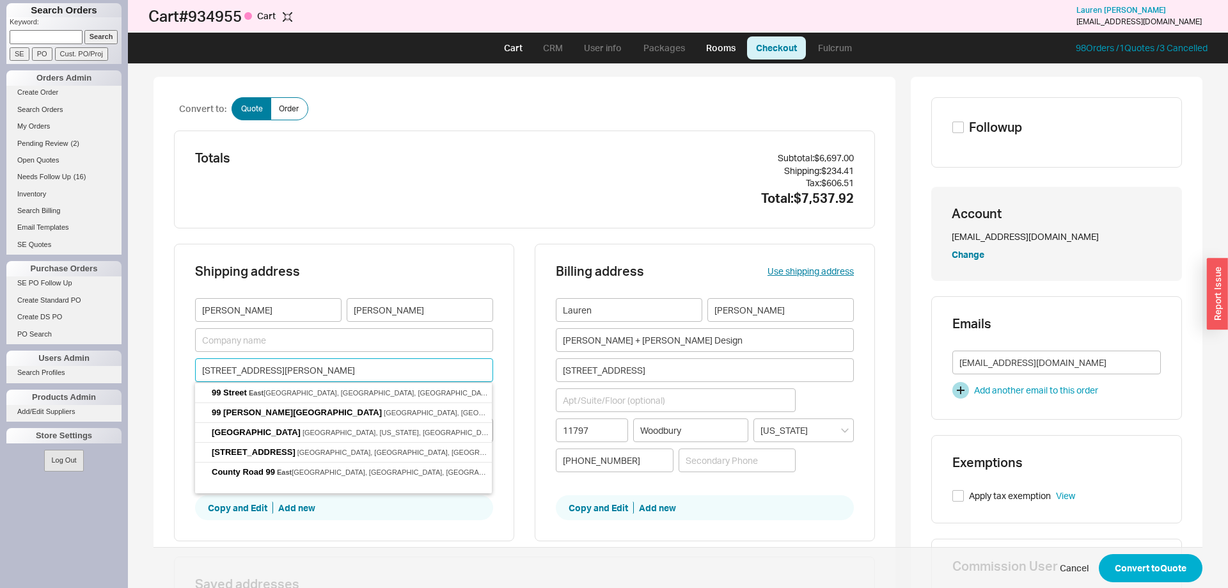
drag, startPoint x: 372, startPoint y: 372, endPoint x: 24, endPoint y: 373, distance: 348.0
click at [195, 373] on input "99 Meadows East" at bounding box center [344, 370] width 298 height 24
paste input "8 Victor lane"
type input "8 Victor Lane"
type input "11797"
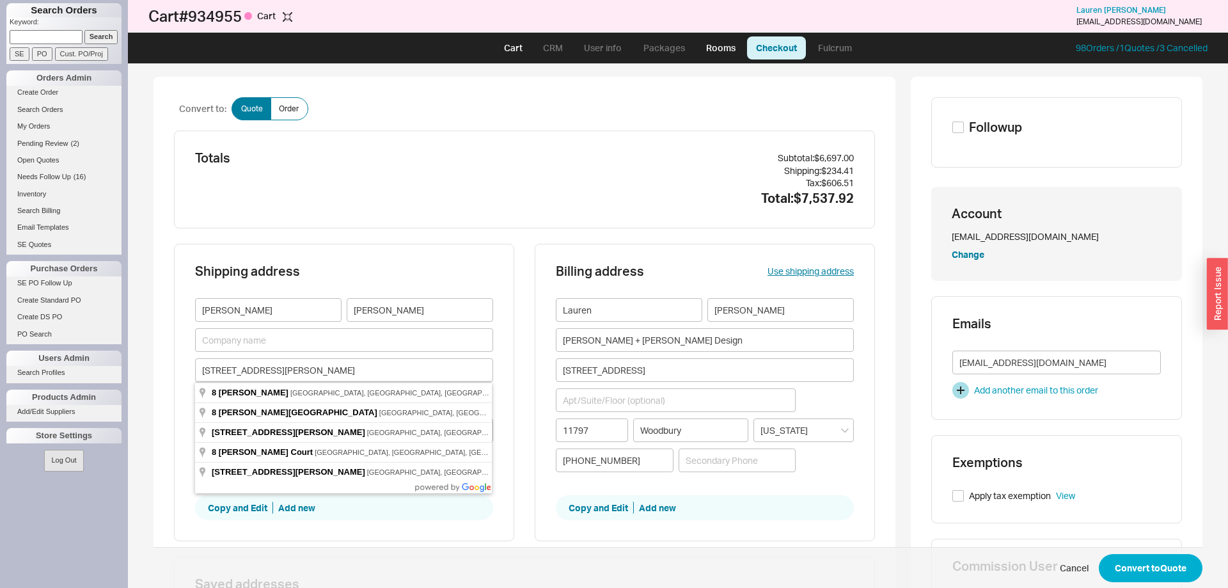
type input "Woodbury"
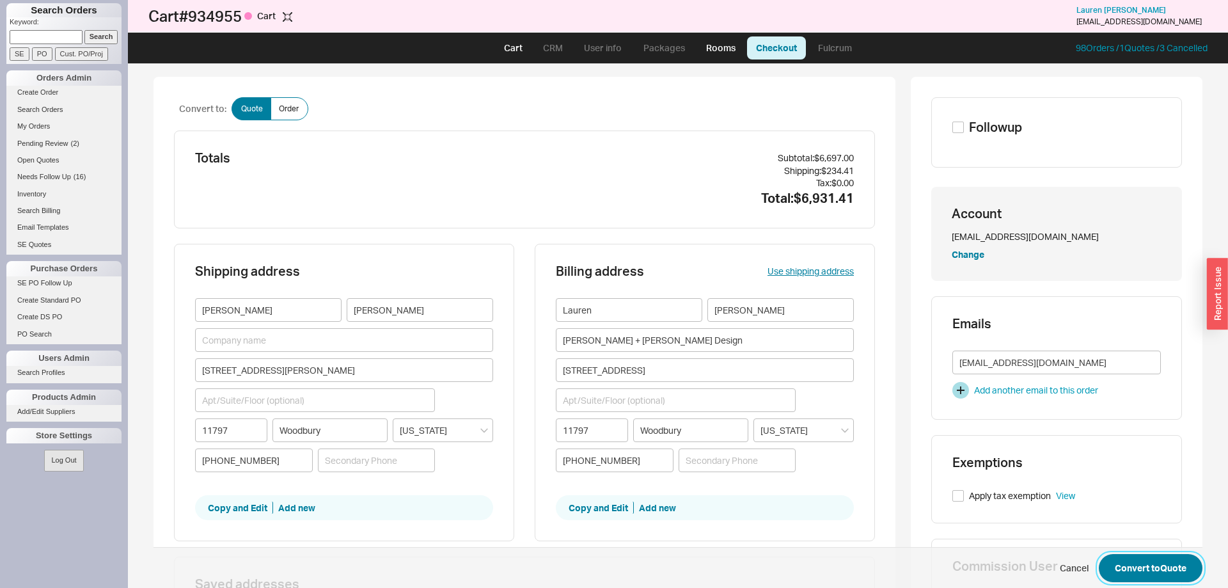
click at [1140, 573] on button "Convert to Quote" at bounding box center [1151, 568] width 104 height 28
select select "LOW"
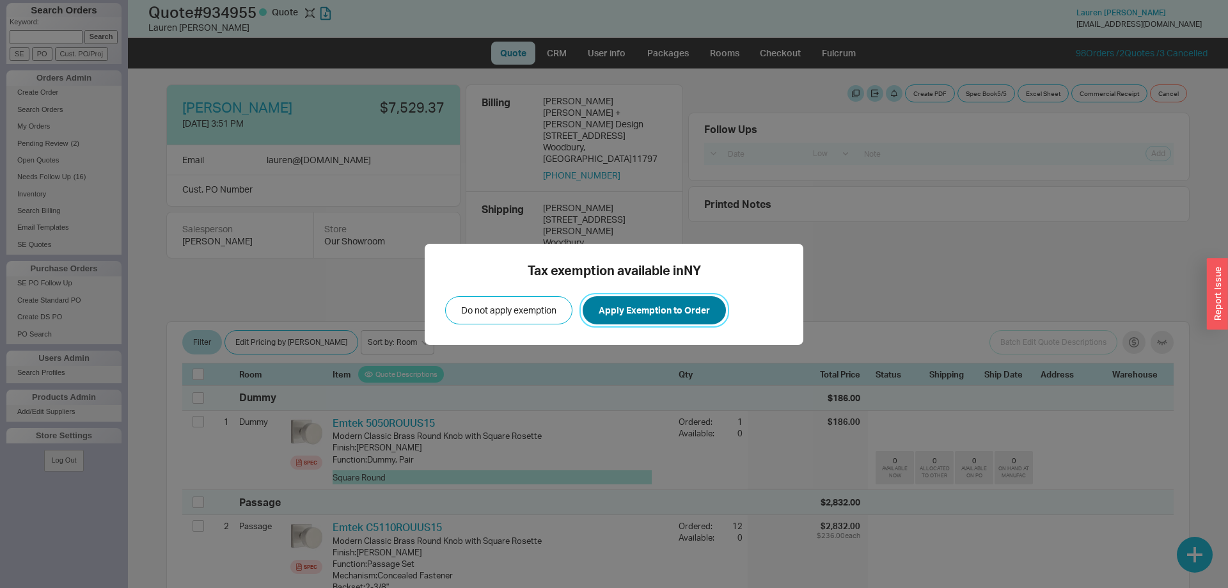
click at [663, 321] on button "Apply Exemption to Order" at bounding box center [654, 310] width 143 height 28
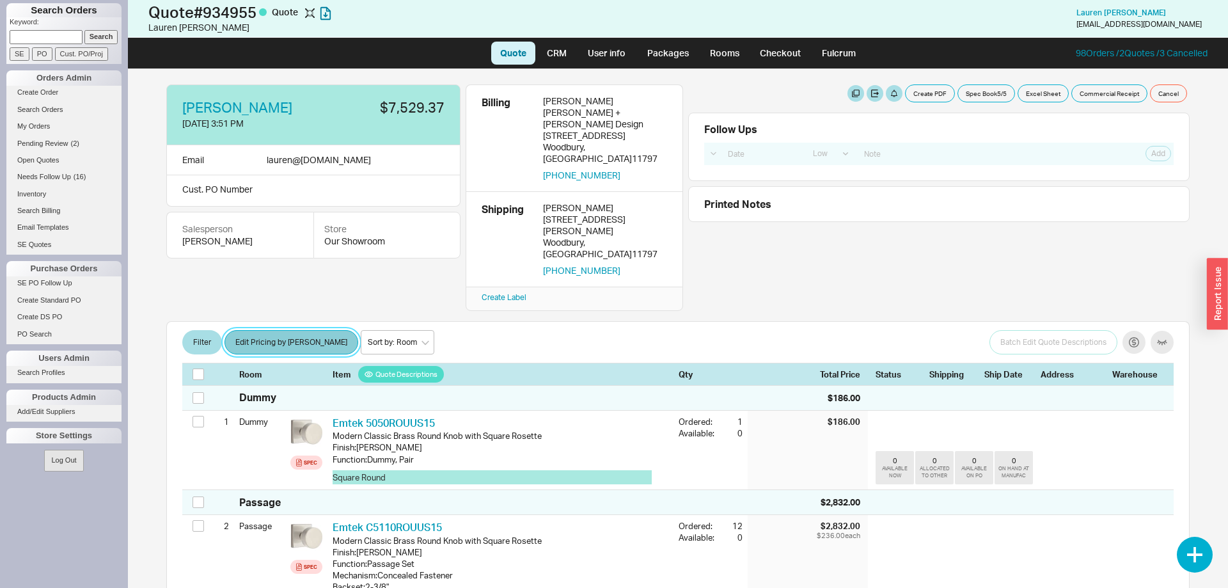
click at [306, 330] on button "Edit Pricing by [PERSON_NAME]" at bounding box center [292, 342] width 134 height 24
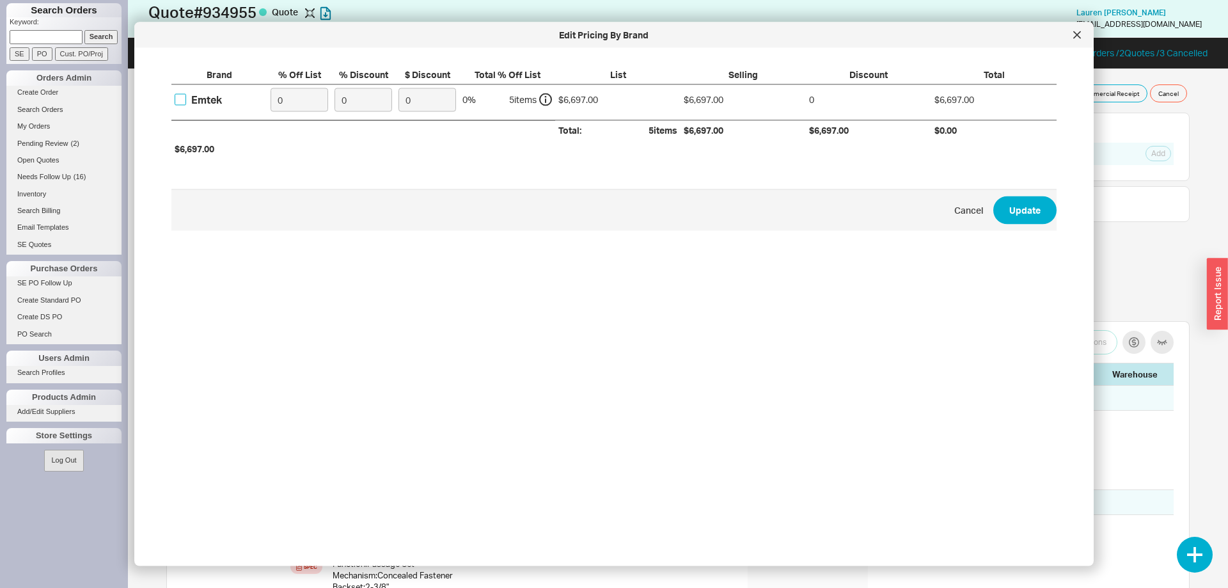
click at [186, 94] on input "Emtek" at bounding box center [181, 100] width 12 height 12
checkbox input "true"
drag, startPoint x: 296, startPoint y: 95, endPoint x: 260, endPoint y: 97, distance: 35.8
click at [271, 97] on input "0" at bounding box center [300, 100] width 58 height 24
type input "25"
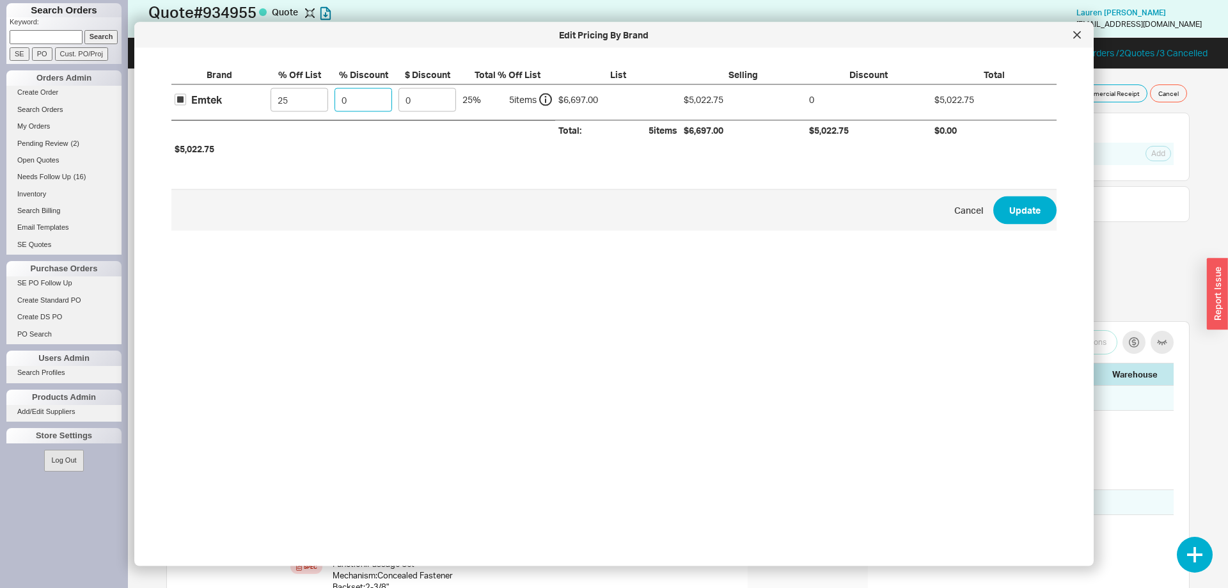
drag, startPoint x: 338, startPoint y: 104, endPoint x: 359, endPoint y: 102, distance: 21.2
click at [359, 102] on input "0" at bounding box center [364, 100] width 58 height 24
type input "1"
type input "50.23"
type input "10"
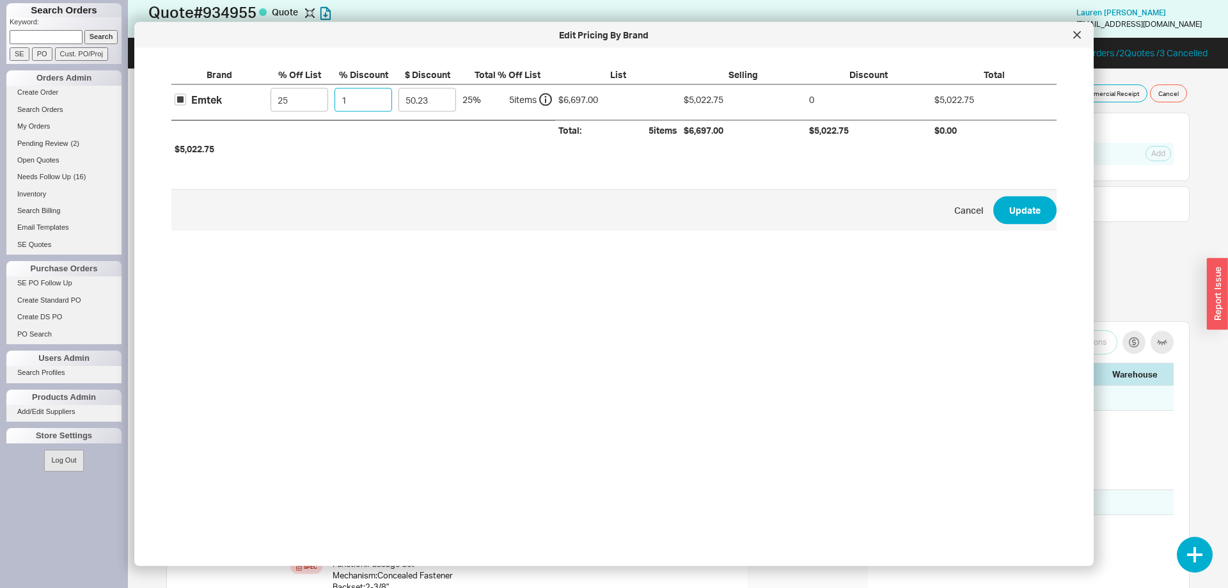
type input "502.27"
type input "10"
drag, startPoint x: 288, startPoint y: 107, endPoint x: 244, endPoint y: 98, distance: 45.2
click at [271, 98] on input "25" at bounding box center [300, 100] width 58 height 24
click at [1040, 213] on button "Update" at bounding box center [1025, 210] width 63 height 28
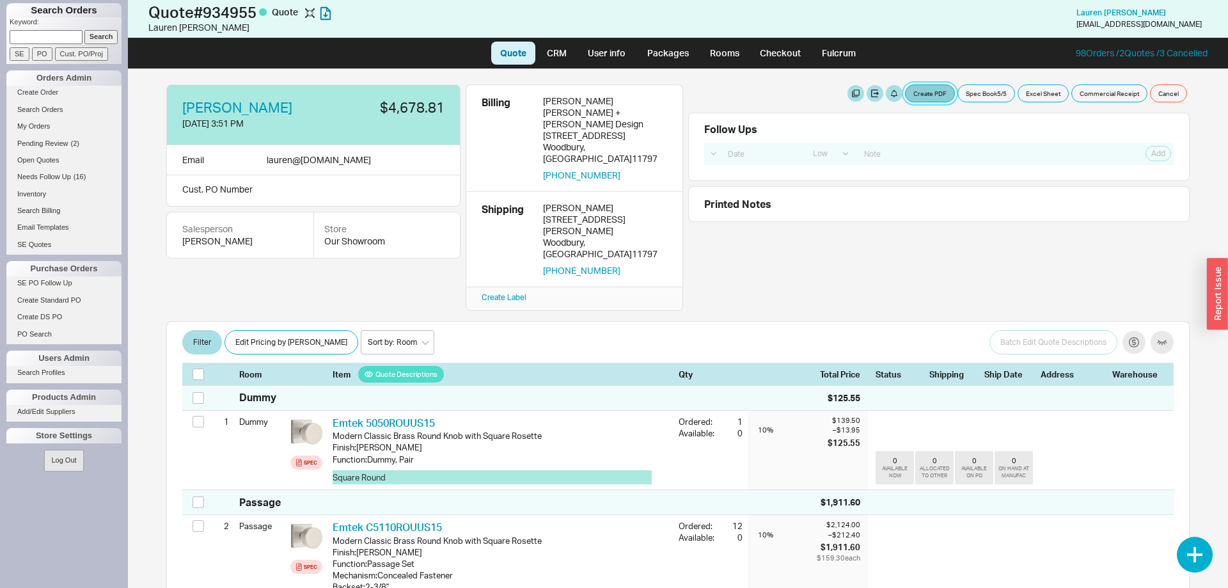
click at [928, 93] on button "Create PDF" at bounding box center [930, 93] width 50 height 18
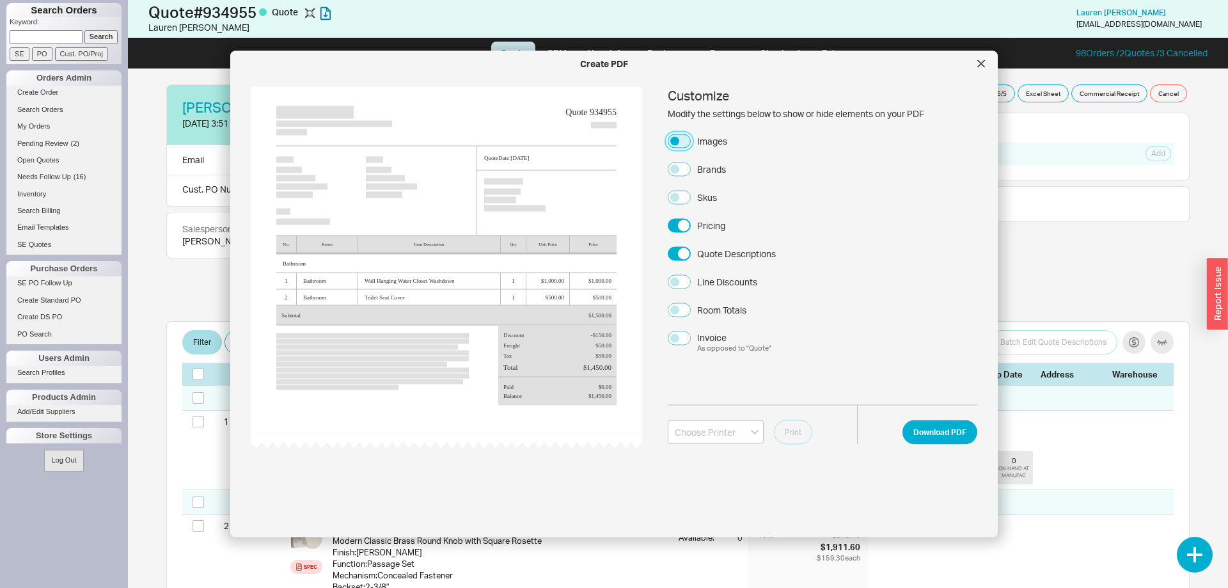
click at [677, 141] on button "Images" at bounding box center [679, 141] width 23 height 14
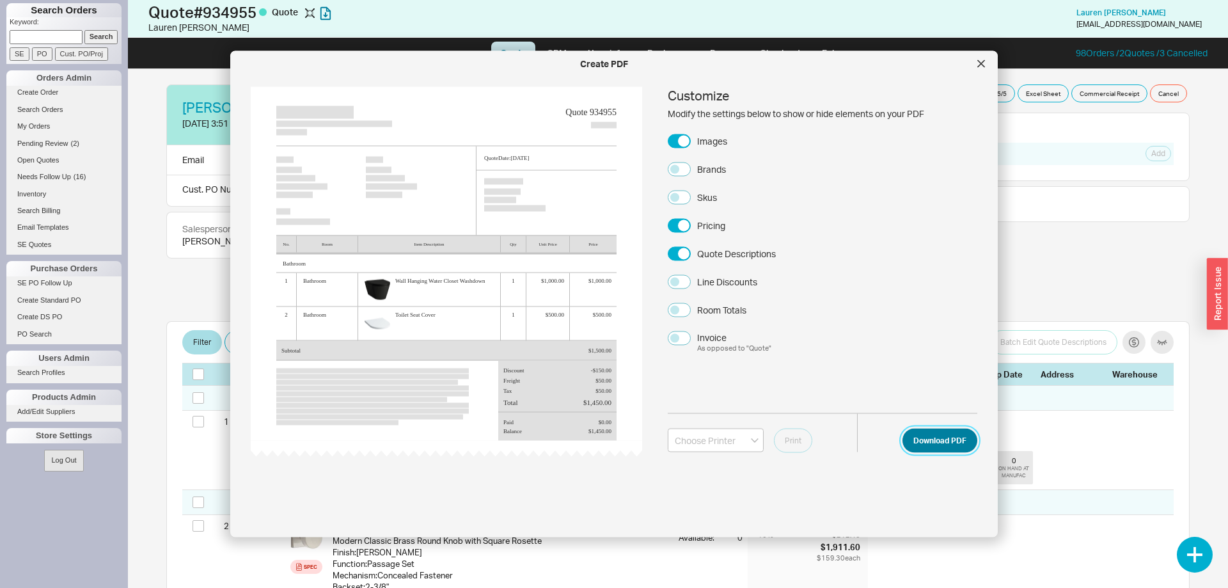
click at [937, 445] on button "Download PDF" at bounding box center [940, 440] width 75 height 24
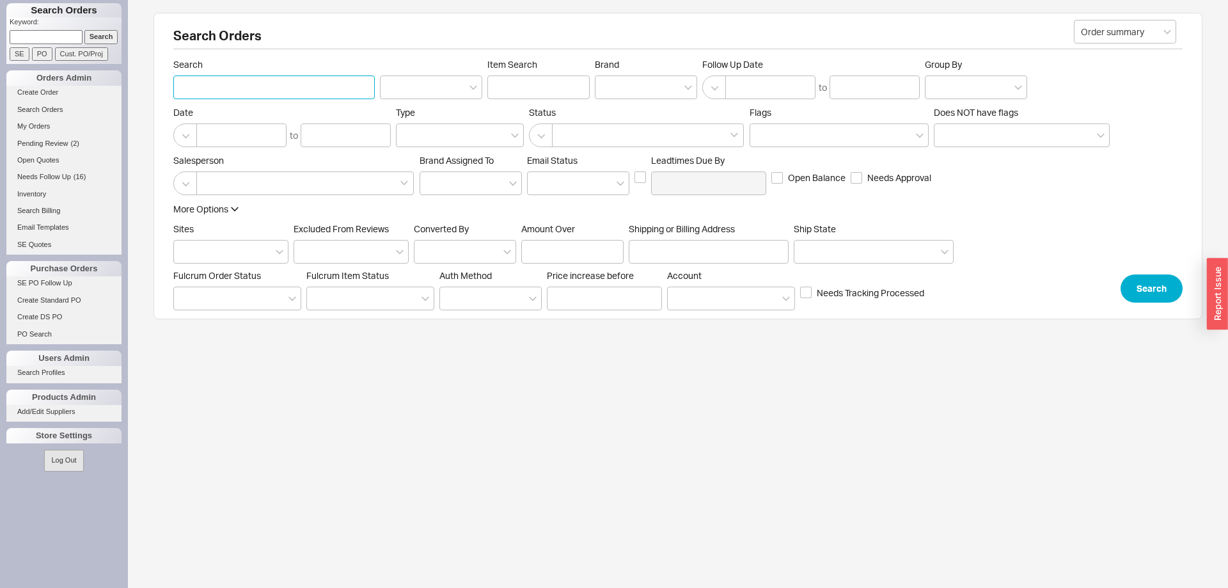
paste input "984717"
type input "984717"
click at [1155, 298] on button "Search" at bounding box center [1152, 288] width 62 height 28
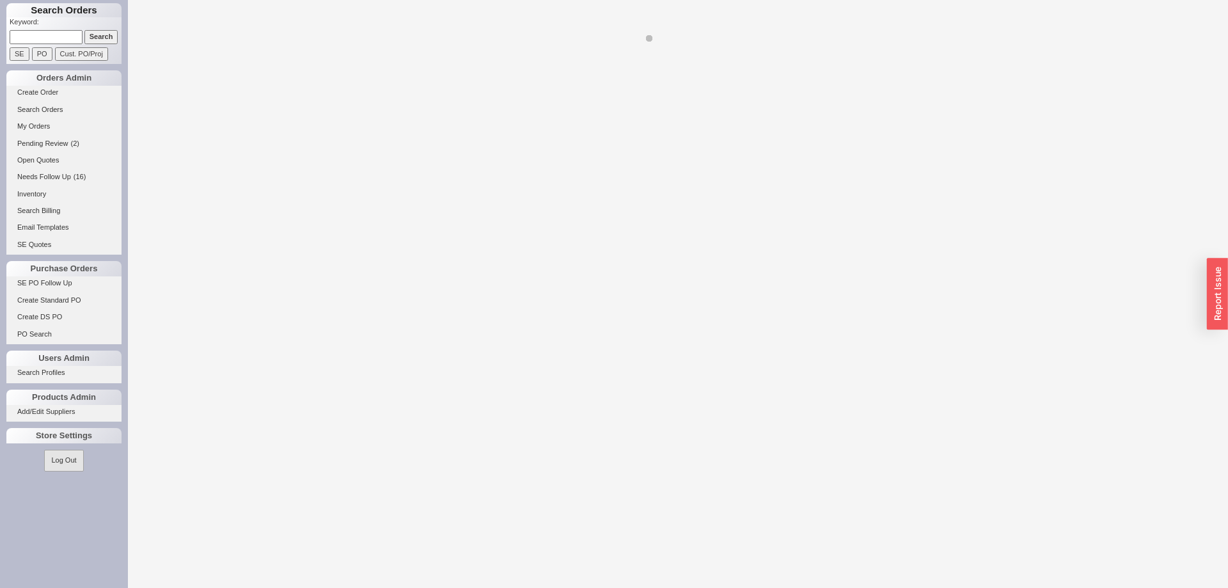
select select "LOW"
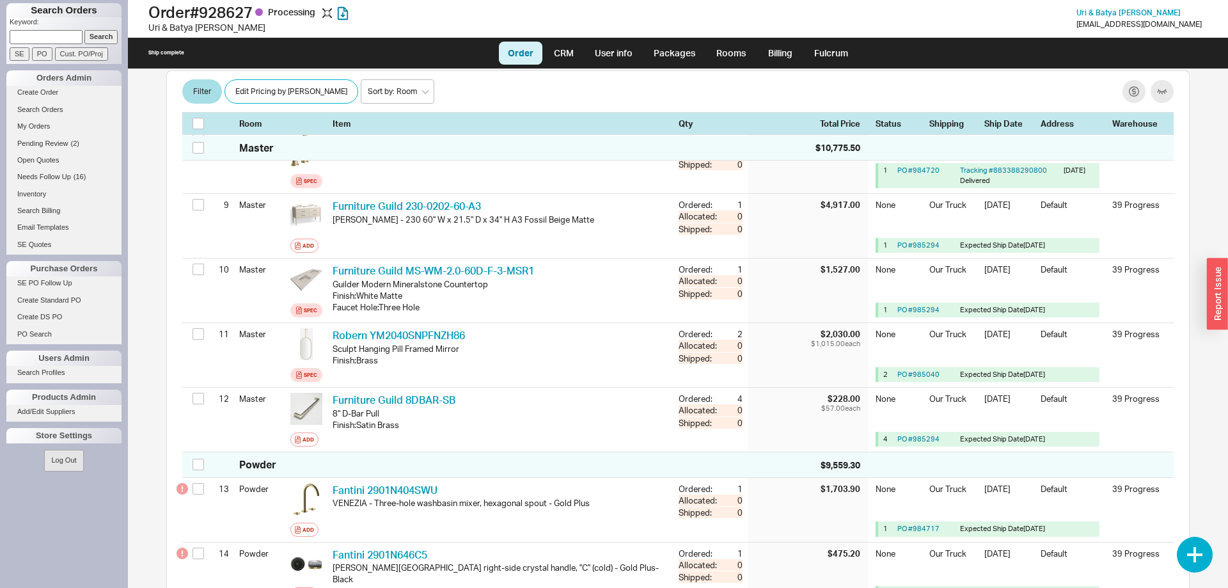
scroll to position [783, 0]
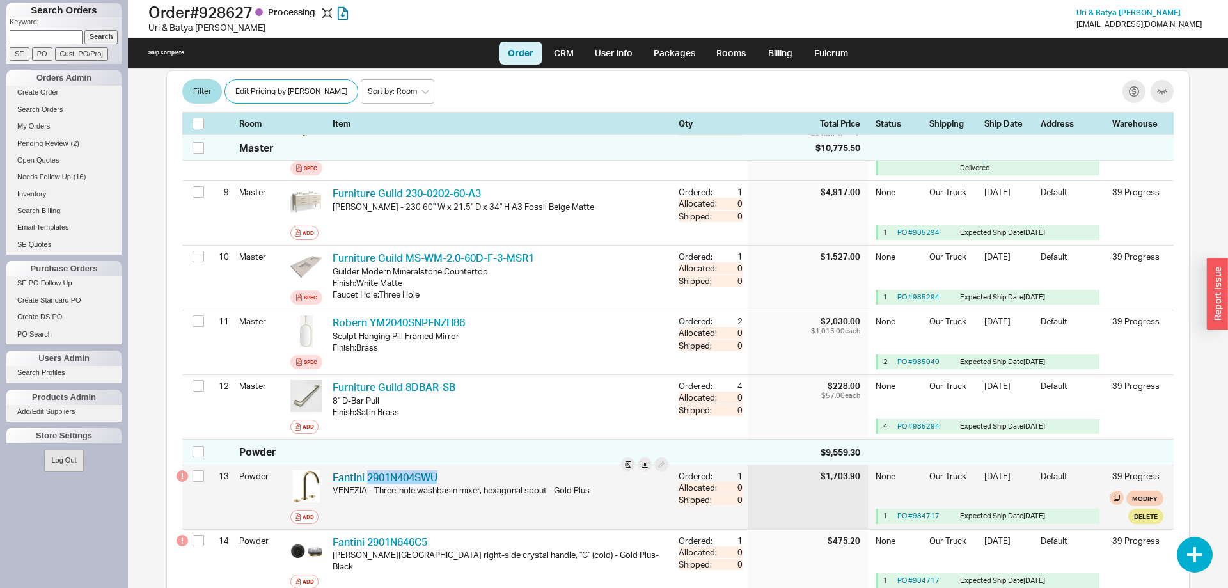
drag, startPoint x: 448, startPoint y: 413, endPoint x: 369, endPoint y: 413, distance: 78.7
click at [369, 470] on div "Fantini 2901N404SWU FTN 2901N404SWU" at bounding box center [501, 477] width 336 height 14
copy link "2901N404SWU"
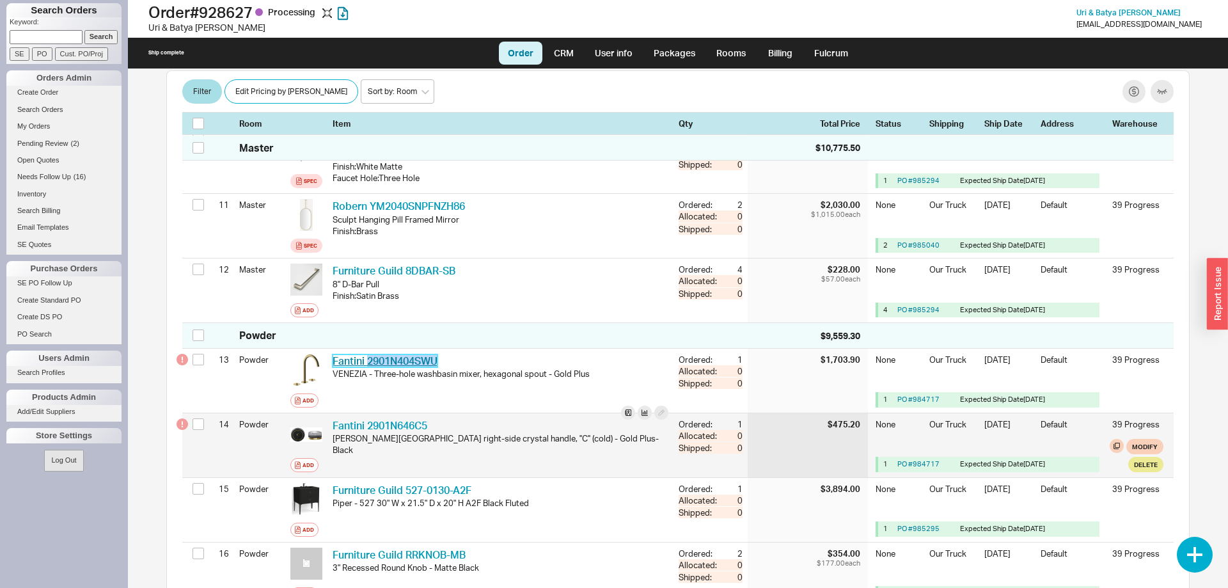
scroll to position [914, 0]
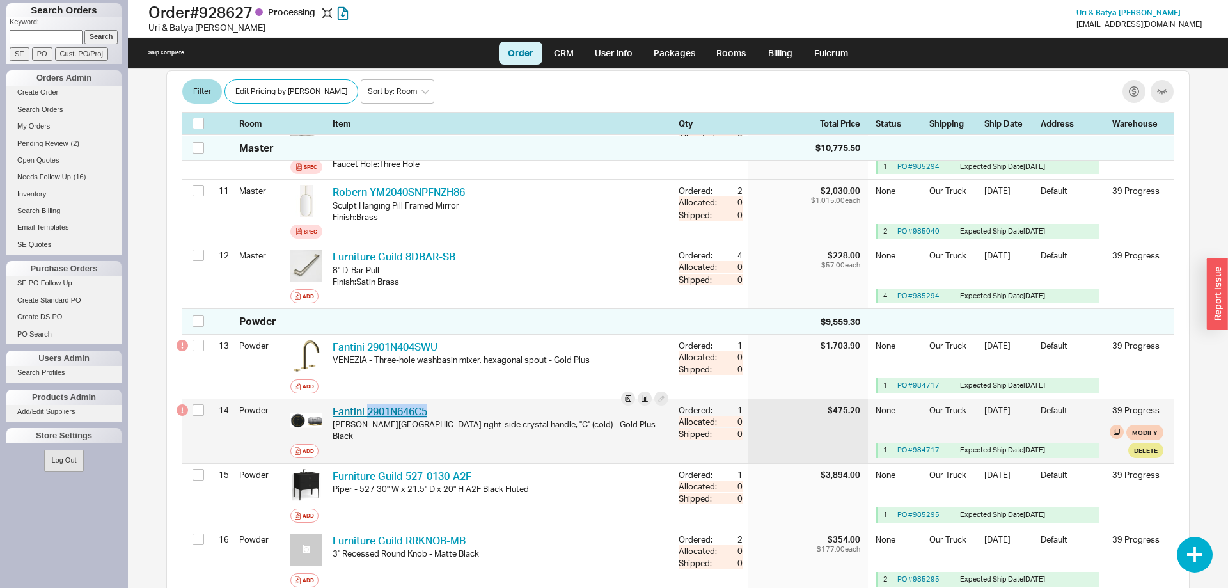
drag, startPoint x: 432, startPoint y: 346, endPoint x: 368, endPoint y: 351, distance: 64.2
click at [368, 404] on div "Fantini 2901N646C5 FTN 2901N646C5" at bounding box center [501, 411] width 336 height 14
copy link "2901N646C5"
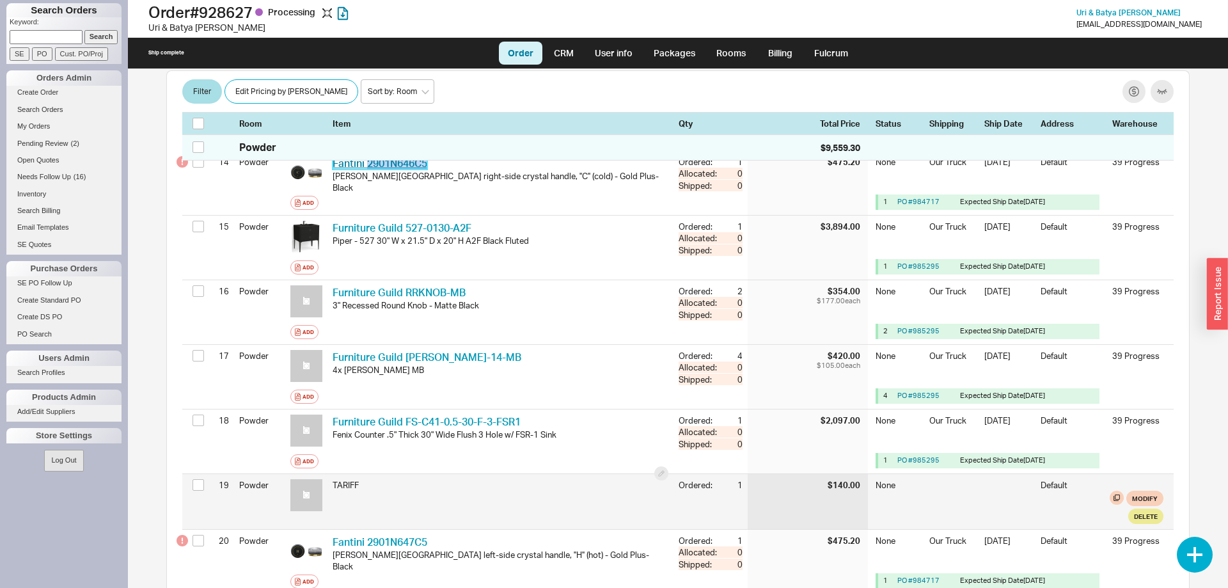
scroll to position [1175, 0]
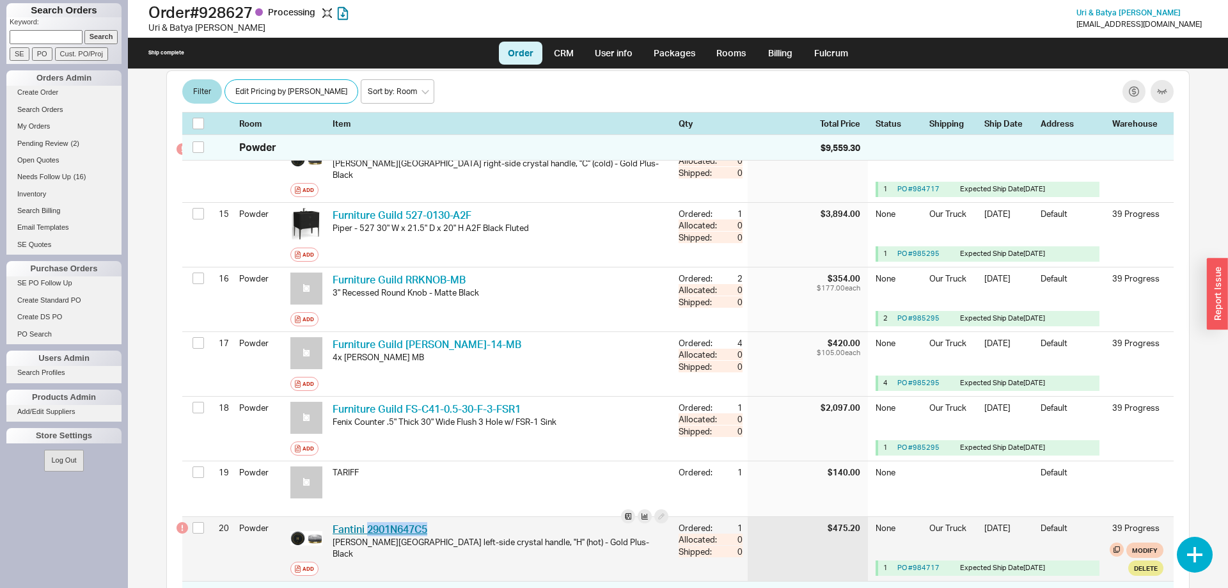
drag, startPoint x: 443, startPoint y: 462, endPoint x: 368, endPoint y: 468, distance: 75.1
click at [368, 522] on div "Fantini 2901N647C5 FTN 2901N647C5" at bounding box center [501, 529] width 336 height 14
copy link "2901N647C5"
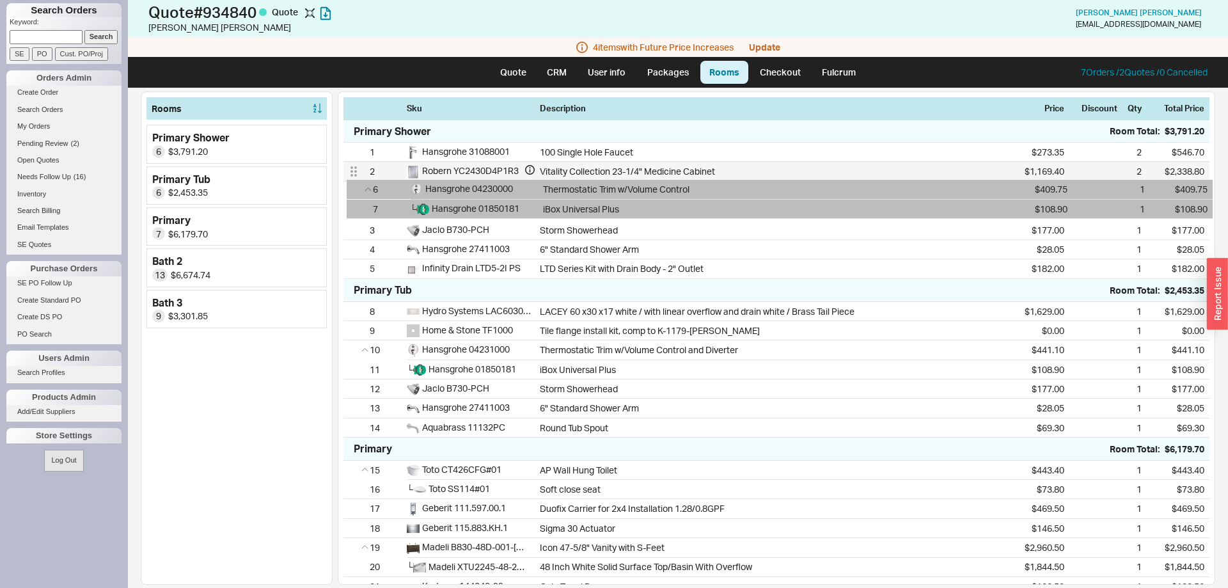
drag, startPoint x: 356, startPoint y: 250, endPoint x: 360, endPoint y: 181, distance: 69.2
click at [360, 181] on div "1 Hansgrohe 31088001 100 Single Hole Faucet $273.35 2 $546.70 2 Robern YC2430D4…" at bounding box center [777, 211] width 866 height 136
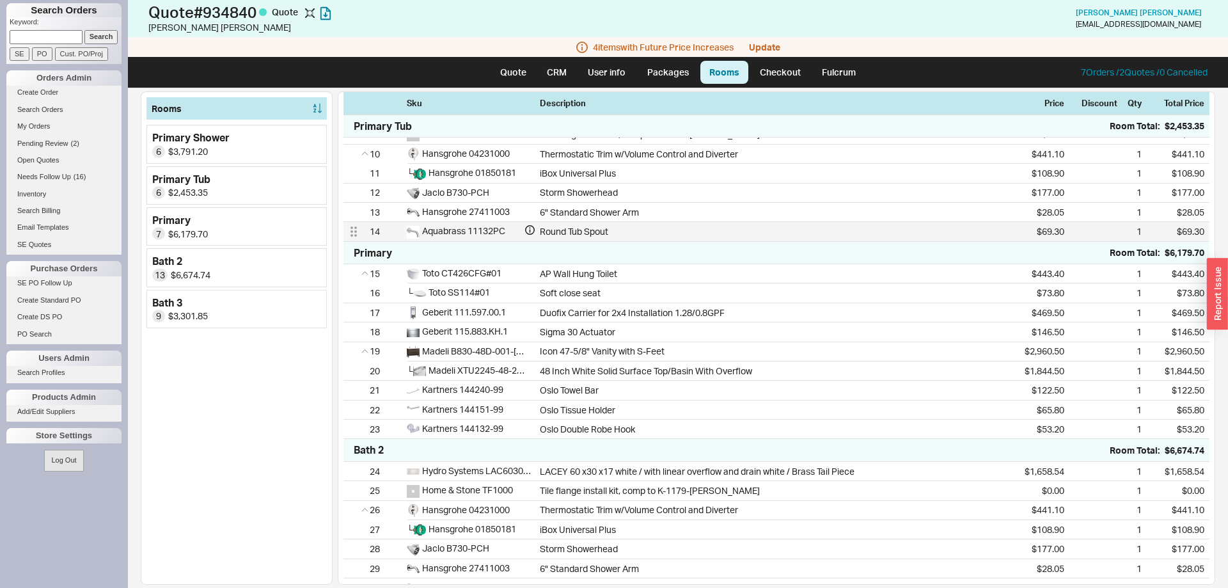
scroll to position [326, 0]
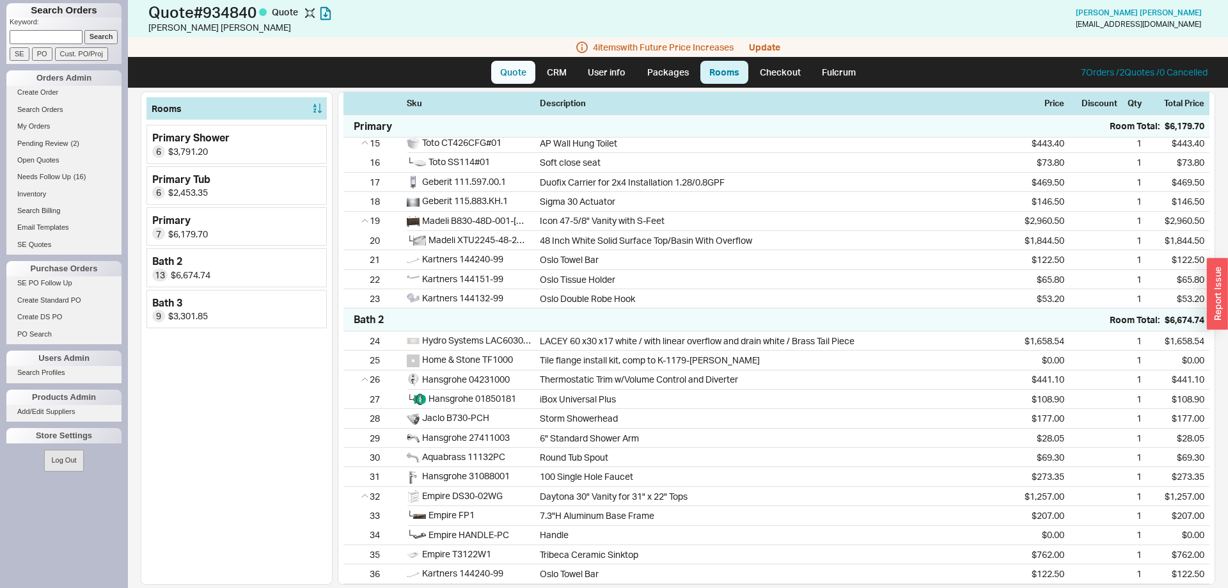
click at [505, 69] on link "Quote" at bounding box center [513, 72] width 44 height 23
select select "LOW"
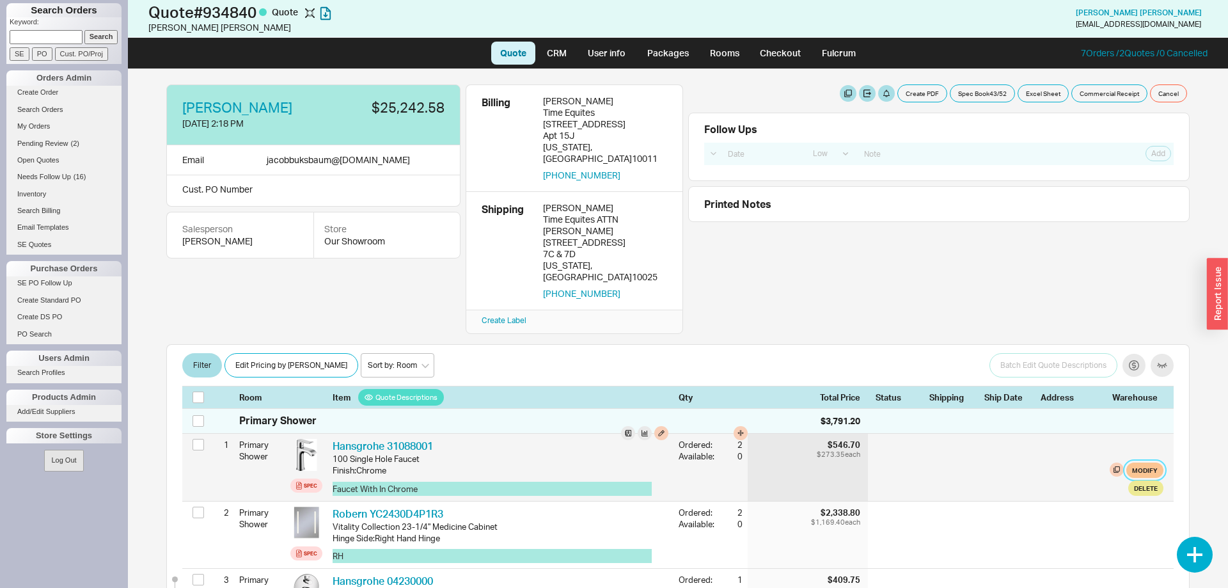
click at [1157, 463] on button "Modify" at bounding box center [1145, 470] width 37 height 15
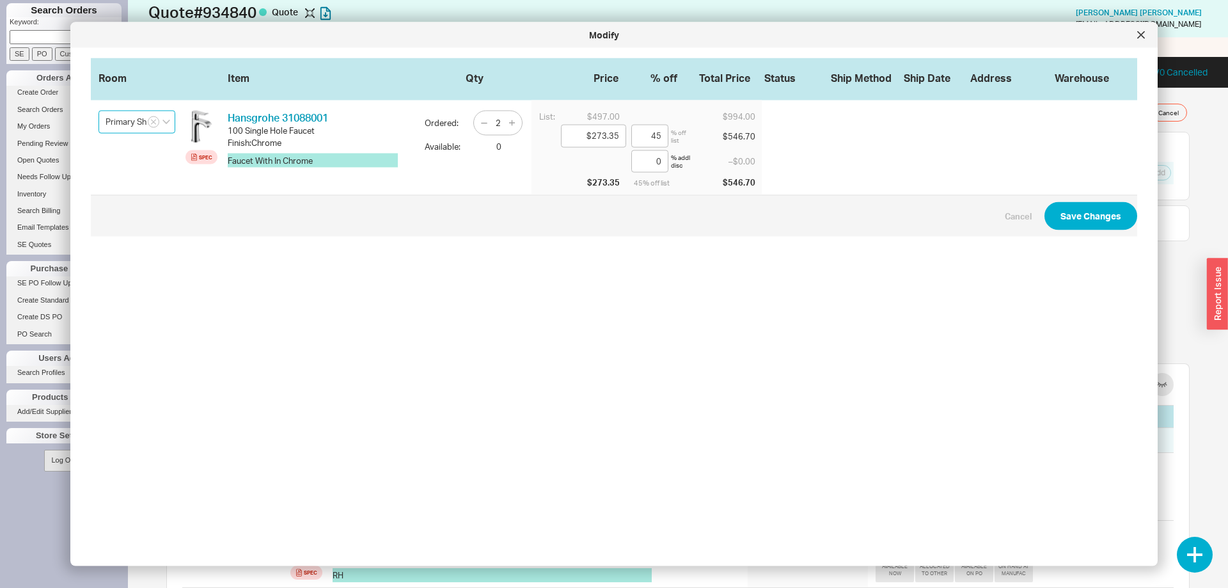
scroll to position [0, 19]
drag, startPoint x: 138, startPoint y: 121, endPoint x: 200, endPoint y: 122, distance: 61.4
click at [175, 122] on input "Primary Shower" at bounding box center [137, 122] width 77 height 23
click at [1069, 217] on button "Save Changes" at bounding box center [1091, 216] width 93 height 28
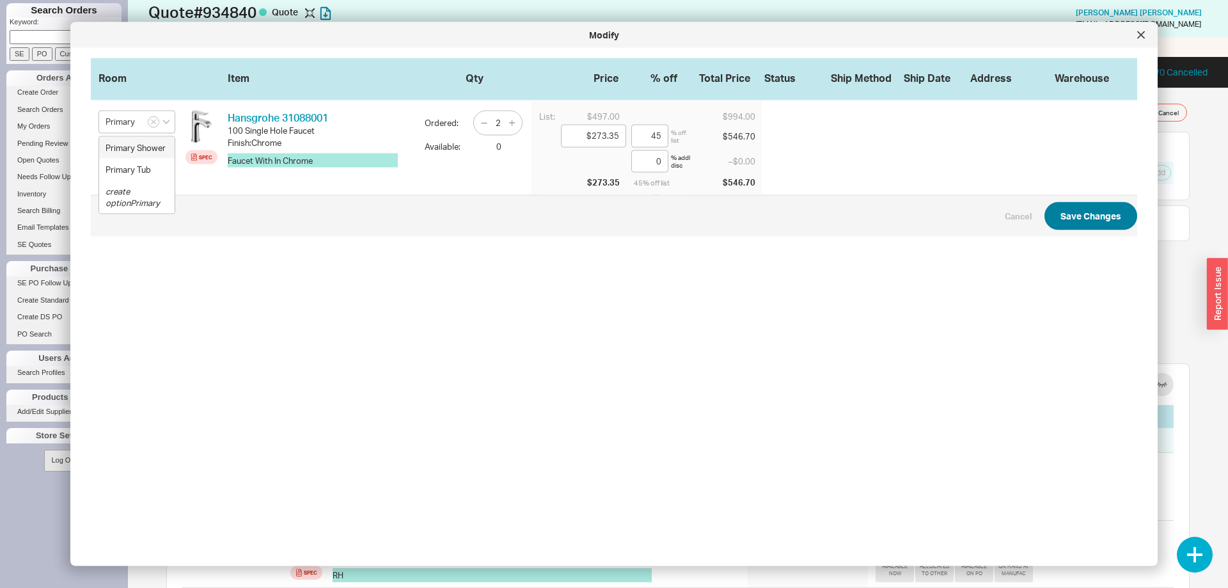
type input "Primary"
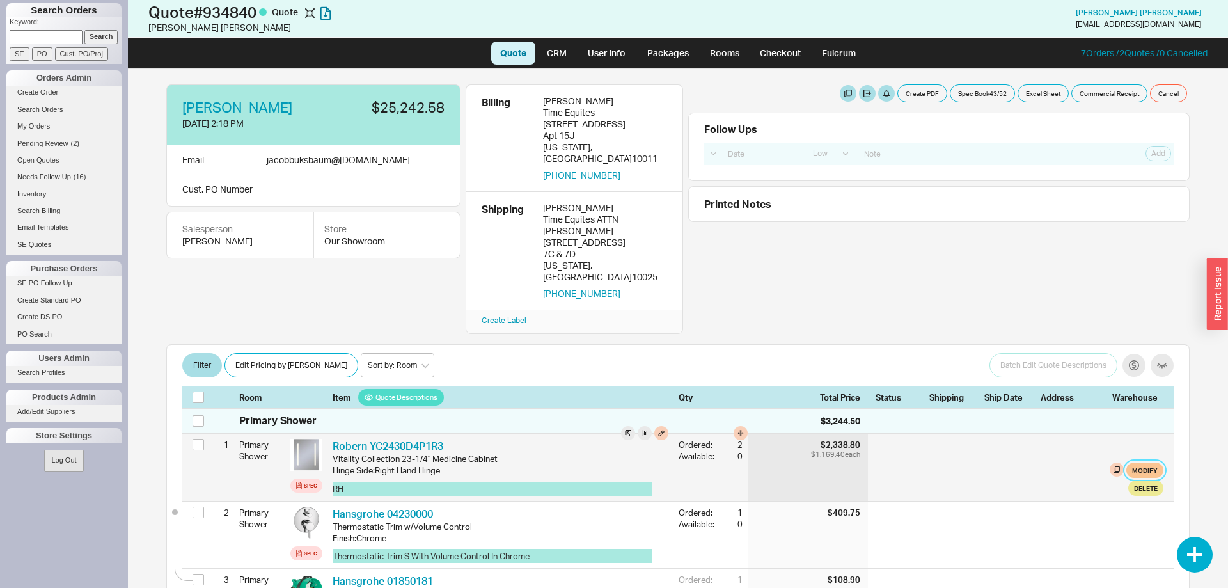
click at [1146, 463] on button "Modify" at bounding box center [1145, 470] width 37 height 15
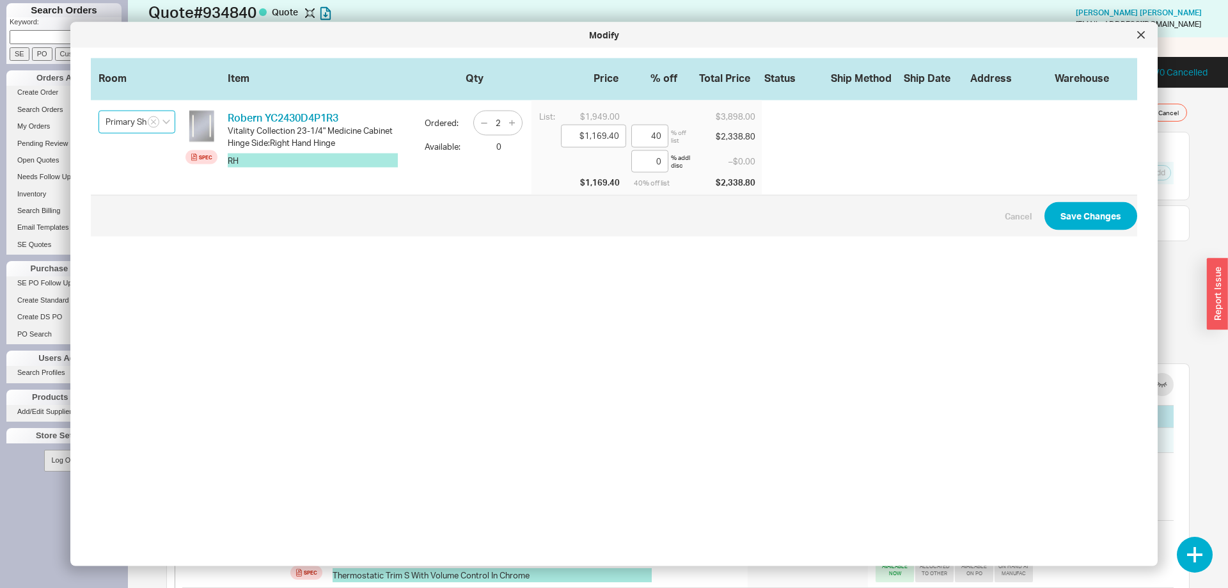
scroll to position [0, 19]
drag, startPoint x: 139, startPoint y: 125, endPoint x: 210, endPoint y: 138, distance: 72.8
click at [175, 134] on input "Primary Shower" at bounding box center [137, 122] width 77 height 23
click at [1098, 214] on button "Save Changes" at bounding box center [1091, 216] width 93 height 28
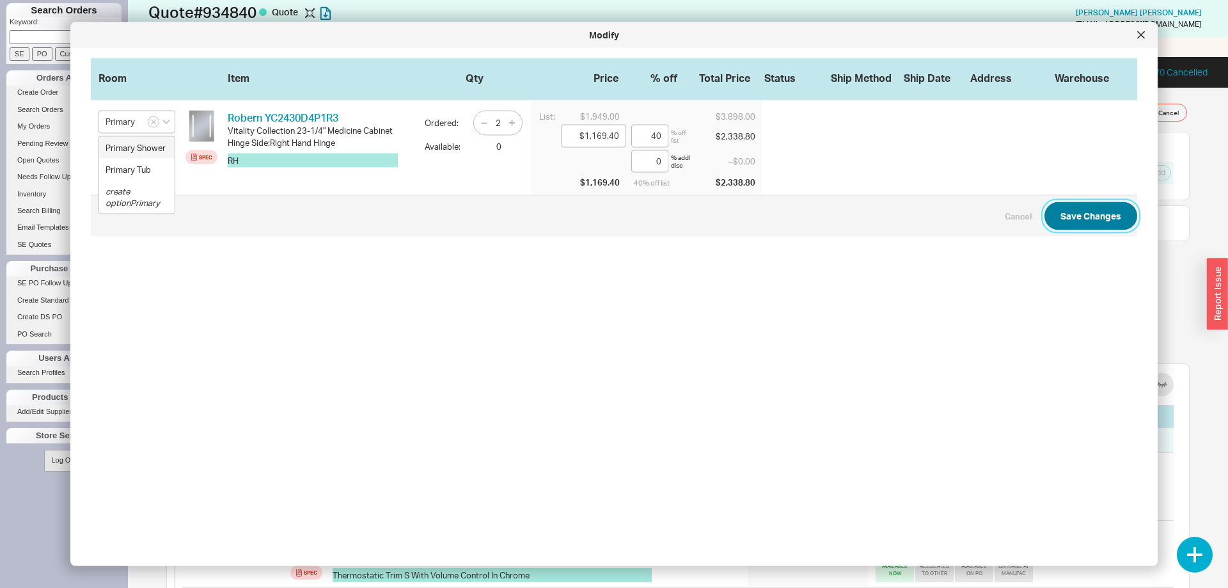
type input "Primary"
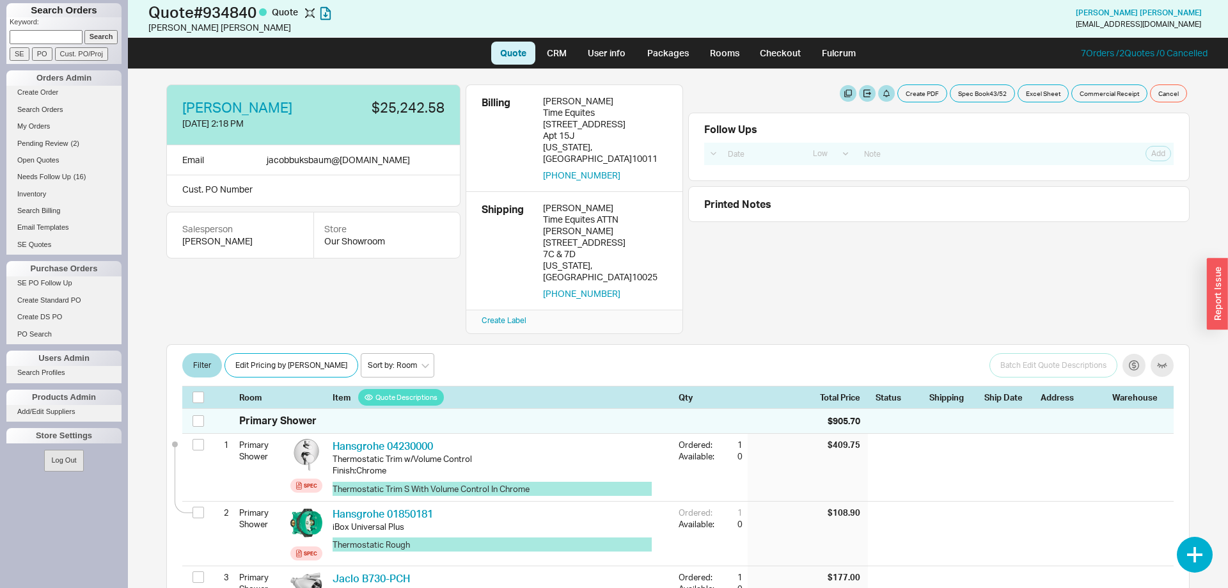
click at [736, 65] on ul "Quote CRM User info Packages Rooms Checkout Fulcrum" at bounding box center [678, 53] width 384 height 31
click at [734, 55] on link "Rooms" at bounding box center [725, 53] width 48 height 23
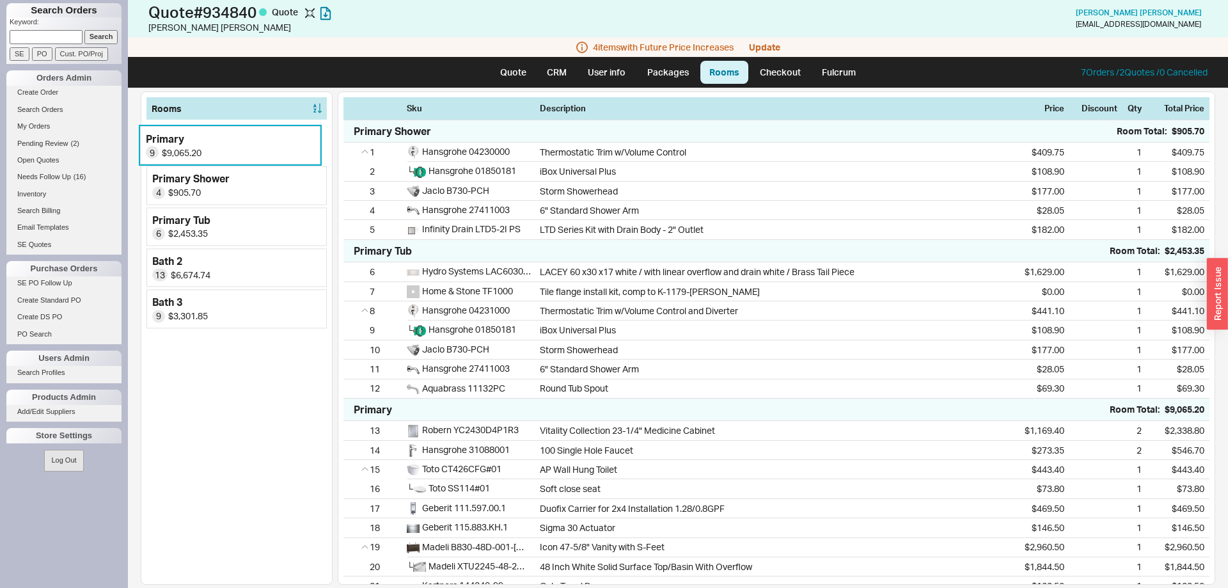
drag, startPoint x: 317, startPoint y: 223, endPoint x: 310, endPoint y: 139, distance: 84.7
click at [310, 139] on div "Primary Shower 4 $905.70 Primary Tub 6 $2,453.35 Primary 9 $9,065.20 Bath 2 13 …" at bounding box center [237, 226] width 180 height 203
drag, startPoint x: 318, startPoint y: 228, endPoint x: 312, endPoint y: 137, distance: 91.1
click at [312, 137] on div "Primary Shower 4 $905.70 Primary Tub 6 $2,453.35 Primary 9 $9,065.20 Bath 2 13 …" at bounding box center [237, 226] width 180 height 203
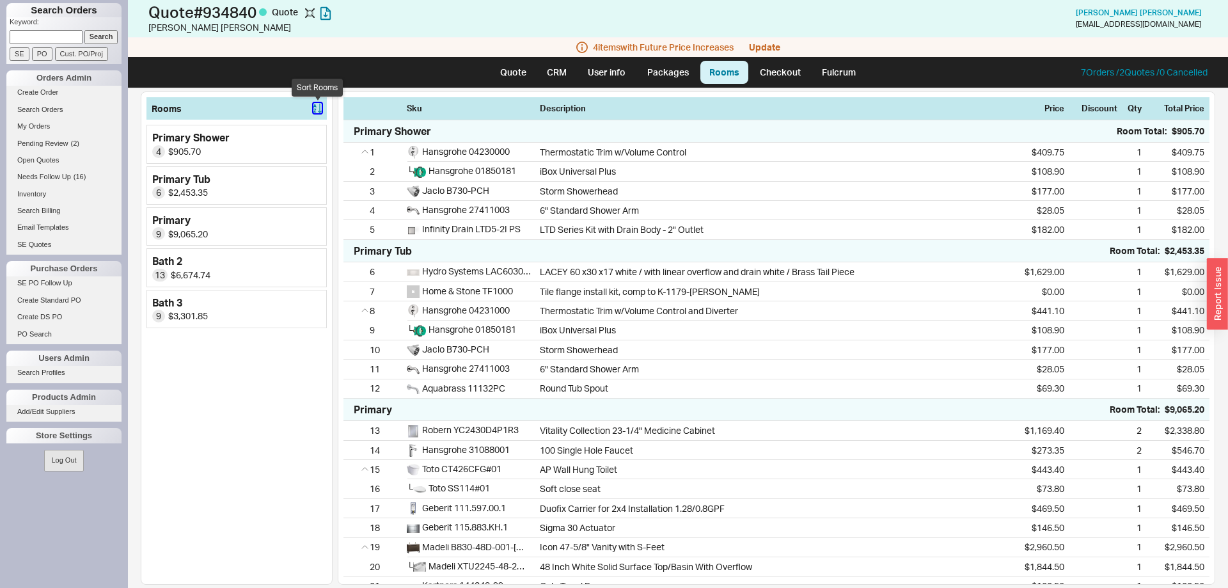
click at [319, 111] on icon "button" at bounding box center [317, 109] width 8 height 10
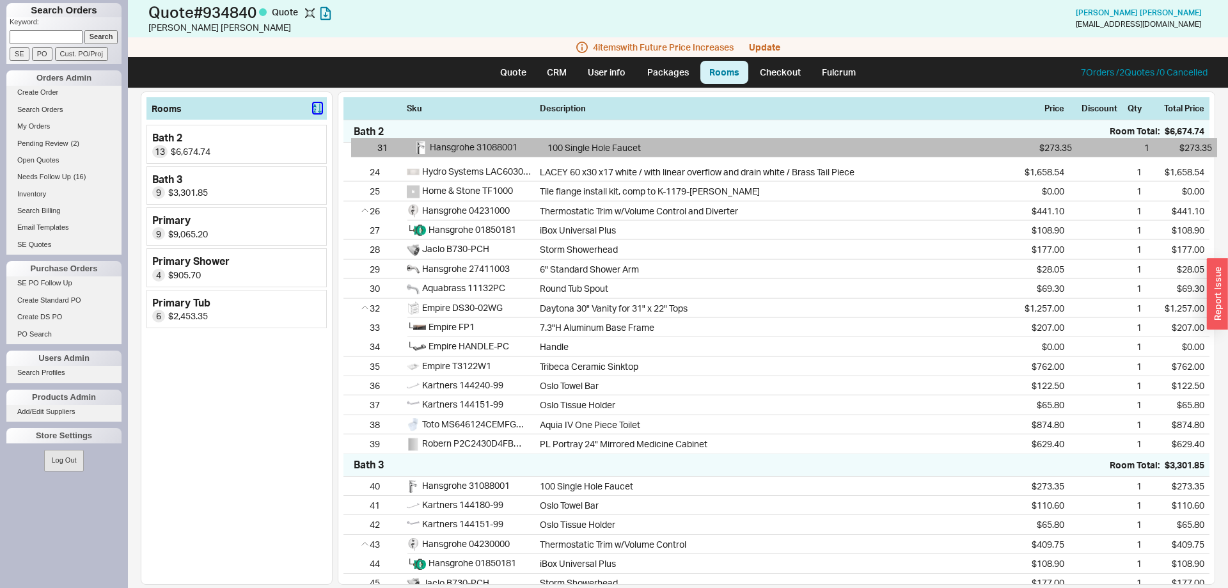
drag, startPoint x: 354, startPoint y: 285, endPoint x: 362, endPoint y: 143, distance: 142.2
click at [362, 143] on div "24 Hydro Systems LAC6030ATO-LWO-WH LACEY 60 x30 x17 white / with linear overflo…" at bounding box center [777, 298] width 866 height 311
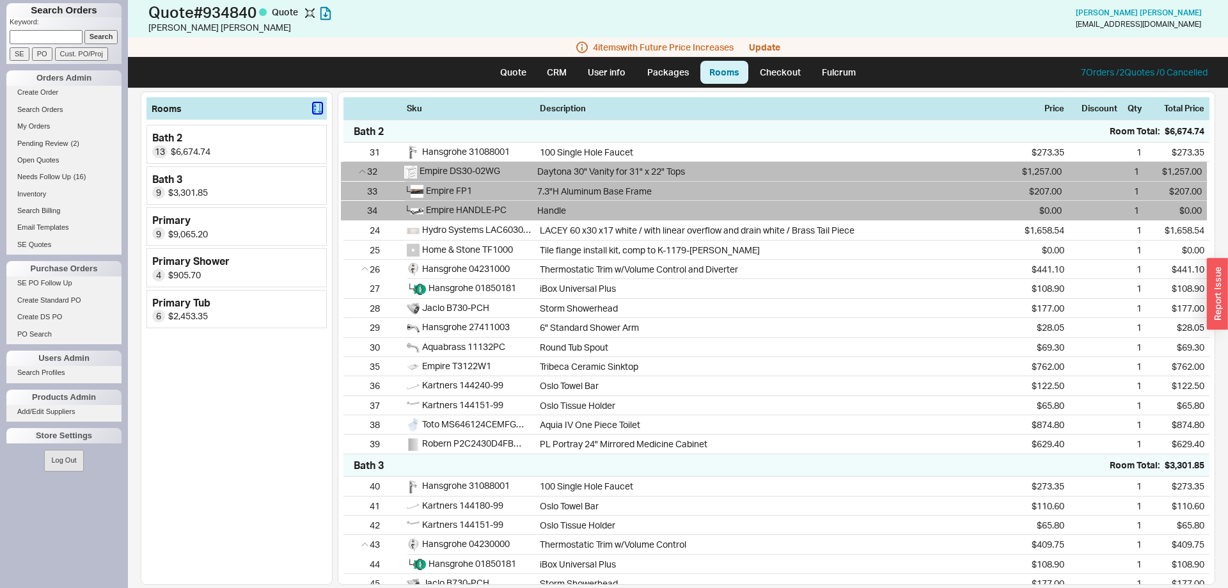
drag, startPoint x: 352, startPoint y: 307, endPoint x: 349, endPoint y: 166, distance: 141.4
click at [349, 166] on div "31 Hansgrohe 31088001 100 Single Hole Faucet $273.35 1 $273.35 24 Hydro Systems…" at bounding box center [777, 299] width 866 height 312
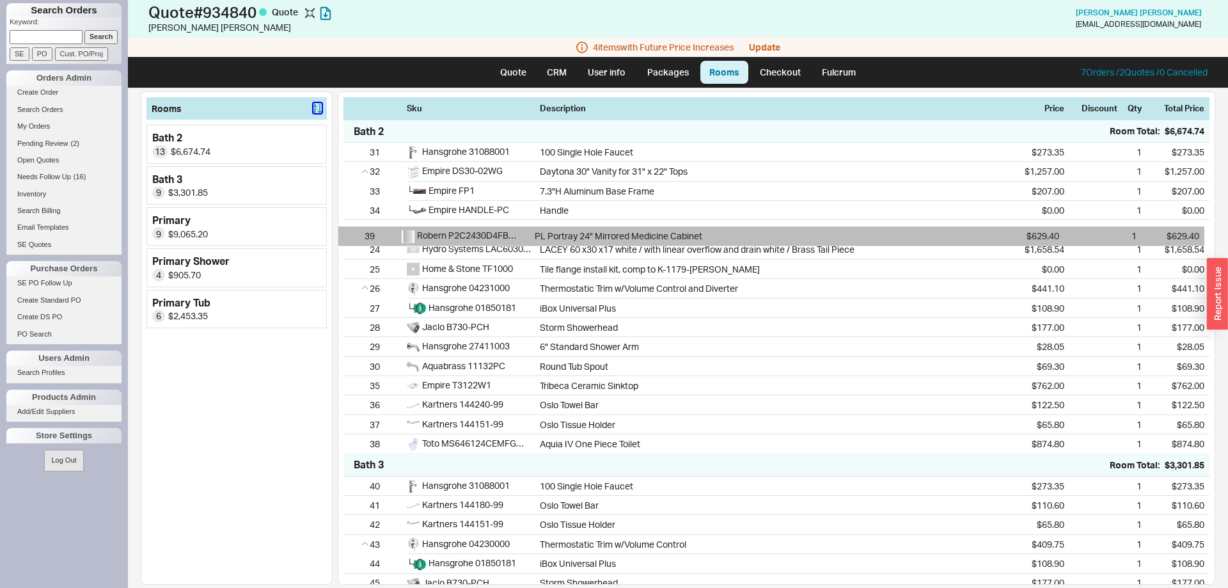
drag, startPoint x: 358, startPoint y: 445, endPoint x: 354, endPoint y: 225, distance: 220.1
click at [354, 225] on div "31 Hansgrohe 31088001 100 Single Hole Faucet $273.35 1 $273.35 32 Empire DS30-0…" at bounding box center [777, 298] width 866 height 311
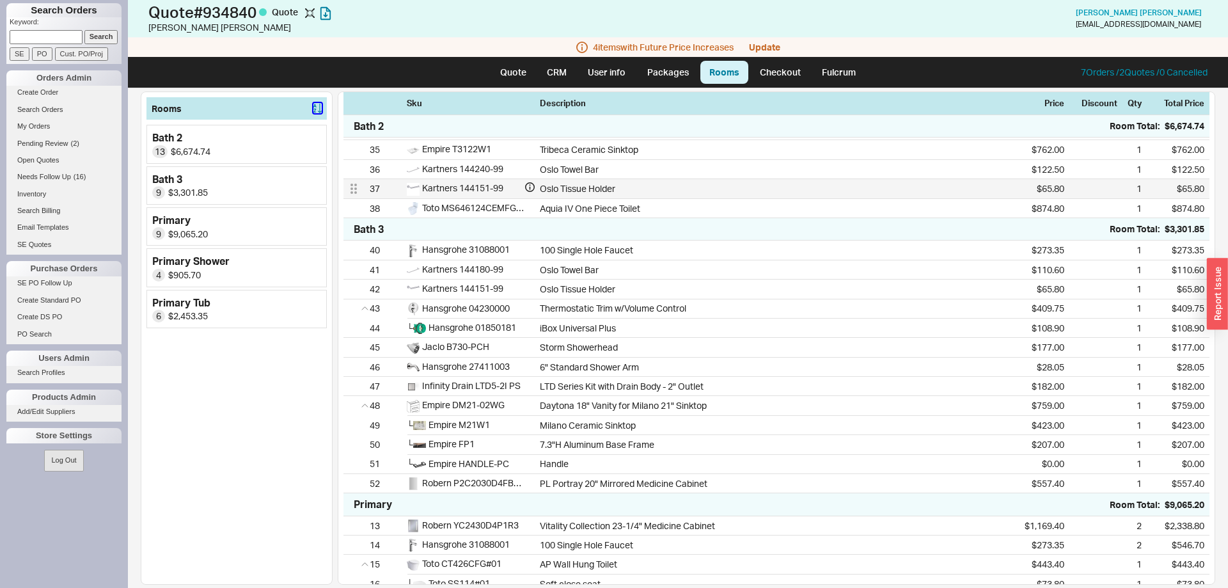
scroll to position [261, 0]
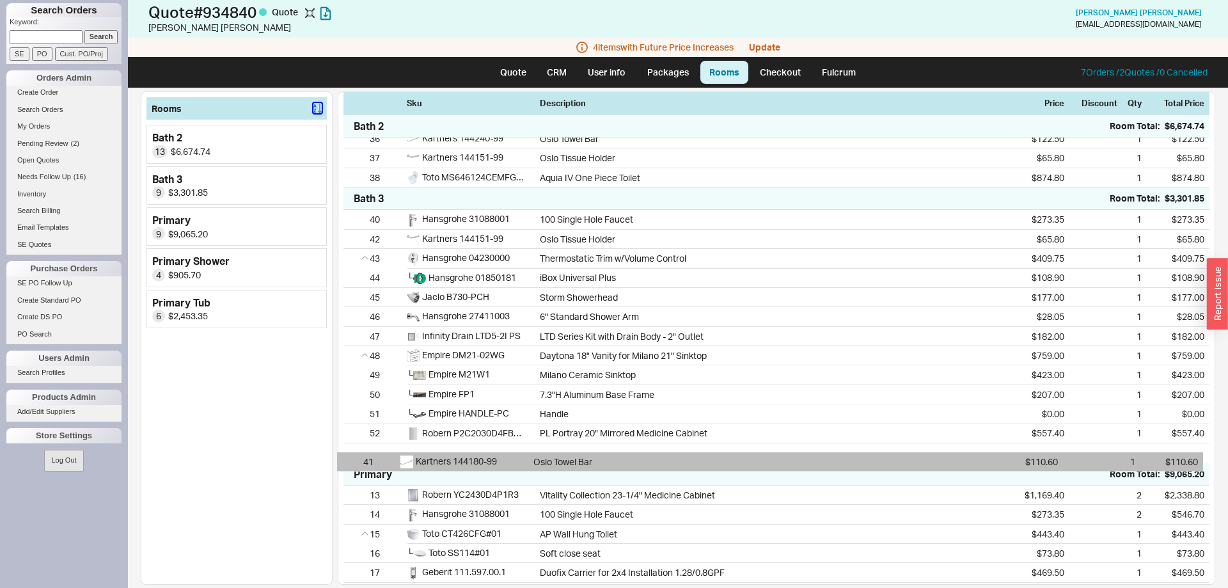
drag, startPoint x: 354, startPoint y: 250, endPoint x: 349, endPoint y: 468, distance: 218.2
click at [349, 468] on div "Sku Description Price Discount Qty Total Price Bath 2 Room Total: $6,674.74 31 …" at bounding box center [777, 337] width 878 height 493
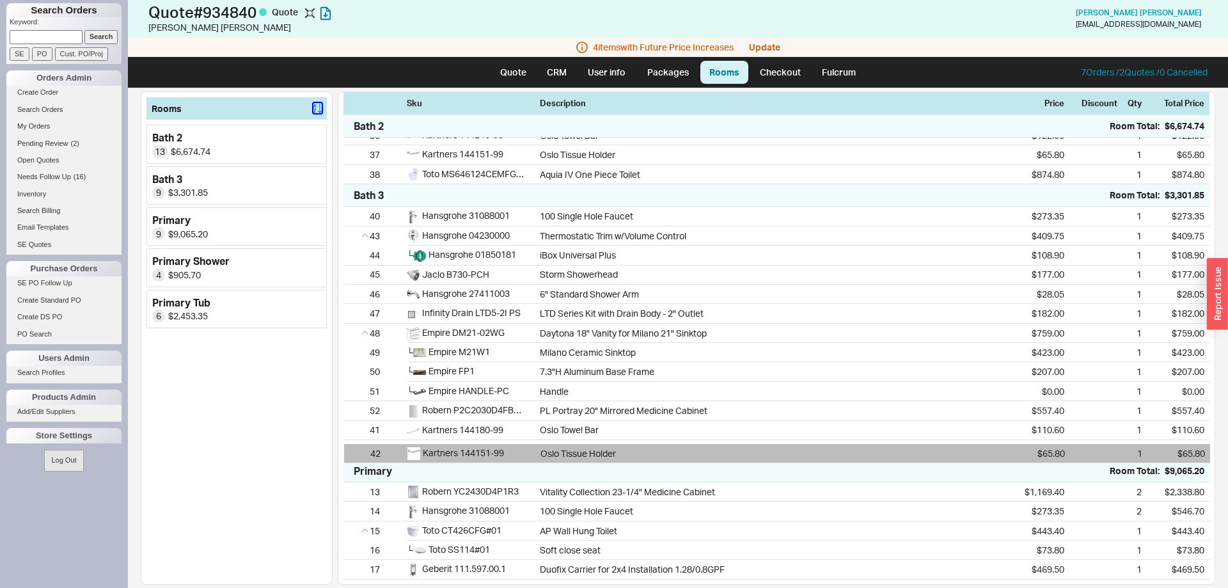
drag, startPoint x: 351, startPoint y: 238, endPoint x: 353, endPoint y: 456, distance: 218.2
click at [353, 456] on div "40 Hansgrohe 31088001 100 Single Hole Faucet $273.35 1 $273.35 42 Kartners 1441…" at bounding box center [777, 333] width 866 height 253
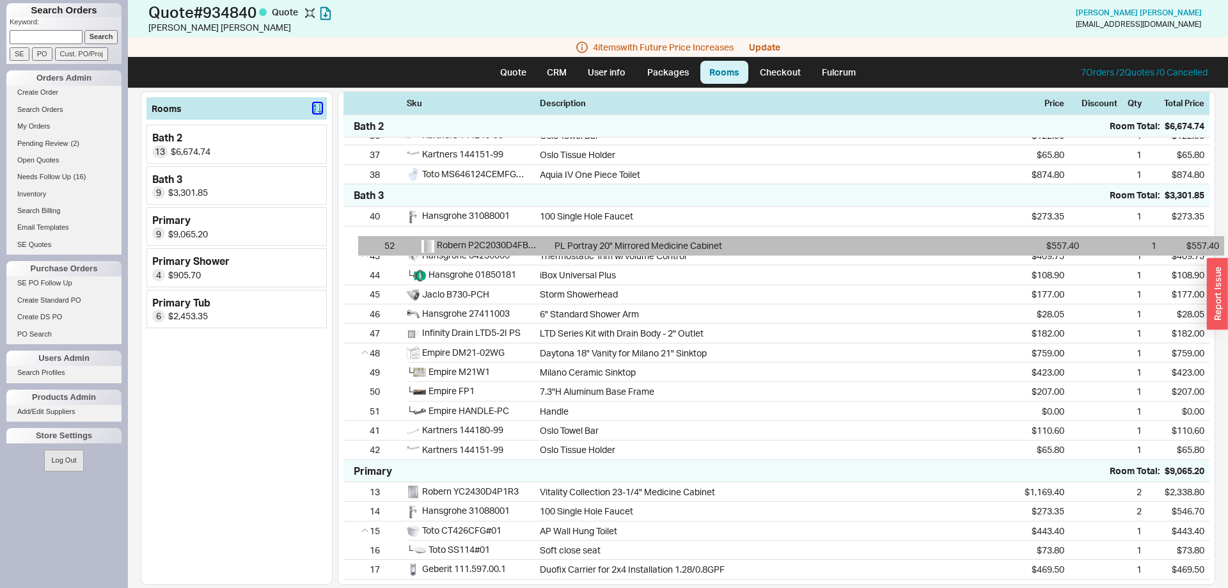
drag, startPoint x: 353, startPoint y: 416, endPoint x: 370, endPoint y: 242, distance: 174.8
click at [370, 242] on div "40 Hansgrohe 31088001 100 Single Hole Faucet $273.35 1 $273.35 43 Hansgrohe 042…" at bounding box center [777, 333] width 866 height 253
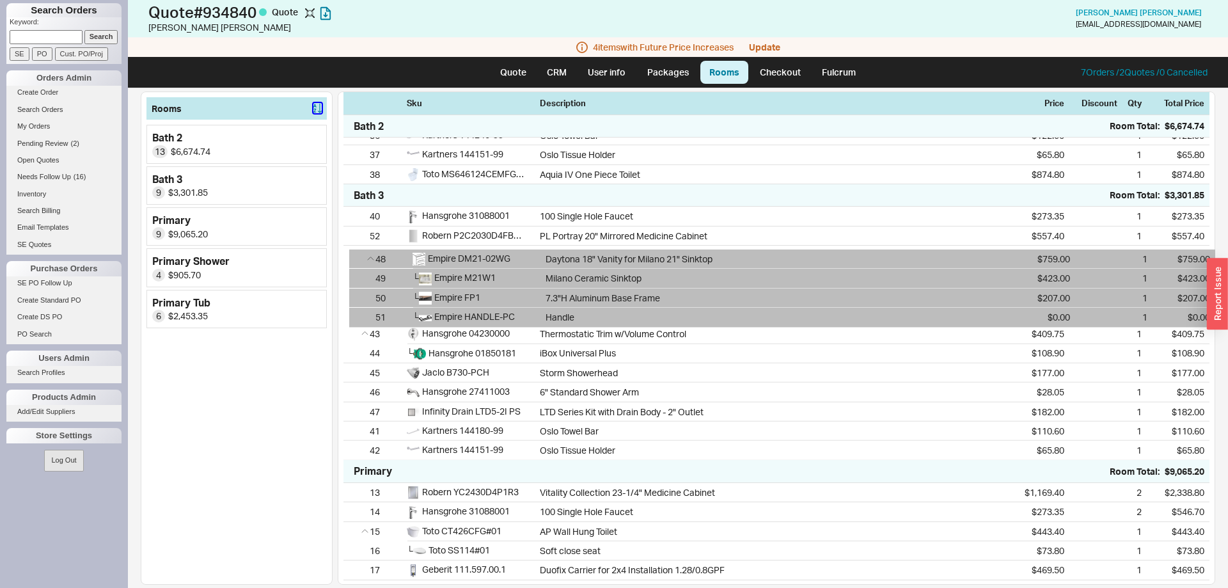
drag, startPoint x: 350, startPoint y: 358, endPoint x: 356, endPoint y: 257, distance: 101.9
click at [356, 257] on div "40 Hansgrohe 31088001 100 Single Hole Faucet $273.35 1 $273.35 52 Robern P2C203…" at bounding box center [777, 333] width 866 height 253
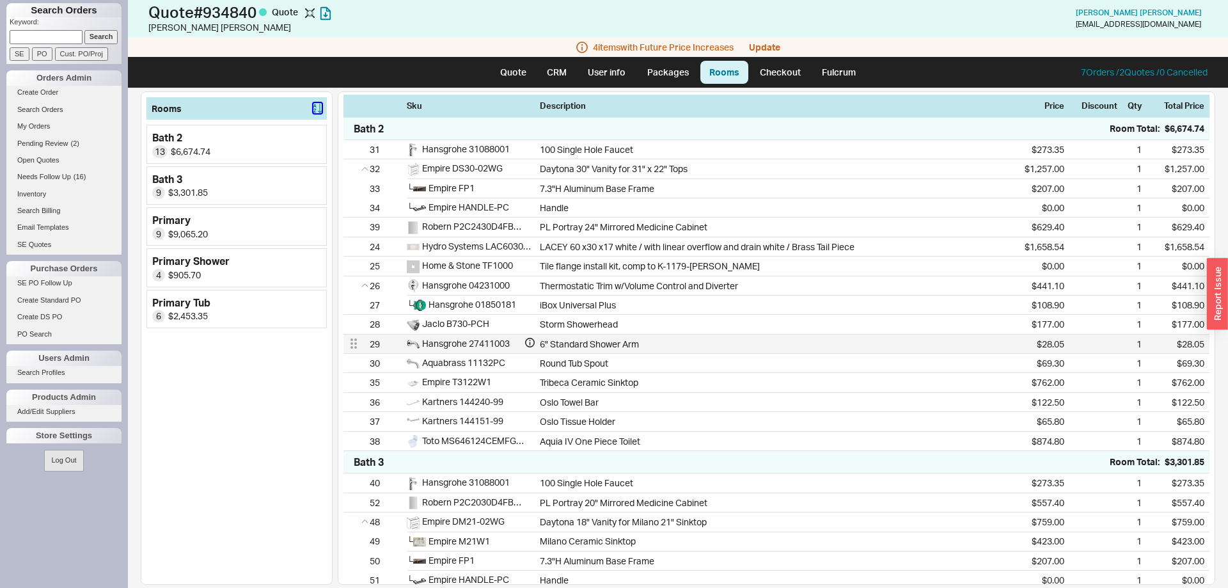
scroll to position [0, 0]
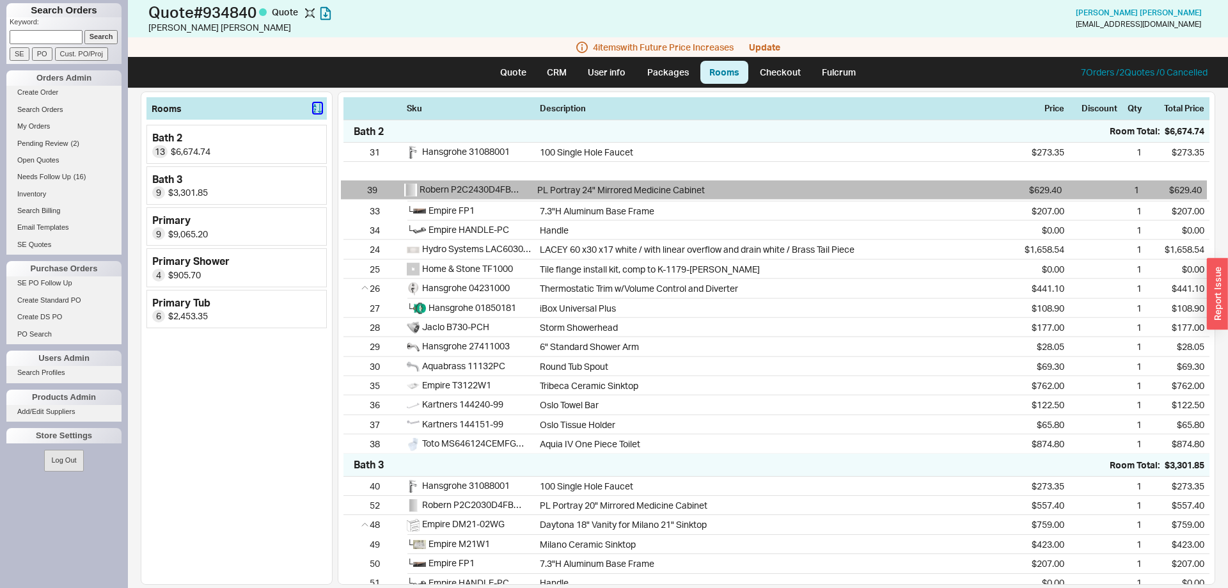
drag, startPoint x: 361, startPoint y: 233, endPoint x: 358, endPoint y: 172, distance: 60.8
click at [358, 172] on div "31 Hansgrohe 31088001 100 Single Hole Faucet $273.35 1 $273.35 32 Empire DS30-0…" at bounding box center [777, 298] width 866 height 311
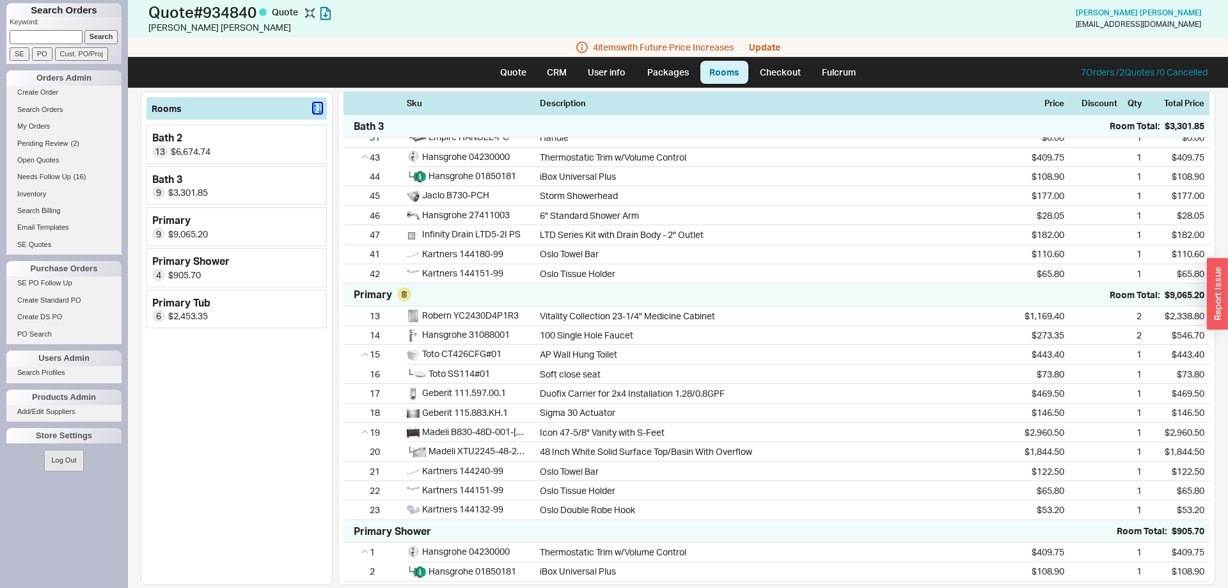
scroll to position [522, 0]
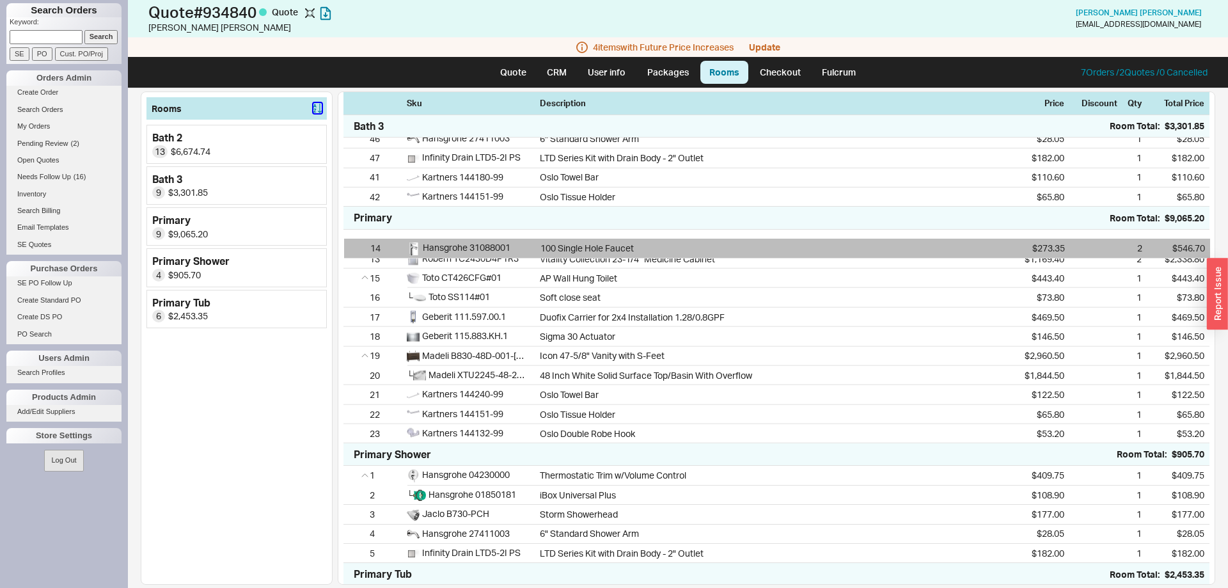
drag, startPoint x: 358, startPoint y: 265, endPoint x: 358, endPoint y: 244, distance: 21.1
click at [358, 244] on div "13 Robern YC2430D4P1R3 Vitality Collection 23-1/4" Medicine Cabinet $1,169.40 2…" at bounding box center [777, 337] width 866 height 214
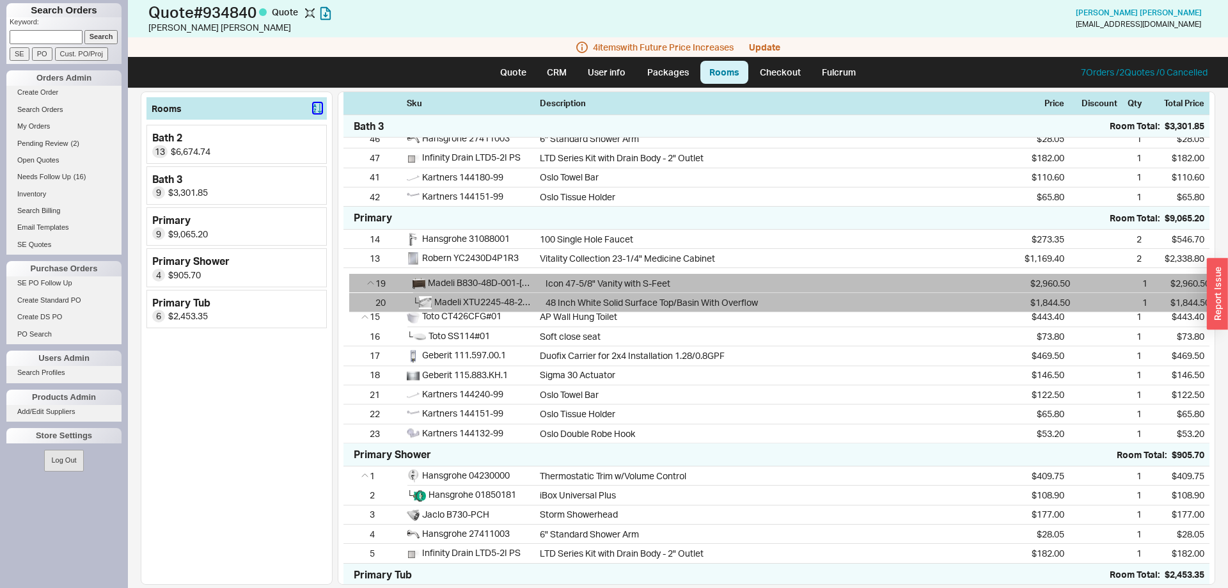
drag, startPoint x: 353, startPoint y: 360, endPoint x: 359, endPoint y: 278, distance: 82.8
click at [359, 278] on div "14 Hansgrohe 31088001 100 Single Hole Faucet $273.35 2 $546.70 13 Robern YC2430…" at bounding box center [777, 337] width 866 height 214
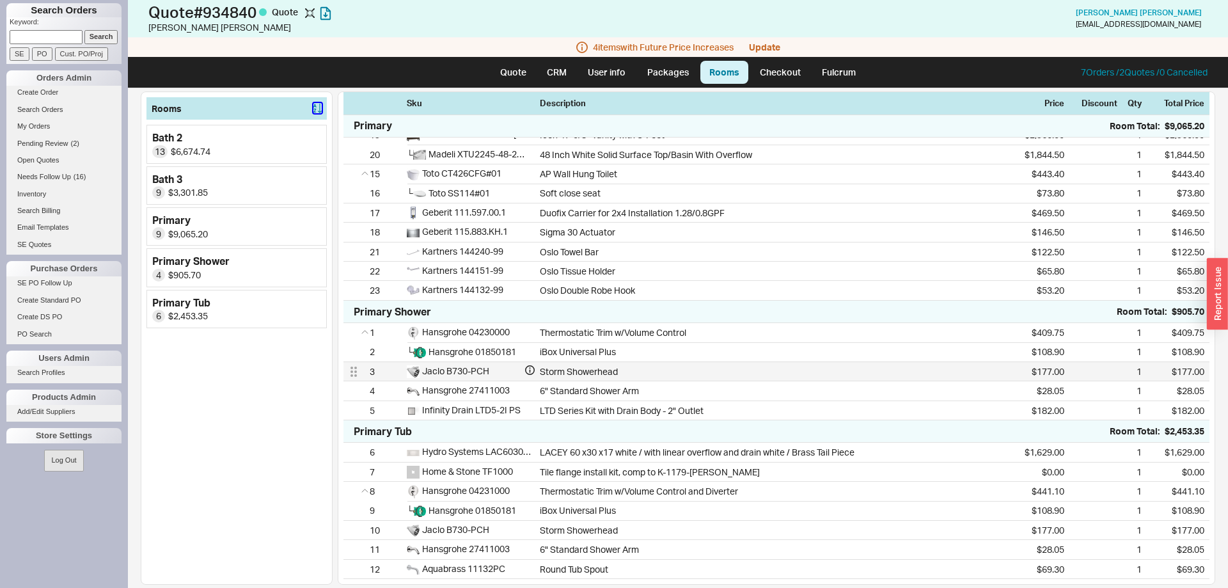
scroll to position [349, 0]
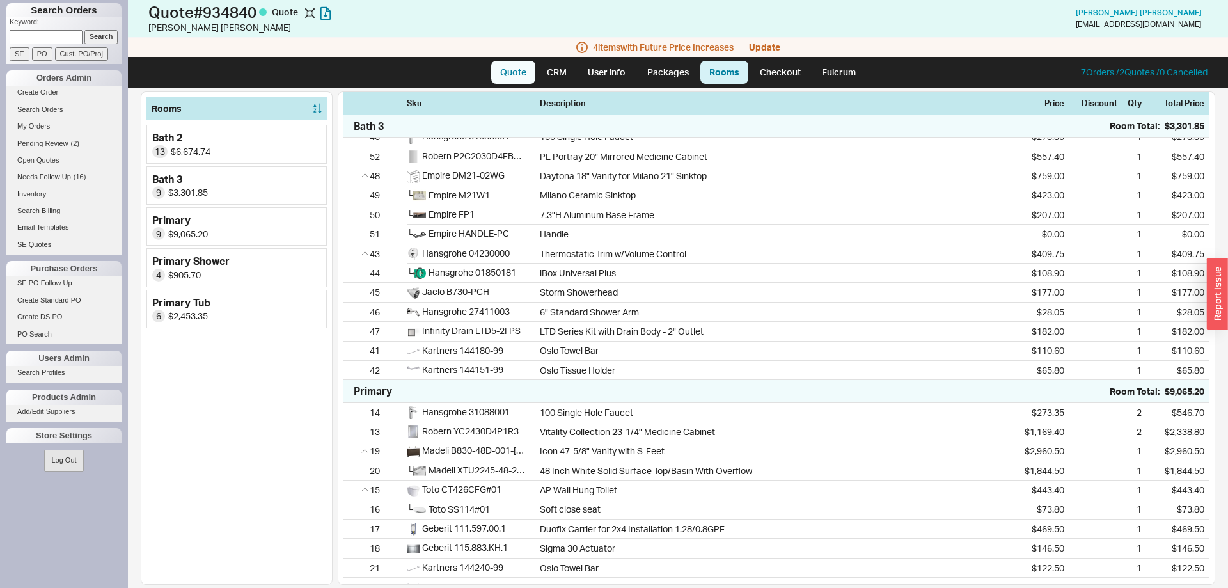
click at [500, 70] on link "Quote" at bounding box center [513, 72] width 44 height 23
select select "LOW"
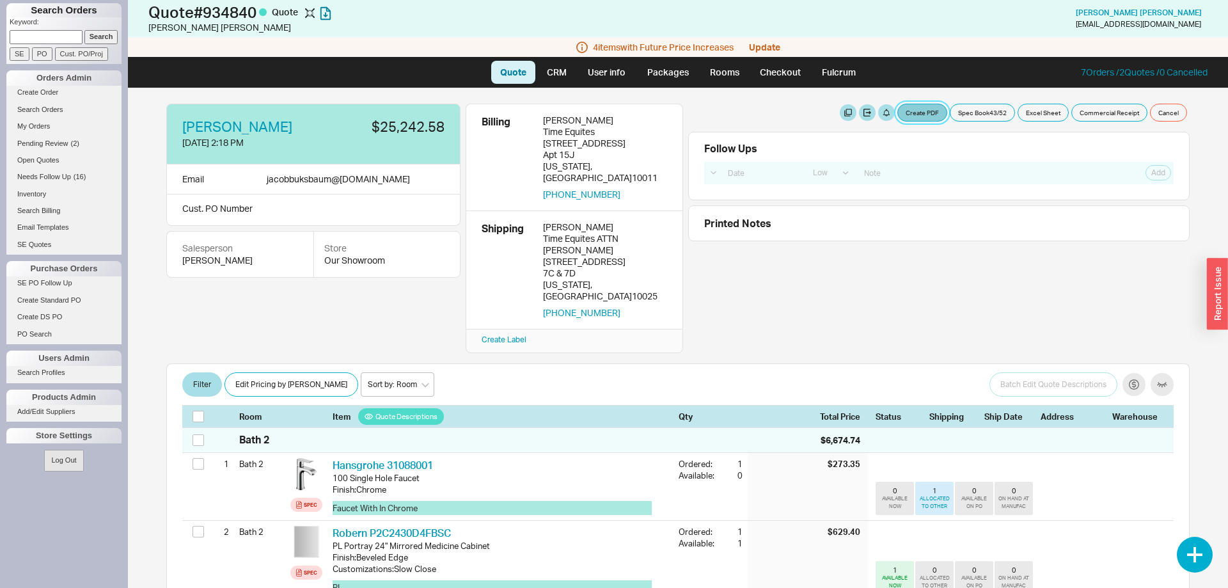
click at [922, 113] on button "Create PDF" at bounding box center [923, 113] width 50 height 18
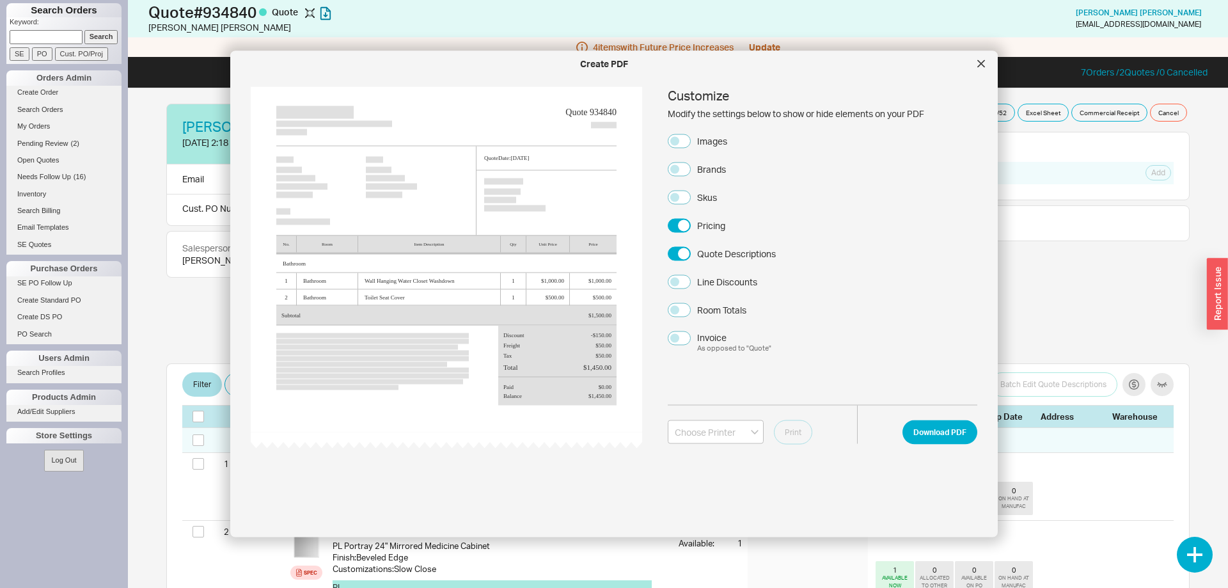
drag, startPoint x: 692, startPoint y: 141, endPoint x: 714, endPoint y: 167, distance: 34.1
click at [692, 140] on label "Images" at bounding box center [697, 141] width 59 height 14
click at [691, 140] on button "Images" at bounding box center [679, 141] width 23 height 14
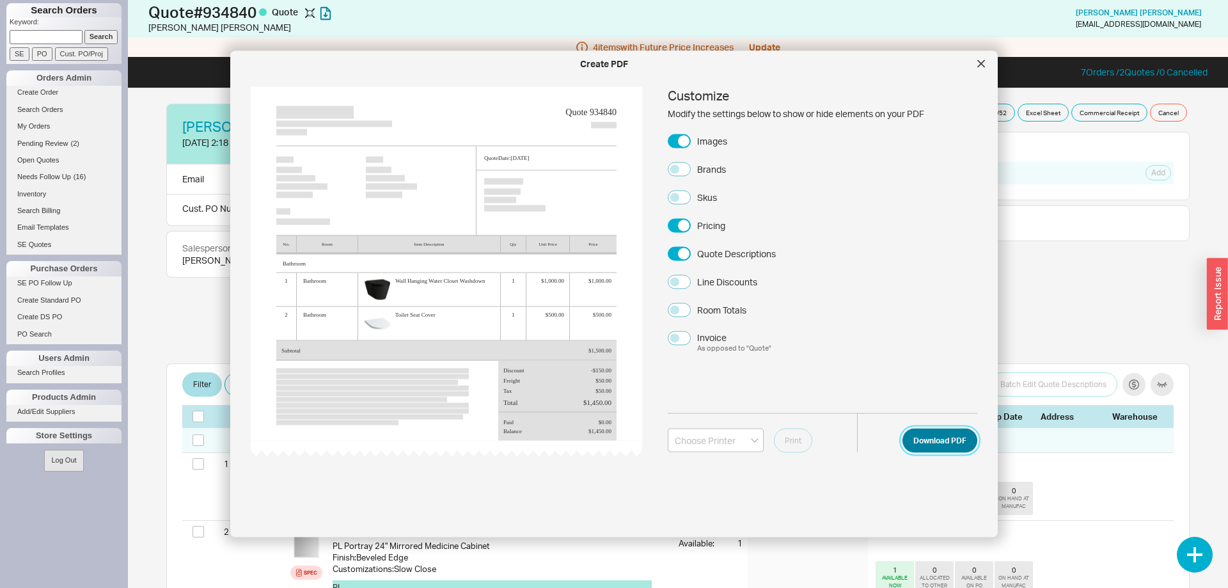
click at [946, 445] on button "Download PDF" at bounding box center [940, 440] width 75 height 24
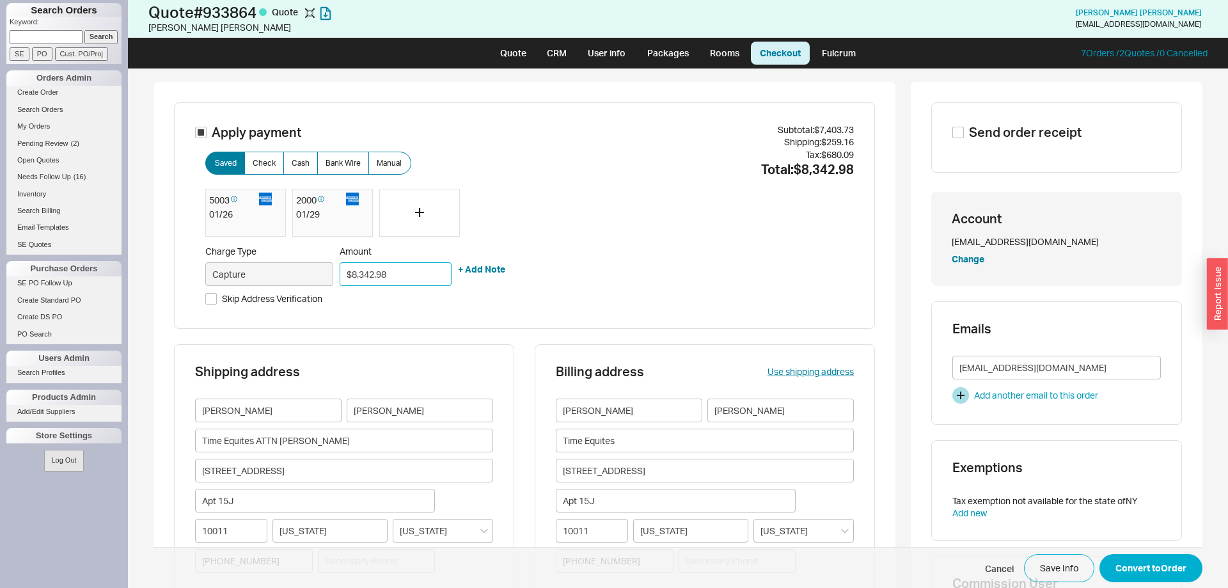
drag, startPoint x: 389, startPoint y: 274, endPoint x: 290, endPoint y: 277, distance: 99.2
click at [340, 277] on input "$8,342.98" at bounding box center [396, 274] width 112 height 24
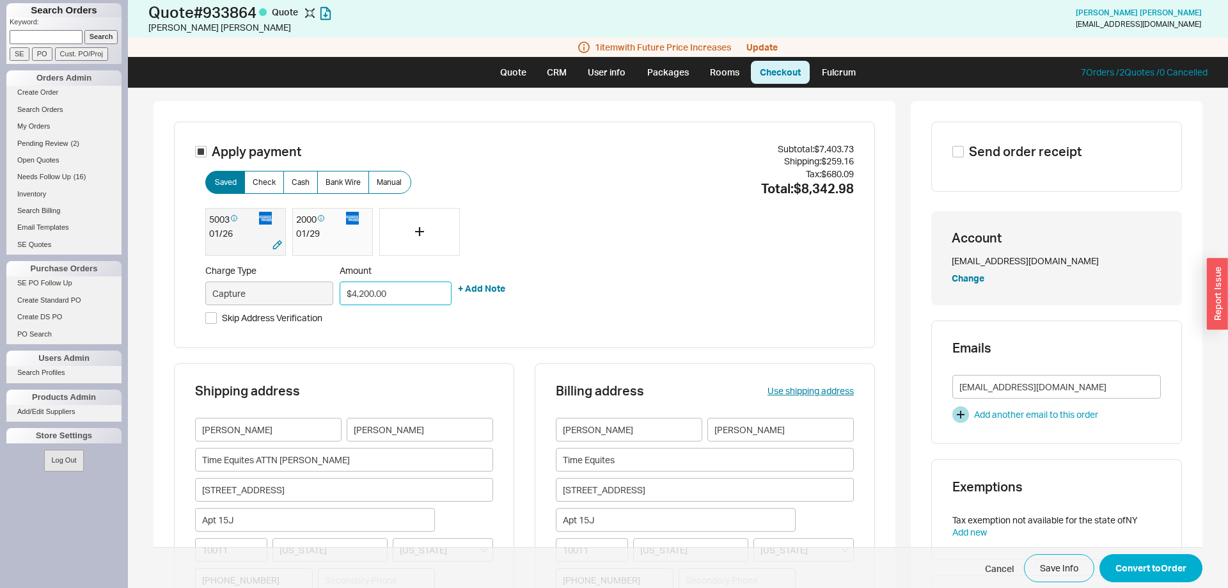
type input "$4,200.00"
click at [234, 237] on div "01 / 26" at bounding box center [245, 233] width 73 height 13
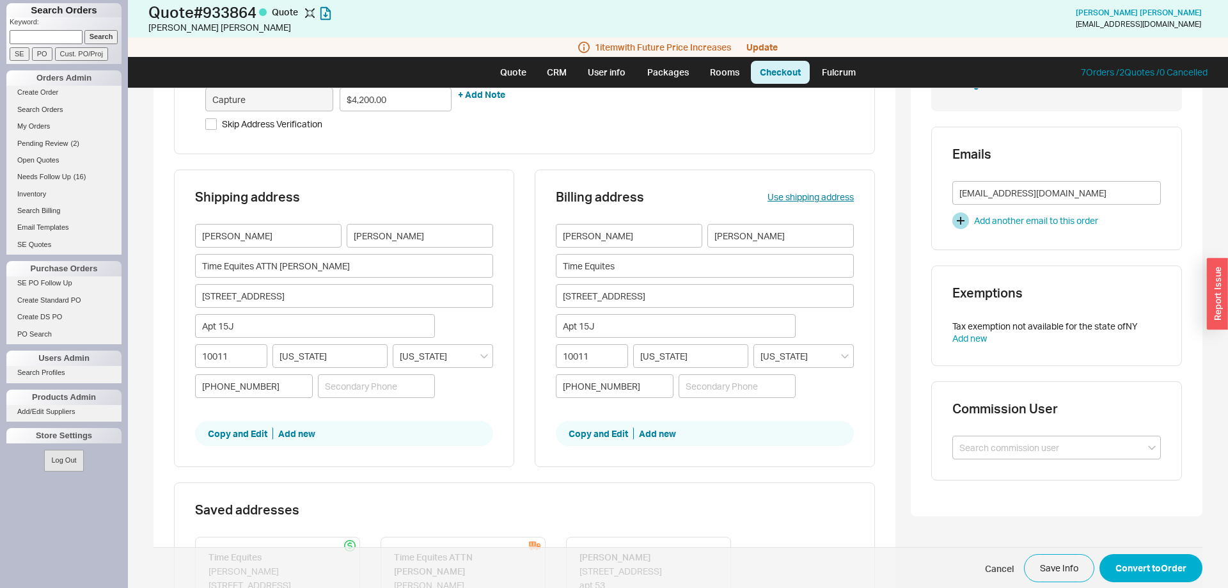
scroll to position [261, 0]
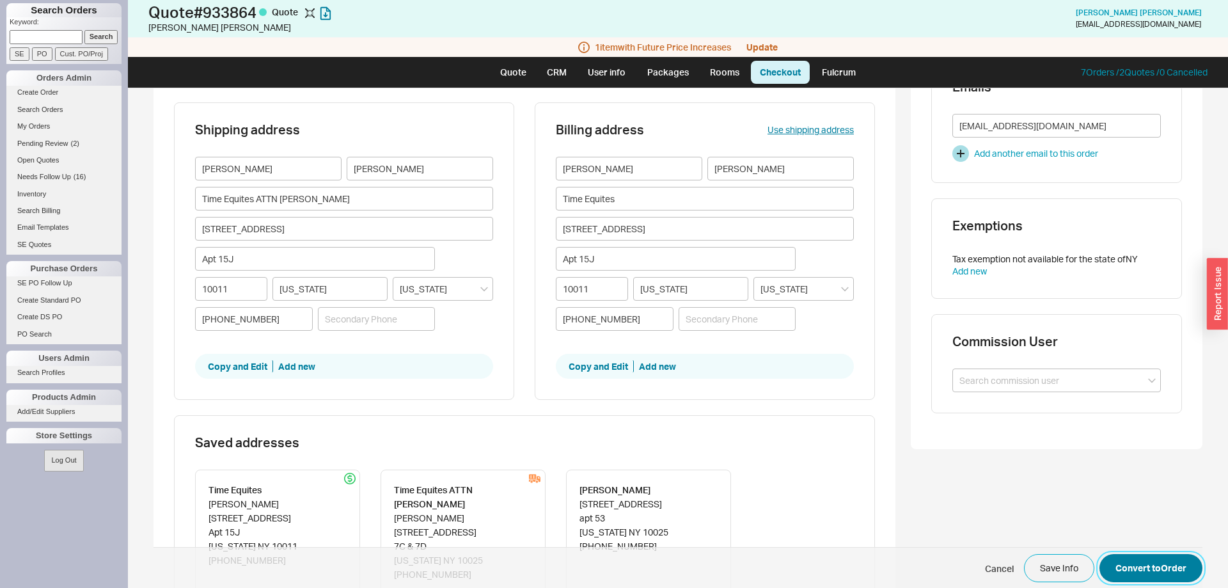
click at [1129, 569] on button "Convert to Order" at bounding box center [1151, 568] width 103 height 28
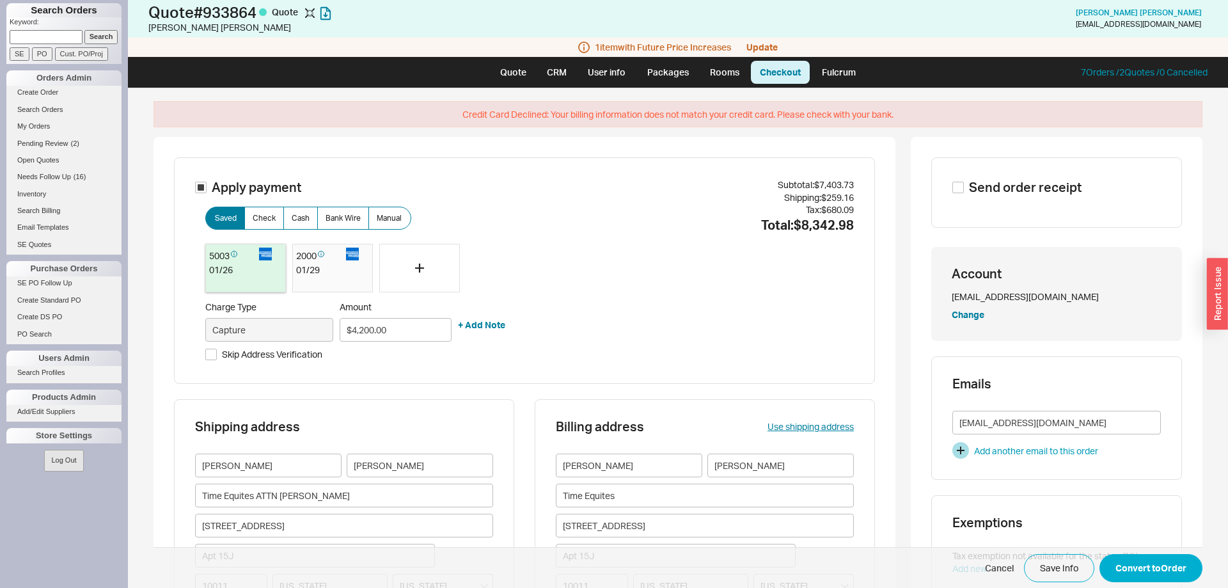
scroll to position [0, 0]
click at [248, 352] on span "Skip Address Verification" at bounding box center [272, 354] width 100 height 13
click at [217, 352] on input "Skip Address Verification" at bounding box center [211, 355] width 12 height 12
checkbox input "true"
click at [1153, 571] on button "Convert to Order" at bounding box center [1151, 568] width 103 height 28
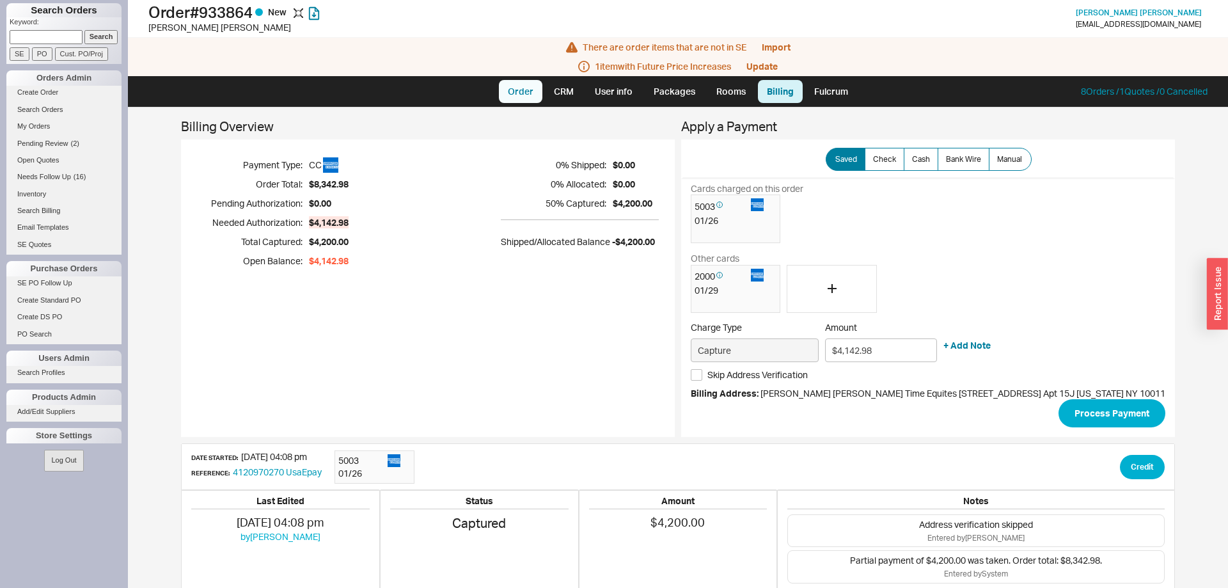
click at [510, 95] on link "Order" at bounding box center [521, 91] width 44 height 23
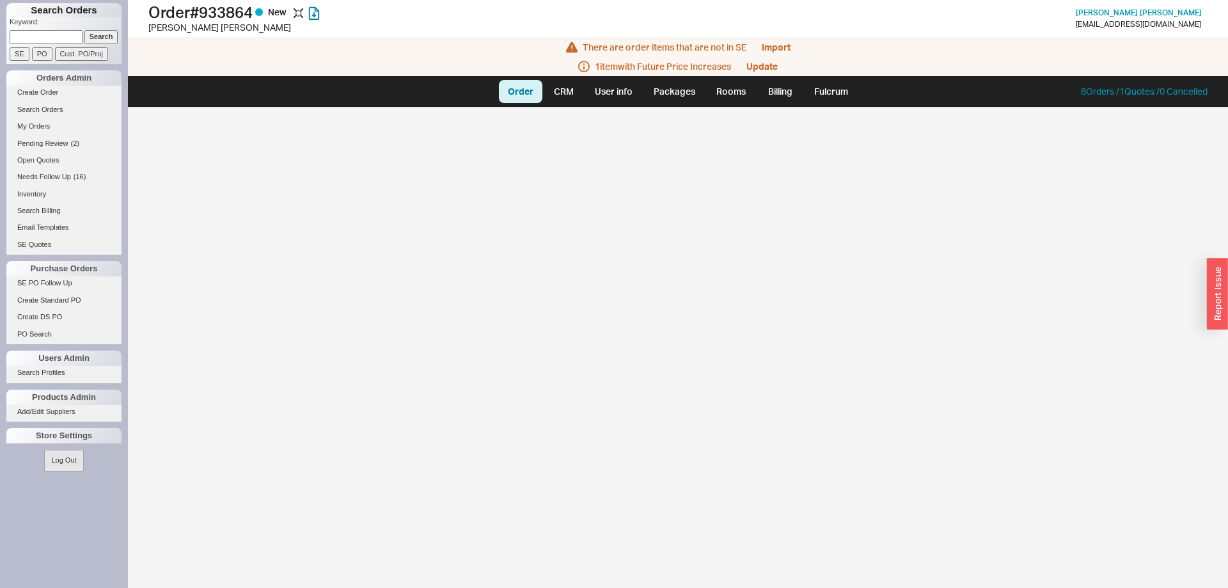
select select "LOW"
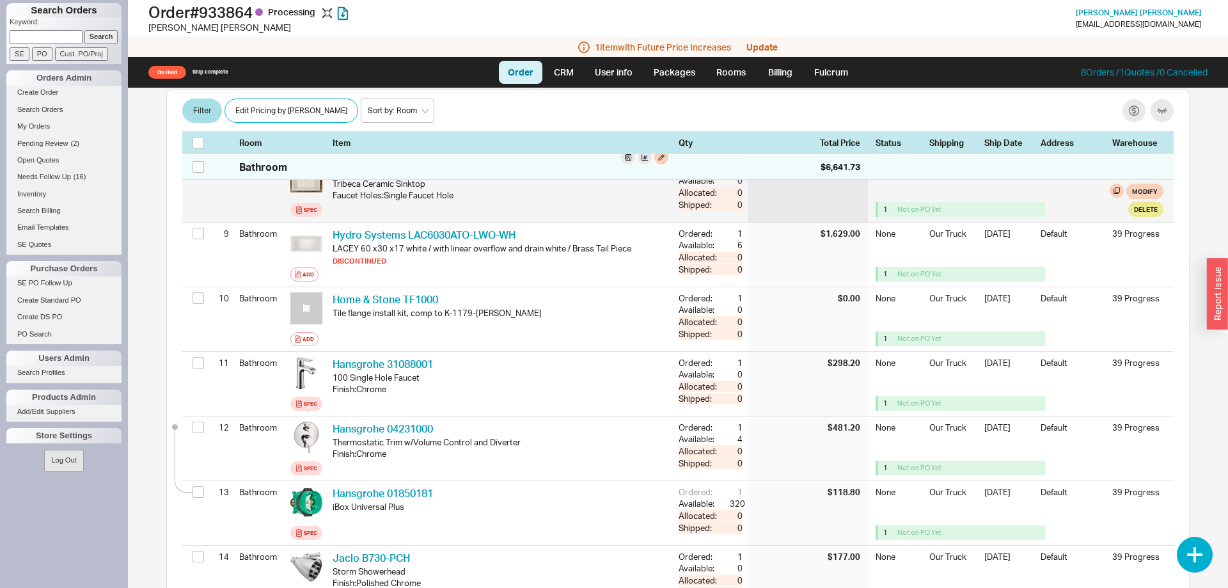
scroll to position [783, 0]
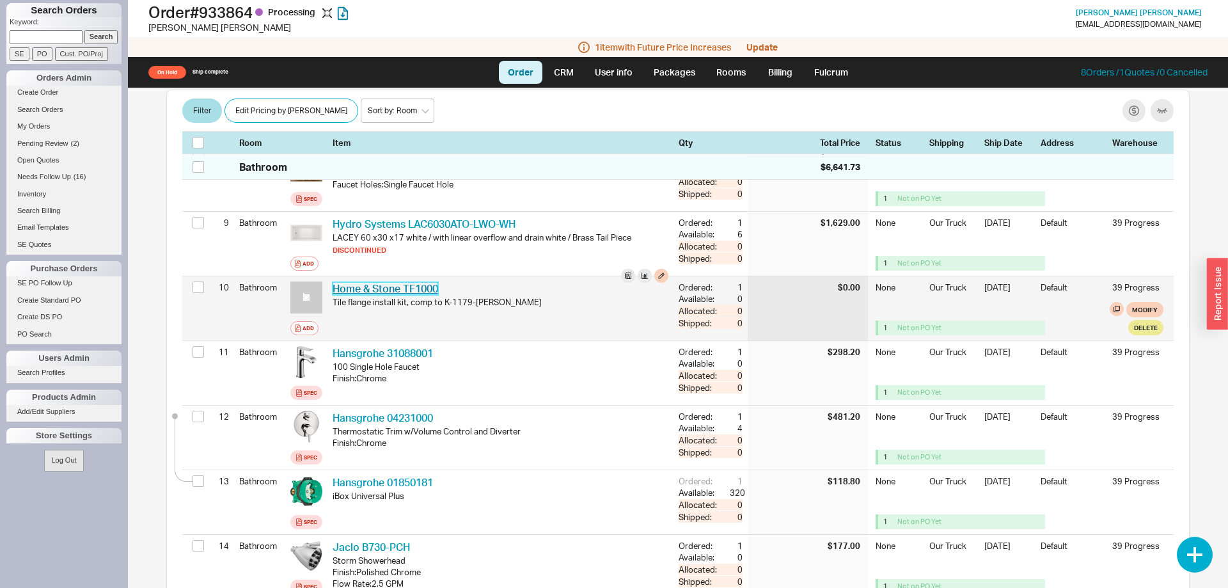
click at [373, 282] on link "Home & Stone TF1000" at bounding box center [386, 288] width 106 height 13
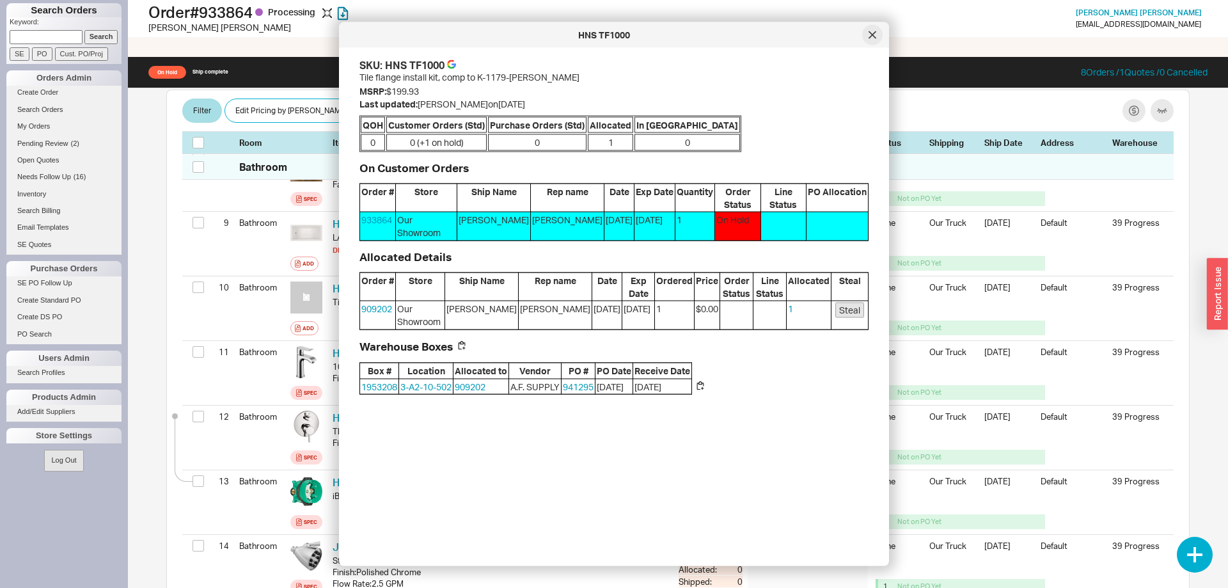
click at [868, 40] on div at bounding box center [872, 35] width 20 height 20
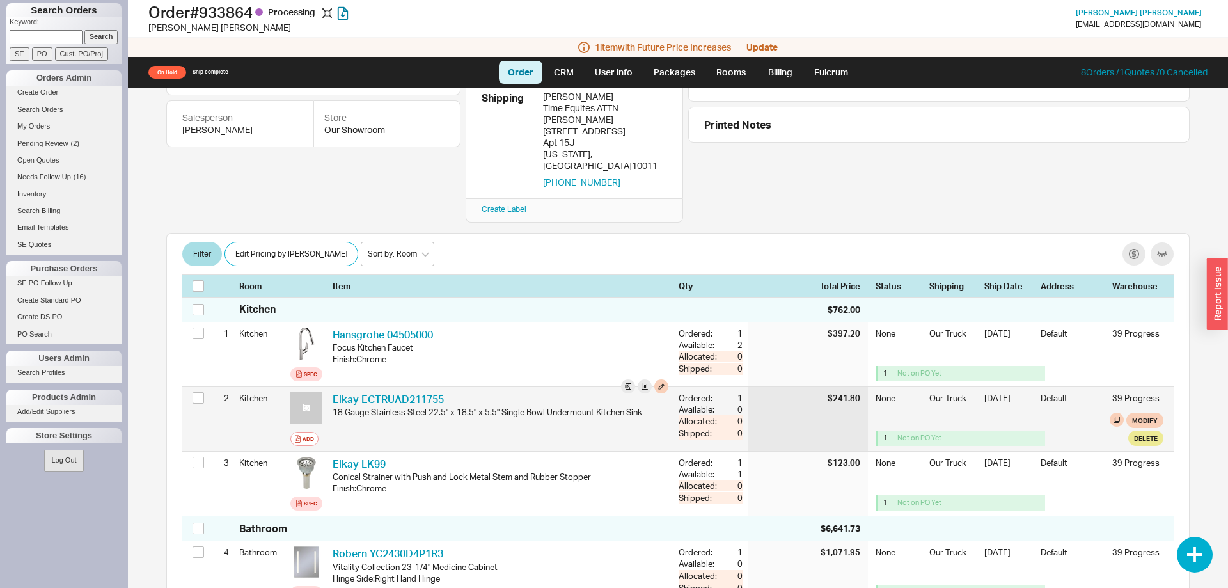
scroll to position [0, 0]
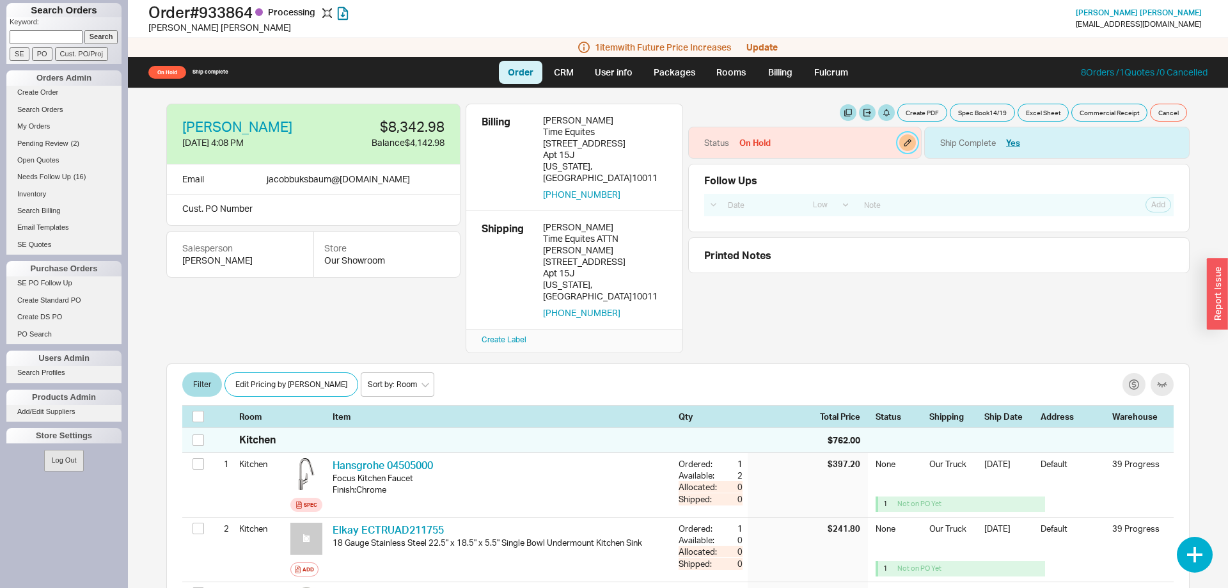
click at [908, 142] on button "button" at bounding box center [907, 142] width 17 height 17
select select "On Hold"
click at [798, 180] on select "None On Hold Call Before Ship Hold for Balance Hold For Payment Wait For Cust. …" at bounding box center [859, 192] width 122 height 24
select select
click option "None" at bounding box center [0, 0] width 0 height 0
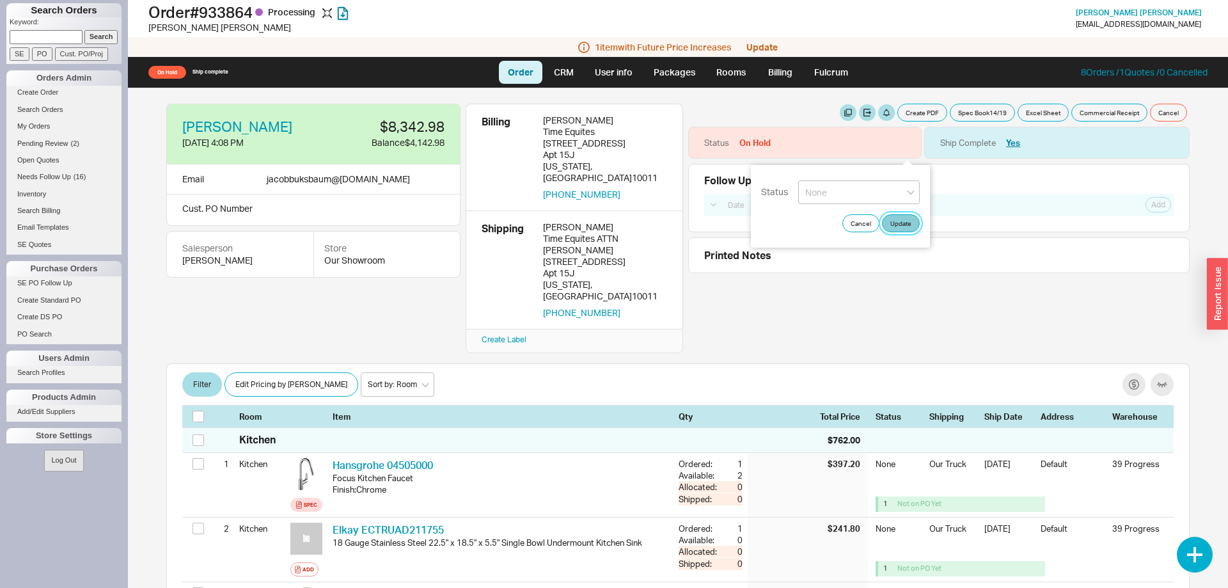
click at [910, 222] on button "Update" at bounding box center [901, 223] width 38 height 18
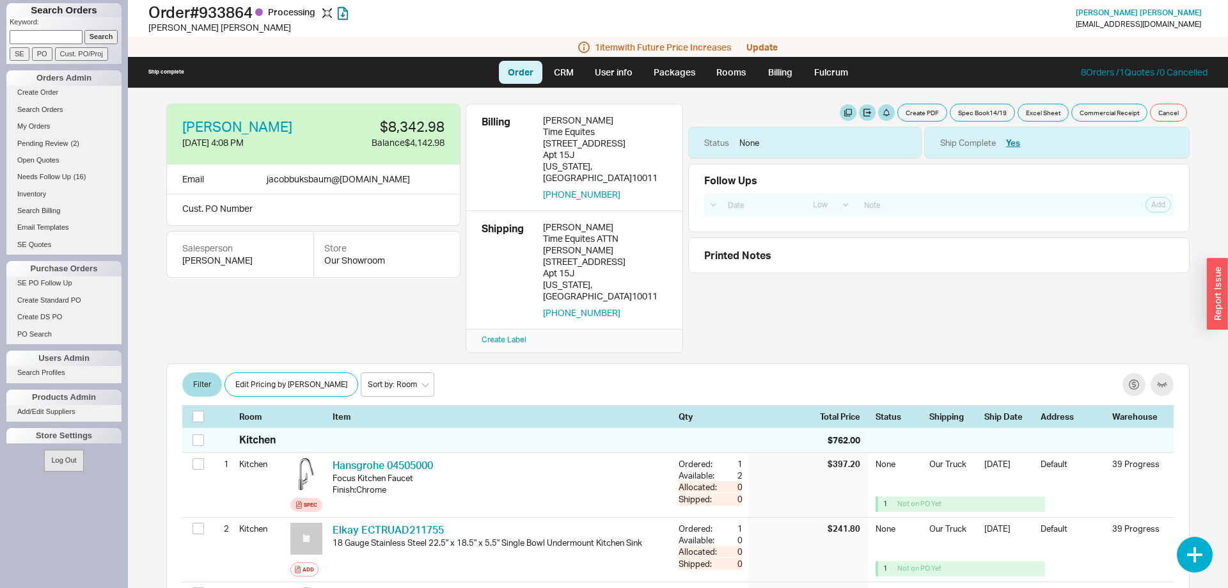
click at [923, 122] on div "Create PDF Spec Book 14 / 19 Excel Sheet Commercial Receipt Cancel Status None …" at bounding box center [939, 189] width 502 height 170
click at [923, 120] on button "Create PDF" at bounding box center [923, 113] width 50 height 18
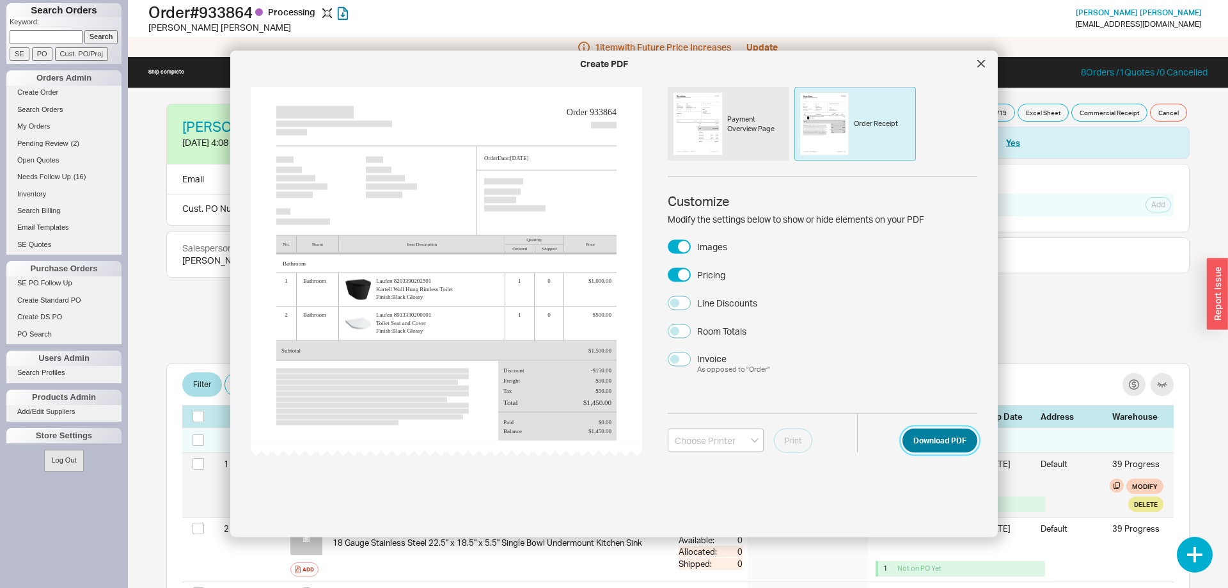
click at [949, 443] on button "Download PDF" at bounding box center [940, 440] width 75 height 24
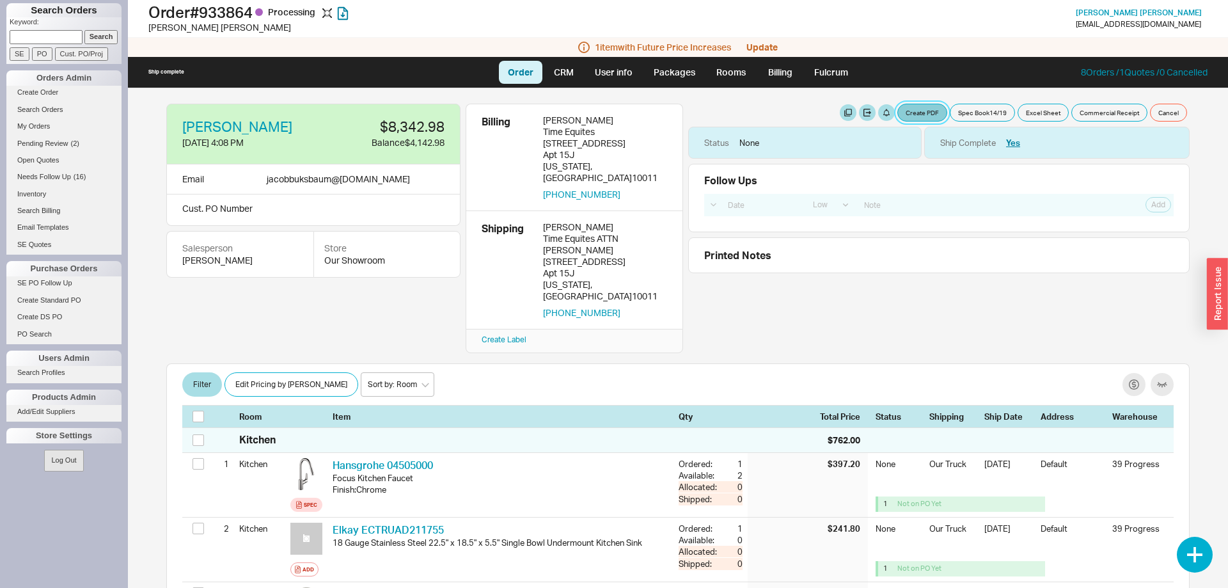
click at [902, 114] on button "Create PDF" at bounding box center [923, 113] width 50 height 18
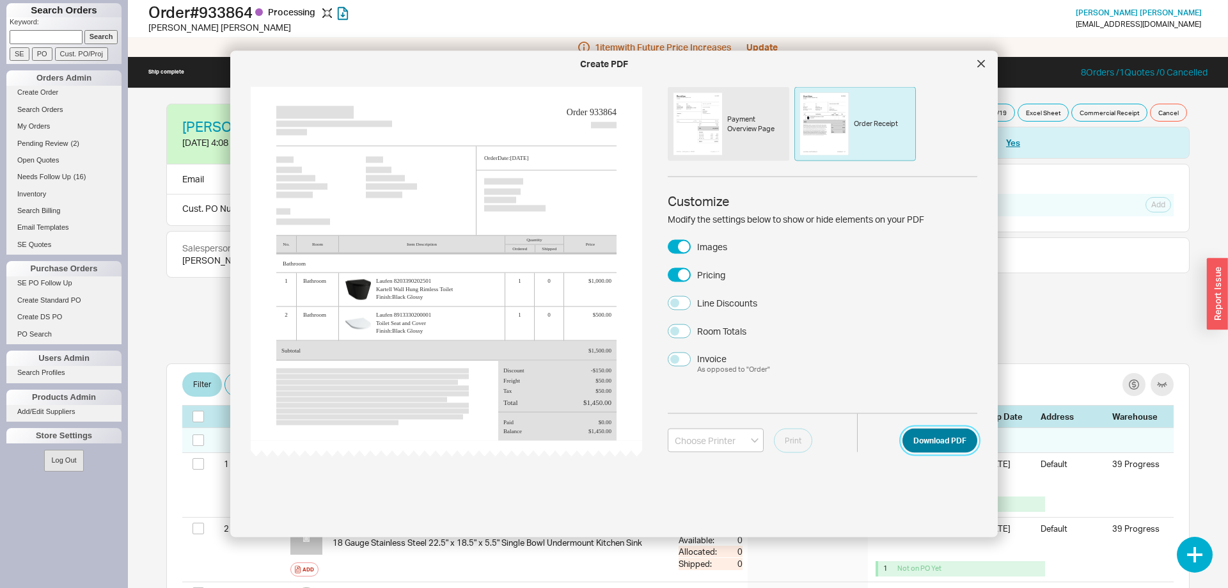
click at [935, 443] on button "Download PDF" at bounding box center [940, 440] width 75 height 24
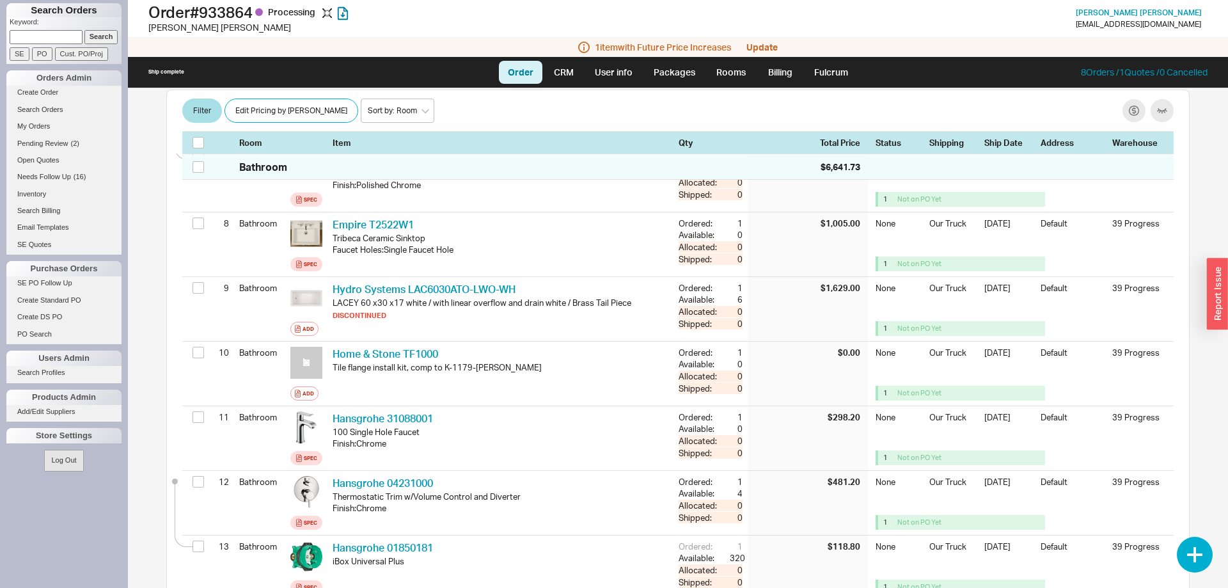
scroll to position [848, 0]
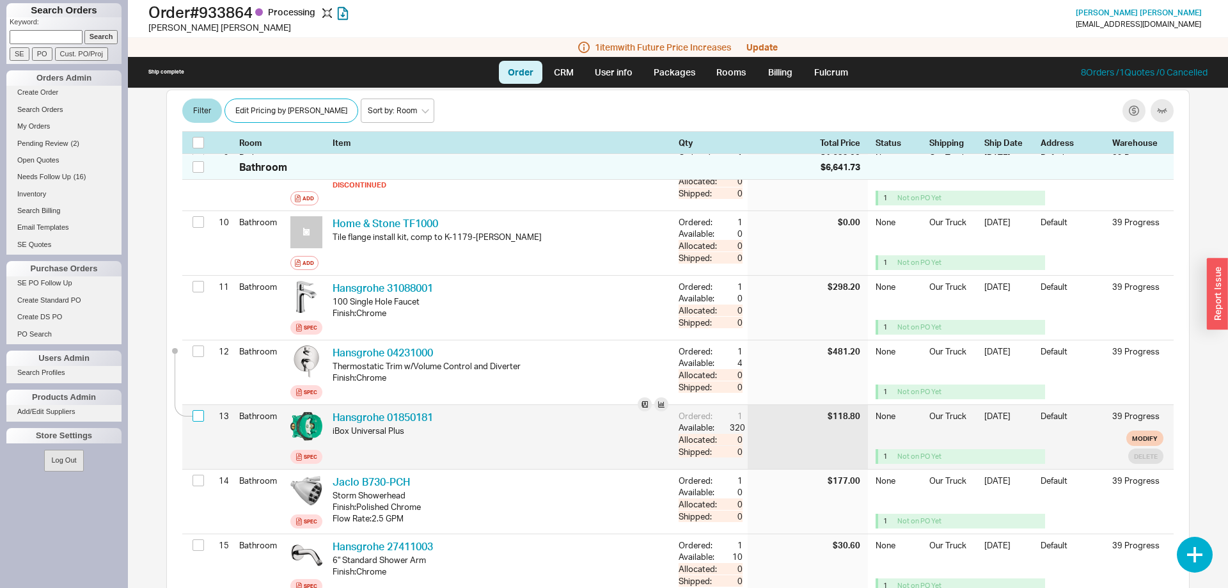
click at [198, 410] on input "checkbox" at bounding box center [199, 416] width 12 height 12
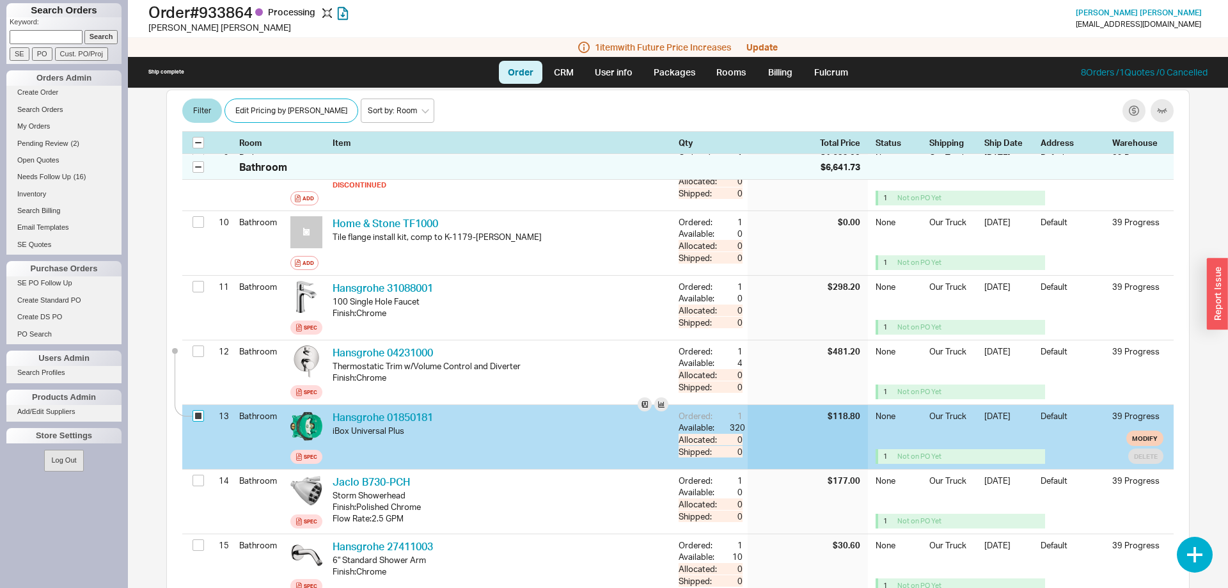
checkbox input "true"
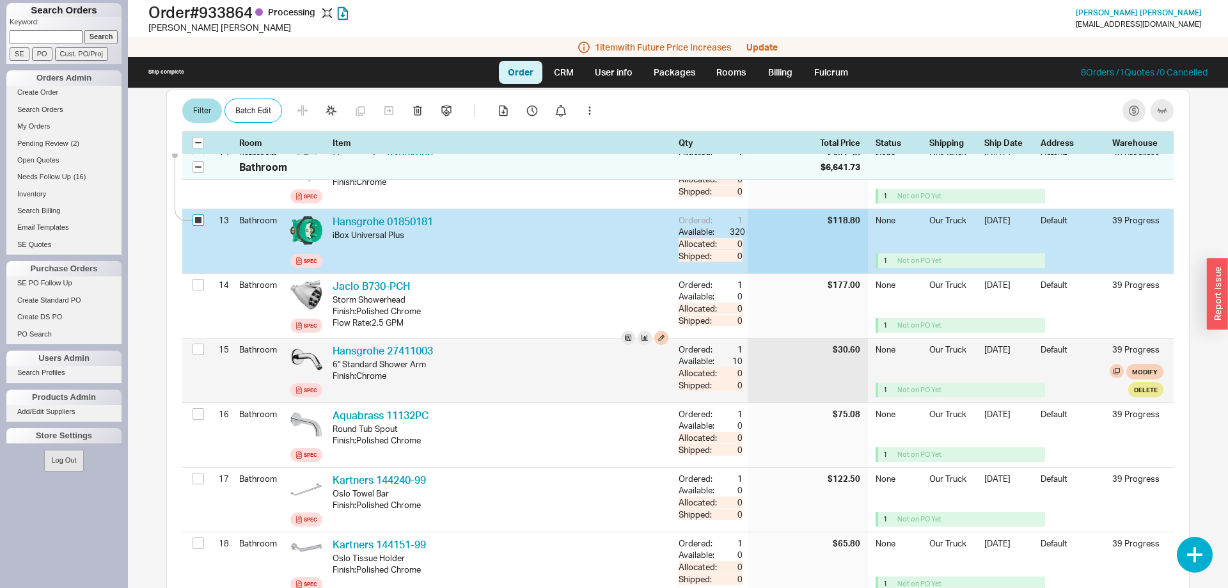
scroll to position [718, 0]
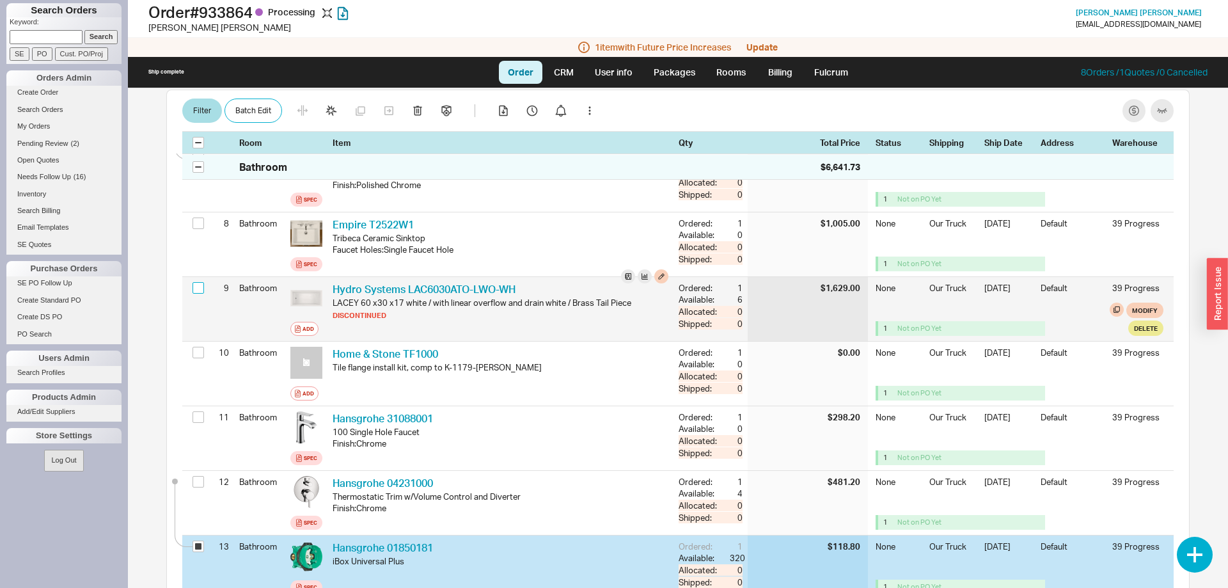
click at [194, 282] on input "checkbox" at bounding box center [199, 288] width 12 height 12
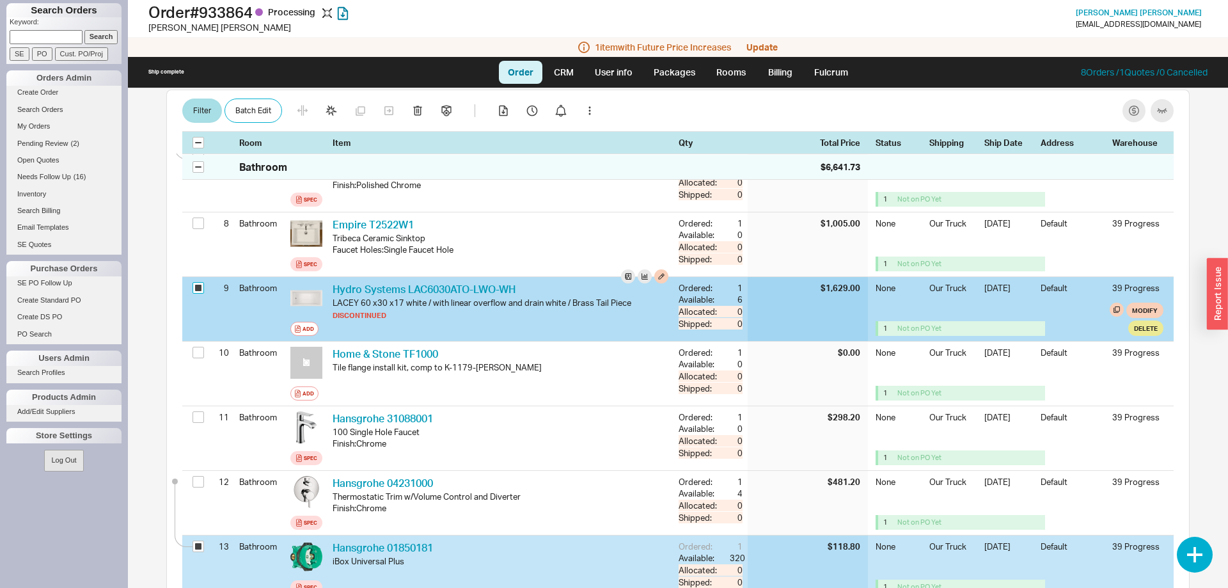
checkbox input "true"
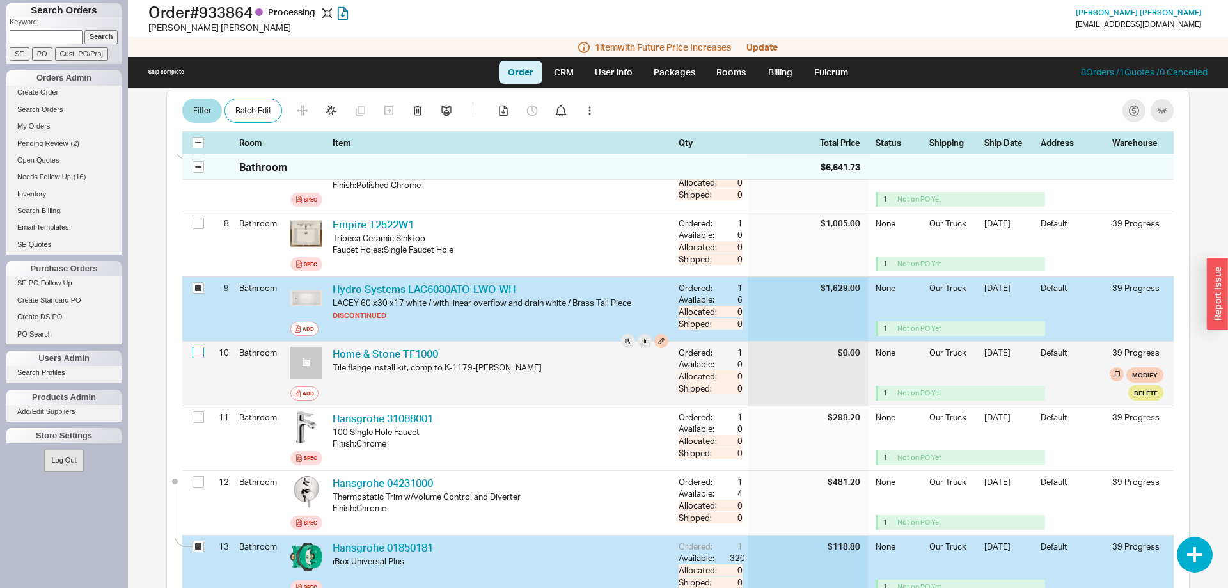
drag, startPoint x: 196, startPoint y: 328, endPoint x: 302, endPoint y: 322, distance: 106.3
click at [195, 347] on input "checkbox" at bounding box center [199, 353] width 12 height 12
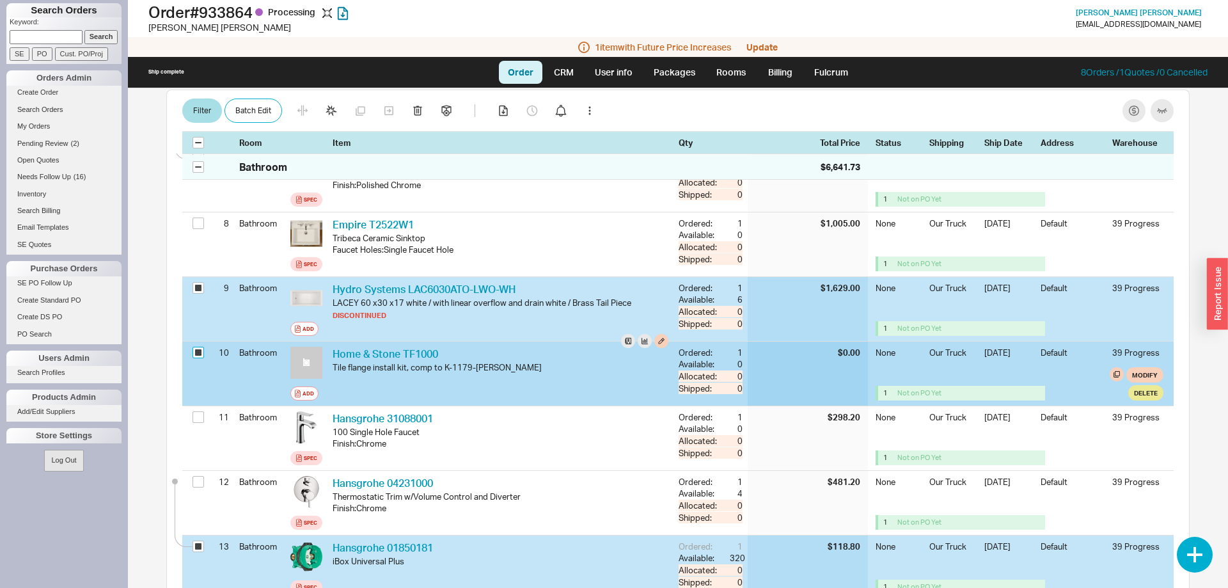
checkbox input "true"
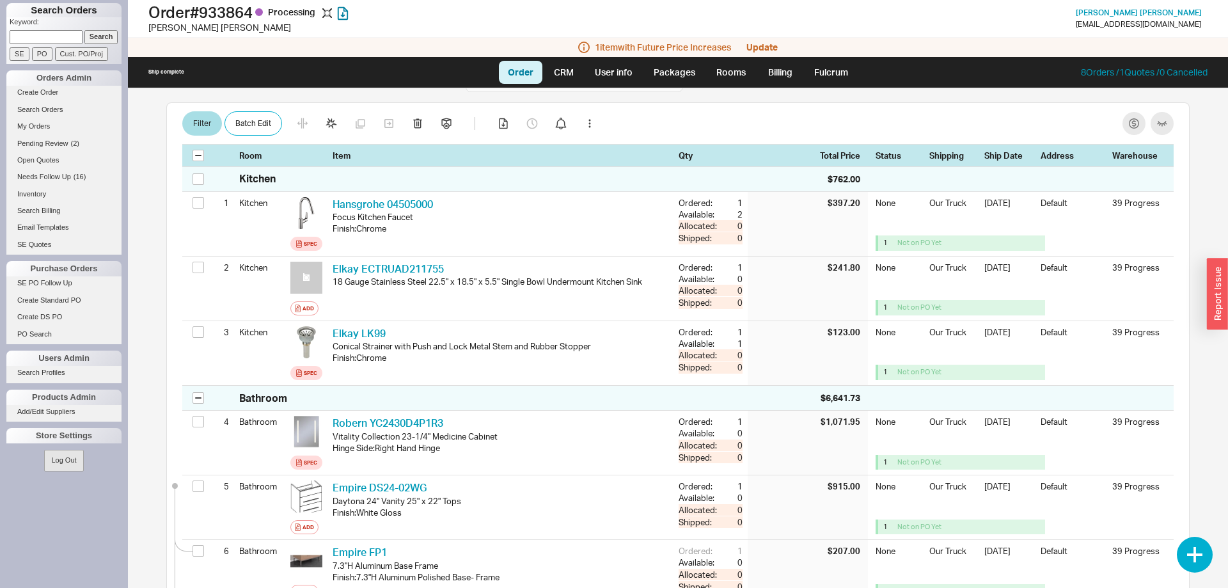
scroll to position [0, 0]
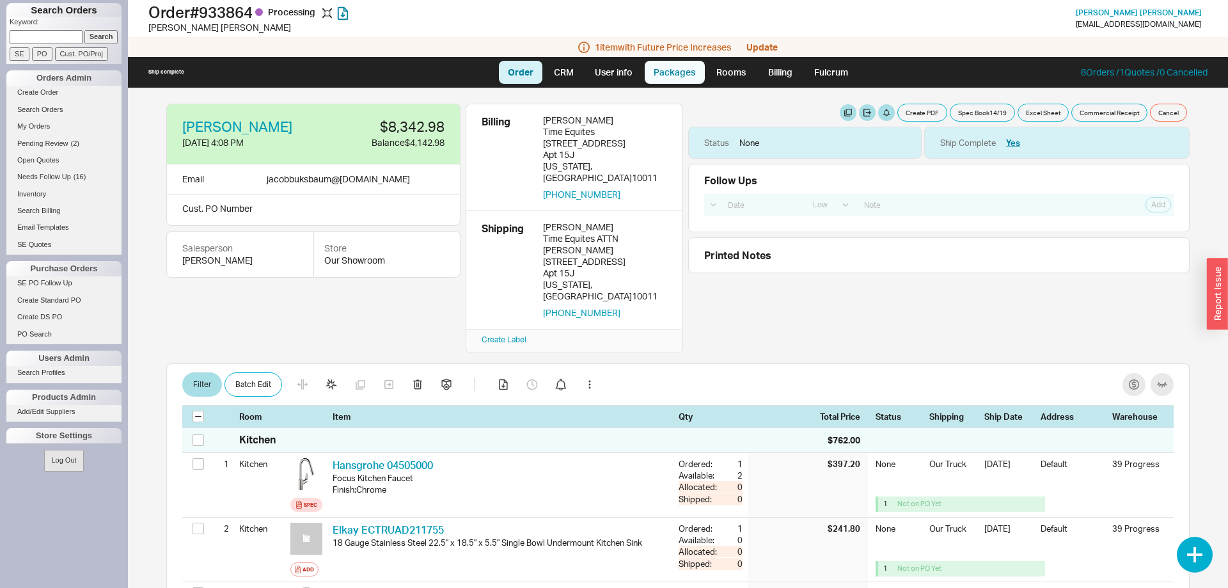
click at [681, 78] on link "Packages" at bounding box center [675, 72] width 60 height 23
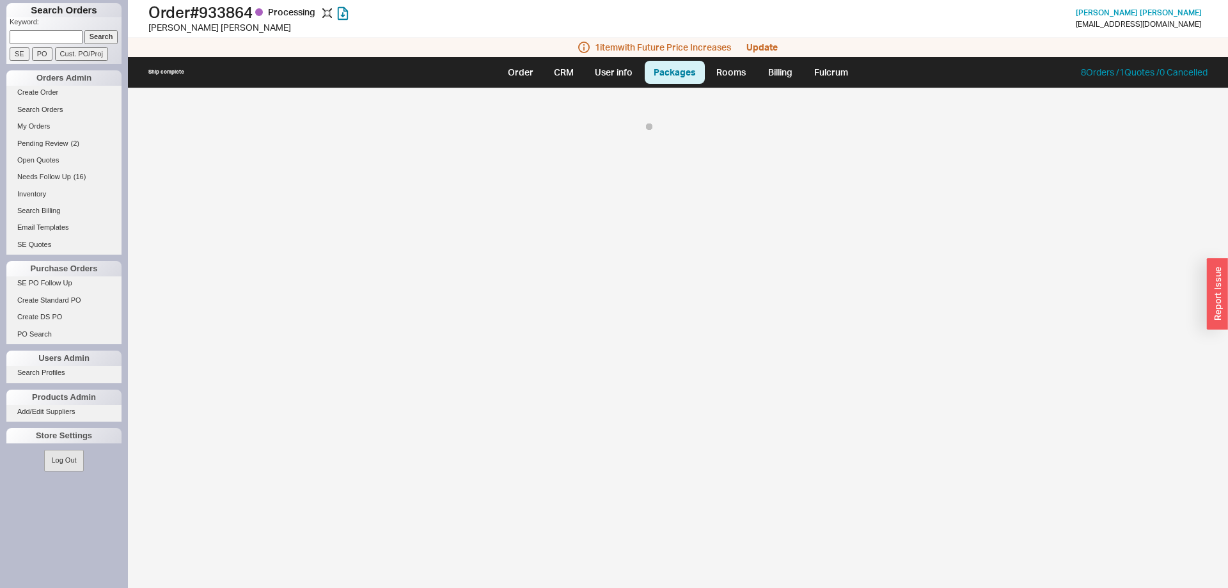
select select "8"
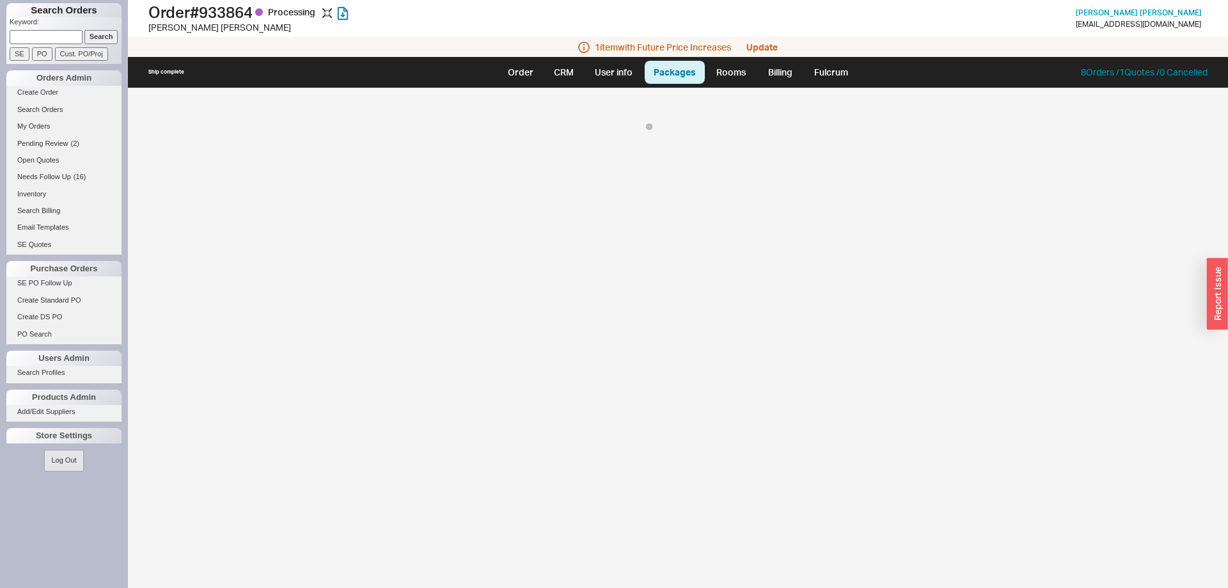
select select "8"
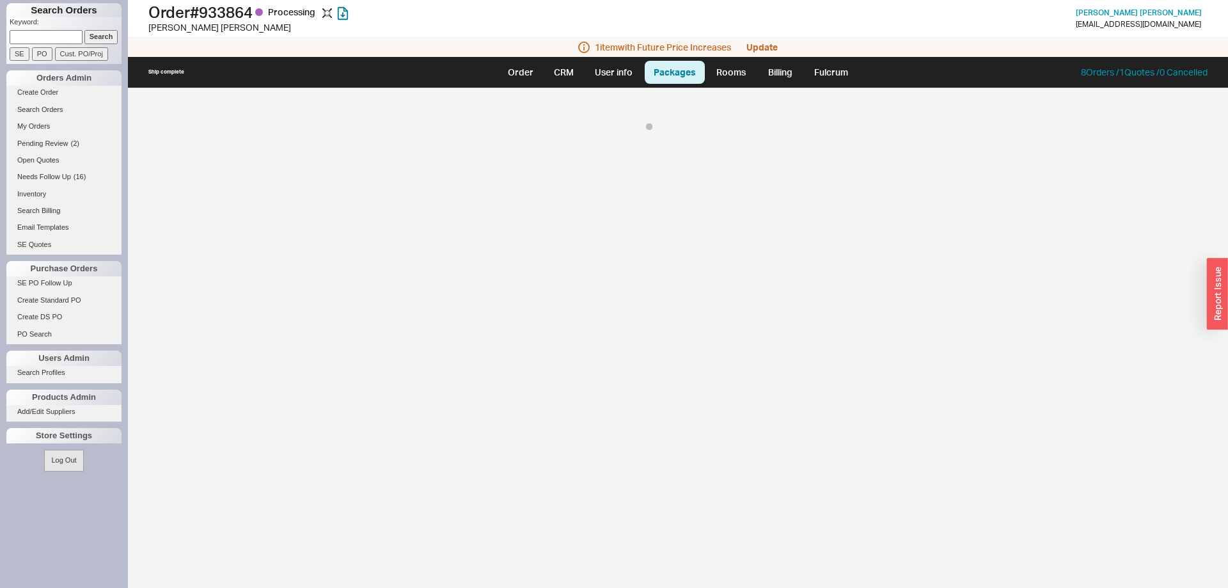
select select "8"
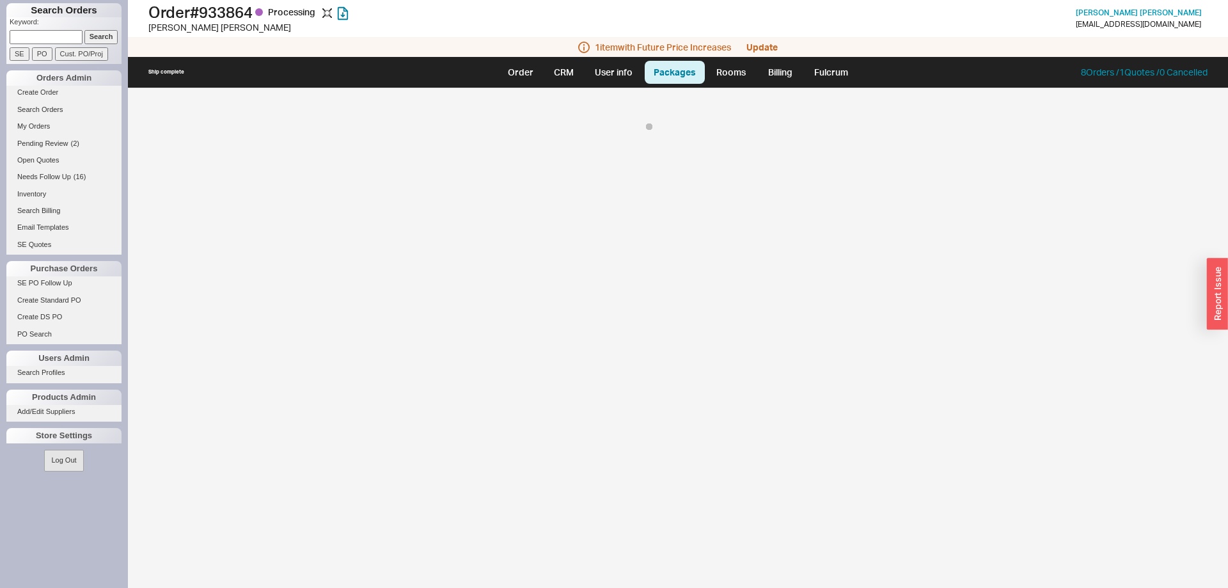
select select "8"
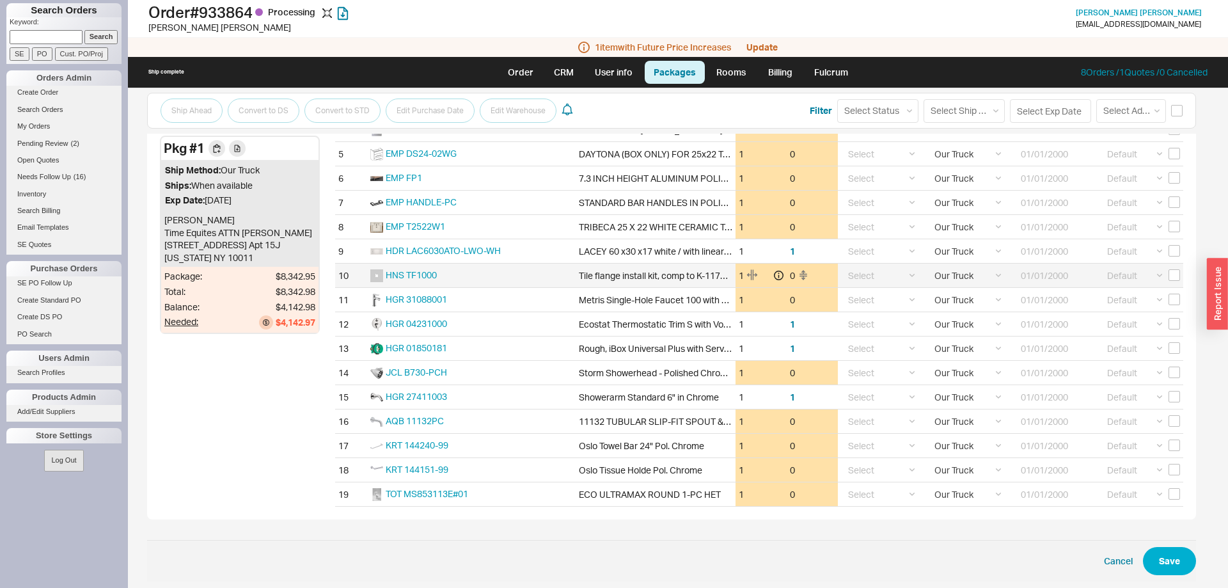
scroll to position [281, 0]
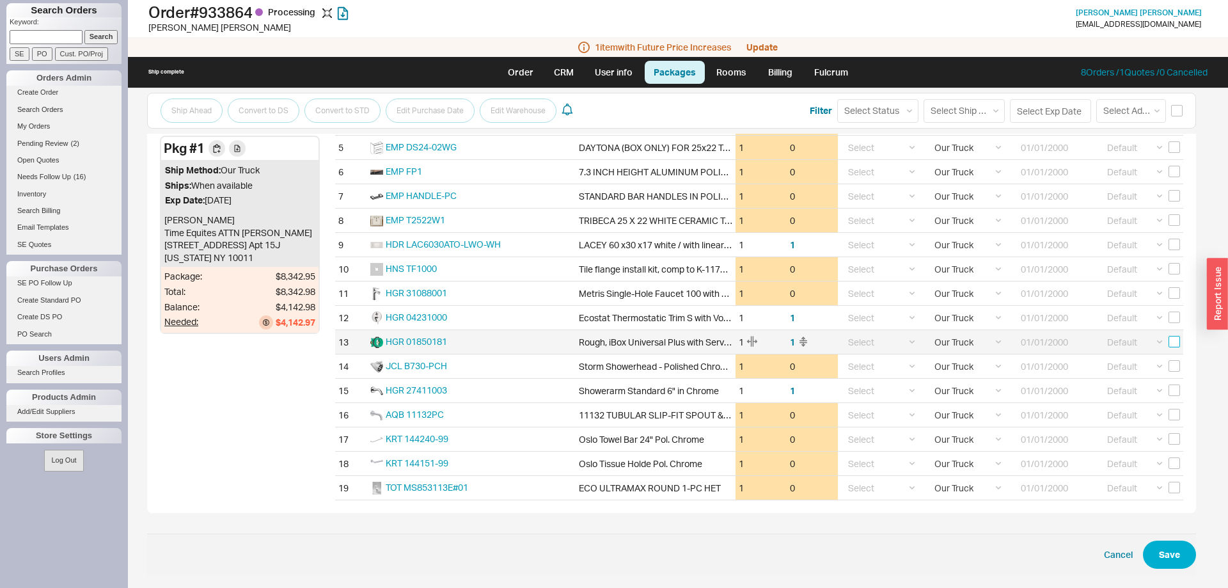
click at [1173, 340] on input "checkbox" at bounding box center [1175, 342] width 12 height 12
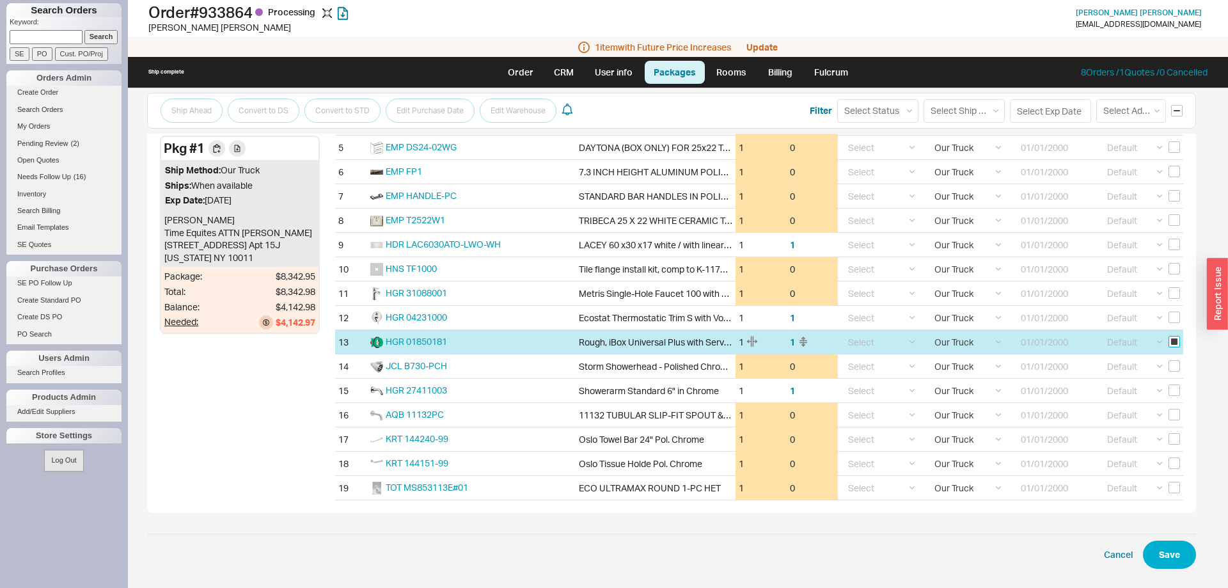
checkbox input "true"
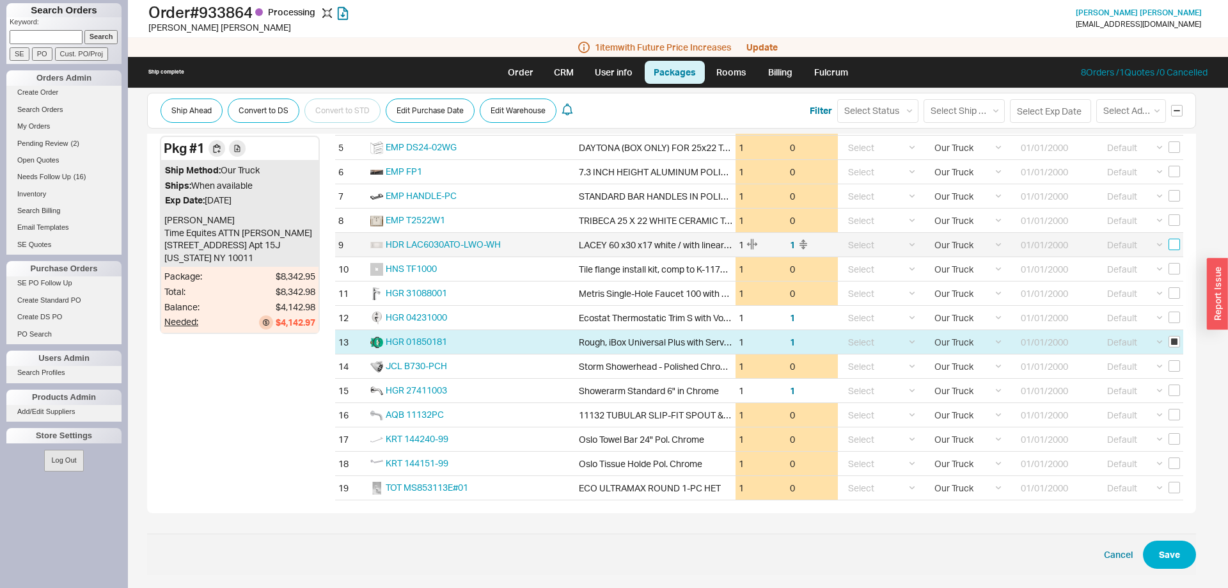
click at [1175, 242] on input "checkbox" at bounding box center [1175, 245] width 12 height 12
checkbox input "true"
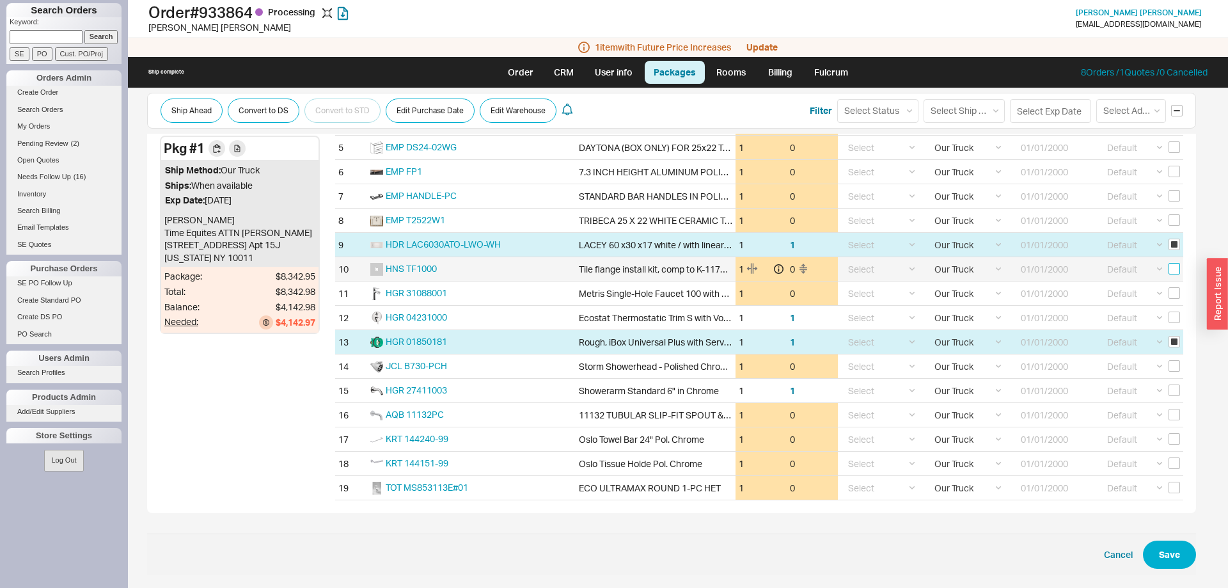
click at [1176, 271] on input "checkbox" at bounding box center [1175, 269] width 12 height 12
checkbox input "true"
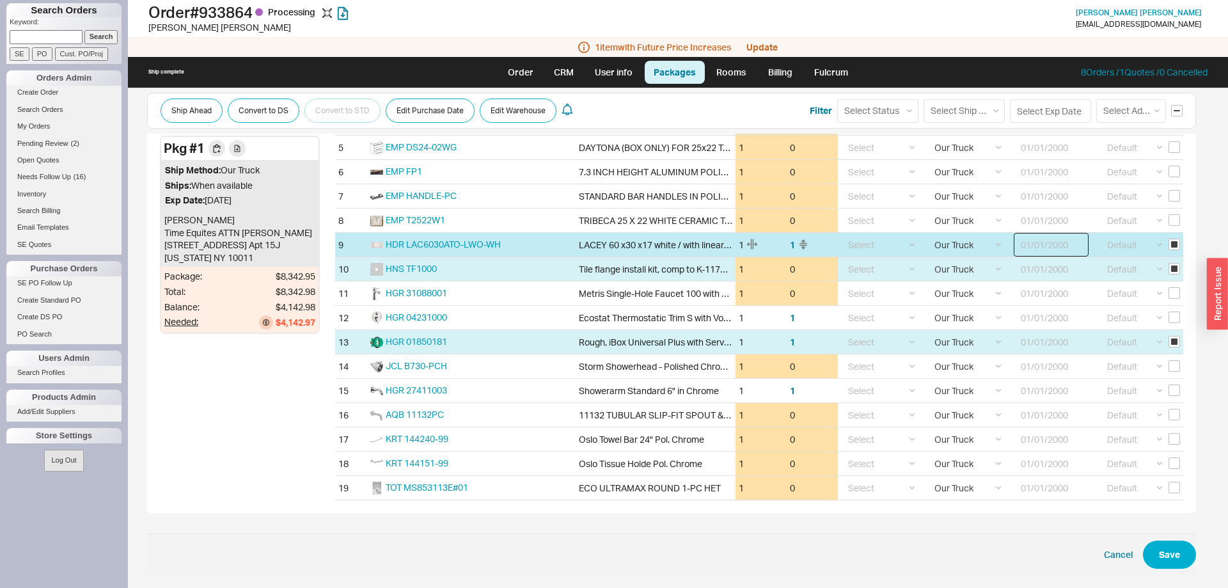
click at [1051, 251] on input at bounding box center [1051, 245] width 75 height 24
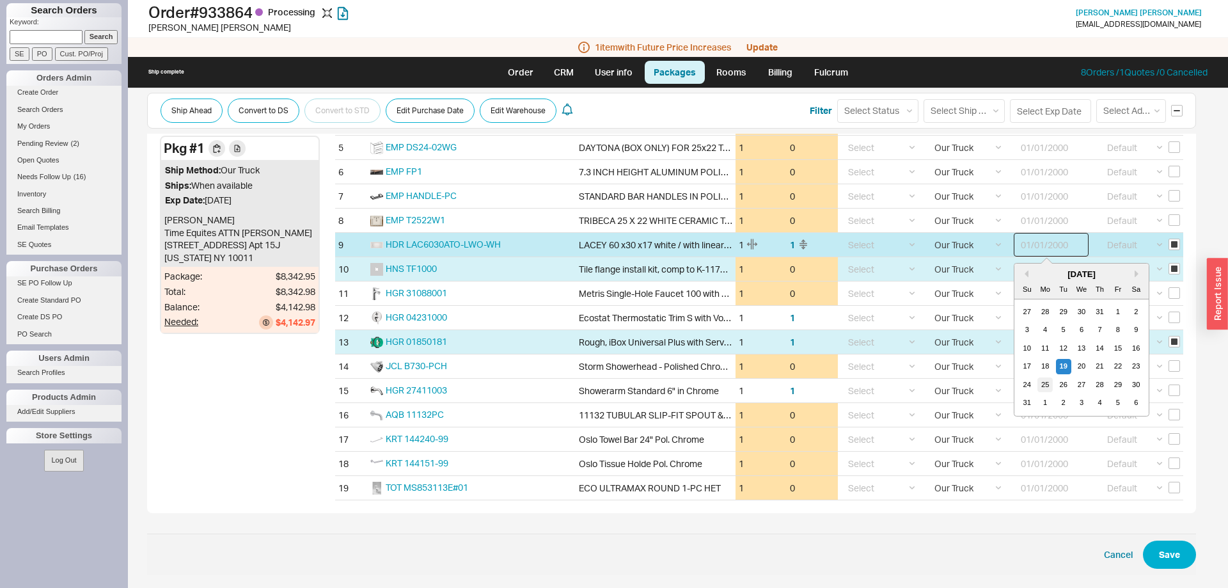
click at [1053, 384] on div "25" at bounding box center [1045, 384] width 15 height 15
type input "08/25/2025"
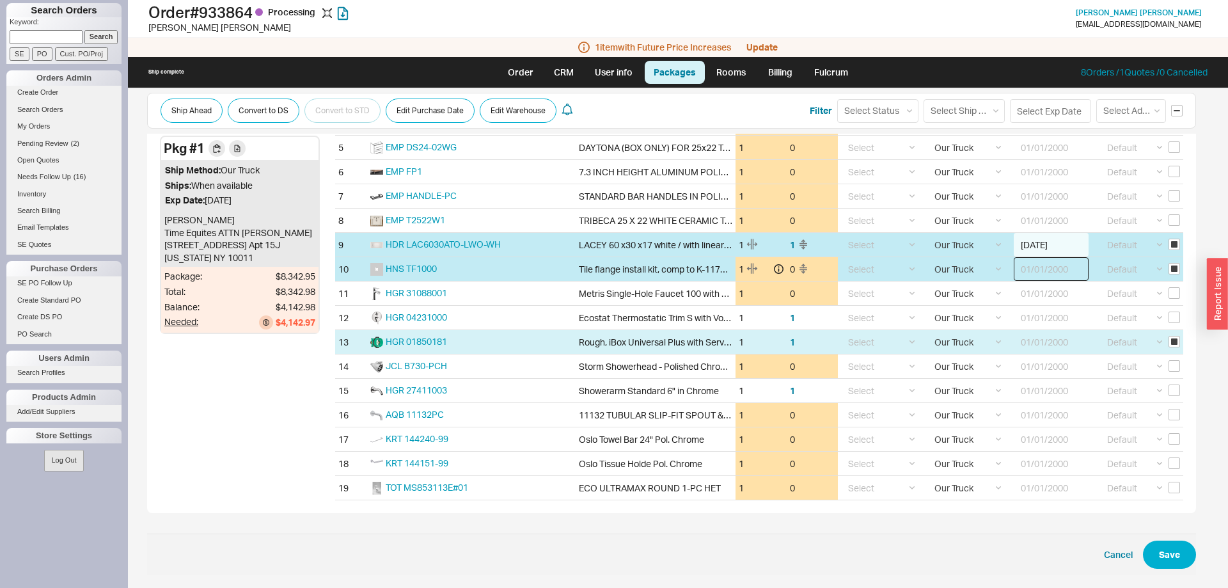
click at [1056, 271] on input at bounding box center [1051, 269] width 75 height 24
click at [1047, 408] on div "25" at bounding box center [1045, 408] width 15 height 15
type input "08/25/2025"
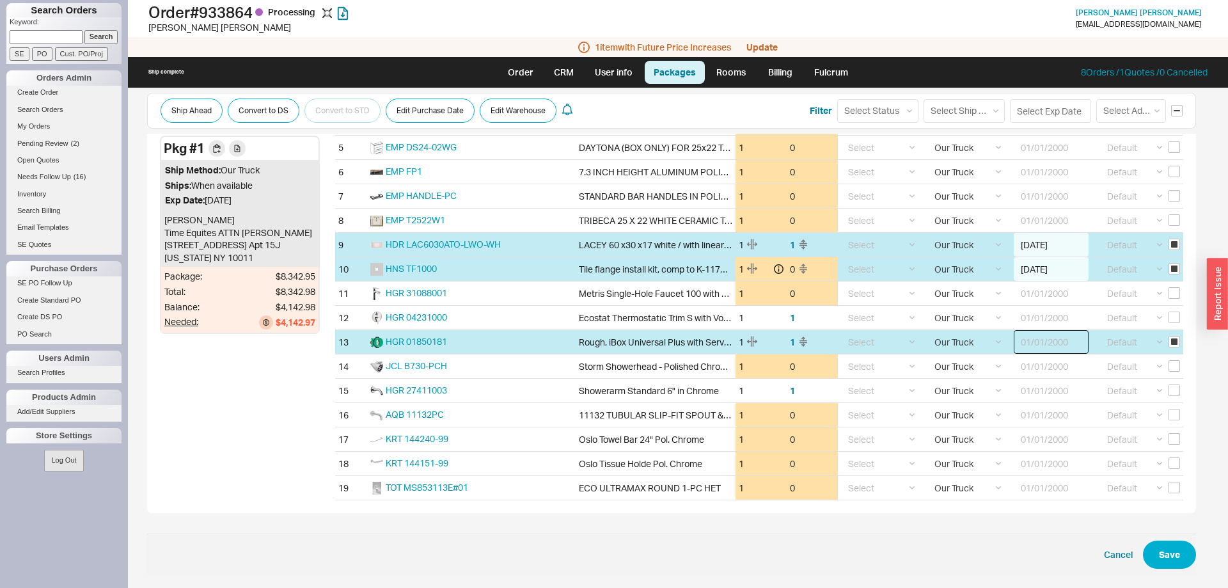
click at [1055, 349] on input at bounding box center [1051, 342] width 75 height 24
click at [1047, 483] on div "25" at bounding box center [1045, 481] width 15 height 15
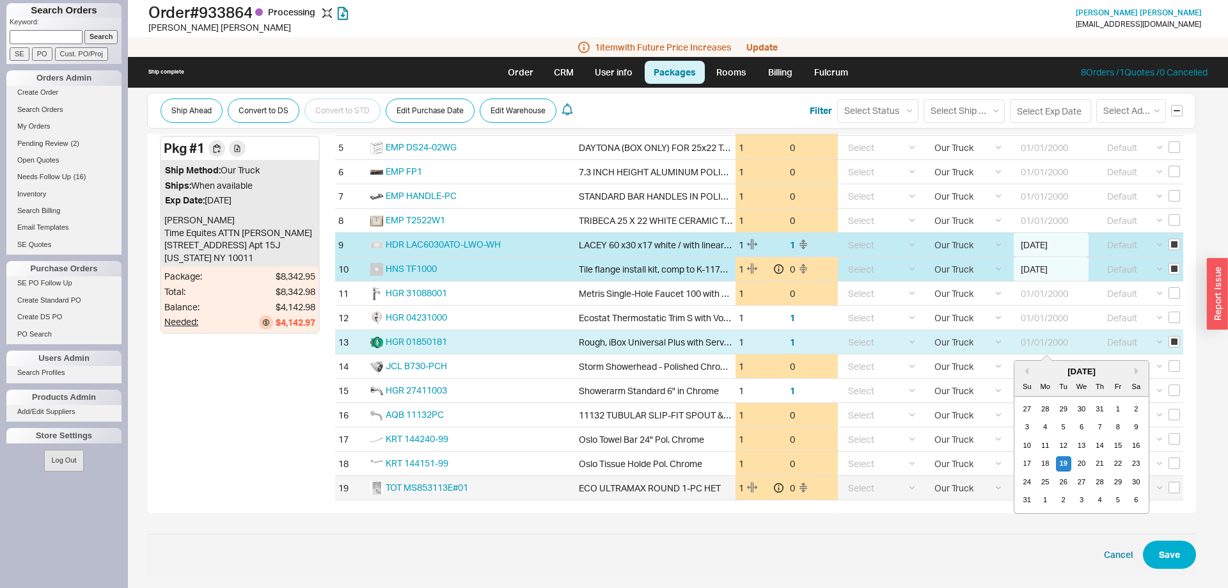
type input "08/25/2025"
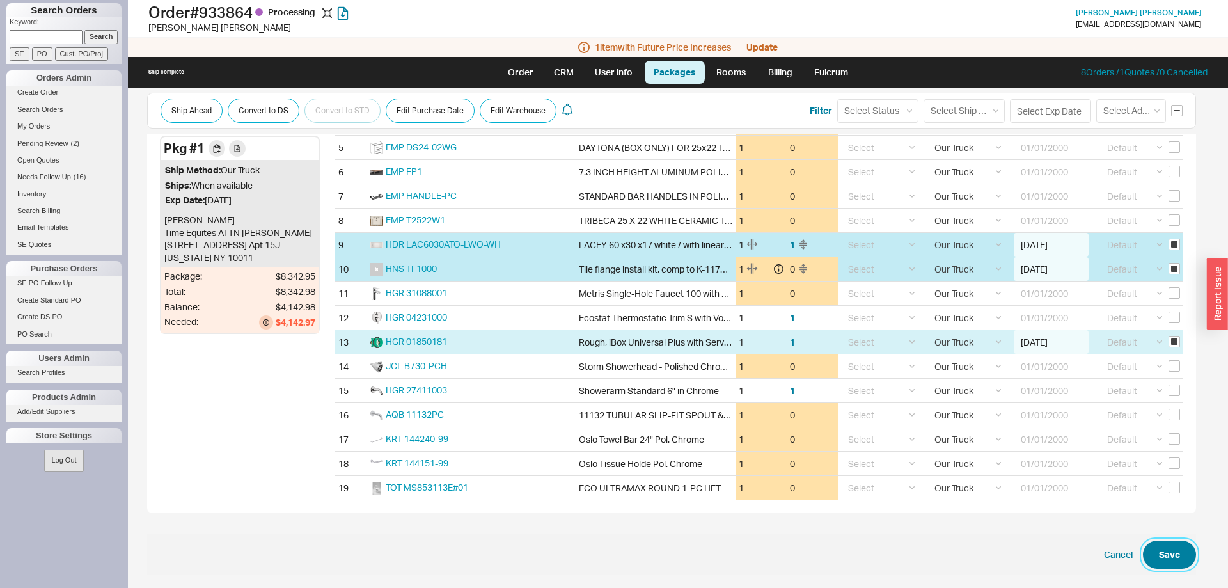
click at [1168, 553] on button "Save" at bounding box center [1169, 555] width 53 height 28
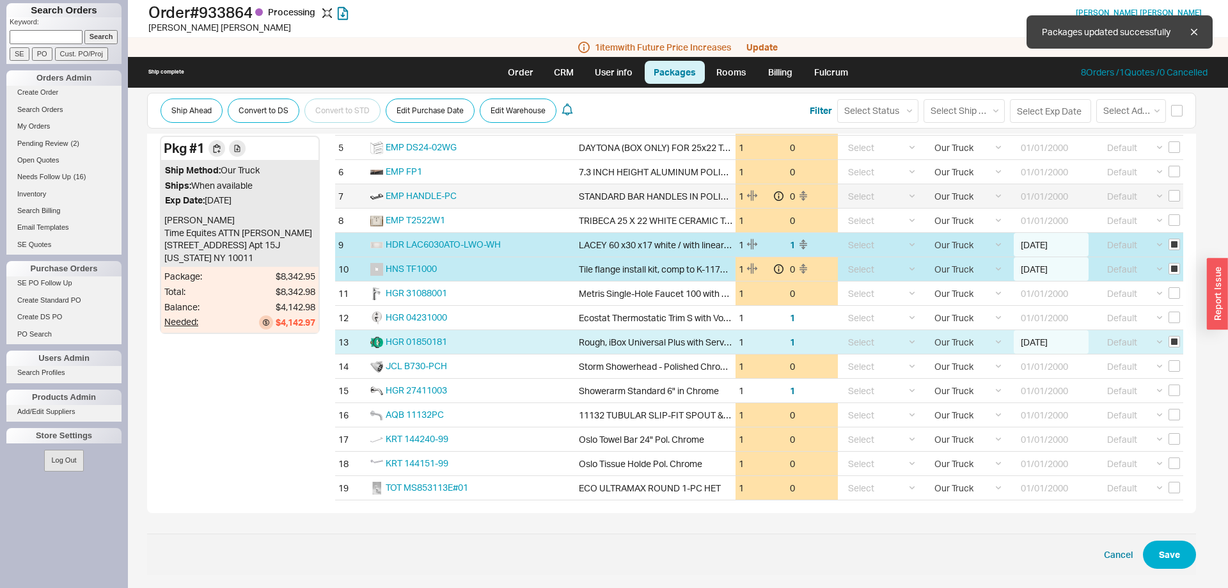
checkbox input "false"
select select "8"
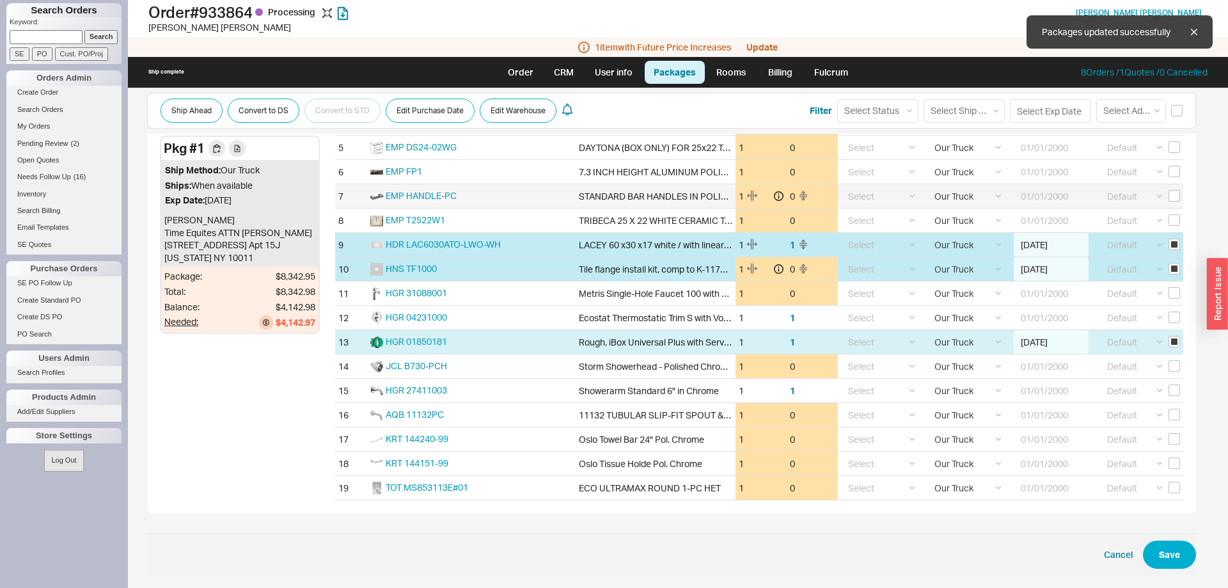
select select "8"
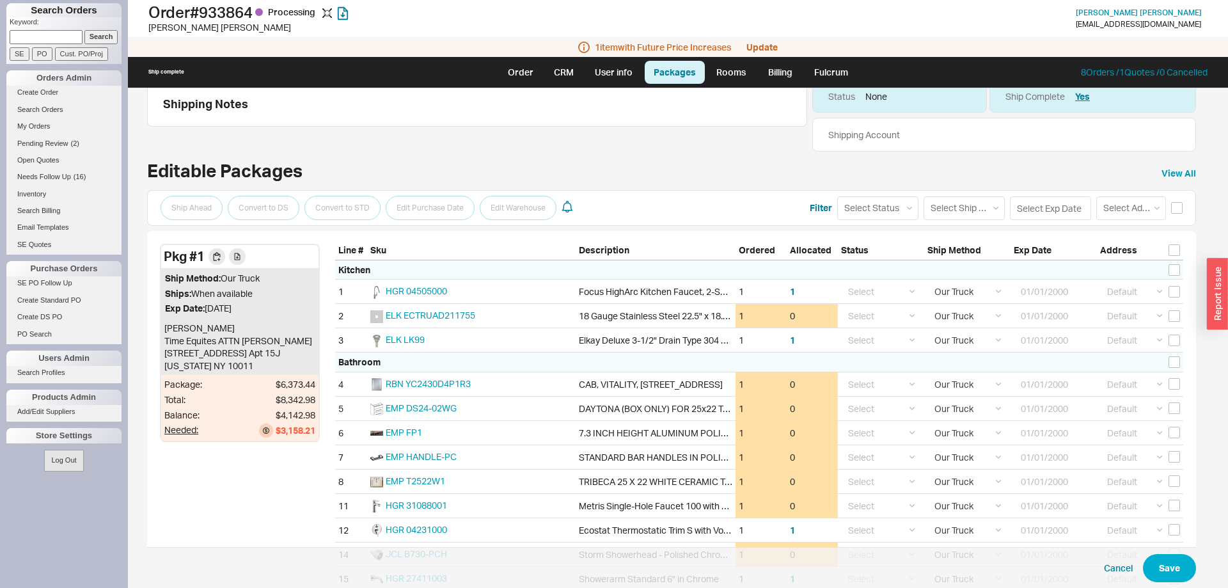
scroll to position [0, 0]
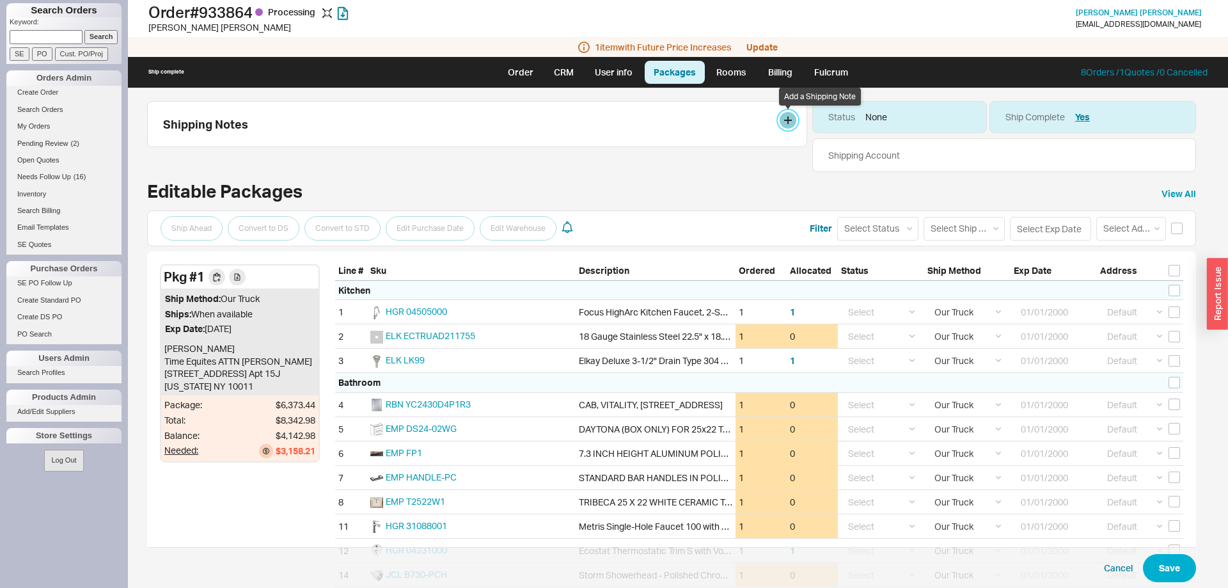
click at [790, 114] on button at bounding box center [788, 120] width 17 height 17
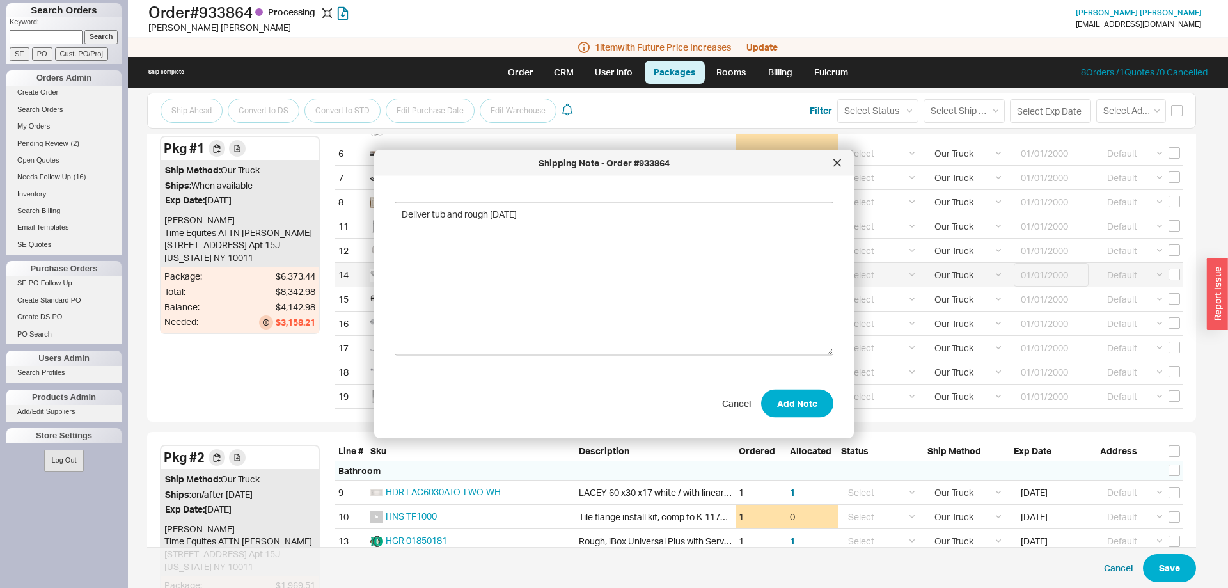
scroll to position [326, 0]
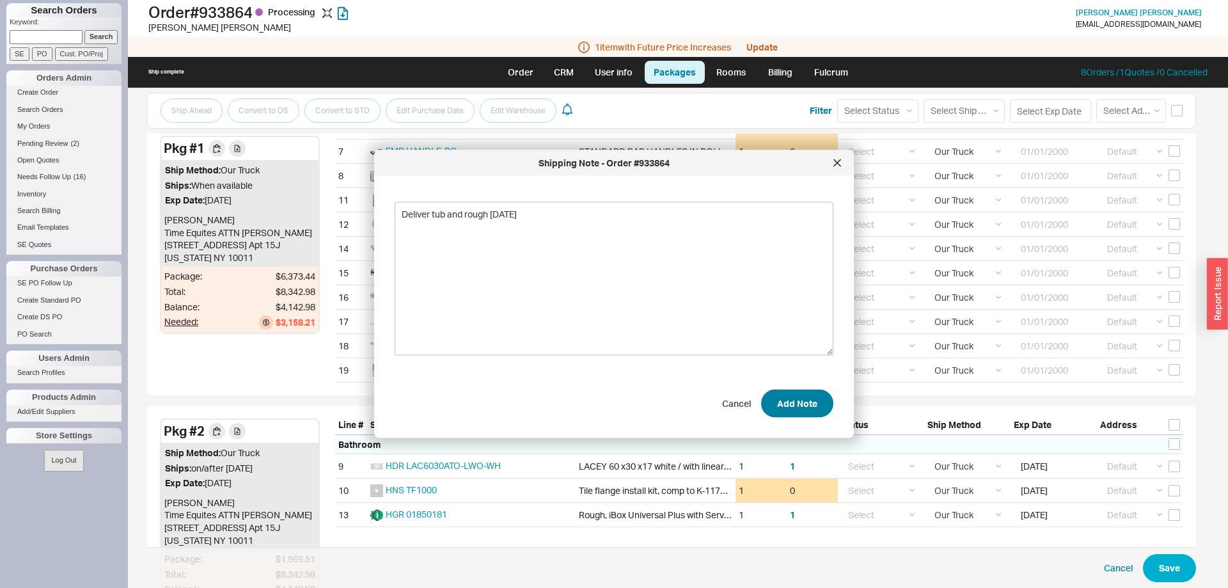
type textarea "Deliver tub and rough Monday 8/25"
click at [793, 402] on button "Add Note" at bounding box center [797, 403] width 72 height 28
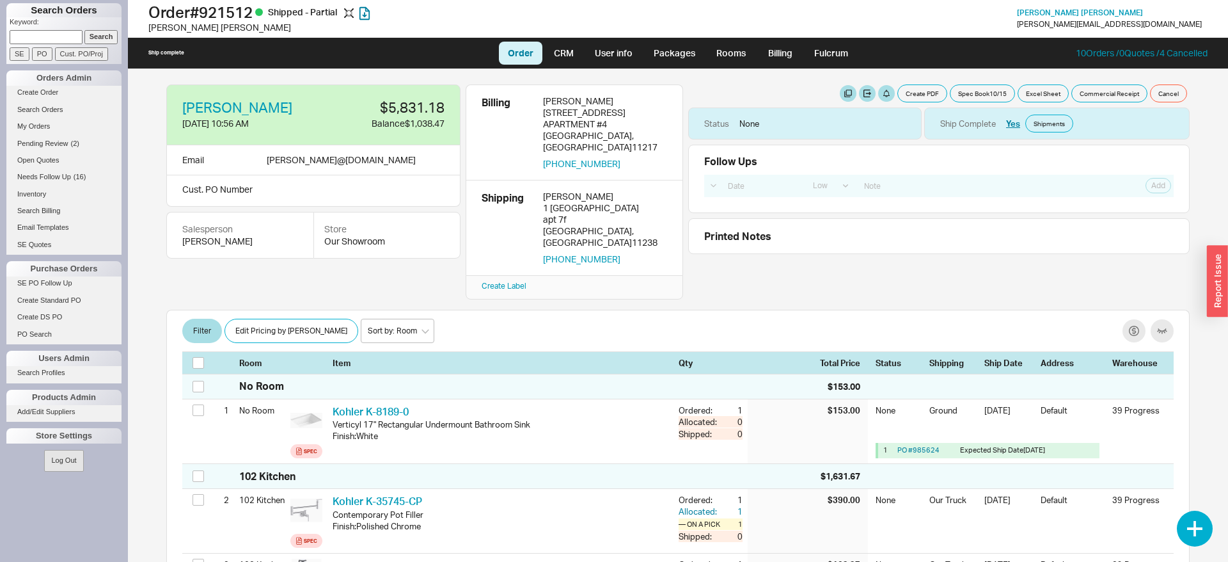
select select "LOW"
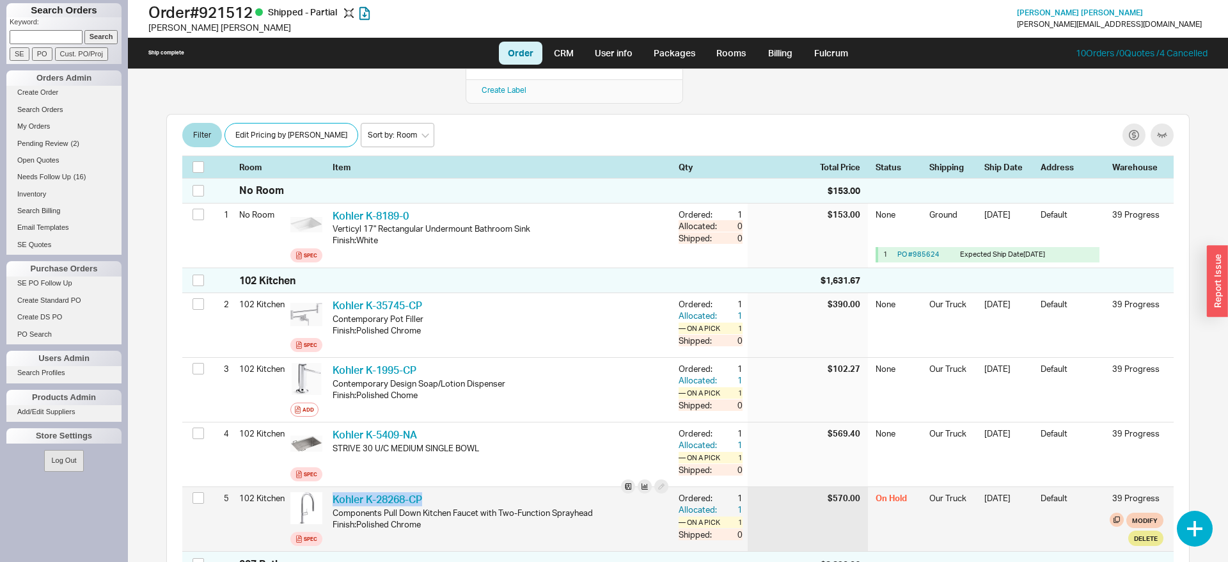
drag, startPoint x: 451, startPoint y: 471, endPoint x: 330, endPoint y: 480, distance: 121.2
click at [330, 487] on div "Kohler K-28268-CP KHL K-28268-CP Components Pull Down Kitchen Faucet with Two-F…" at bounding box center [501, 519] width 346 height 64
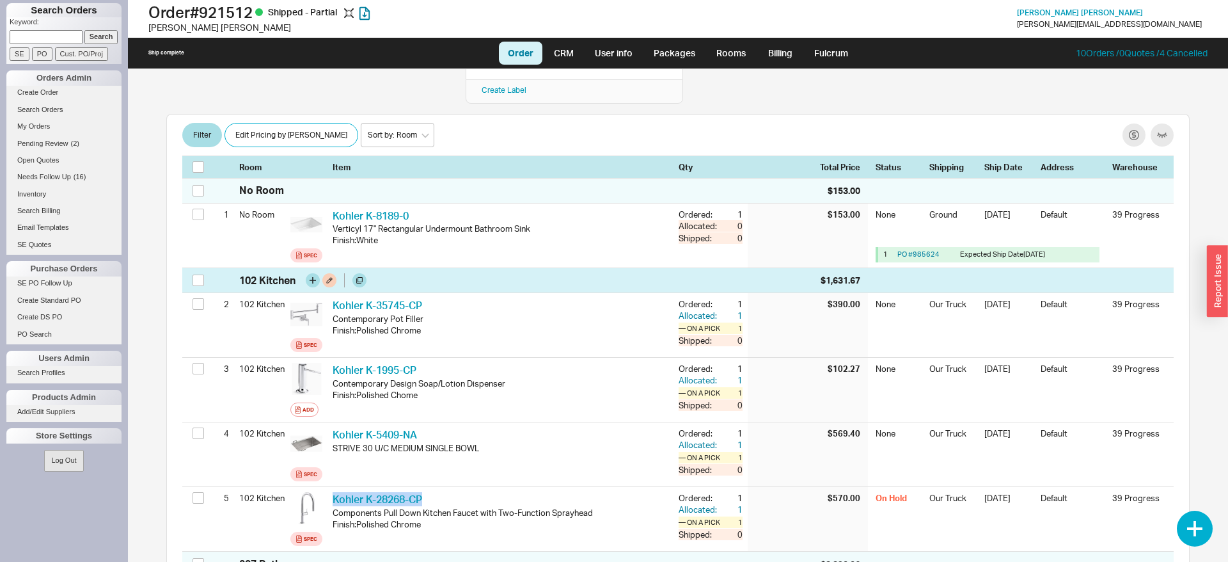
copy link "Kohler K-28268-CP"
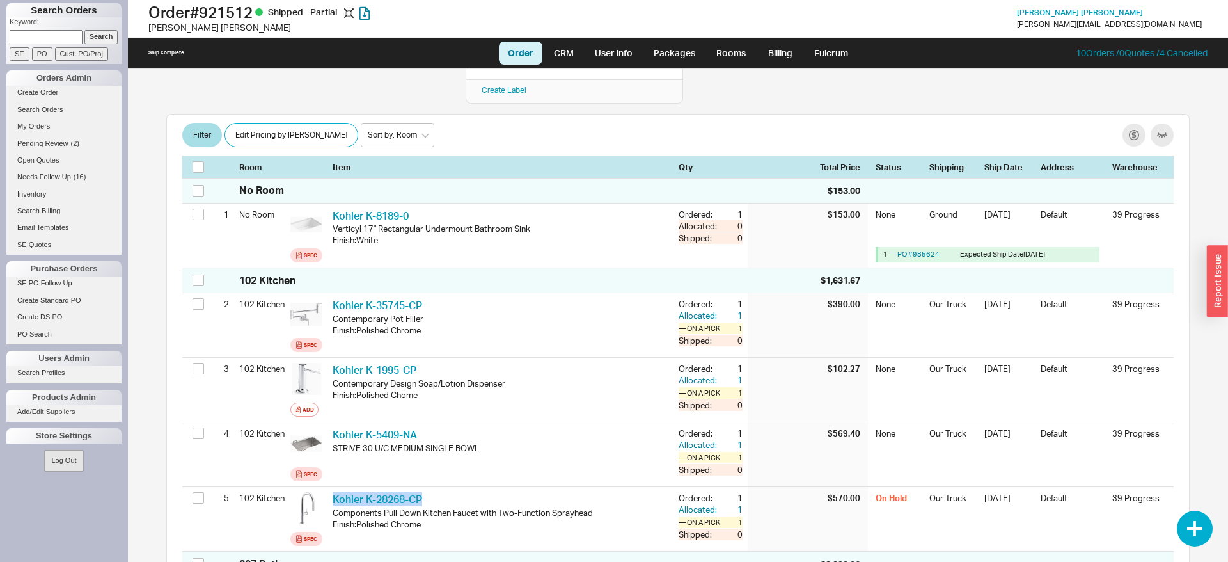
scroll to position [0, 0]
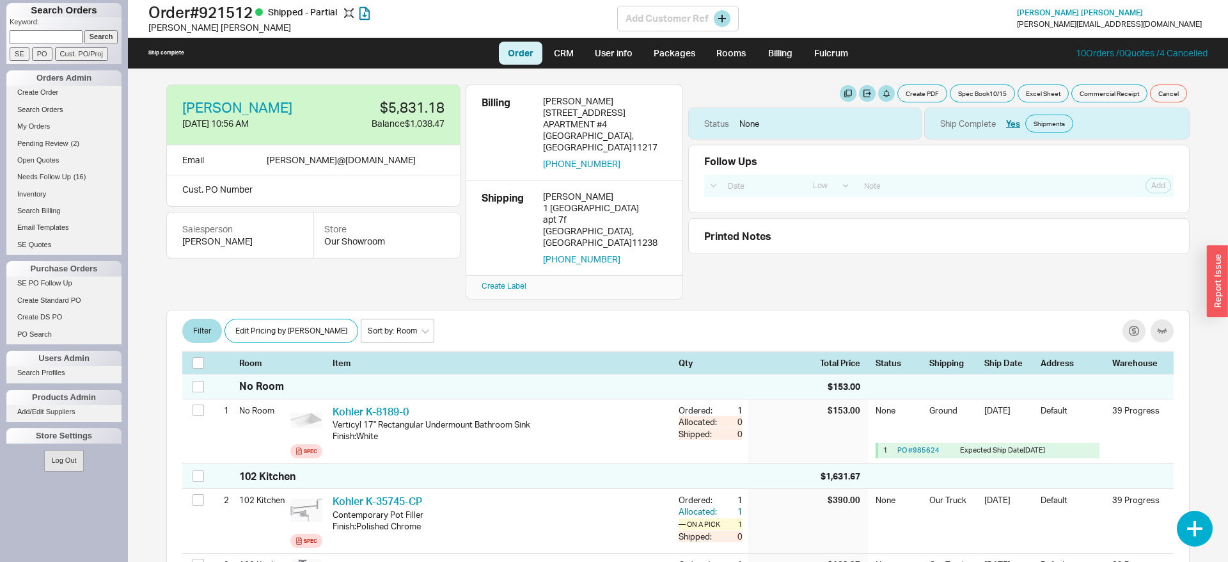
click at [241, 8] on h1 "Order # 921512 Shipped - Partial" at bounding box center [382, 12] width 469 height 18
copy h1 "Order # 921512"
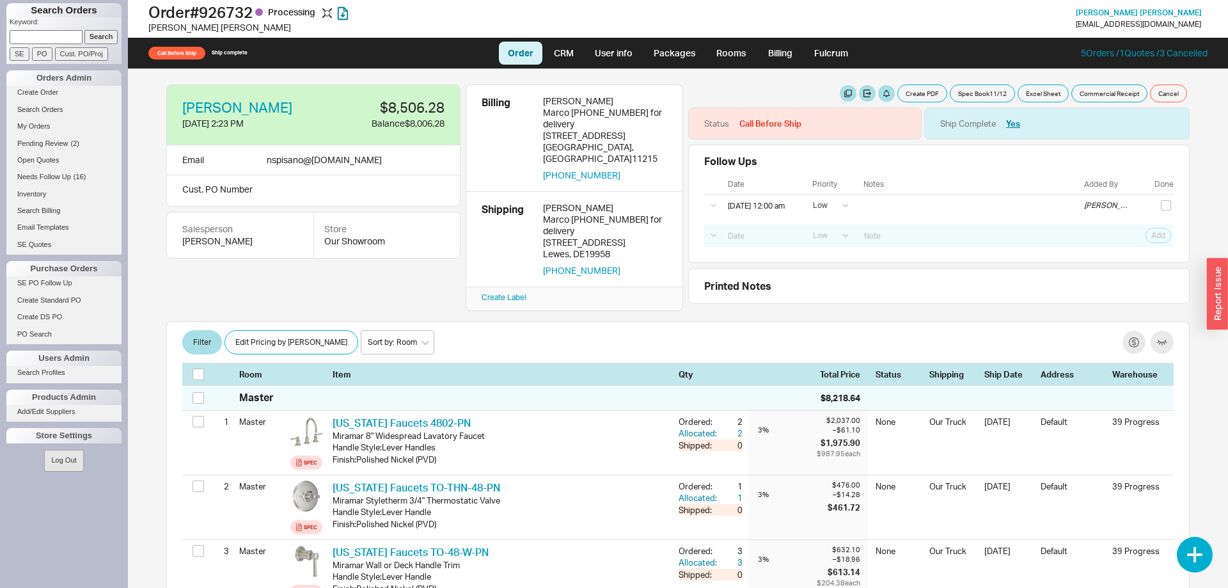
select select "LOW"
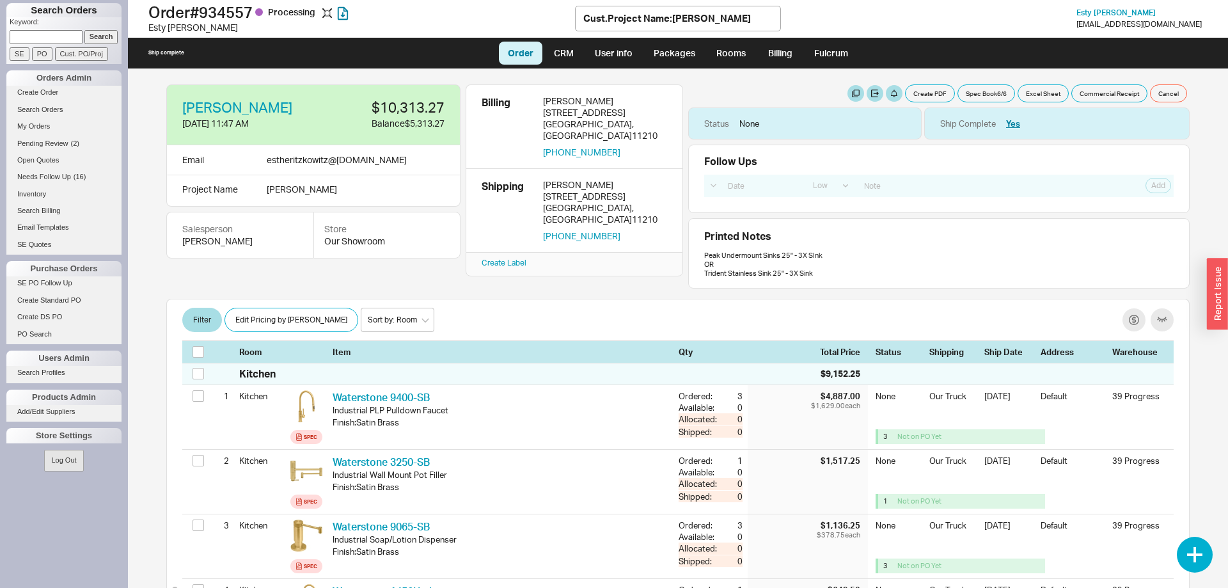
select select "LOW"
